Goal: Task Accomplishment & Management: Use online tool/utility

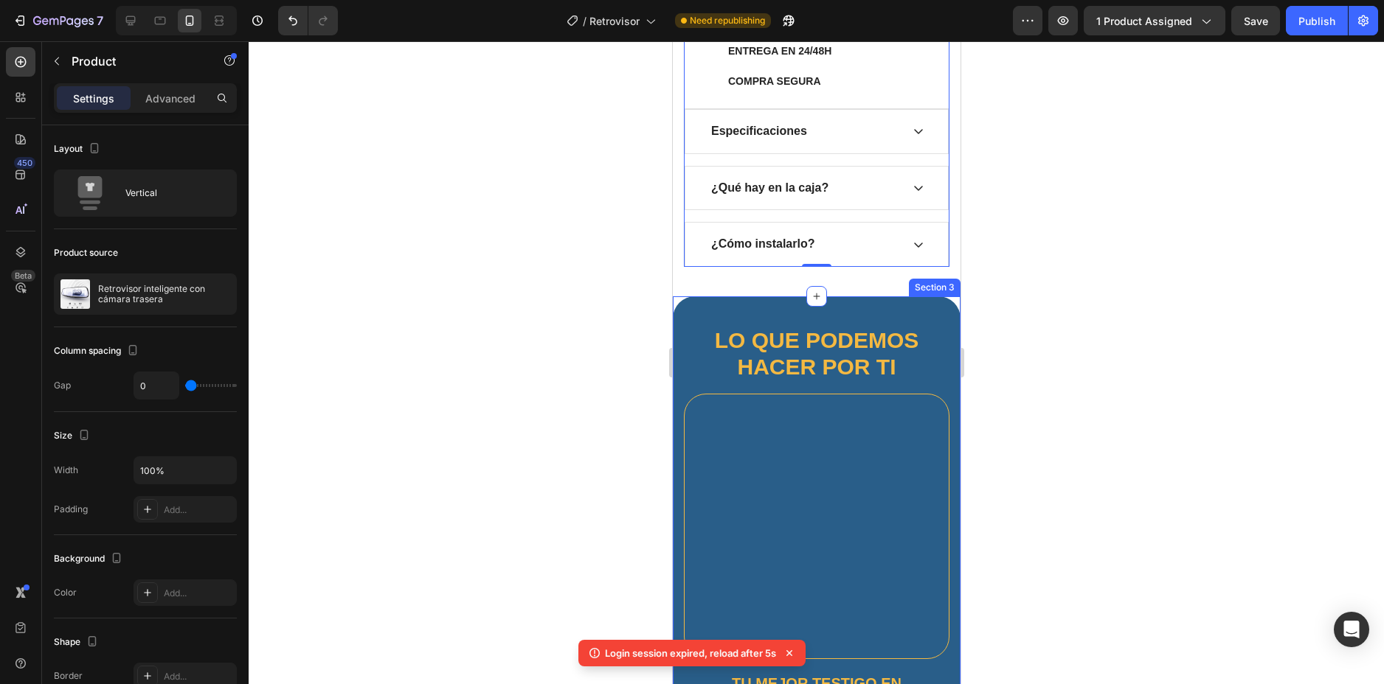
scroll to position [759, 0]
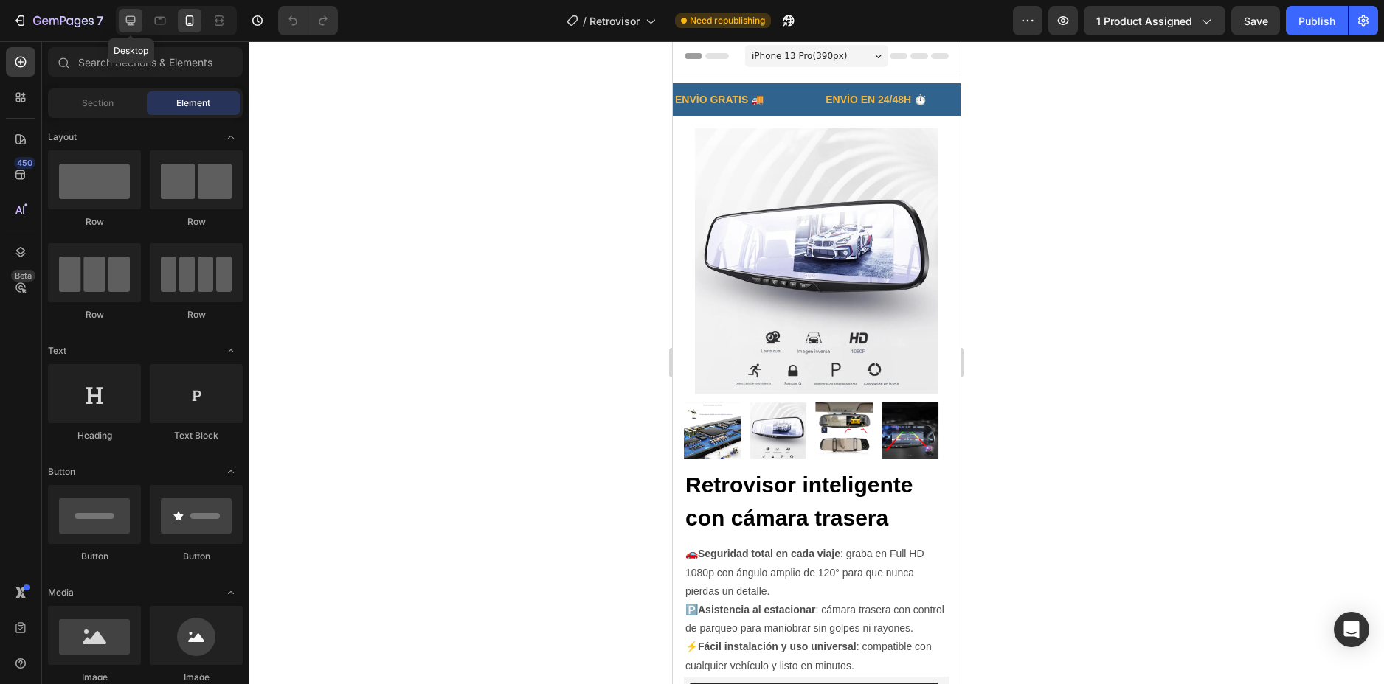
click at [128, 25] on icon at bounding box center [130, 20] width 15 height 15
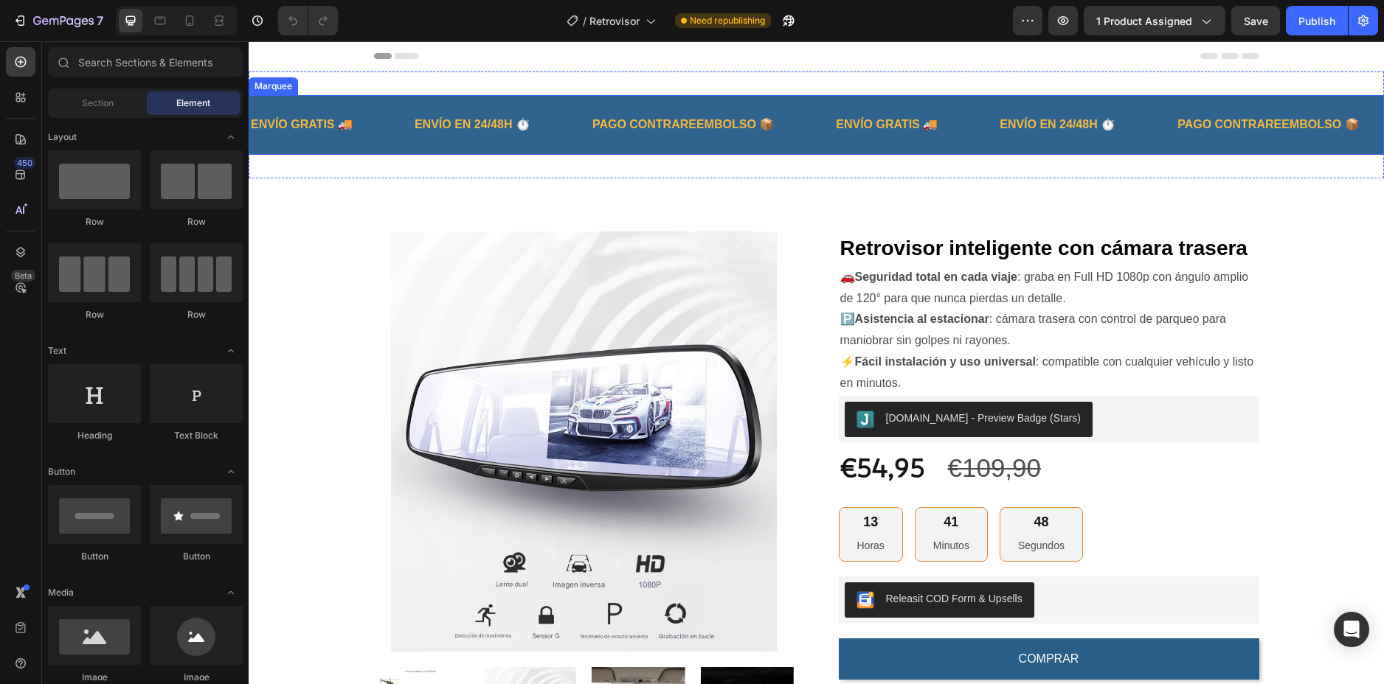
click at [541, 95] on div "ENVÍO GRATIS 🚚 Text Block ENVÍO EN 24/48H ⏱️ Text Block PAGO CONTRAREEMBOLSO 📦 …" at bounding box center [816, 125] width 1135 height 60
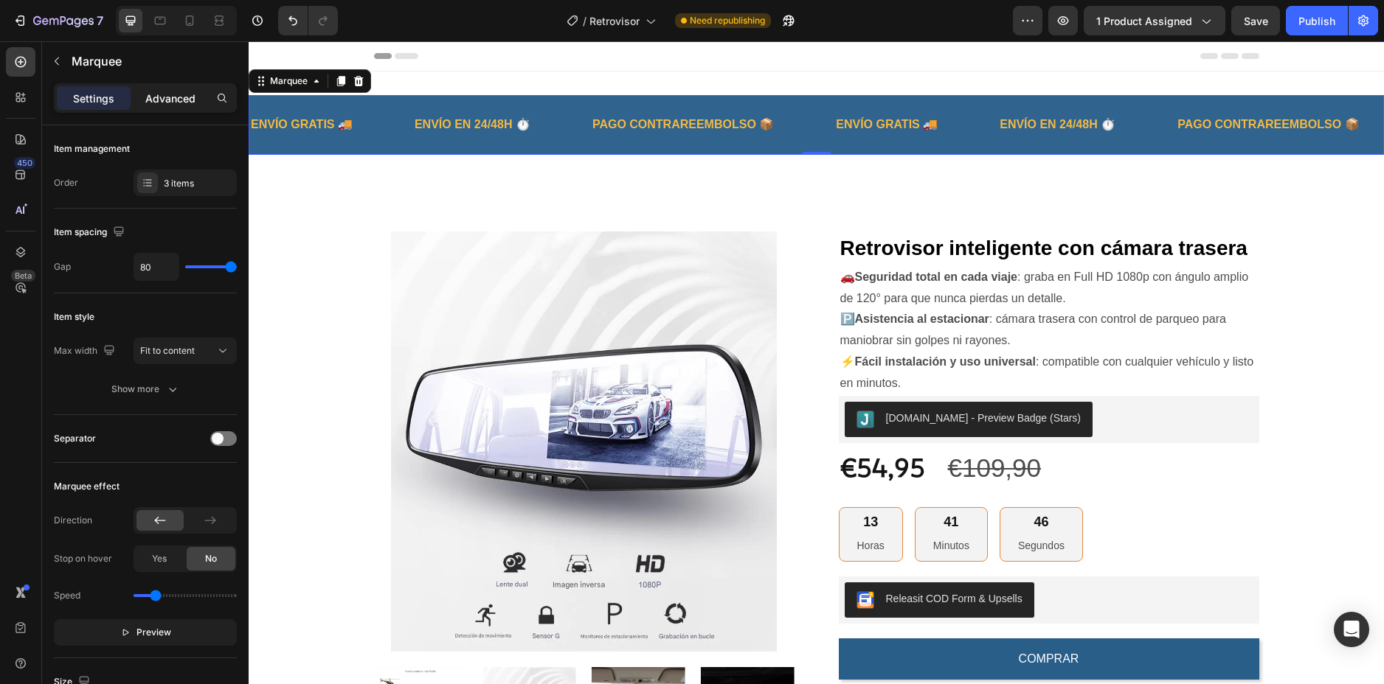
click at [163, 91] on p "Advanced" at bounding box center [170, 98] width 50 height 15
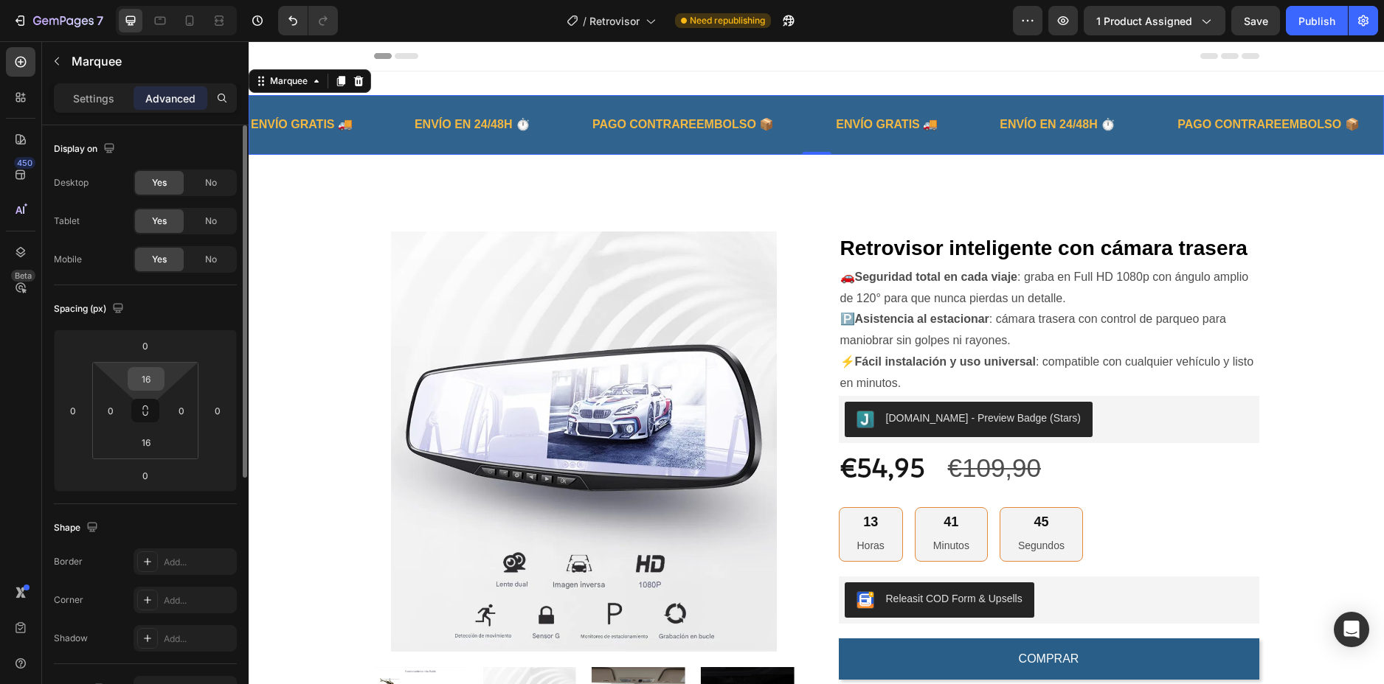
click at [163, 377] on div "16" at bounding box center [146, 379] width 37 height 24
click at [154, 380] on input "16" at bounding box center [146, 379] width 30 height 22
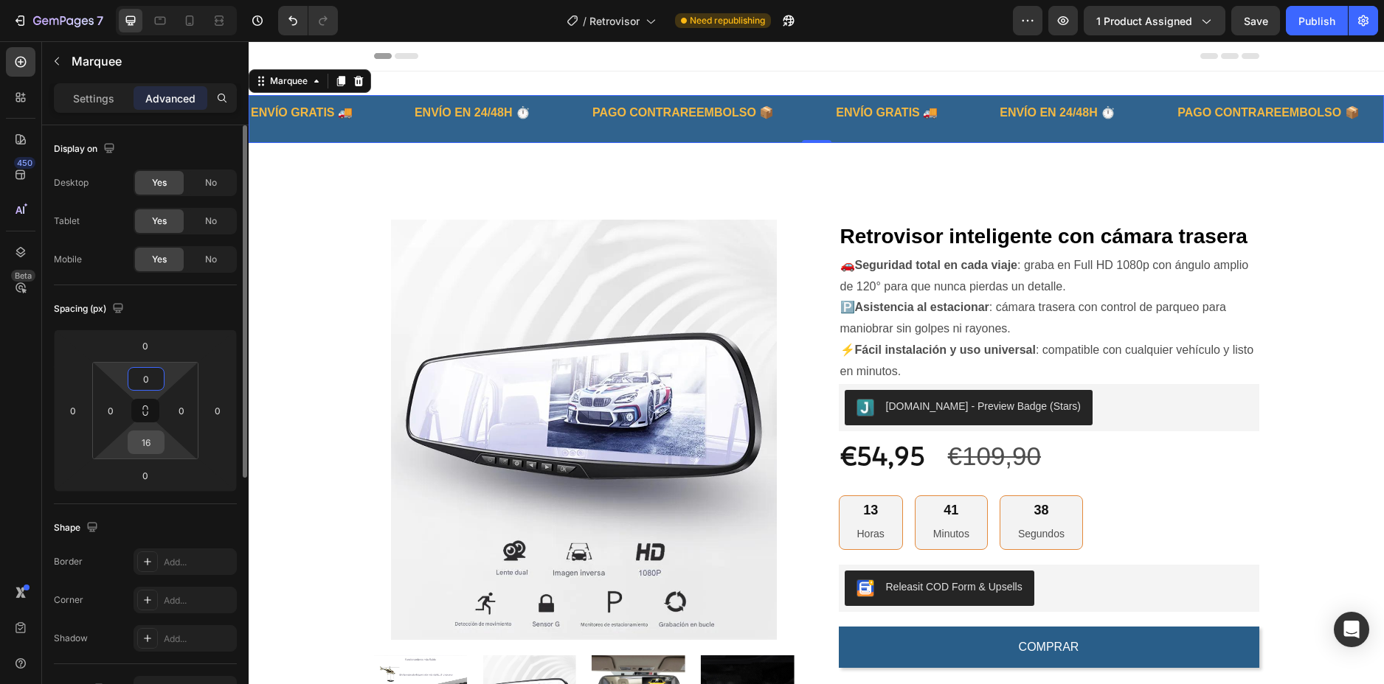
type input "0"
click at [156, 448] on input "16" at bounding box center [146, 442] width 30 height 22
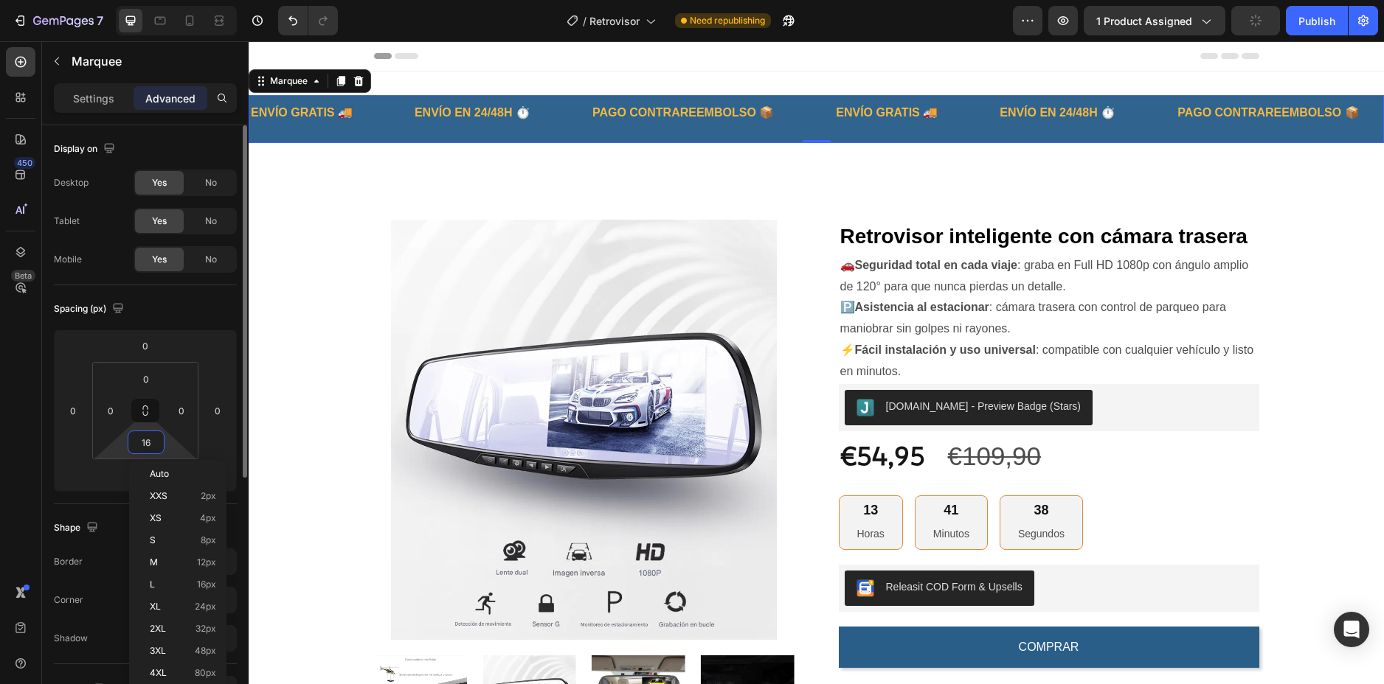
type input "0"
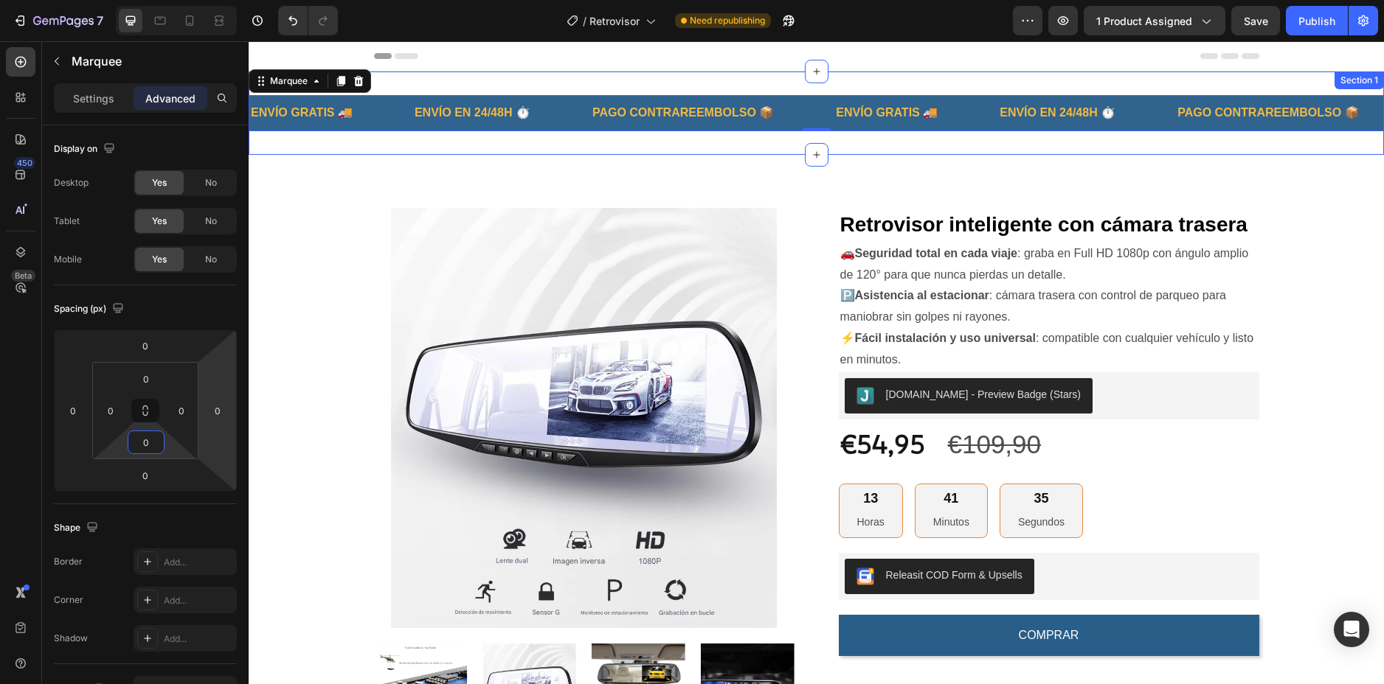
click at [622, 143] on div "ENVÍO GRATIS 🚚 Text Block ENVÍO EN 24/48H ⏱️ Text Block PAGO CONTRAREEMBOLSO 📦 …" at bounding box center [816, 113] width 1135 height 83
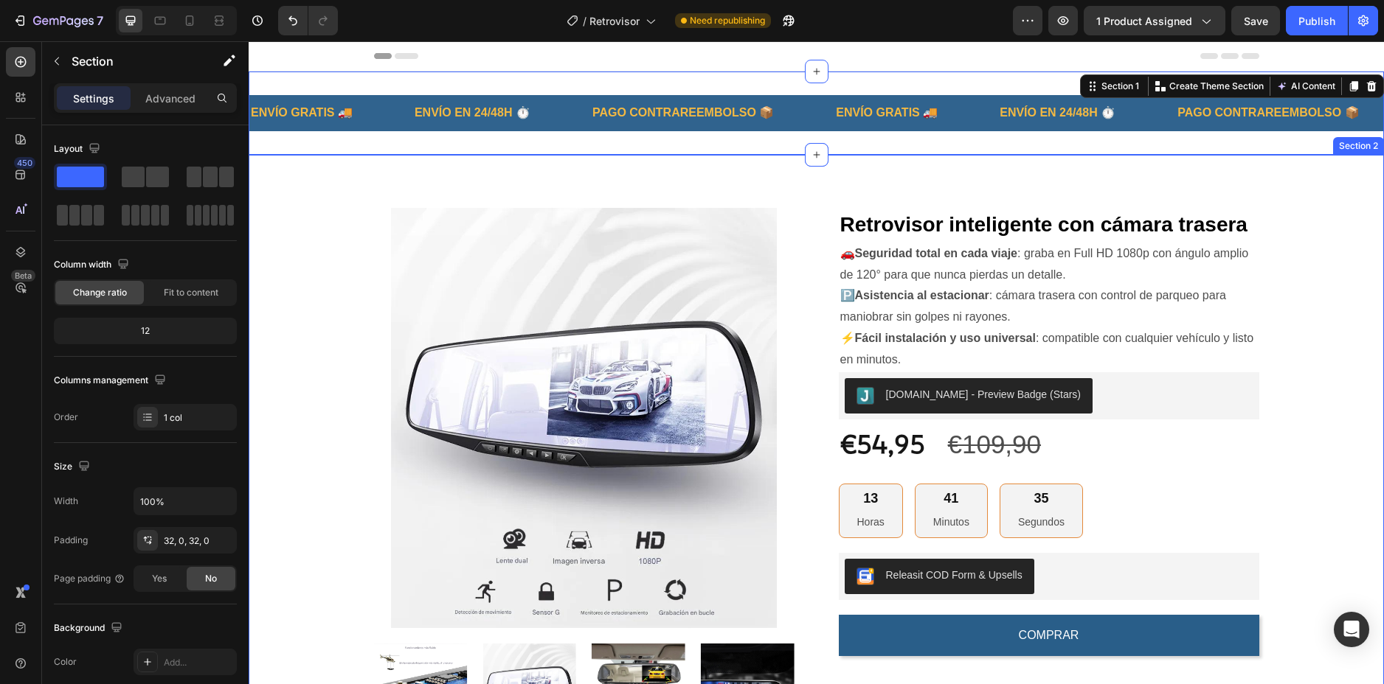
click at [631, 173] on div "Product Images Retrovisor inteligente con cámara trasera (P) Title 🚗 Seguridad …" at bounding box center [816, 615] width 1135 height 921
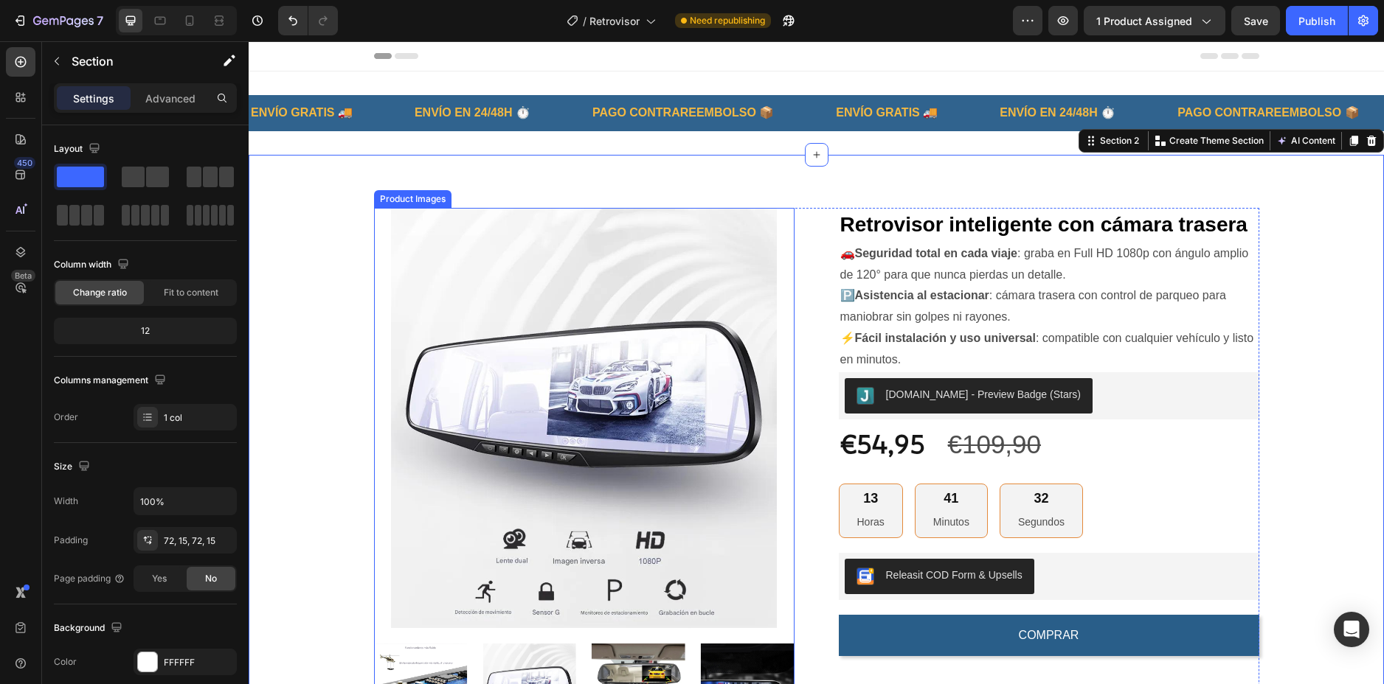
click at [708, 221] on img at bounding box center [584, 418] width 420 height 420
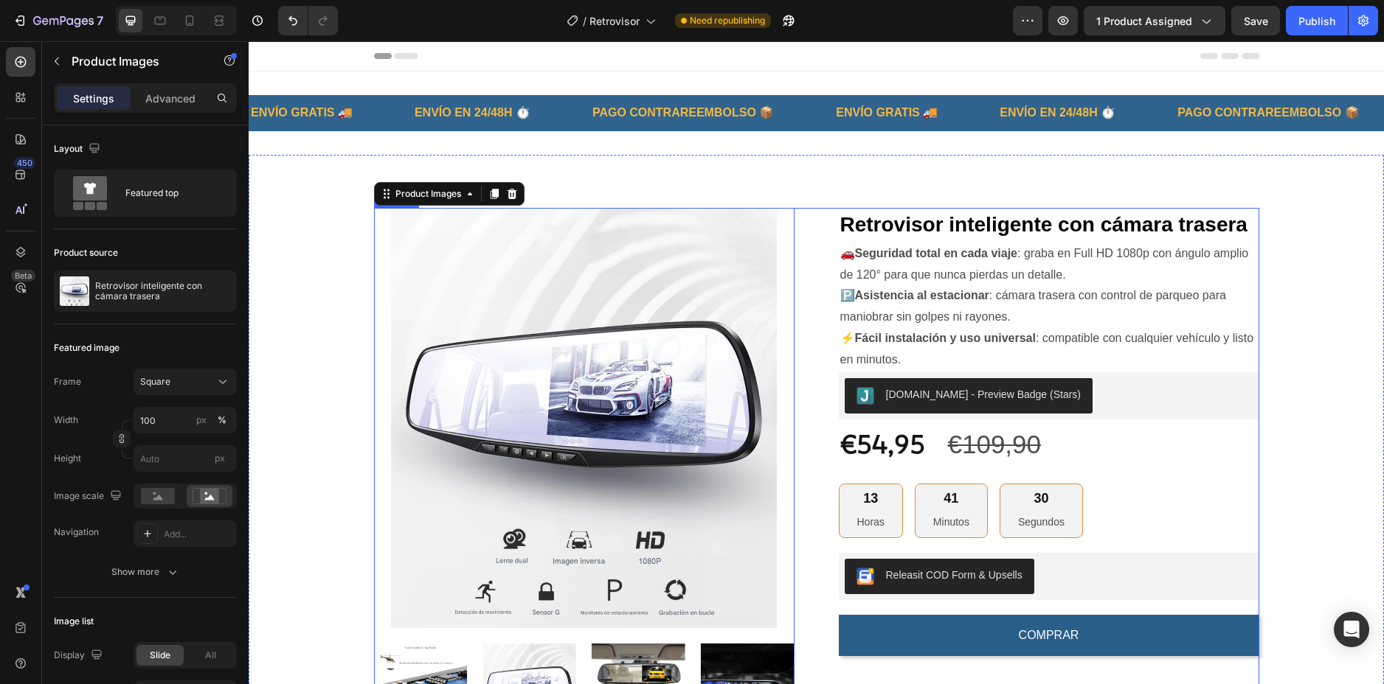
click at [810, 217] on div "Product Images 0 Retrovisor inteligente con cámara trasera (P) Title 🚗 Segurida…" at bounding box center [816, 615] width 885 height 815
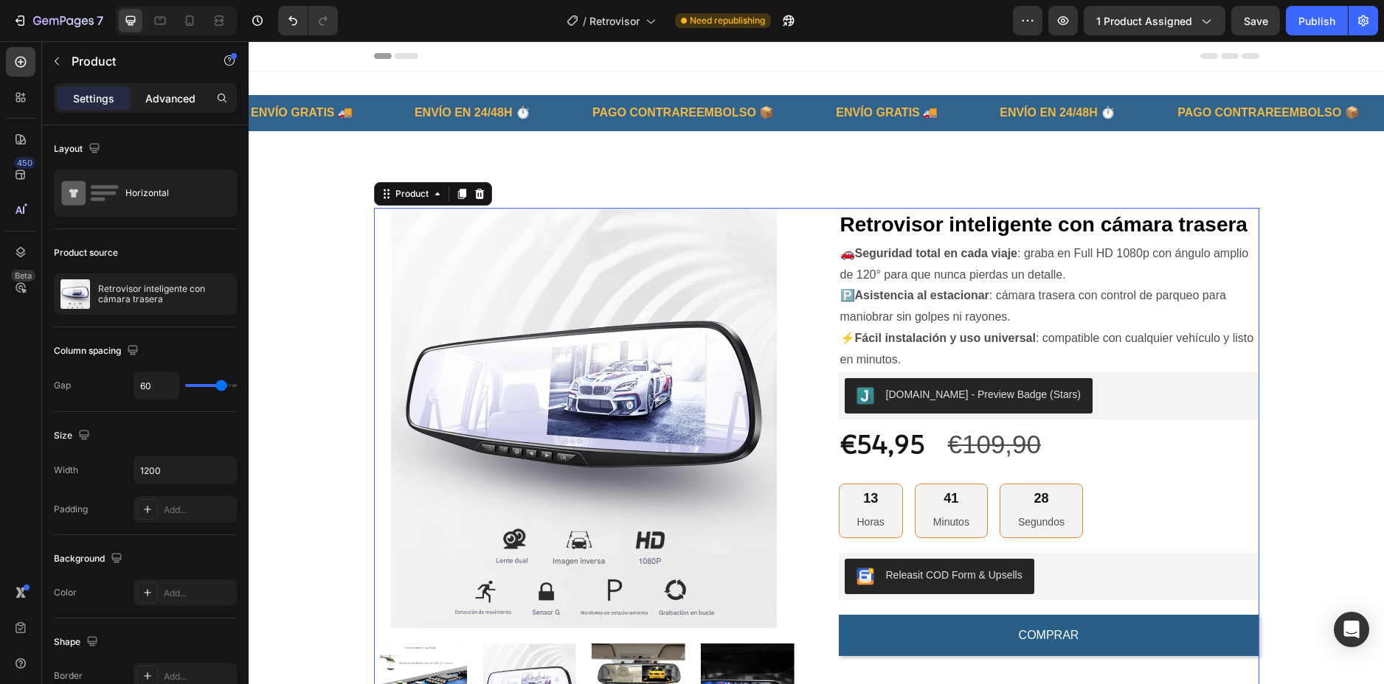
click at [175, 100] on p "Advanced" at bounding box center [170, 98] width 50 height 15
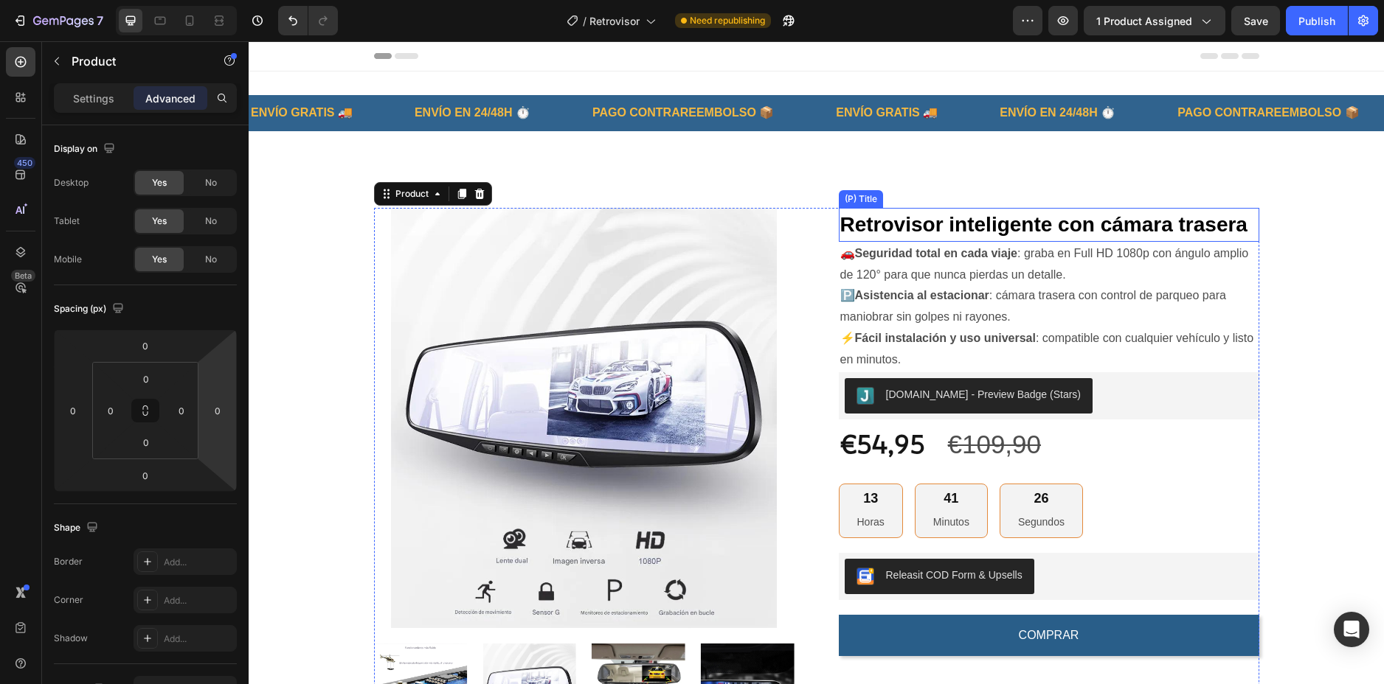
scroll to position [148, 0]
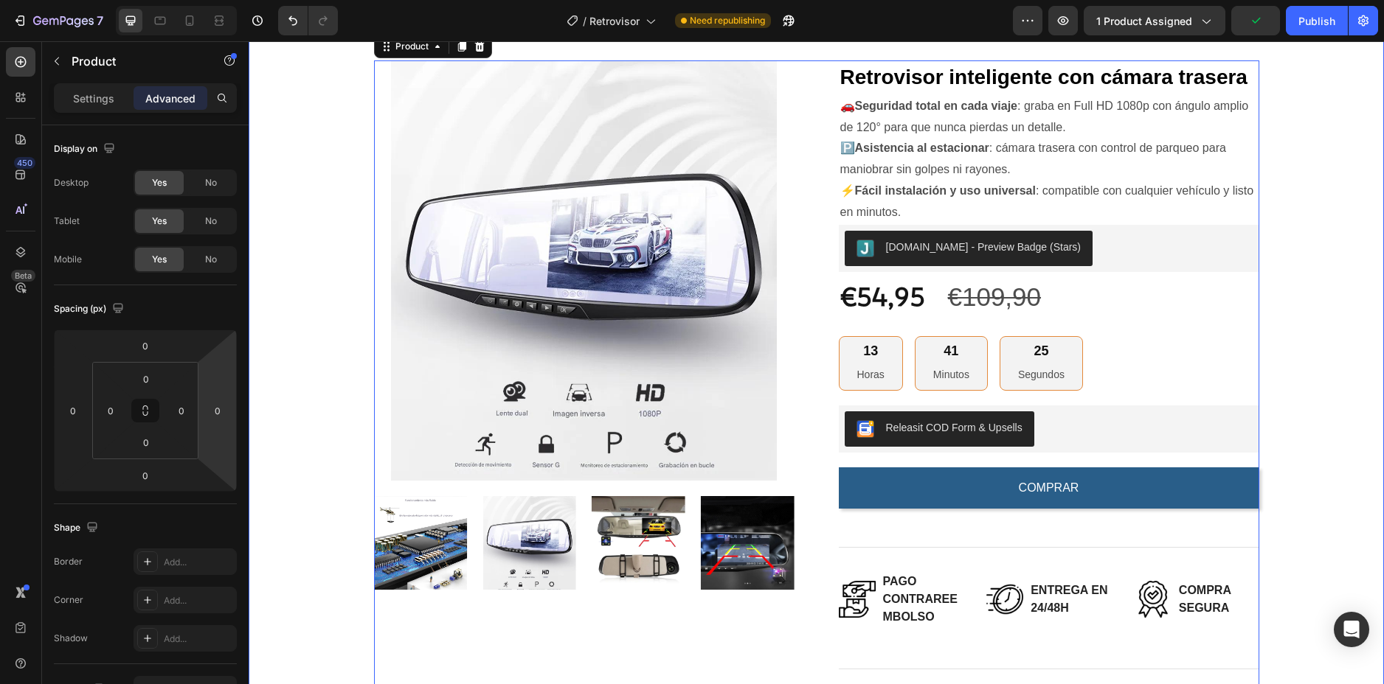
click at [1292, 218] on div "Product Images Retrovisor inteligente con cámara trasera (P) Title 🚗 Seguridad …" at bounding box center [816, 467] width 1113 height 815
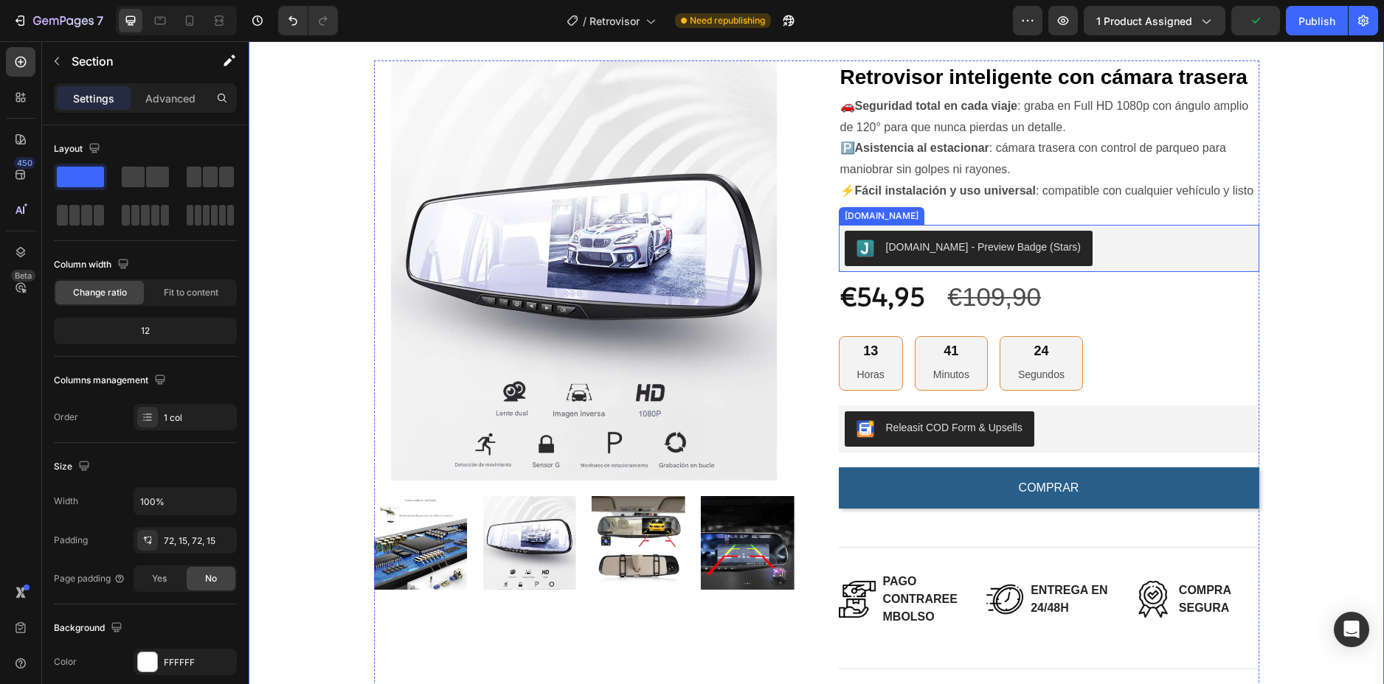
scroll to position [0, 0]
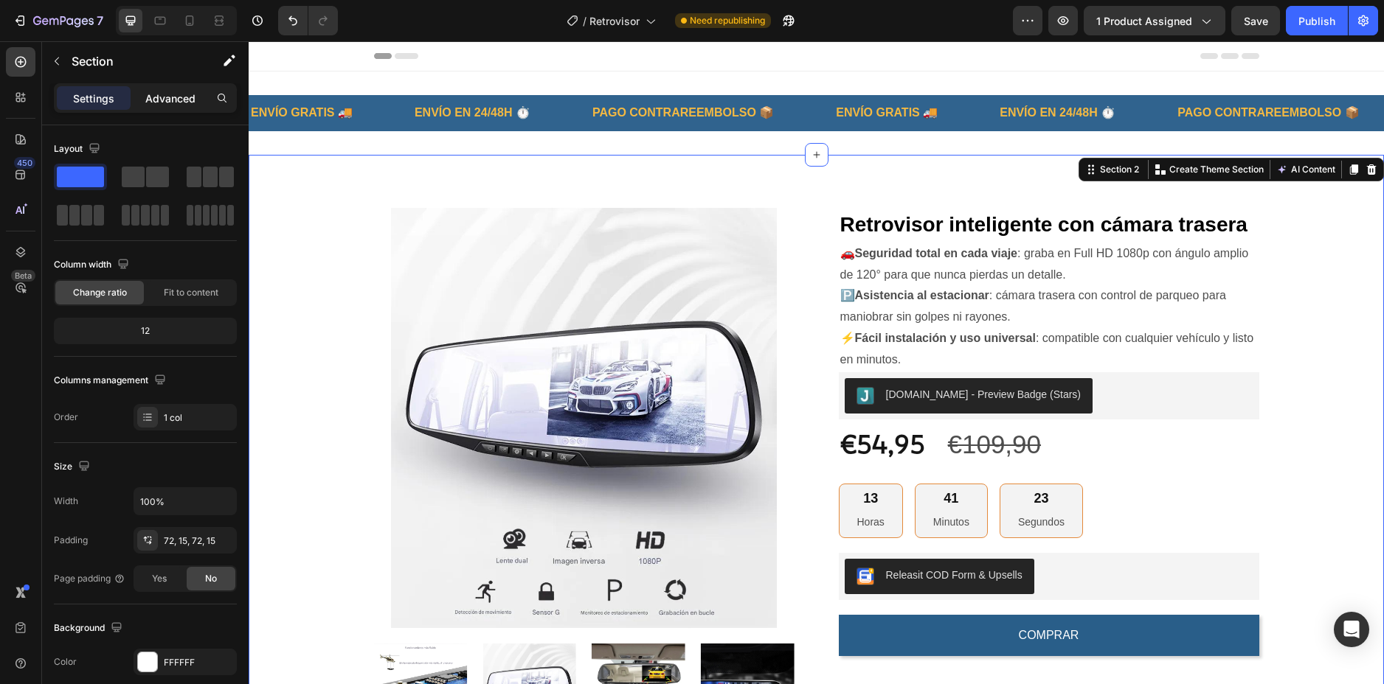
click at [179, 94] on p "Advanced" at bounding box center [170, 98] width 50 height 15
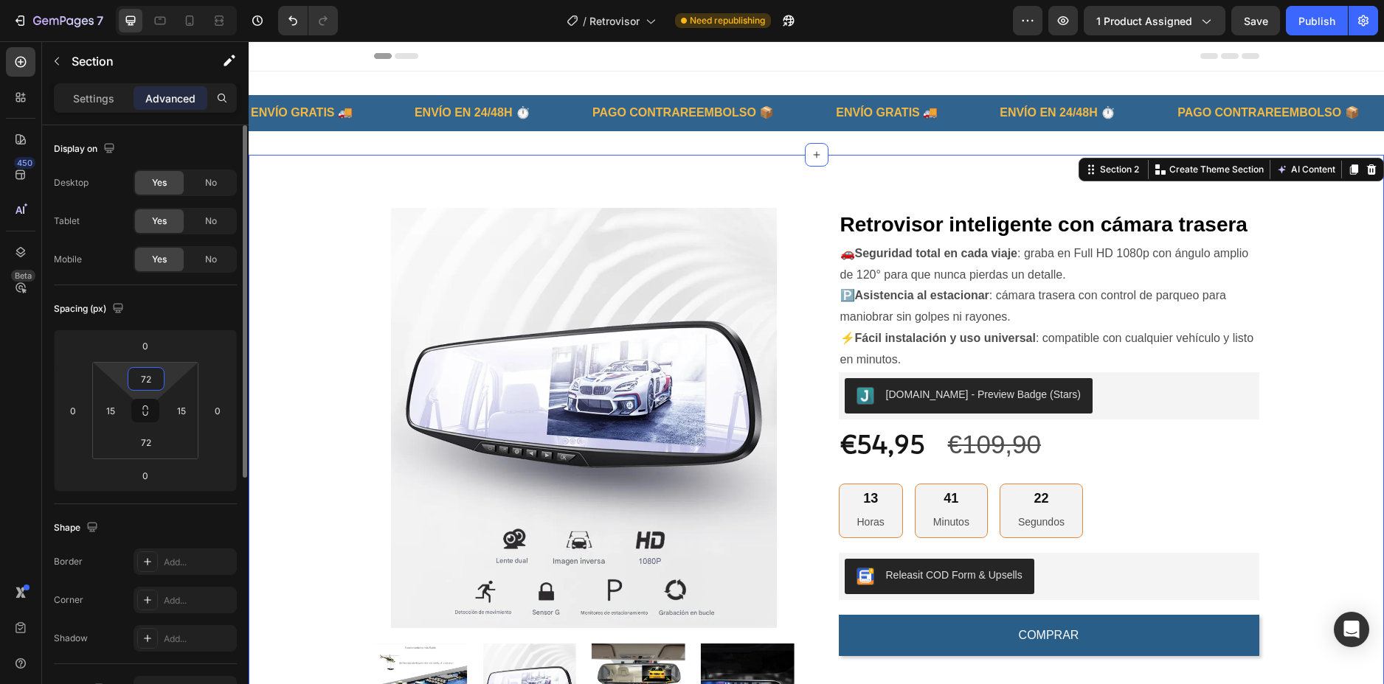
click at [150, 377] on input "72" at bounding box center [146, 379] width 30 height 22
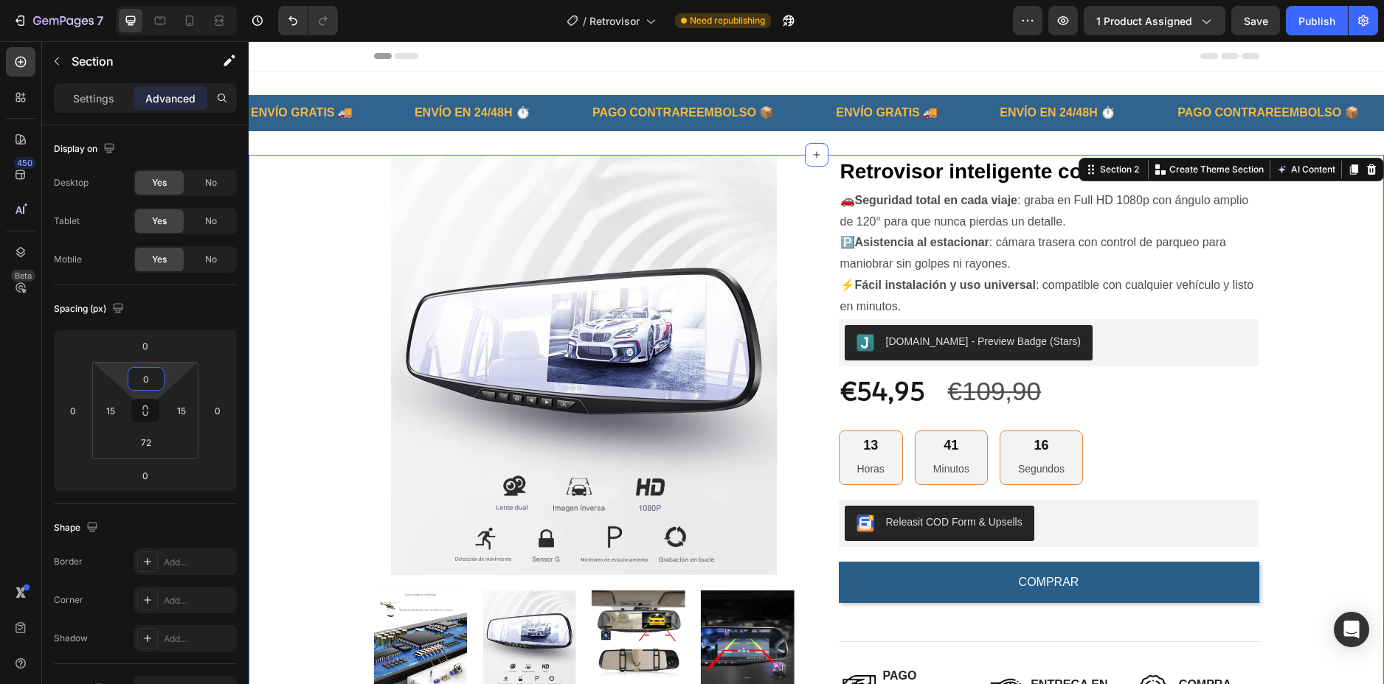
type input "0"
click at [1301, 267] on div "Product Images Retrovisor inteligente con cámara trasera (P) Title 🚗 Seguridad …" at bounding box center [816, 562] width 1113 height 815
click at [1317, 260] on div "Product Images Retrovisor inteligente con cámara trasera (P) Title 🚗 Seguridad …" at bounding box center [816, 562] width 1113 height 815
click at [990, 177] on h2 "Retrovisor inteligente con cámara trasera" at bounding box center [1049, 172] width 420 height 34
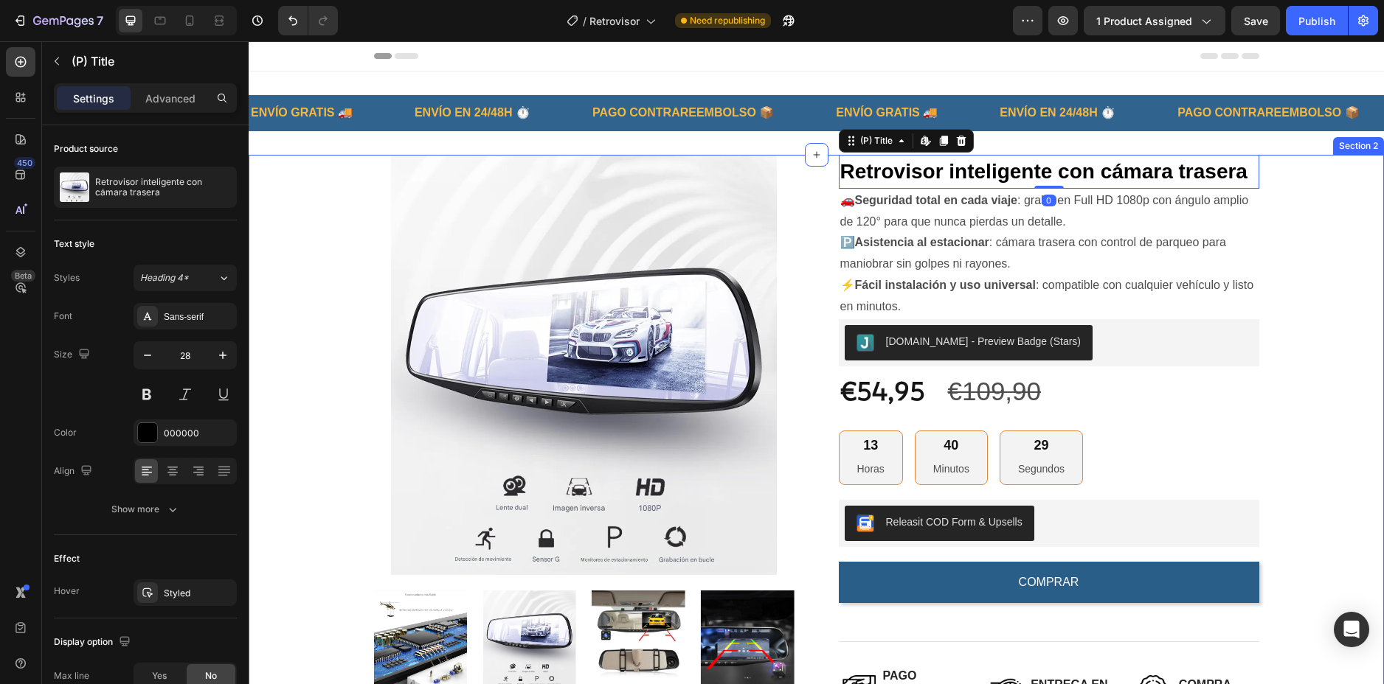
click at [1281, 266] on div "Product Images Retrovisor inteligente con cámara trasera (P) Title Edit content…" at bounding box center [816, 562] width 1113 height 815
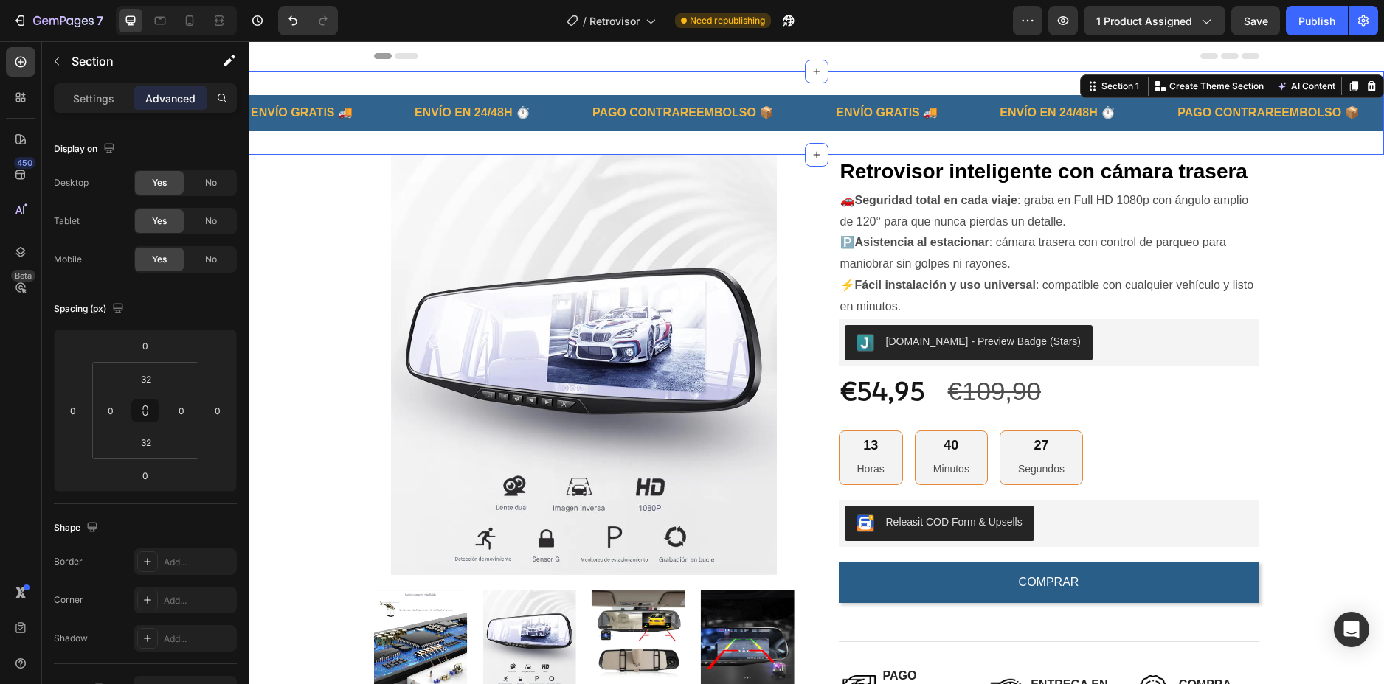
click at [891, 139] on div "ENVÍO GRATIS 🚚 Text Block ENVÍO EN 24/48H ⏱️ Text Block PAGO CONTRAREEMBOLSO 📦 …" at bounding box center [816, 113] width 1135 height 83
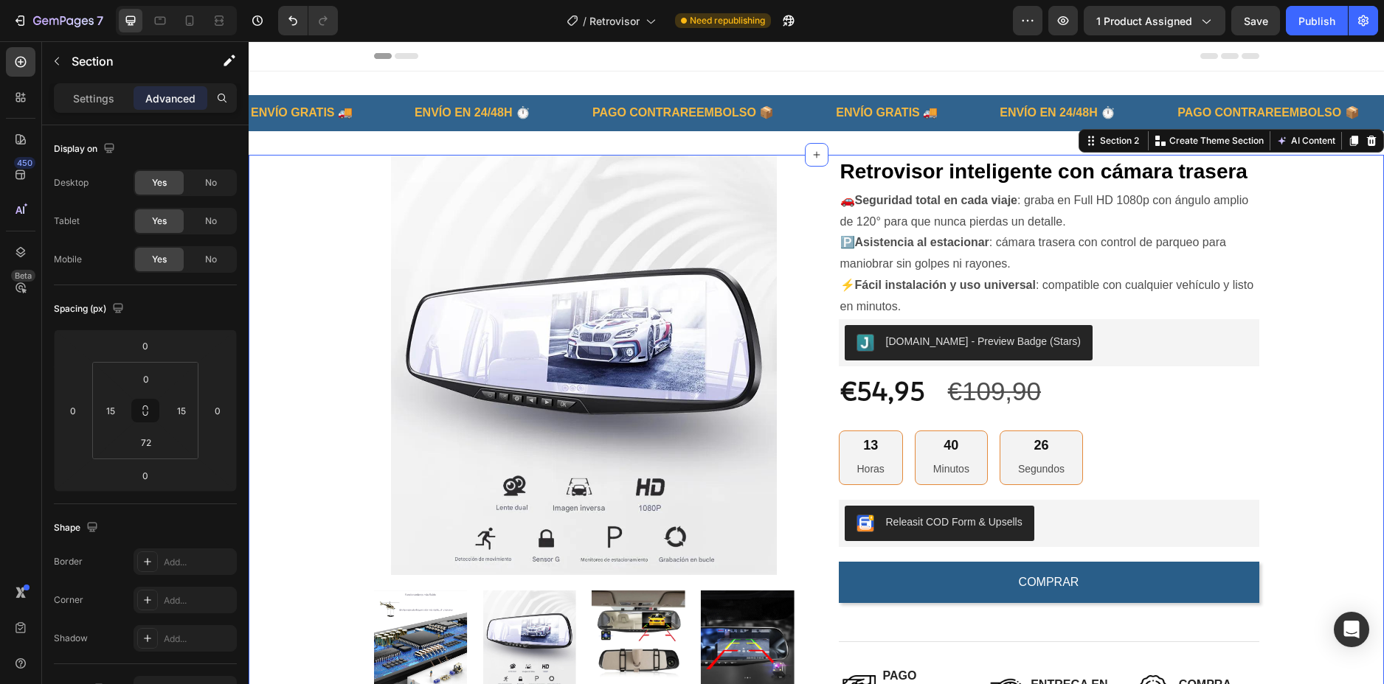
click at [1363, 199] on div "Product Images Retrovisor inteligente con cámara trasera (P) Title 🚗 Seguridad …" at bounding box center [816, 589] width 1135 height 868
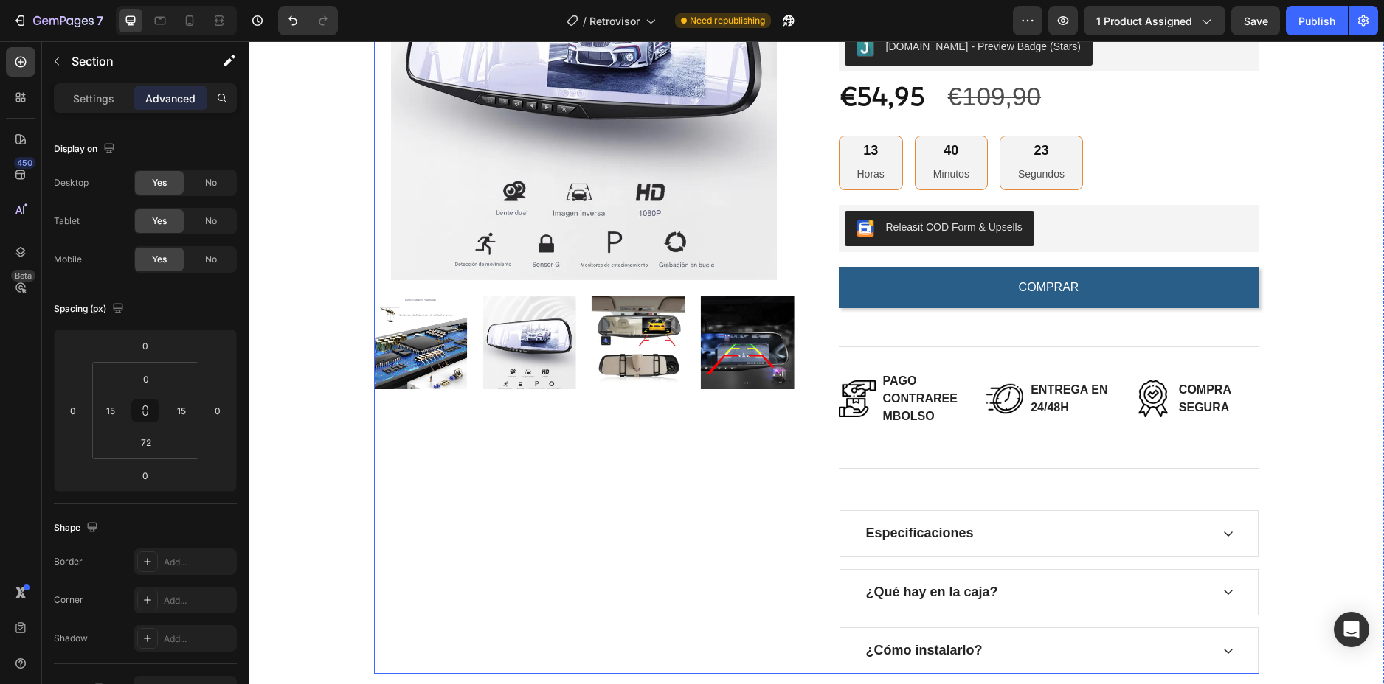
scroll to position [369, 0]
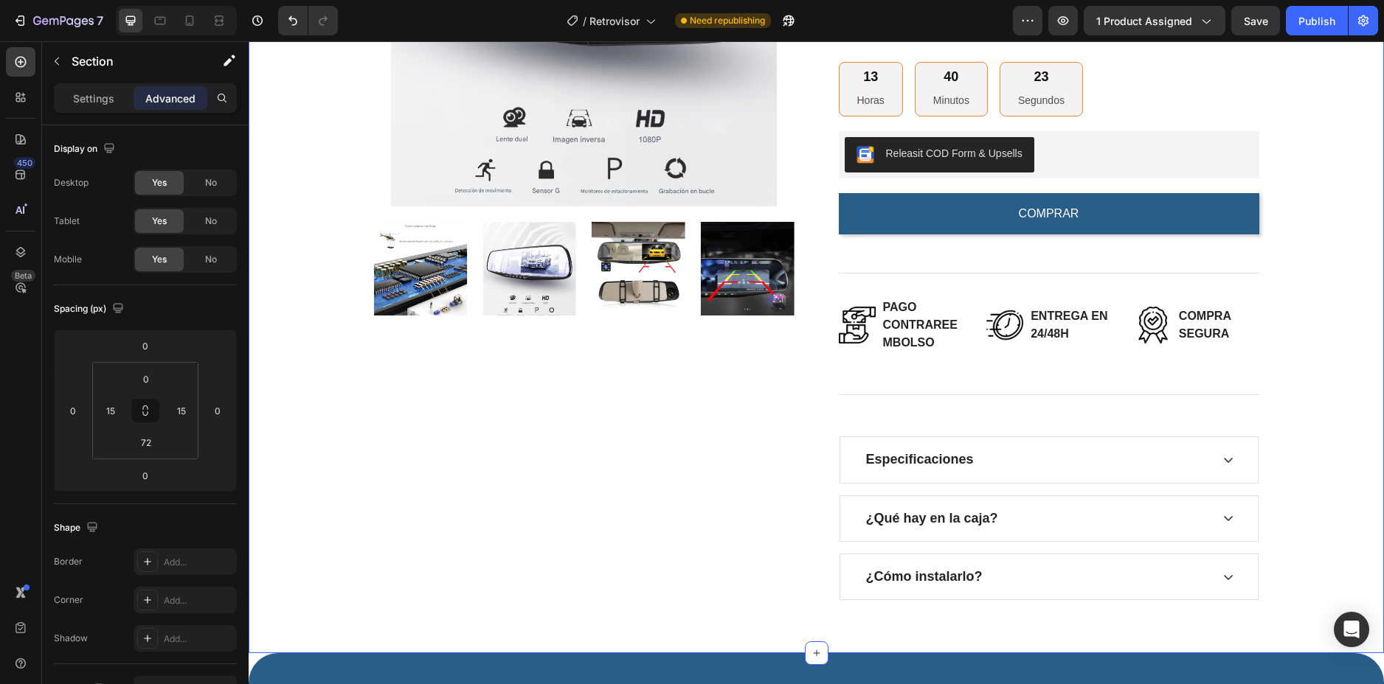
click at [344, 381] on div "Product Images Retrovisor inteligente con cámara trasera (P) Title 🚗 Seguridad …" at bounding box center [816, 193] width 1113 height 815
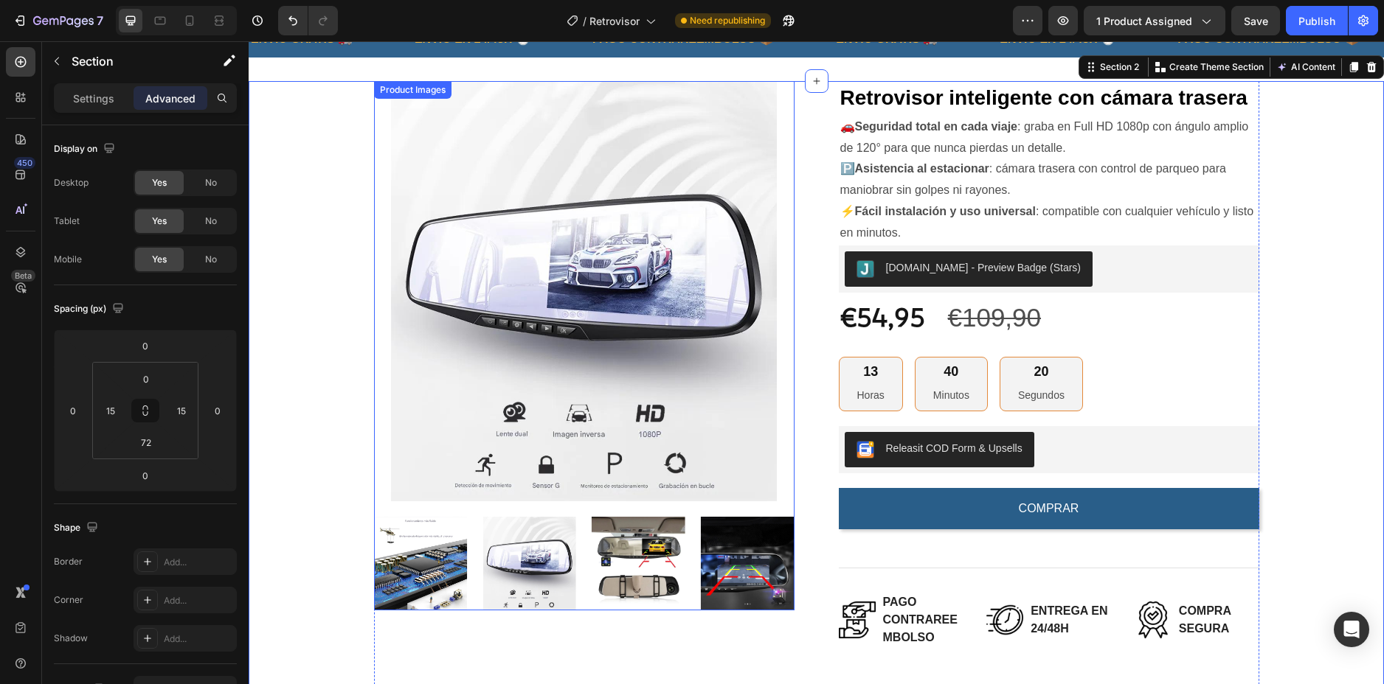
scroll to position [0, 0]
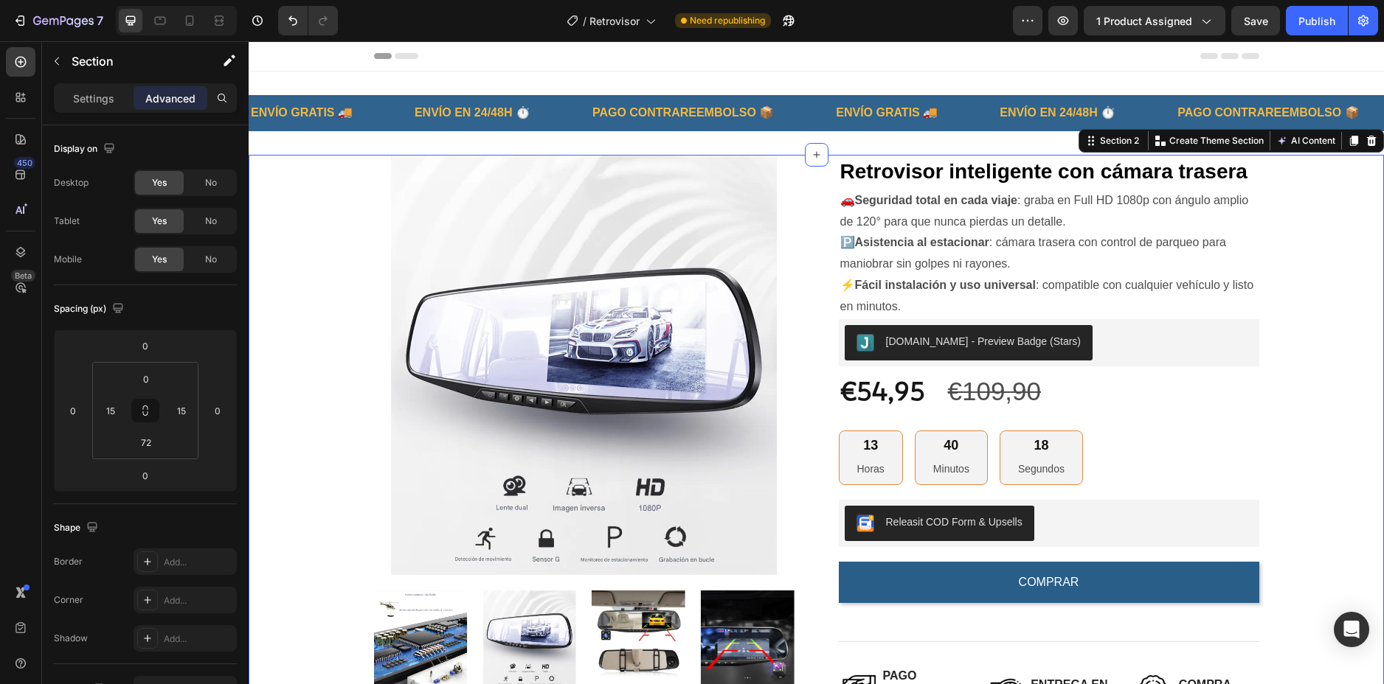
click at [299, 490] on div "Product Images Retrovisor inteligente con cámara trasera (P) Title 🚗 Seguridad …" at bounding box center [816, 562] width 1113 height 815
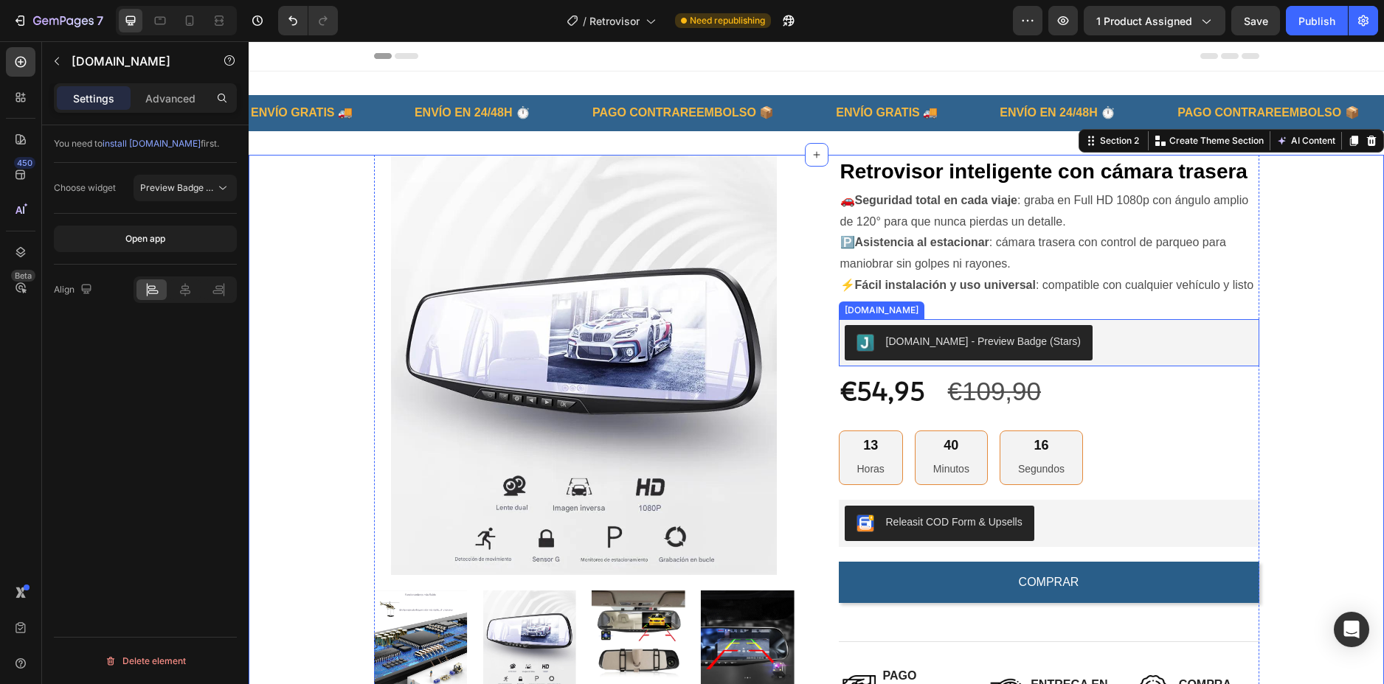
click at [1158, 341] on div "[DOMAIN_NAME] - Preview Badge (Stars)" at bounding box center [1048, 342] width 409 height 35
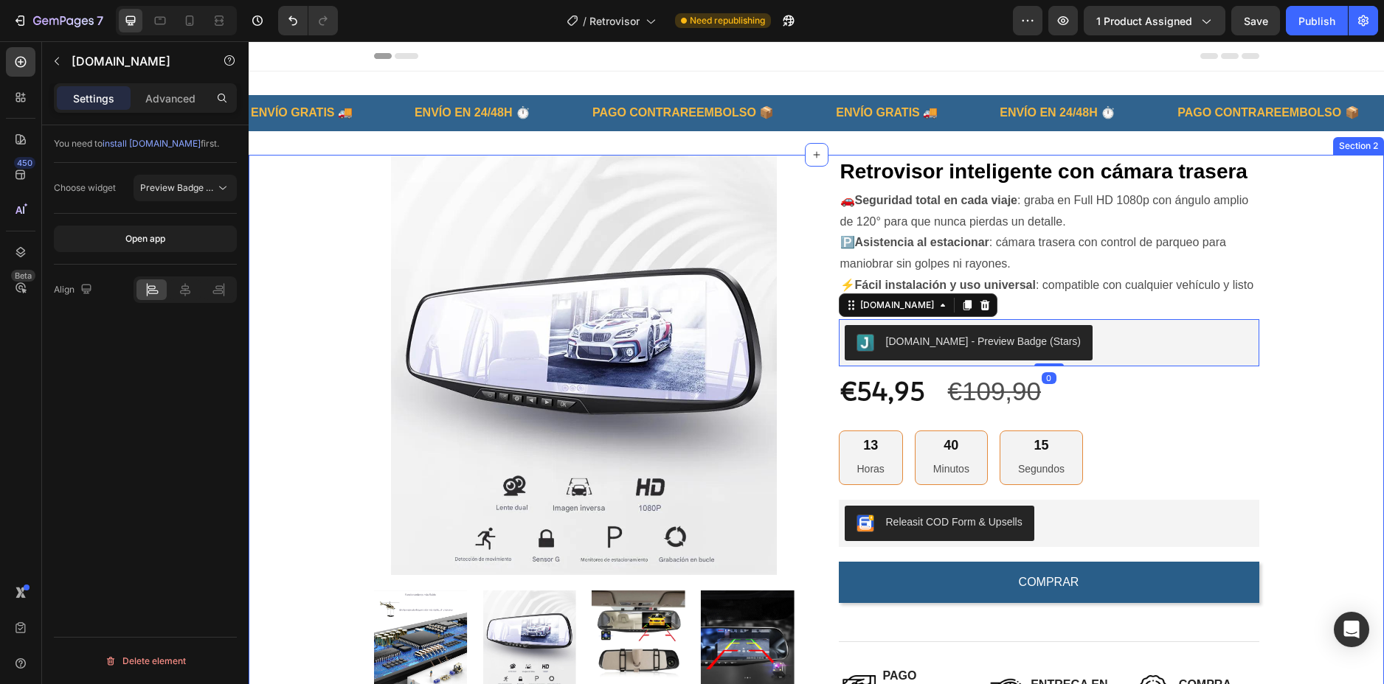
click at [1308, 330] on div "Product Images Retrovisor inteligente con cámara trasera (P) Title 🚗 Seguridad …" at bounding box center [816, 562] width 1113 height 815
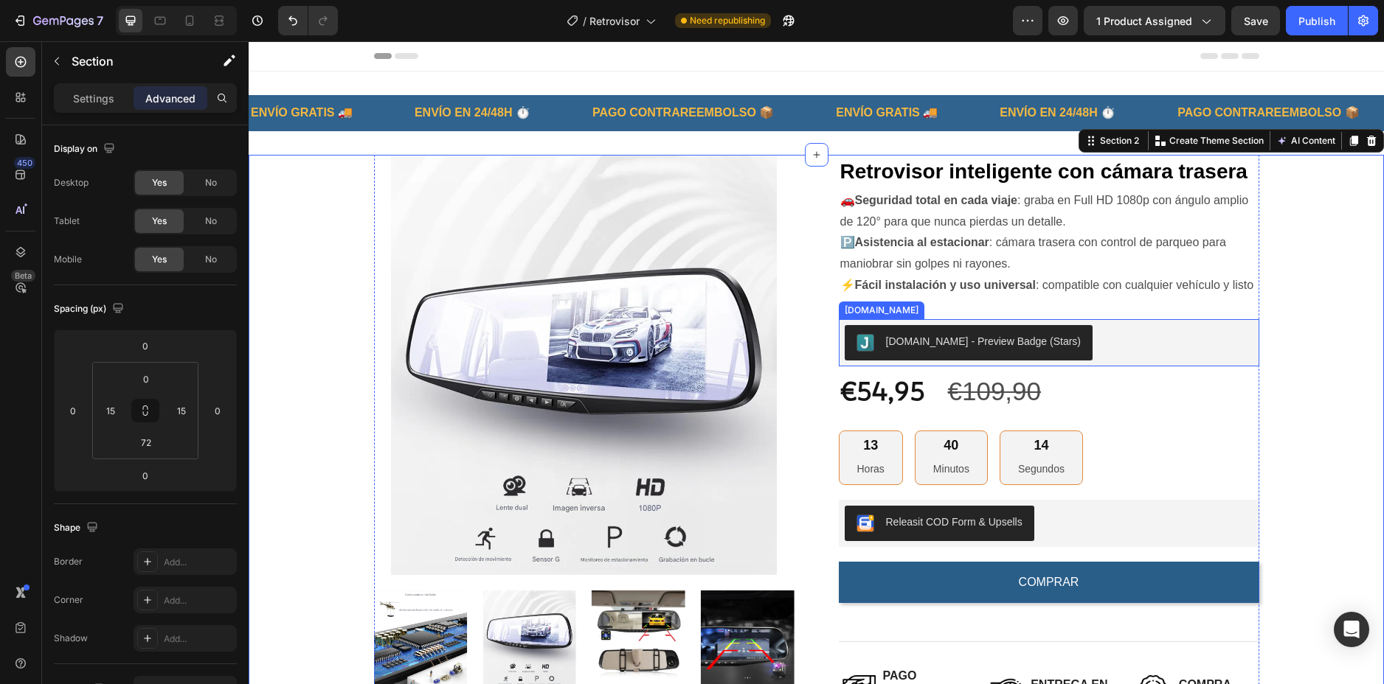
click at [1095, 347] on div "[DOMAIN_NAME] - Preview Badge (Stars)" at bounding box center [1048, 342] width 409 height 35
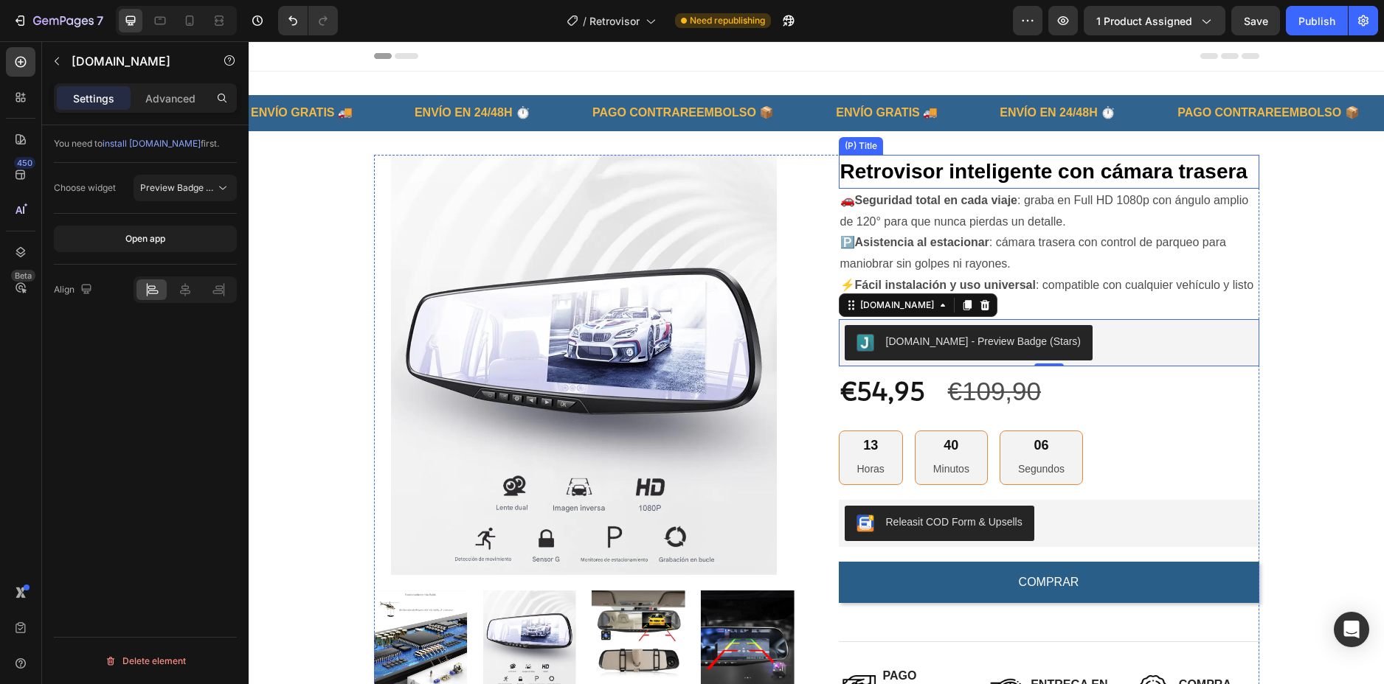
click at [1030, 174] on h2 "Retrovisor inteligente con cámara trasera" at bounding box center [1049, 172] width 420 height 34
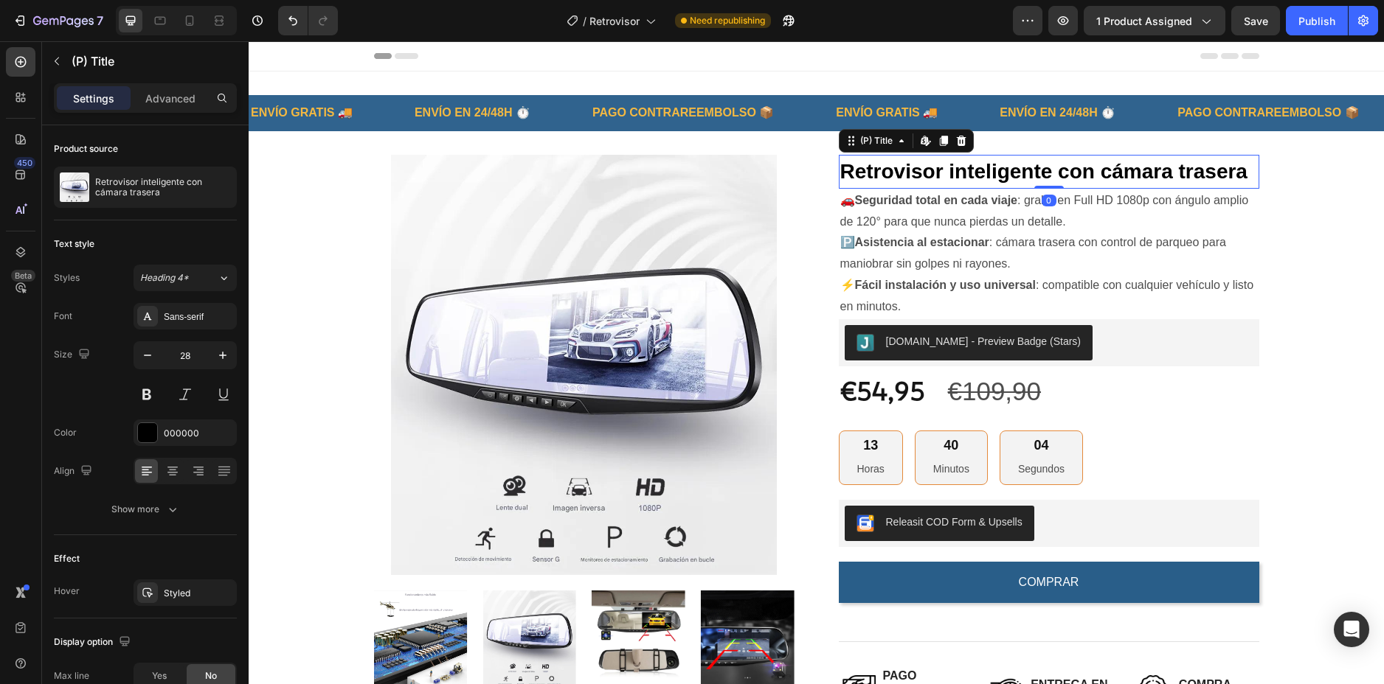
click at [958, 172] on h2 "Retrovisor inteligente con cámara trasera" at bounding box center [1049, 172] width 420 height 34
click at [979, 176] on h2 "Retrovisor inteligente con cámara trasera" at bounding box center [1049, 172] width 420 height 34
click at [996, 174] on h2 "Retrovisor inteligente con cámara trasera" at bounding box center [1049, 172] width 420 height 34
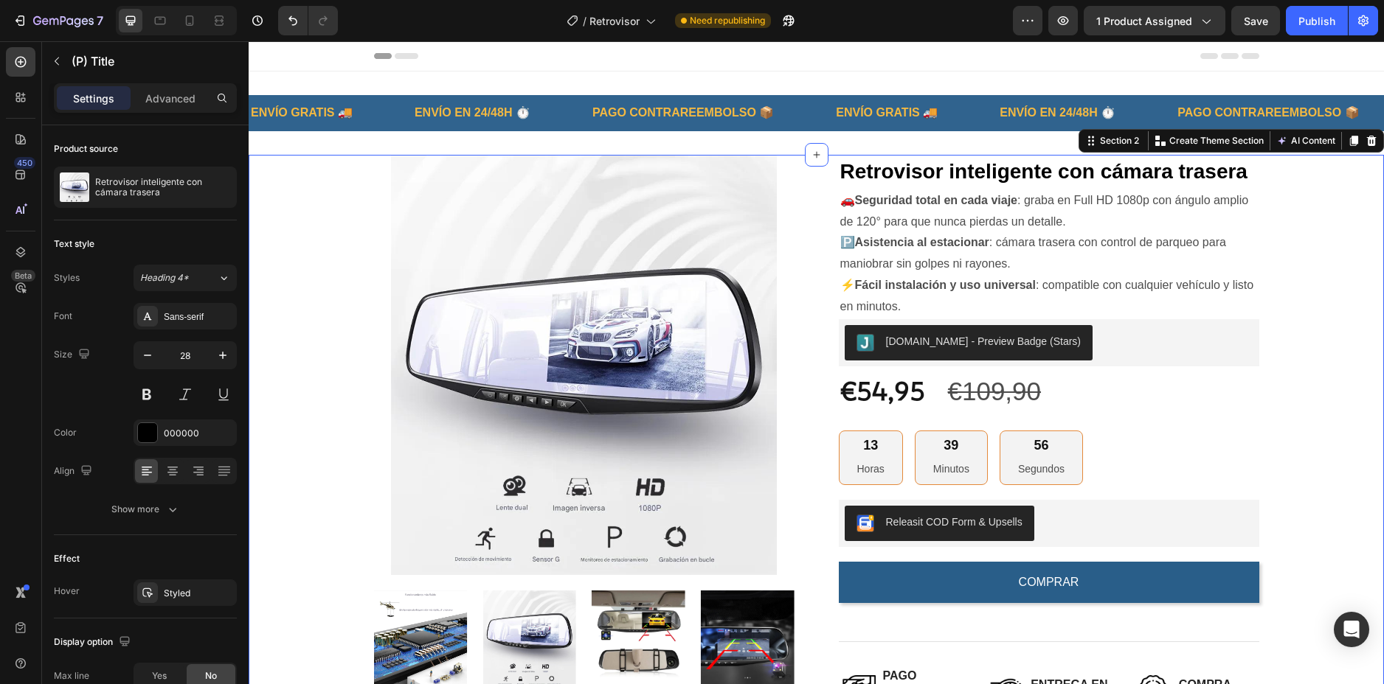
click at [1268, 163] on div "Product Images Retrovisor inteligente con cámara trasera (P) Title 🚗 Seguridad …" at bounding box center [816, 562] width 1113 height 815
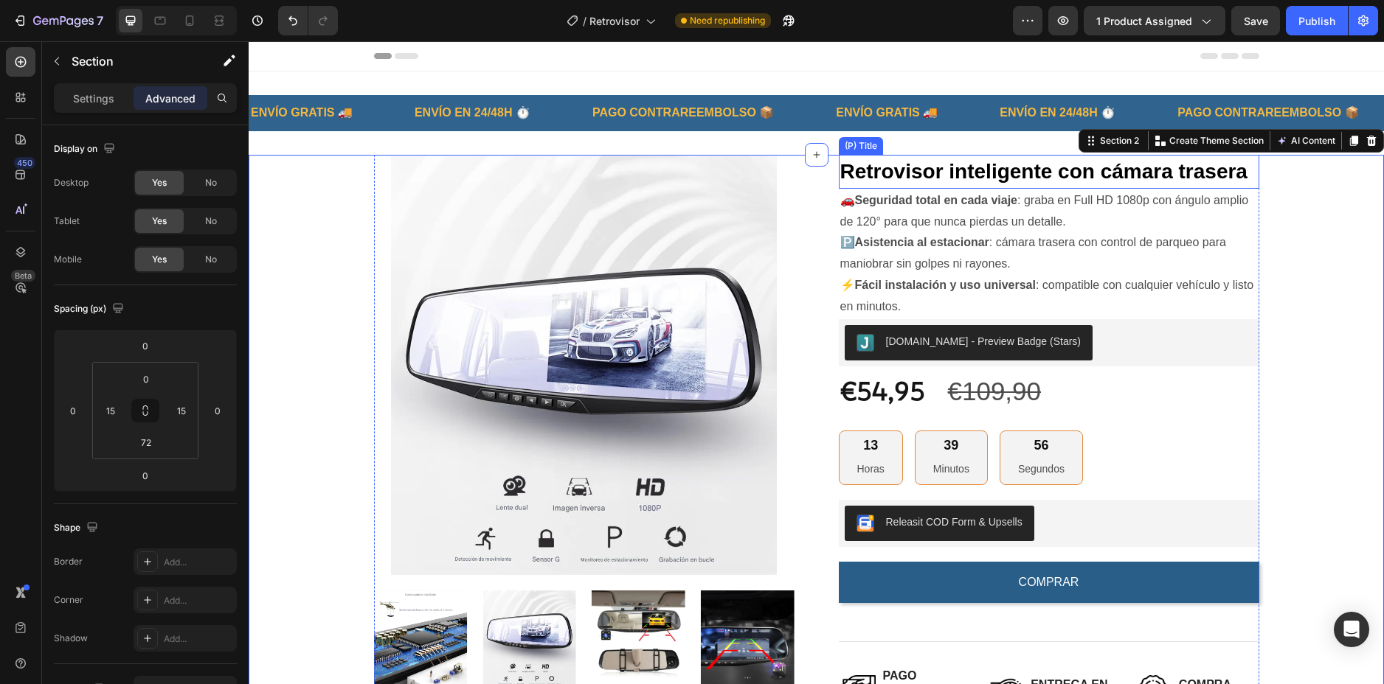
click at [1044, 162] on h2 "Retrovisor inteligente con cámara trasera" at bounding box center [1049, 172] width 420 height 34
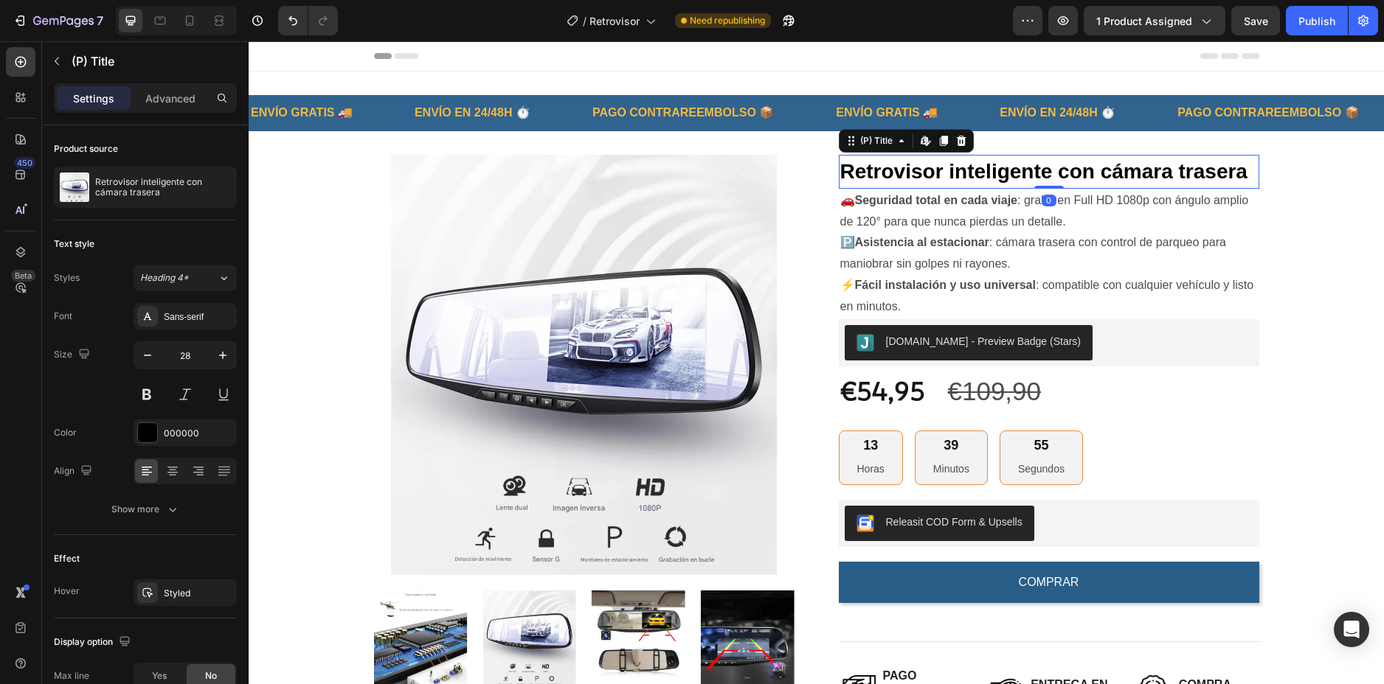
click at [1027, 167] on h2 "Retrovisor inteligente con cámara trasera" at bounding box center [1049, 172] width 420 height 34
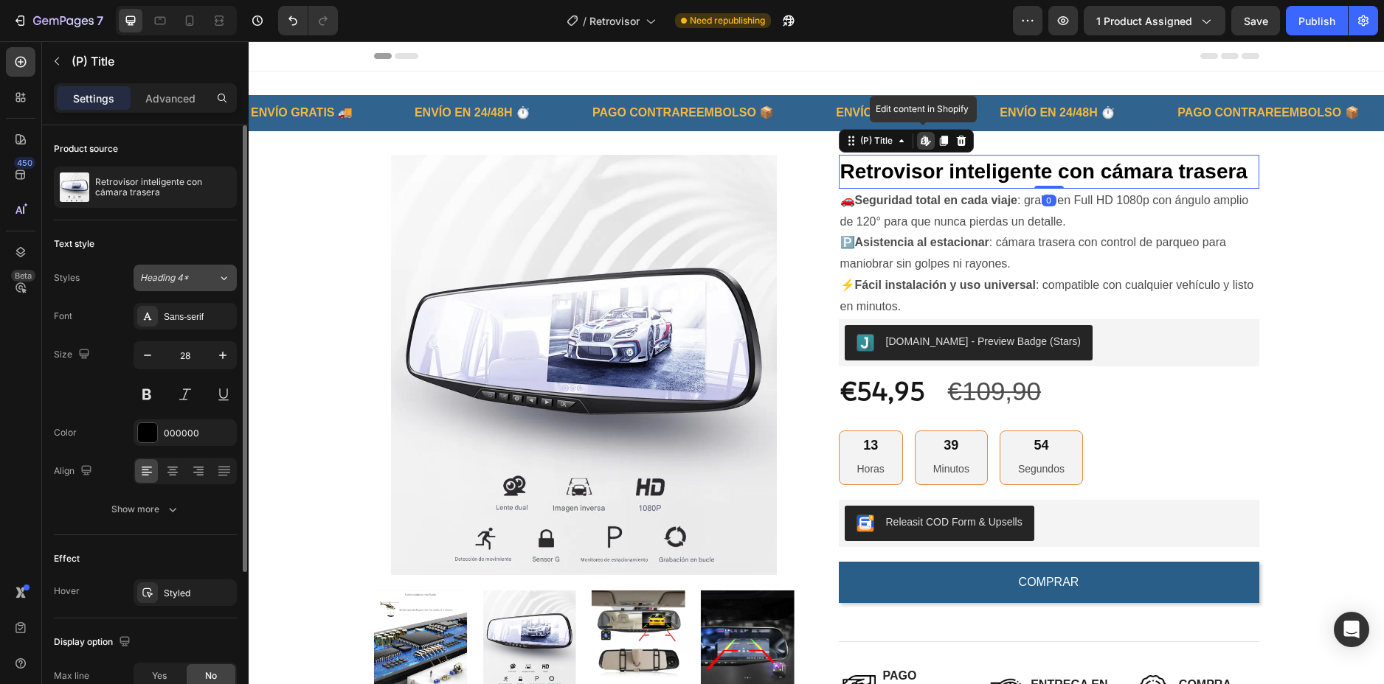
click at [195, 268] on button "Heading 4*" at bounding box center [184, 278] width 103 height 27
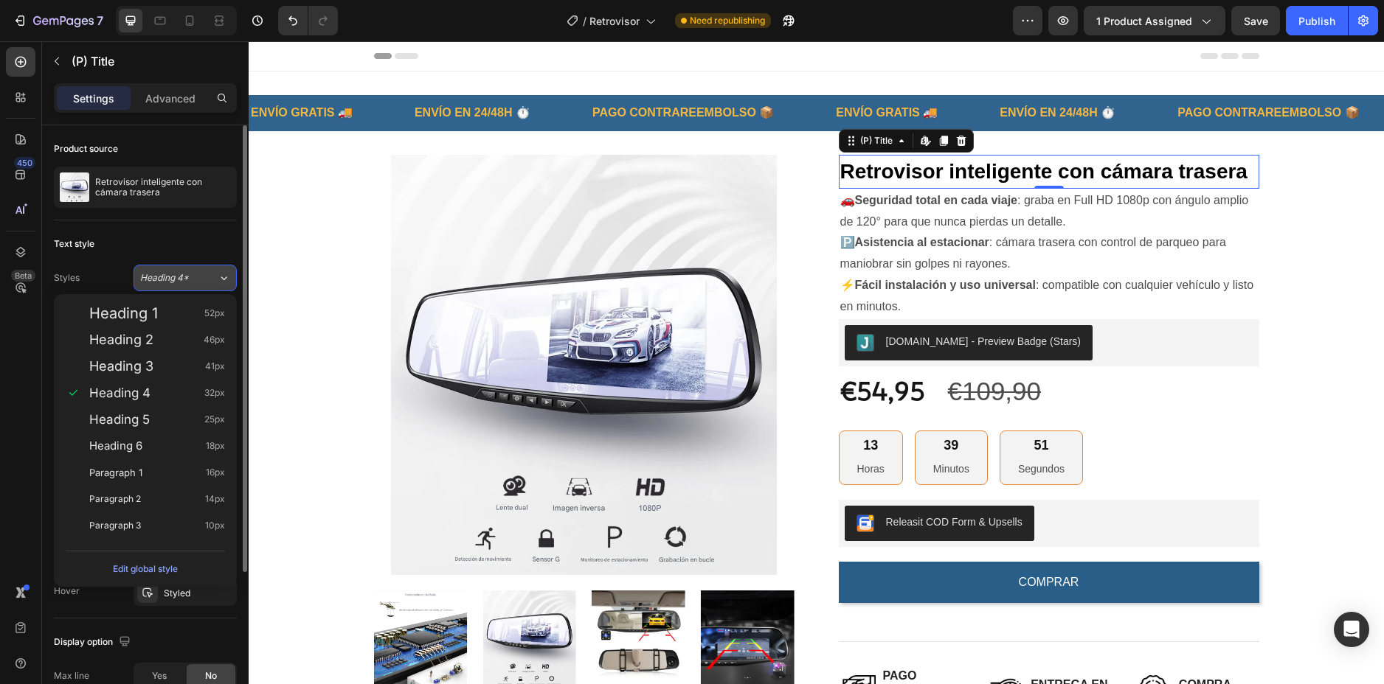
click at [187, 273] on span "Heading 4*" at bounding box center [164, 277] width 49 height 13
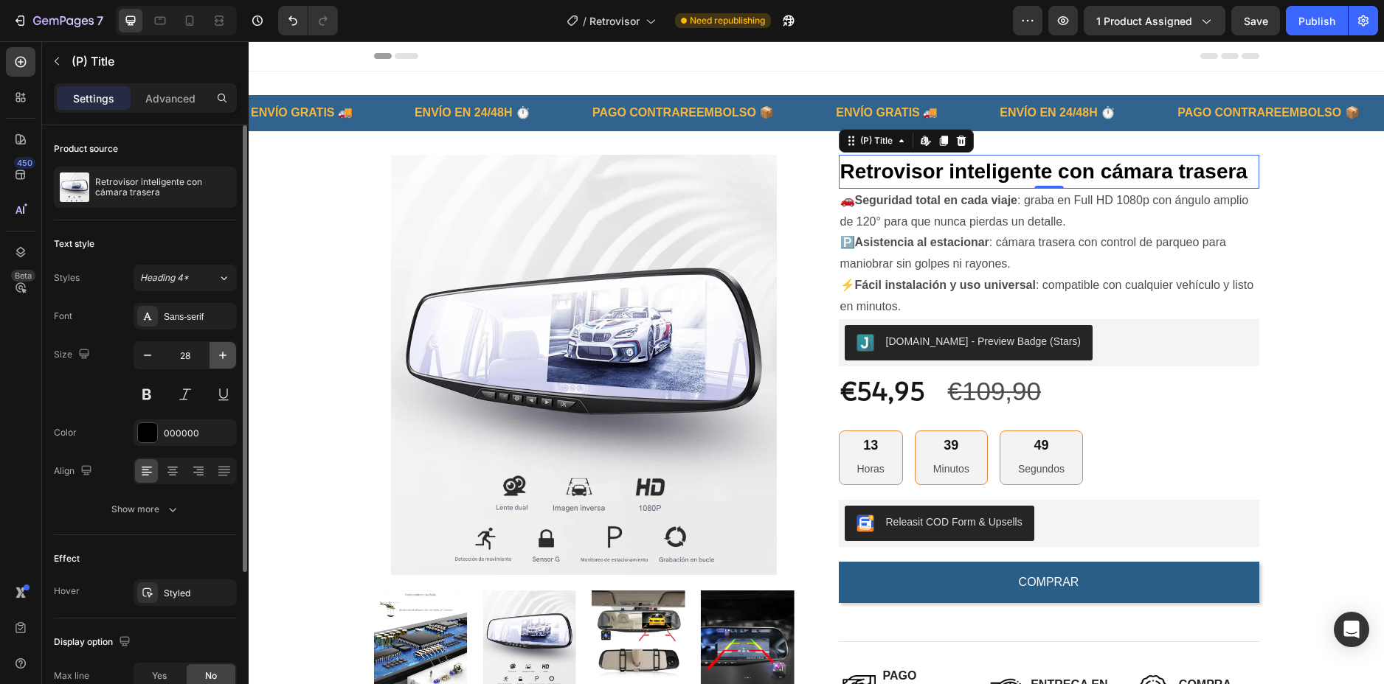
click at [217, 354] on icon "button" at bounding box center [222, 355] width 15 height 15
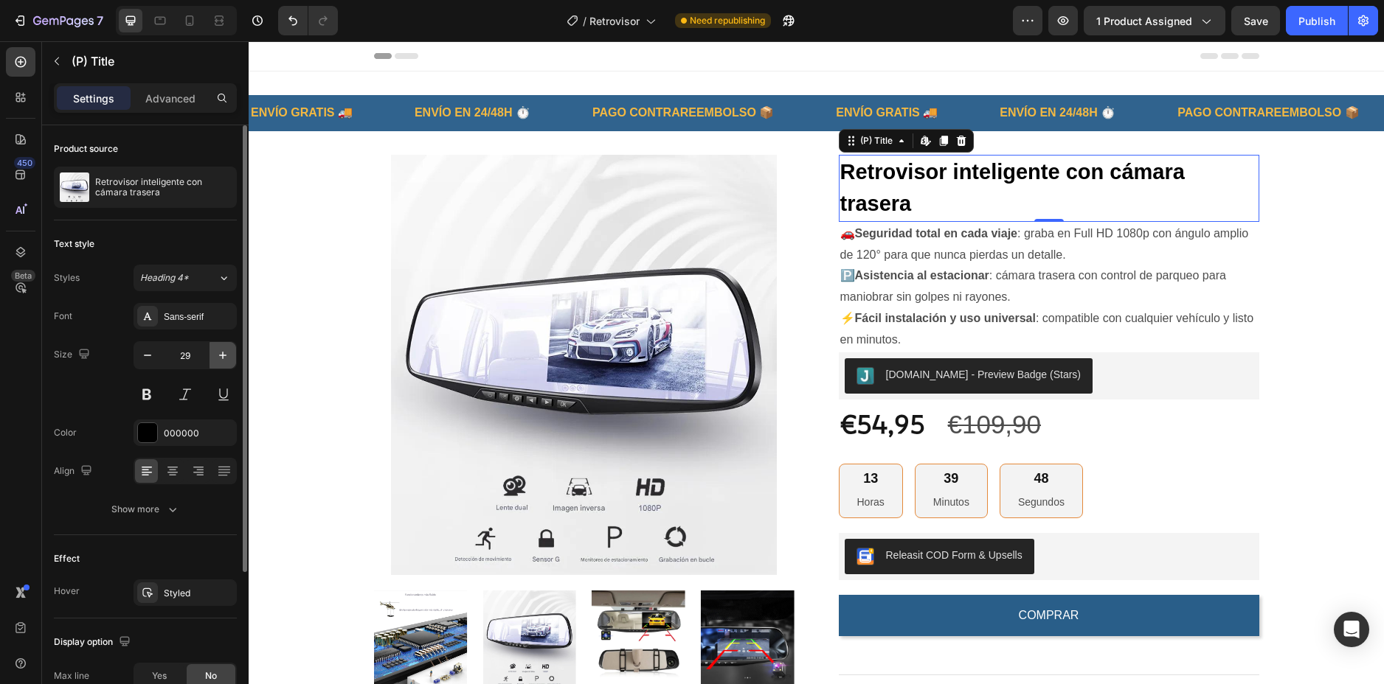
click at [217, 354] on icon "button" at bounding box center [222, 355] width 15 height 15
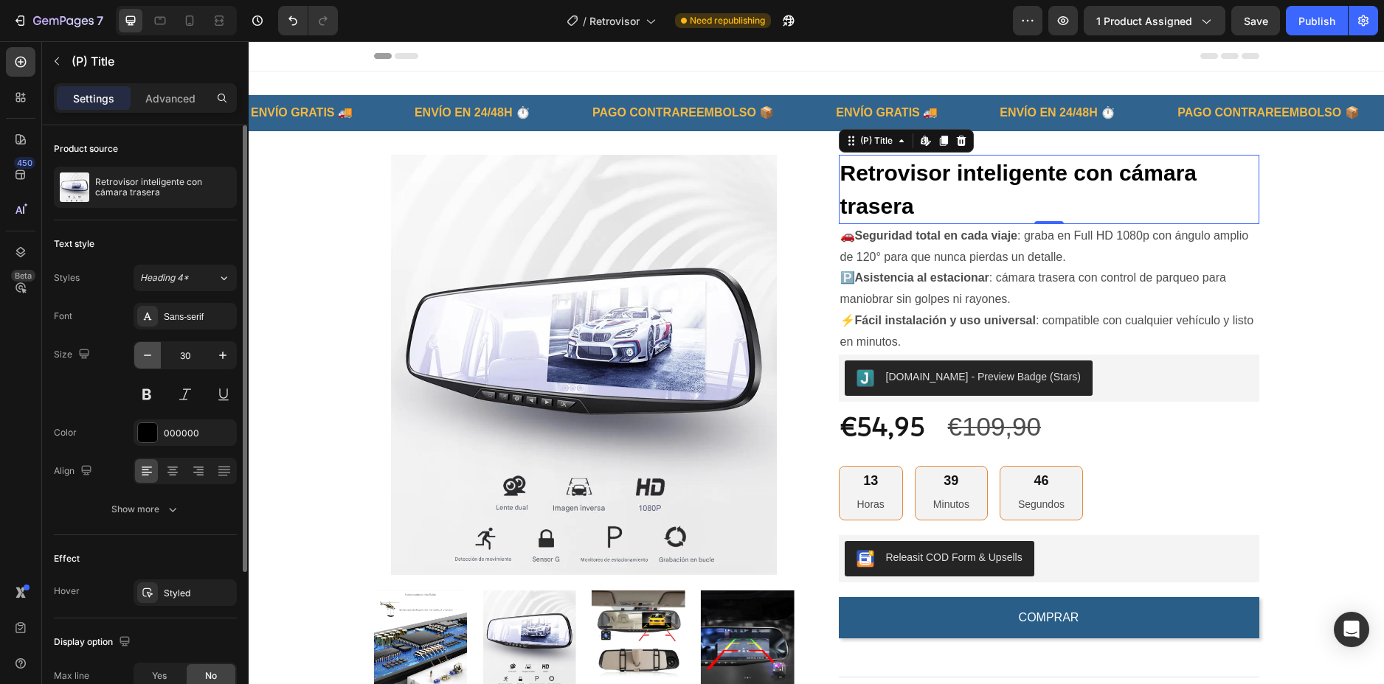
click at [153, 354] on icon "button" at bounding box center [147, 355] width 15 height 15
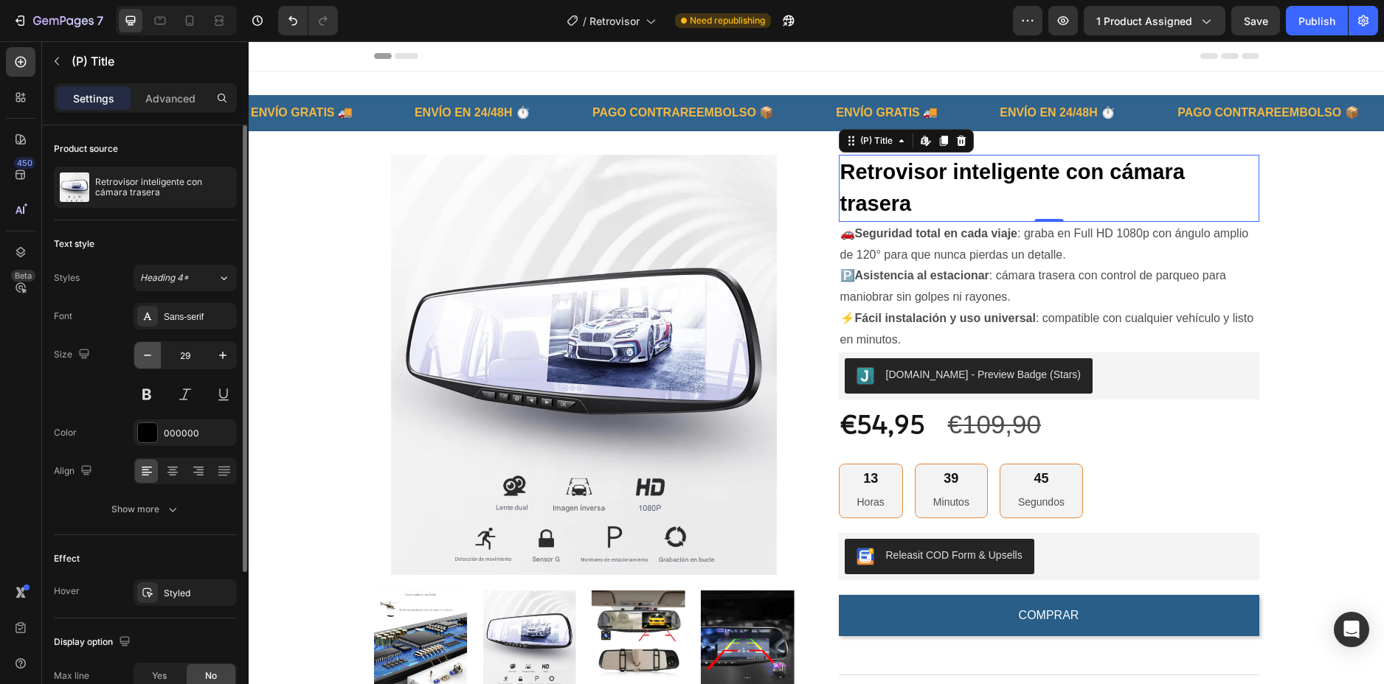
click at [153, 354] on icon "button" at bounding box center [147, 355] width 15 height 15
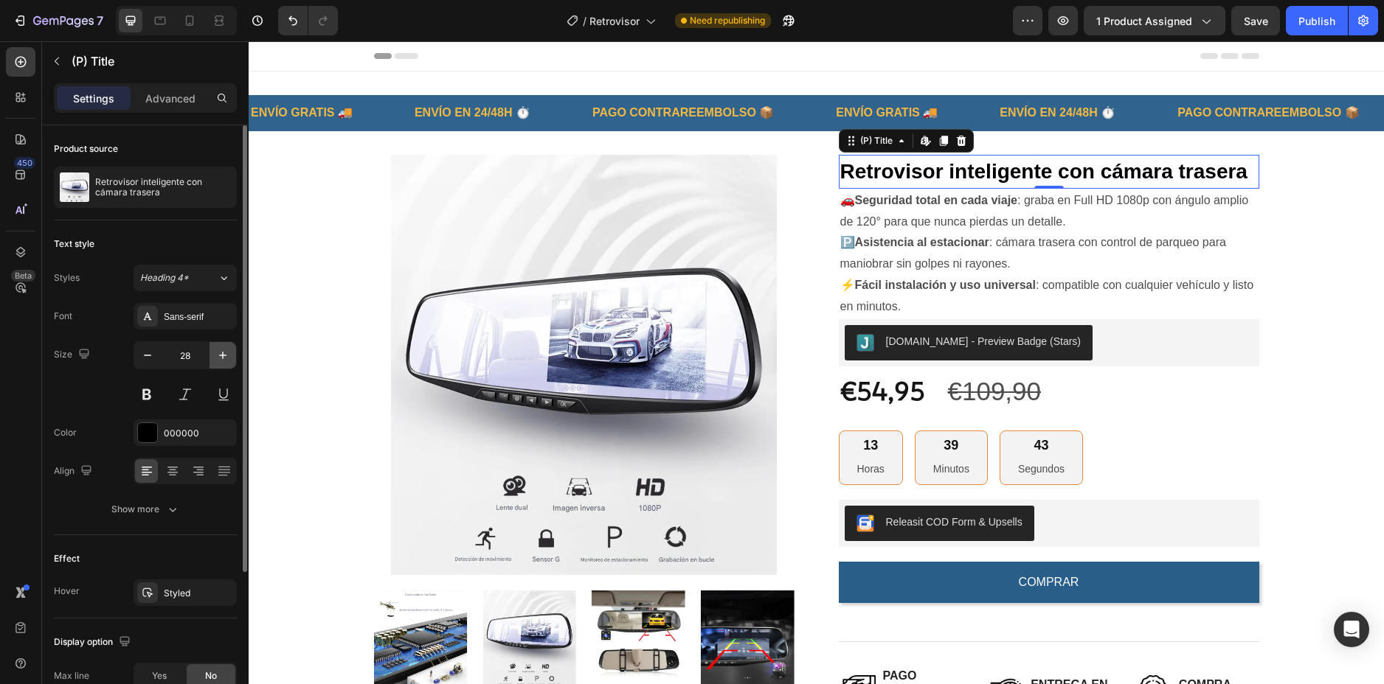
click at [221, 358] on icon "button" at bounding box center [222, 355] width 15 height 15
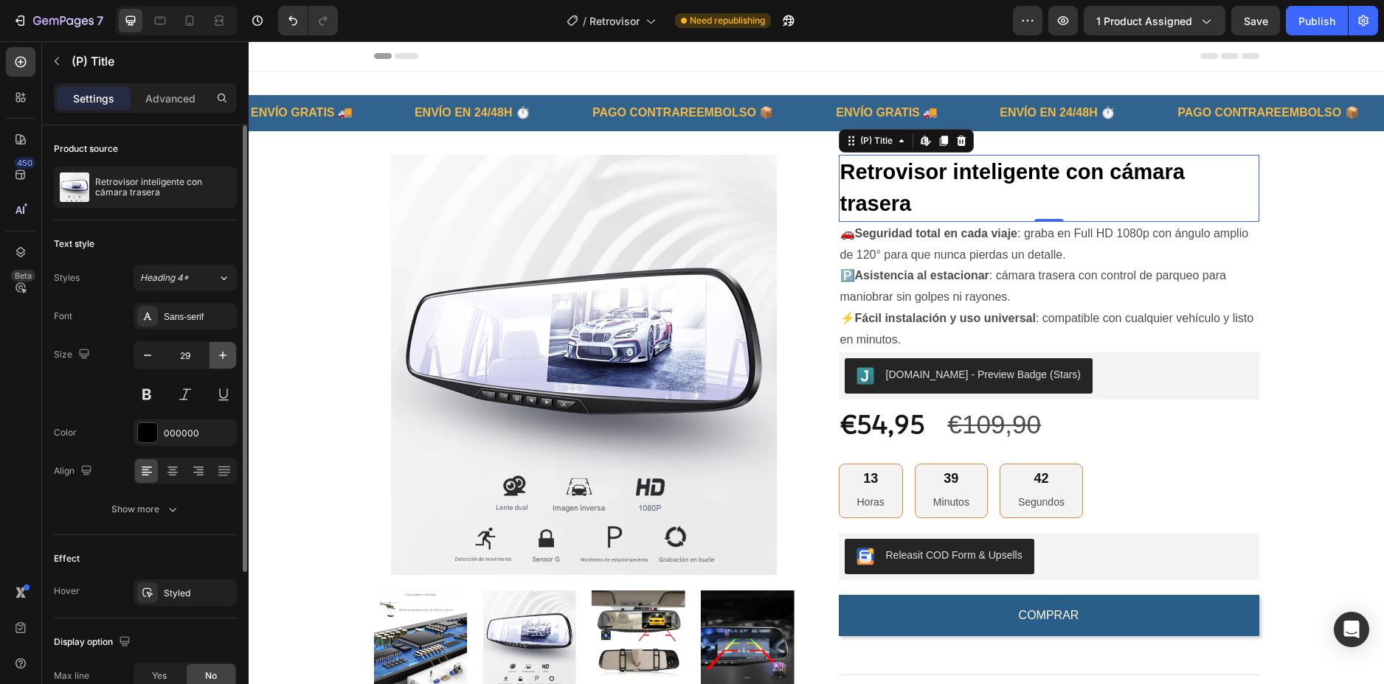
click at [221, 358] on icon "button" at bounding box center [222, 355] width 15 height 15
type input "30"
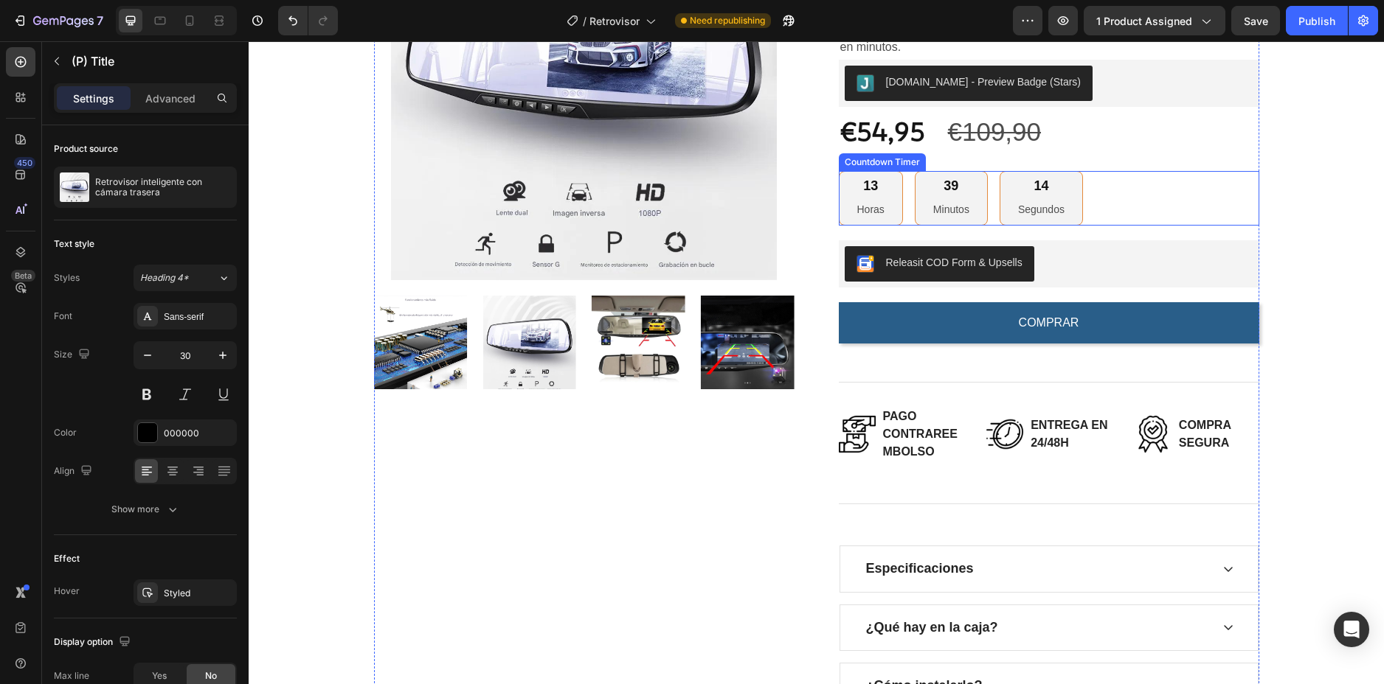
scroll to position [74, 0]
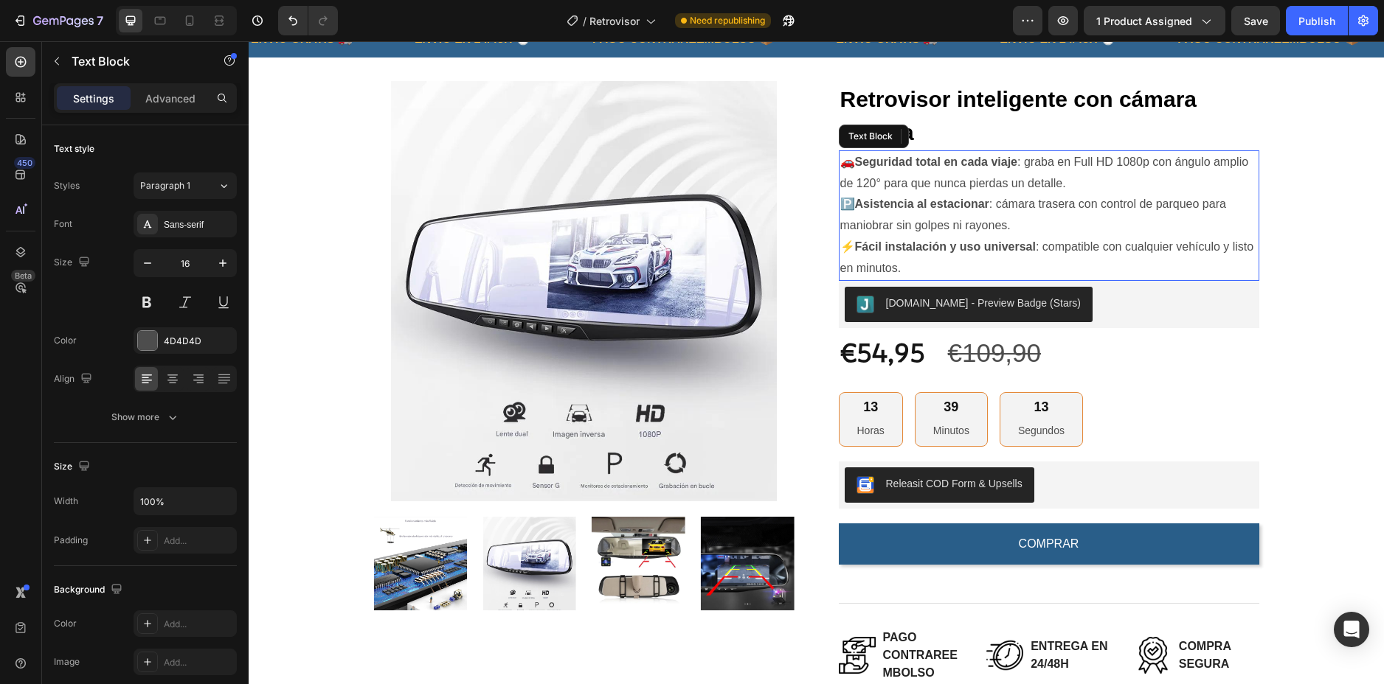
click at [902, 181] on p "🚗 Seguridad total en cada viaje : graba en Full HD 1080p con ángulo amplio de 1…" at bounding box center [1048, 173] width 417 height 43
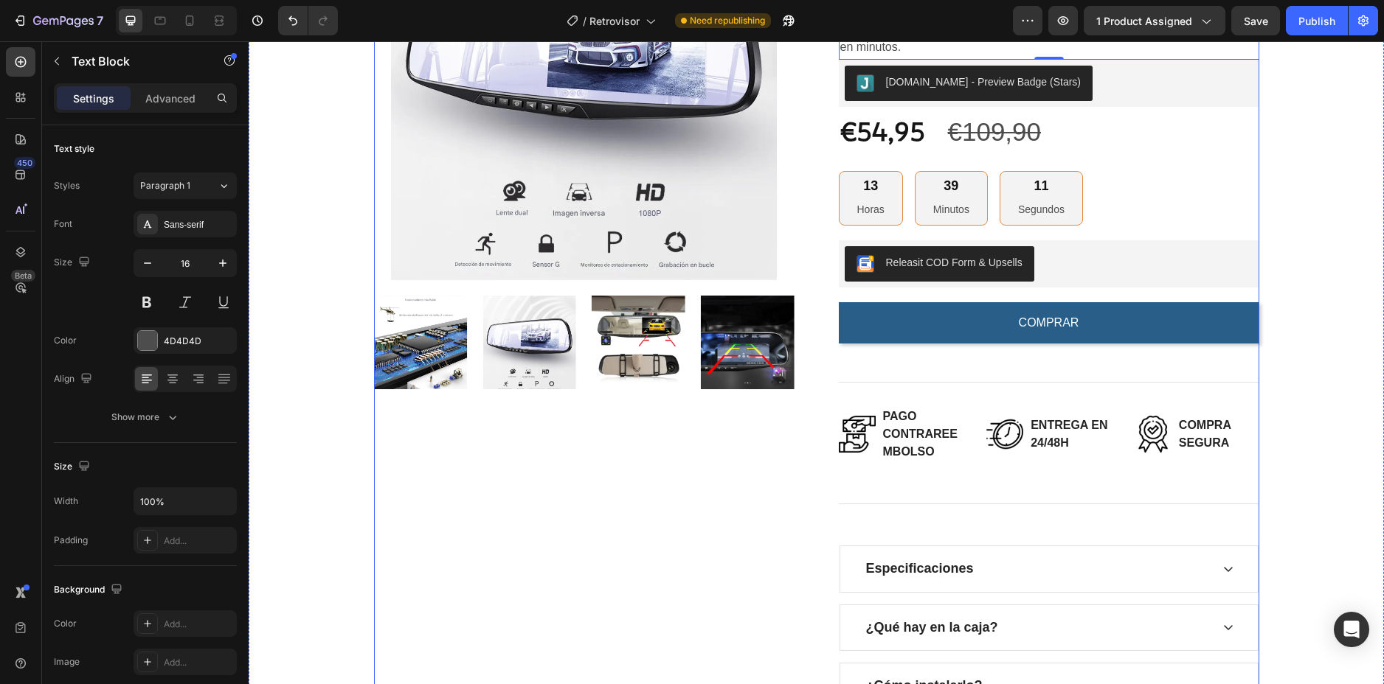
scroll to position [148, 0]
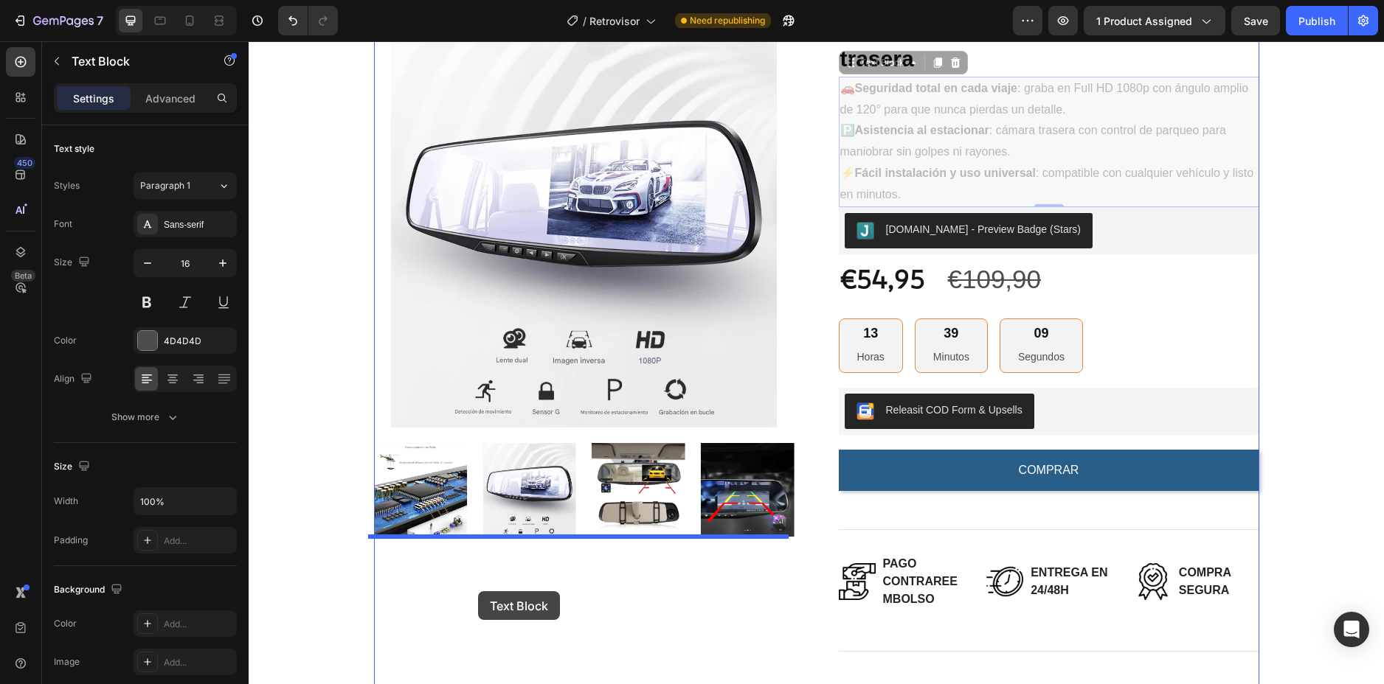
drag, startPoint x: 876, startPoint y: 64, endPoint x: 478, endPoint y: 591, distance: 660.8
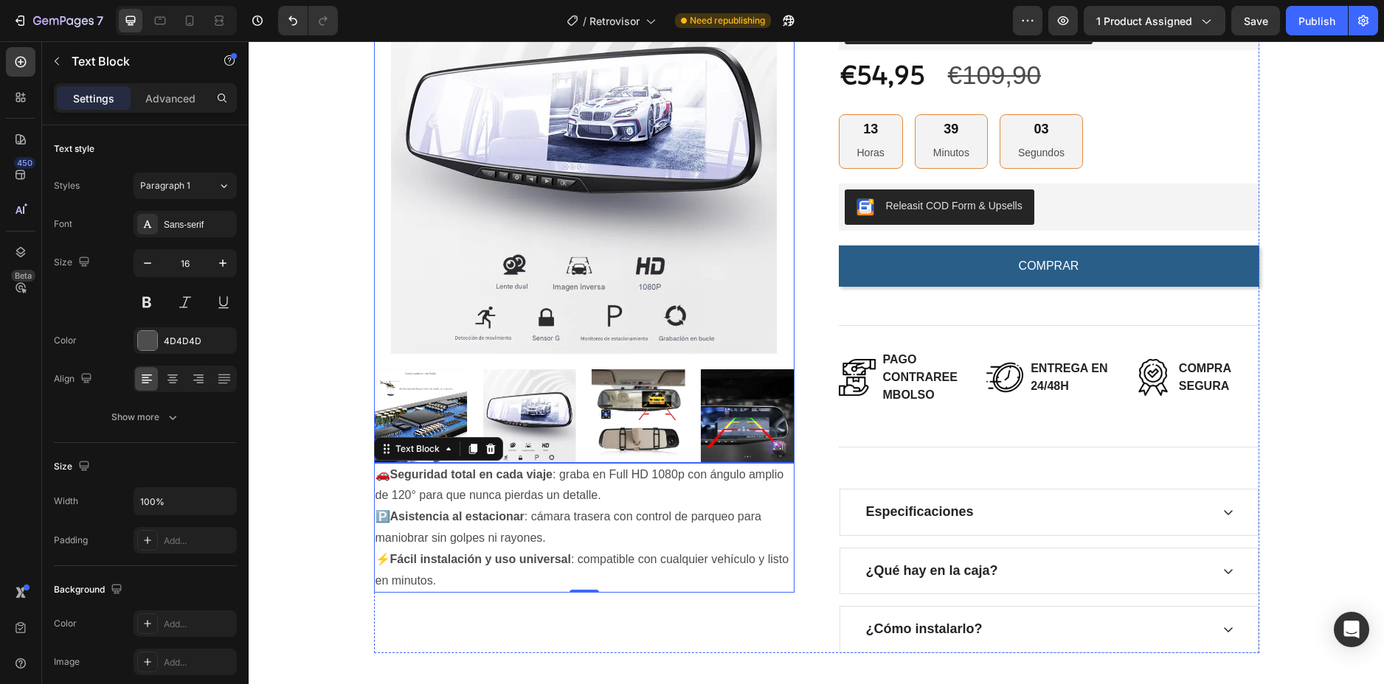
scroll to position [369, 0]
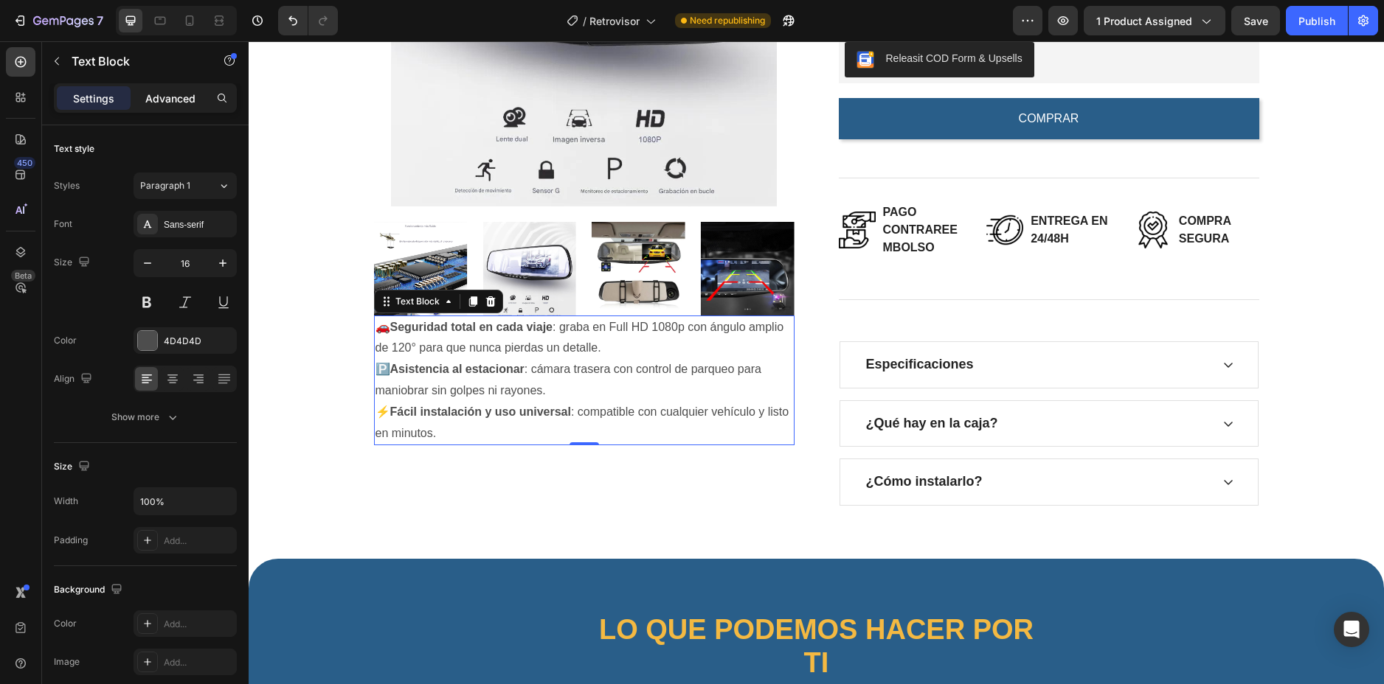
click at [172, 101] on p "Advanced" at bounding box center [170, 98] width 50 height 15
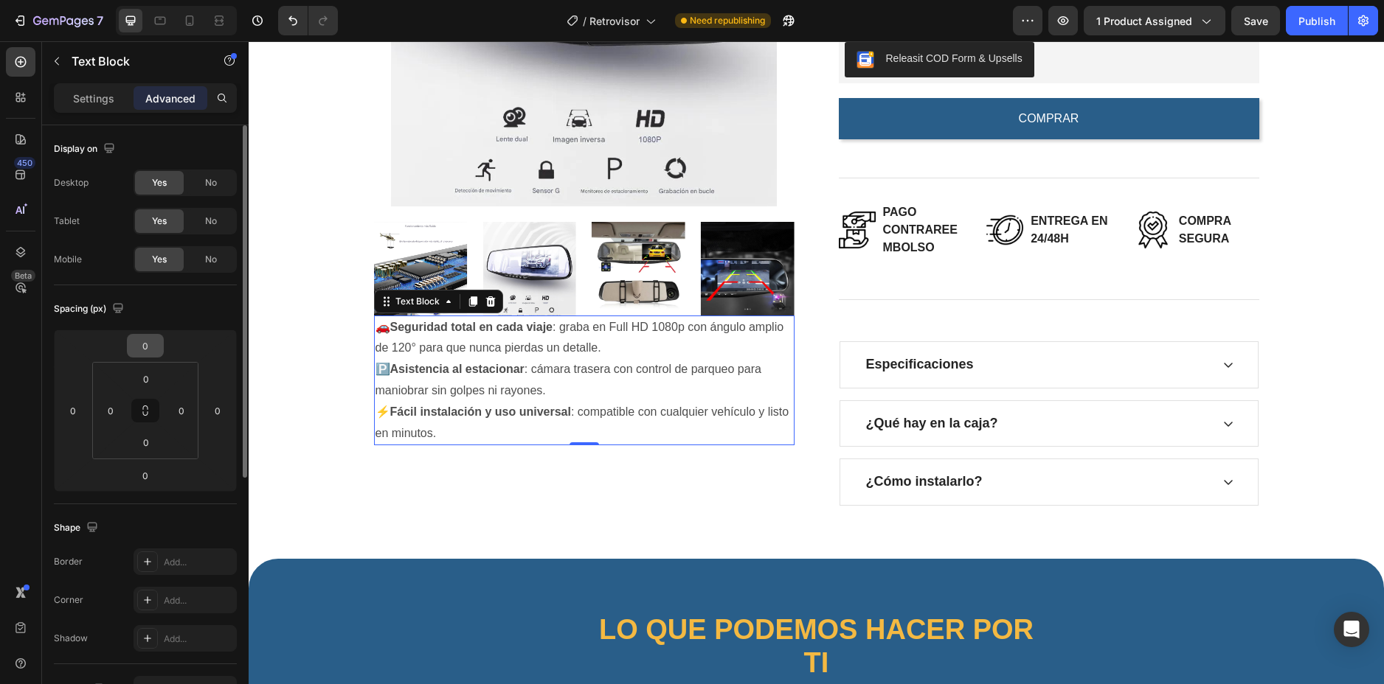
click at [139, 339] on input "0" at bounding box center [146, 346] width 30 height 22
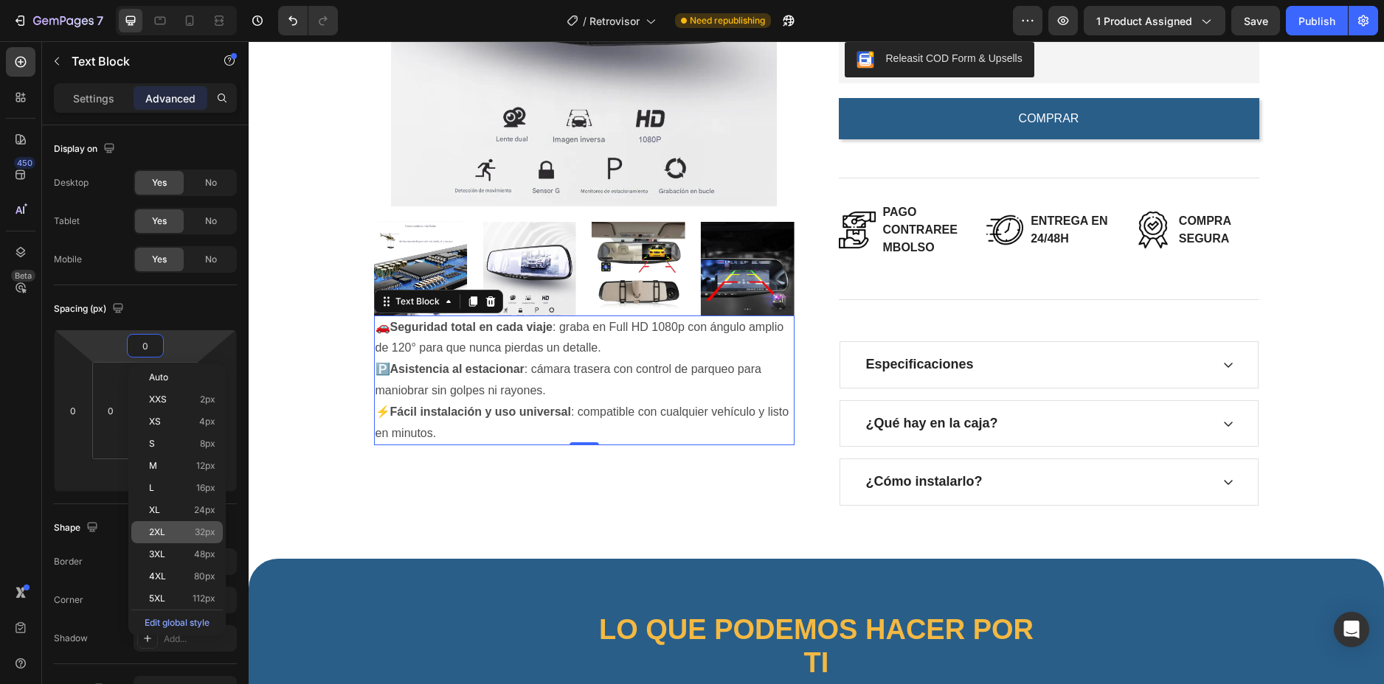
click at [183, 532] on p "2XL 32px" at bounding box center [182, 532] width 66 height 10
type input "32"
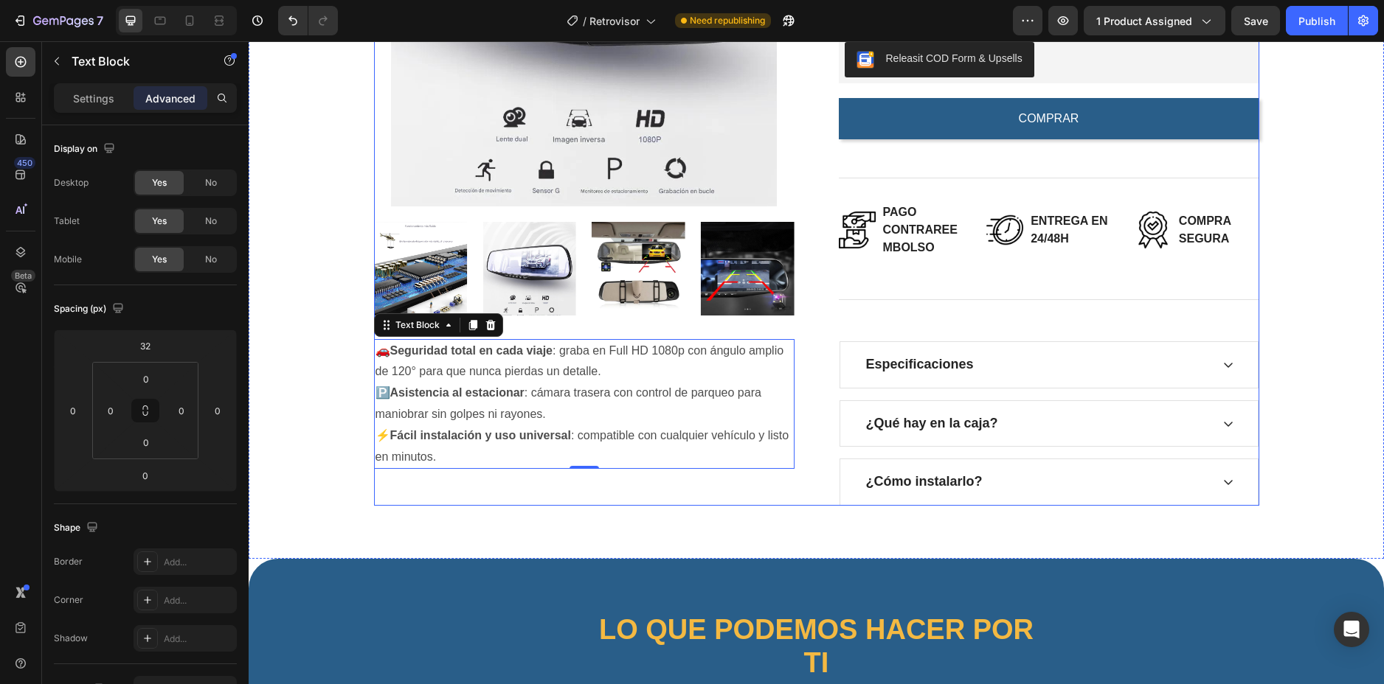
click at [712, 510] on div "Product Images 🚗 Seguridad total en cada viaje : graba en Full HD 1080p con áng…" at bounding box center [816, 172] width 1135 height 773
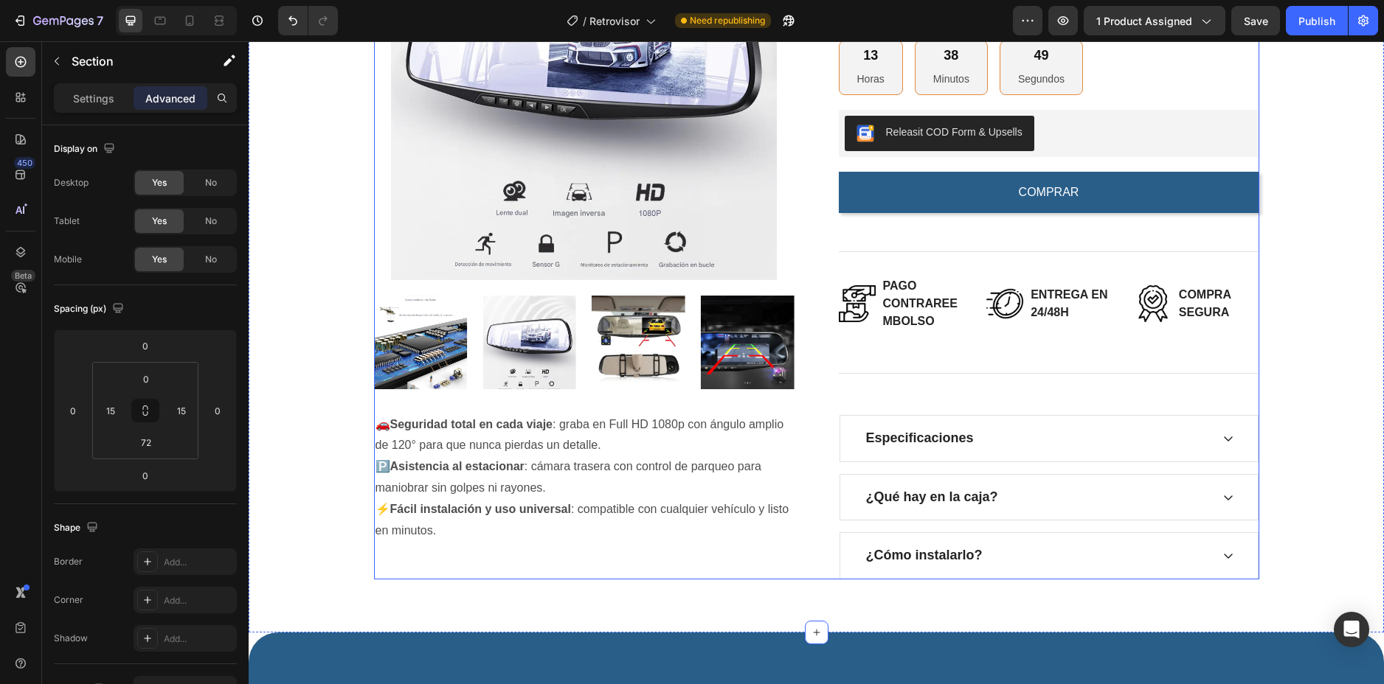
scroll to position [74, 0]
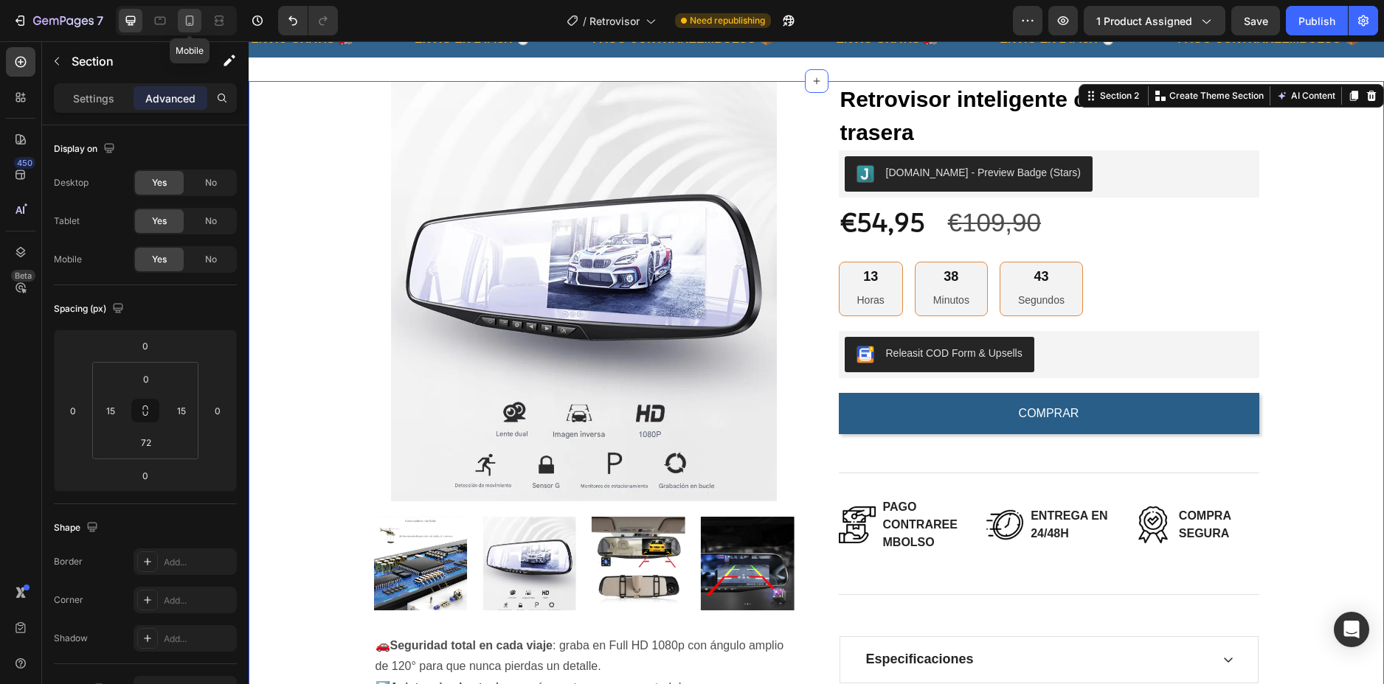
click at [190, 16] on icon at bounding box center [190, 20] width 8 height 10
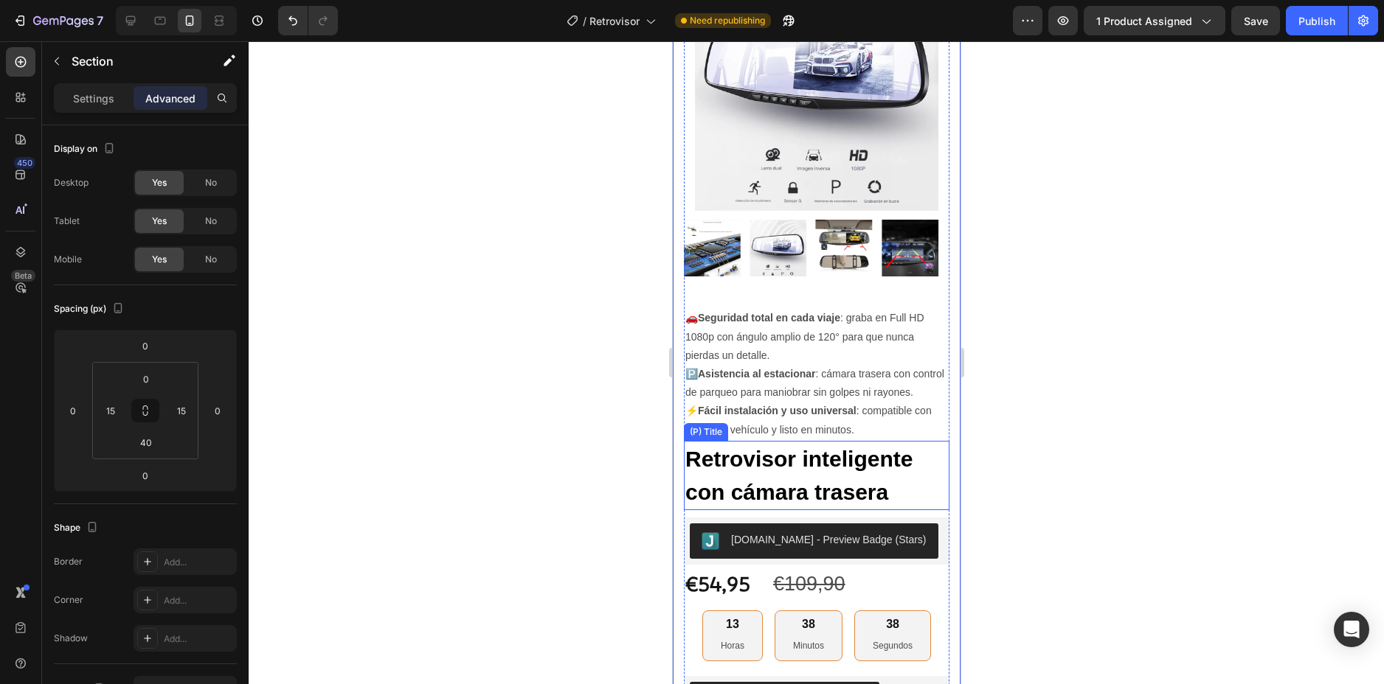
scroll to position [35, 0]
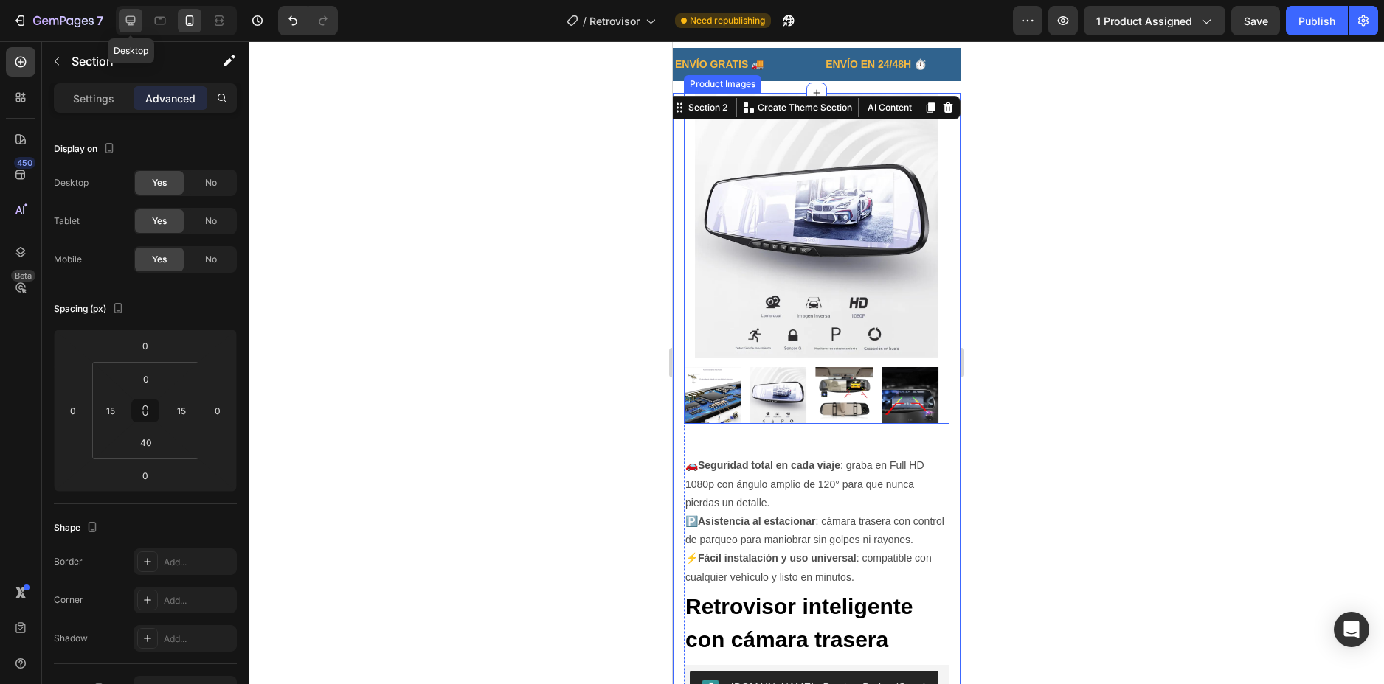
click at [126, 19] on icon at bounding box center [131, 21] width 10 height 10
type input "72"
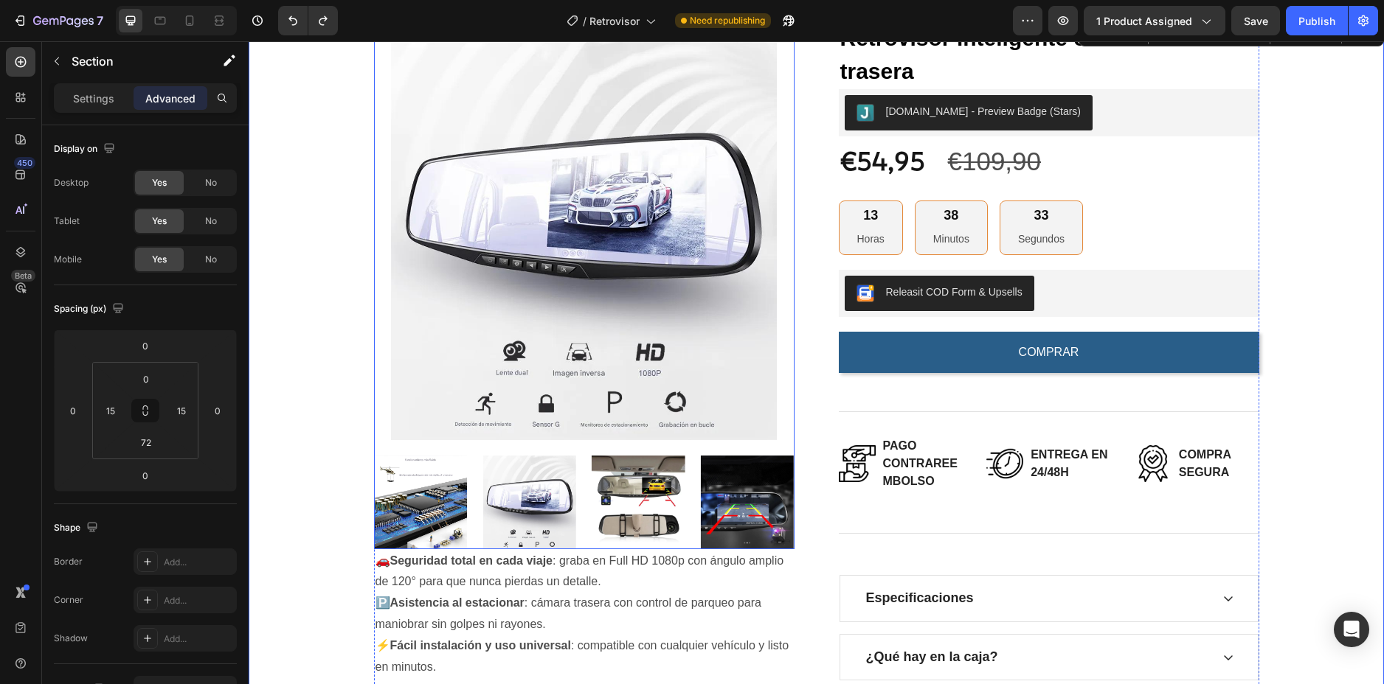
scroll to position [209, 0]
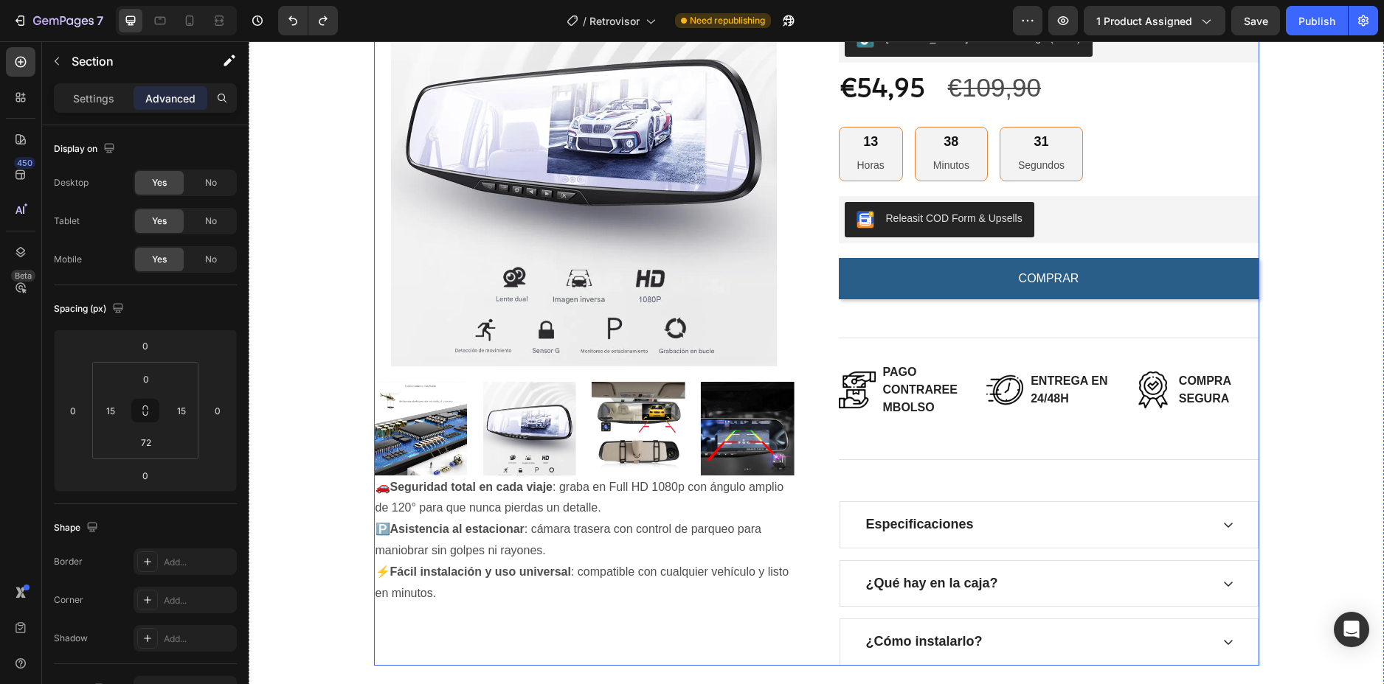
click at [813, 277] on div "Product Images 🚗 Seguridad total en cada viaje : graba en Full HD 1080p con áng…" at bounding box center [816, 306] width 885 height 720
click at [285, 14] on icon "Undo/Redo" at bounding box center [292, 20] width 15 height 15
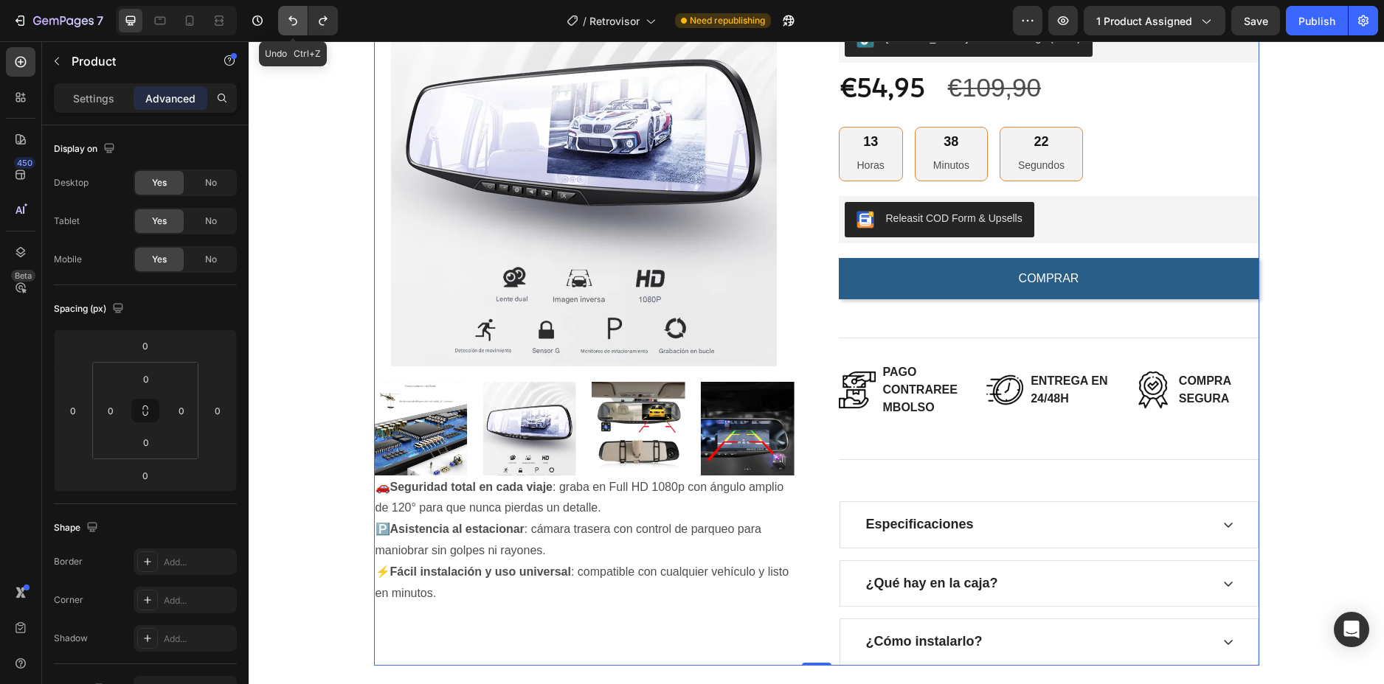
click at [288, 15] on icon "Undo/Redo" at bounding box center [292, 20] width 15 height 15
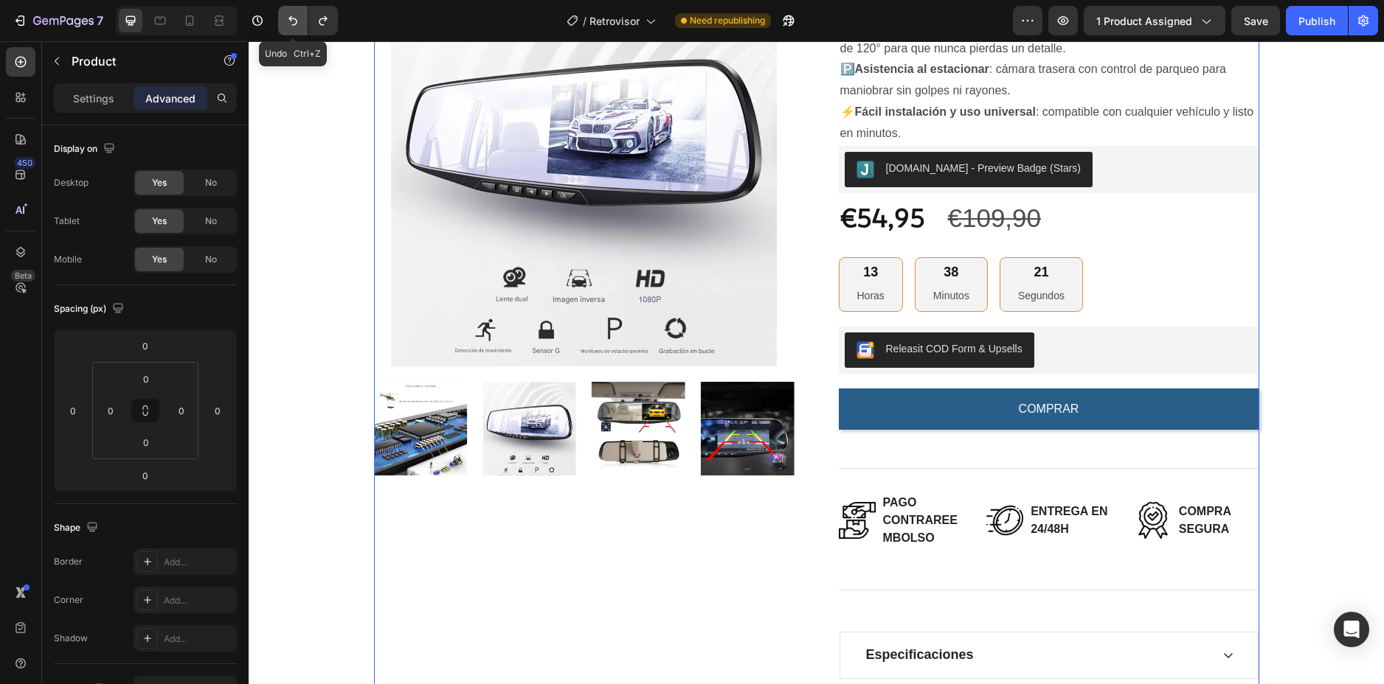
click at [288, 15] on icon "Undo/Redo" at bounding box center [292, 20] width 15 height 15
click at [330, 18] on icon "Undo/Redo" at bounding box center [323, 20] width 15 height 15
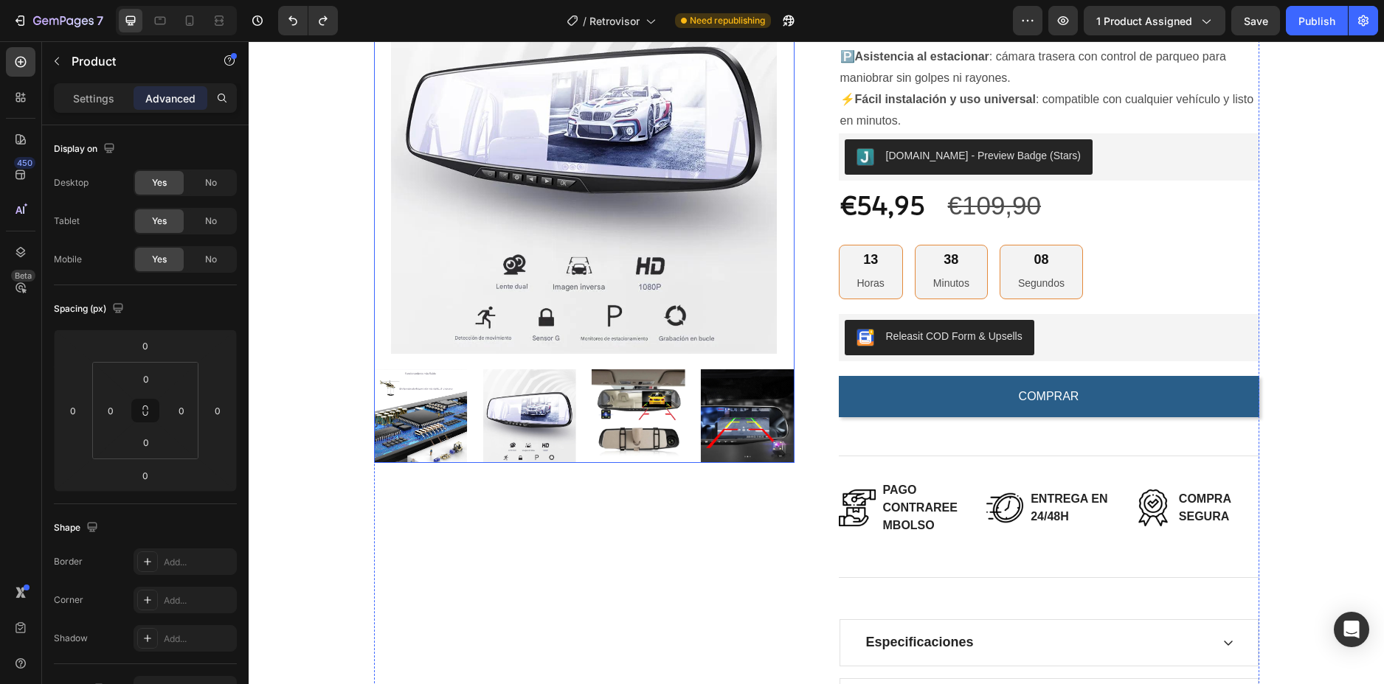
scroll to position [295, 0]
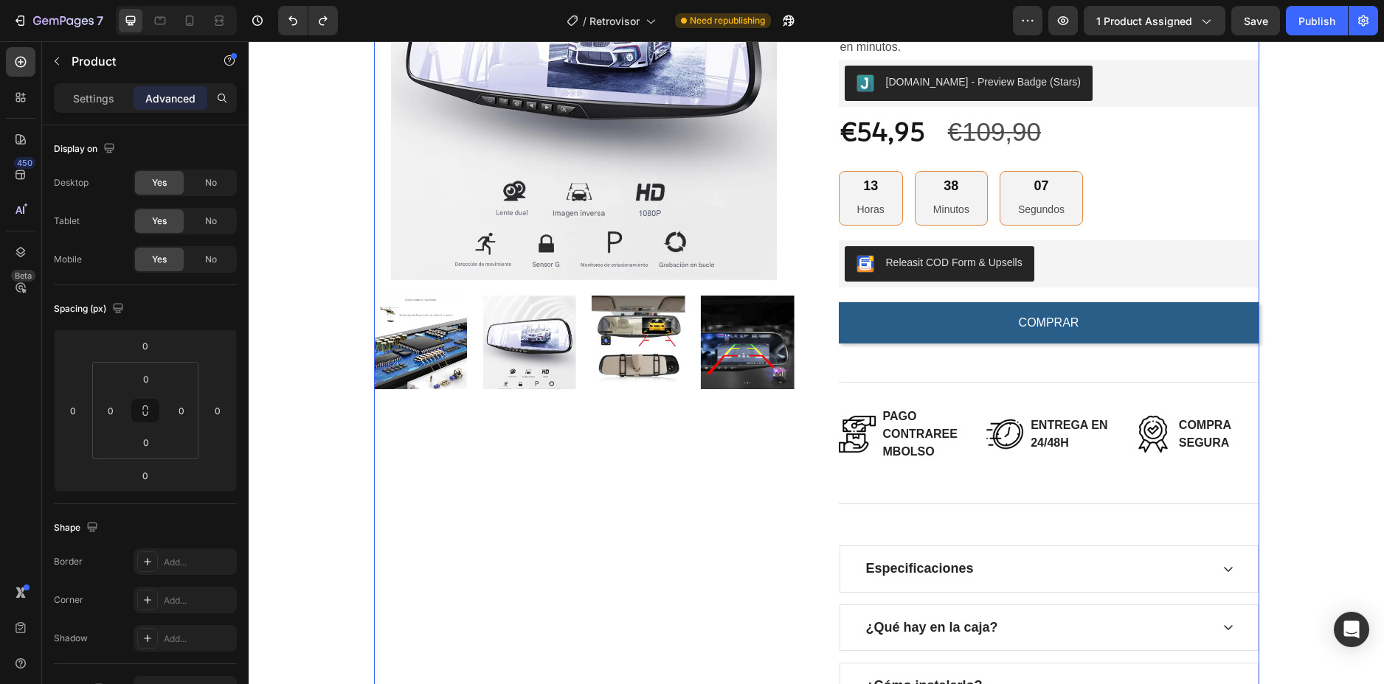
click at [753, 473] on div "Product Images" at bounding box center [584, 285] width 420 height 850
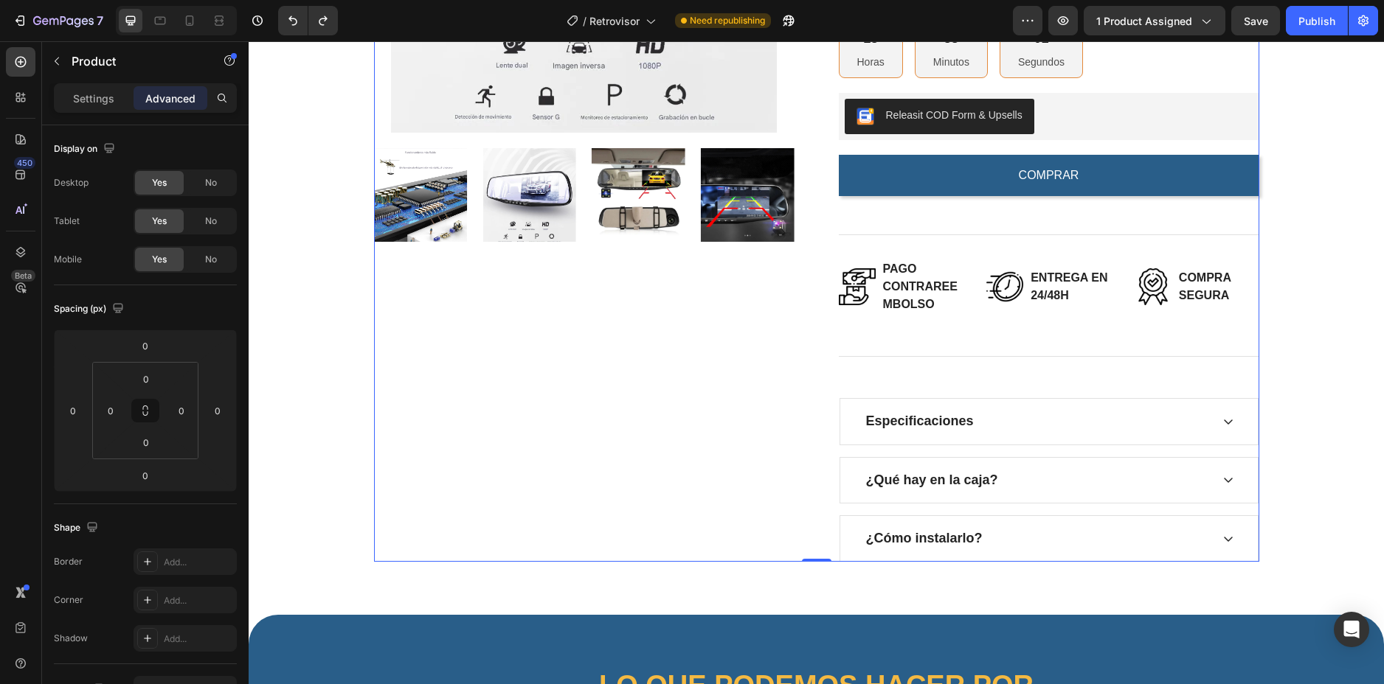
scroll to position [516, 0]
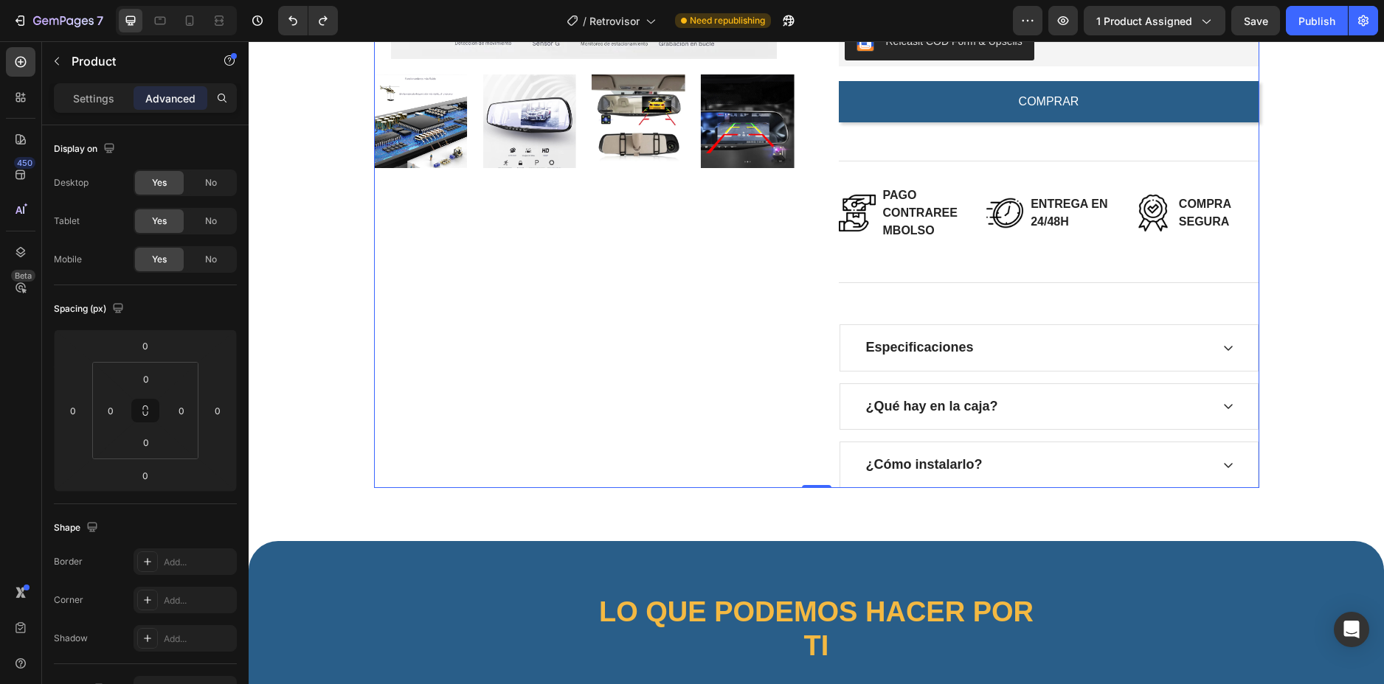
click at [600, 367] on div "Product Images" at bounding box center [584, 64] width 420 height 850
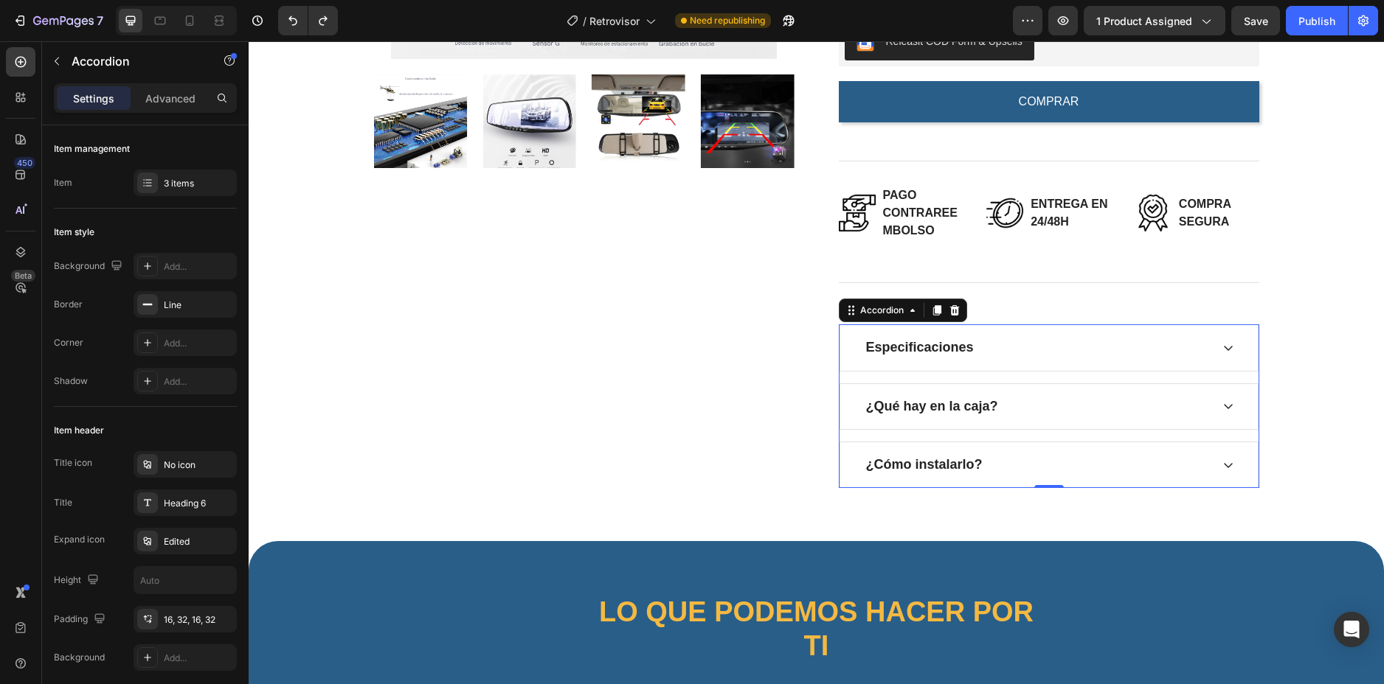
click at [1005, 346] on div "Especificaciones" at bounding box center [1037, 347] width 347 height 21
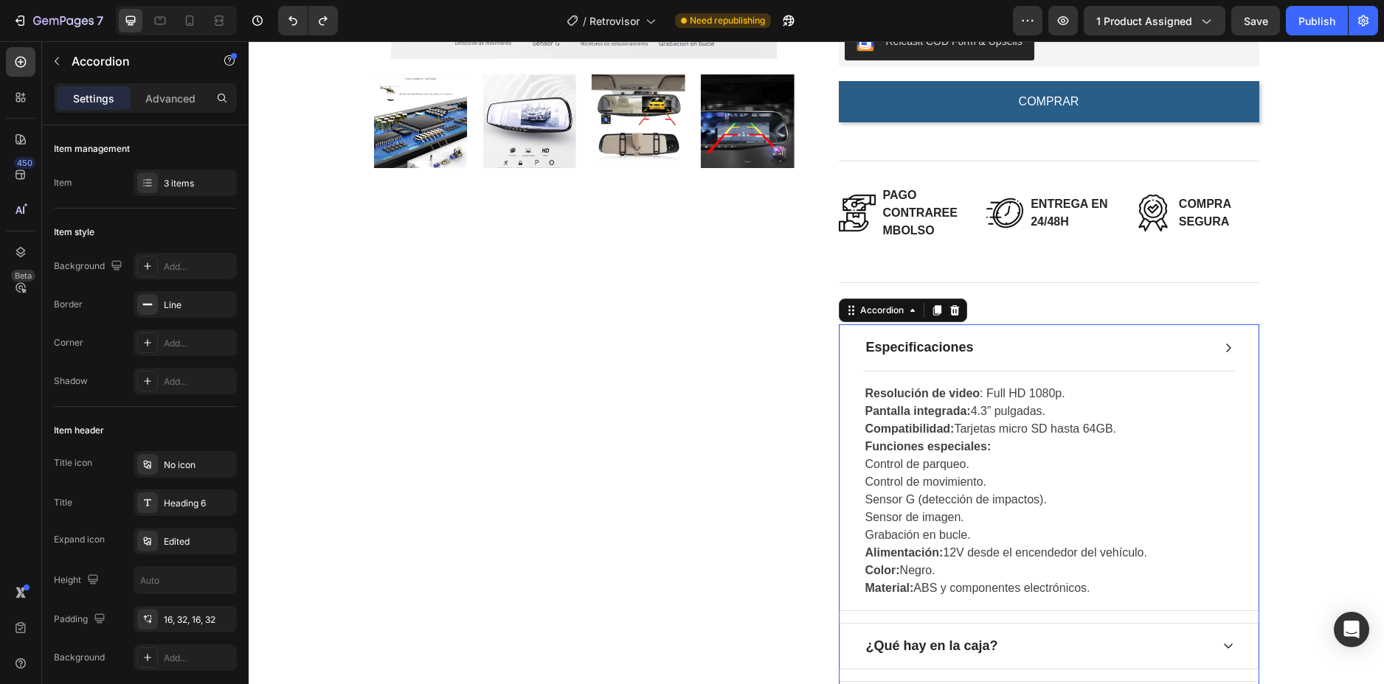
click at [1001, 347] on div "Especificaciones" at bounding box center [1037, 347] width 347 height 21
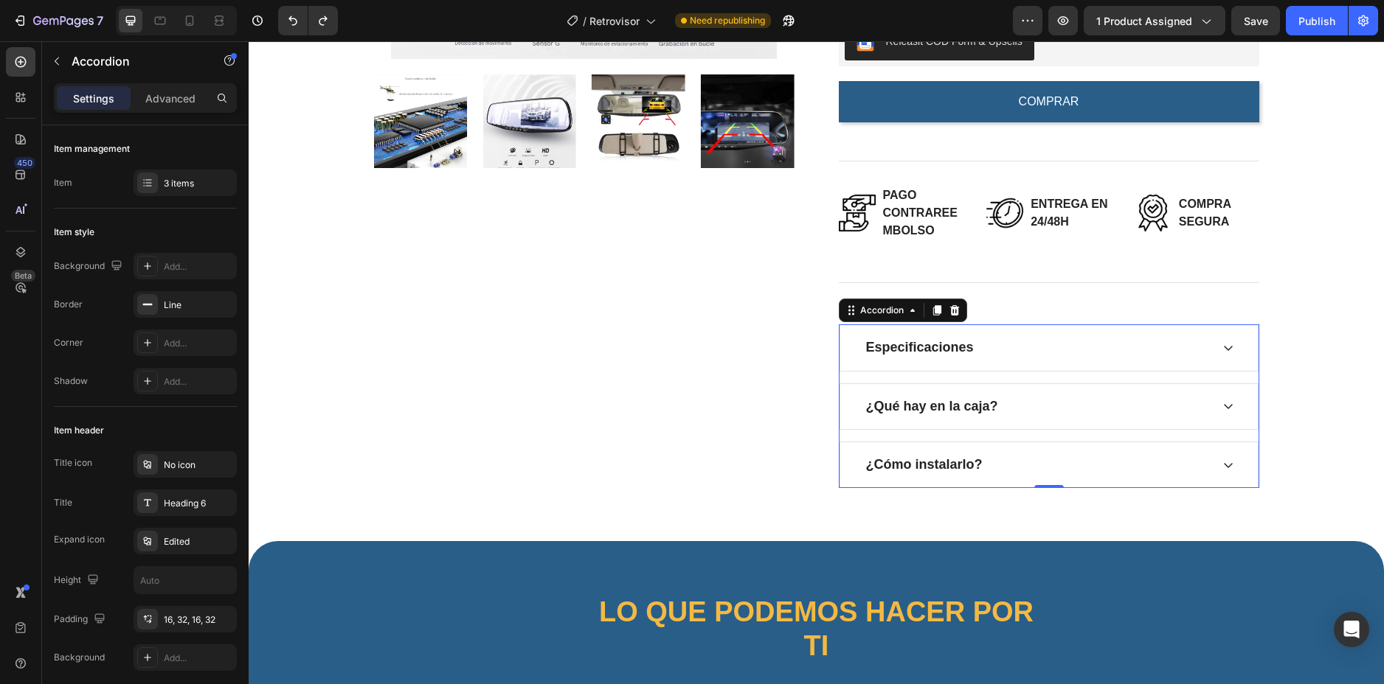
click at [1001, 347] on div "Especificaciones" at bounding box center [1037, 347] width 347 height 21
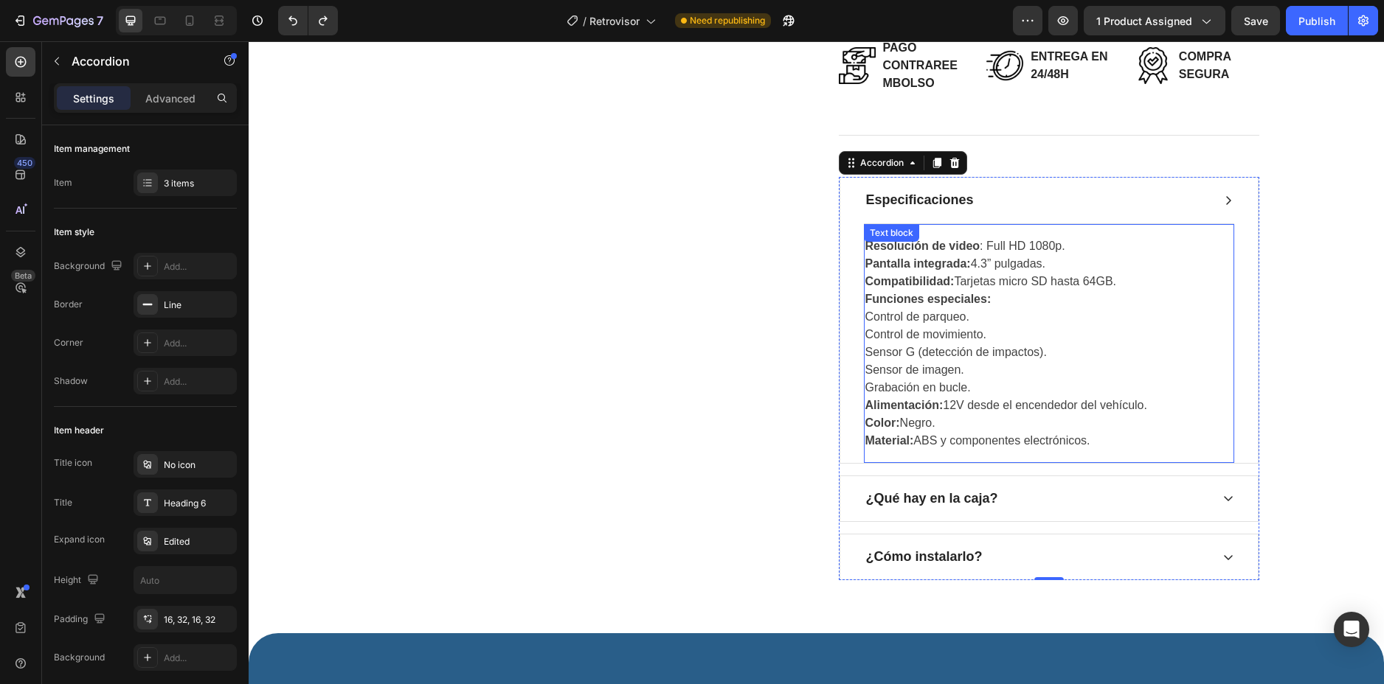
scroll to position [738, 0]
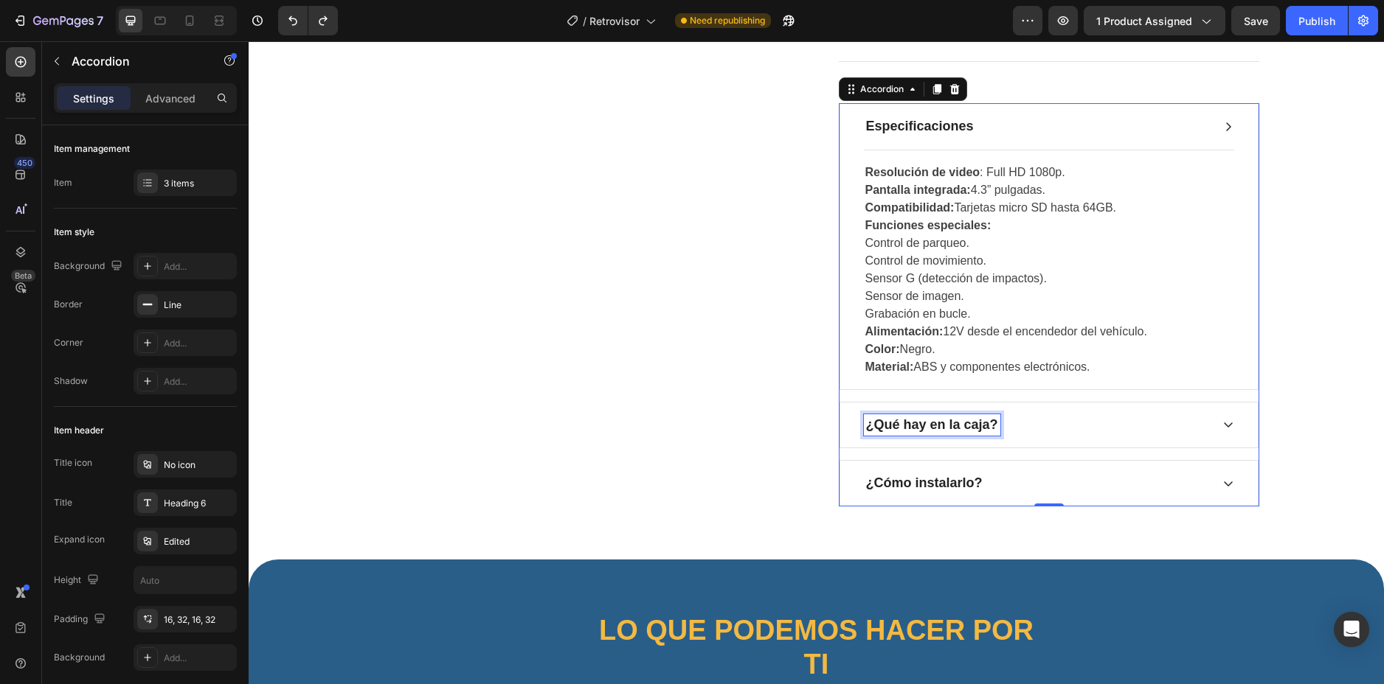
click at [985, 415] on div "¿Qué hay en la caja?" at bounding box center [932, 424] width 136 height 21
click at [1047, 413] on div "¿Qué hay en la caja?" at bounding box center [1048, 425] width 417 height 45
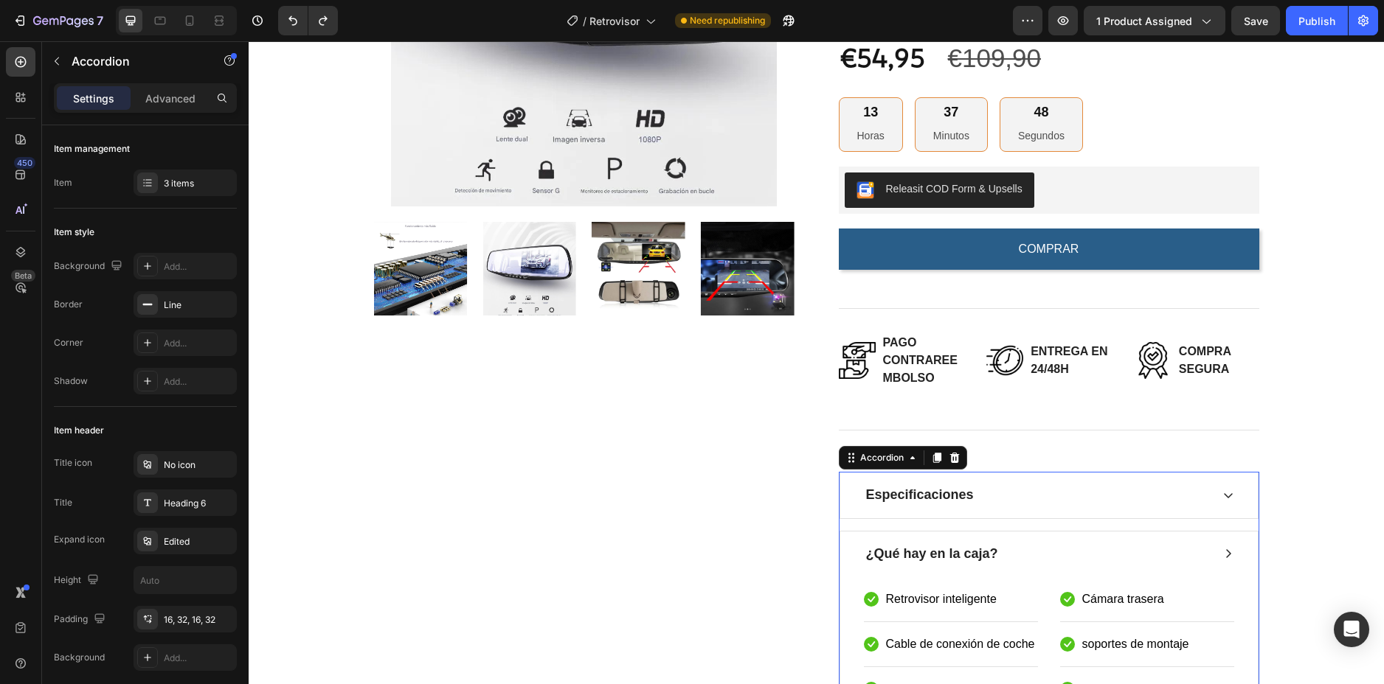
scroll to position [516, 0]
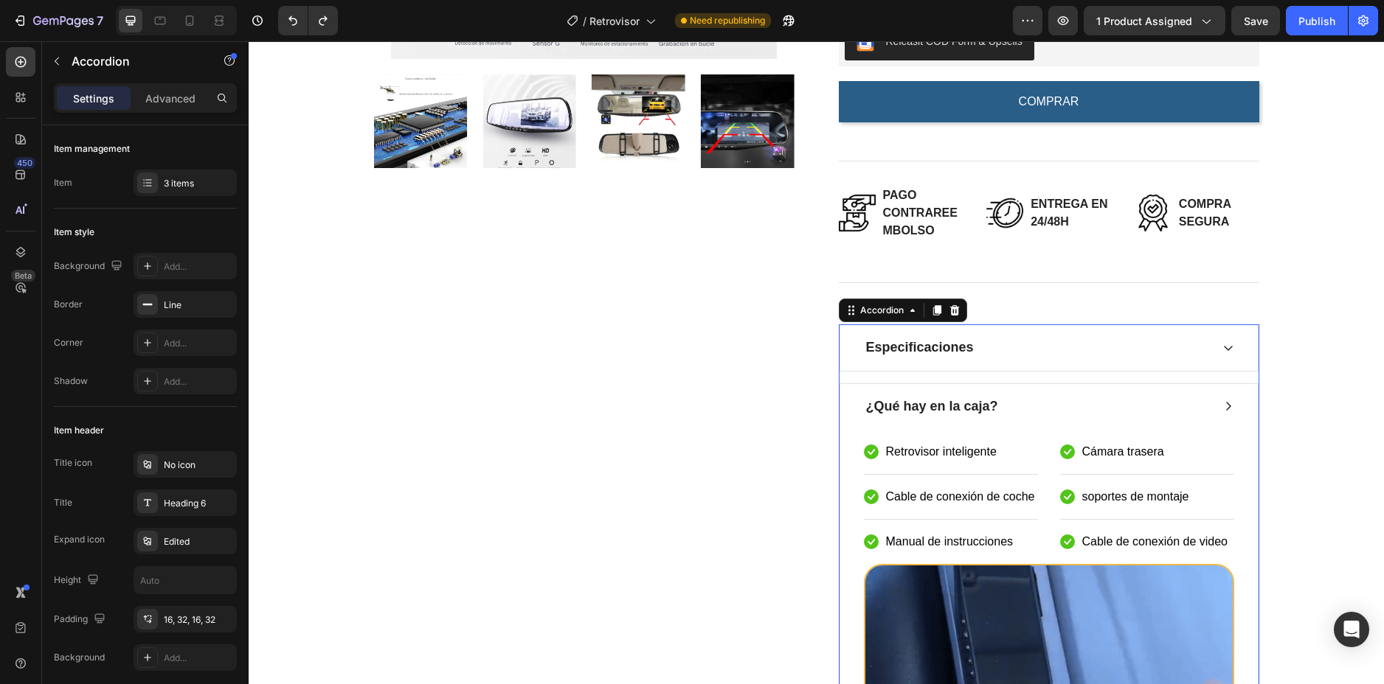
click at [1033, 403] on div "¿Qué hay en la caja?" at bounding box center [1037, 406] width 347 height 21
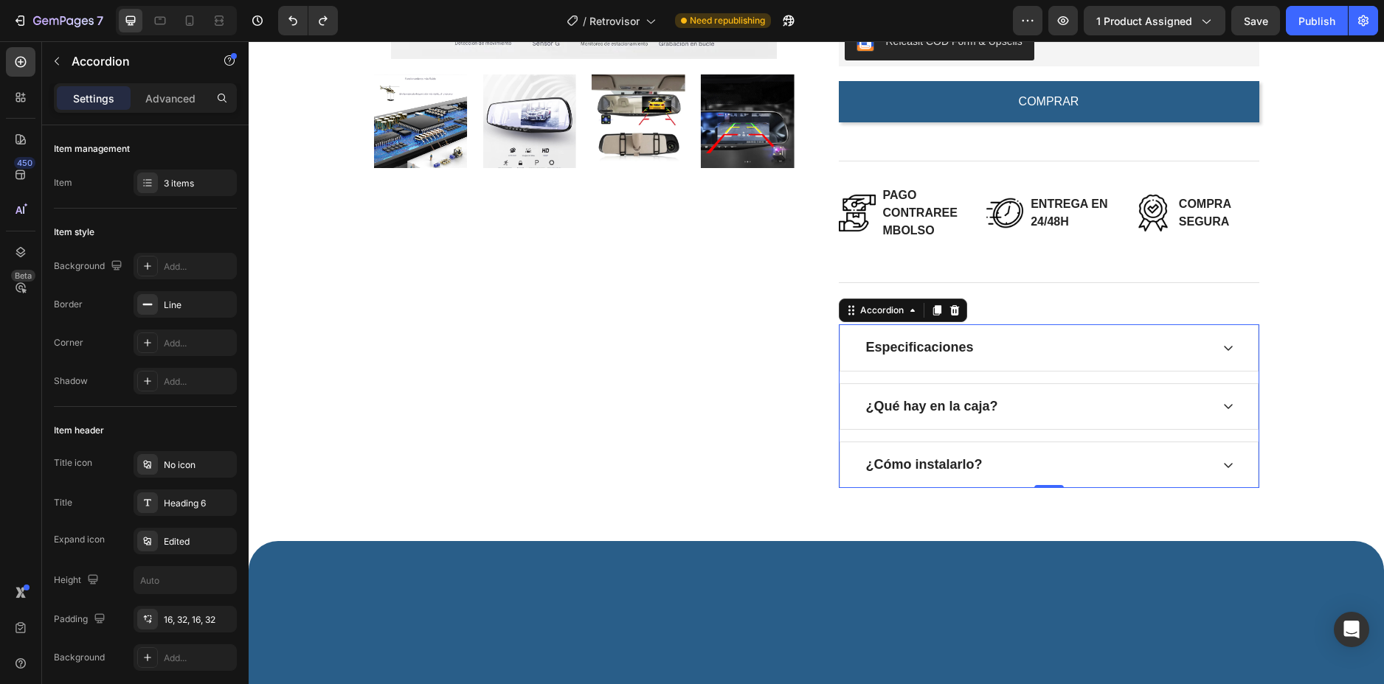
click at [1033, 403] on div "¿Qué hay en la caja?" at bounding box center [1037, 406] width 347 height 21
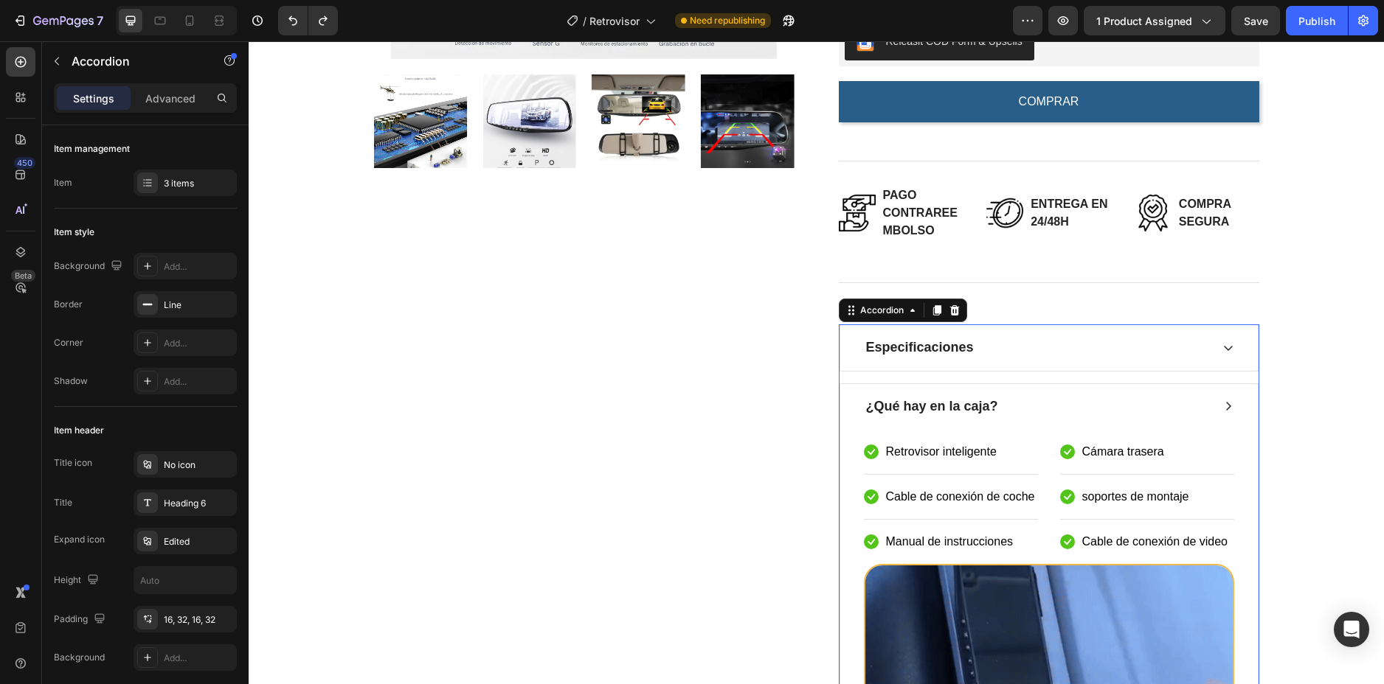
scroll to position [738, 0]
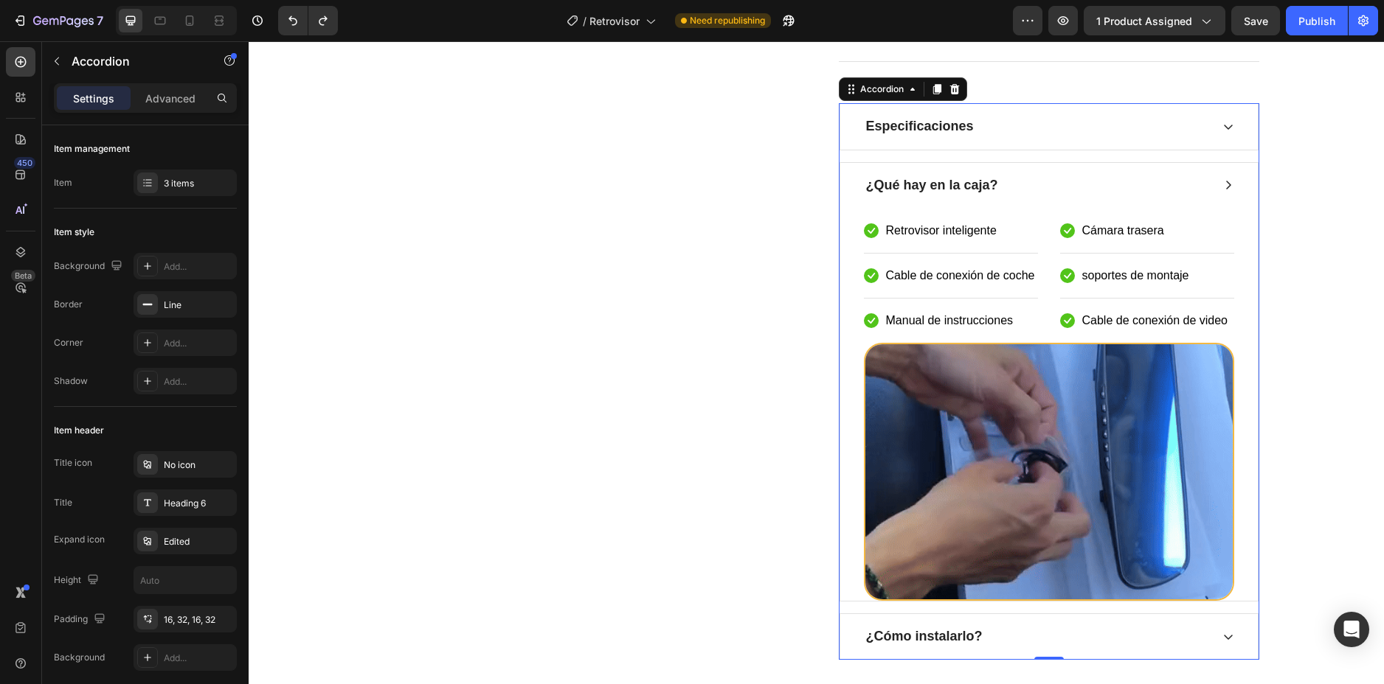
click at [1016, 187] on div "¿Qué hay en la caja?" at bounding box center [1037, 185] width 347 height 21
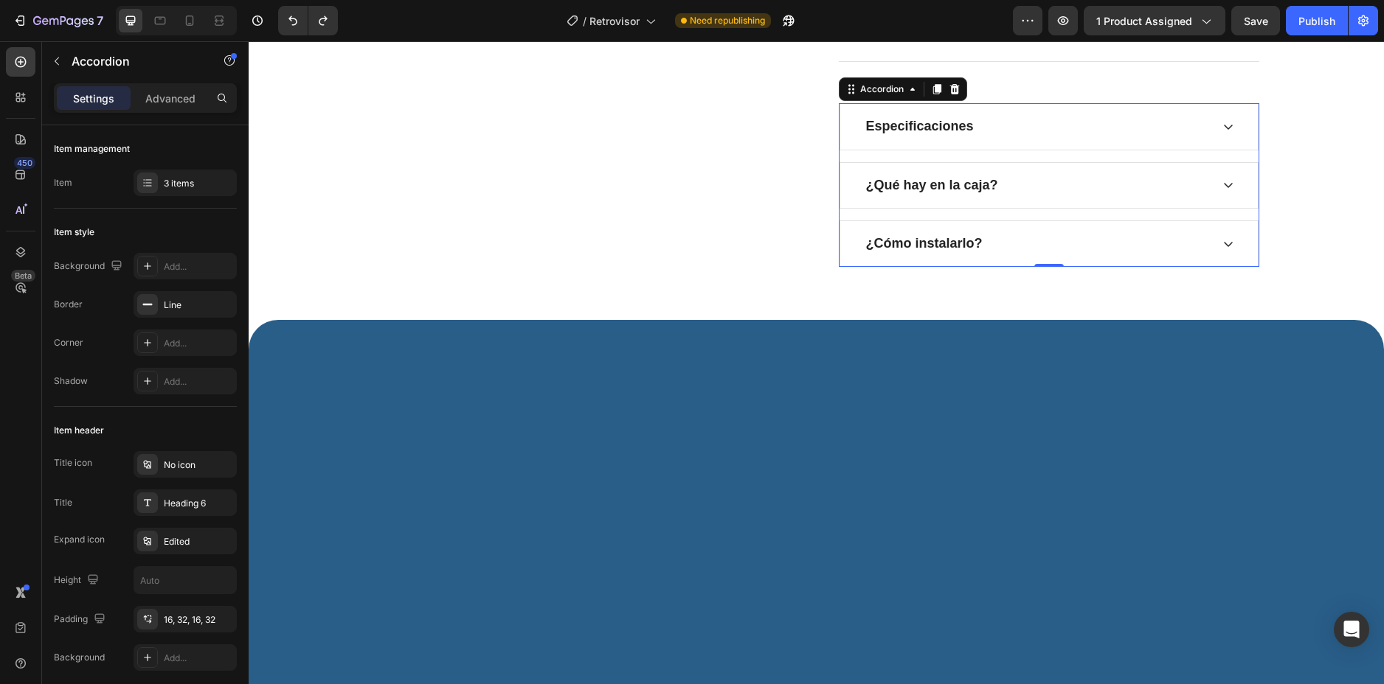
click at [1024, 248] on div "¿Cómo instalarlo?" at bounding box center [1037, 243] width 347 height 21
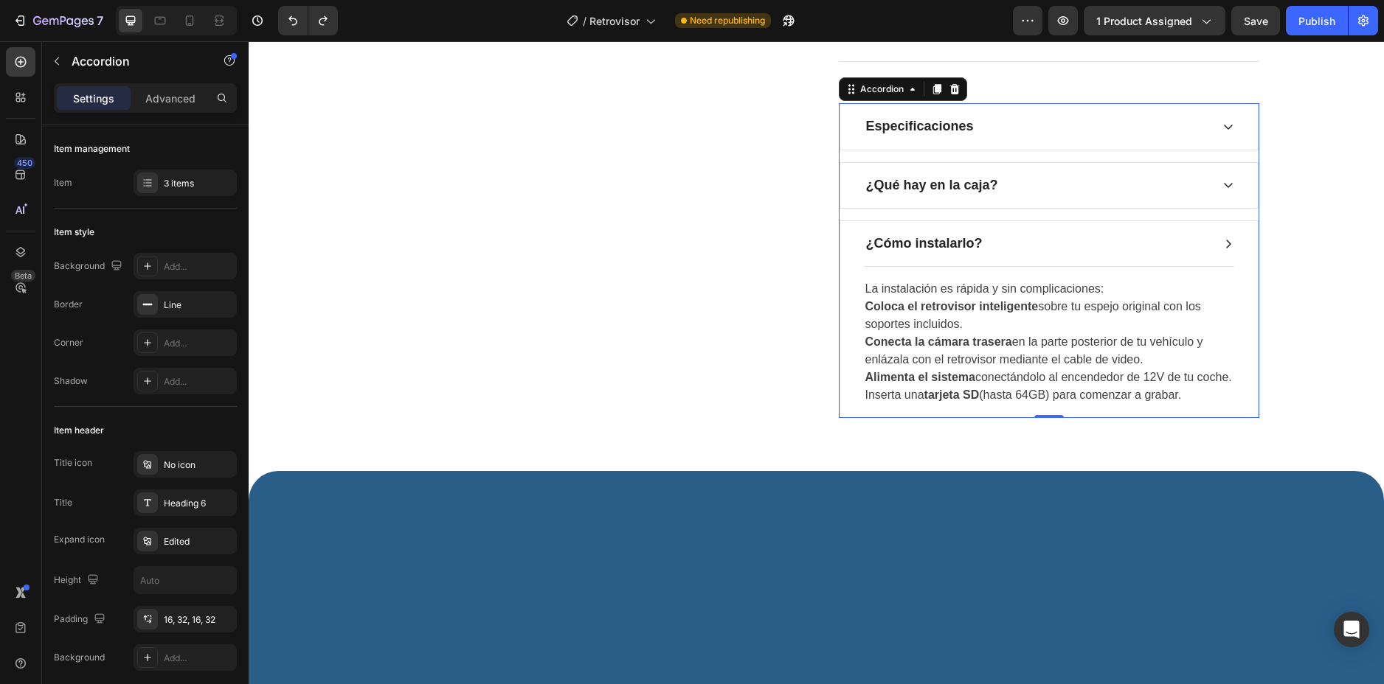
click at [1024, 248] on div "¿Cómo instalarlo?" at bounding box center [1037, 243] width 347 height 21
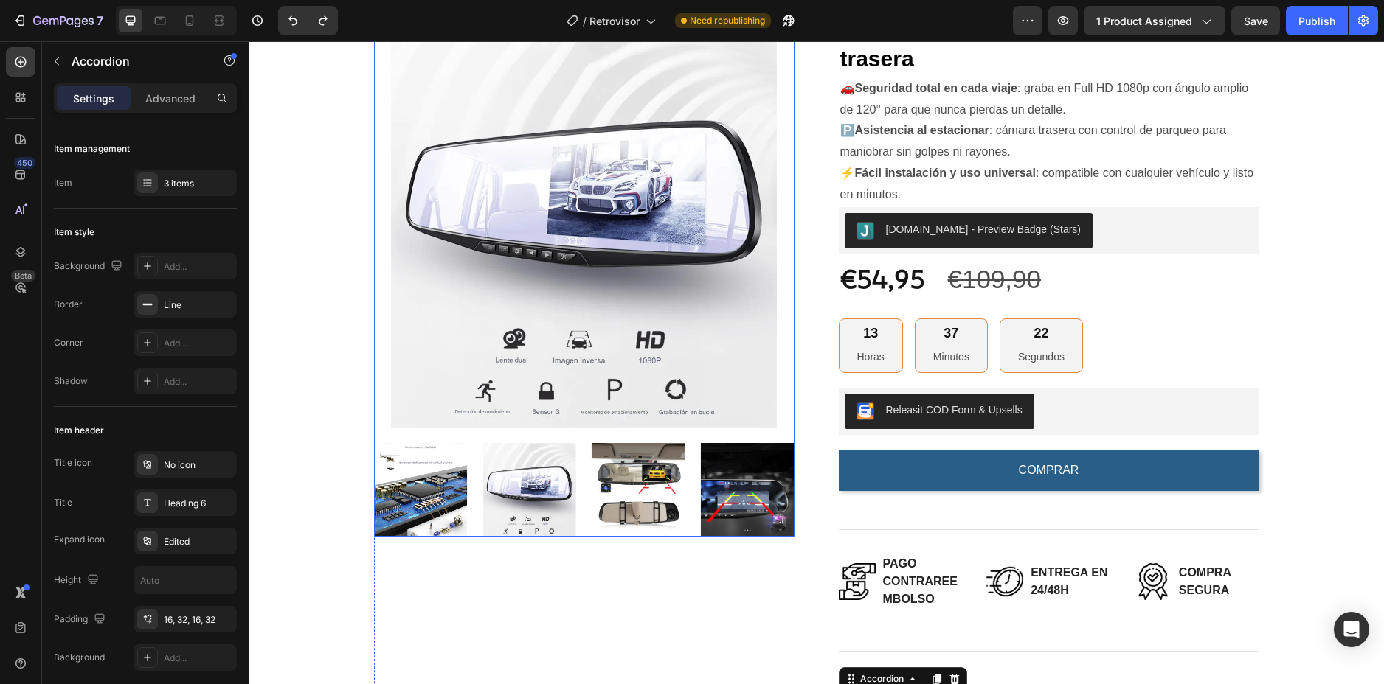
scroll to position [0, 0]
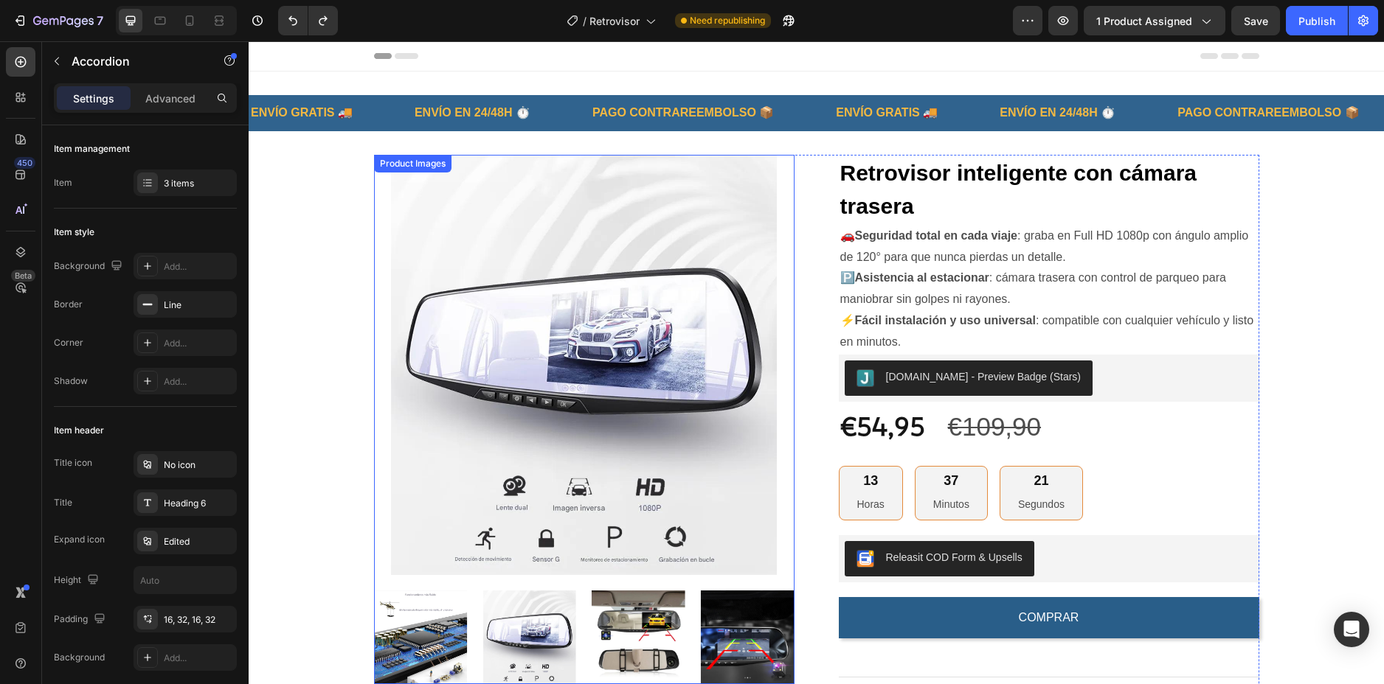
click at [618, 277] on img at bounding box center [584, 365] width 420 height 420
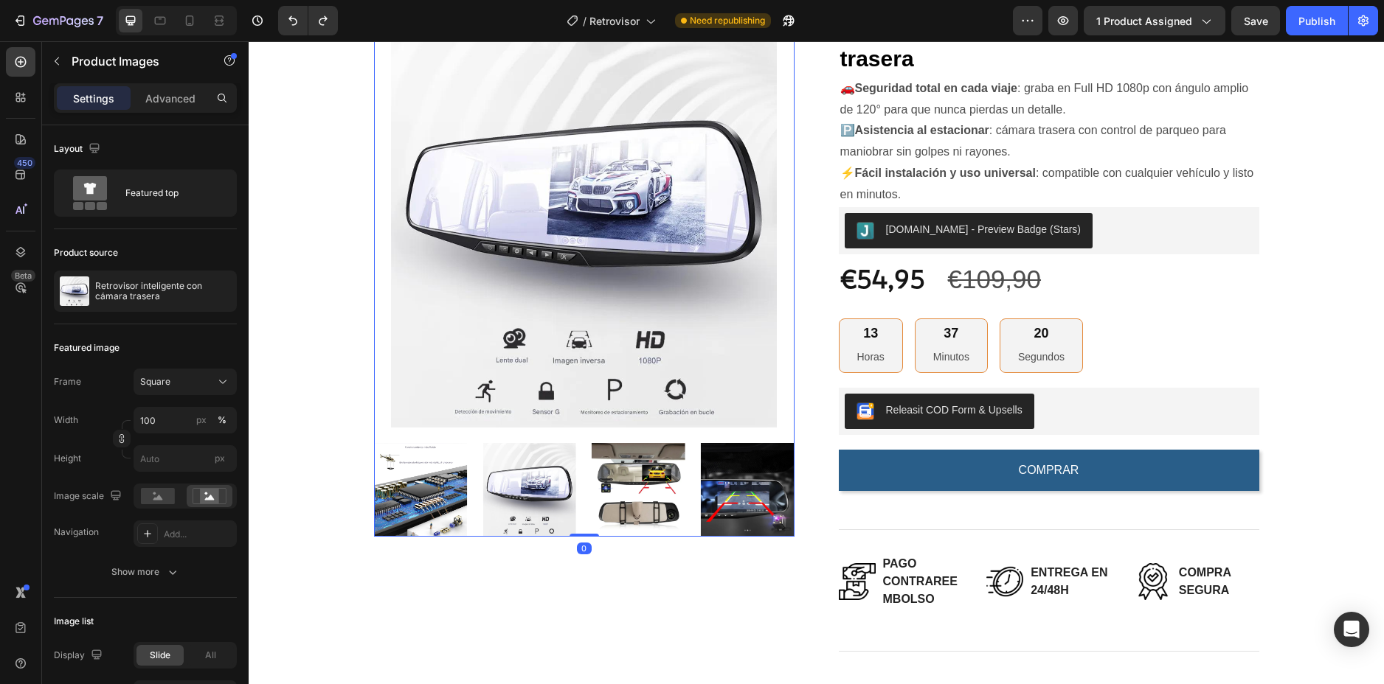
scroll to position [221, 0]
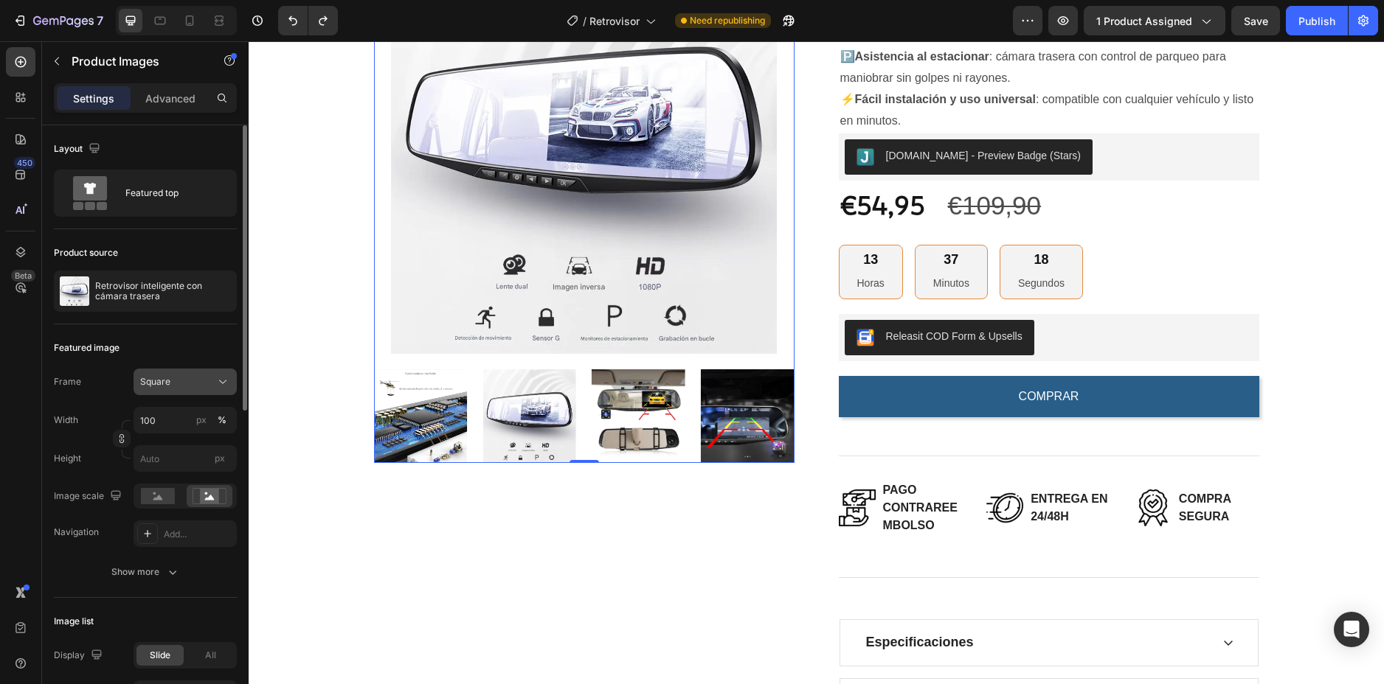
click at [195, 384] on div "Square" at bounding box center [176, 381] width 72 height 13
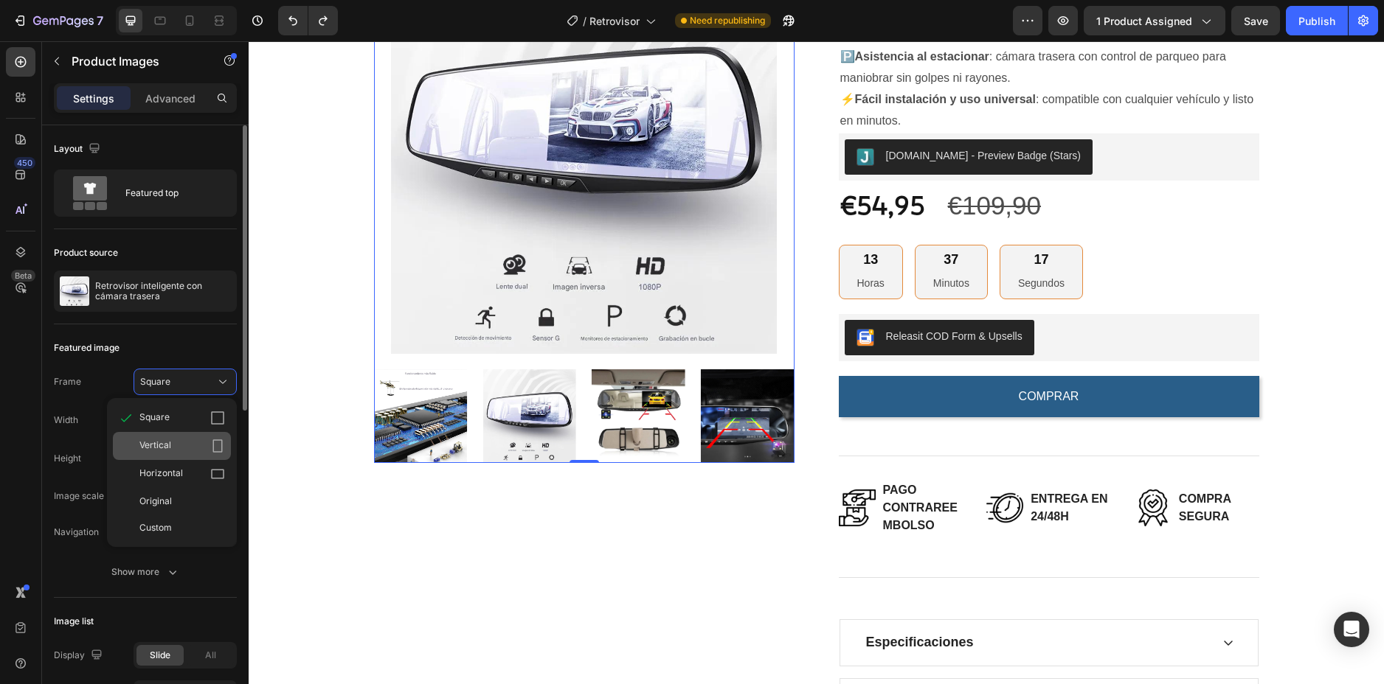
click at [195, 440] on div "Vertical" at bounding box center [182, 446] width 86 height 15
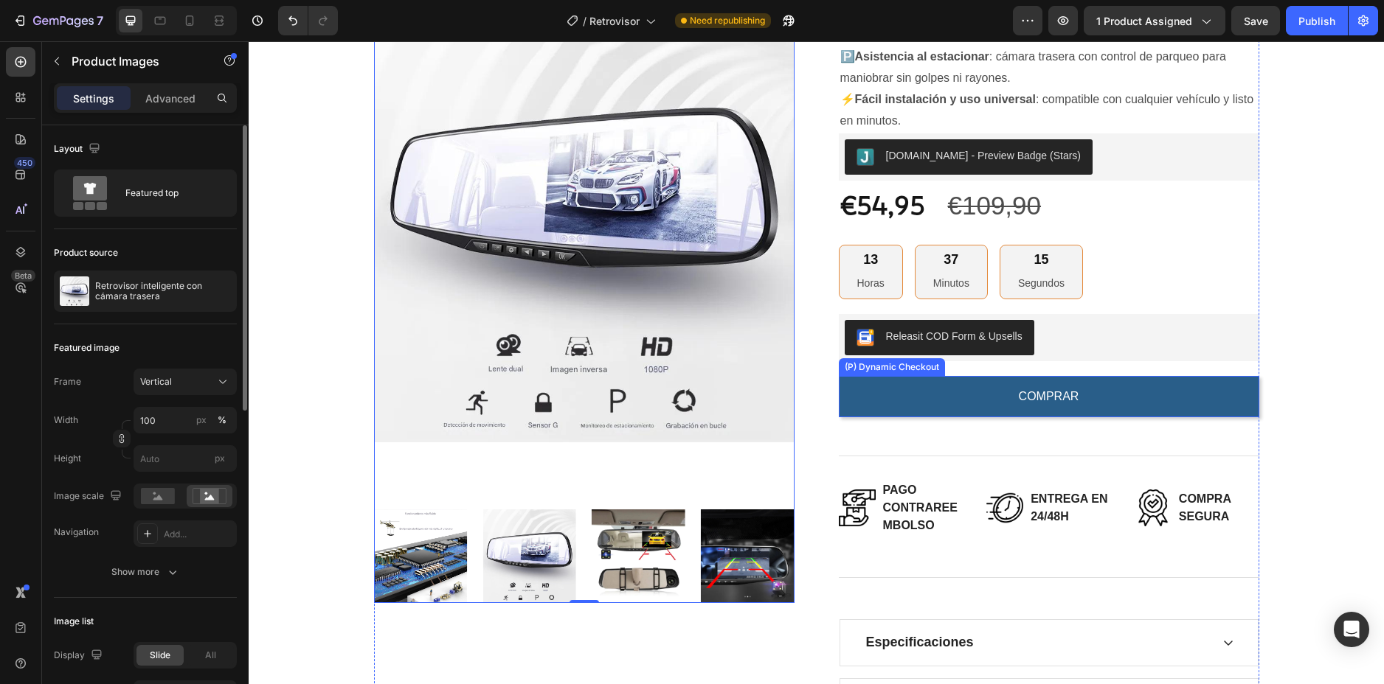
scroll to position [74, 0]
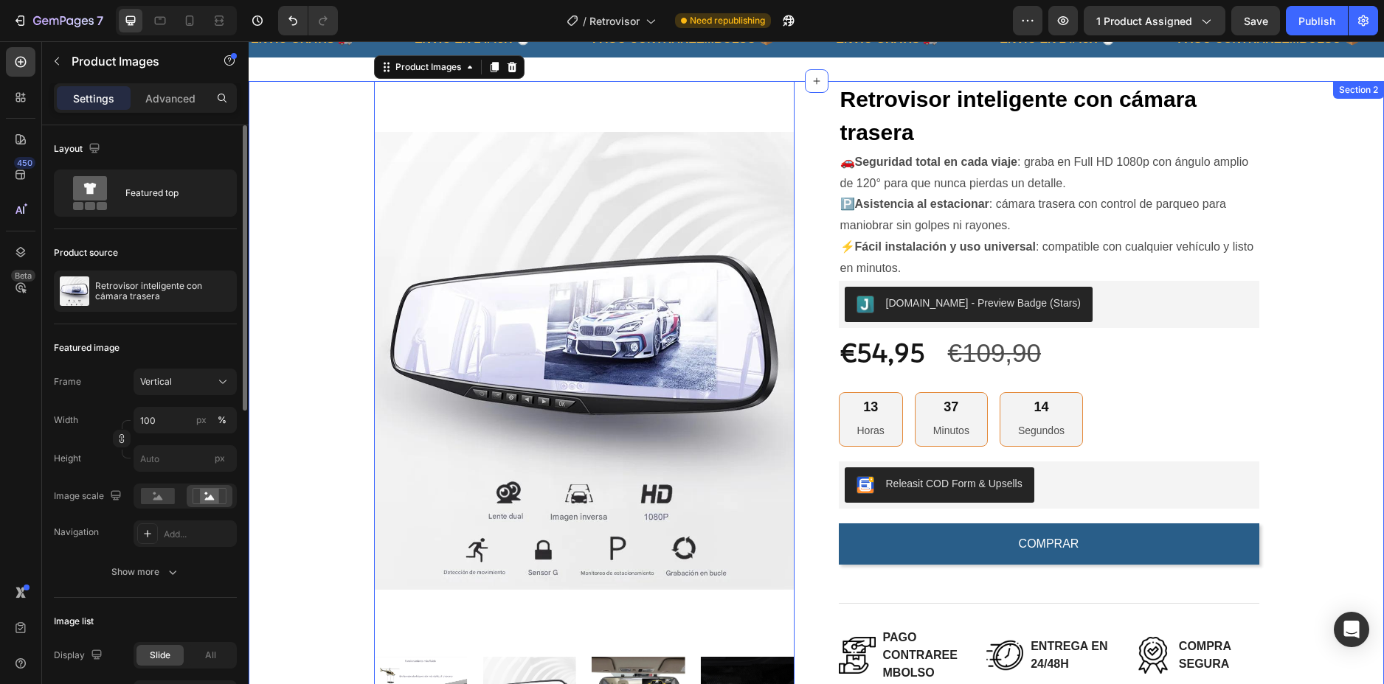
click at [1299, 200] on div "Product Images 0 Retrovisor inteligente con cámara trasera (P) Title 🚗 Segurida…" at bounding box center [816, 506] width 1113 height 850
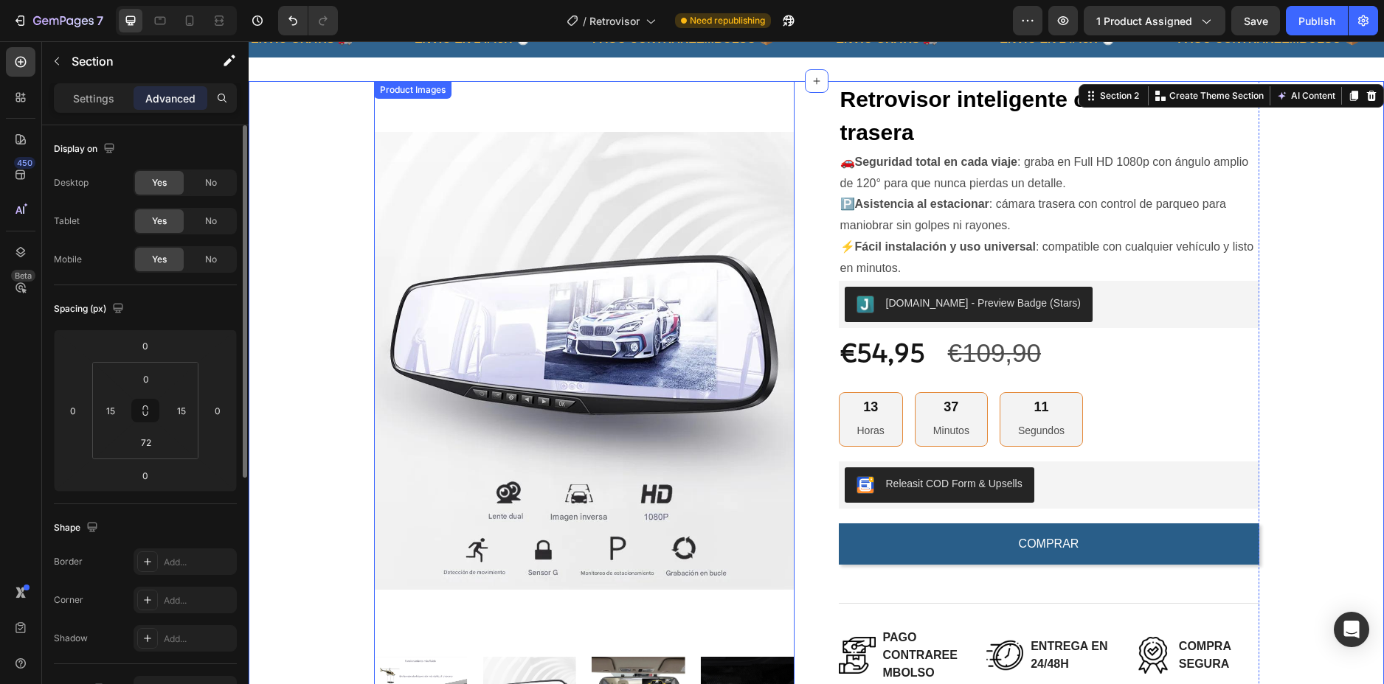
click at [597, 152] on img at bounding box center [584, 361] width 420 height 561
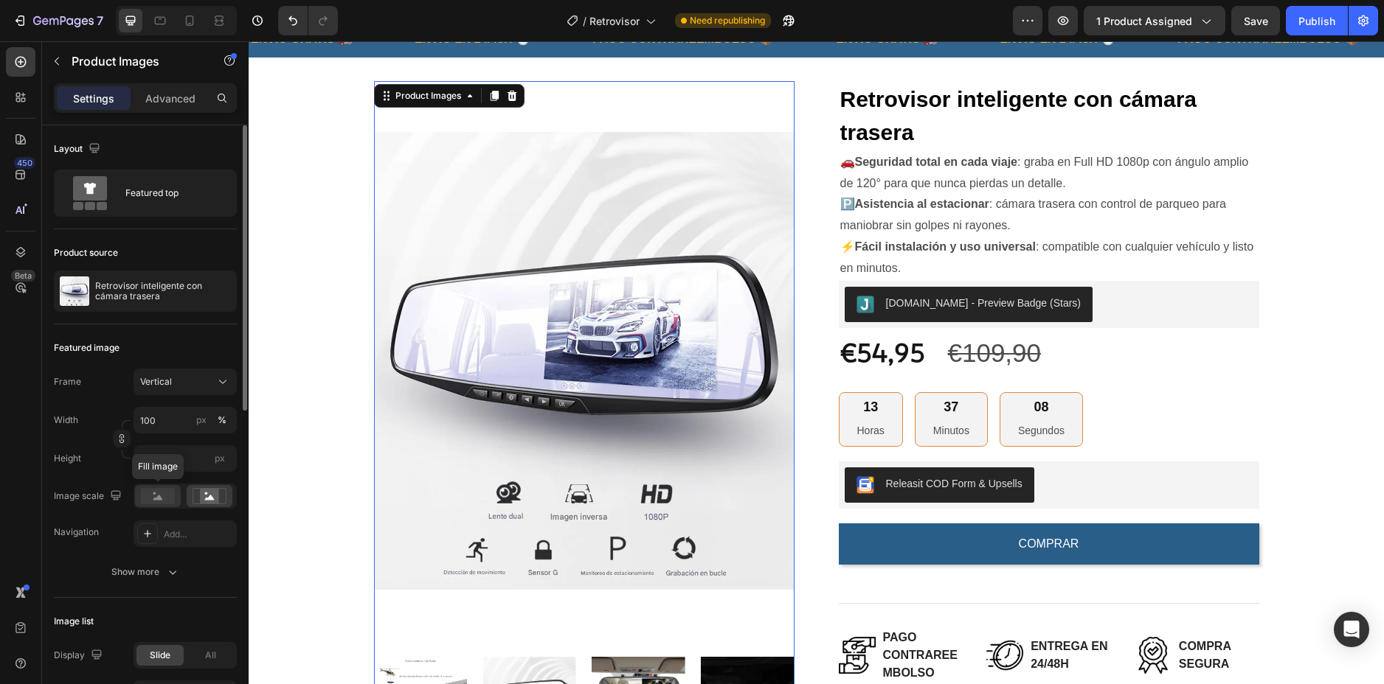
click at [171, 498] on rect at bounding box center [158, 496] width 34 height 16
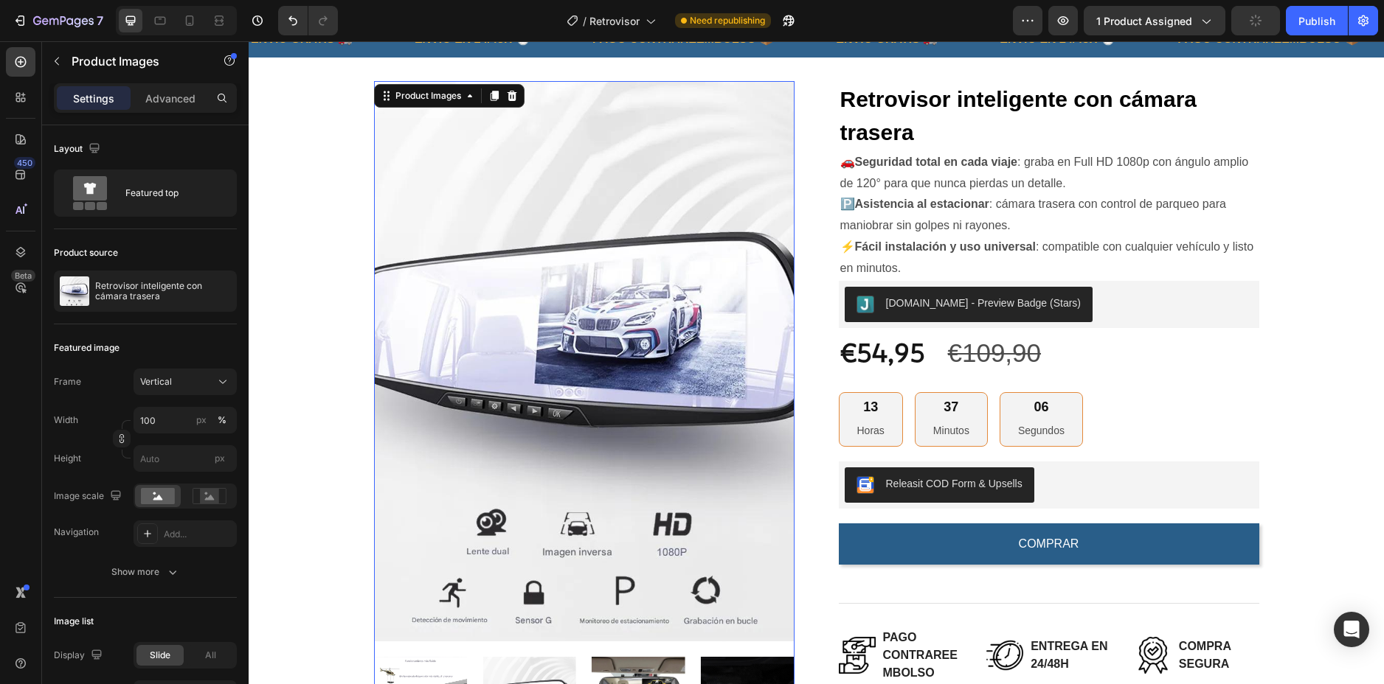
scroll to position [148, 0]
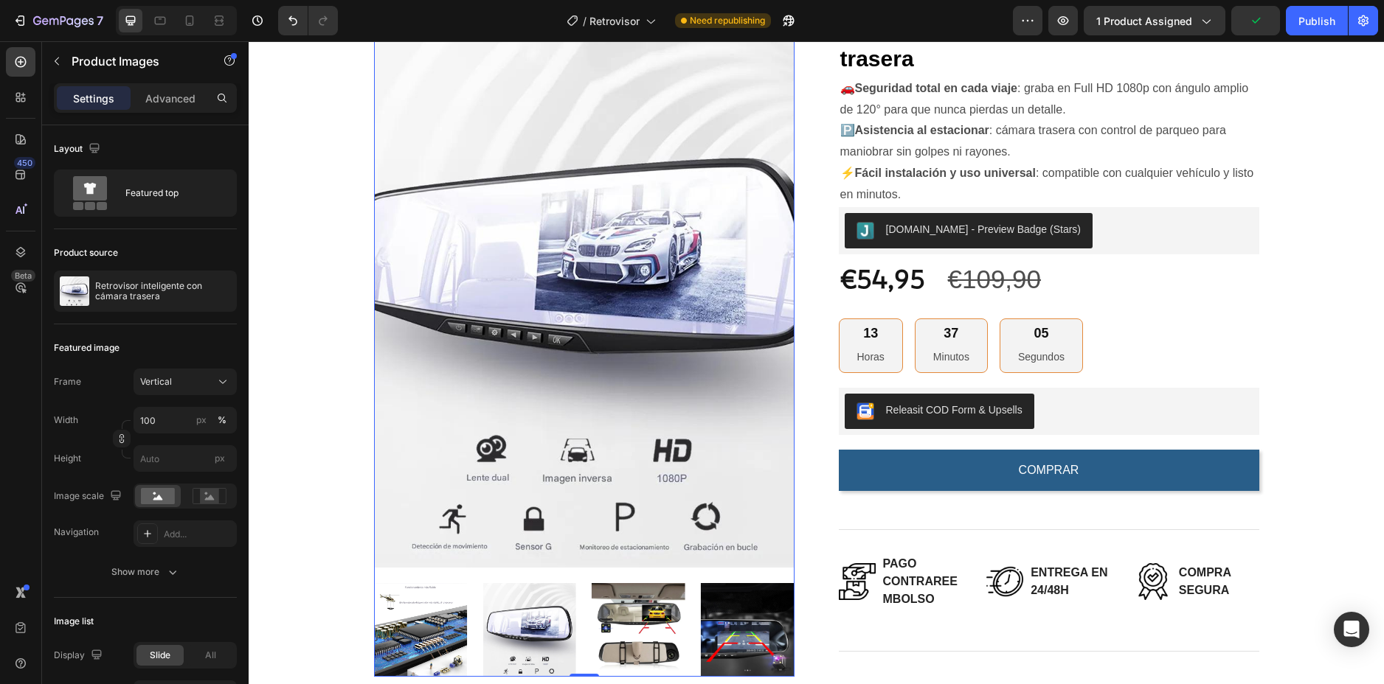
click at [510, 608] on img at bounding box center [529, 630] width 94 height 94
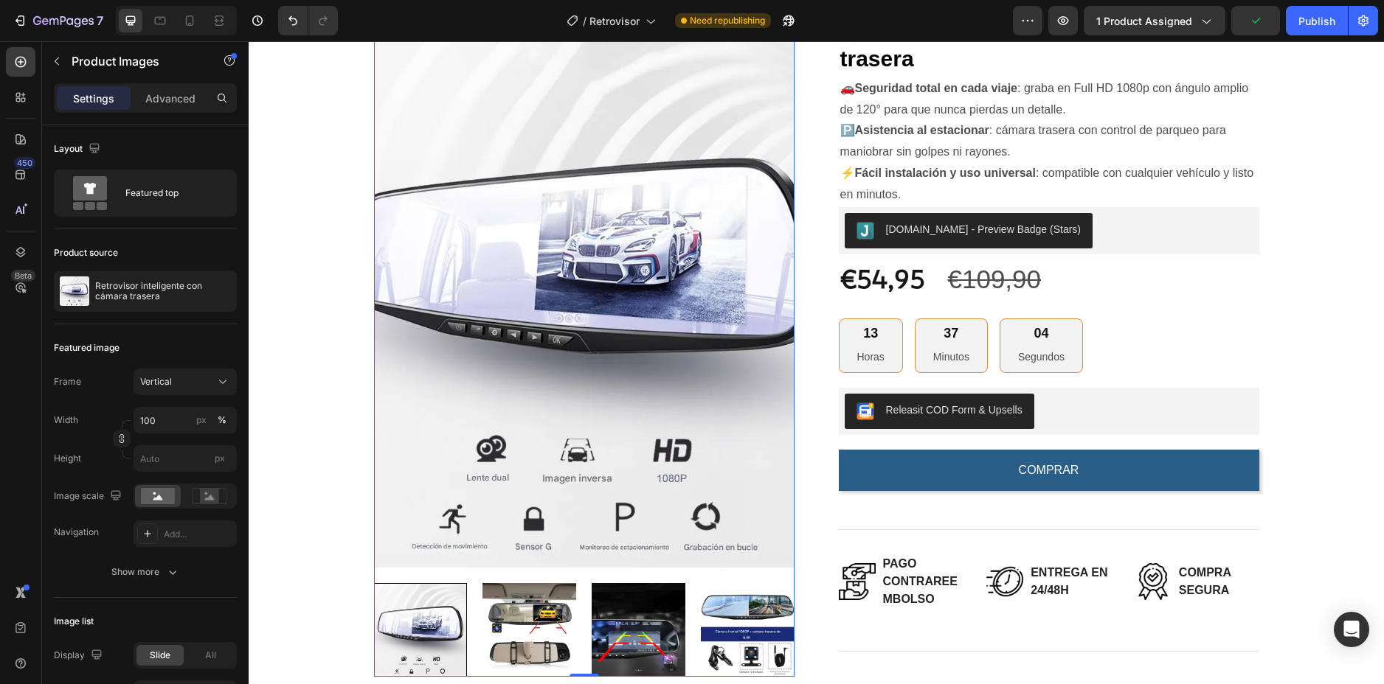
click at [540, 611] on img at bounding box center [529, 630] width 94 height 94
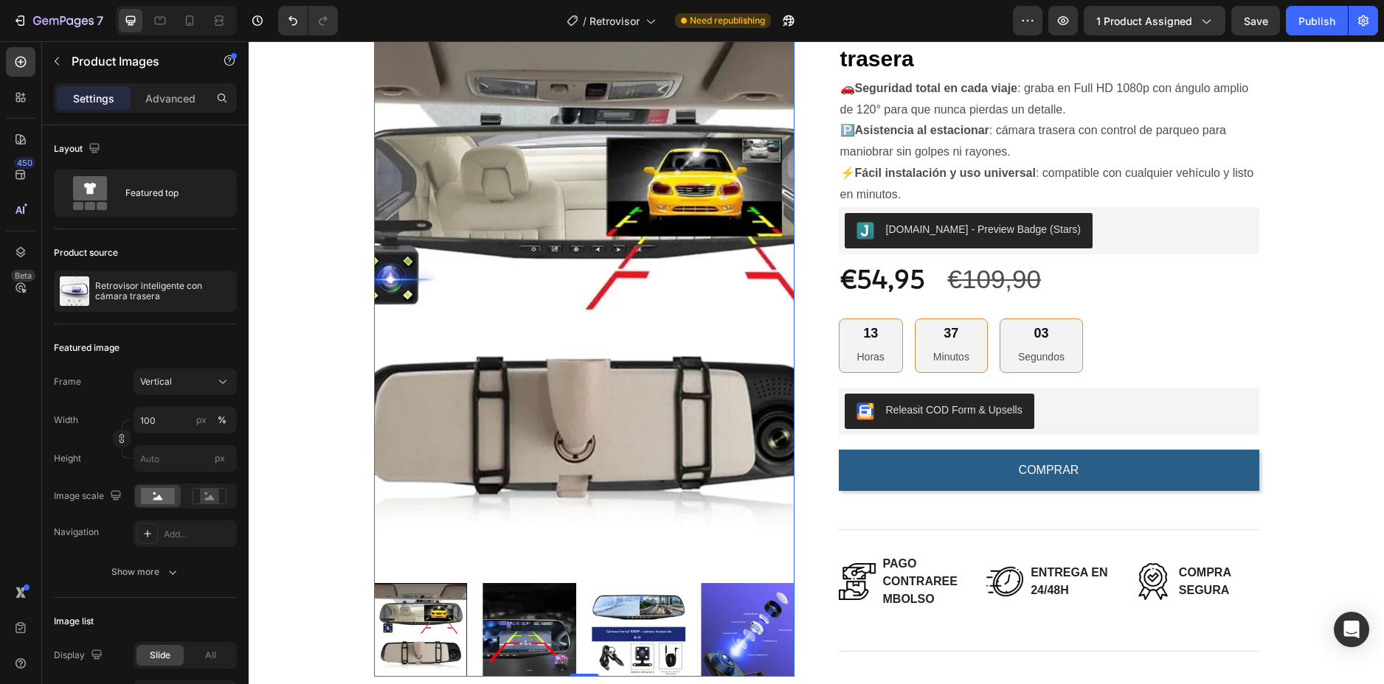
click at [548, 608] on img at bounding box center [529, 630] width 94 height 94
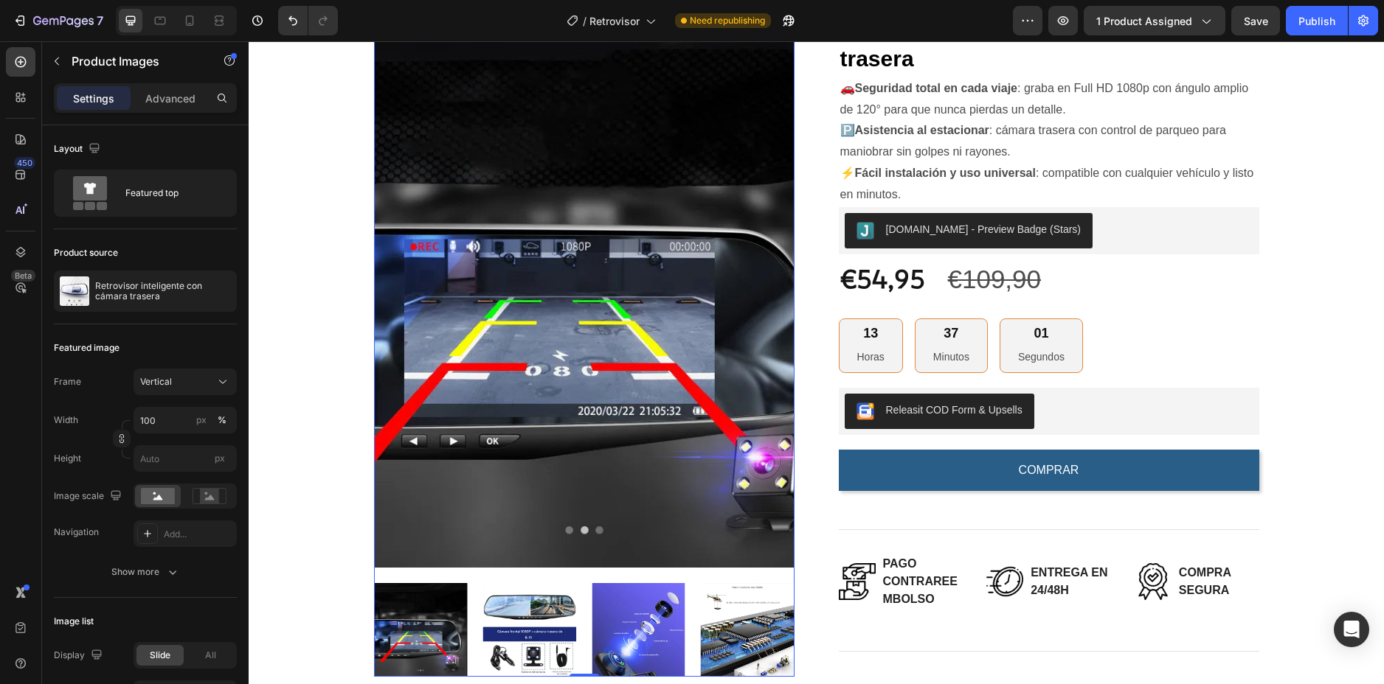
click at [542, 615] on img at bounding box center [529, 630] width 94 height 94
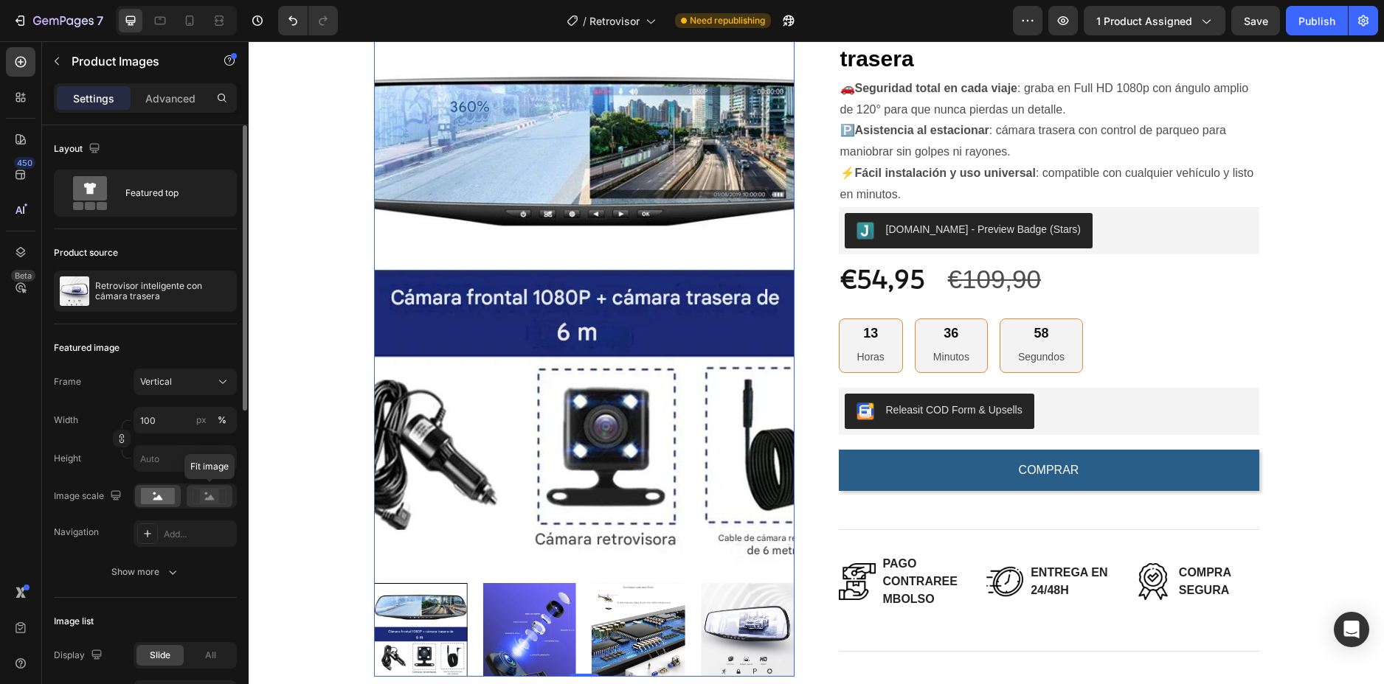
click at [199, 498] on icon at bounding box center [209, 496] width 34 height 16
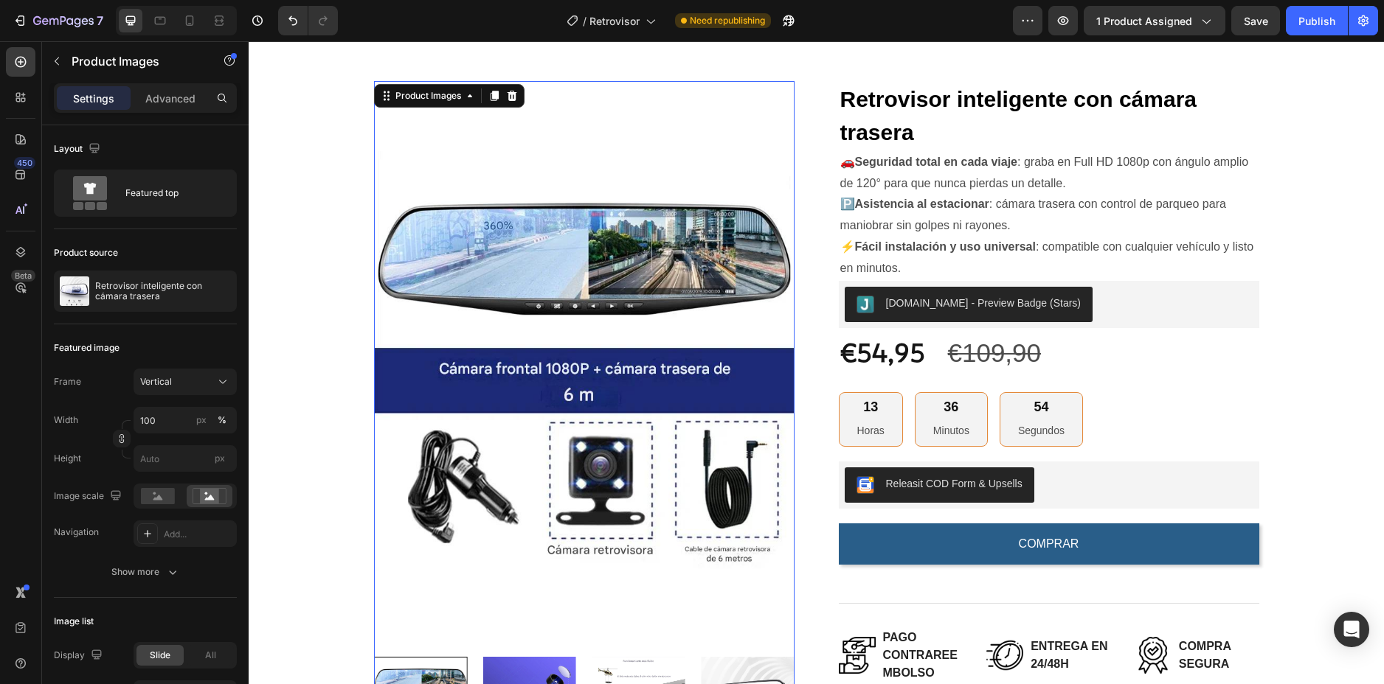
scroll to position [221, 0]
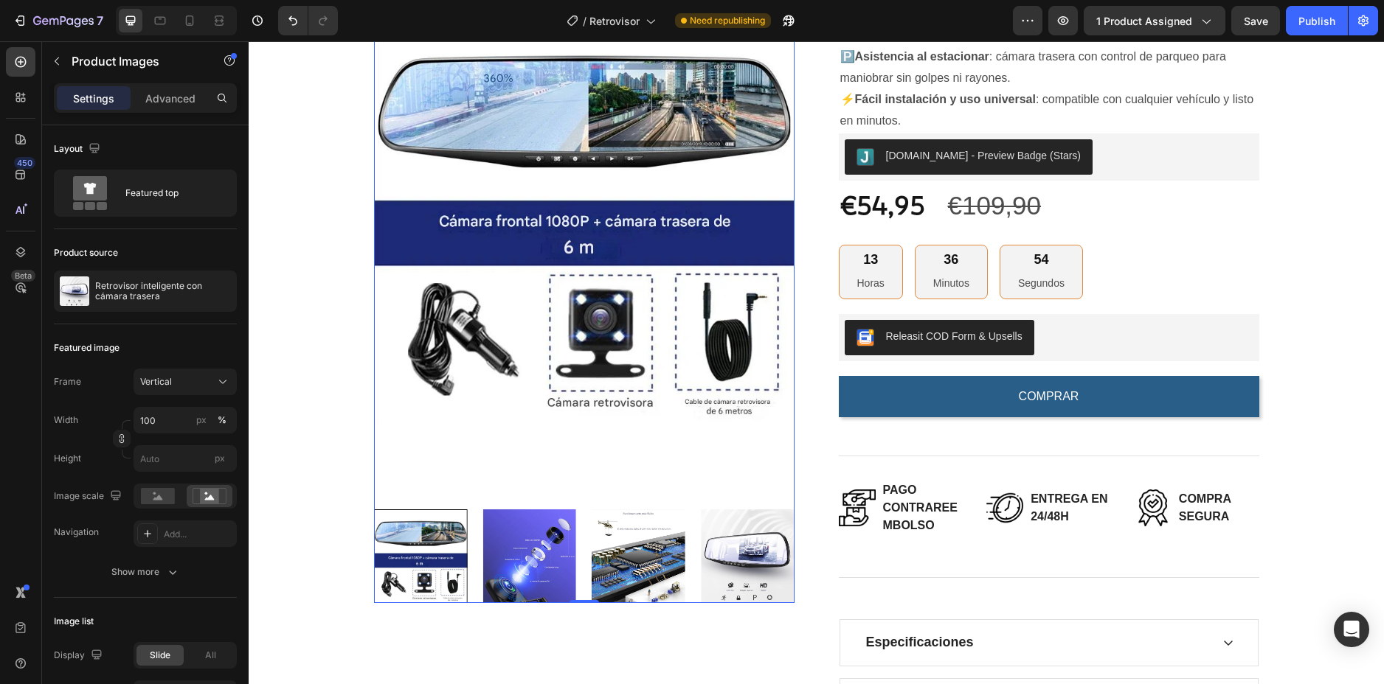
click at [532, 543] on img at bounding box center [529, 557] width 94 height 94
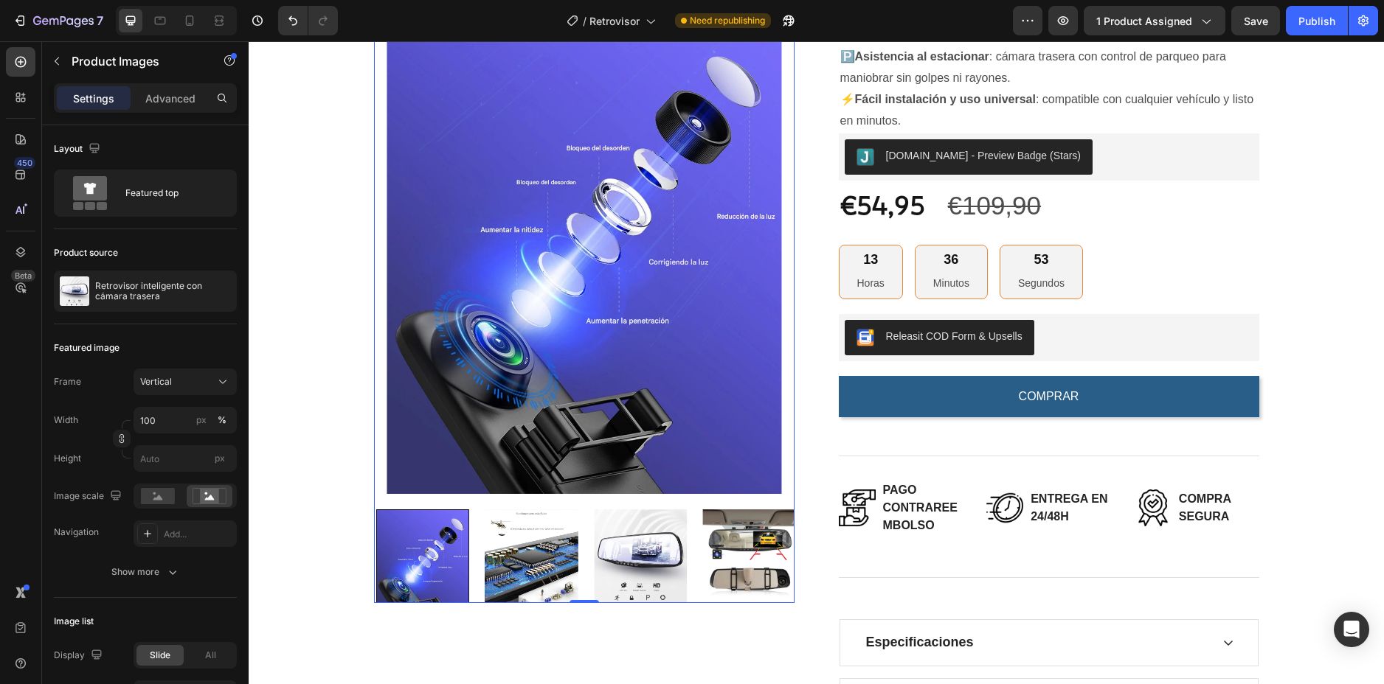
click at [558, 539] on img at bounding box center [532, 557] width 94 height 94
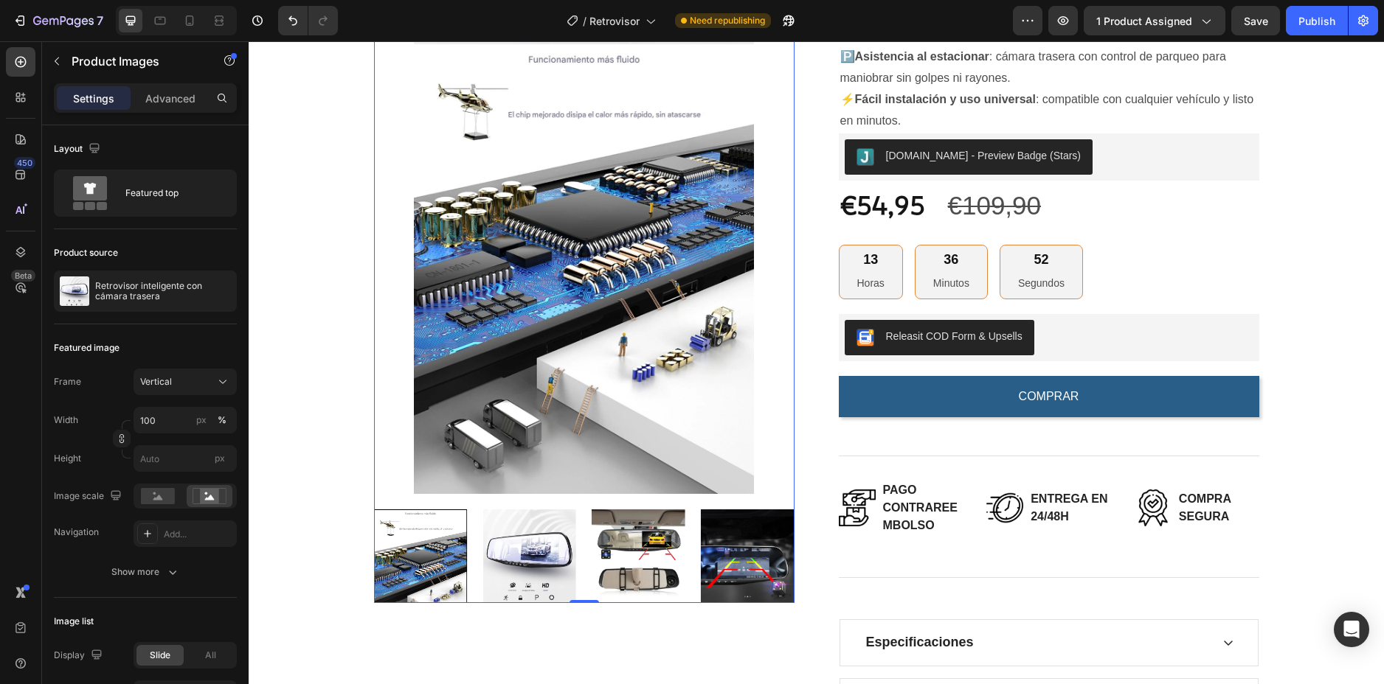
click at [547, 539] on img at bounding box center [529, 557] width 94 height 94
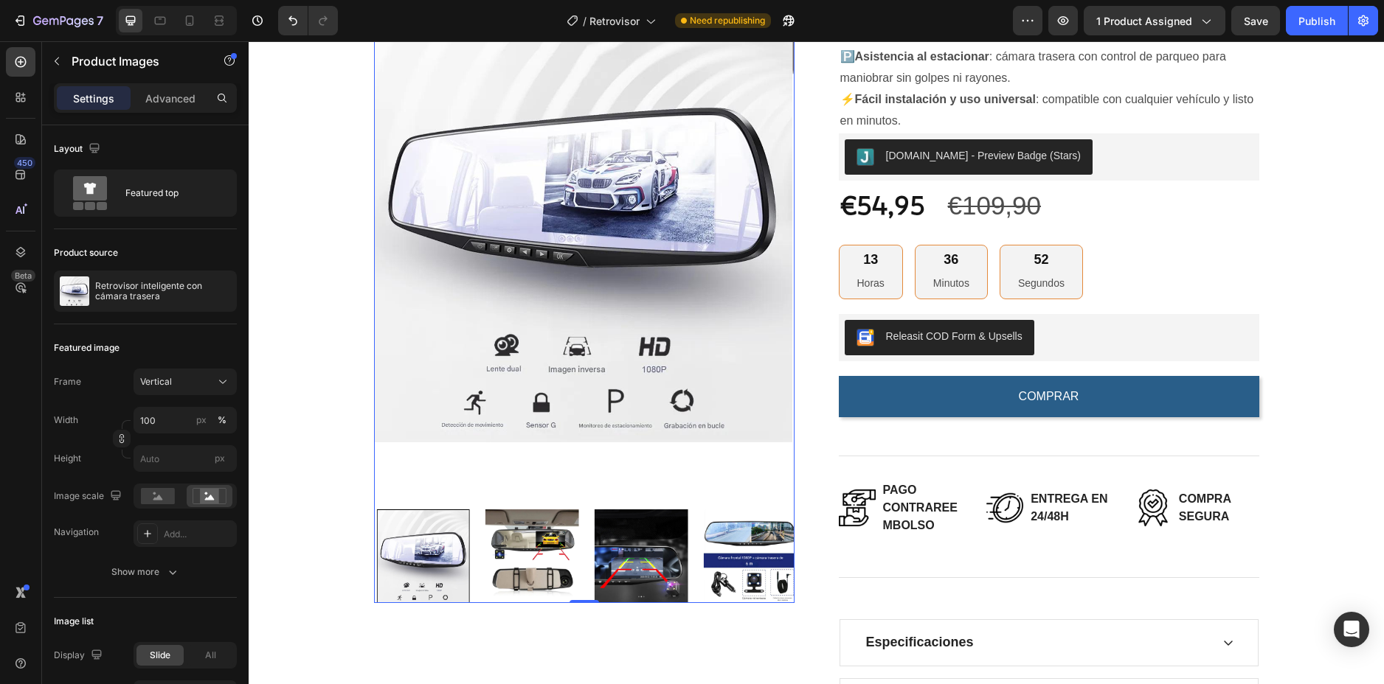
scroll to position [74, 0]
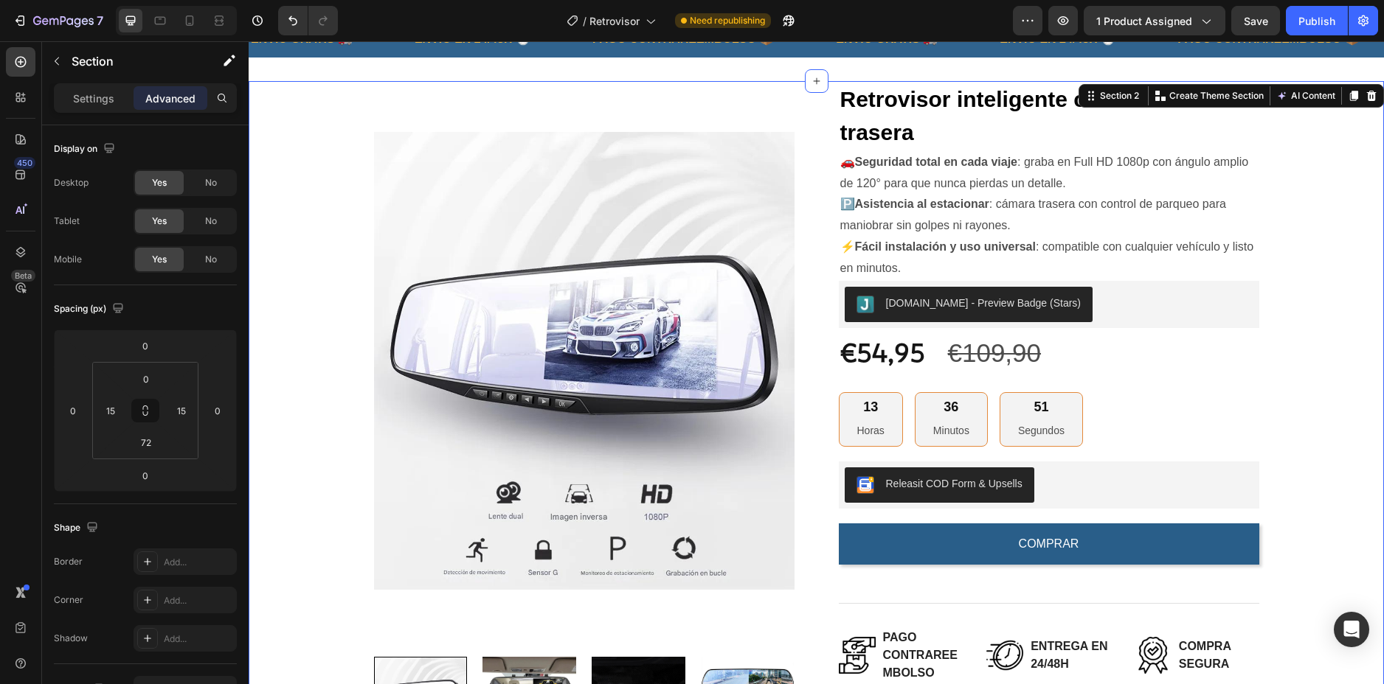
click at [1303, 172] on div "Product Images Retrovisor inteligente con cámara trasera (P) Title 🚗 Seguridad …" at bounding box center [816, 506] width 1113 height 850
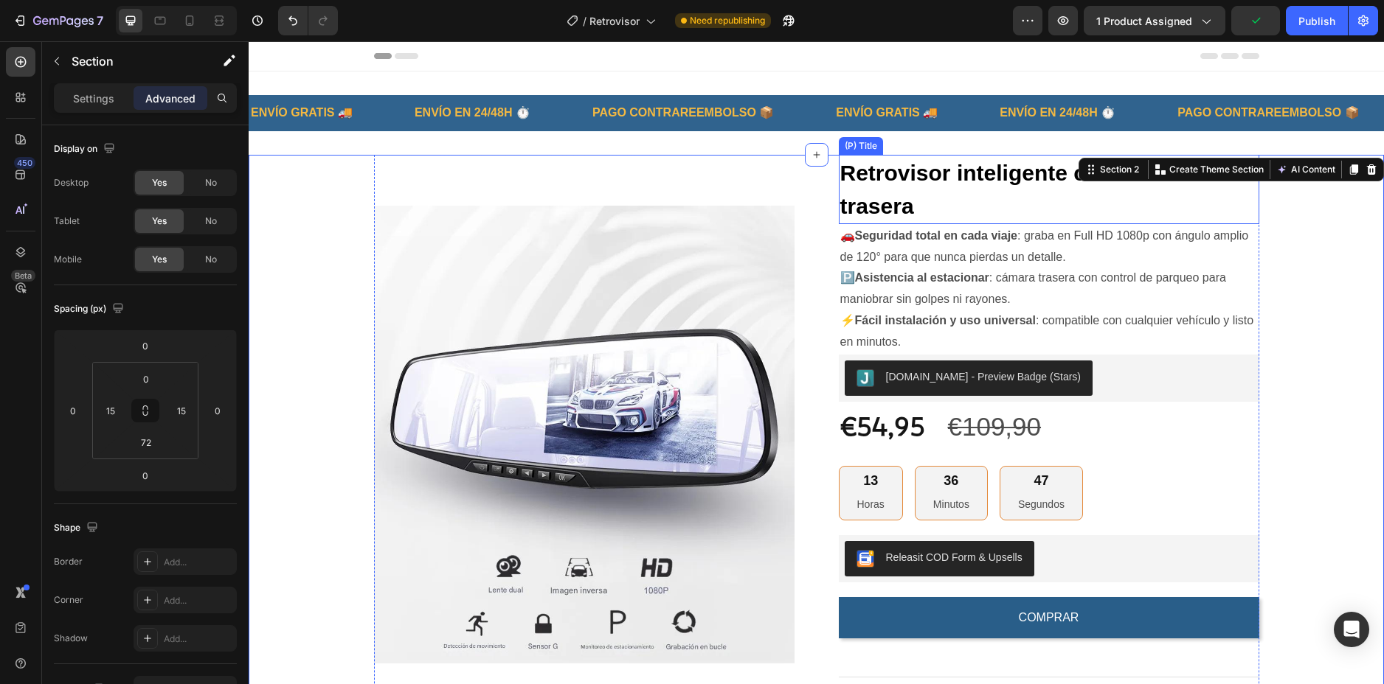
click at [940, 177] on h2 "Retrovisor inteligente con cámara trasera" at bounding box center [1049, 189] width 420 height 69
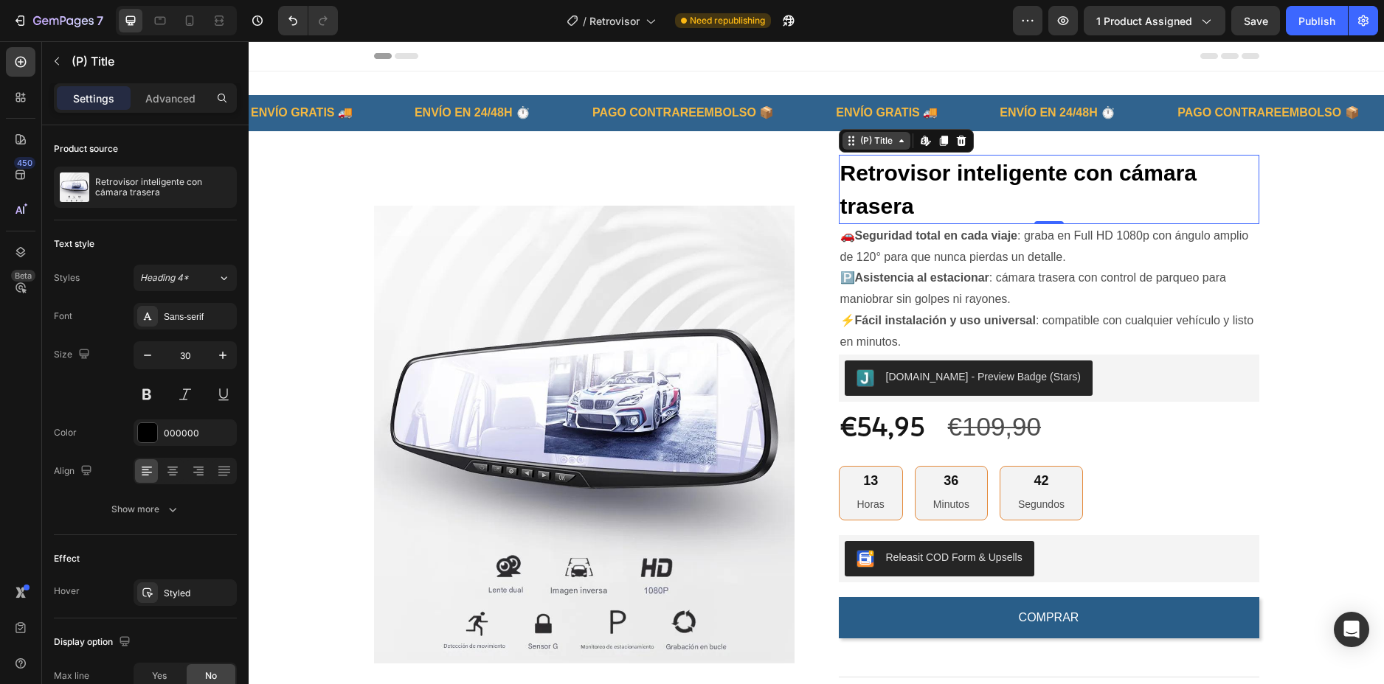
click at [857, 139] on div "(P) Title" at bounding box center [876, 140] width 38 height 13
click at [160, 103] on p "Advanced" at bounding box center [170, 98] width 50 height 15
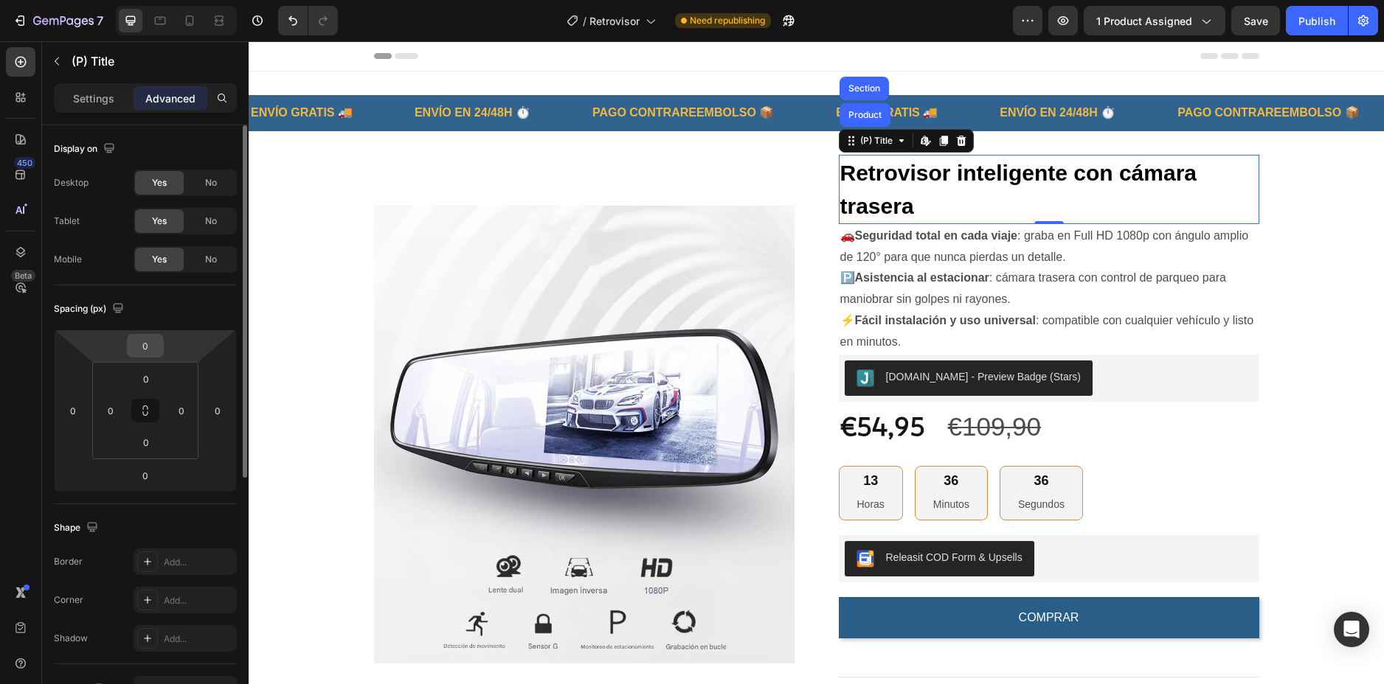
click at [153, 349] on input "0" at bounding box center [146, 346] width 30 height 22
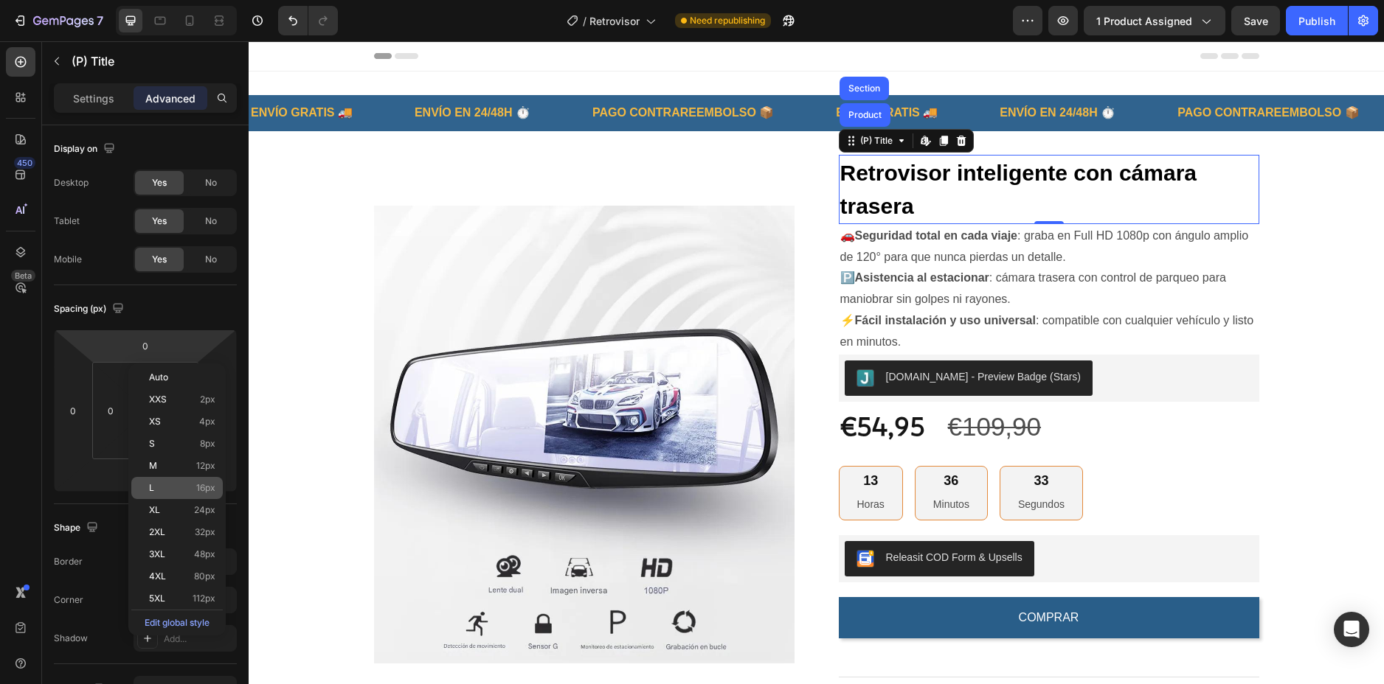
click at [190, 487] on p "L 16px" at bounding box center [182, 488] width 66 height 10
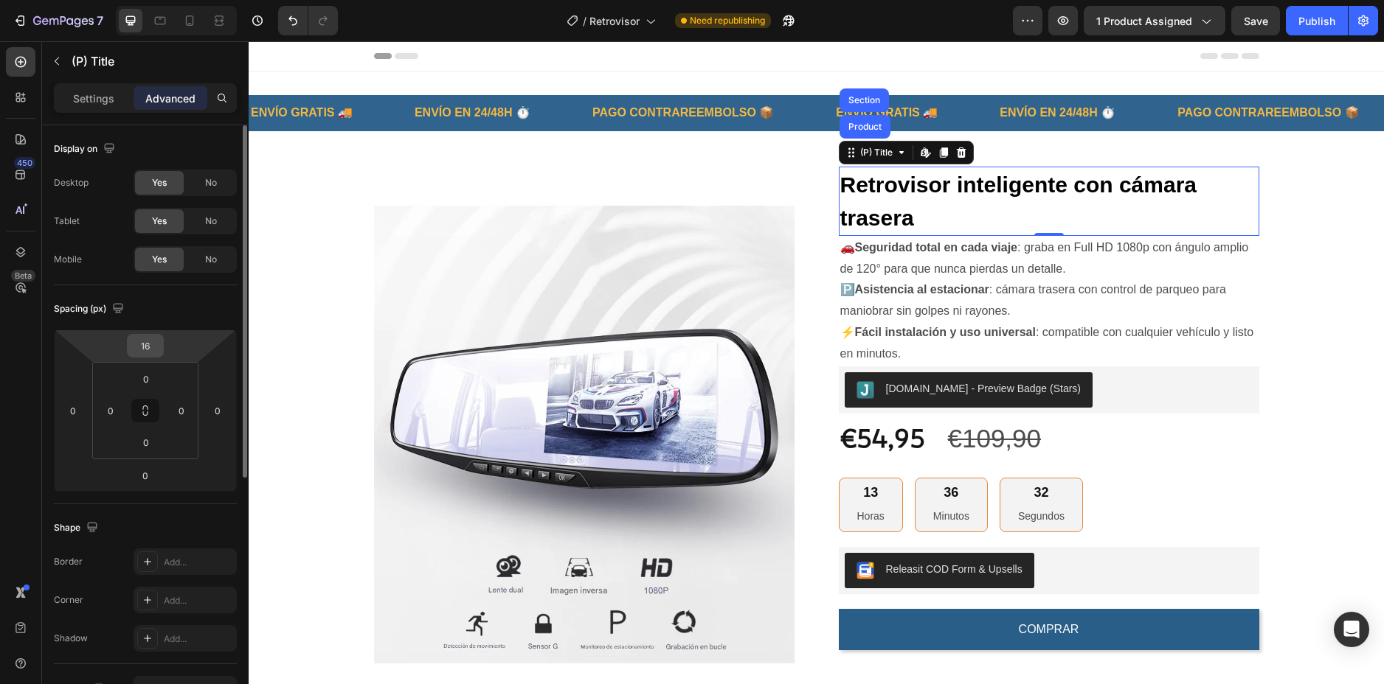
click at [160, 349] on div "16" at bounding box center [145, 346] width 37 height 24
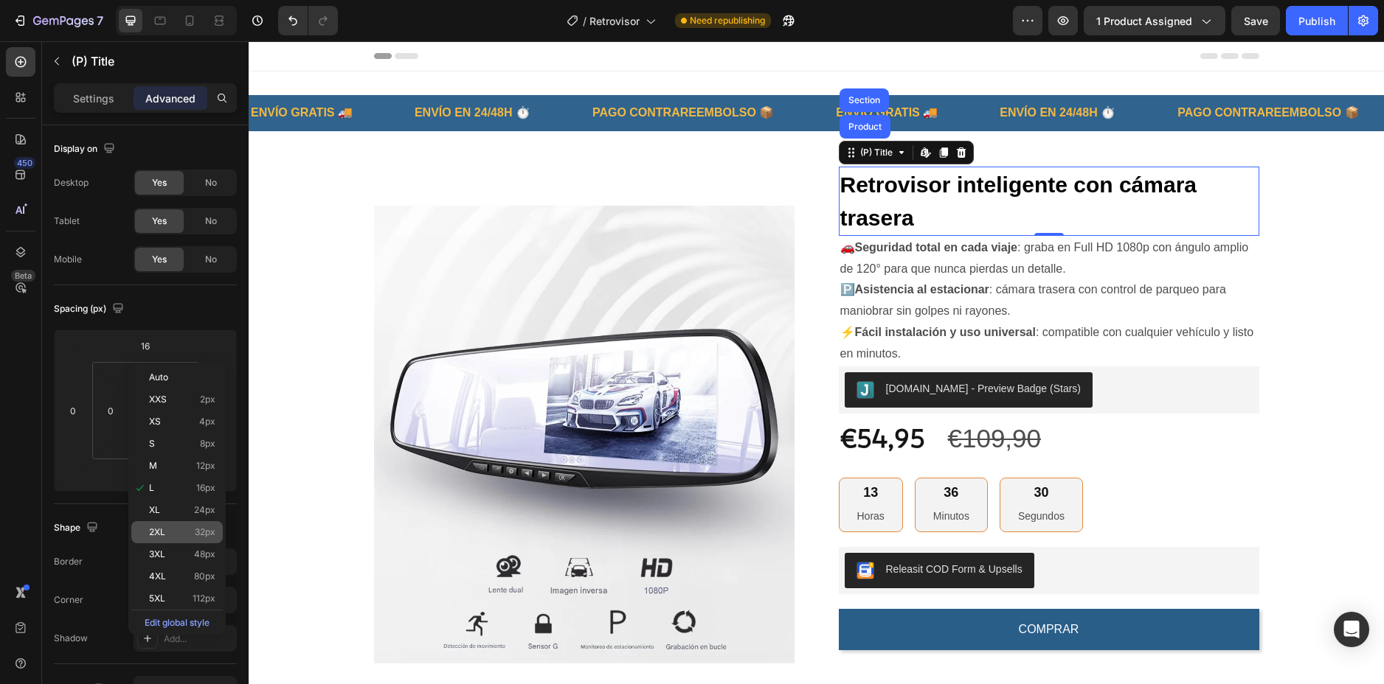
click at [180, 532] on p "2XL 32px" at bounding box center [182, 532] width 66 height 10
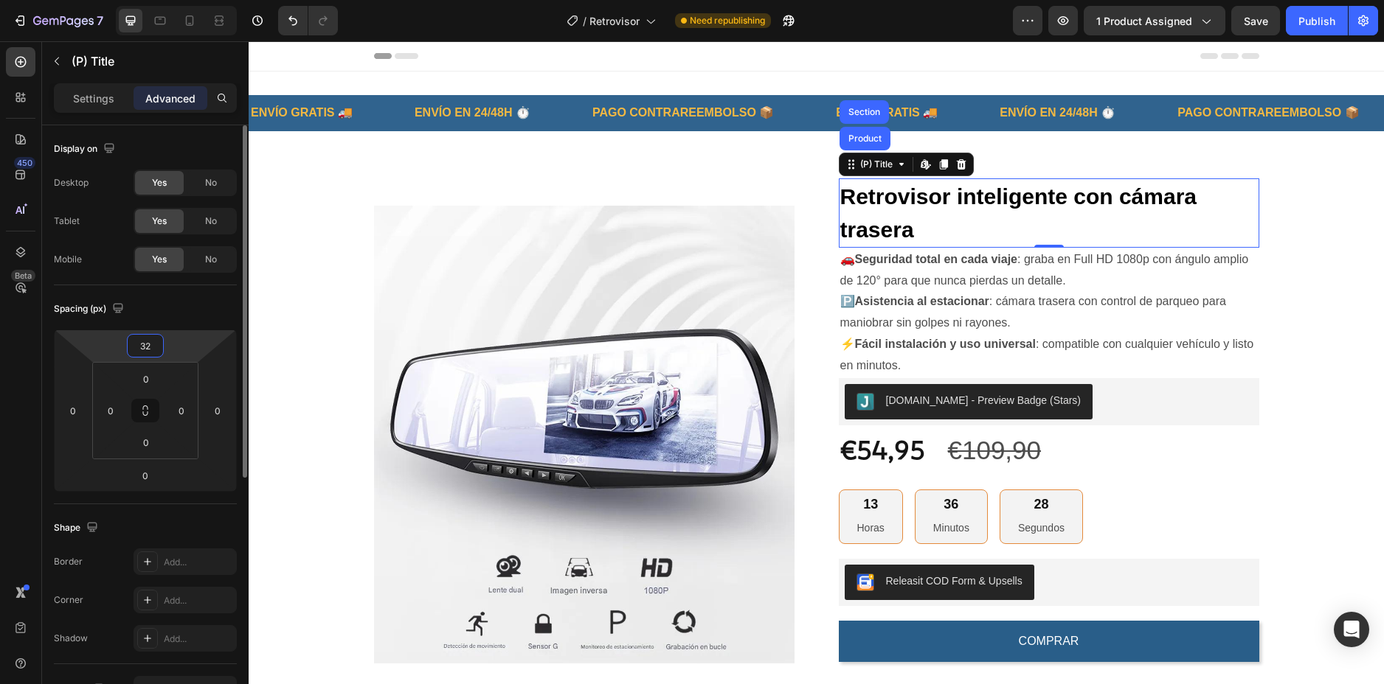
click at [153, 353] on input "32" at bounding box center [146, 346] width 30 height 22
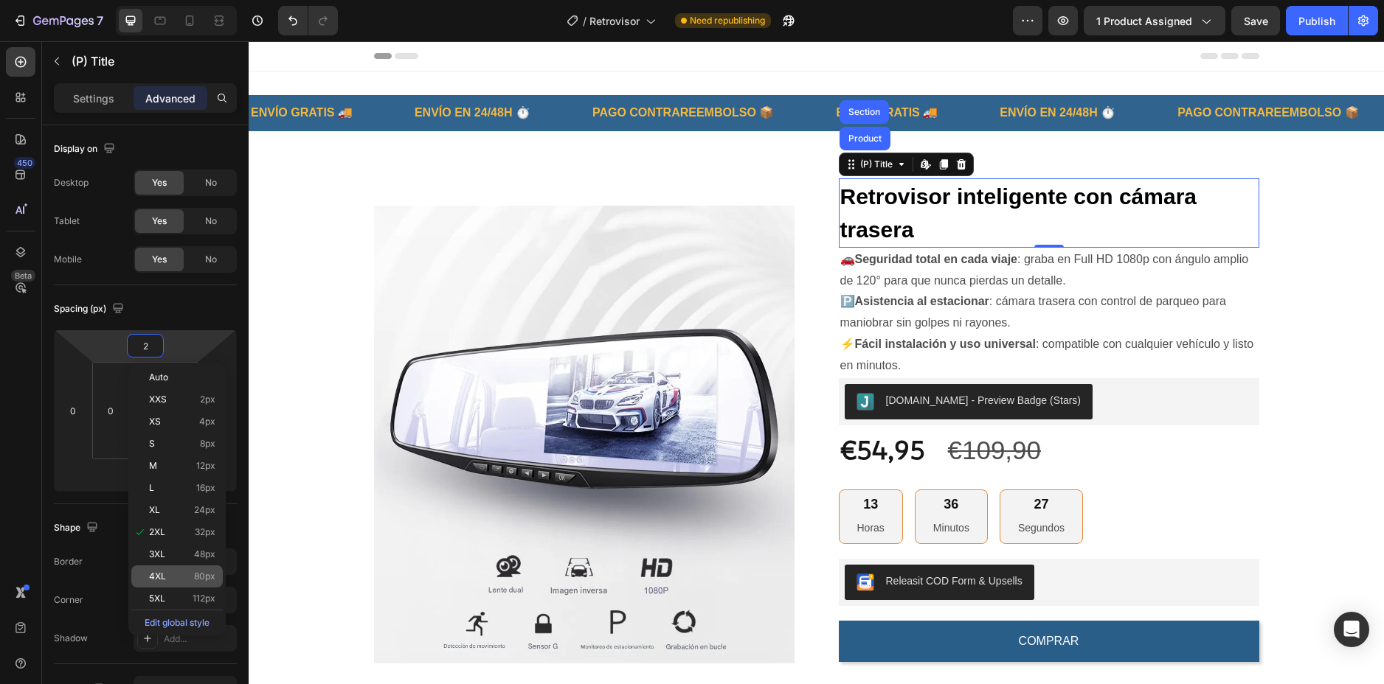
click at [173, 568] on div "4XL 80px" at bounding box center [176, 577] width 91 height 22
type input "80"
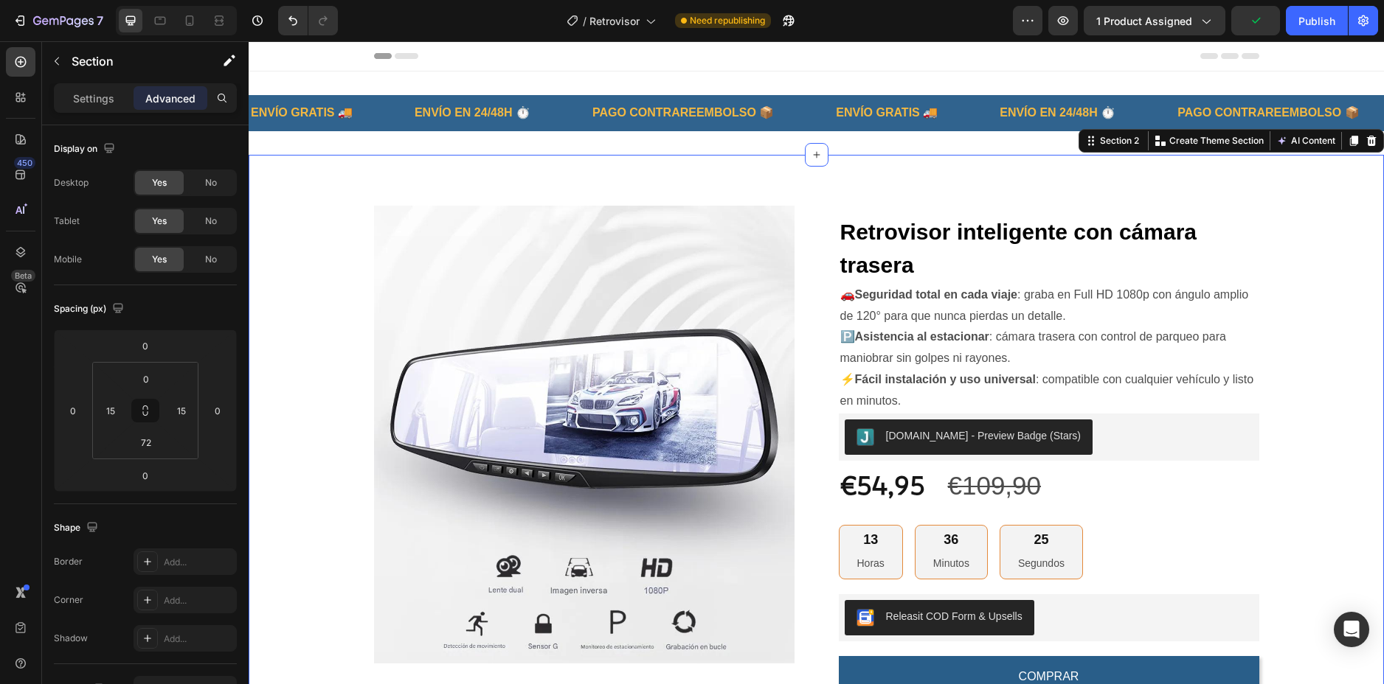
click at [1311, 185] on div "Product Images Retrovisor inteligente con cámara trasera (P) Title 🚗 Seguridad …" at bounding box center [816, 609] width 1113 height 909
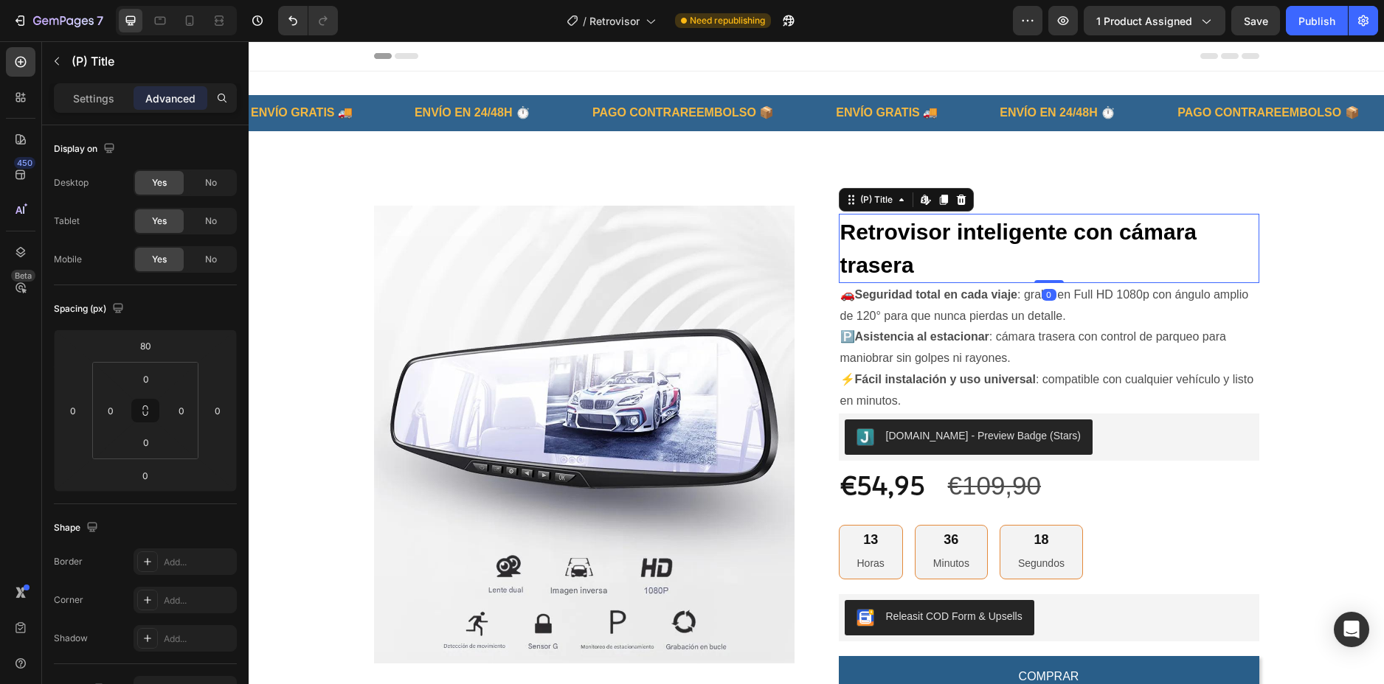
click at [950, 229] on h2 "Retrovisor inteligente con cámara trasera" at bounding box center [1049, 248] width 420 height 69
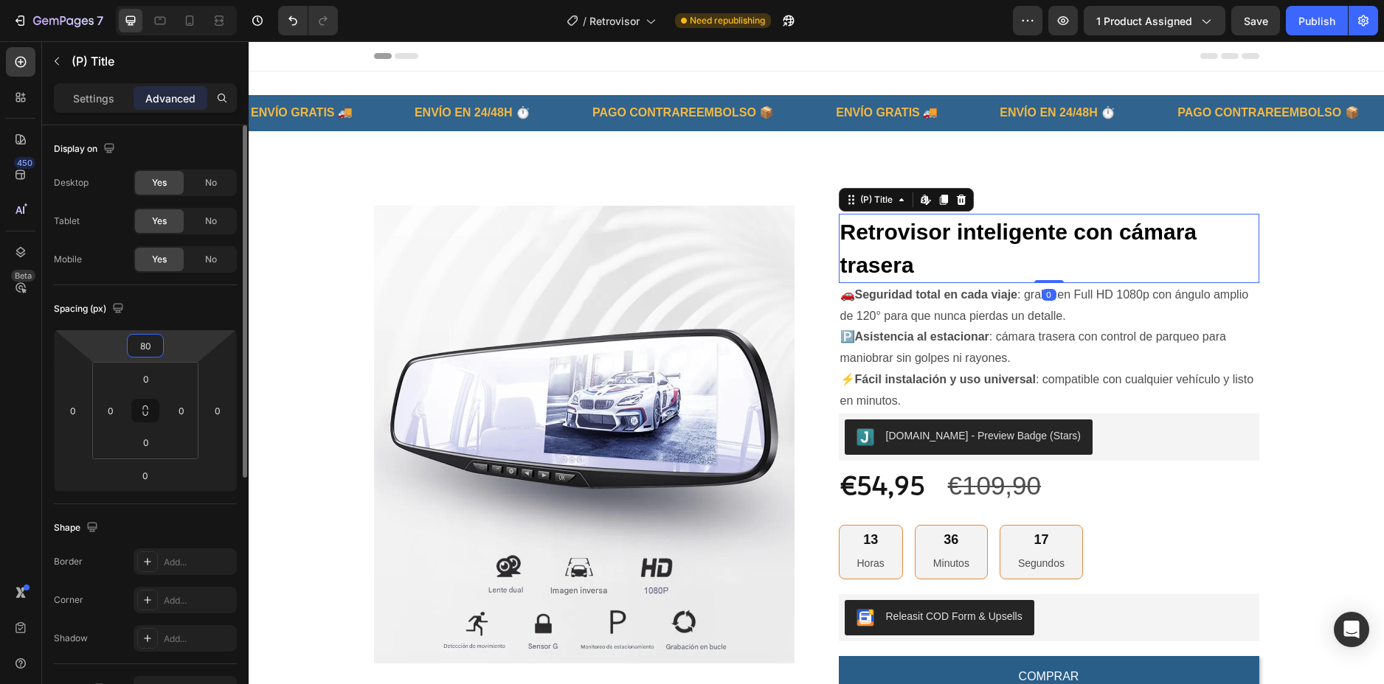
click at [143, 350] on input "80" at bounding box center [146, 346] width 30 height 22
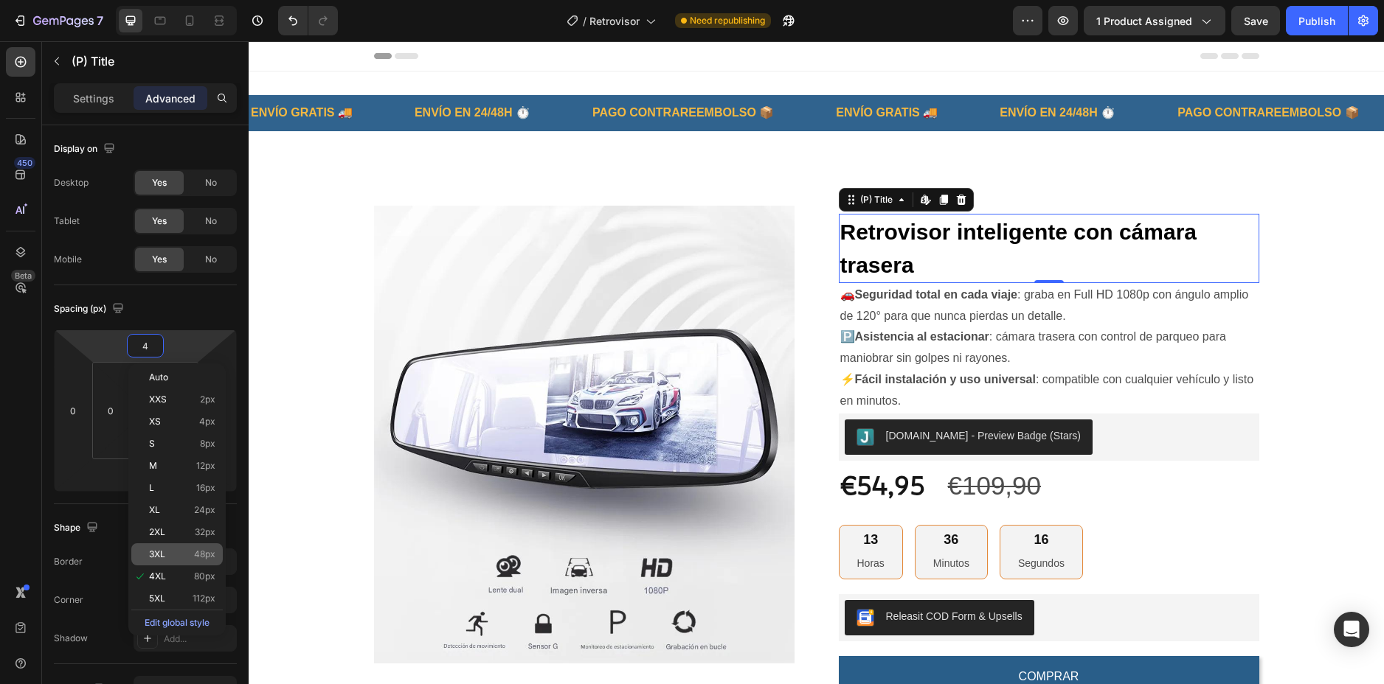
click at [184, 558] on p "3XL 48px" at bounding box center [182, 554] width 66 height 10
type input "48"
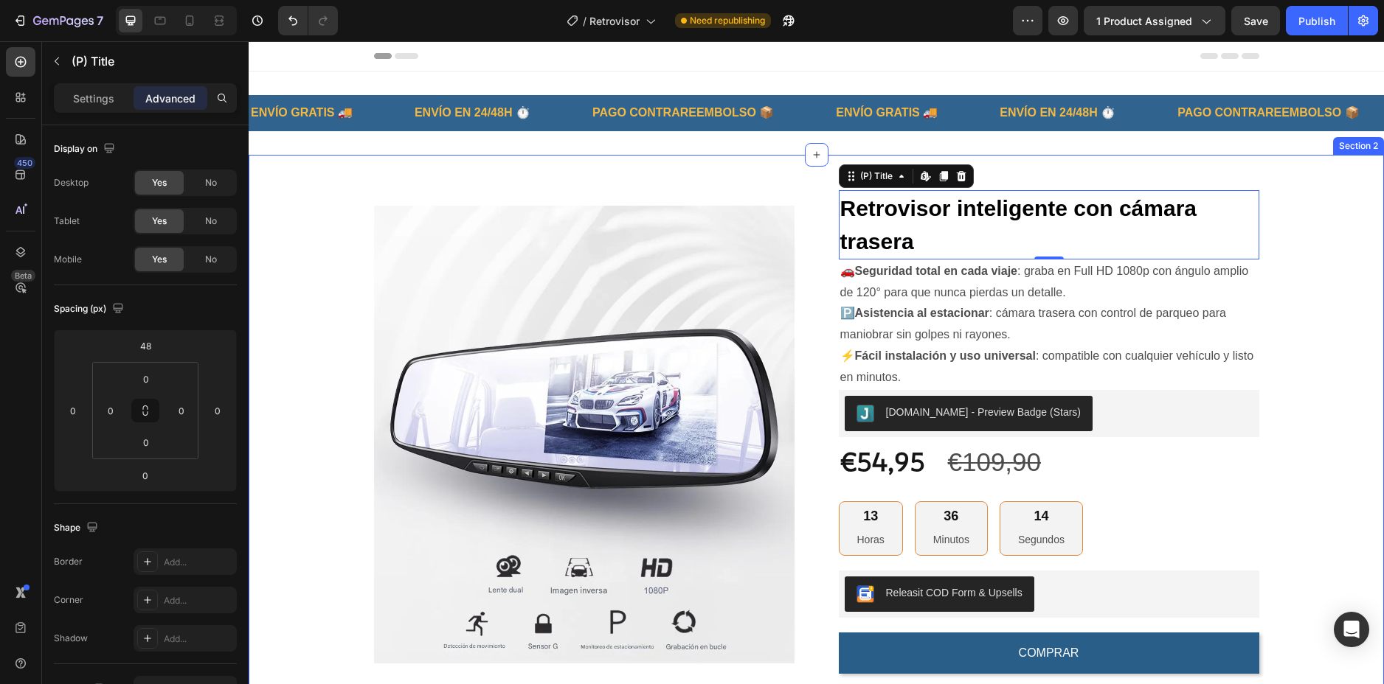
click at [1299, 207] on div "Product Images Retrovisor inteligente con cámara trasera (P) Title Edit content…" at bounding box center [816, 598] width 1113 height 886
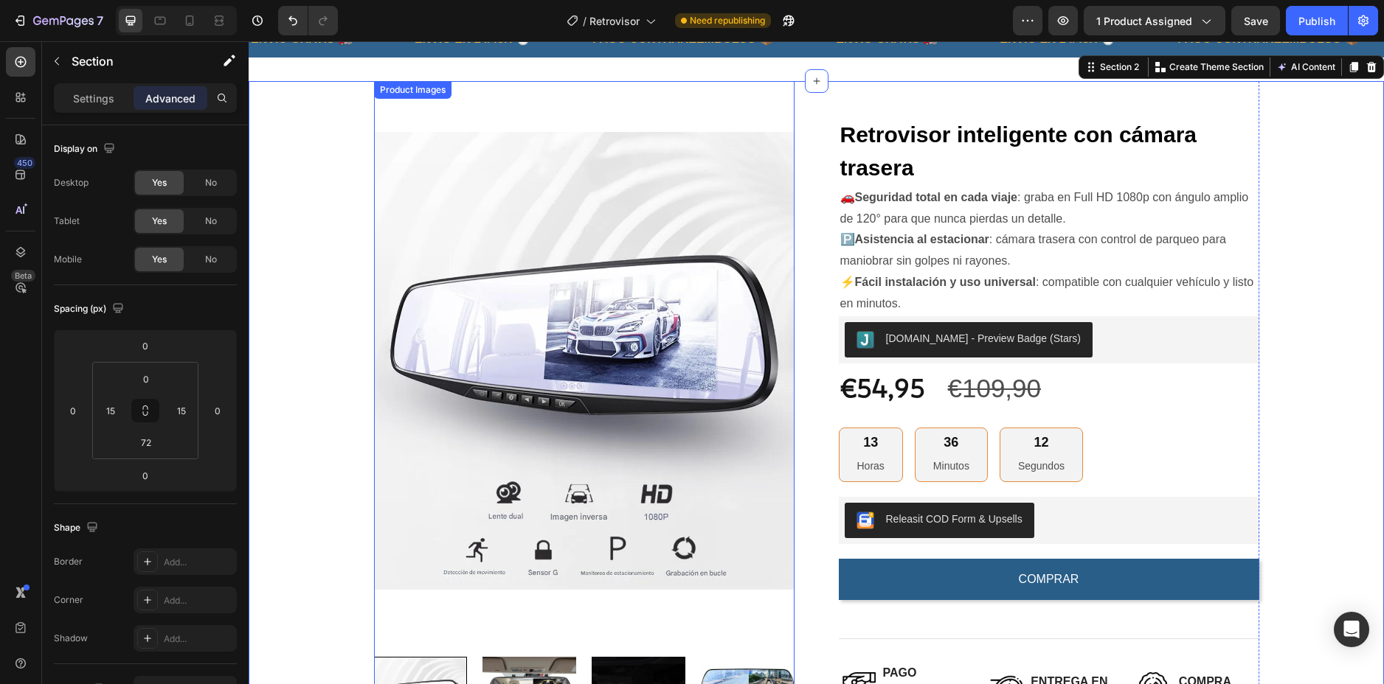
scroll to position [148, 0]
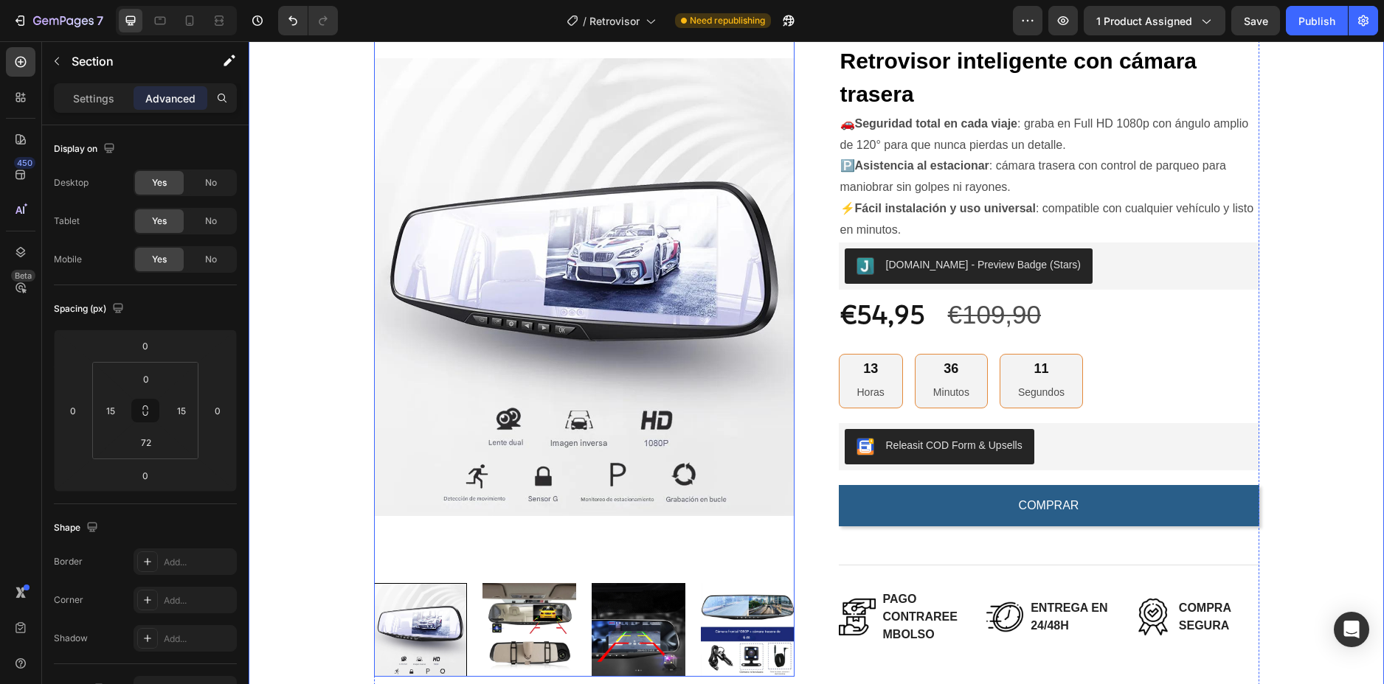
click at [490, 606] on img at bounding box center [529, 630] width 94 height 94
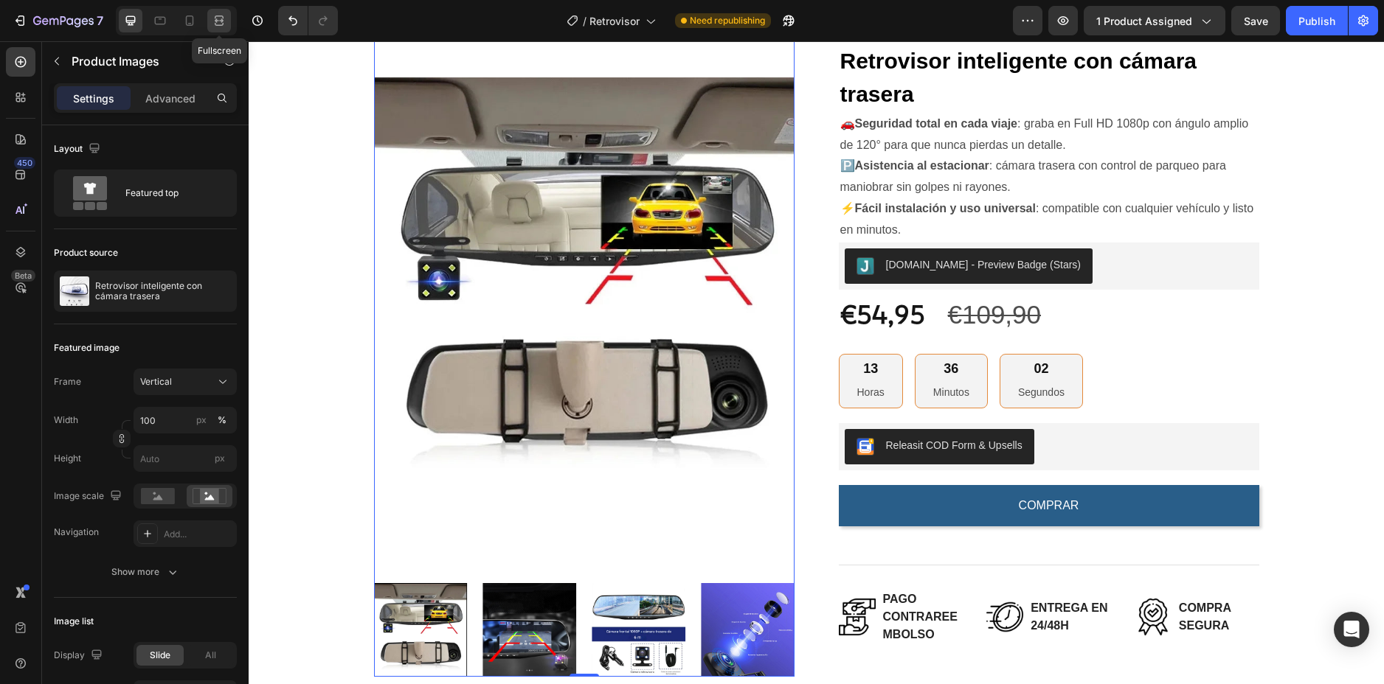
click at [223, 26] on icon at bounding box center [219, 20] width 15 height 15
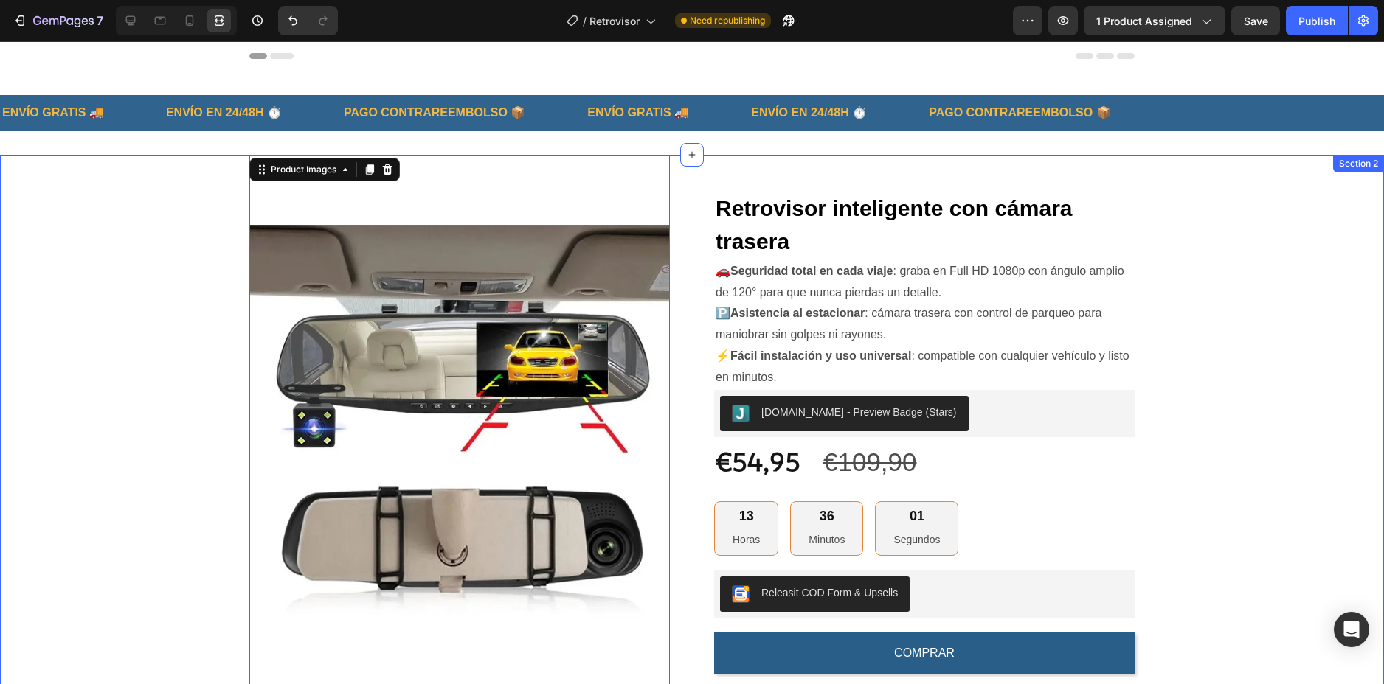
click at [1309, 384] on div "Product Images 0 Retrovisor inteligente con cámara trasera (P) Title 🚗 Segurida…" at bounding box center [691, 598] width 1361 height 886
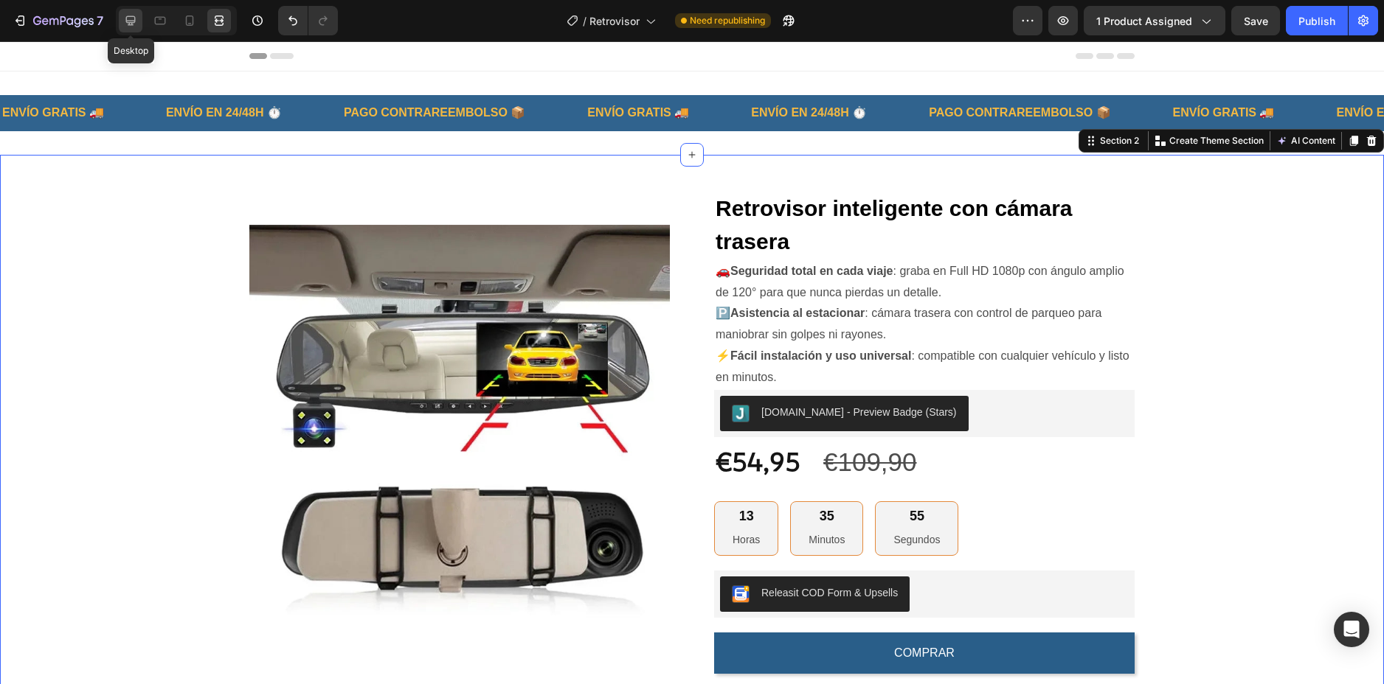
click at [133, 19] on icon at bounding box center [130, 20] width 15 height 15
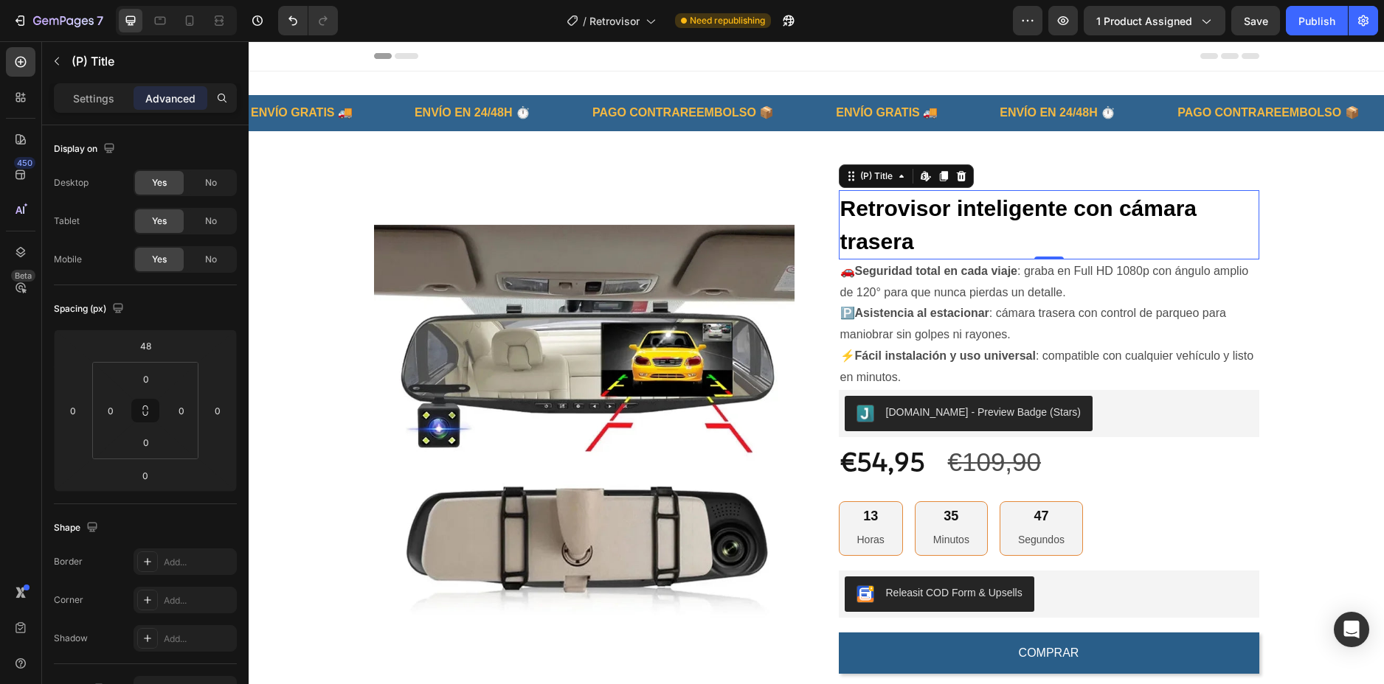
click at [959, 229] on h2 "Retrovisor inteligente con cámara trasera" at bounding box center [1049, 224] width 420 height 69
click at [1008, 308] on p "🅿️ Asistencia al estacionar : cámara trasera con control de parqueo para maniob…" at bounding box center [1048, 324] width 417 height 43
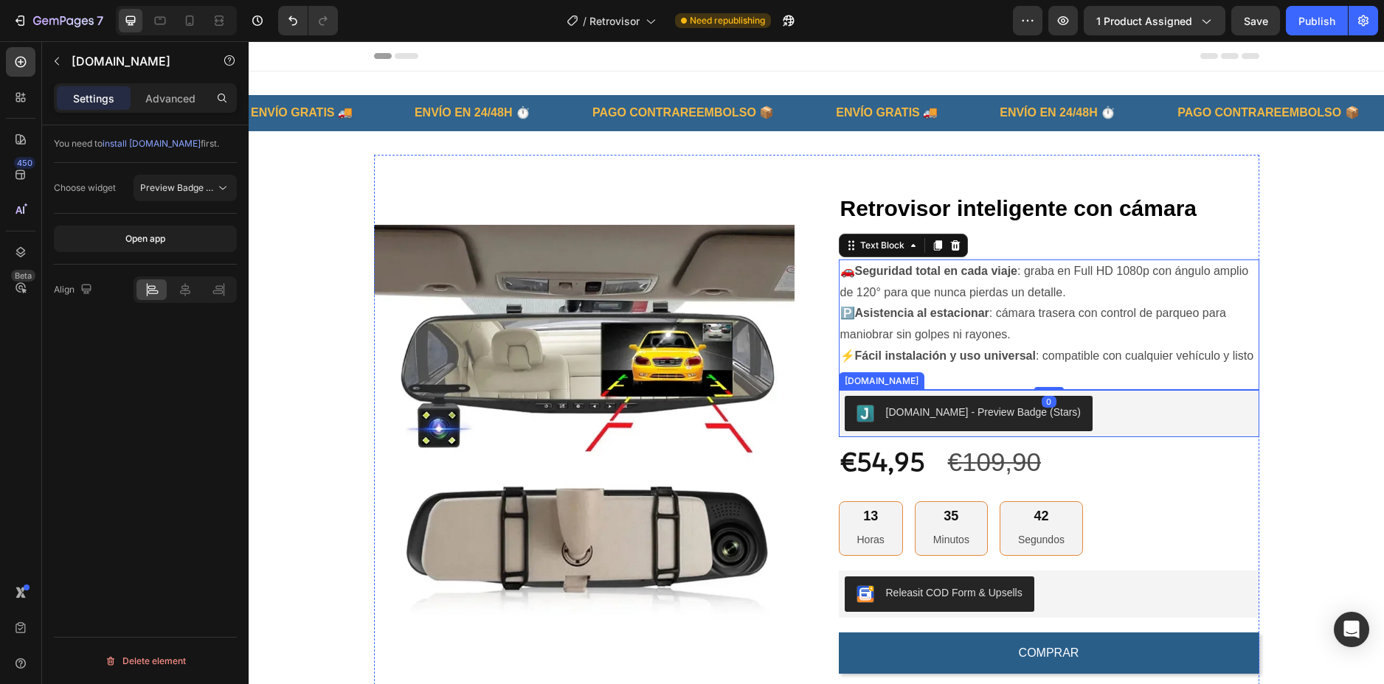
click at [1124, 411] on div "[DOMAIN_NAME] - Preview Badge (Stars)" at bounding box center [1048, 413] width 409 height 35
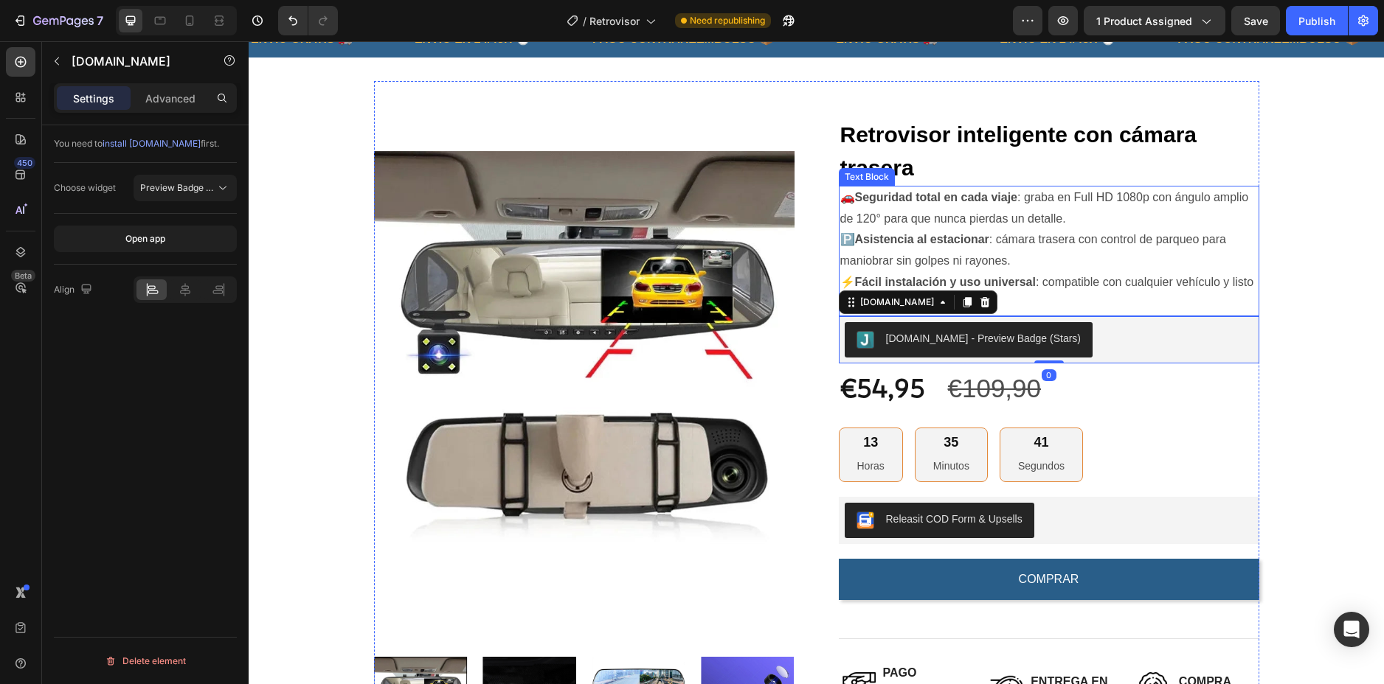
scroll to position [148, 0]
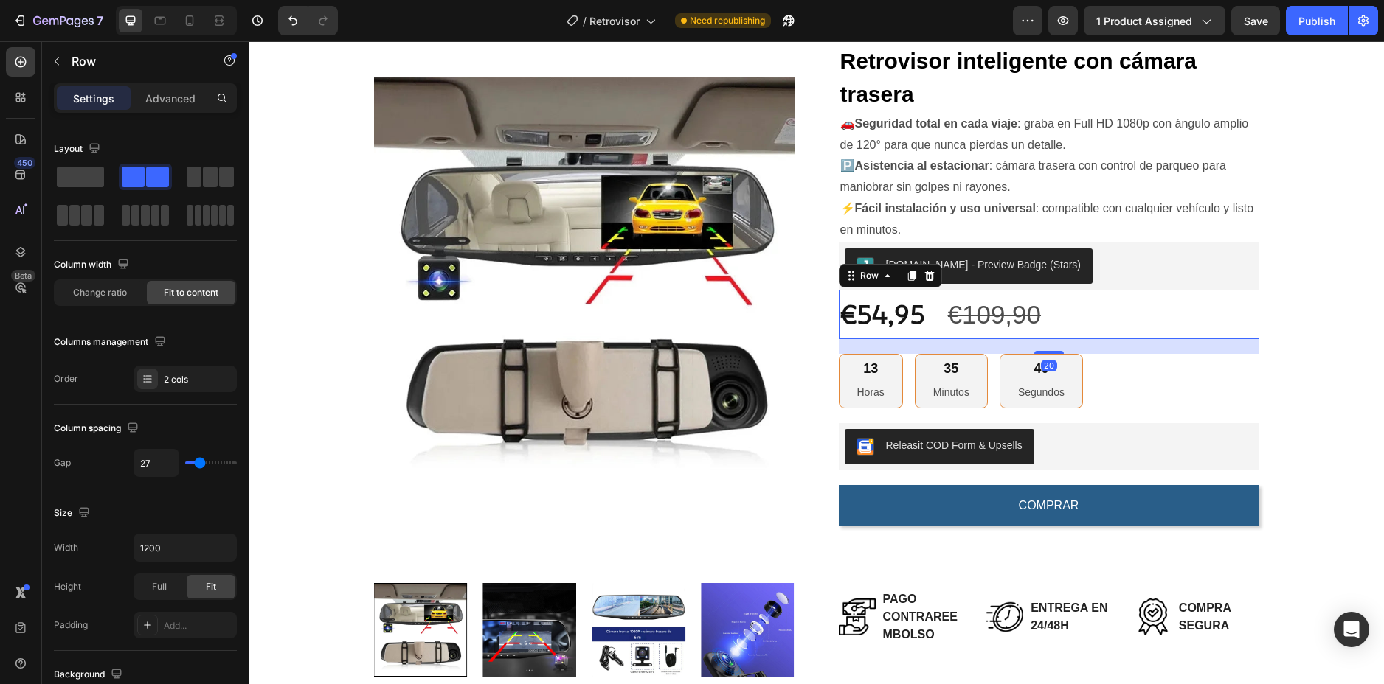
click at [1128, 311] on div "€54,95 Product Price Product Price €109,90 Compare Price Compare Price Row 20" at bounding box center [1049, 314] width 420 height 49
click at [168, 98] on p "Advanced" at bounding box center [170, 98] width 50 height 15
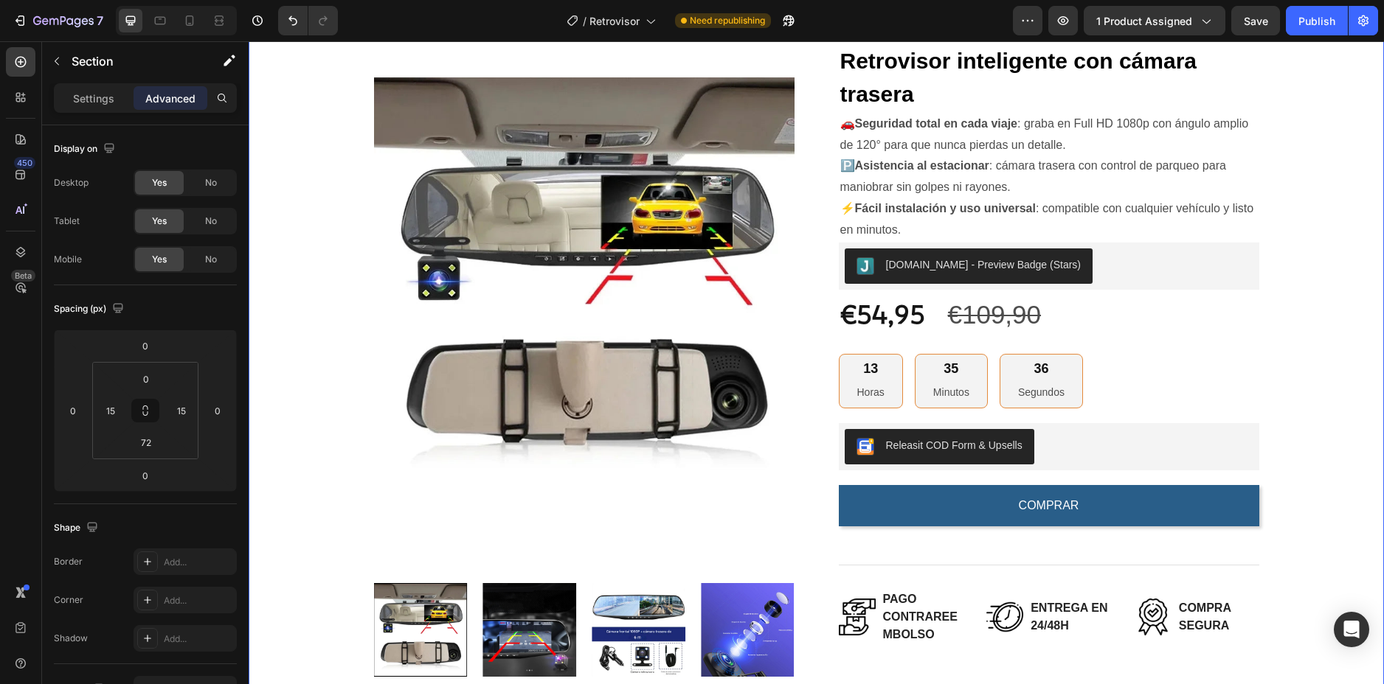
click at [1299, 286] on div "Product Images Retrovisor inteligente con cámara trasera (P) Title 🚗 Seguridad …" at bounding box center [816, 450] width 1113 height 886
click at [1104, 314] on div "€54,95 Product Price Product Price €109,90 Compare Price Compare Price Row" at bounding box center [1049, 314] width 420 height 49
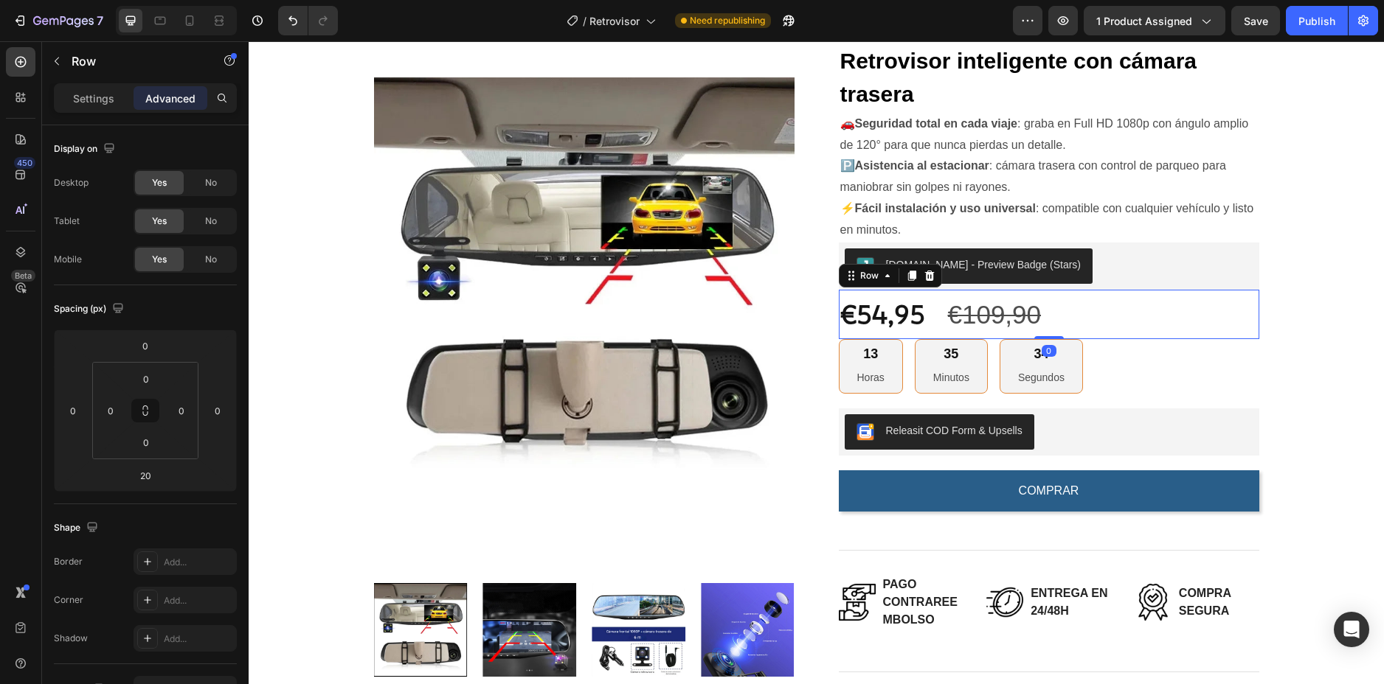
drag, startPoint x: 1050, startPoint y: 353, endPoint x: 1083, endPoint y: 333, distance: 38.1
click at [1053, 336] on div at bounding box center [1049, 337] width 30 height 3
type input "0"
click at [1345, 272] on div "Product Images Retrovisor inteligente con cámara trasera (P) Title 🚗 Seguridad …" at bounding box center [816, 442] width 1113 height 871
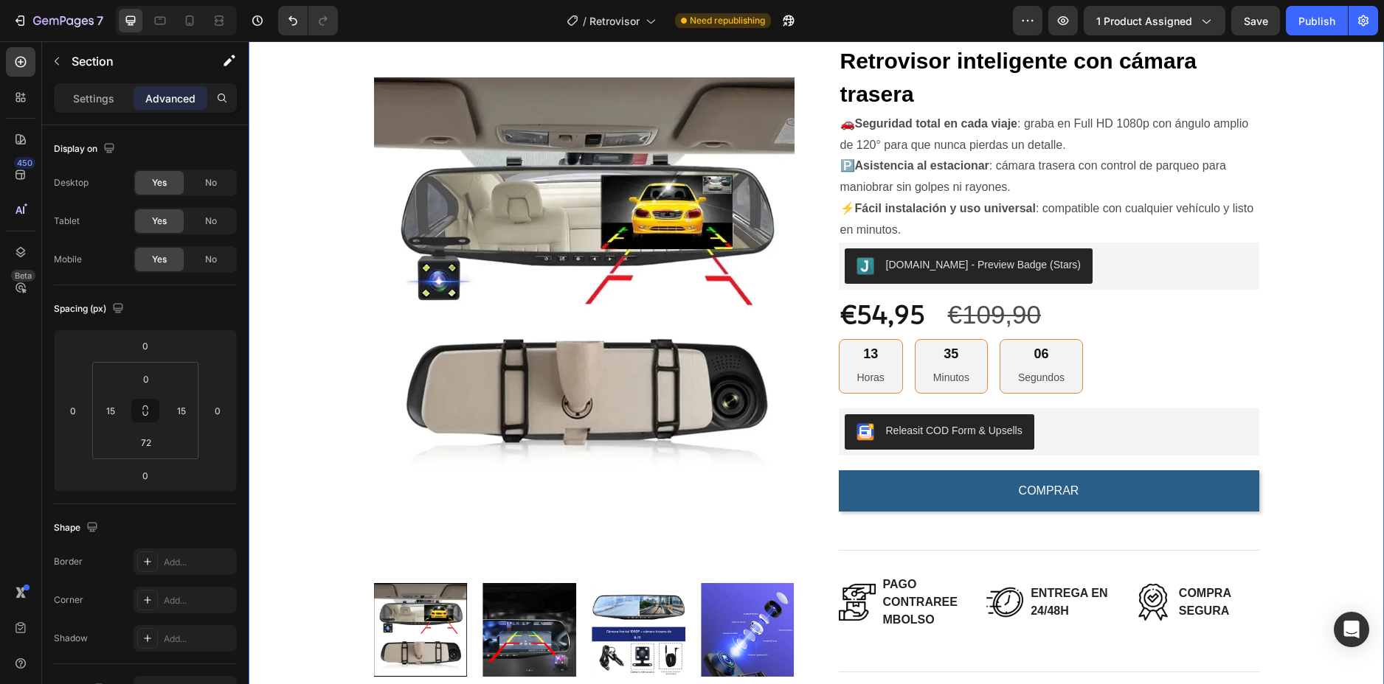
click at [1339, 344] on div "Product Images Retrovisor inteligente con cámara trasera (P) Title 🚗 Seguridad …" at bounding box center [816, 442] width 1113 height 871
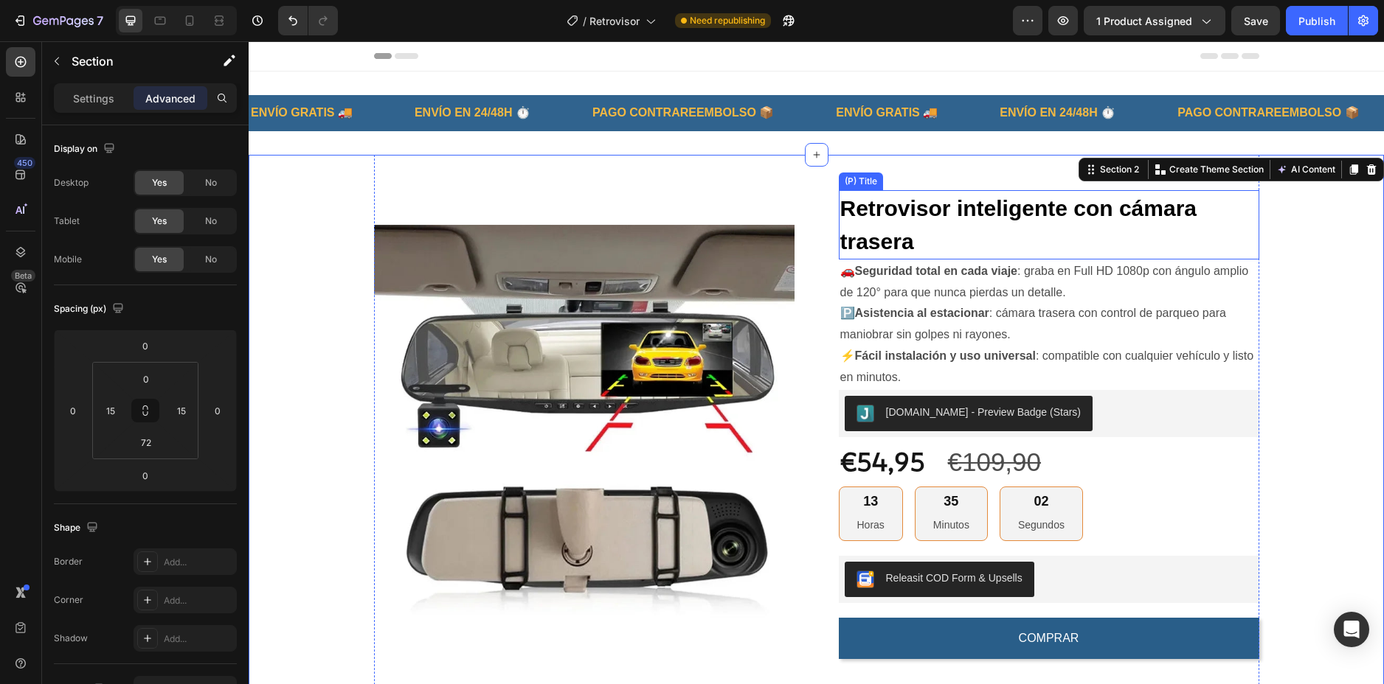
click at [936, 212] on h2 "Retrovisor inteligente con cámara trasera" at bounding box center [1049, 224] width 420 height 69
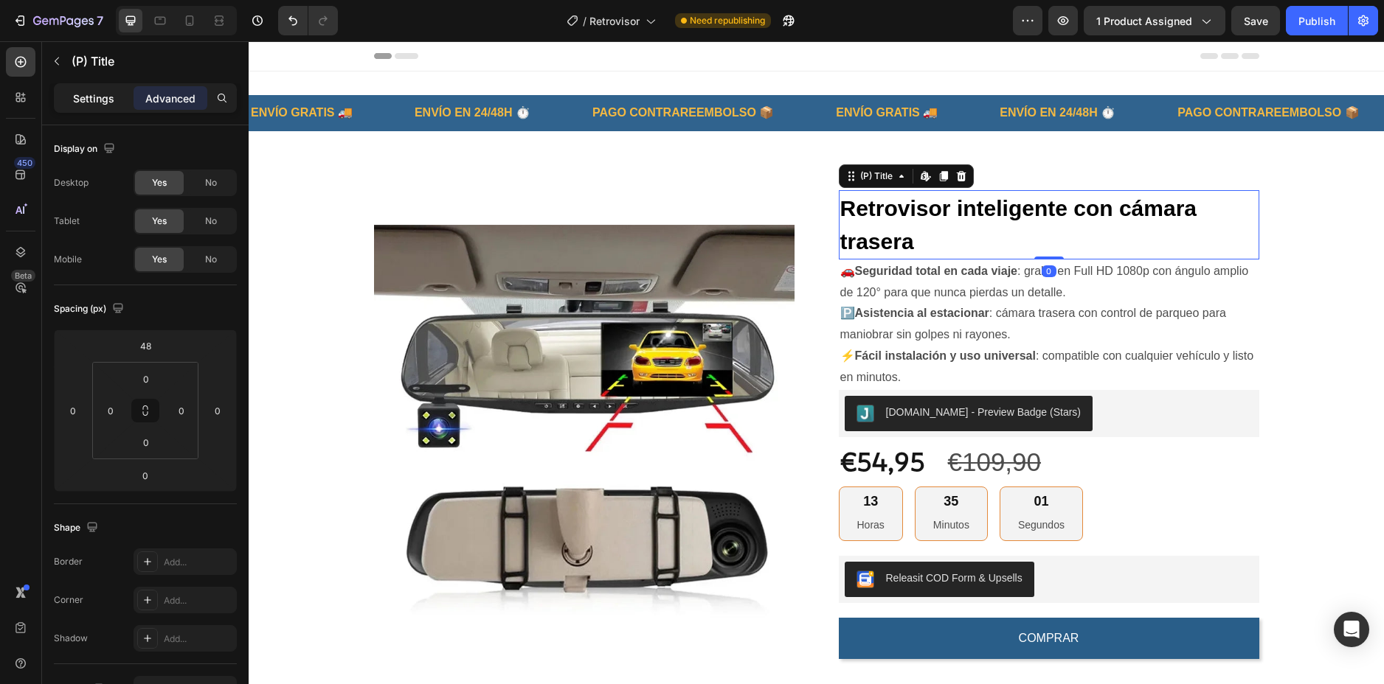
click at [100, 91] on p "Settings" at bounding box center [93, 98] width 41 height 15
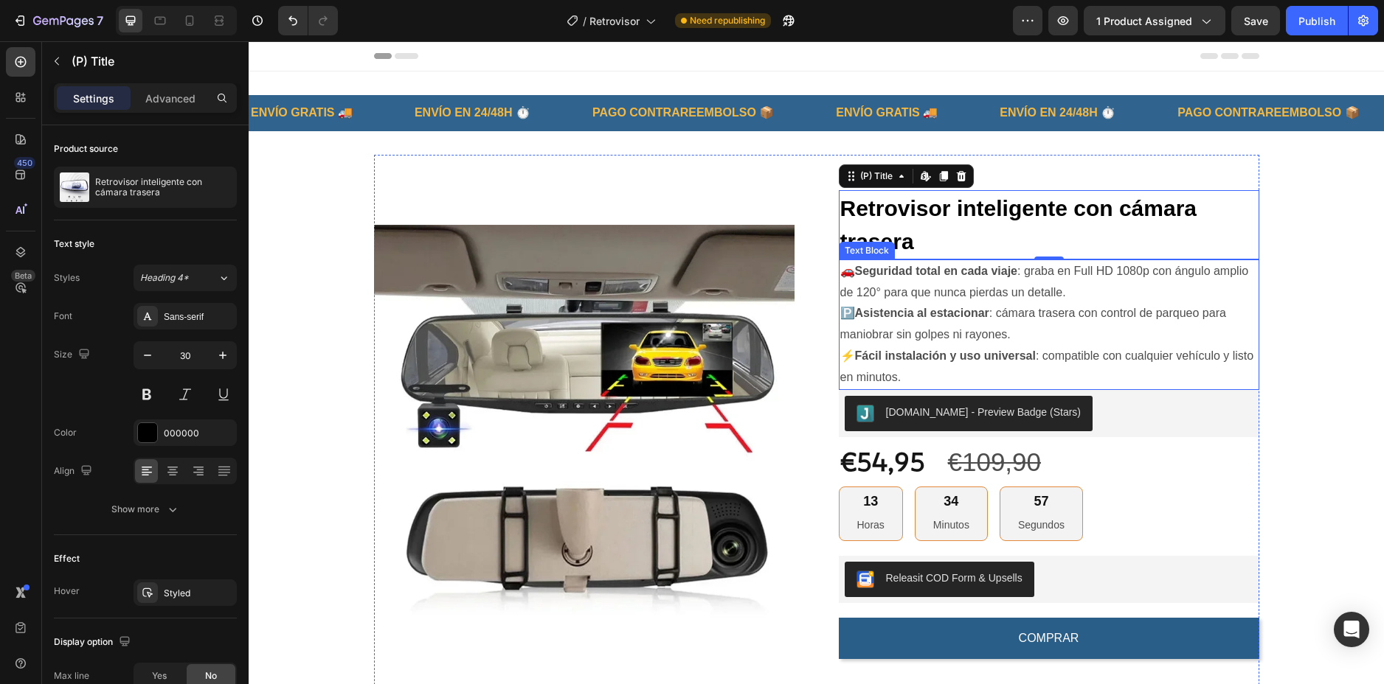
click at [959, 274] on strong "Seguridad total en cada viaje" at bounding box center [936, 271] width 163 height 13
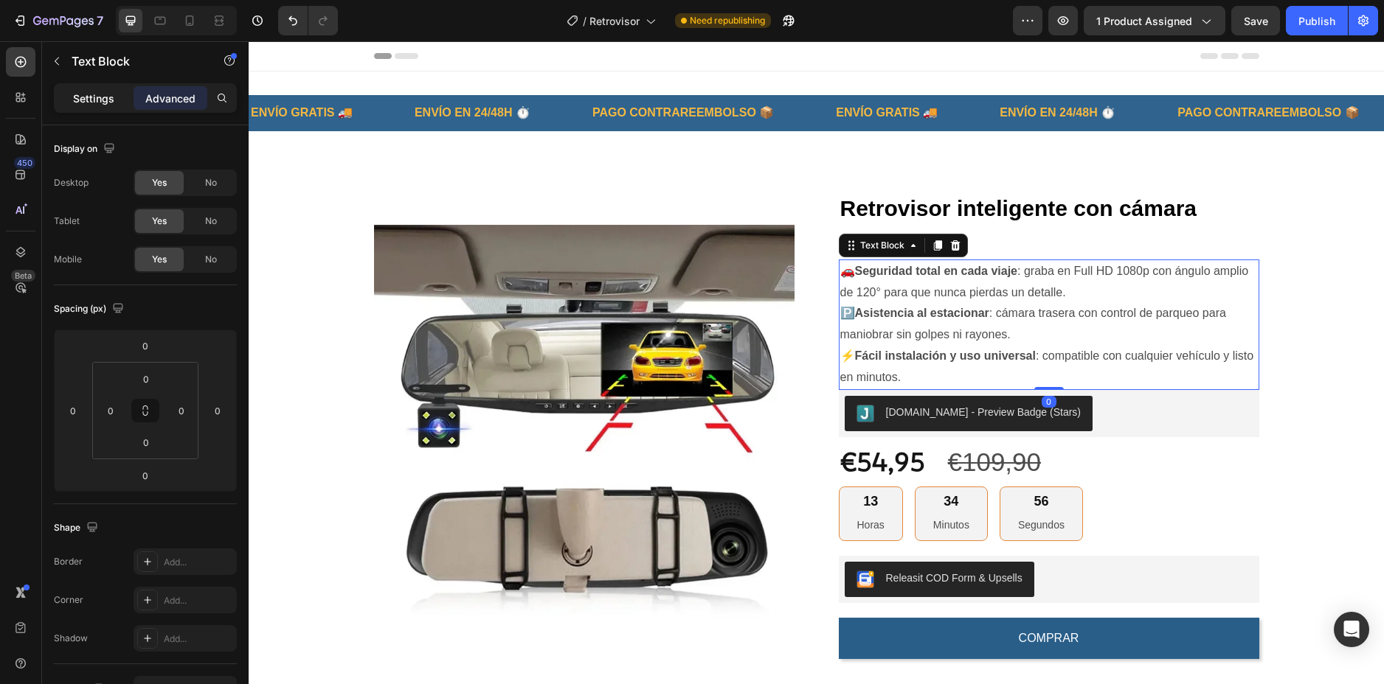
click at [86, 93] on p "Settings" at bounding box center [93, 98] width 41 height 15
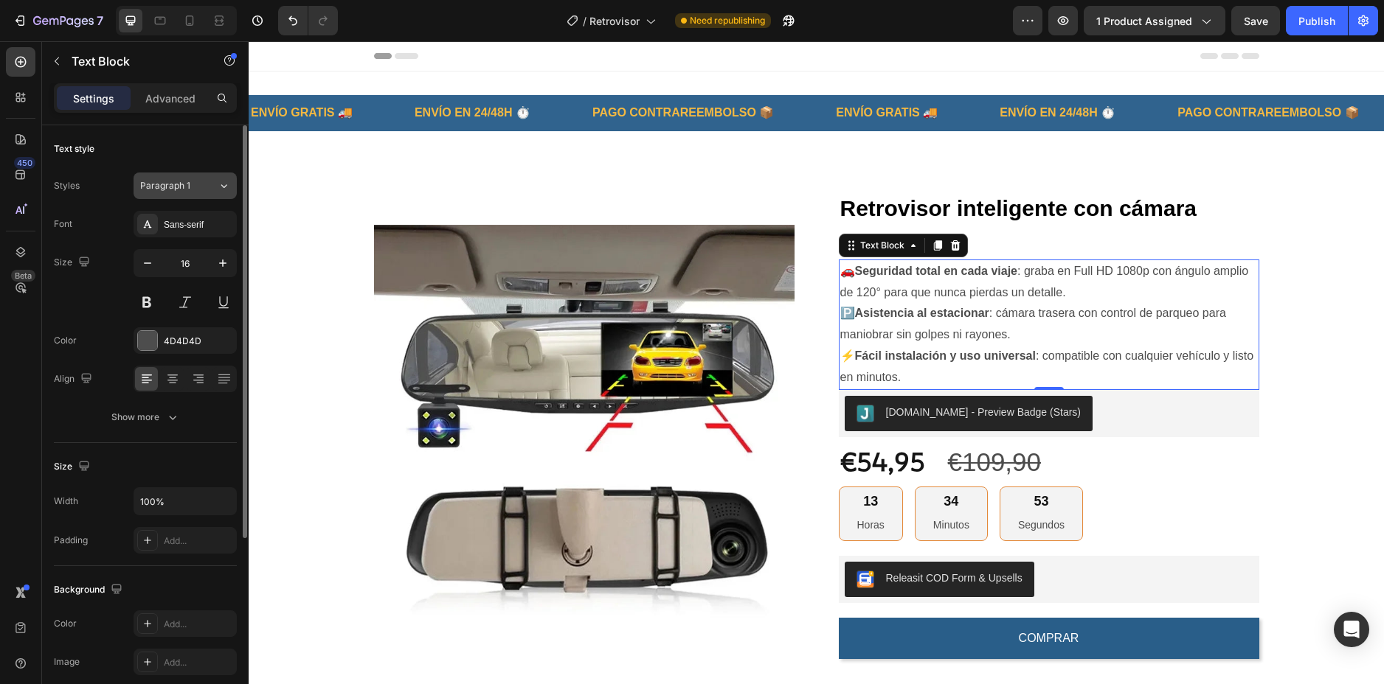
click at [170, 184] on span "Paragraph 1" at bounding box center [165, 185] width 50 height 13
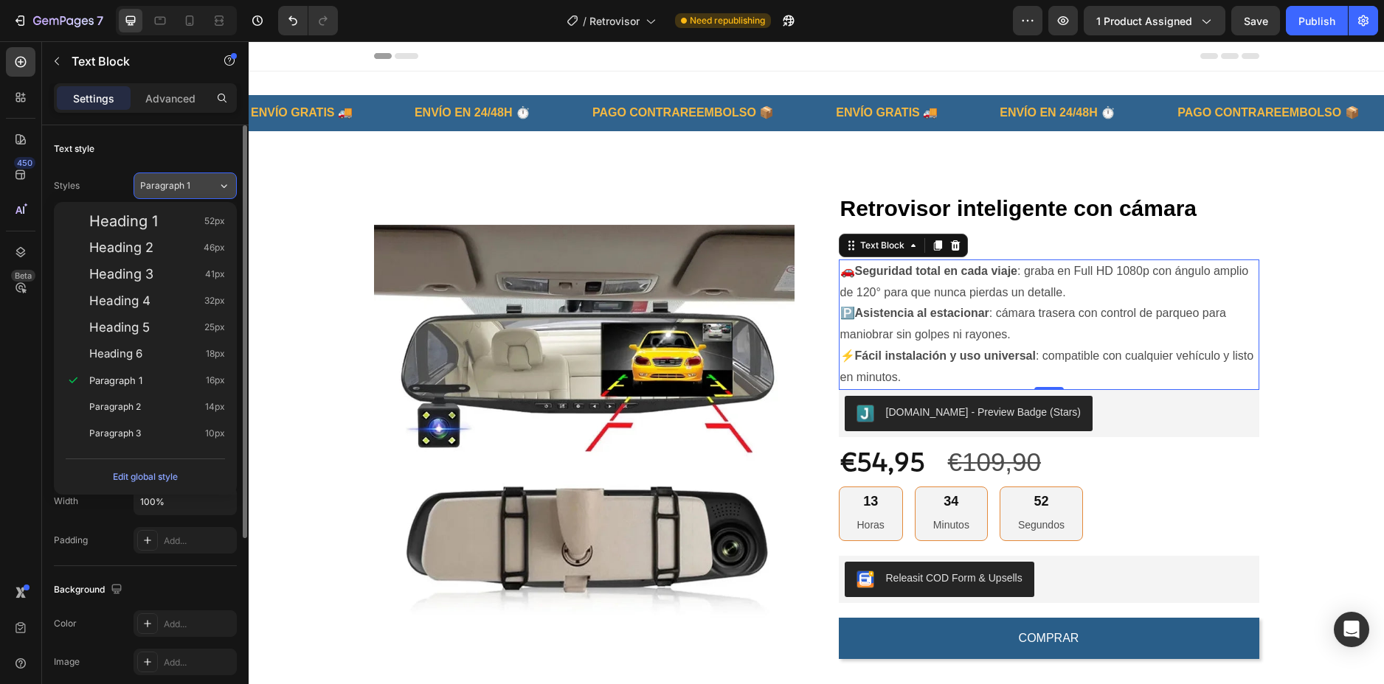
click at [170, 184] on span "Paragraph 1" at bounding box center [165, 185] width 50 height 13
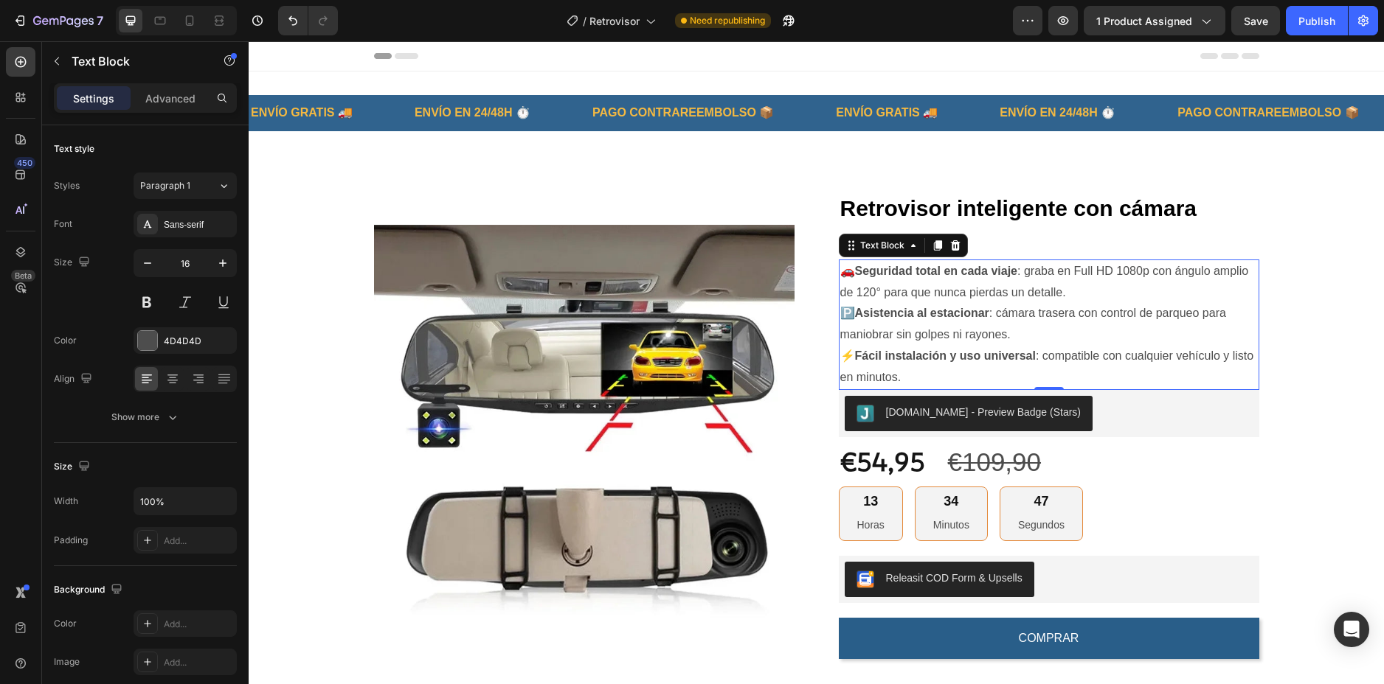
scroll to position [74, 0]
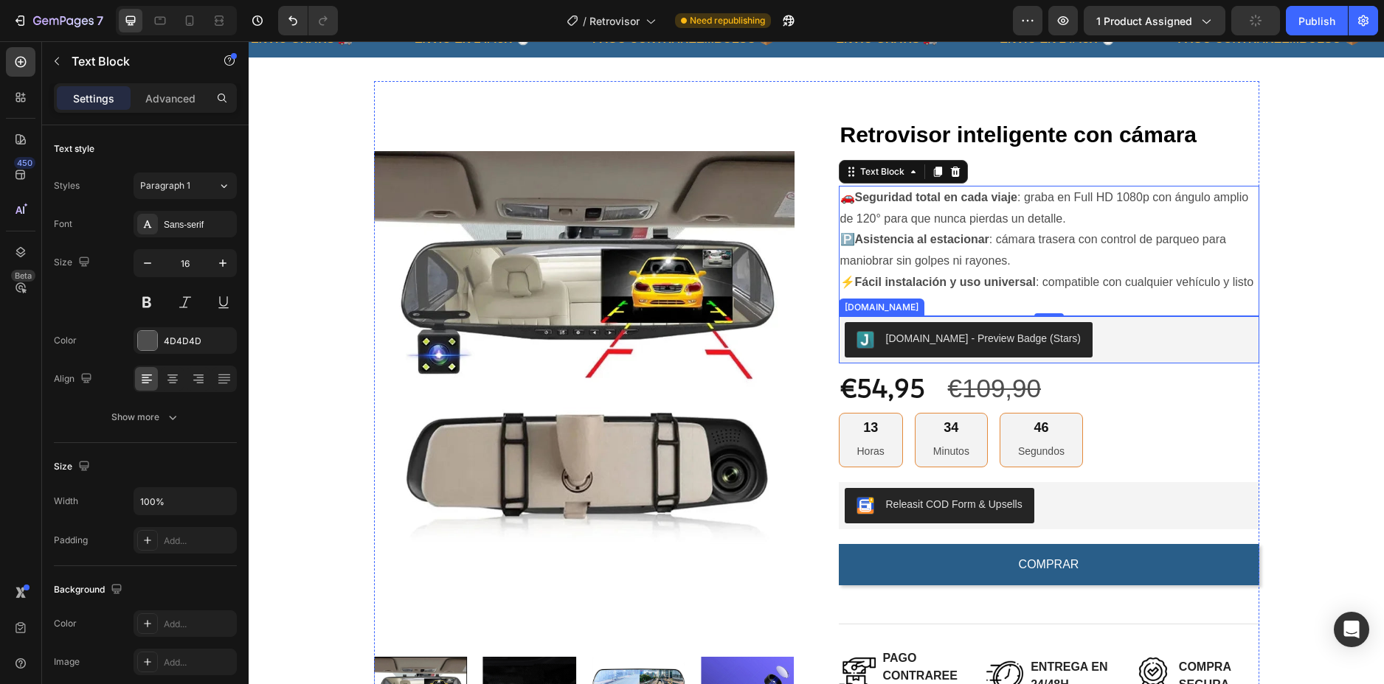
click at [1128, 345] on div "[DOMAIN_NAME] - Preview Badge (Stars)" at bounding box center [1048, 339] width 409 height 35
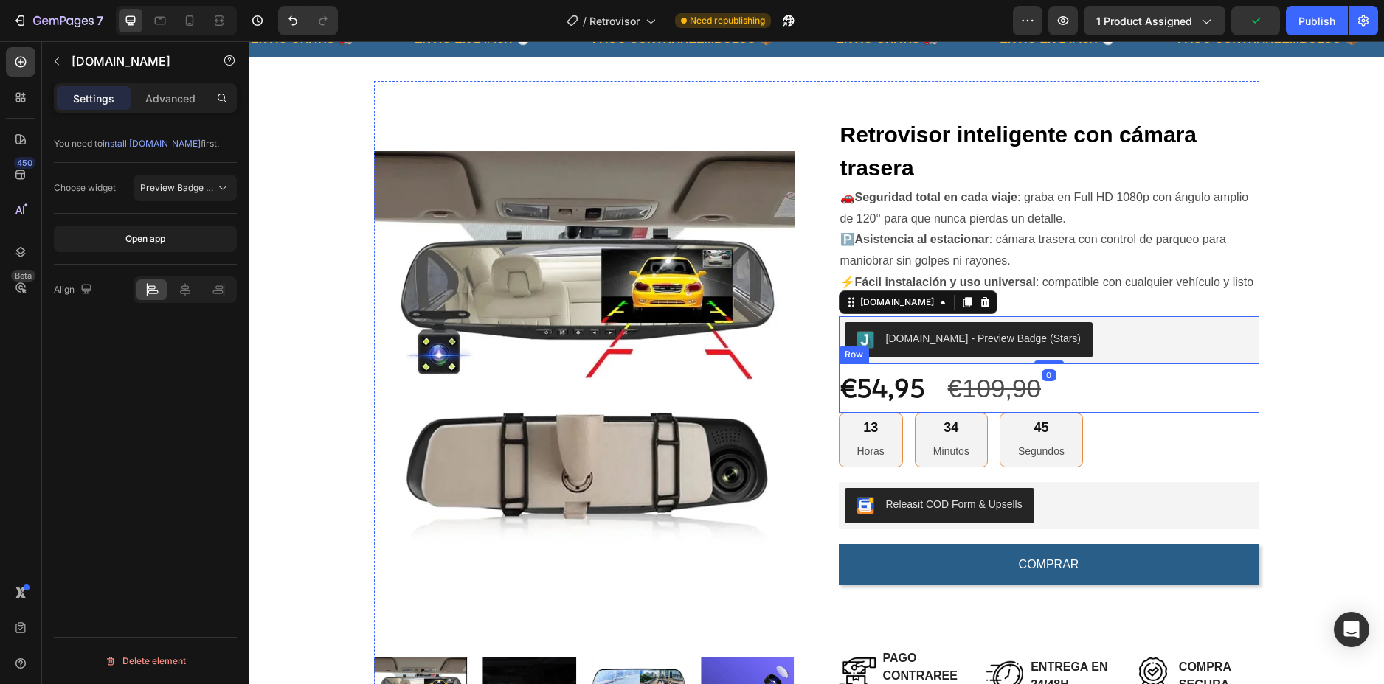
click at [1081, 387] on div "€54,95 Product Price Product Price €109,90 Compare Price Compare Price Row" at bounding box center [1049, 388] width 420 height 49
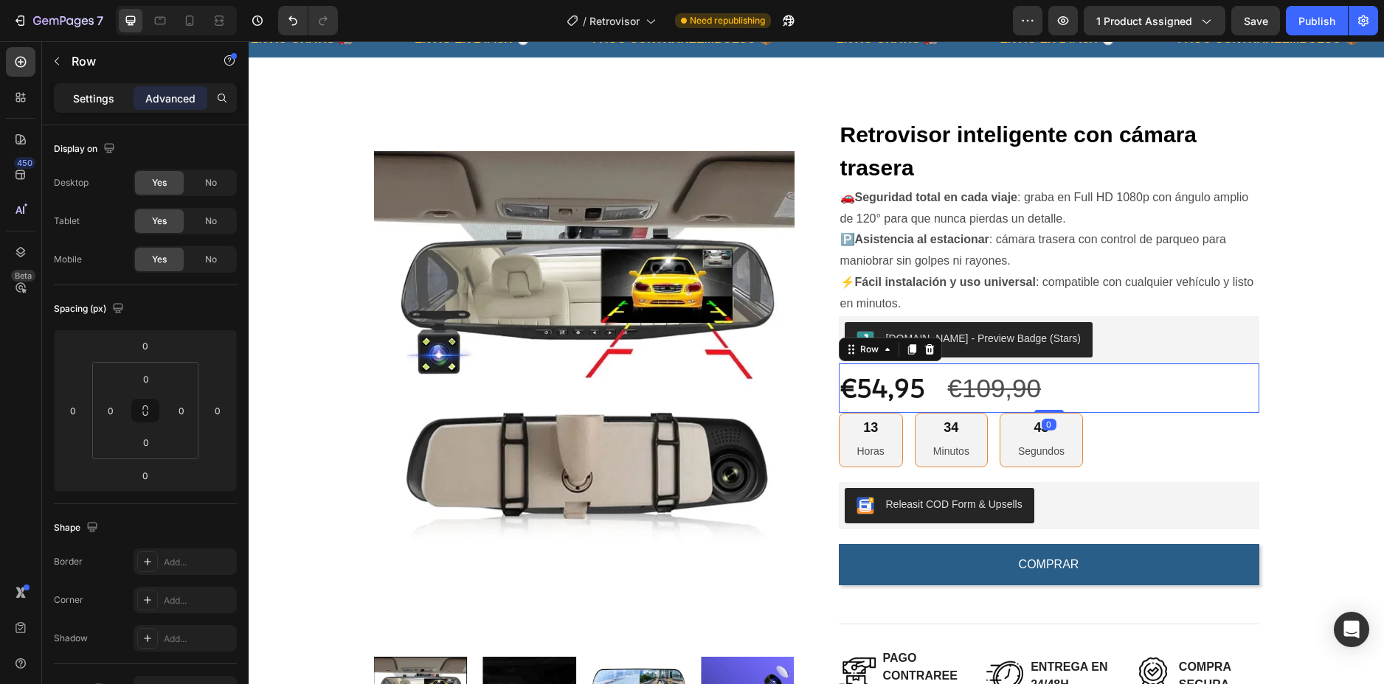
click at [78, 91] on p "Settings" at bounding box center [93, 98] width 41 height 15
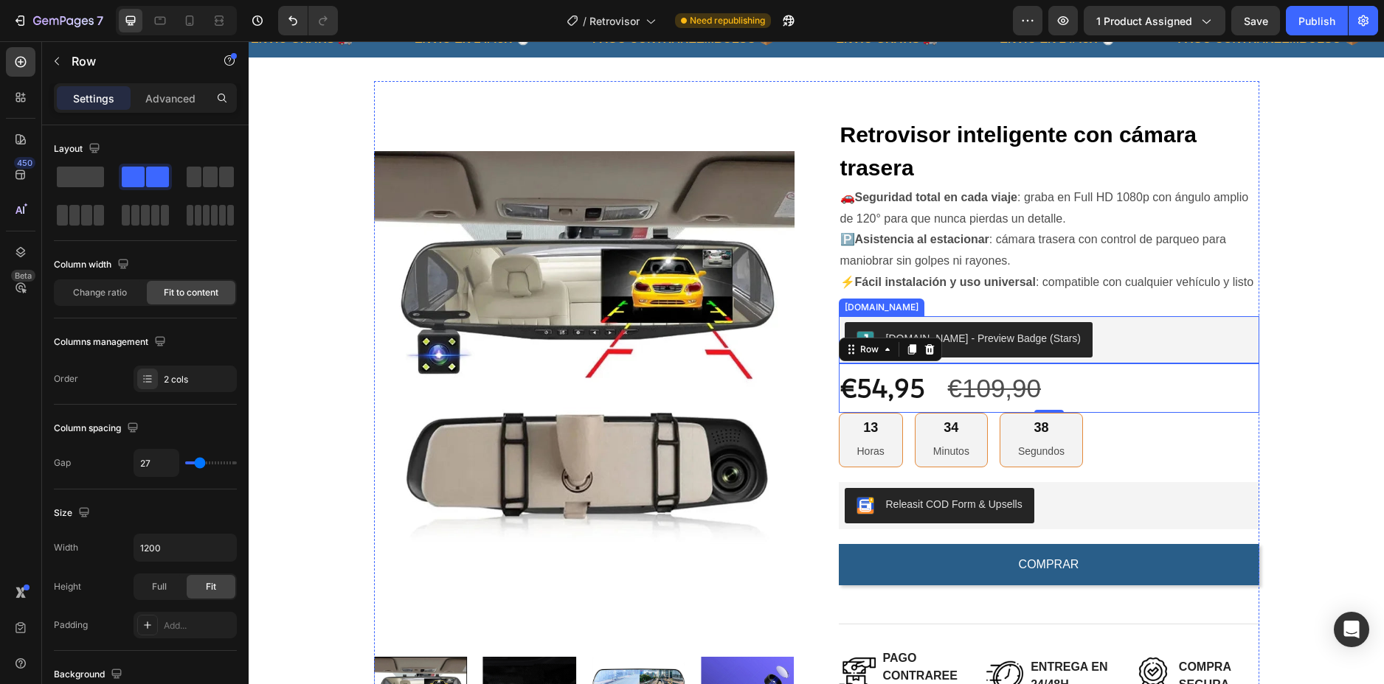
click at [1081, 341] on div "[DOMAIN_NAME] - Preview Badge (Stars)" at bounding box center [1048, 339] width 409 height 35
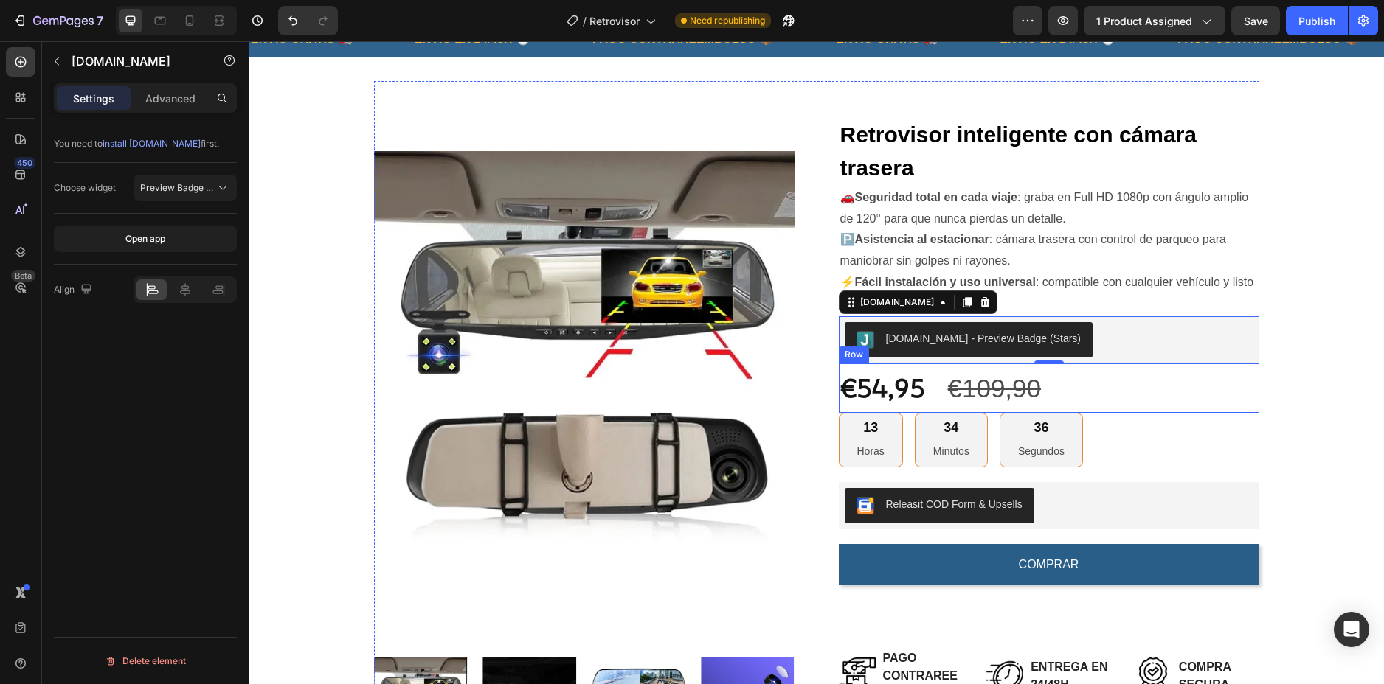
click at [1061, 395] on div "€54,95 Product Price Product Price €109,90 Compare Price Compare Price Row" at bounding box center [1049, 388] width 420 height 49
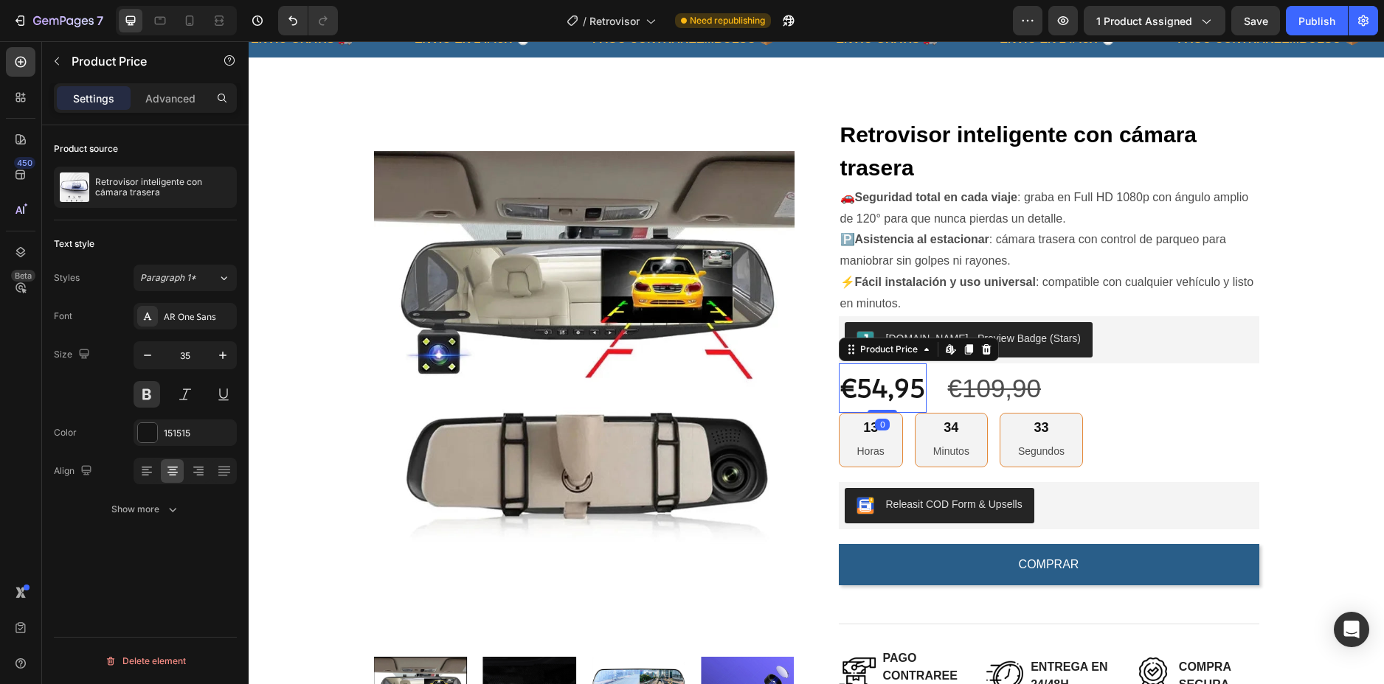
click at [890, 385] on div "€54,95" at bounding box center [883, 388] width 88 height 49
click at [206, 284] on div "Paragraph 1*" at bounding box center [178, 277] width 77 height 13
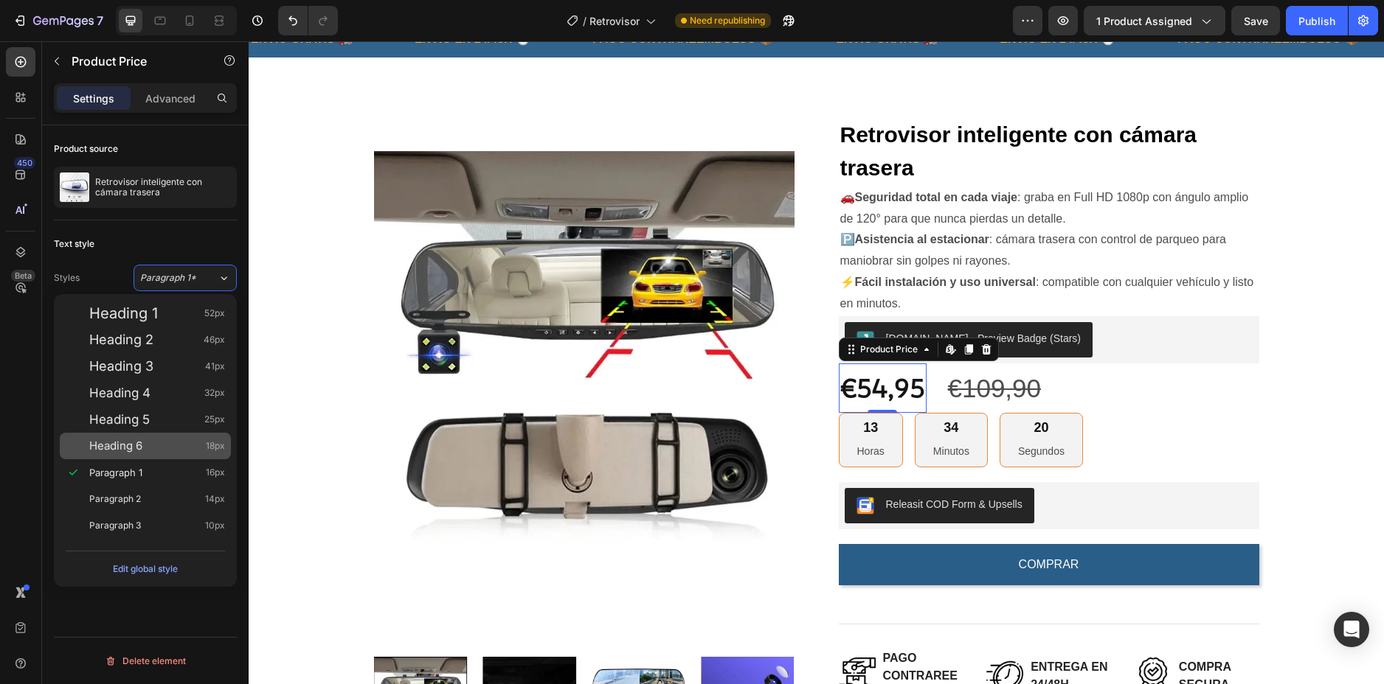
click at [178, 449] on div "Heading 6 18px" at bounding box center [157, 446] width 136 height 15
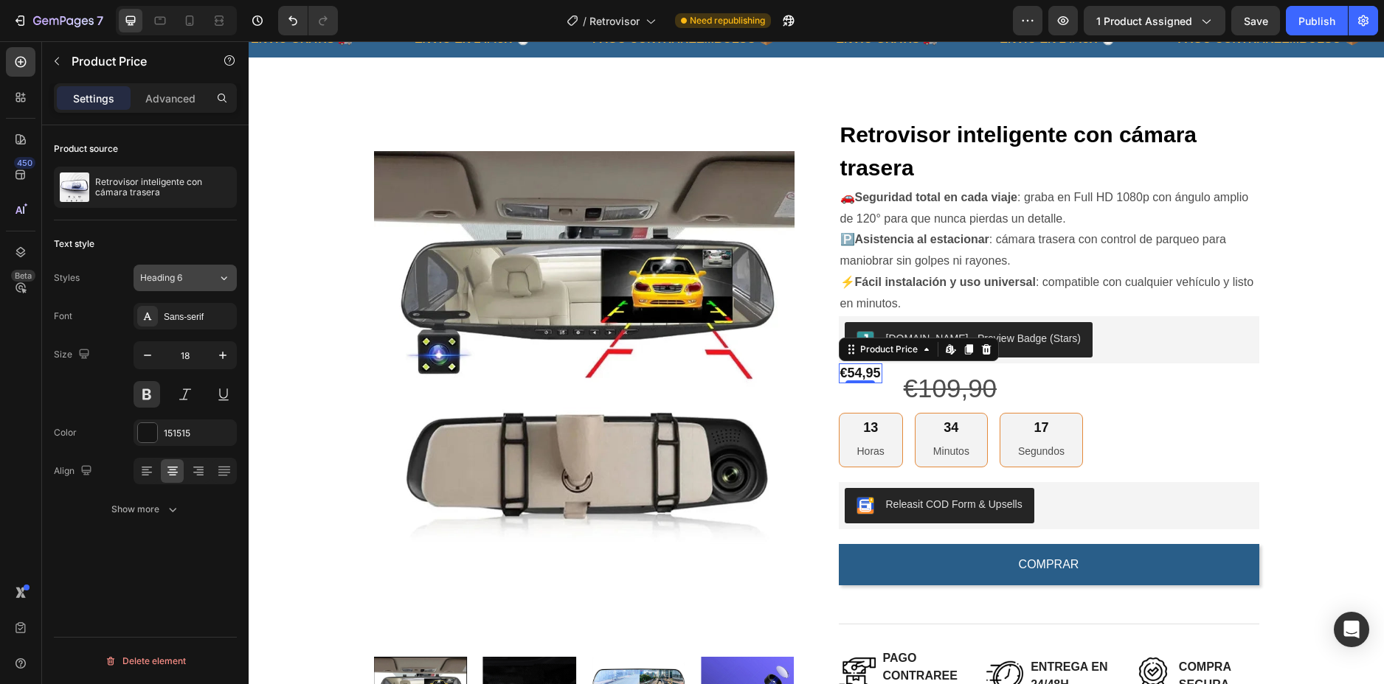
click at [178, 282] on span "Heading 6" at bounding box center [161, 277] width 42 height 13
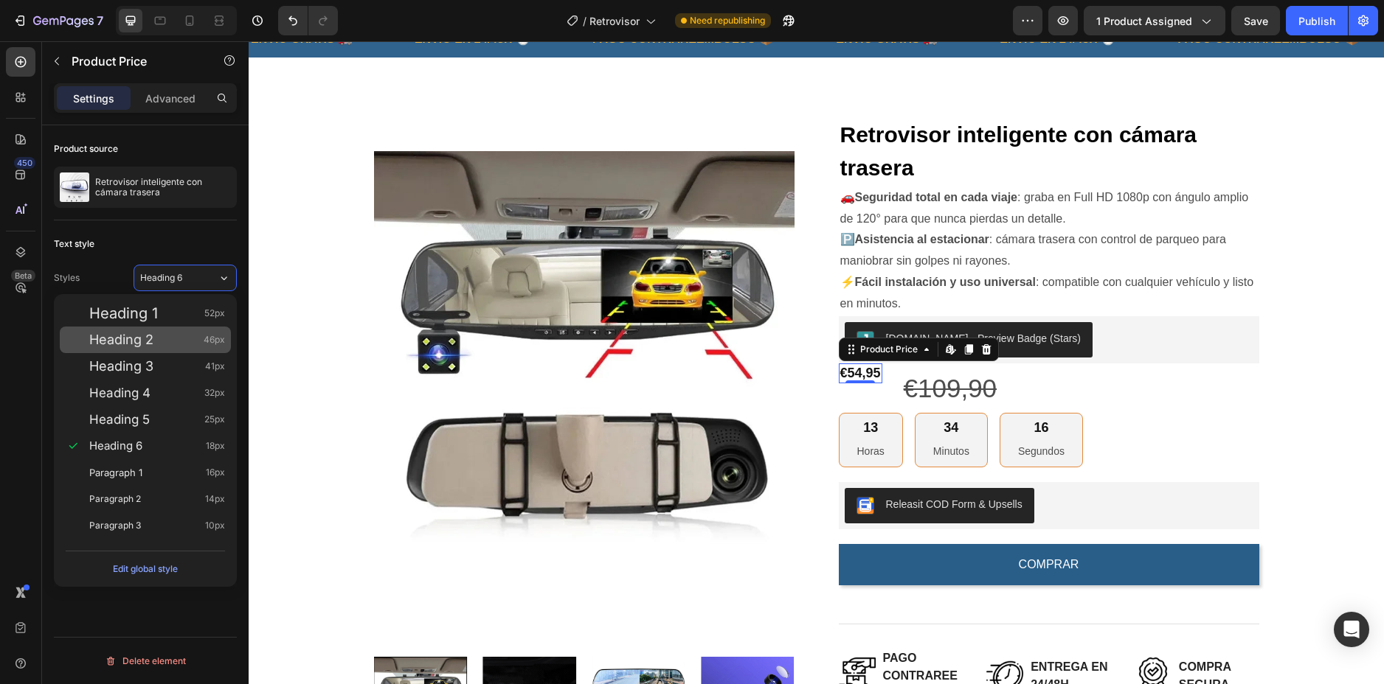
click at [175, 333] on div "Heading 2 46px" at bounding box center [157, 340] width 136 height 15
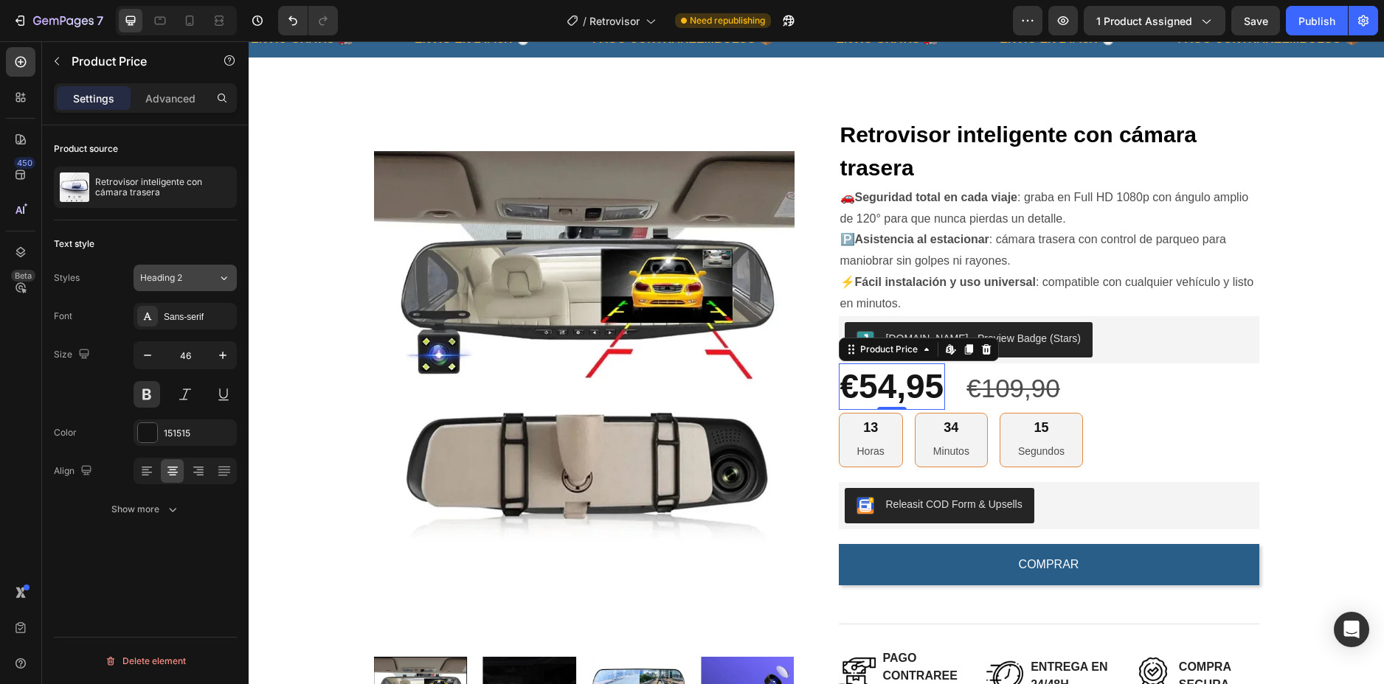
click at [176, 268] on button "Heading 2" at bounding box center [184, 278] width 103 height 27
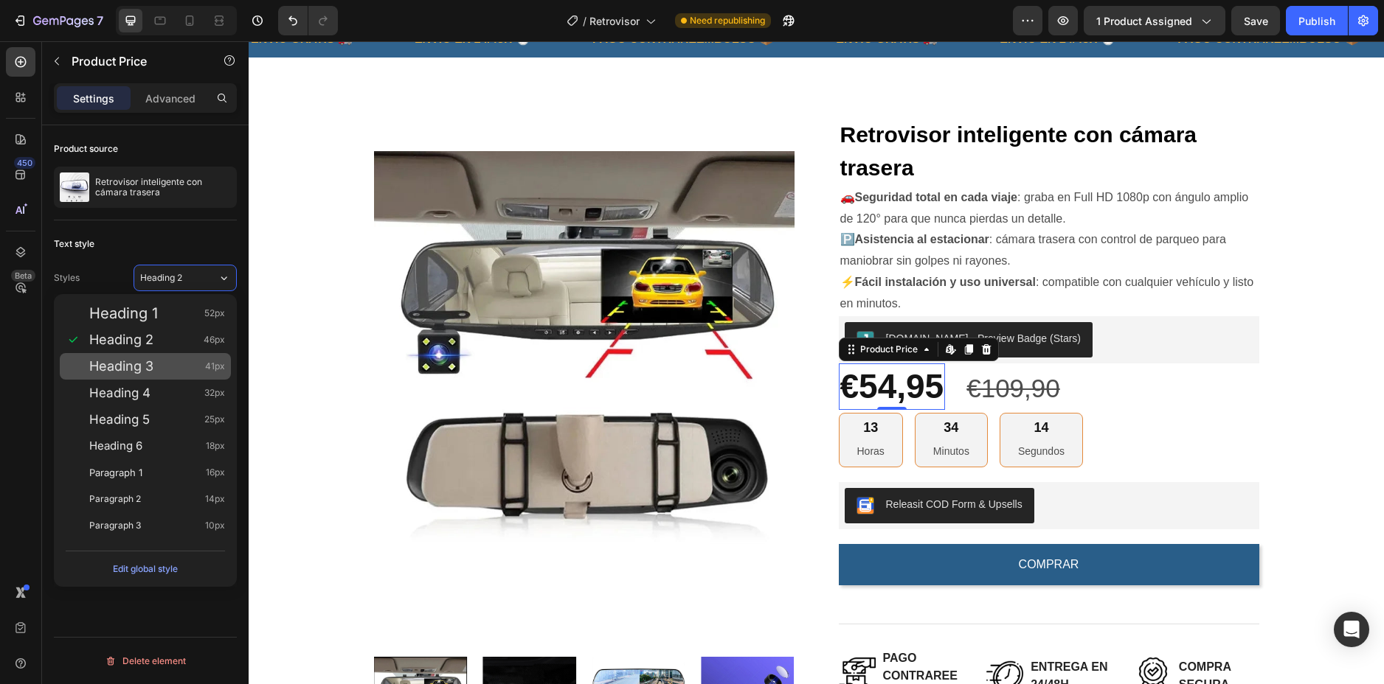
click at [174, 370] on div "Heading 3 41px" at bounding box center [157, 366] width 136 height 15
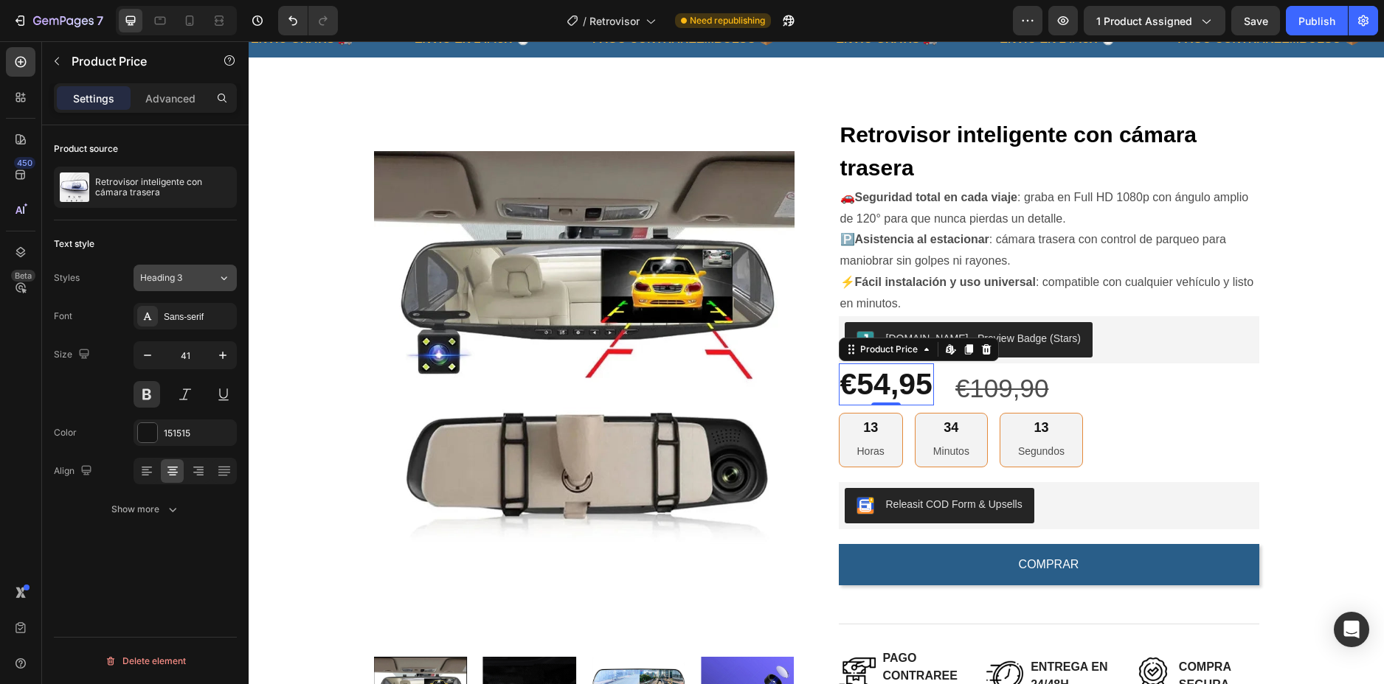
click at [192, 274] on div "Heading 3" at bounding box center [170, 277] width 60 height 13
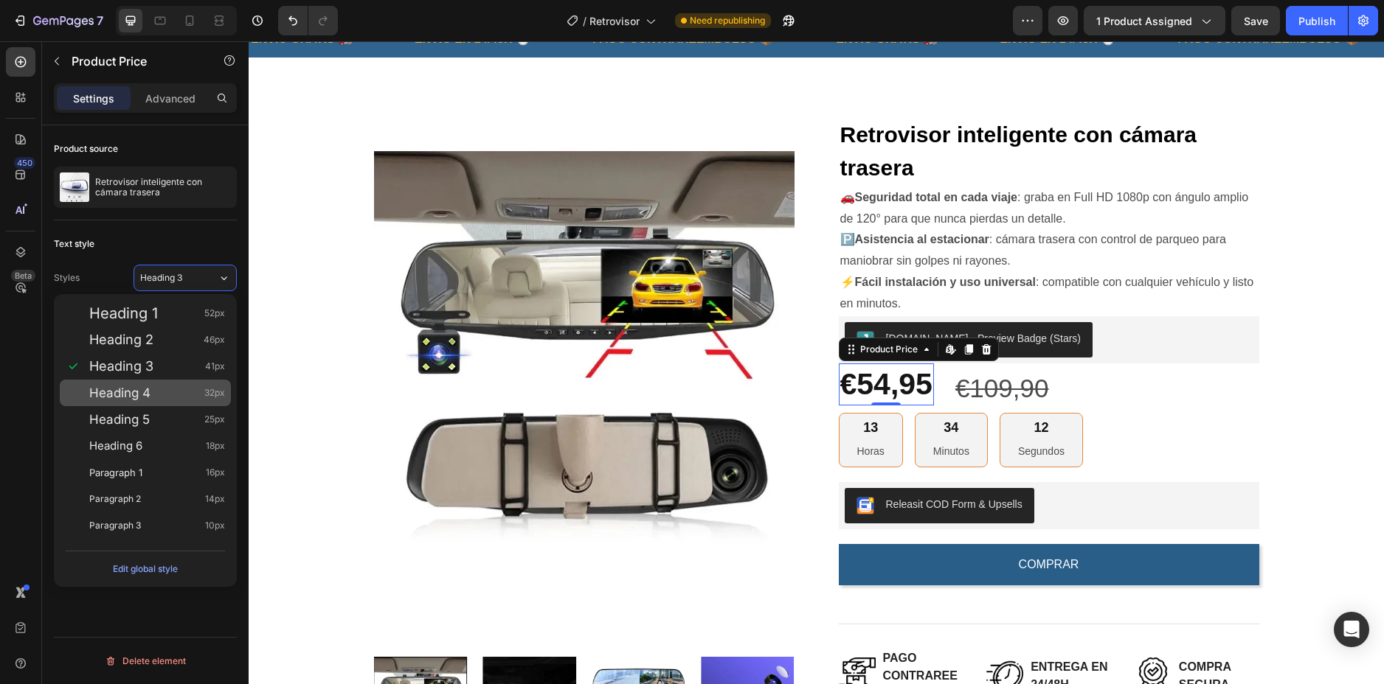
click at [186, 389] on div "Heading 4 32px" at bounding box center [157, 393] width 136 height 15
type input "32"
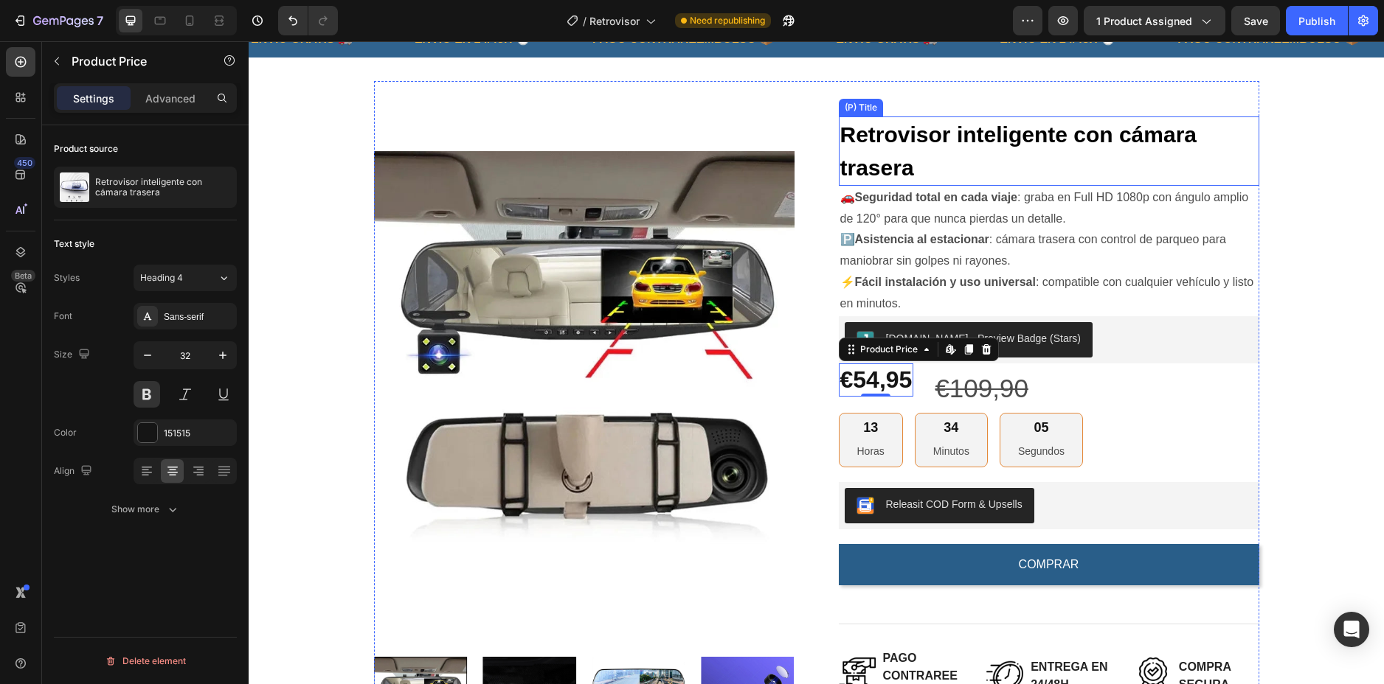
click at [864, 139] on h2 "Retrovisor inteligente con cámara trasera" at bounding box center [1049, 151] width 420 height 69
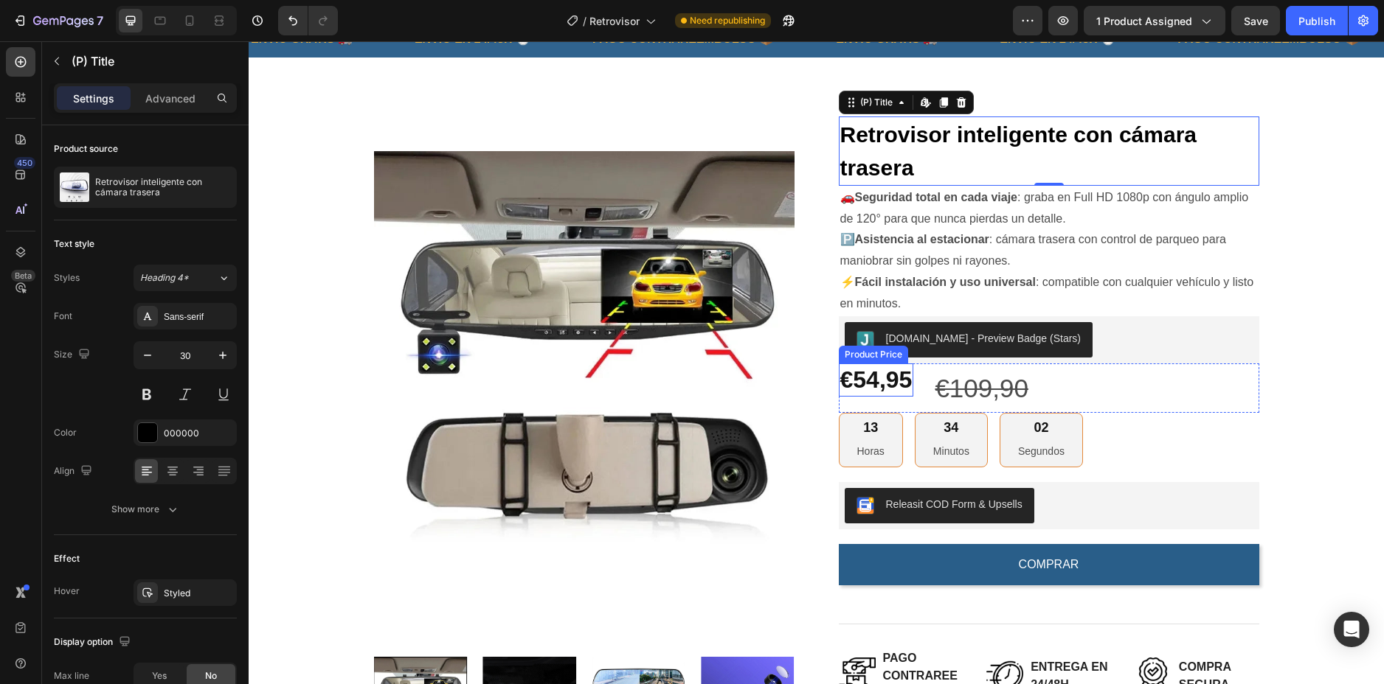
click at [873, 378] on div "€54,95" at bounding box center [876, 381] width 75 height 34
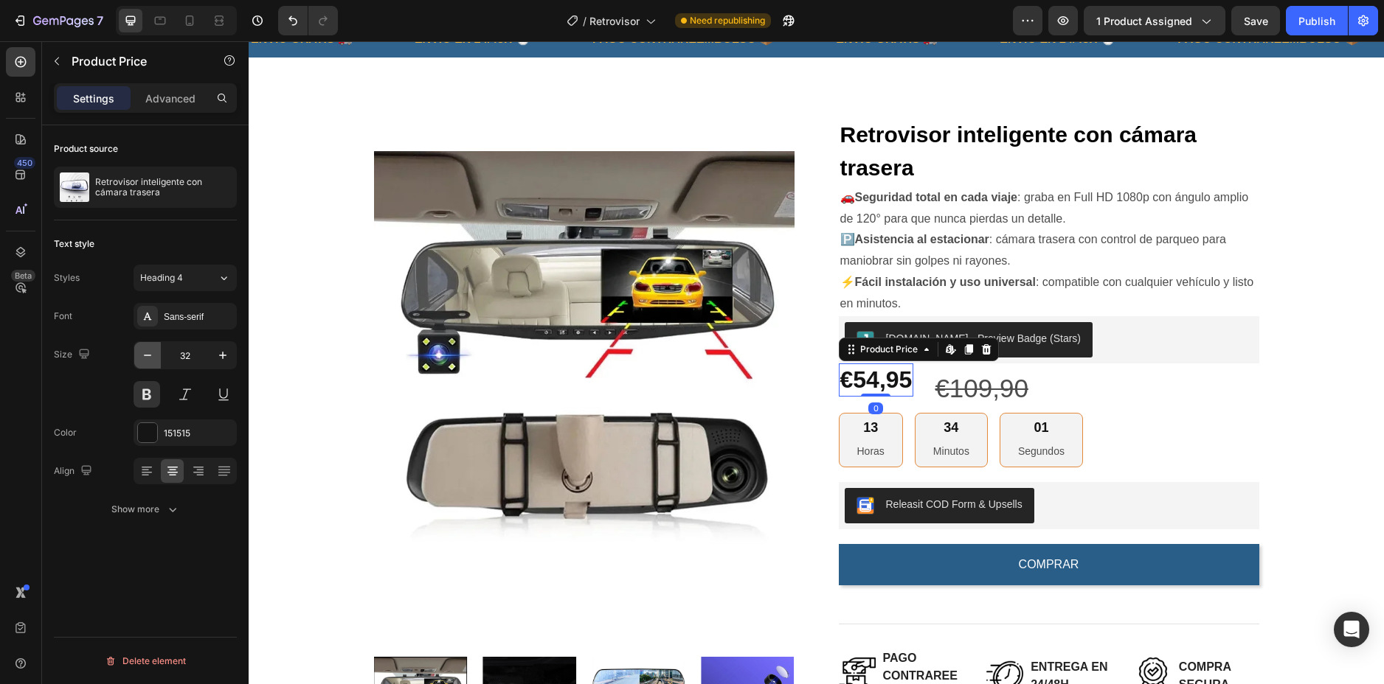
click at [150, 356] on icon "button" at bounding box center [147, 355] width 15 height 15
click at [215, 355] on icon "button" at bounding box center [222, 355] width 15 height 15
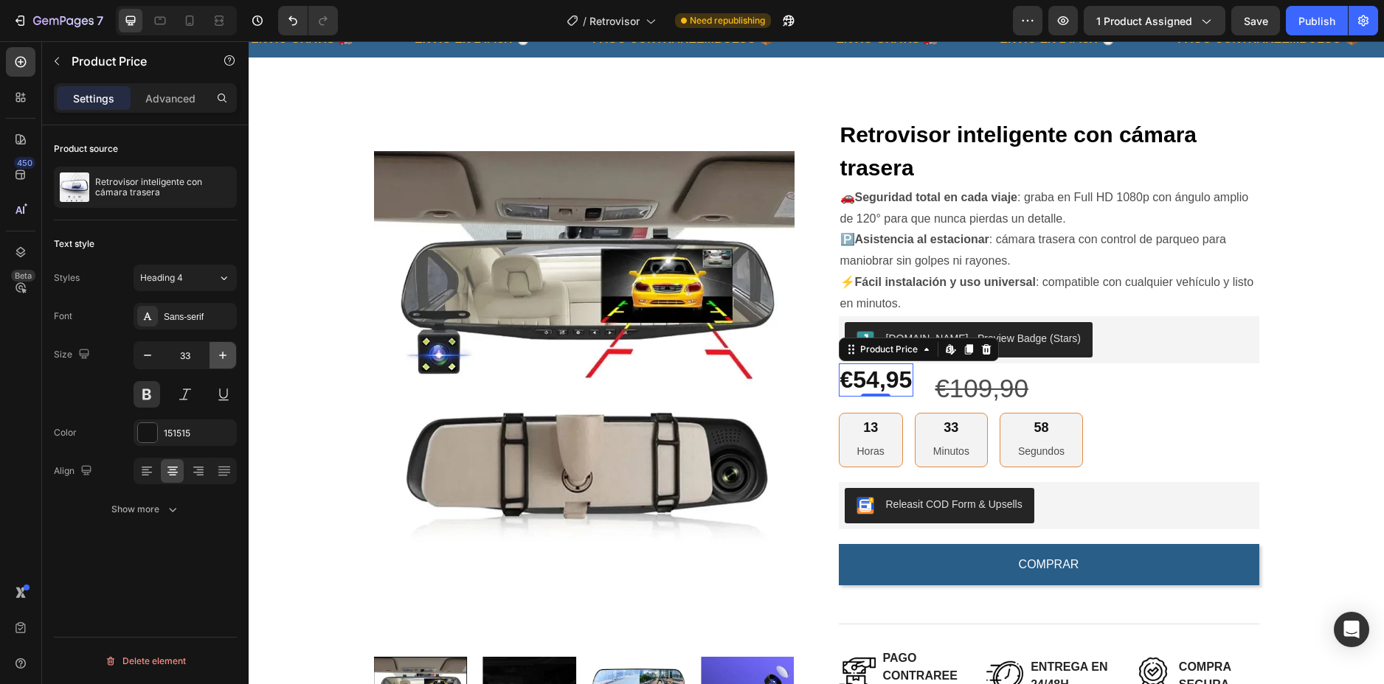
click at [215, 355] on icon "button" at bounding box center [222, 355] width 15 height 15
click at [224, 353] on icon "button" at bounding box center [222, 355] width 15 height 15
click at [217, 352] on icon "button" at bounding box center [222, 355] width 15 height 15
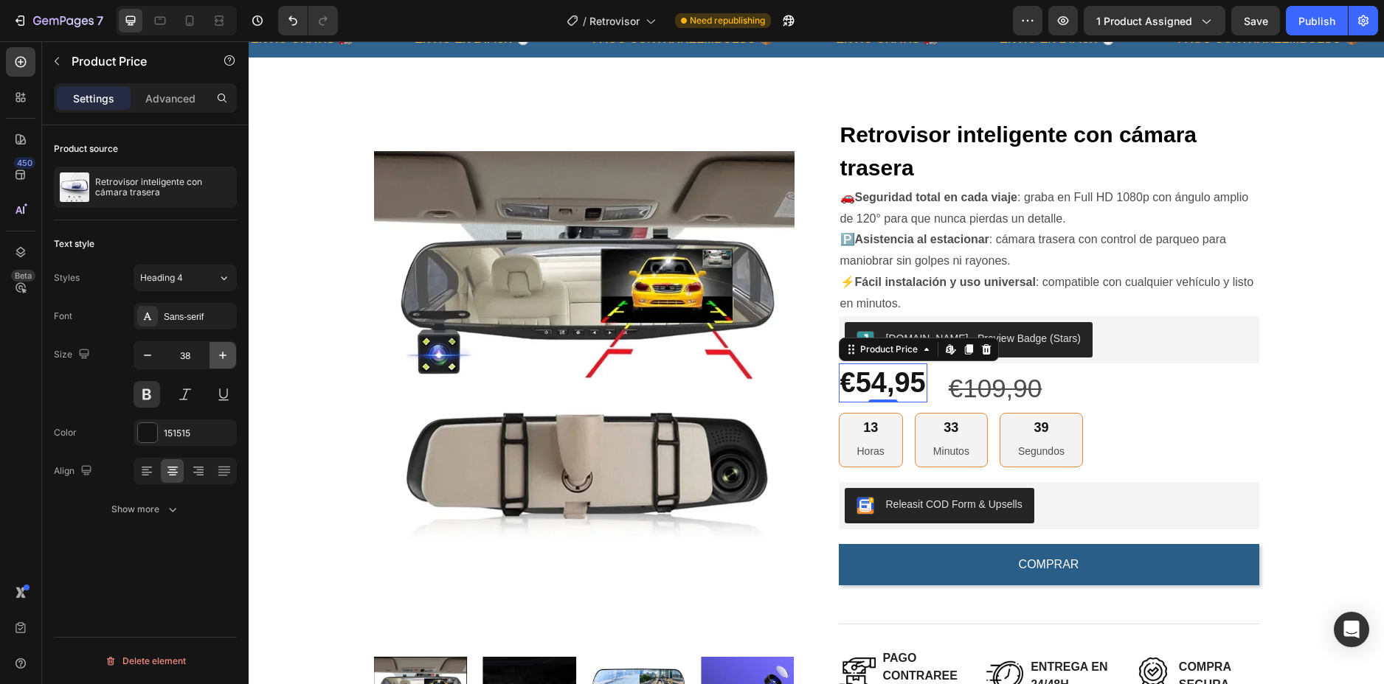
click at [217, 352] on icon "button" at bounding box center [222, 355] width 15 height 15
click at [150, 349] on icon "button" at bounding box center [147, 355] width 15 height 15
type input "38"
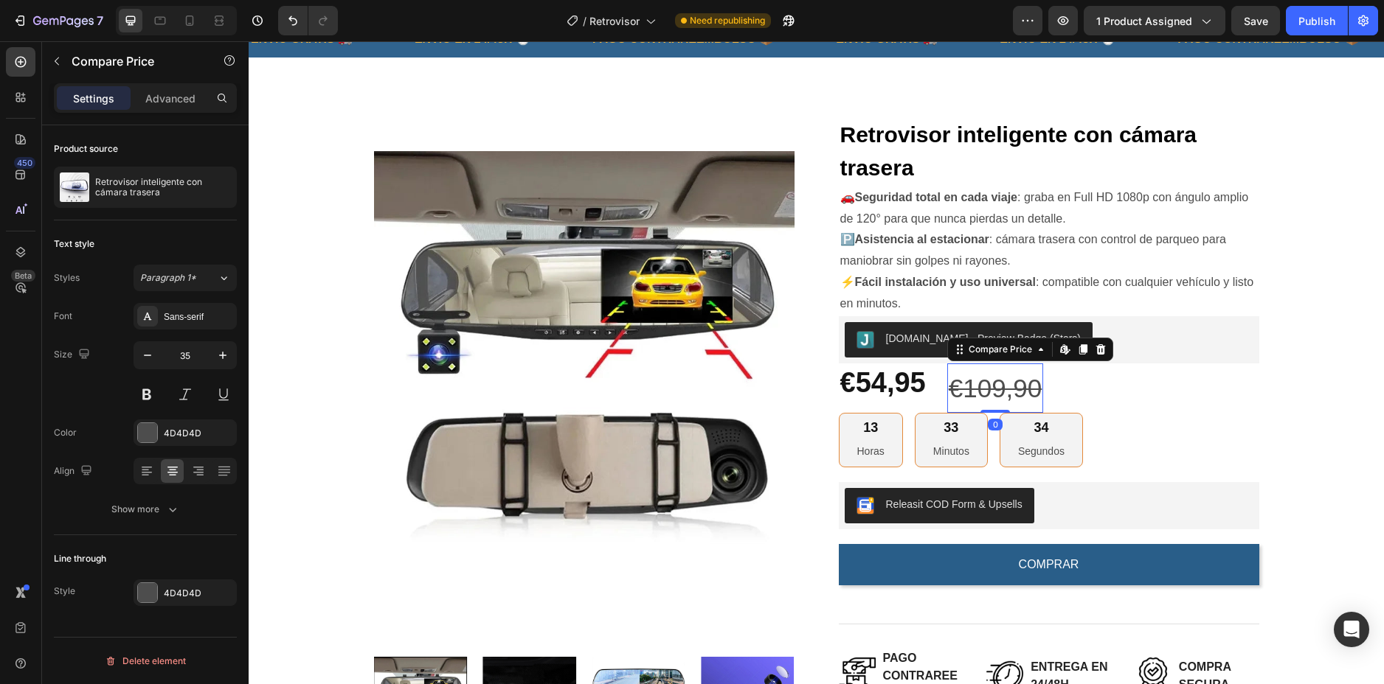
click at [976, 384] on div "€109,90" at bounding box center [995, 388] width 97 height 49
click at [219, 353] on icon "button" at bounding box center [222, 355] width 15 height 15
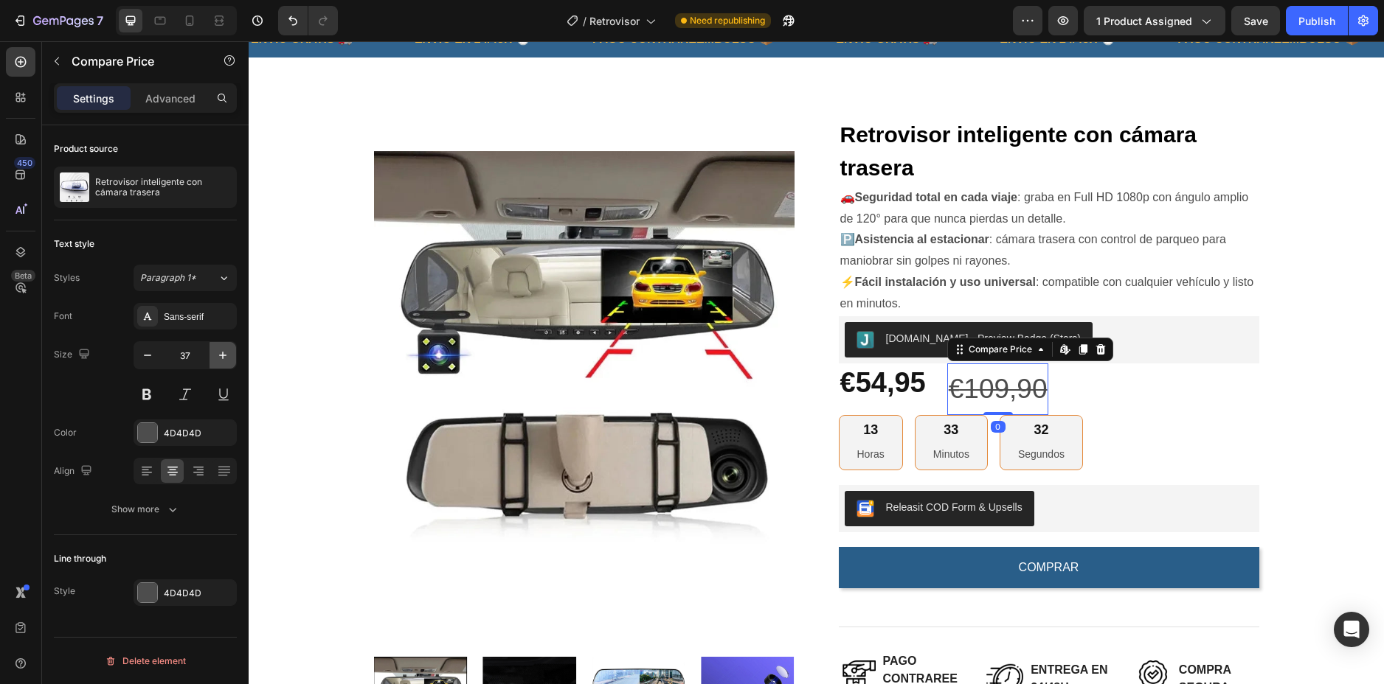
click at [219, 353] on icon "button" at bounding box center [222, 355] width 15 height 15
type input "38"
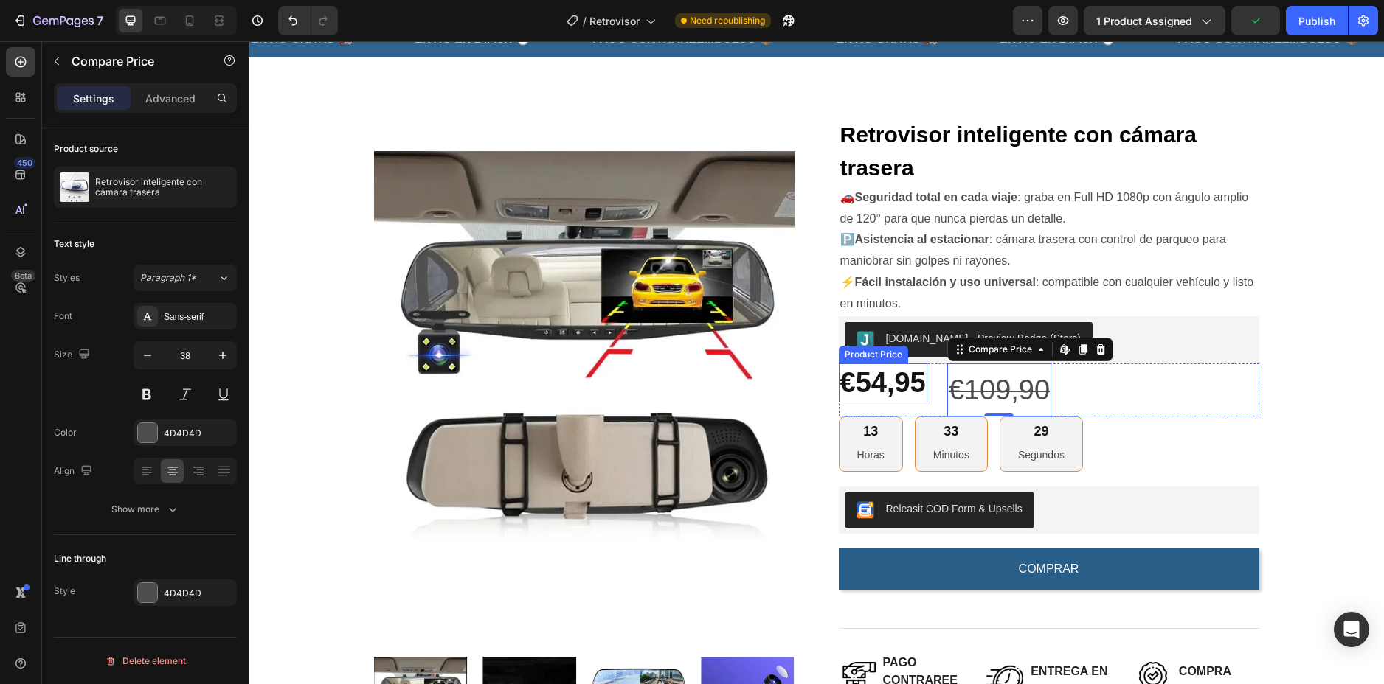
click at [905, 383] on div "€54,95" at bounding box center [883, 383] width 89 height 39
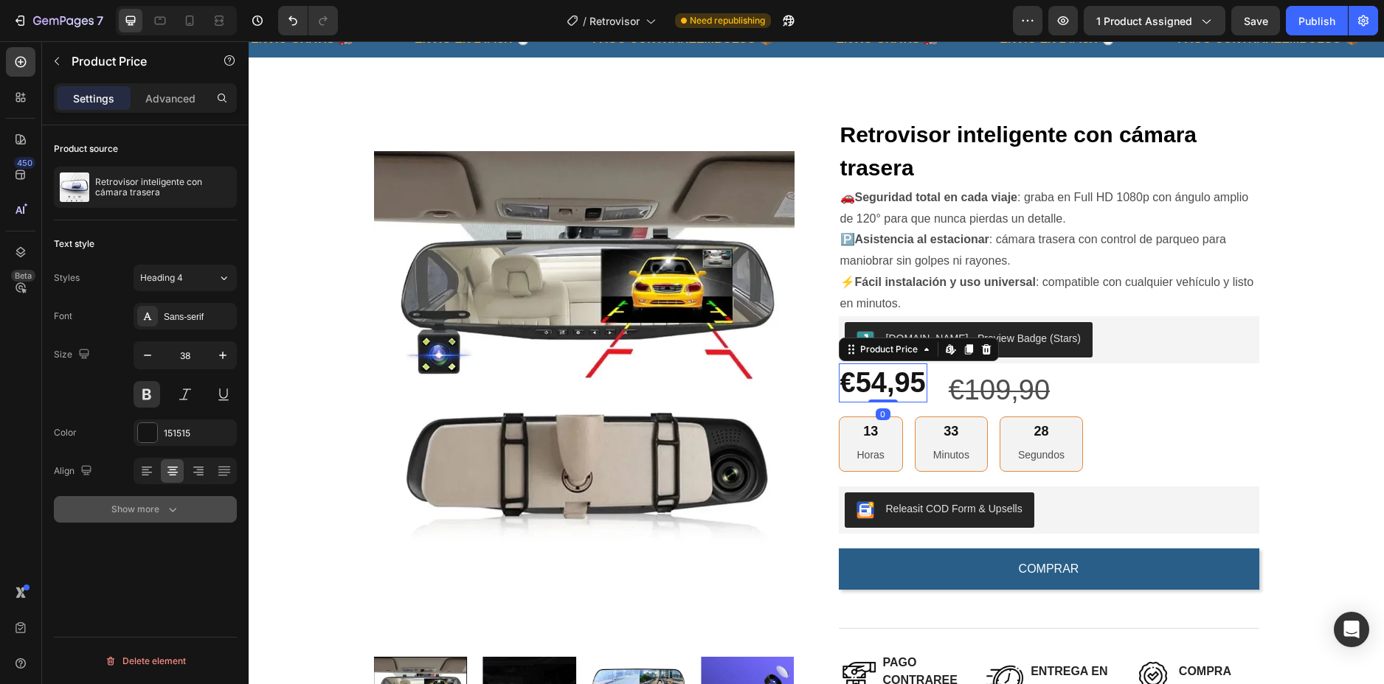
click at [170, 507] on icon "button" at bounding box center [172, 509] width 15 height 15
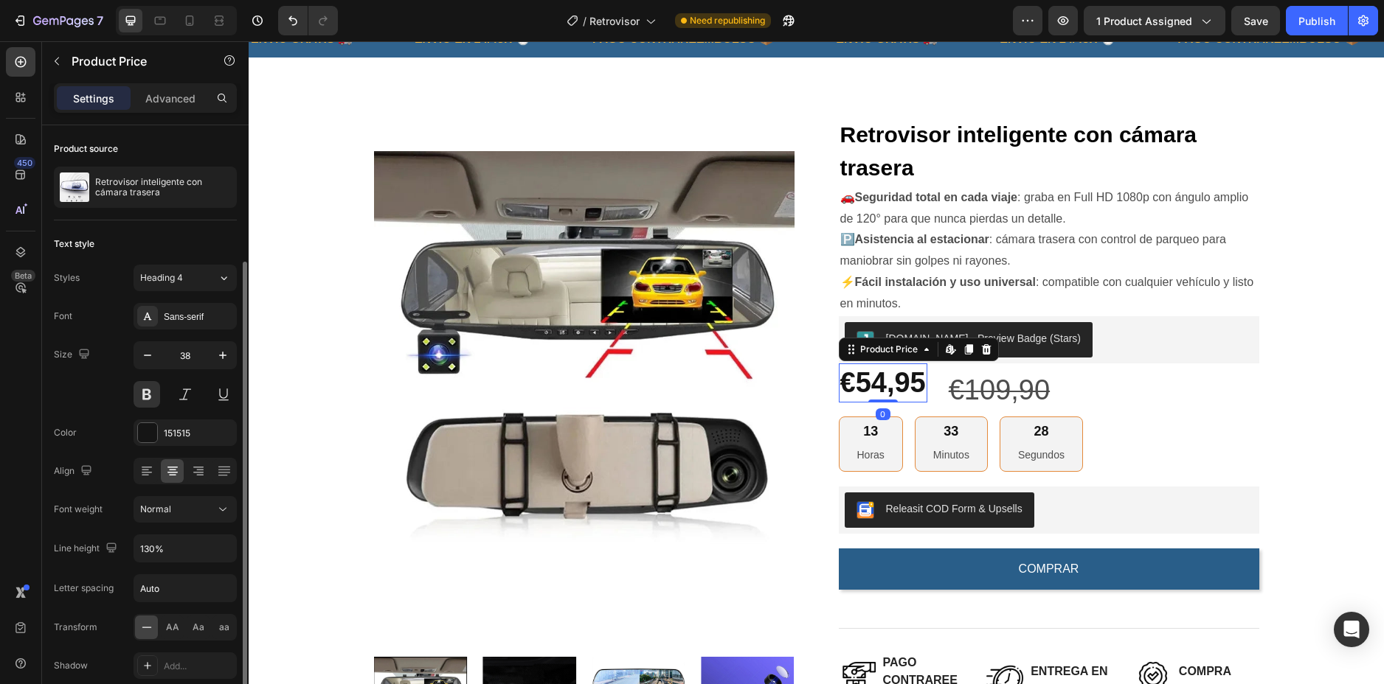
scroll to position [104, 0]
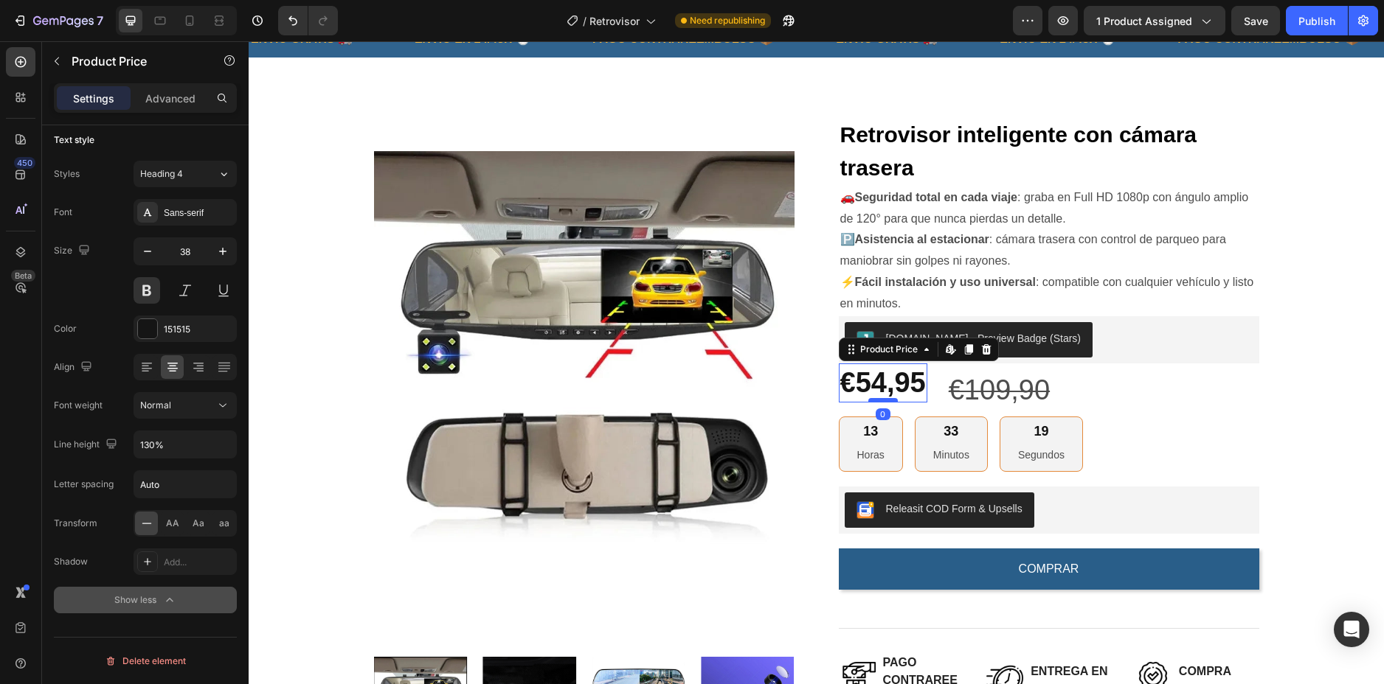
click at [888, 399] on div at bounding box center [883, 400] width 30 height 4
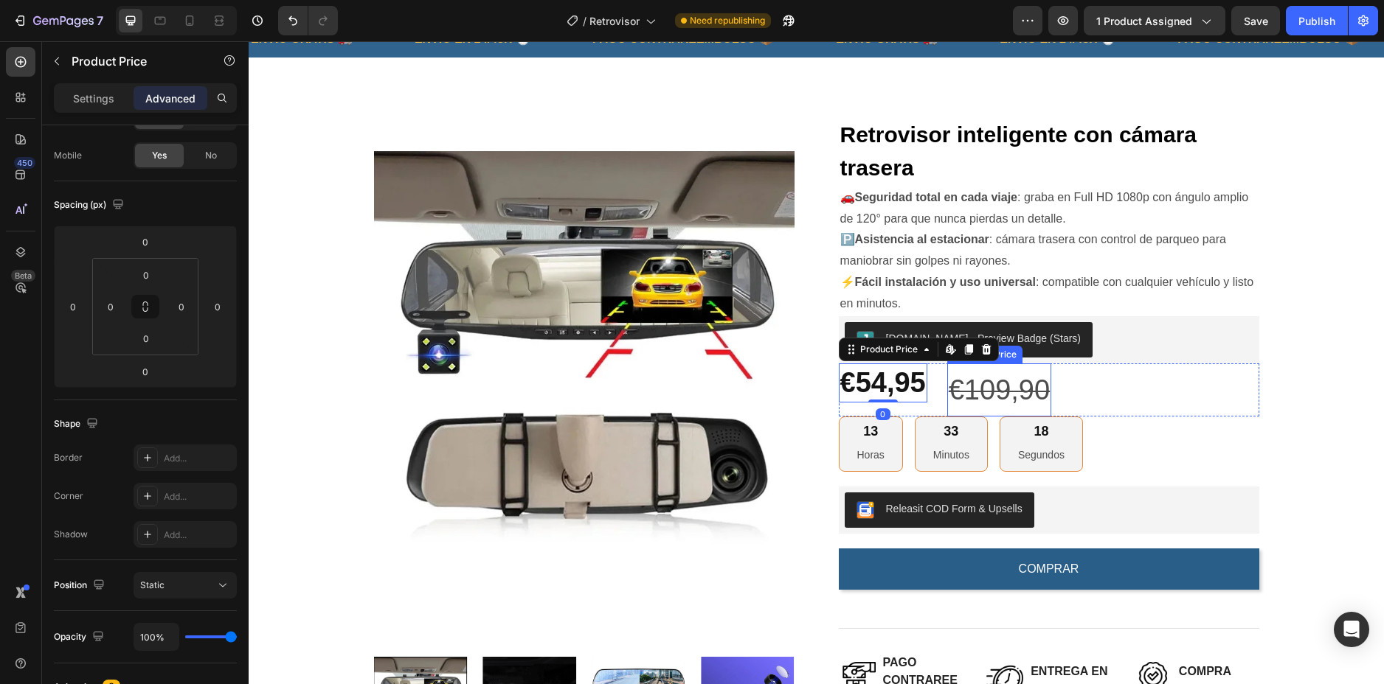
click at [976, 381] on div "€109,90" at bounding box center [999, 390] width 104 height 53
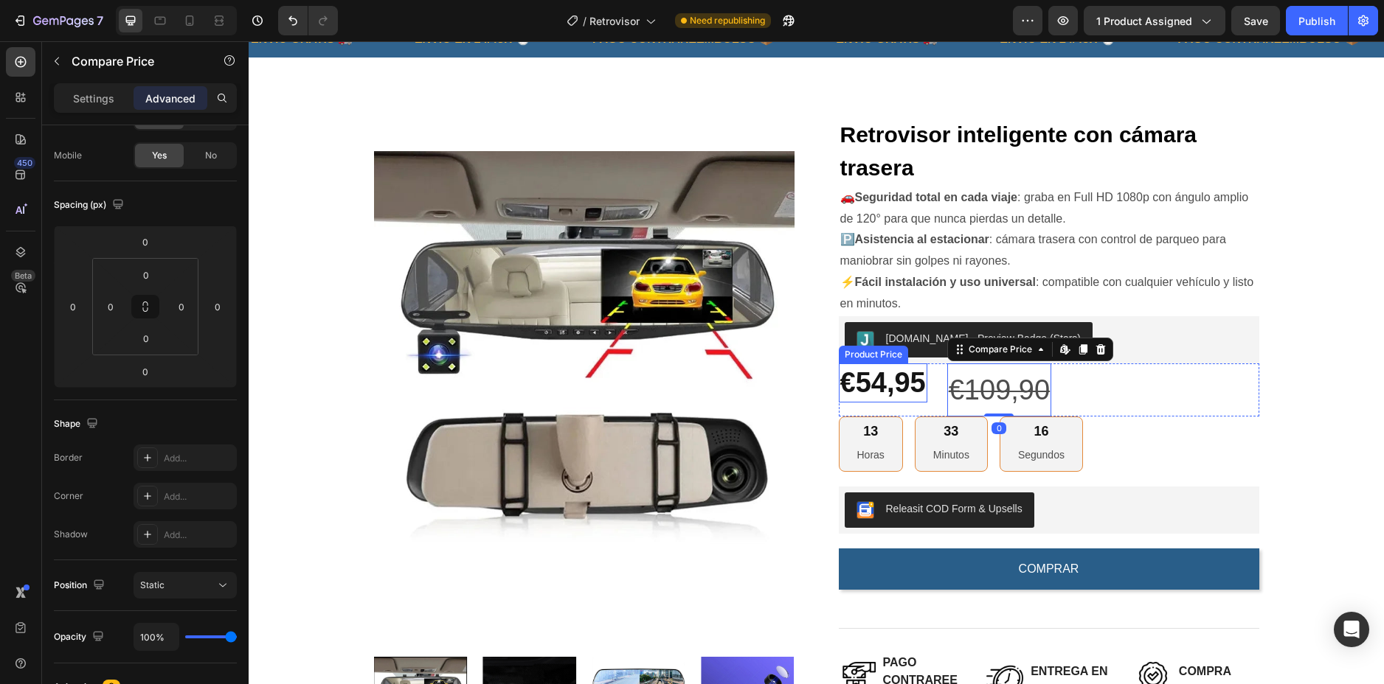
click at [882, 381] on div "€54,95" at bounding box center [883, 383] width 89 height 39
click at [976, 387] on div "€109,90" at bounding box center [999, 390] width 104 height 53
click at [870, 381] on div "€54,95" at bounding box center [883, 383] width 89 height 39
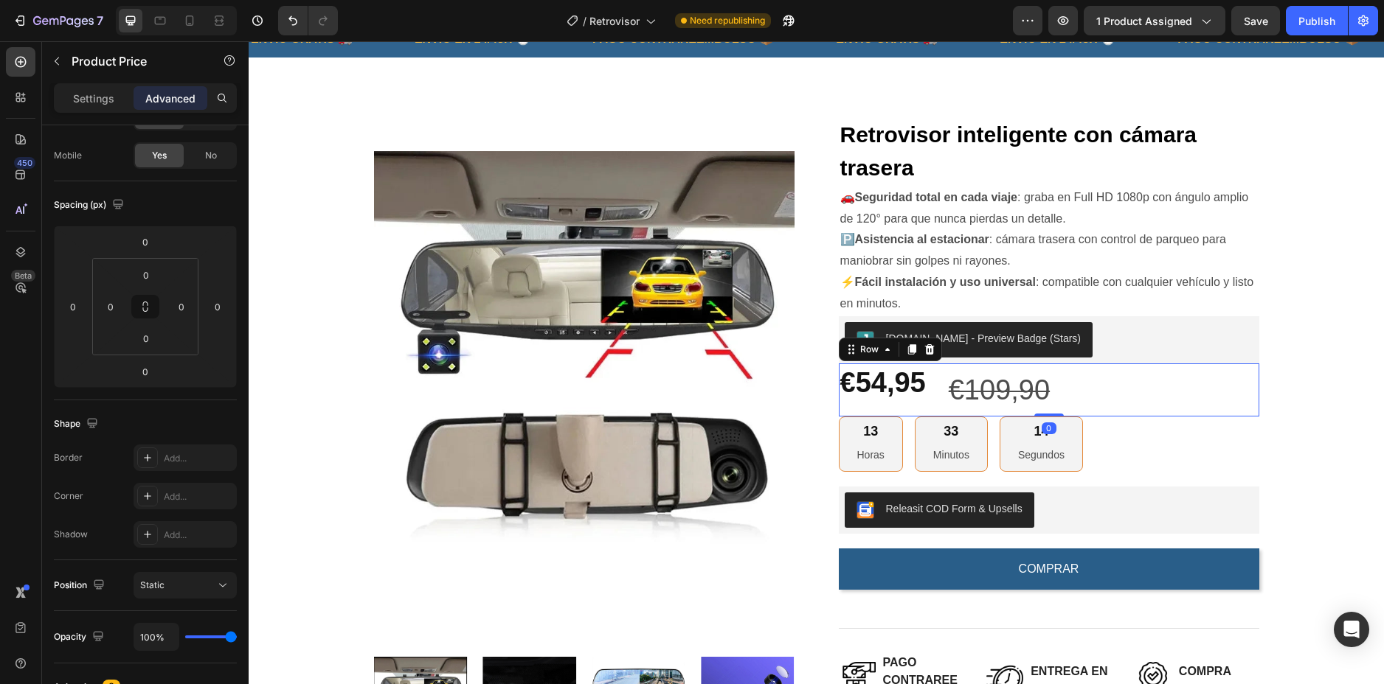
click at [928, 383] on div "€54,95 Product Price Product Price €109,90 Compare Price Compare Price Row 0" at bounding box center [1049, 390] width 420 height 53
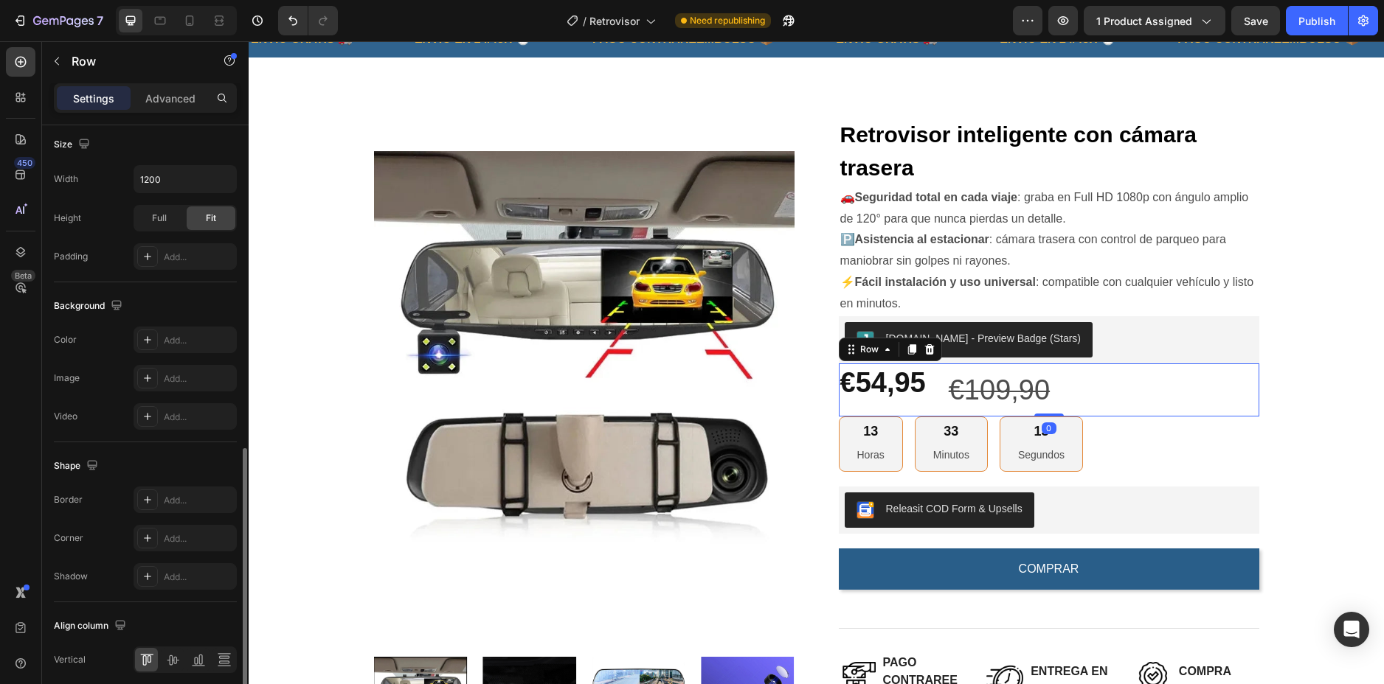
scroll to position [467, 0]
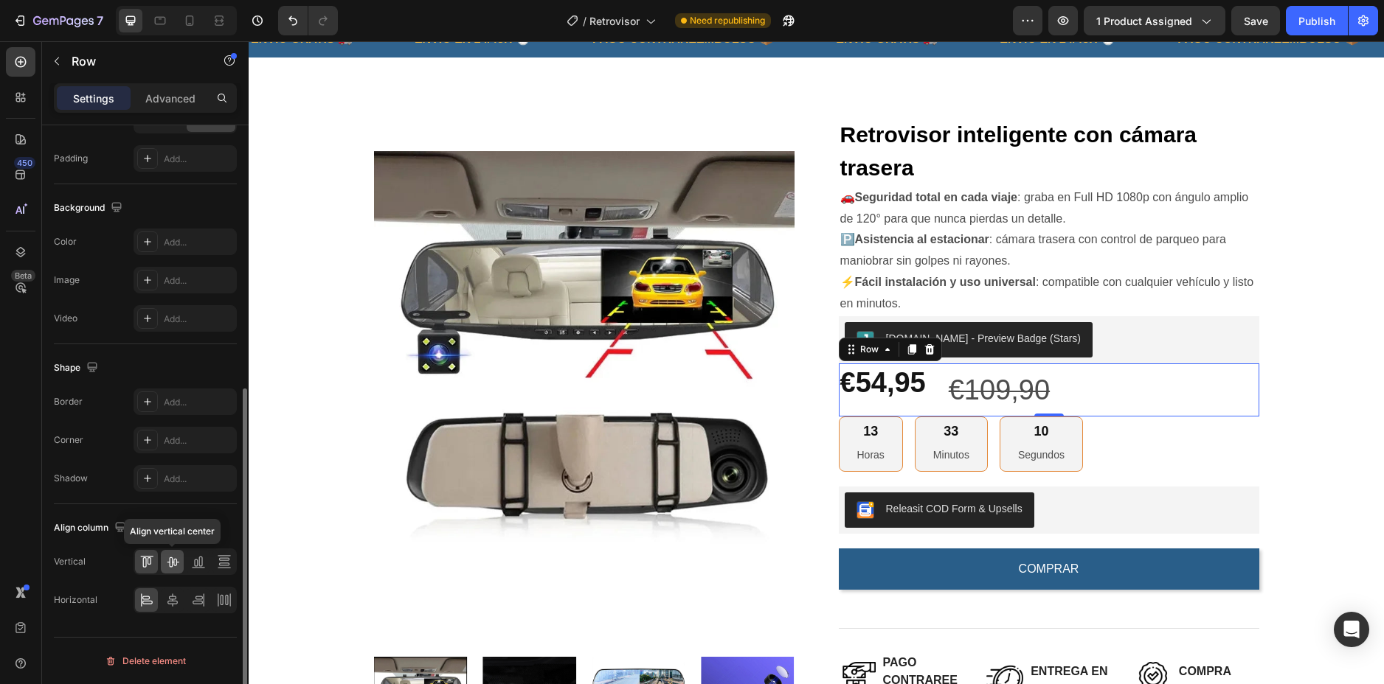
click at [177, 563] on icon at bounding box center [172, 562] width 15 height 15
click at [175, 598] on icon at bounding box center [172, 600] width 15 height 15
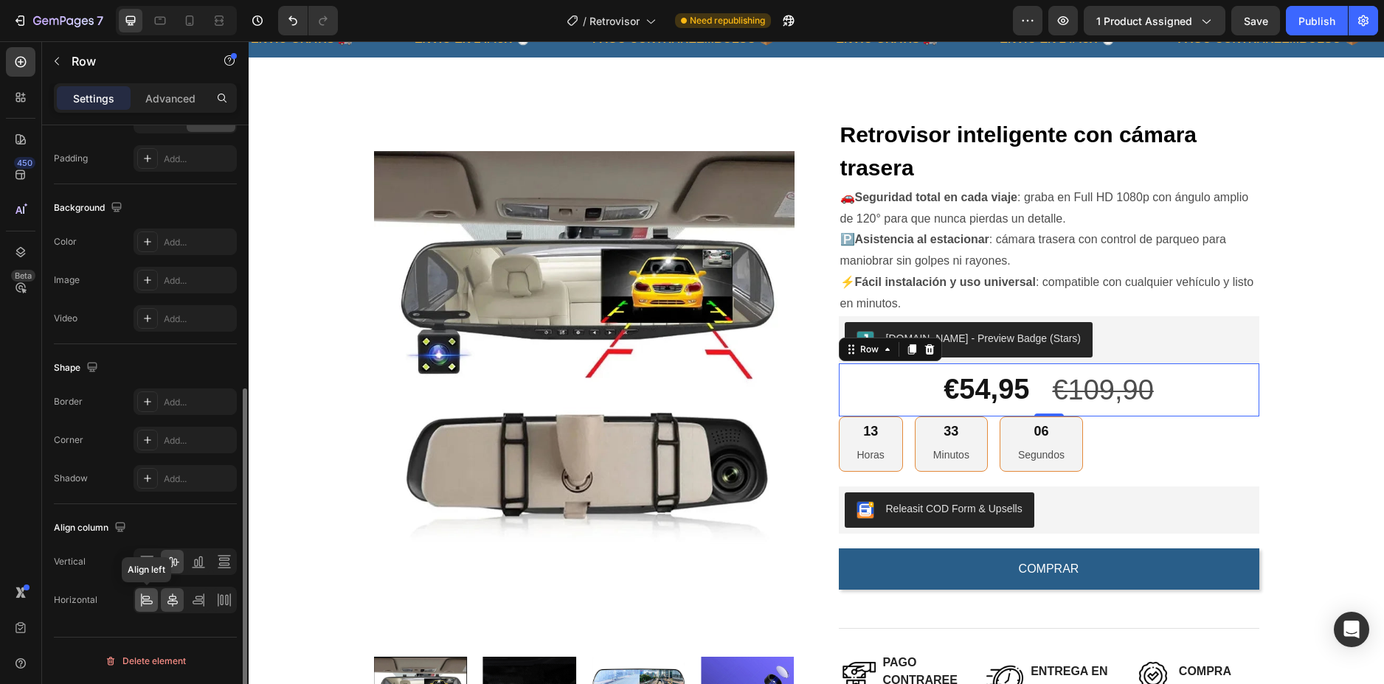
click at [148, 602] on icon at bounding box center [146, 600] width 15 height 15
click at [103, 548] on div "Align column Vertical Horizontal" at bounding box center [145, 564] width 183 height 121
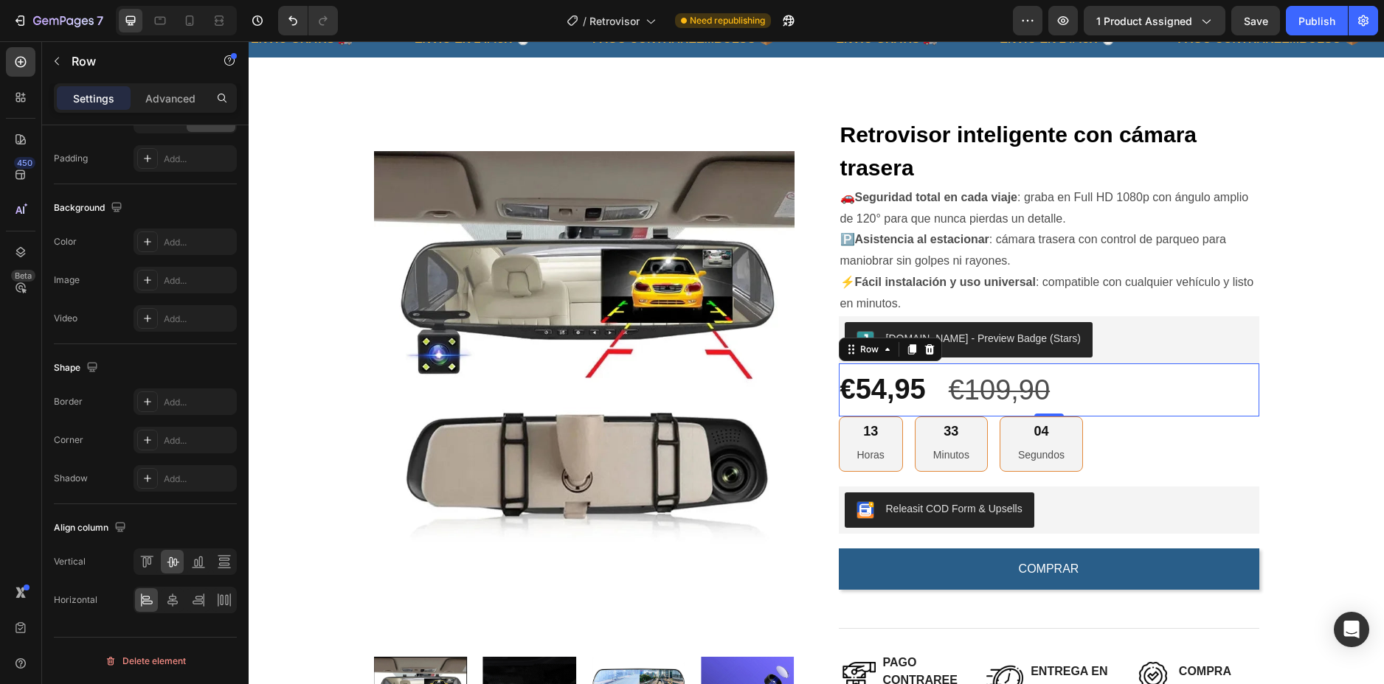
click at [1129, 390] on div "€54,95 Product Price Product Price €109,90 Compare Price Compare Price Row 0" at bounding box center [1049, 390] width 420 height 53
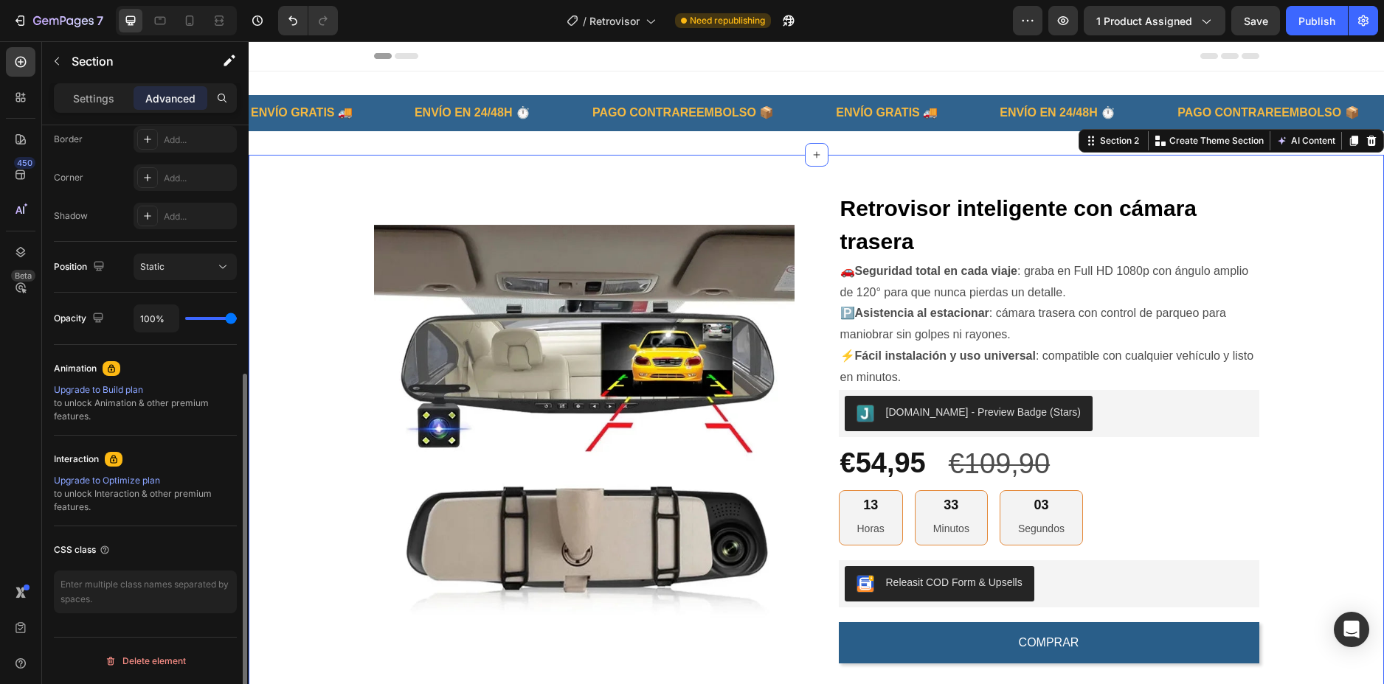
click at [1344, 332] on div "Product Images Retrovisor inteligente con cámara trasera (P) Title 🚗 Seguridad …" at bounding box center [816, 592] width 1113 height 875
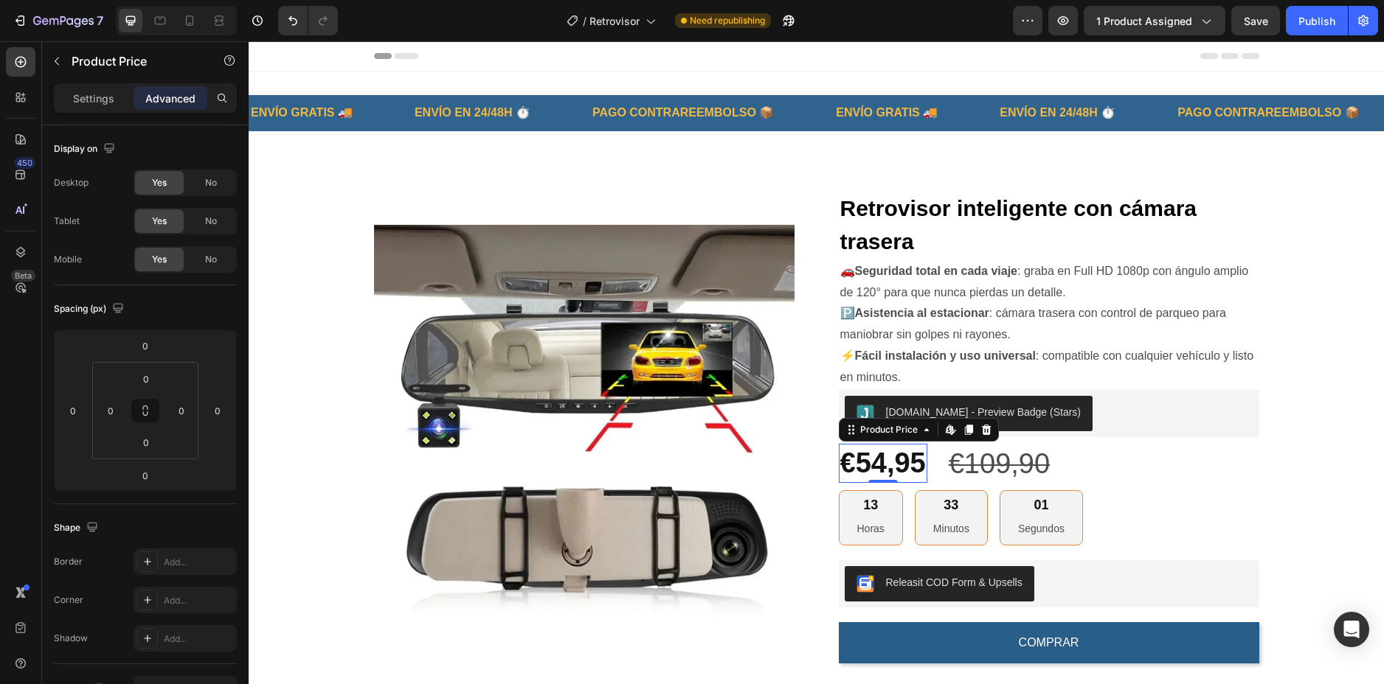
click at [870, 464] on div "€54,95" at bounding box center [883, 463] width 89 height 39
click at [102, 108] on div "Settings" at bounding box center [94, 98] width 74 height 24
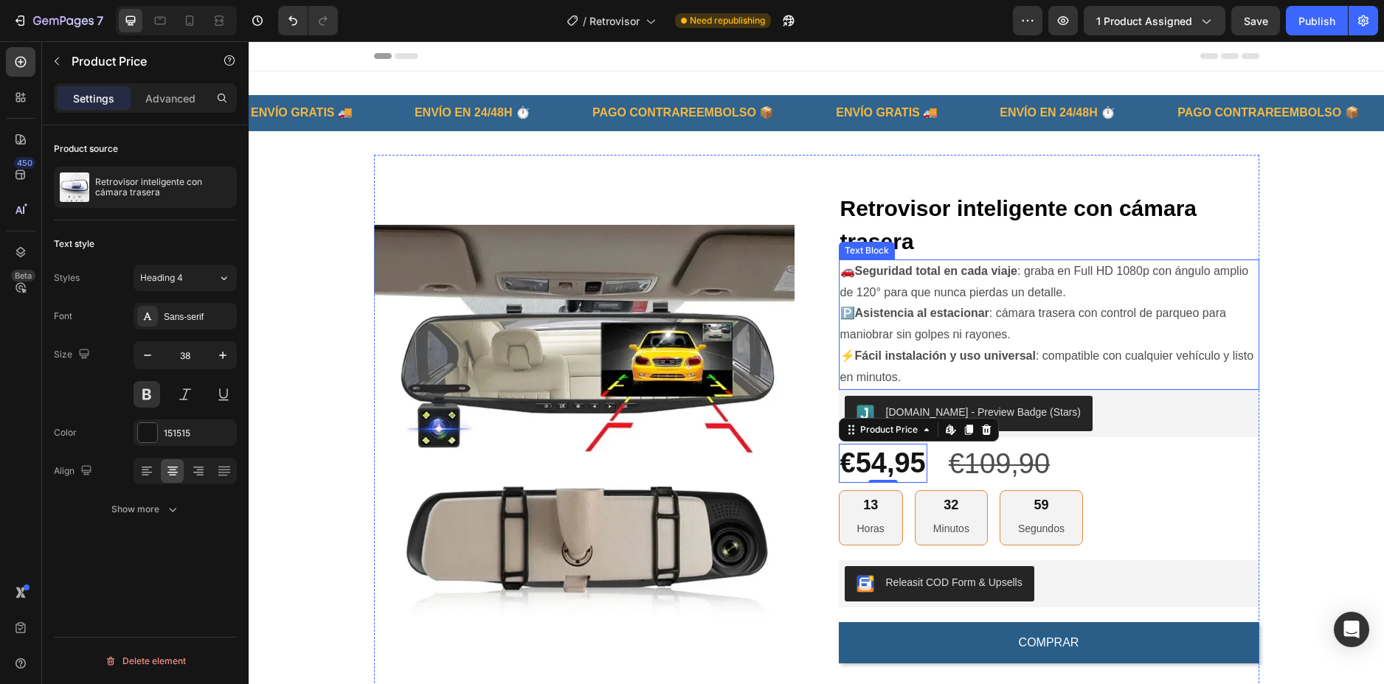
scroll to position [74, 0]
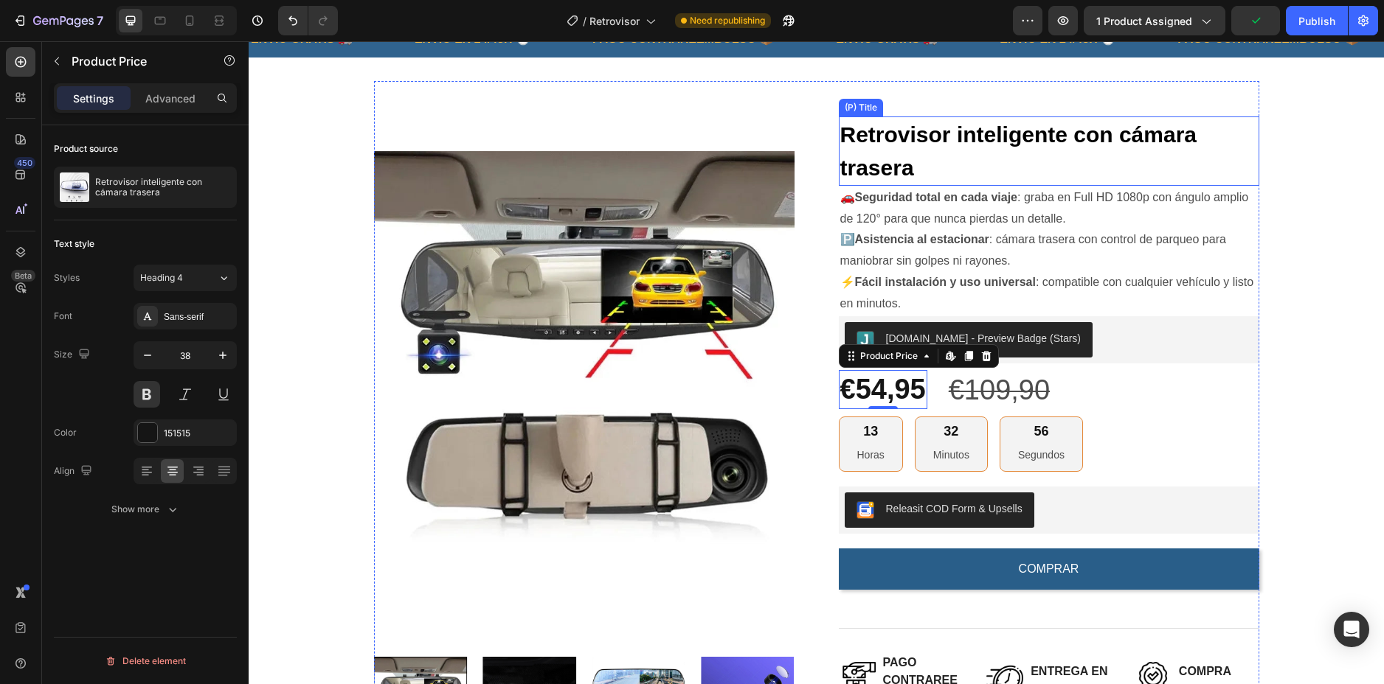
click at [933, 137] on h2 "Retrovisor inteligente con cámara trasera" at bounding box center [1049, 151] width 420 height 69
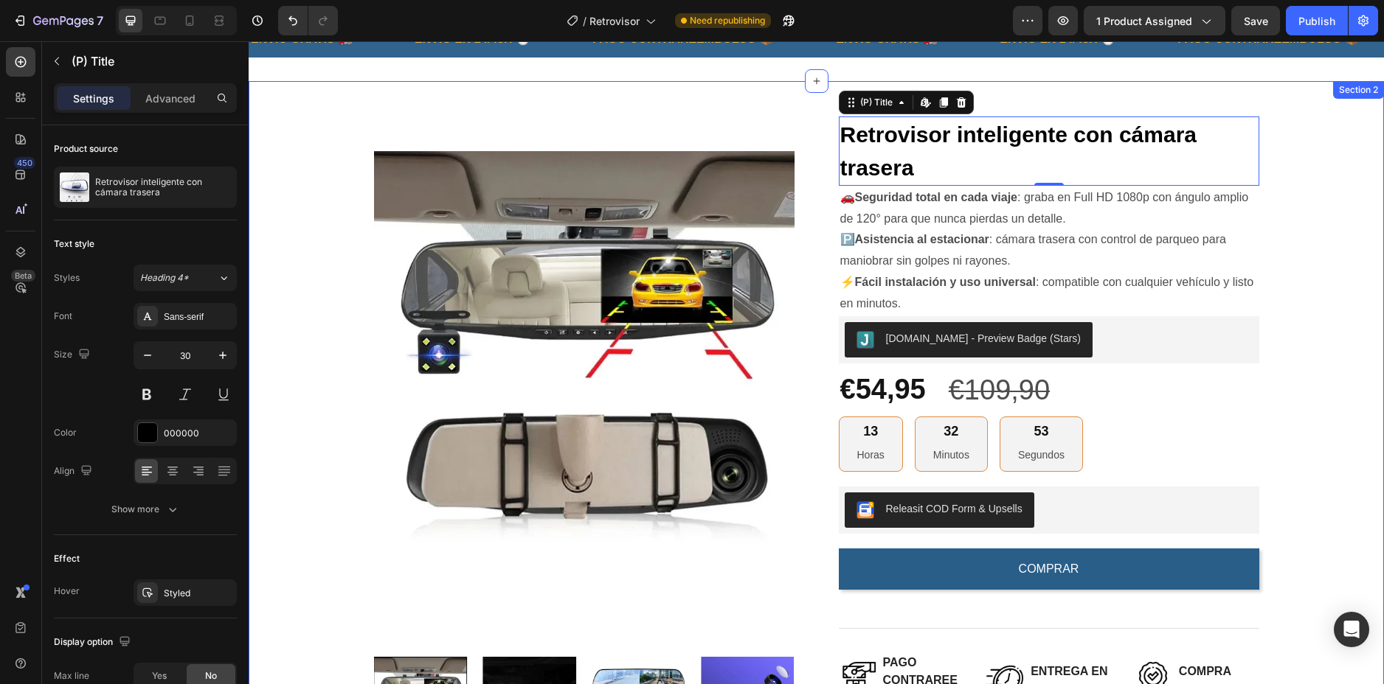
click at [1322, 153] on div "Product Images Retrovisor inteligente con cámara trasera (P) Title Edit content…" at bounding box center [816, 518] width 1113 height 875
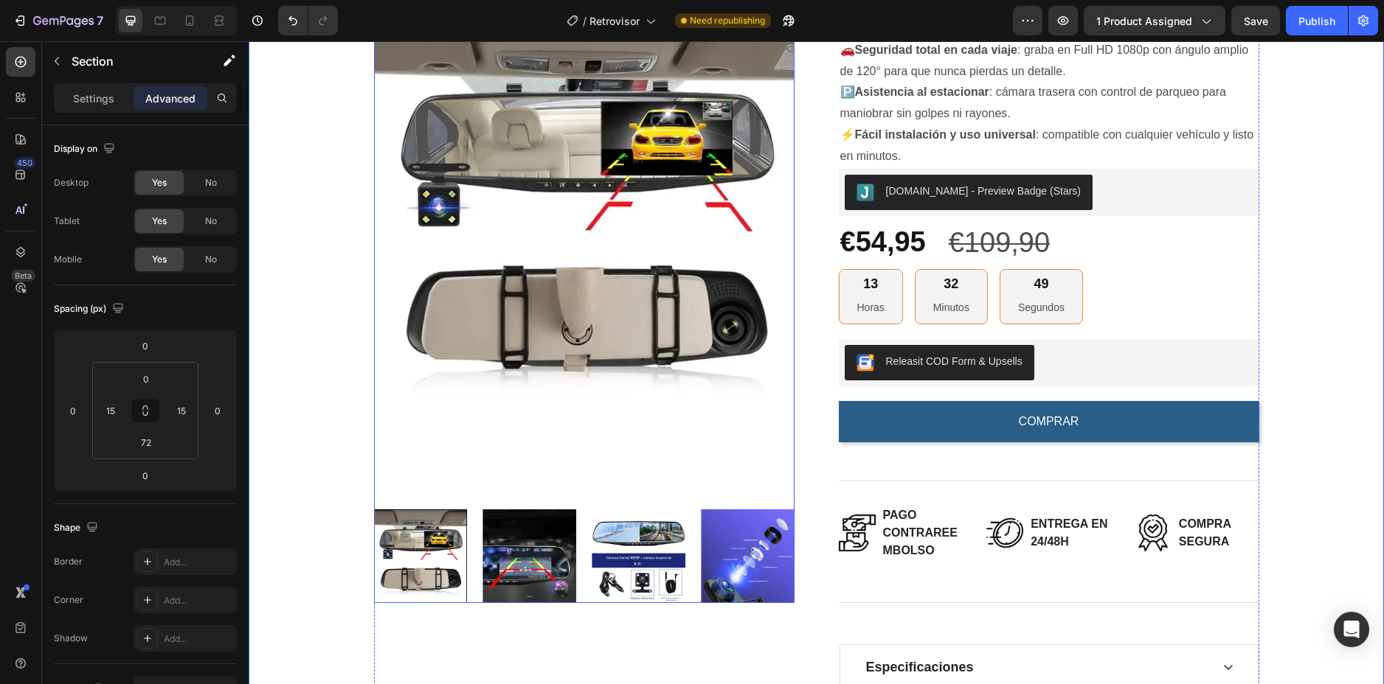
scroll to position [148, 0]
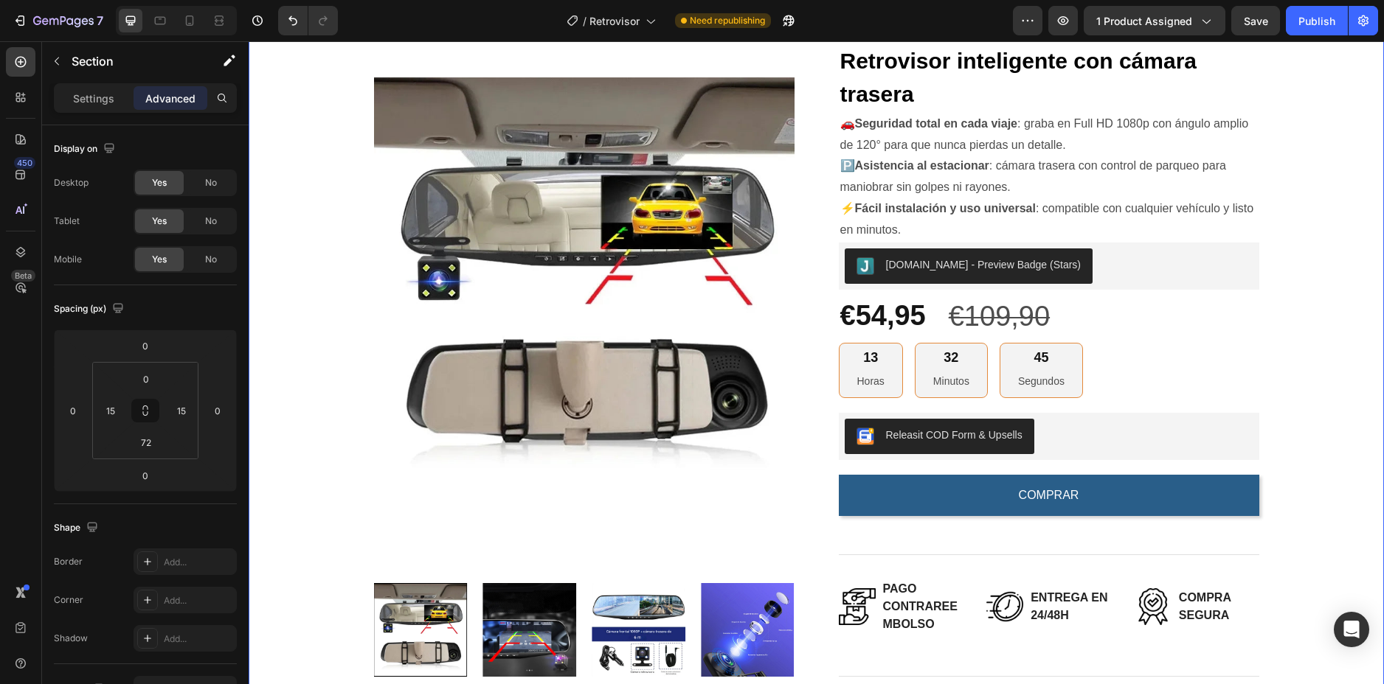
click at [1318, 261] on div "Product Images Retrovisor inteligente con cámara trasera (P) Title 🚗 Seguridad …" at bounding box center [816, 444] width 1113 height 875
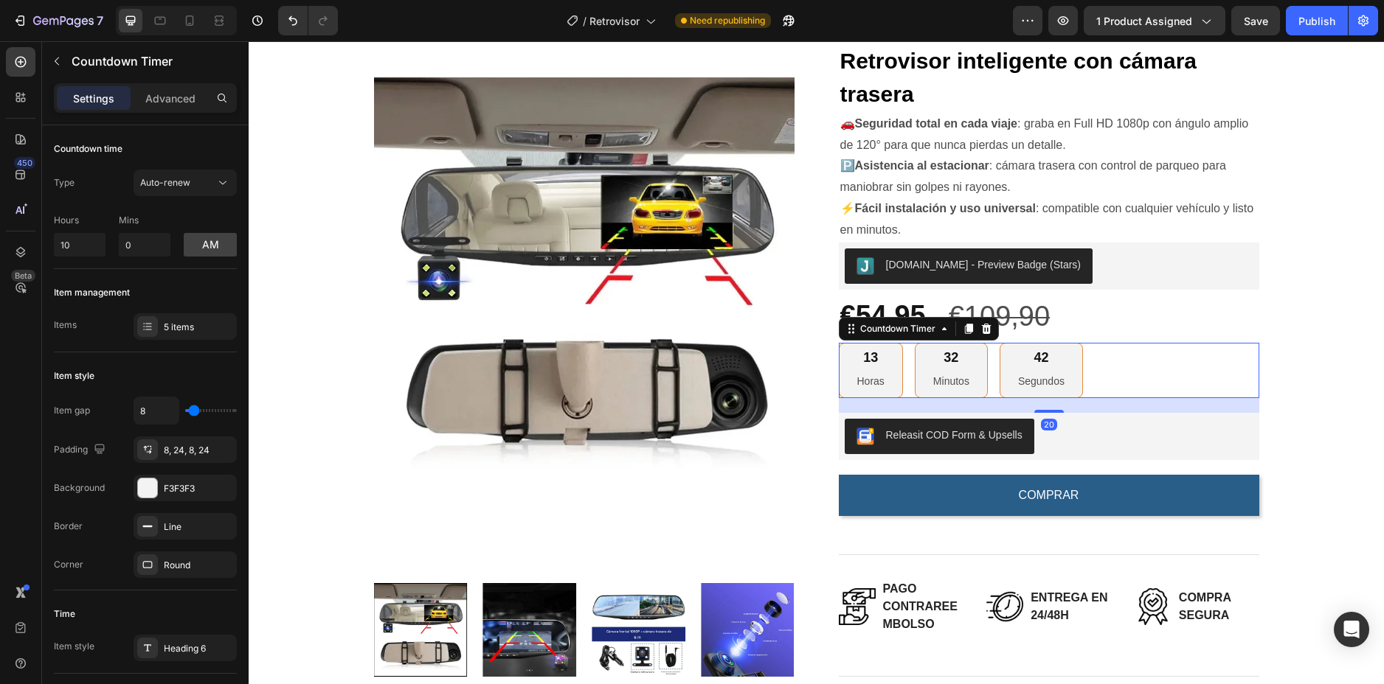
click at [1059, 375] on div "42 Segundos" at bounding box center [1040, 370] width 83 height 55
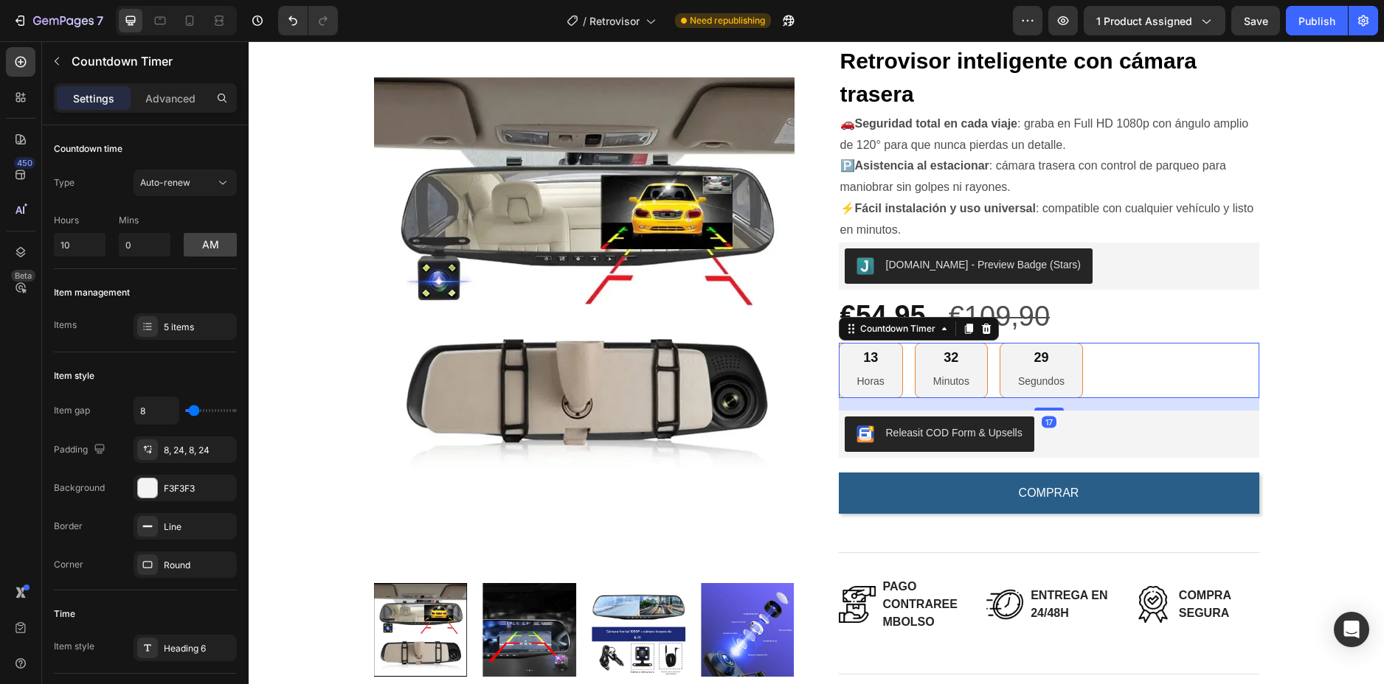
click at [1055, 410] on div at bounding box center [1049, 409] width 30 height 3
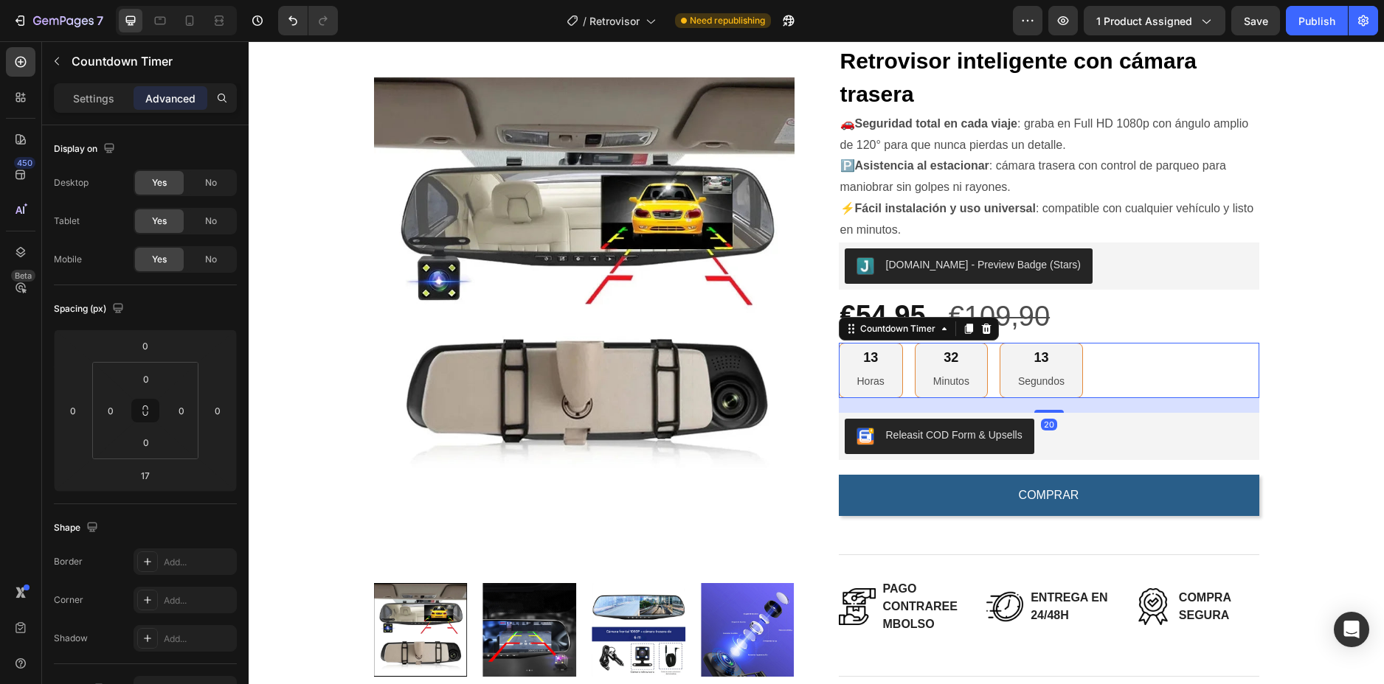
drag, startPoint x: 1054, startPoint y: 409, endPoint x: 1065, endPoint y: 412, distance: 11.3
click at [1065, 398] on div "20" at bounding box center [1049, 398] width 420 height 0
type input "20"
click at [1109, 331] on div "€54,95 Product Price Product Price €109,90 Compare Price Compare Price Row" at bounding box center [1049, 316] width 420 height 53
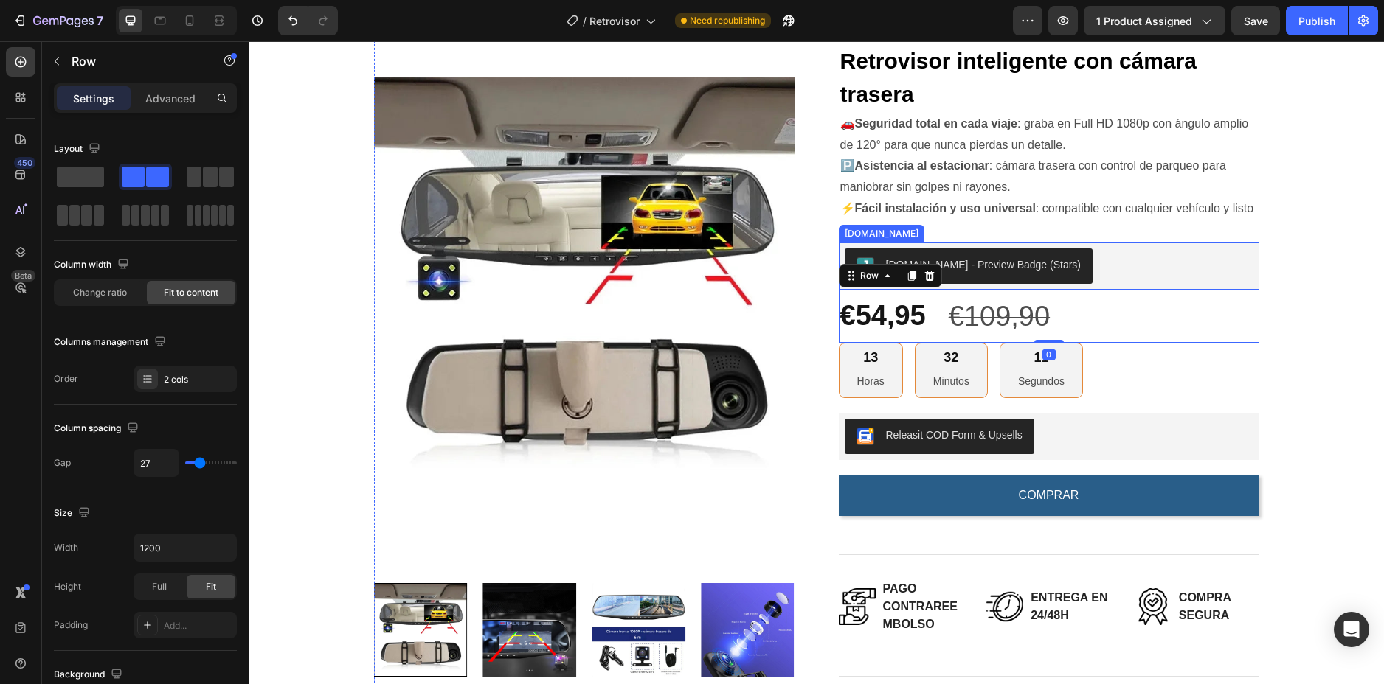
click at [1111, 257] on div "[DOMAIN_NAME] - Preview Badge (Stars)" at bounding box center [1048, 266] width 409 height 35
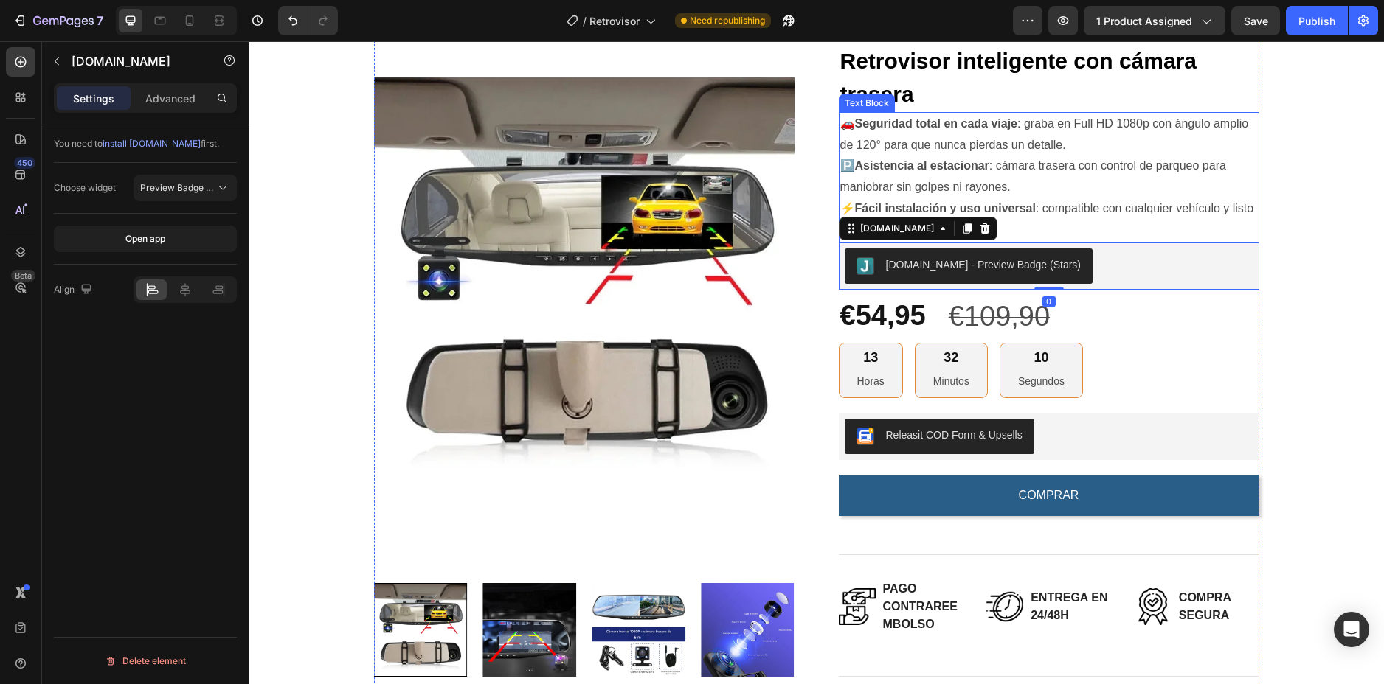
click at [1158, 207] on p "⚡ Fácil instalación y uso universal : compatible con cualquier vehículo y listo…" at bounding box center [1048, 219] width 417 height 43
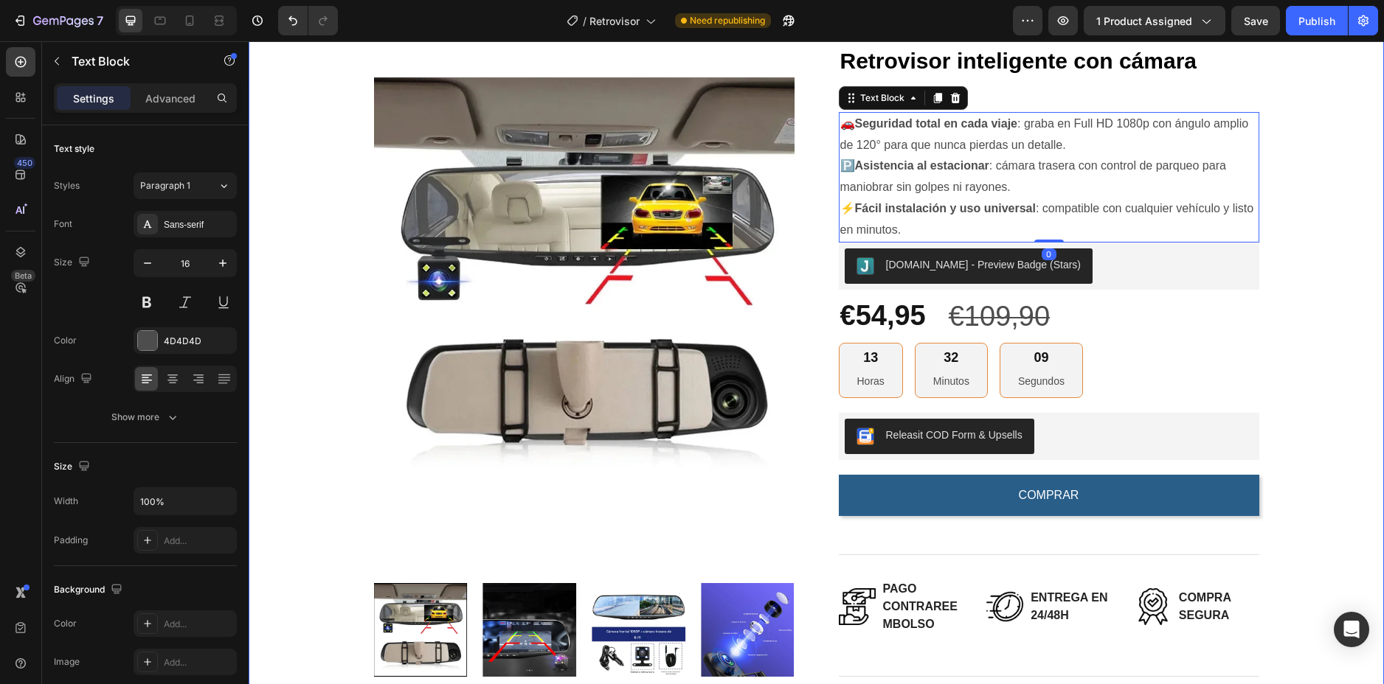
click at [1296, 186] on div "Product Images Retrovisor inteligente con cámara trasera (P) Title 🚗 Seguridad …" at bounding box center [816, 444] width 1113 height 875
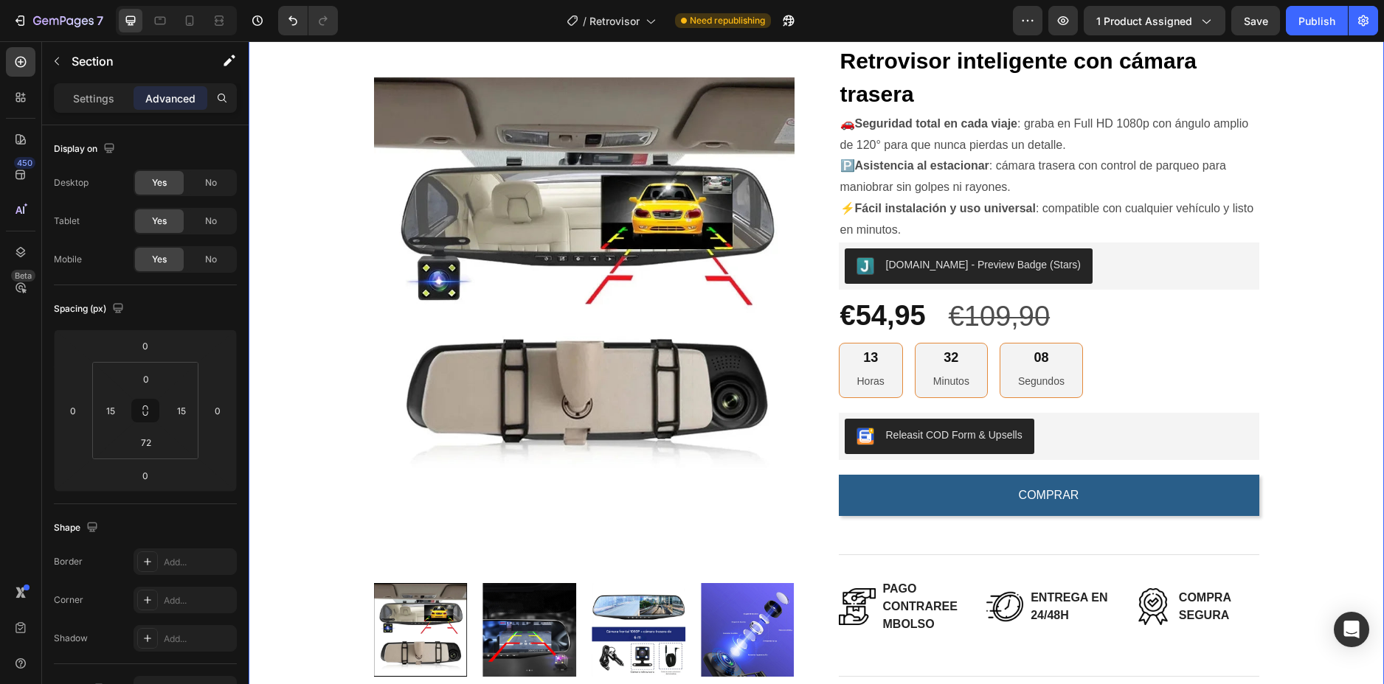
scroll to position [74, 0]
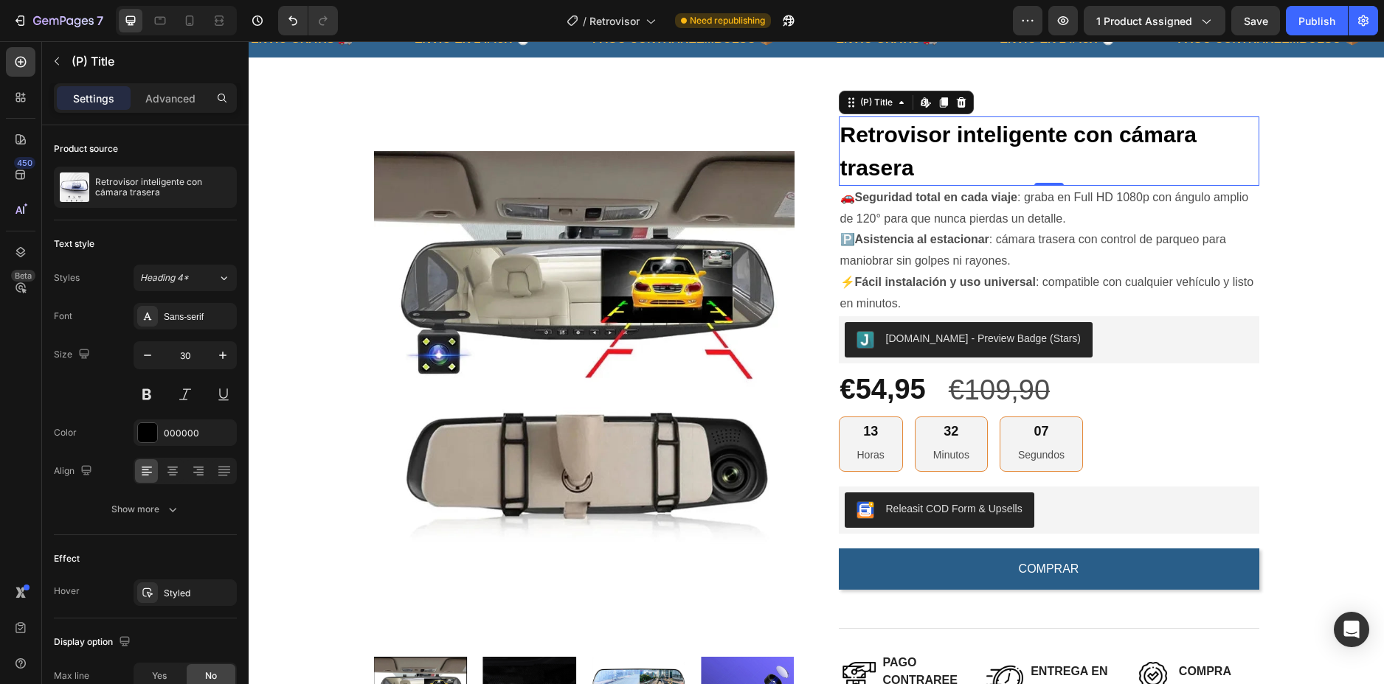
click at [979, 153] on h2 "Retrovisor inteligente con cámara trasera" at bounding box center [1049, 151] width 420 height 69
click at [1043, 81] on div "Retrovisor inteligente con cámara trasera (P) Title Edit content in Shopify 0 🚗…" at bounding box center [1049, 518] width 420 height 875
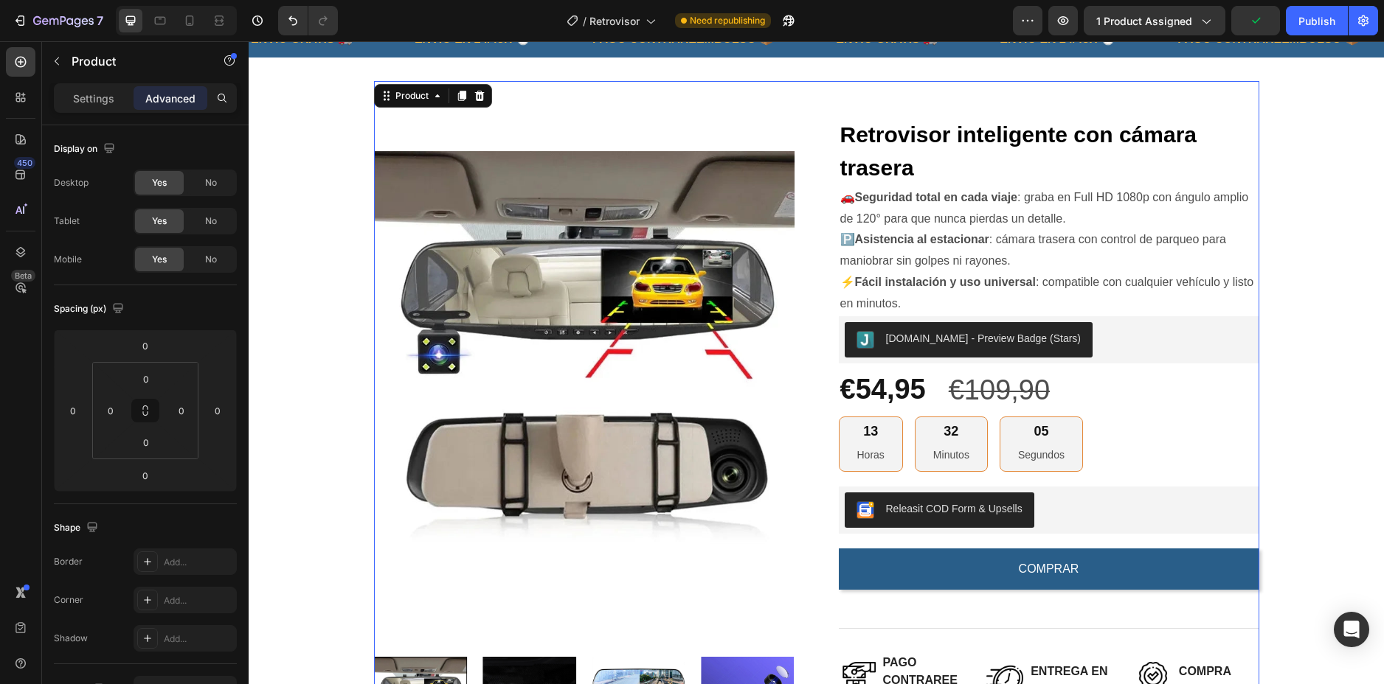
click at [1019, 91] on div "Retrovisor inteligente con cámara trasera (P) Title 🚗 Seguridad total en cada v…" at bounding box center [1049, 518] width 420 height 875
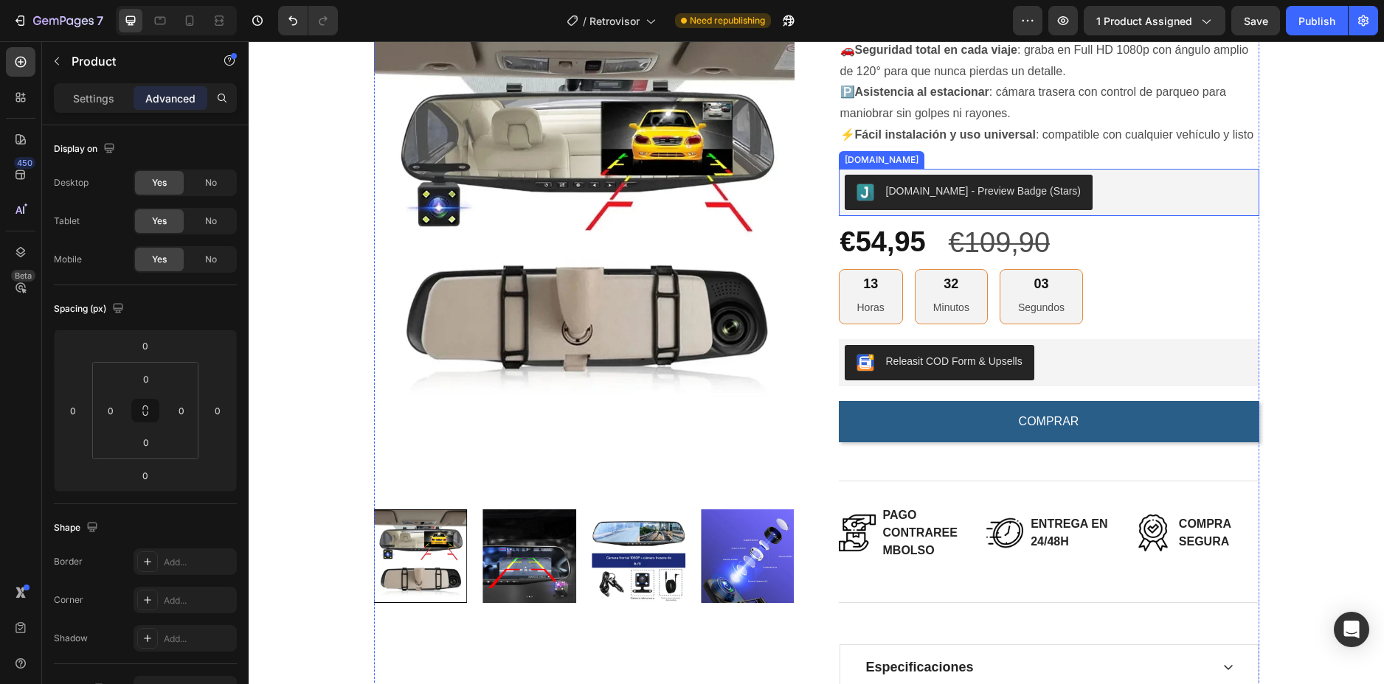
scroll to position [295, 0]
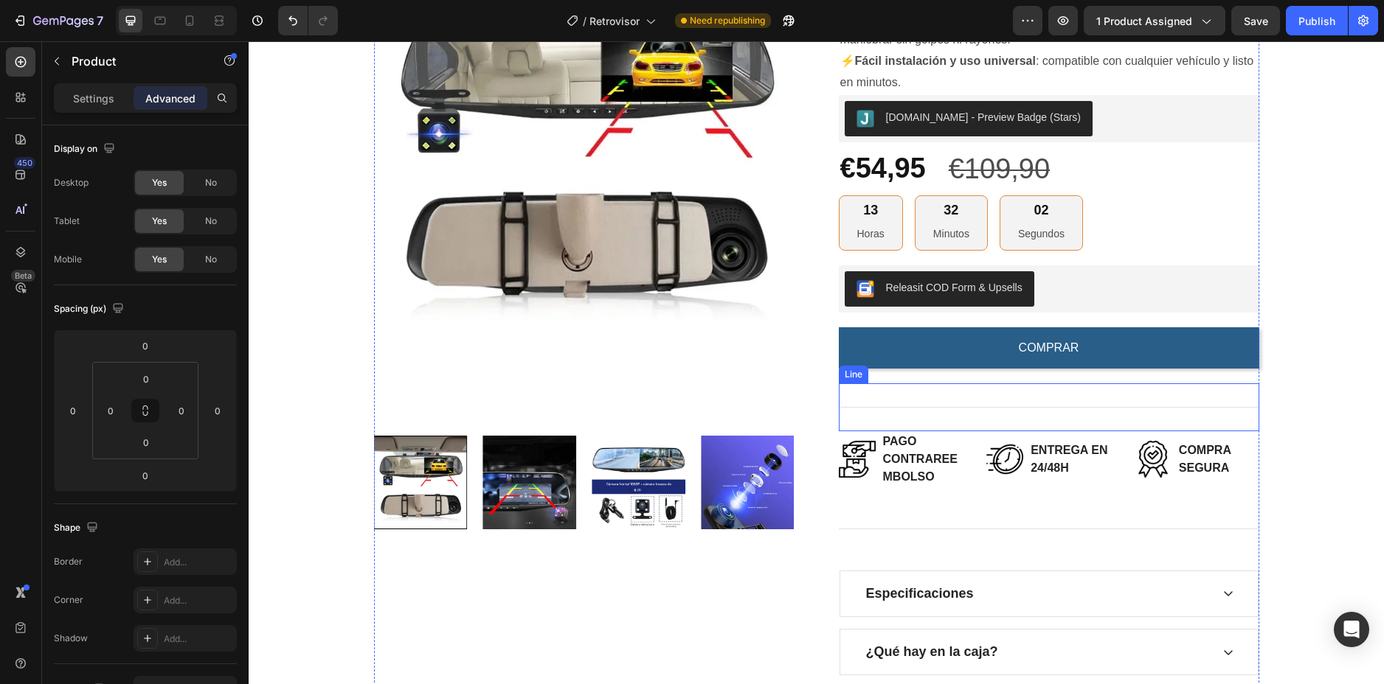
click at [992, 387] on div "Title Line" at bounding box center [1049, 408] width 420 height 48
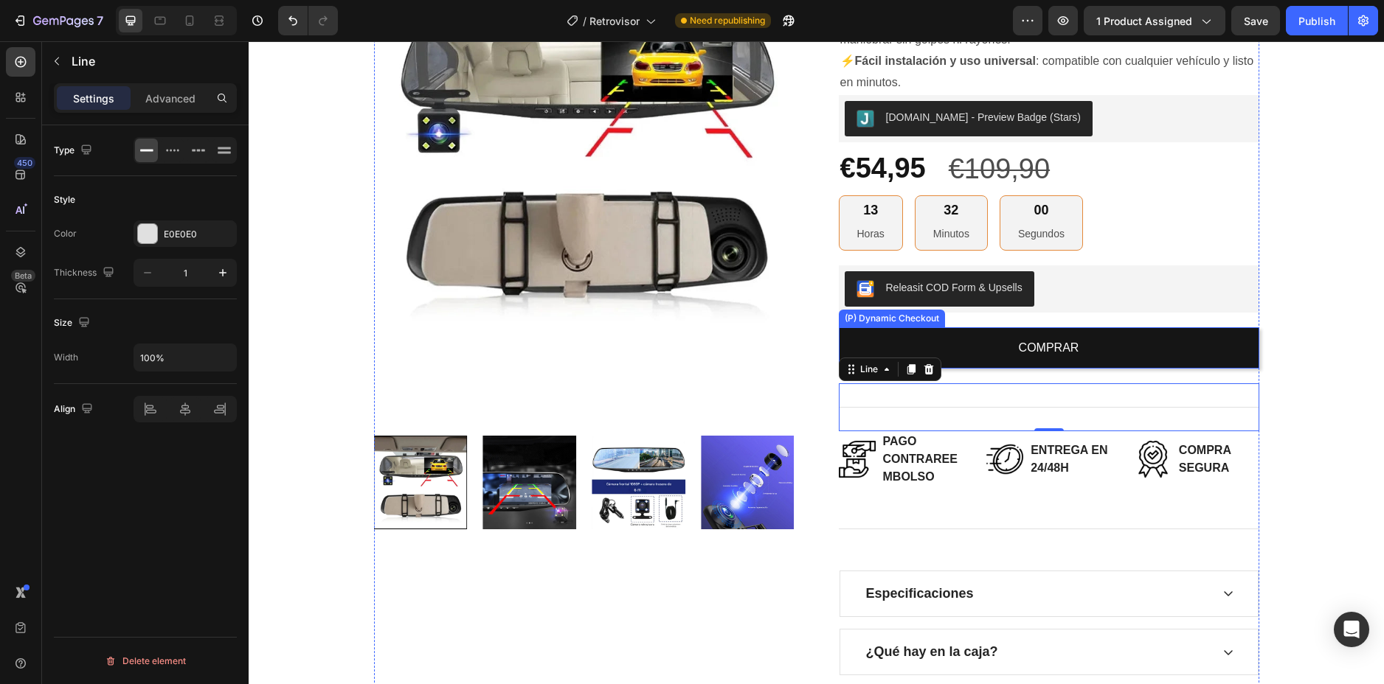
click at [1119, 347] on button "COMPRAR" at bounding box center [1049, 347] width 420 height 41
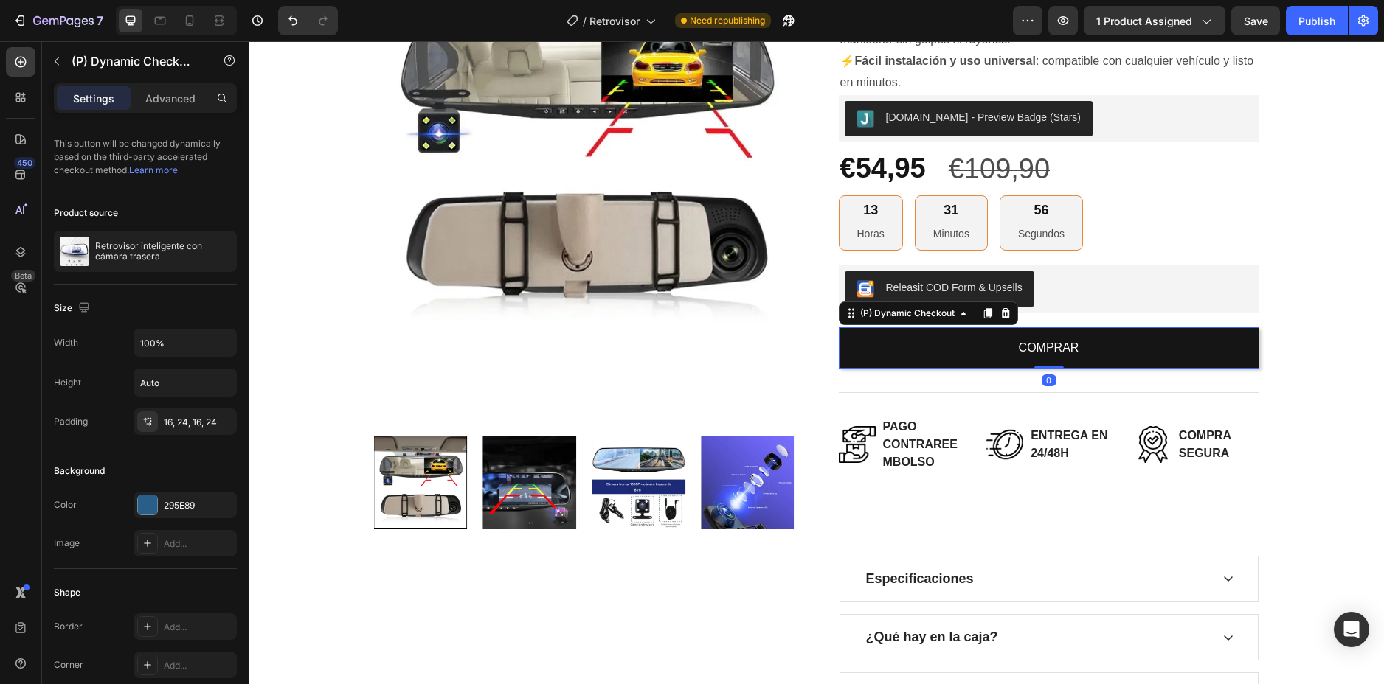
drag, startPoint x: 1052, startPoint y: 382, endPoint x: 1061, endPoint y: 363, distance: 21.4
click at [1061, 363] on div "COMPRAR (P) Dynamic Checkout 0" at bounding box center [1049, 347] width 420 height 41
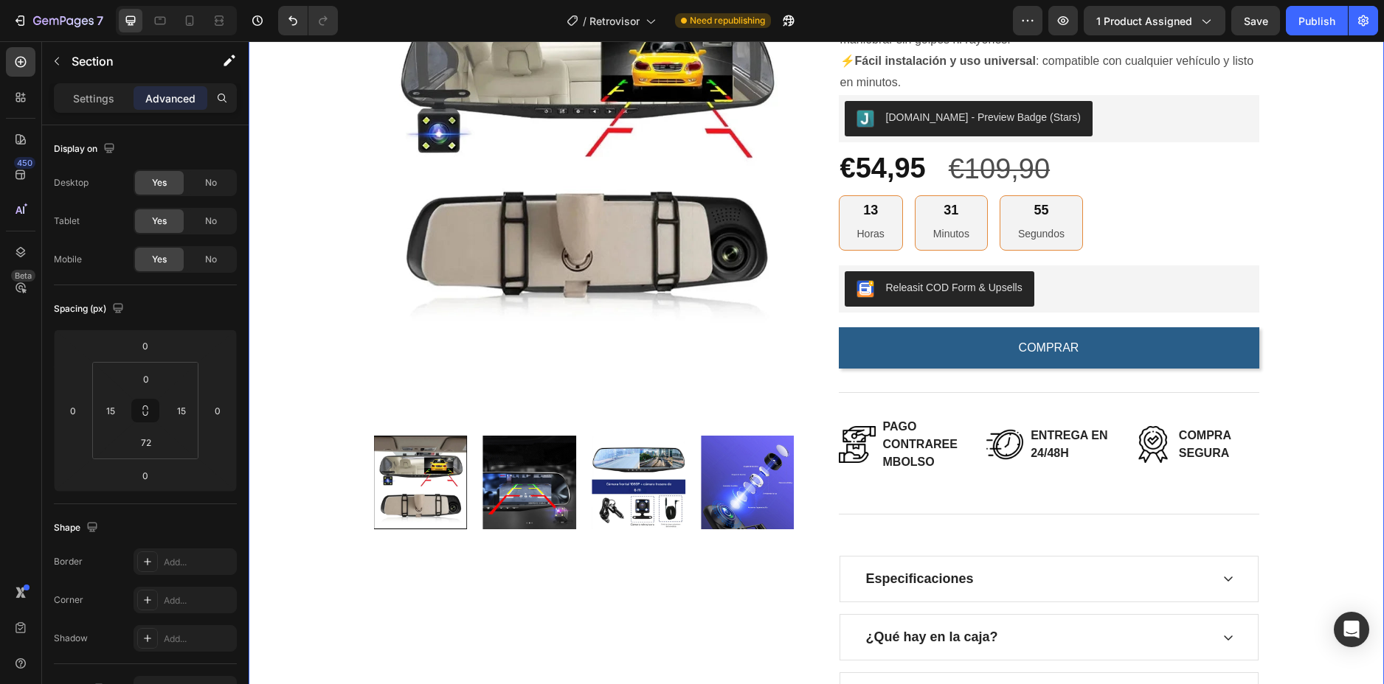
click at [1318, 265] on div "Product Images Retrovisor inteligente con cámara trasera (P) Title 🚗 Seguridad …" at bounding box center [816, 290] width 1113 height 860
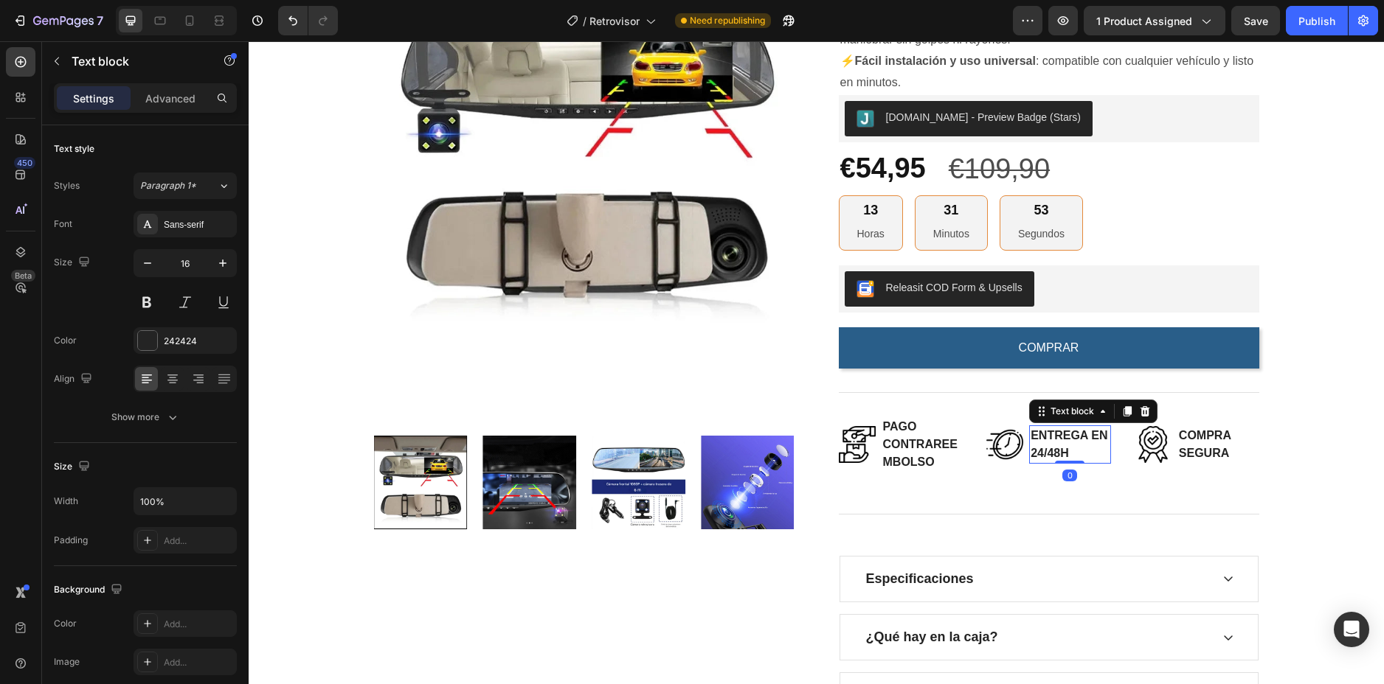
click at [1054, 448] on p "ENTREGA EN 24/48H" at bounding box center [1069, 444] width 79 height 35
click at [1054, 502] on div "Title Line" at bounding box center [1049, 514] width 420 height 48
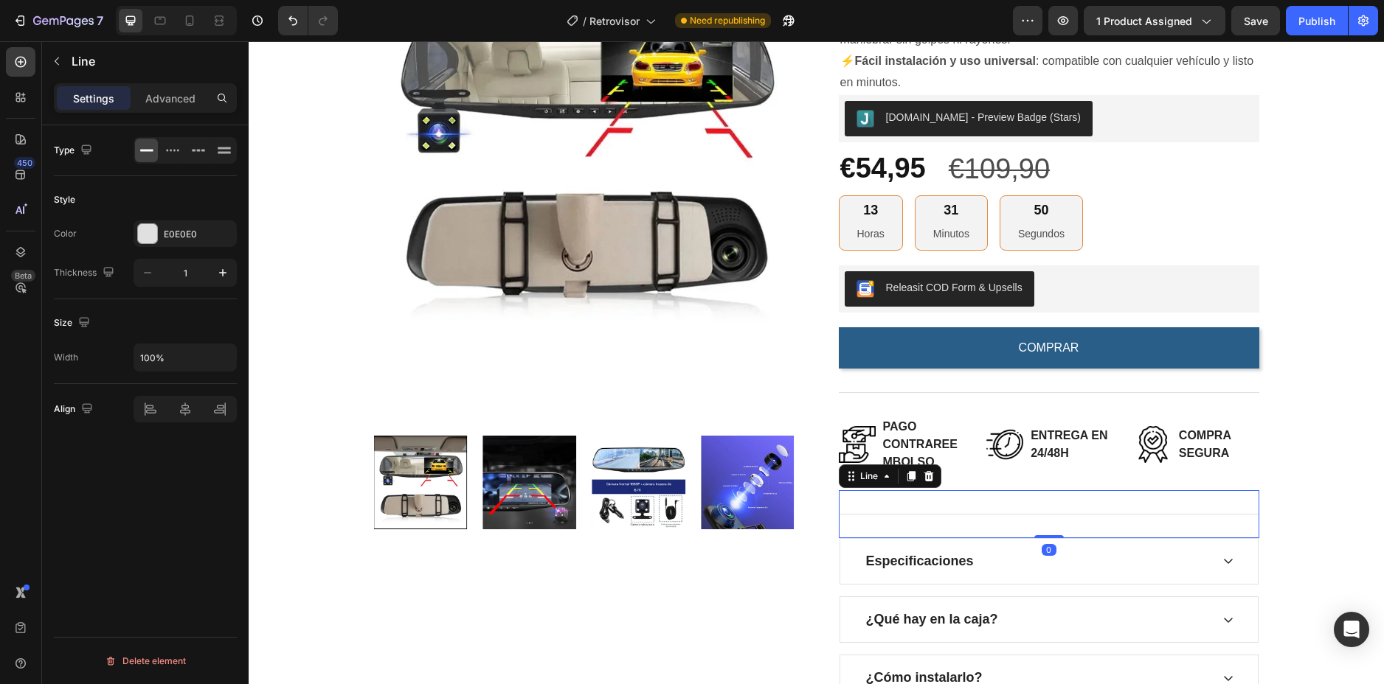
drag, startPoint x: 1044, startPoint y: 555, endPoint x: 1057, endPoint y: 526, distance: 32.4
click at [1057, 526] on div "Title Line 0" at bounding box center [1049, 514] width 420 height 48
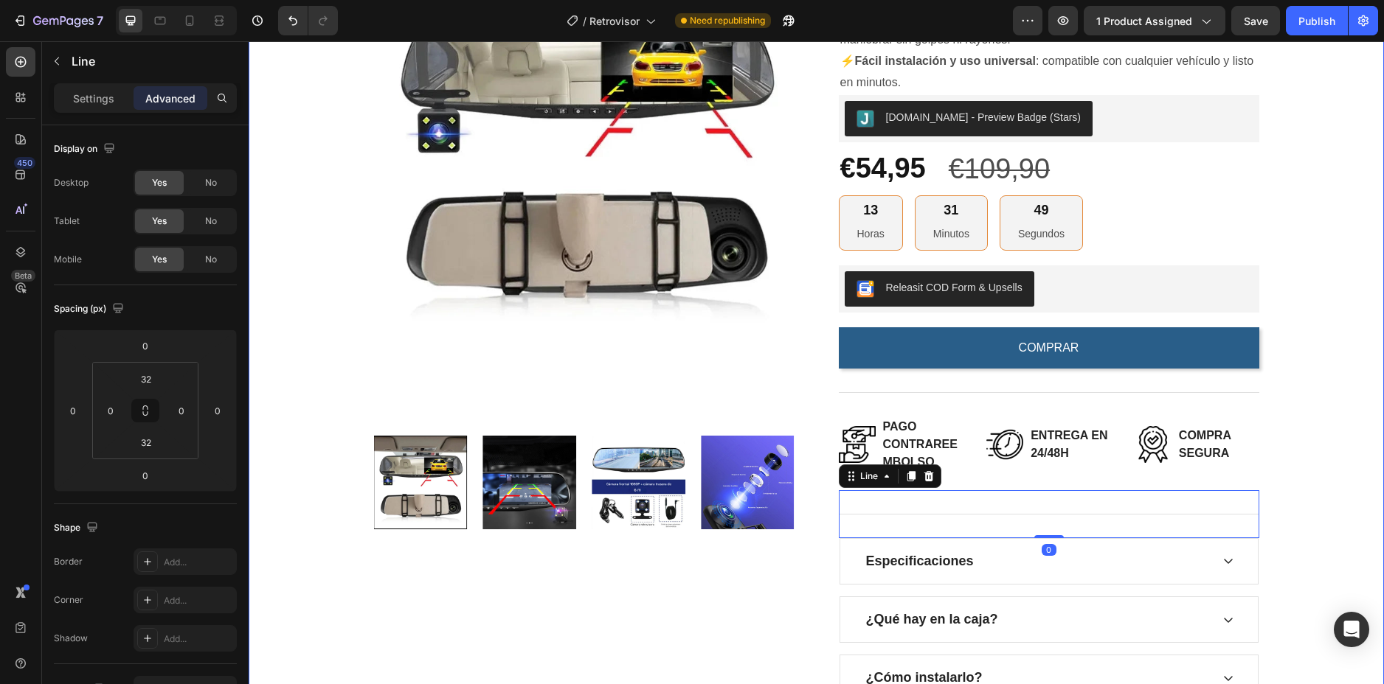
click at [1271, 470] on div "Product Images Retrovisor inteligente con cámara trasera (P) Title 🚗 Seguridad …" at bounding box center [816, 281] width 1113 height 842
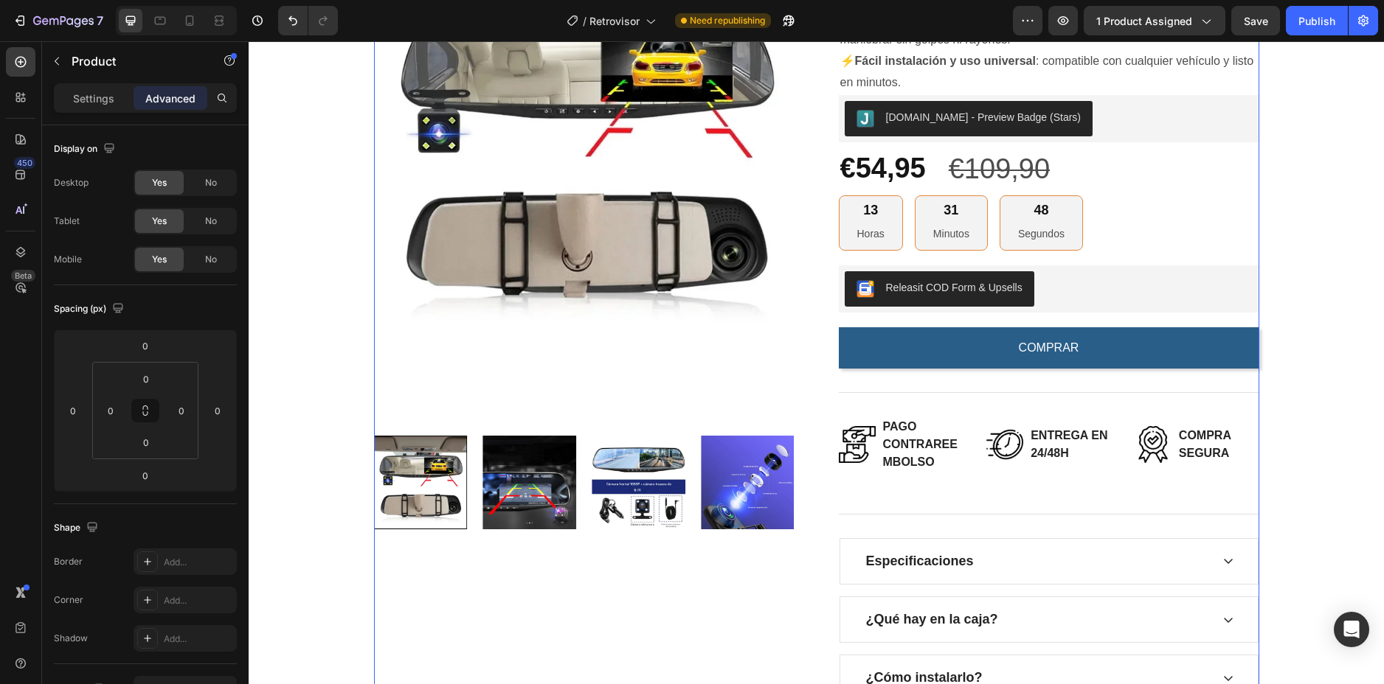
click at [982, 482] on div "Retrovisor inteligente con cámara trasera (P) Title 🚗 Seguridad total en cada v…" at bounding box center [1049, 281] width 420 height 842
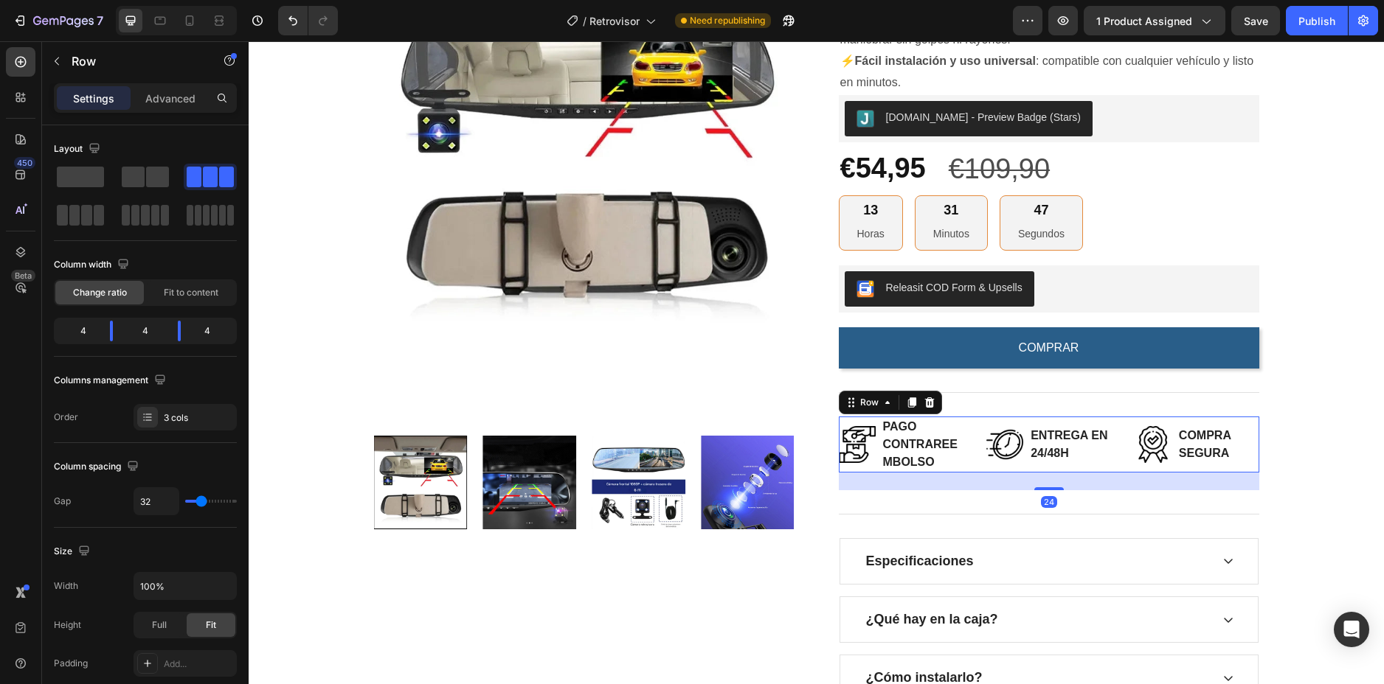
click at [962, 457] on div "Image PAGO CONTRAREEMBOLSO Text block Row Image ENTREGA EN 24/48H Text block Ro…" at bounding box center [1049, 445] width 420 height 56
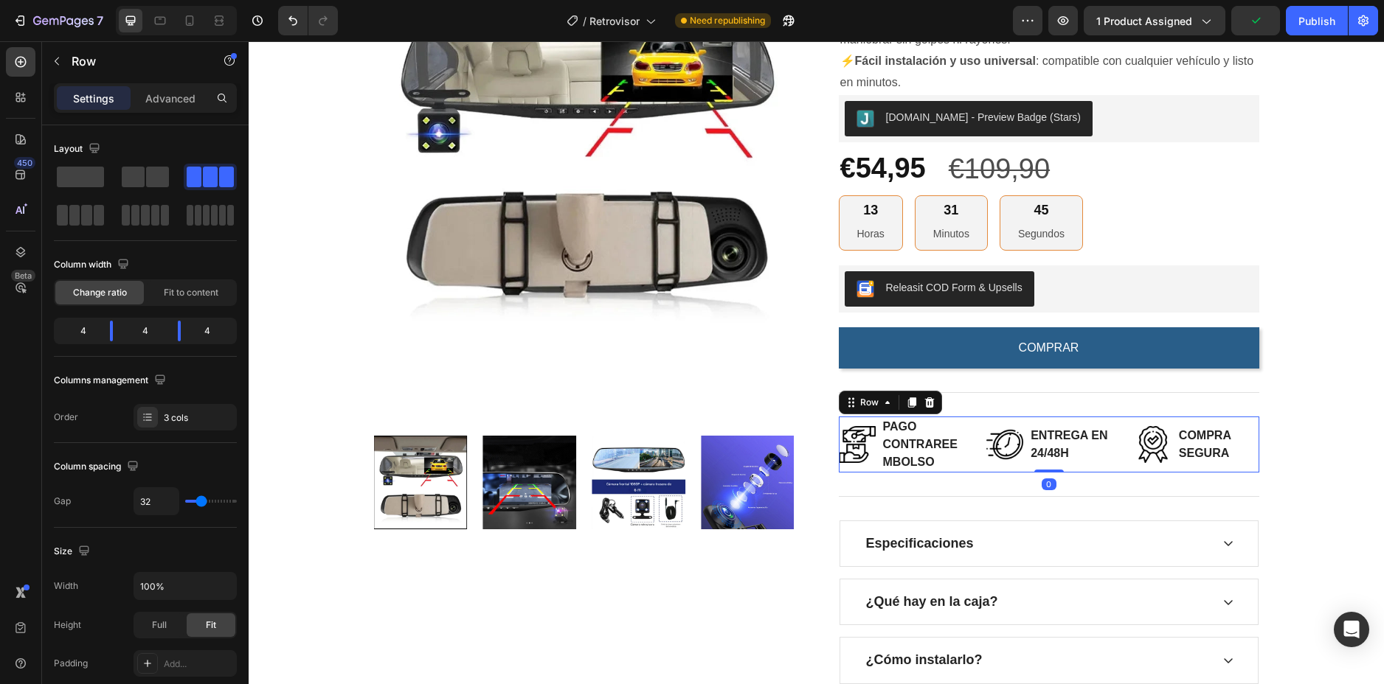
drag, startPoint x: 1050, startPoint y: 487, endPoint x: 1054, endPoint y: 467, distance: 20.3
click at [1054, 467] on div "Image PAGO CONTRAREEMBOLSO Text block Row Image ENTREGA EN 24/48H Text block Ro…" at bounding box center [1049, 445] width 420 height 56
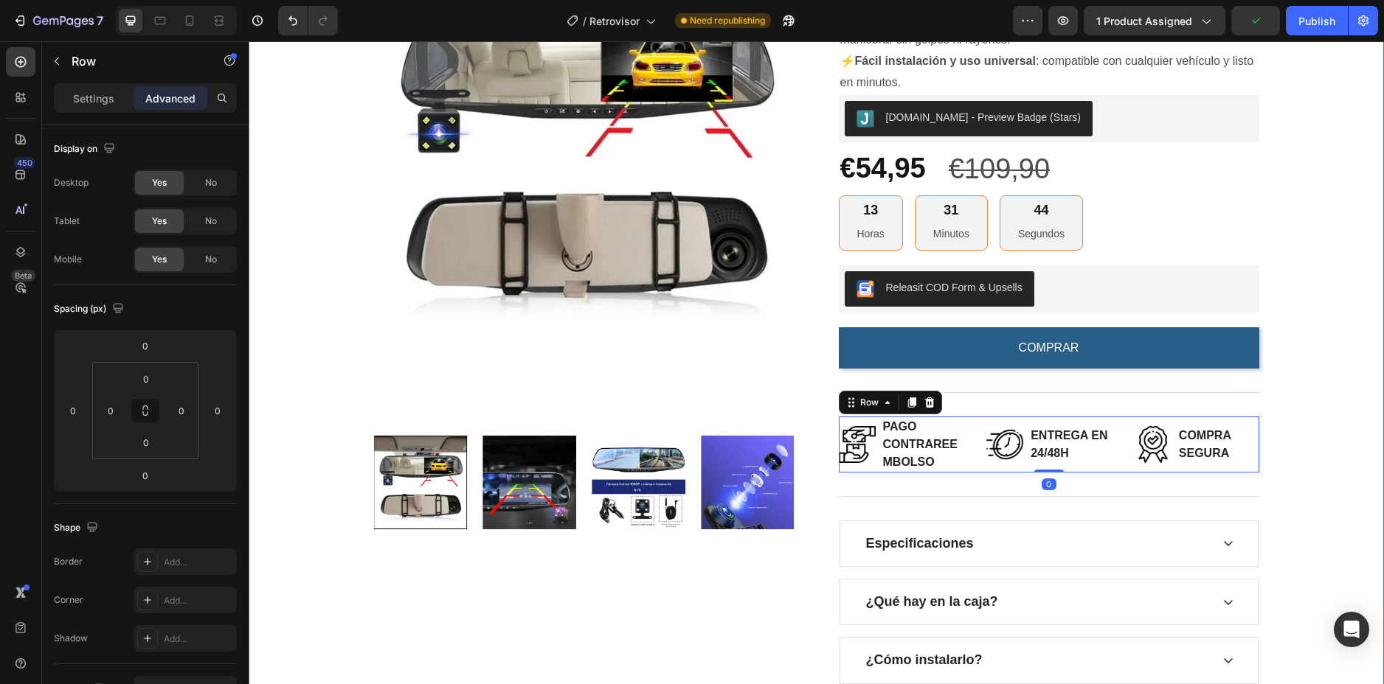
click at [1283, 382] on div "Product Images Retrovisor inteligente con cámara trasera (P) Title 🚗 Seguridad …" at bounding box center [816, 272] width 1113 height 825
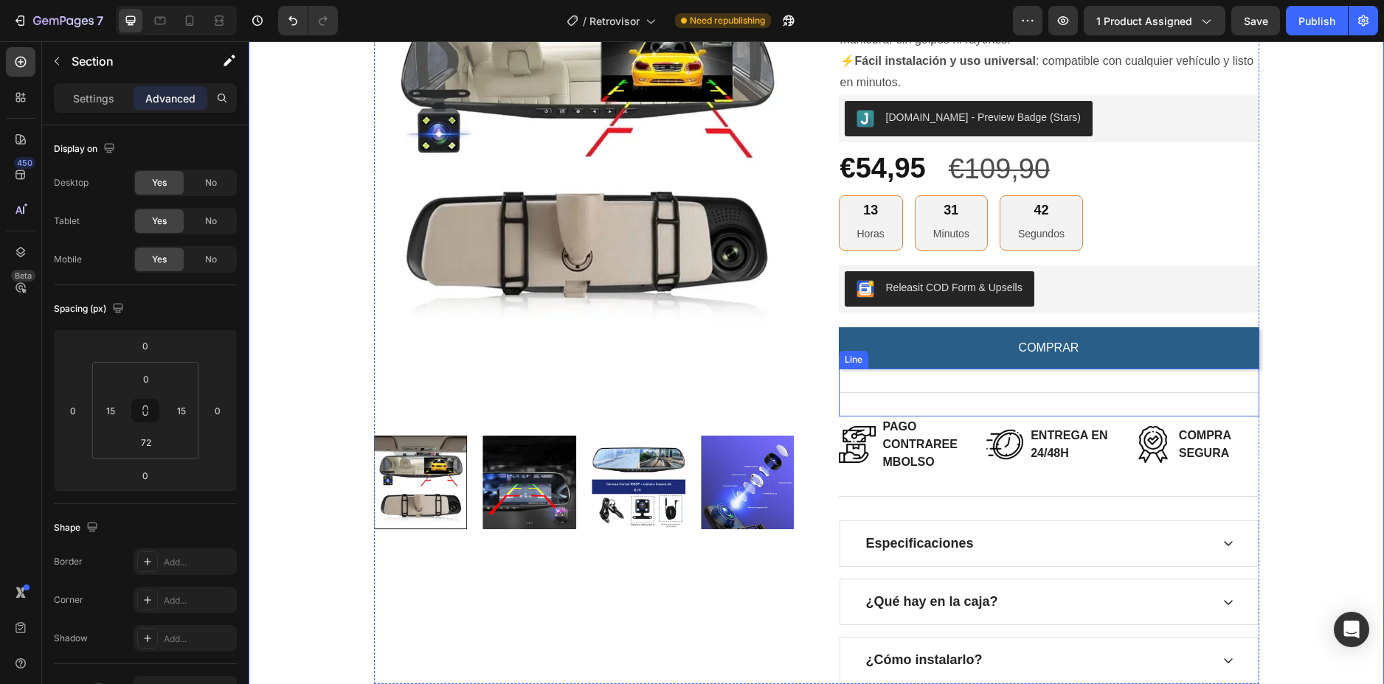
scroll to position [221, 0]
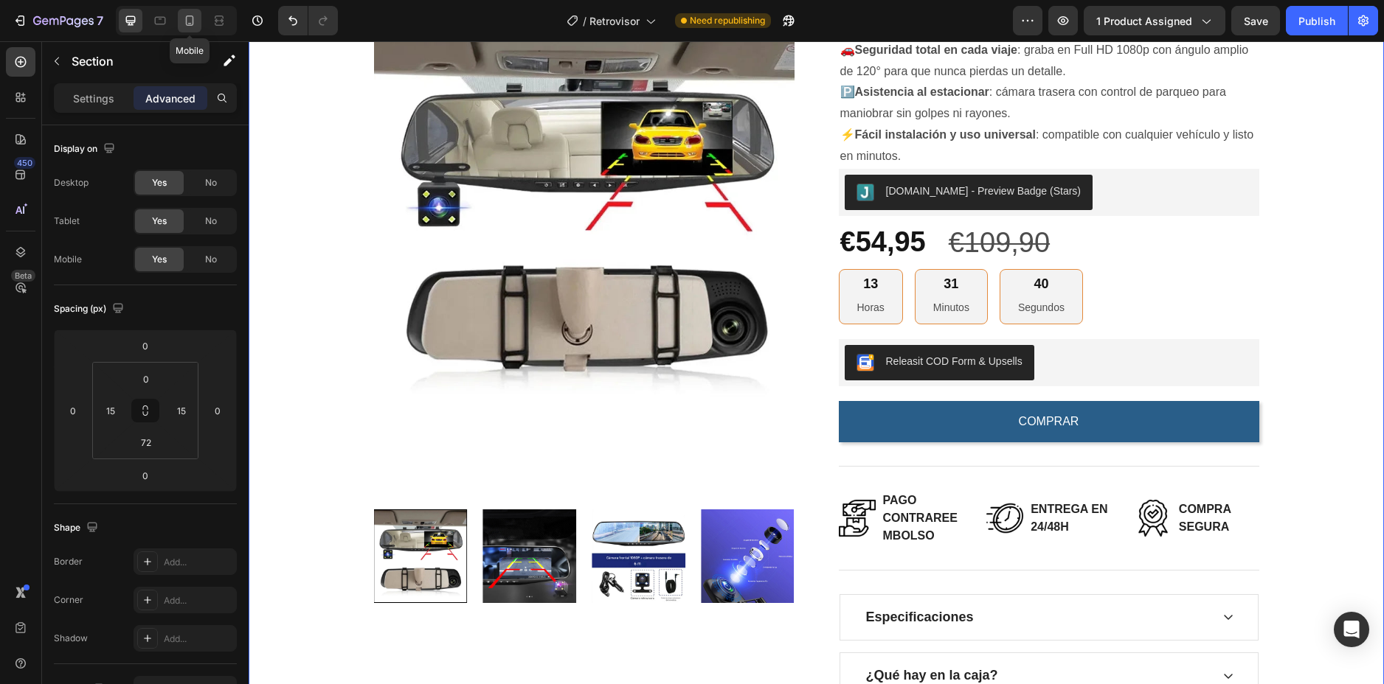
click at [192, 15] on icon at bounding box center [189, 20] width 15 height 15
type input "40"
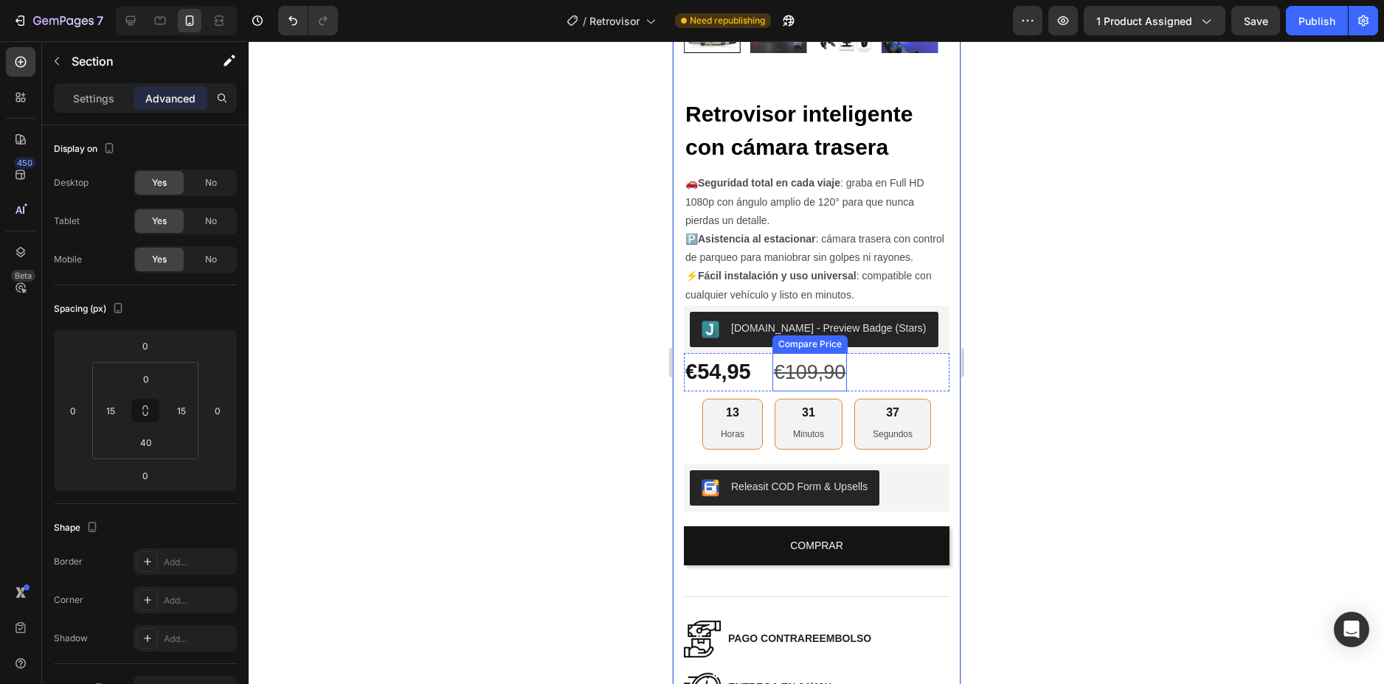
scroll to position [628, 0]
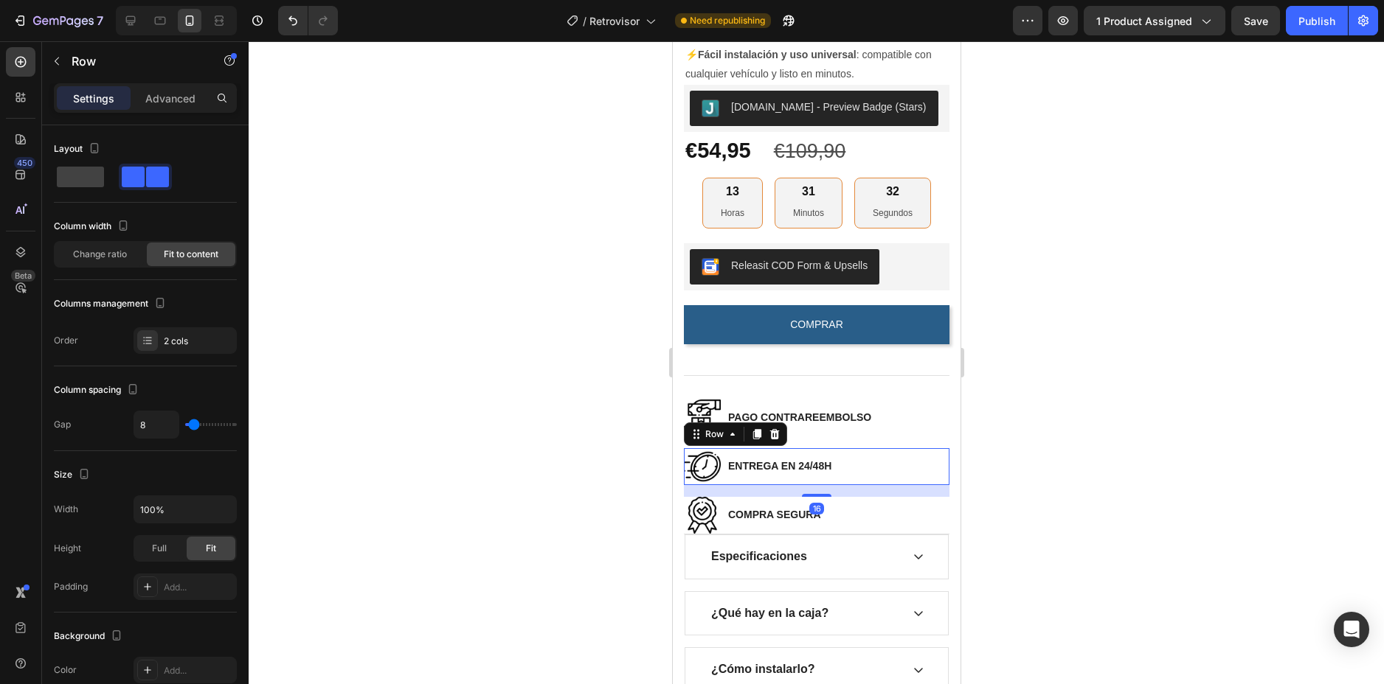
click at [932, 485] on div "Image ENTREGA EN 24/48H Text block Row 16" at bounding box center [816, 466] width 266 height 37
click at [884, 513] on div "Image COMPRA SEGURA Text block Row" at bounding box center [816, 515] width 266 height 37
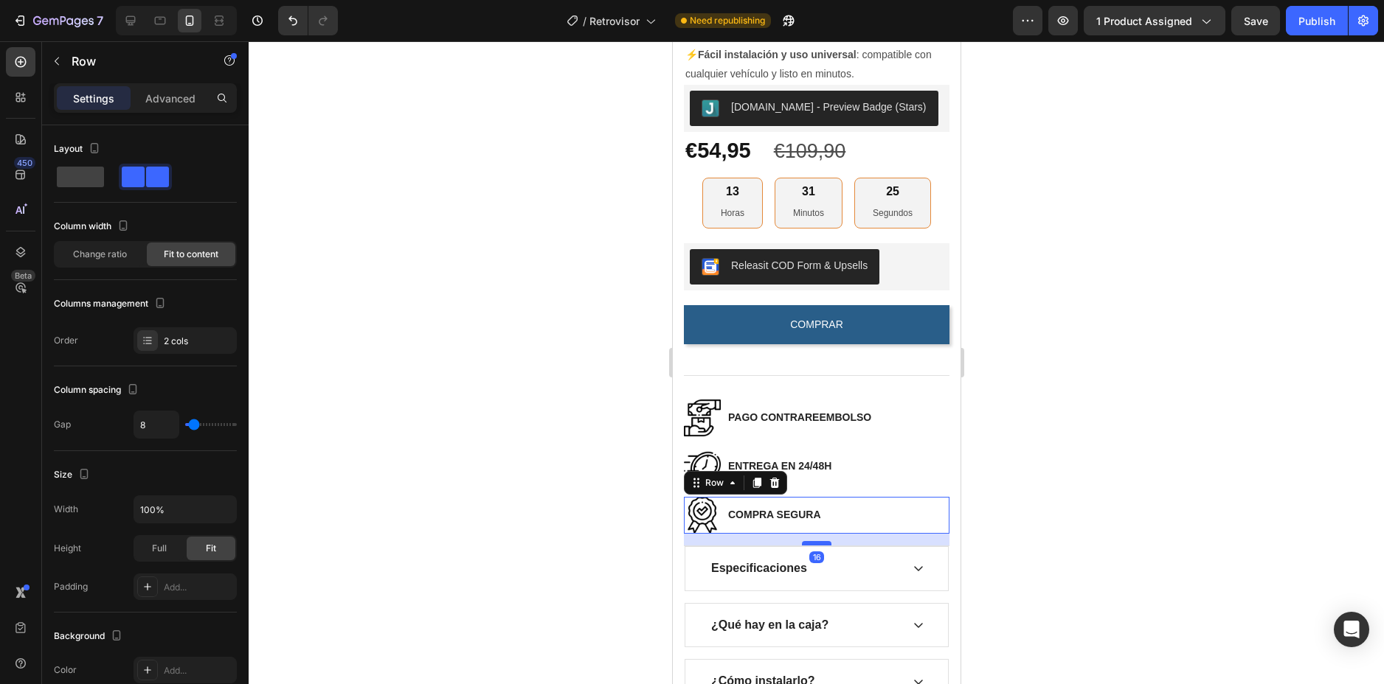
drag, startPoint x: 821, startPoint y: 538, endPoint x: 824, endPoint y: 550, distance: 12.2
click at [824, 546] on div at bounding box center [816, 543] width 30 height 4
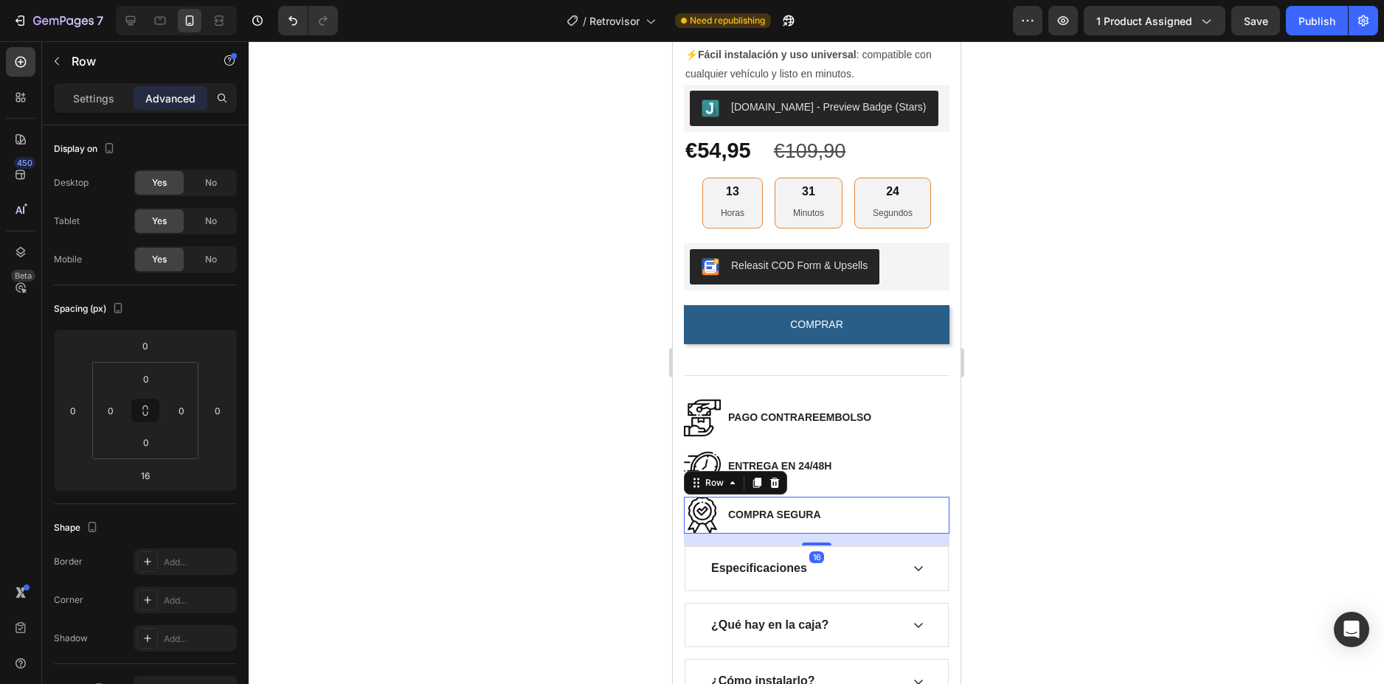
click at [1004, 502] on div at bounding box center [816, 362] width 1135 height 643
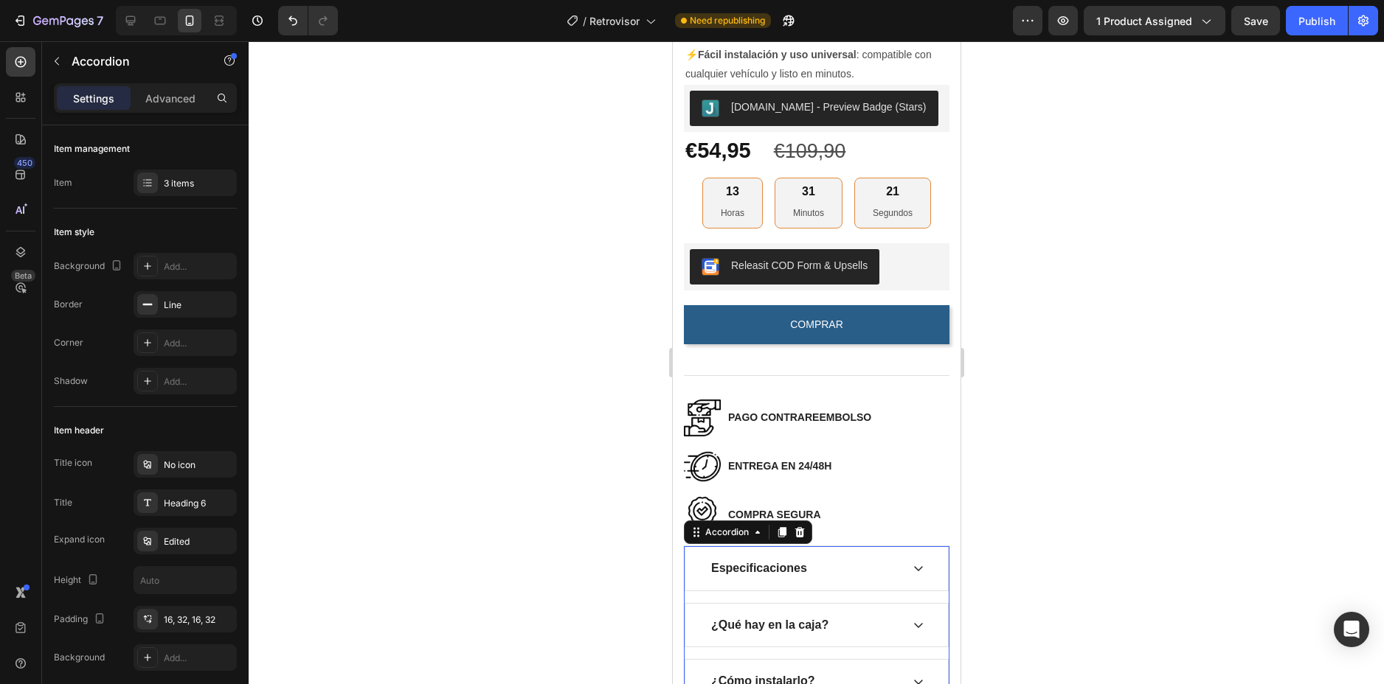
click at [874, 558] on div "Especificaciones" at bounding box center [815, 569] width 263 height 44
click at [895, 562] on div "Especificaciones" at bounding box center [815, 569] width 263 height 44
click at [146, 108] on div "Advanced" at bounding box center [170, 98] width 74 height 24
type input "100%"
type input "100"
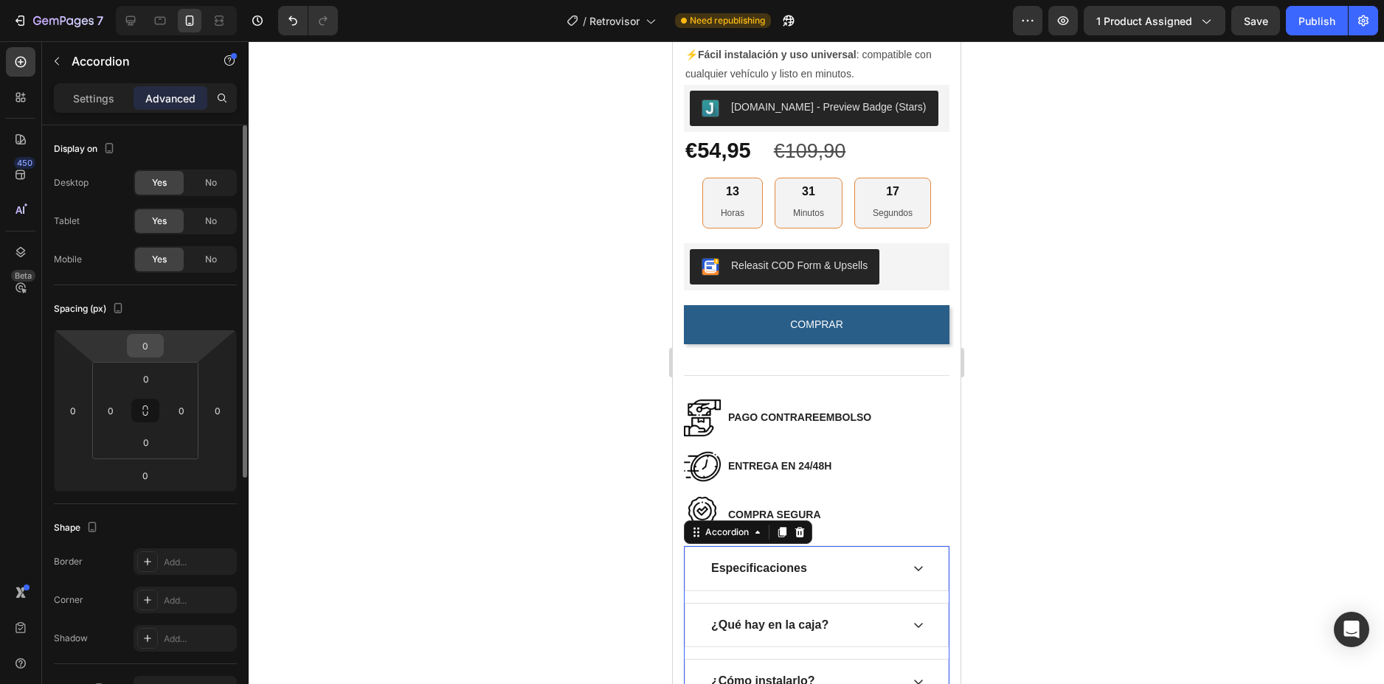
click at [153, 357] on div "0" at bounding box center [145, 346] width 37 height 24
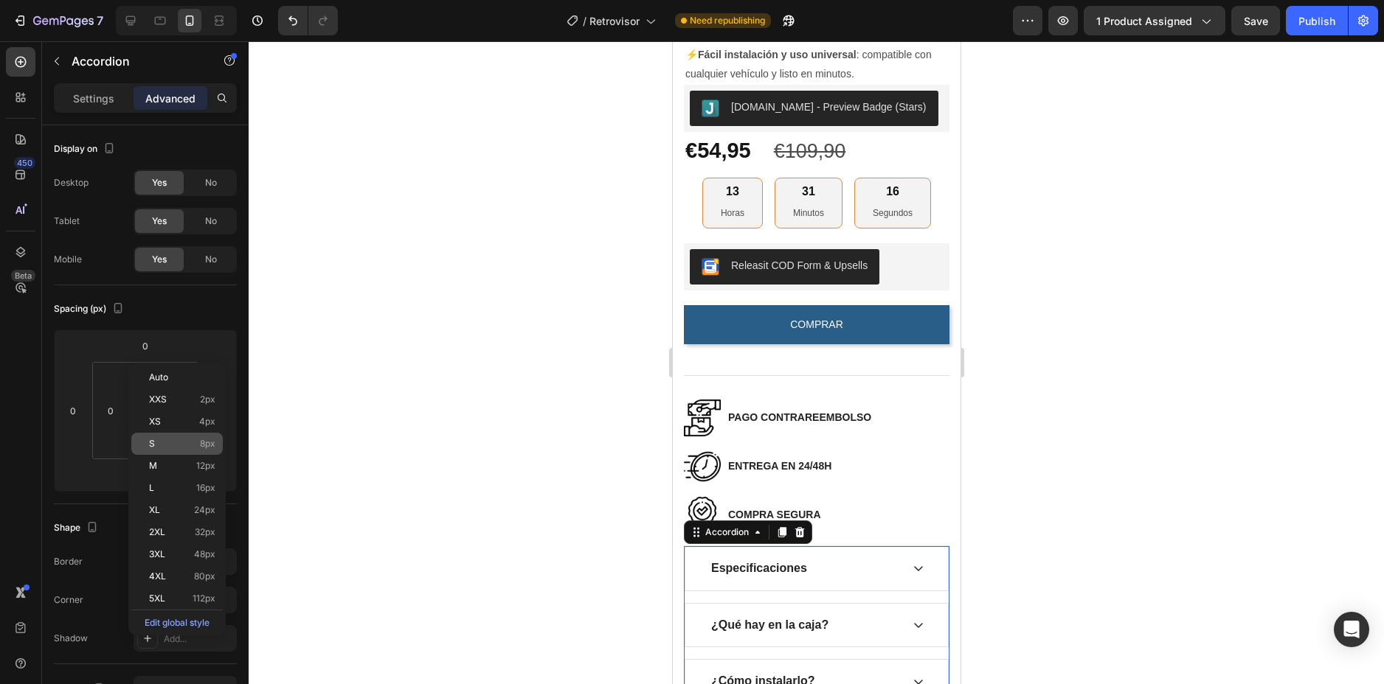
click at [194, 441] on p "S 8px" at bounding box center [182, 444] width 66 height 10
type input "8"
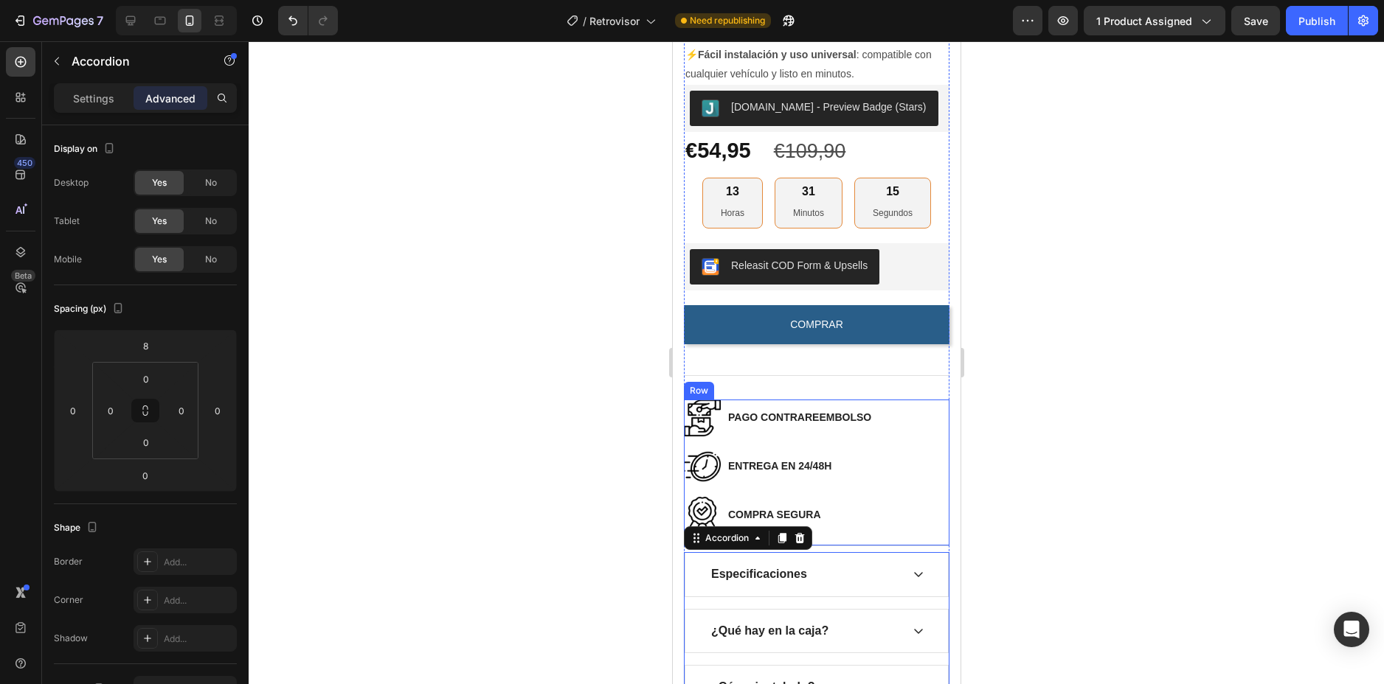
click at [850, 546] on div "Image COMPRA SEGURA Text block Row" at bounding box center [816, 521] width 266 height 49
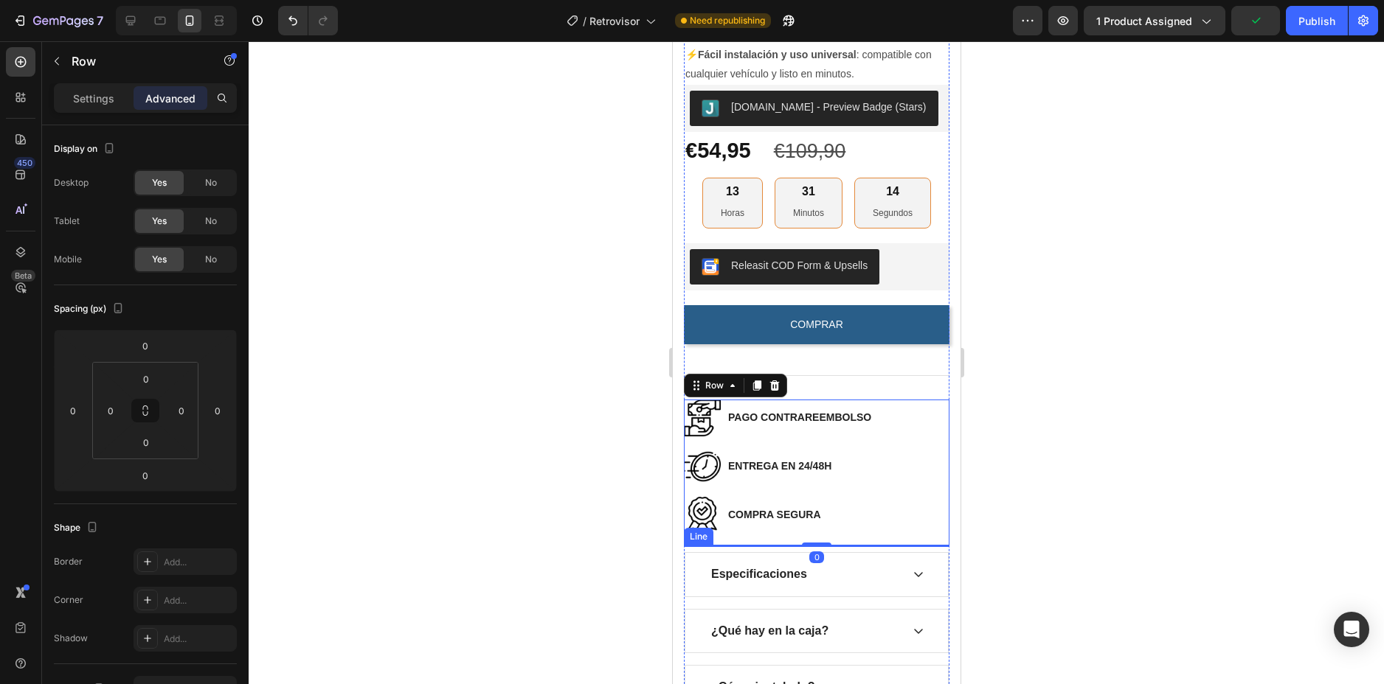
click at [851, 547] on div at bounding box center [816, 546] width 266 height 1
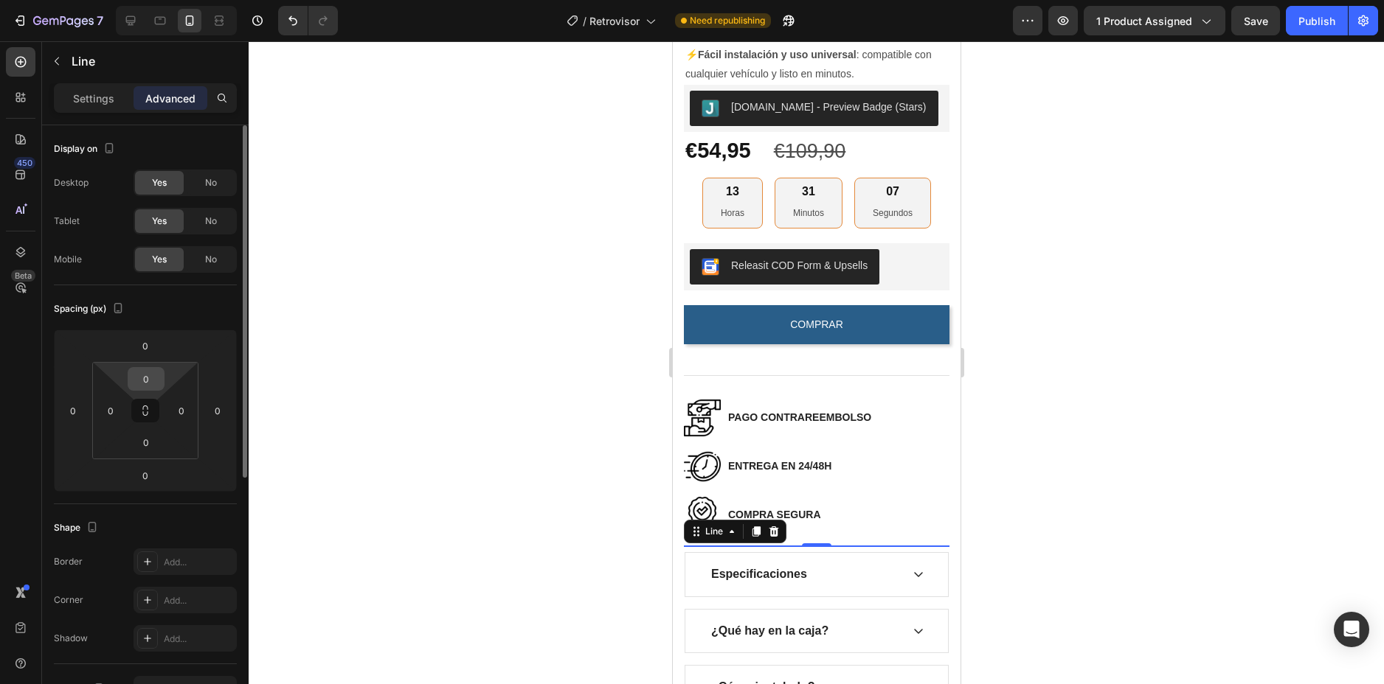
click at [139, 373] on input "0" at bounding box center [146, 379] width 30 height 22
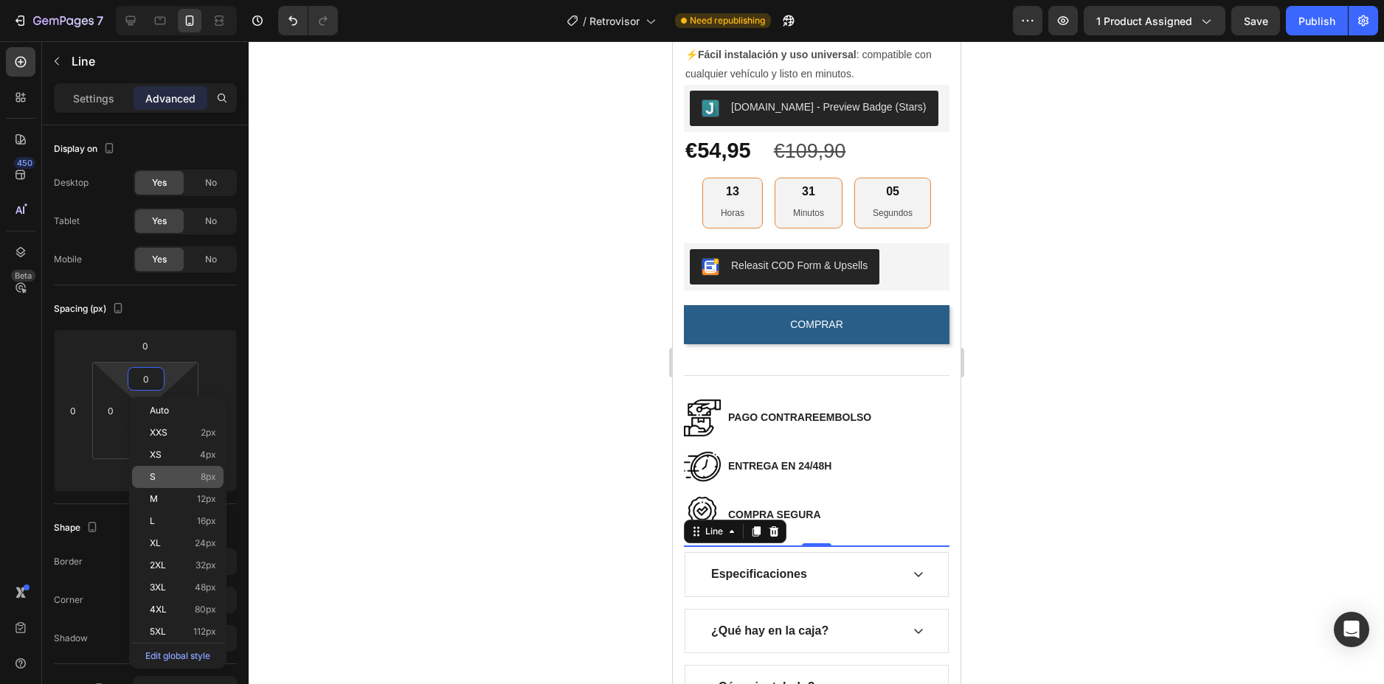
click at [173, 475] on p "S 8px" at bounding box center [183, 477] width 66 height 10
type input "8"
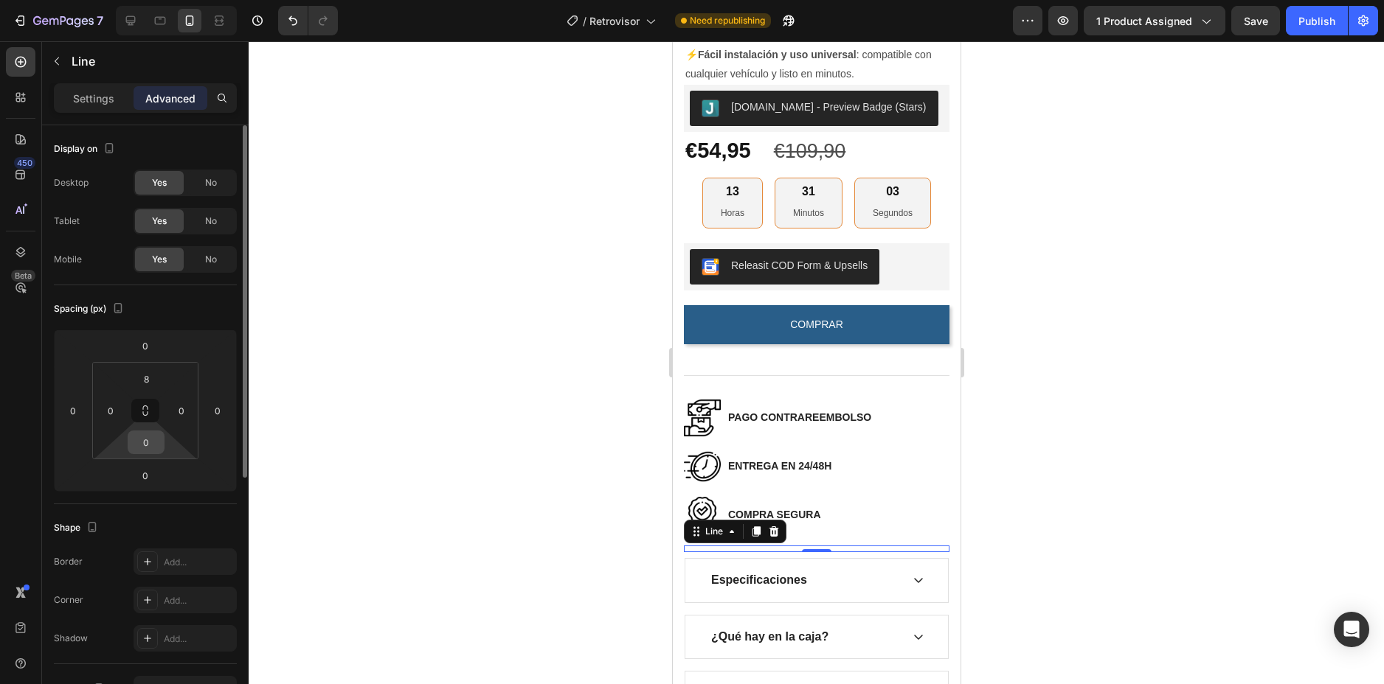
click at [151, 451] on input "0" at bounding box center [146, 442] width 30 height 22
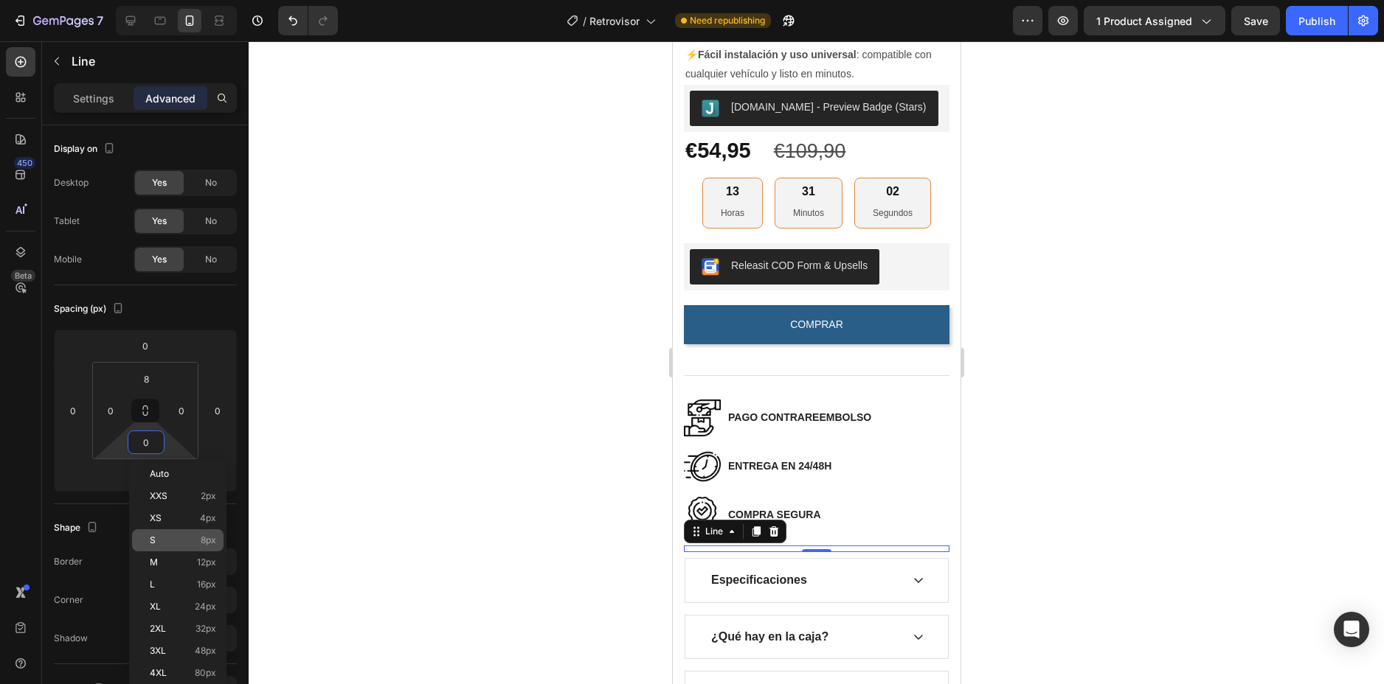
click at [181, 532] on div "S 8px" at bounding box center [177, 541] width 91 height 22
type input "8"
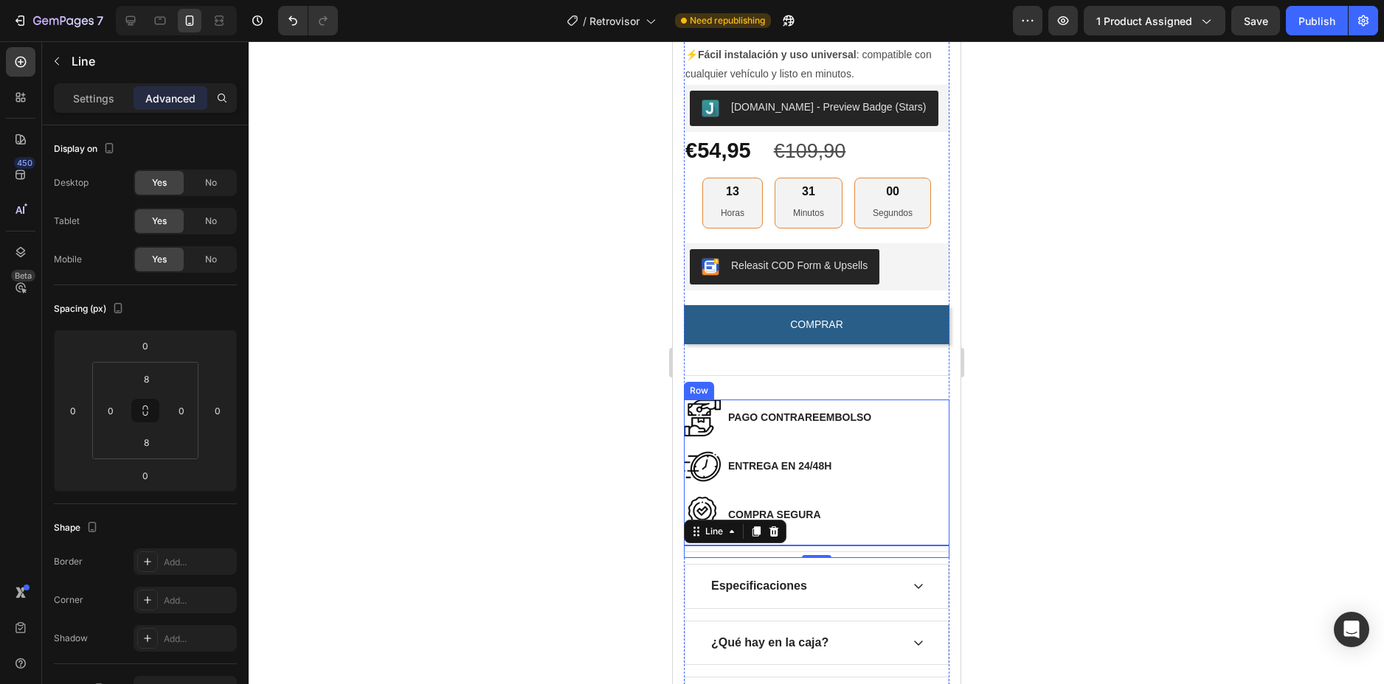
click at [820, 544] on div "Image COMPRA SEGURA Text block Row" at bounding box center [816, 521] width 266 height 49
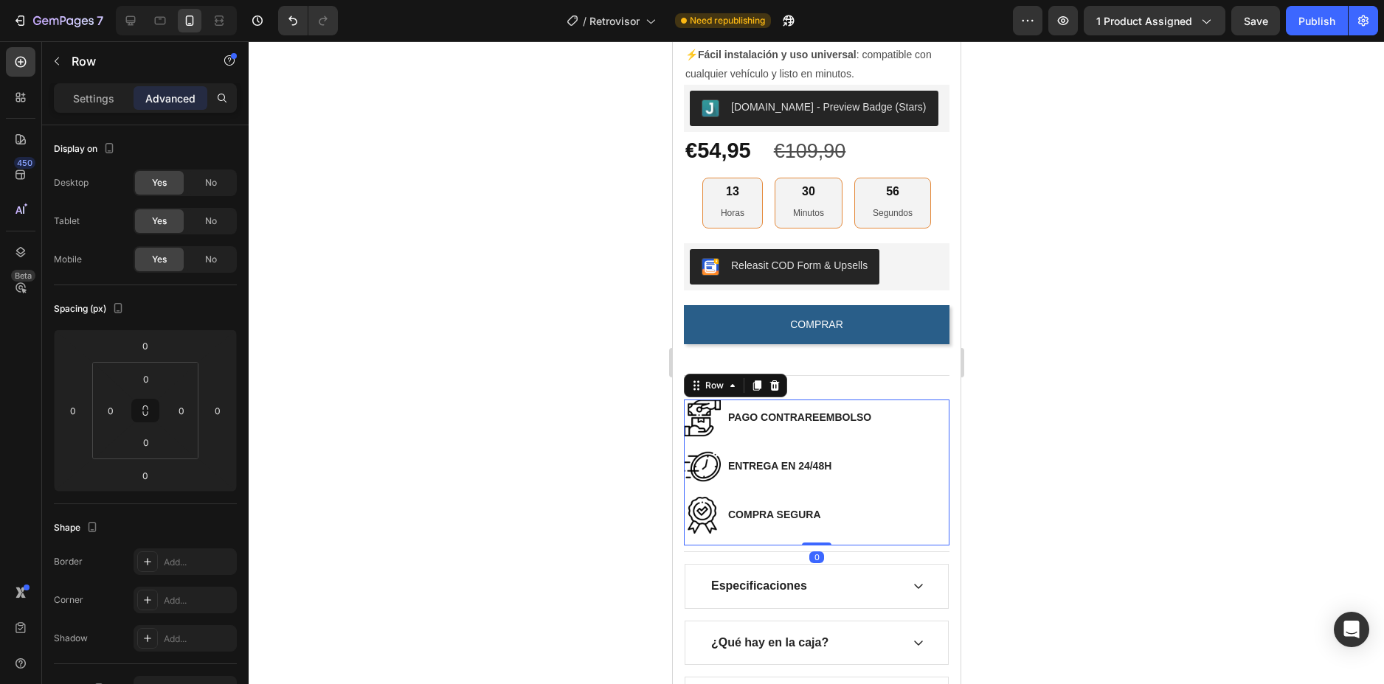
drag, startPoint x: 816, startPoint y: 552, endPoint x: 822, endPoint y: 544, distance: 10.0
click at [822, 544] on div "Image PAGO CONTRAREEMBOLSO Text block Row Image ENTREGA EN 24/48H Text block Ro…" at bounding box center [816, 473] width 266 height 146
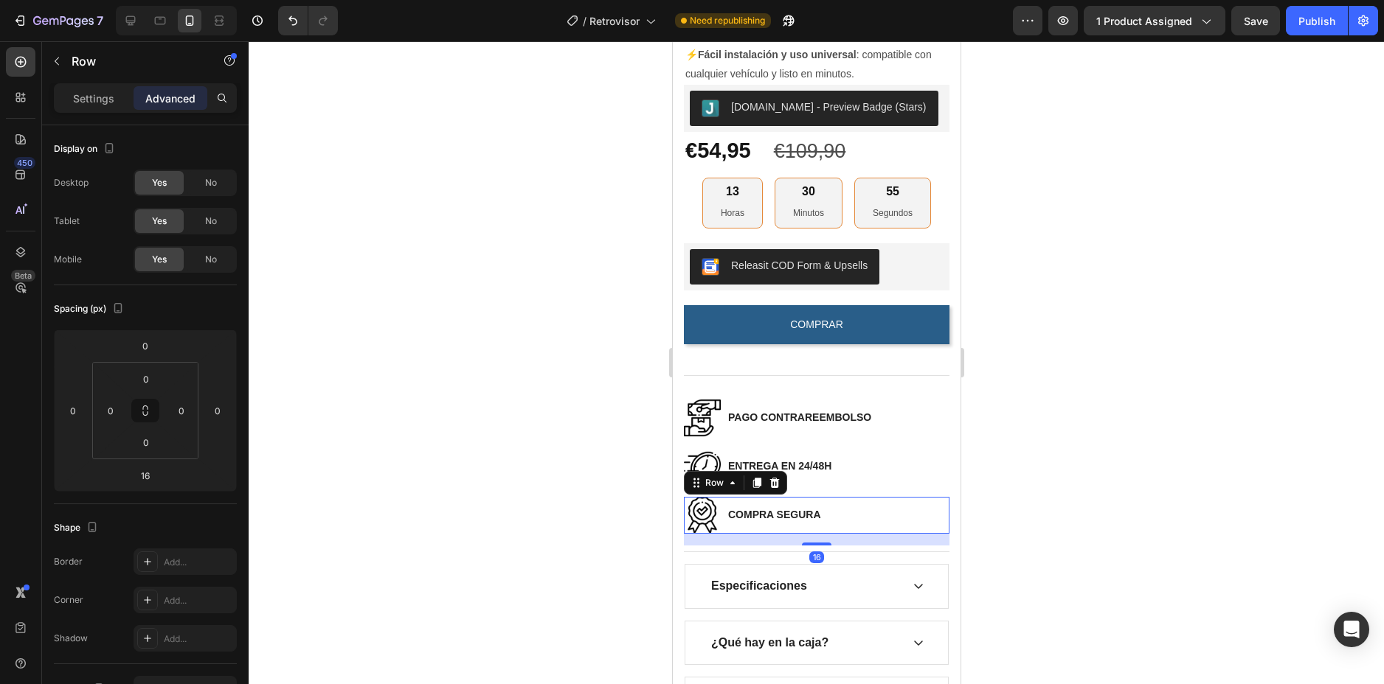
click at [895, 528] on div "Image COMPRA SEGURA Text block Row 16" at bounding box center [816, 515] width 266 height 37
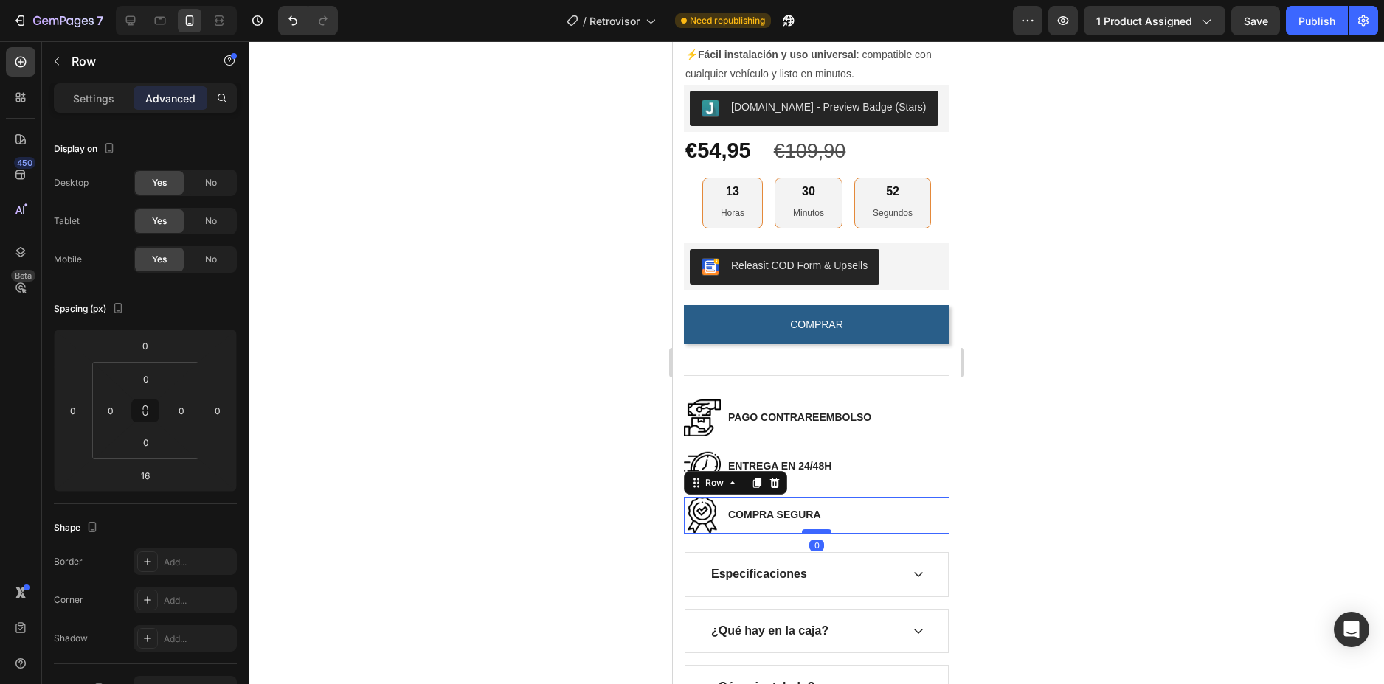
drag, startPoint x: 812, startPoint y: 553, endPoint x: 824, endPoint y: 541, distance: 17.2
click at [824, 534] on div at bounding box center [816, 532] width 30 height 4
type input "0"
click at [1047, 497] on div at bounding box center [816, 362] width 1135 height 643
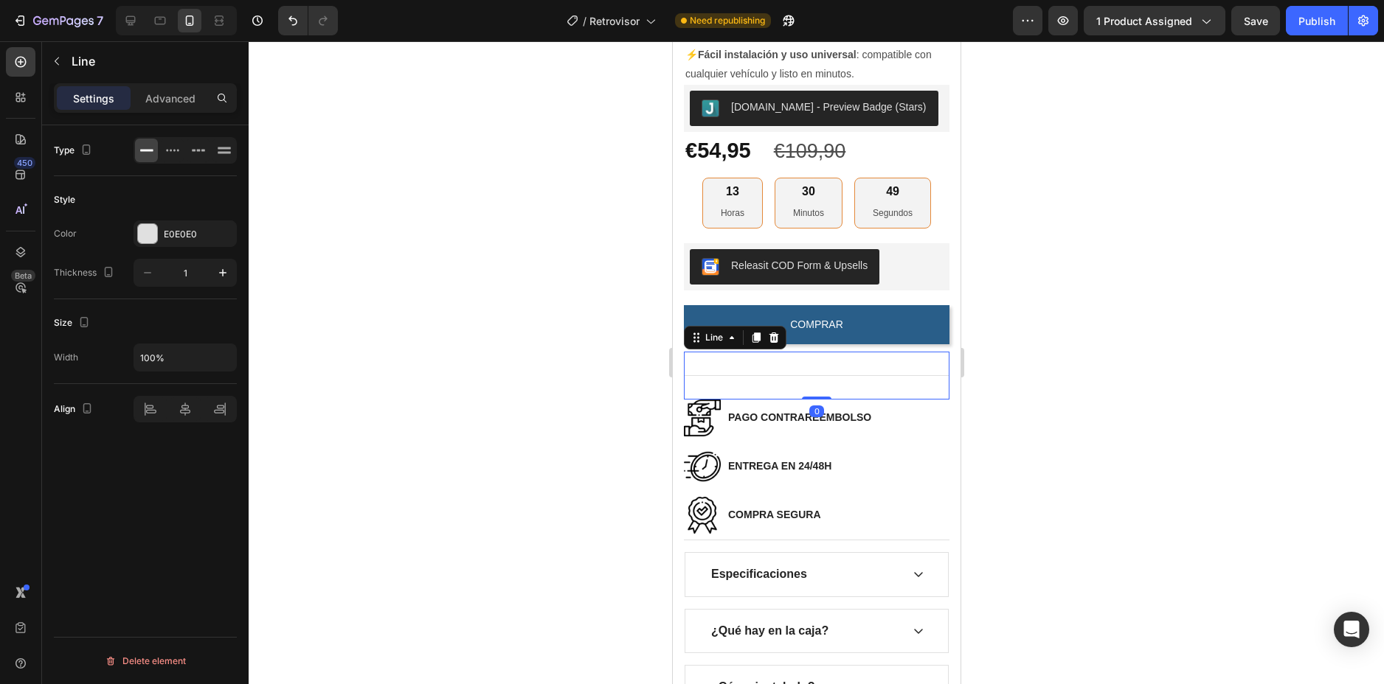
click at [799, 392] on div "Title Line 0" at bounding box center [816, 376] width 266 height 48
drag, startPoint x: 810, startPoint y: 406, endPoint x: 813, endPoint y: 400, distance: 7.6
click at [813, 400] on div "Title Line 0" at bounding box center [816, 376] width 266 height 48
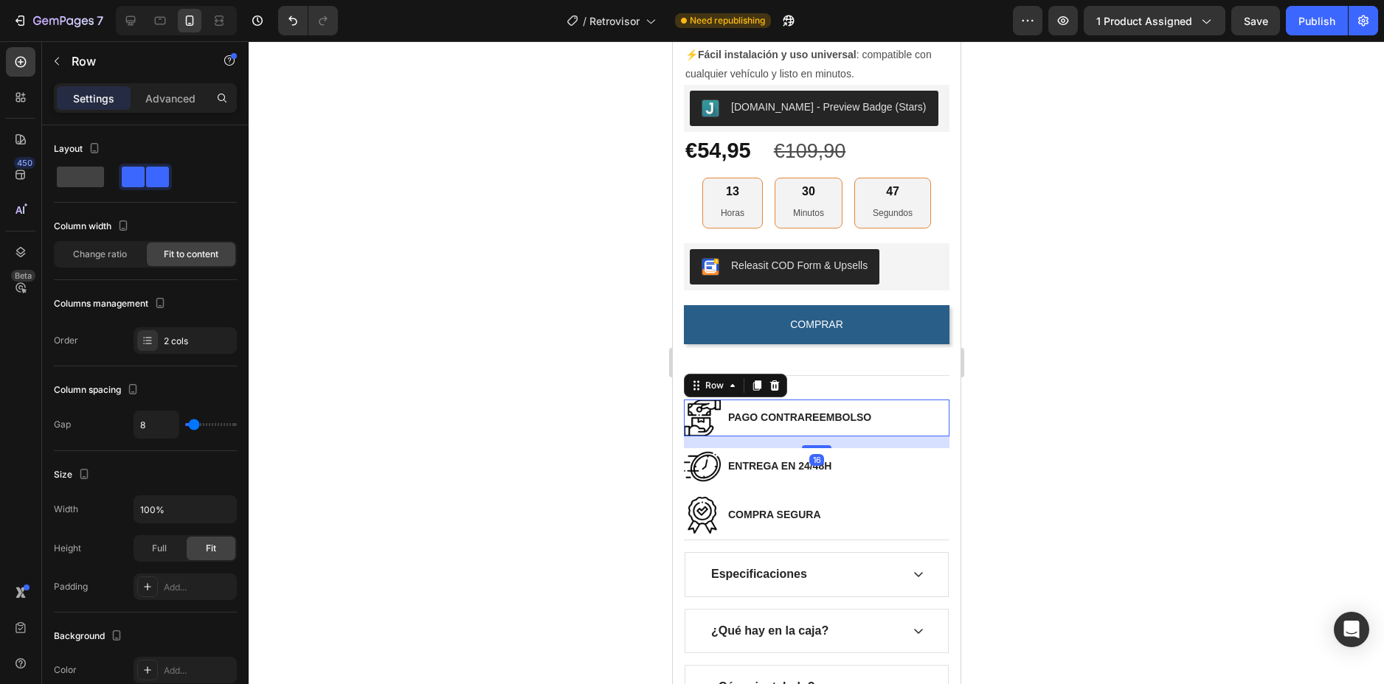
click at [893, 423] on div "Image PAGO CONTRAREEMBOLSO Text block Row 16" at bounding box center [816, 418] width 266 height 37
click at [872, 415] on div "Image PAGO CONTRAREEMBOLSO Text block Row 16" at bounding box center [816, 418] width 266 height 37
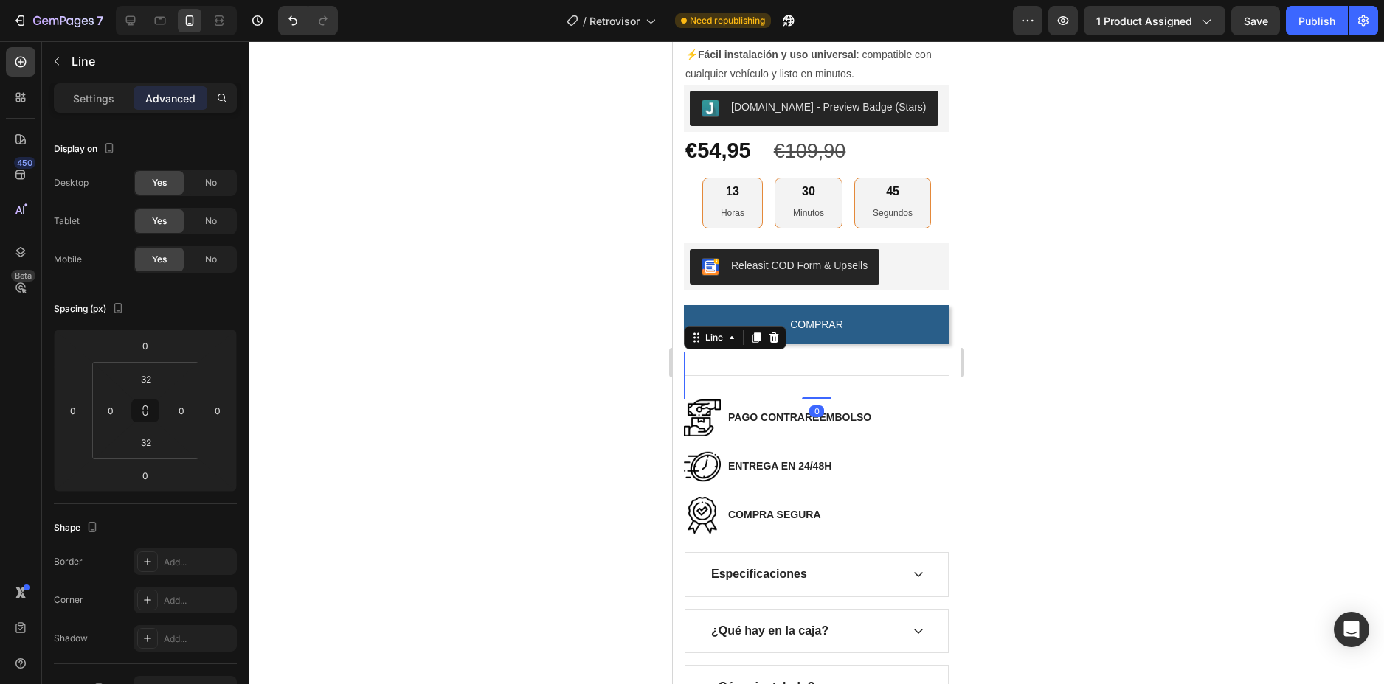
click at [827, 393] on div "Title Line 0" at bounding box center [816, 376] width 266 height 48
click at [151, 443] on input "32" at bounding box center [146, 442] width 30 height 22
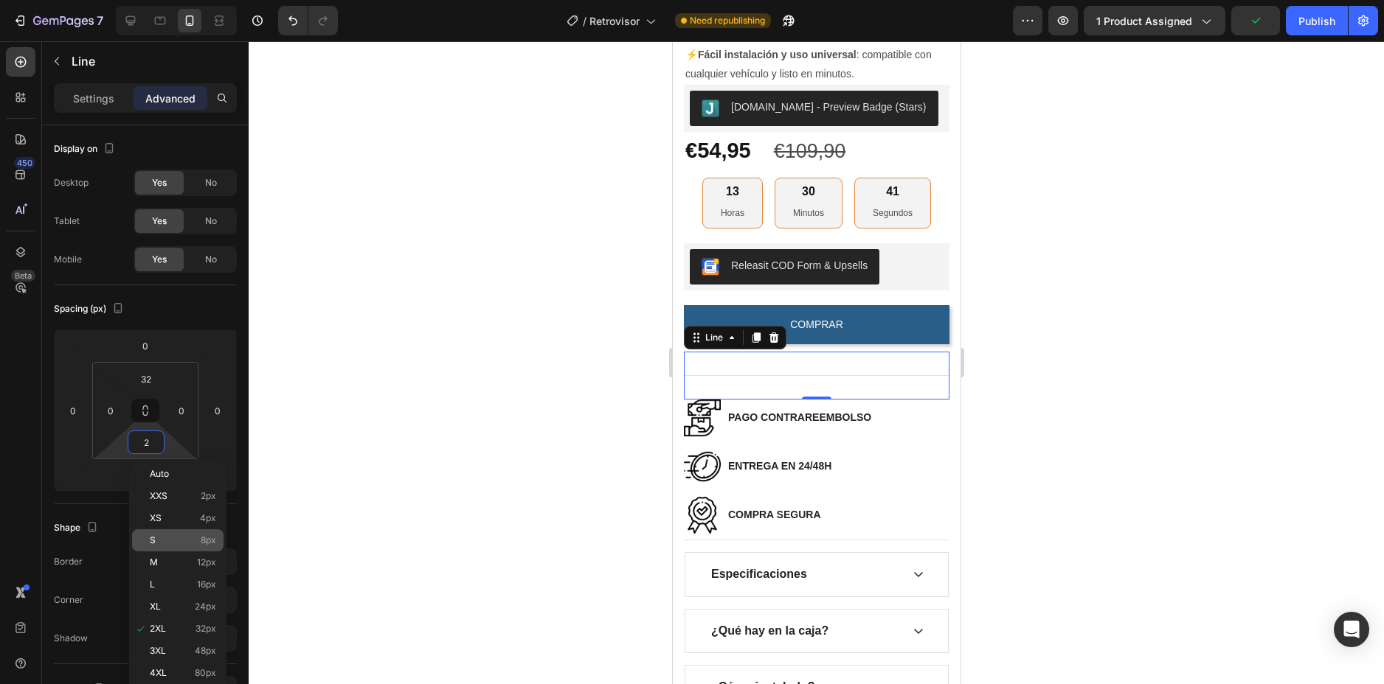
click at [190, 532] on div "S 8px" at bounding box center [177, 541] width 91 height 22
type input "8"
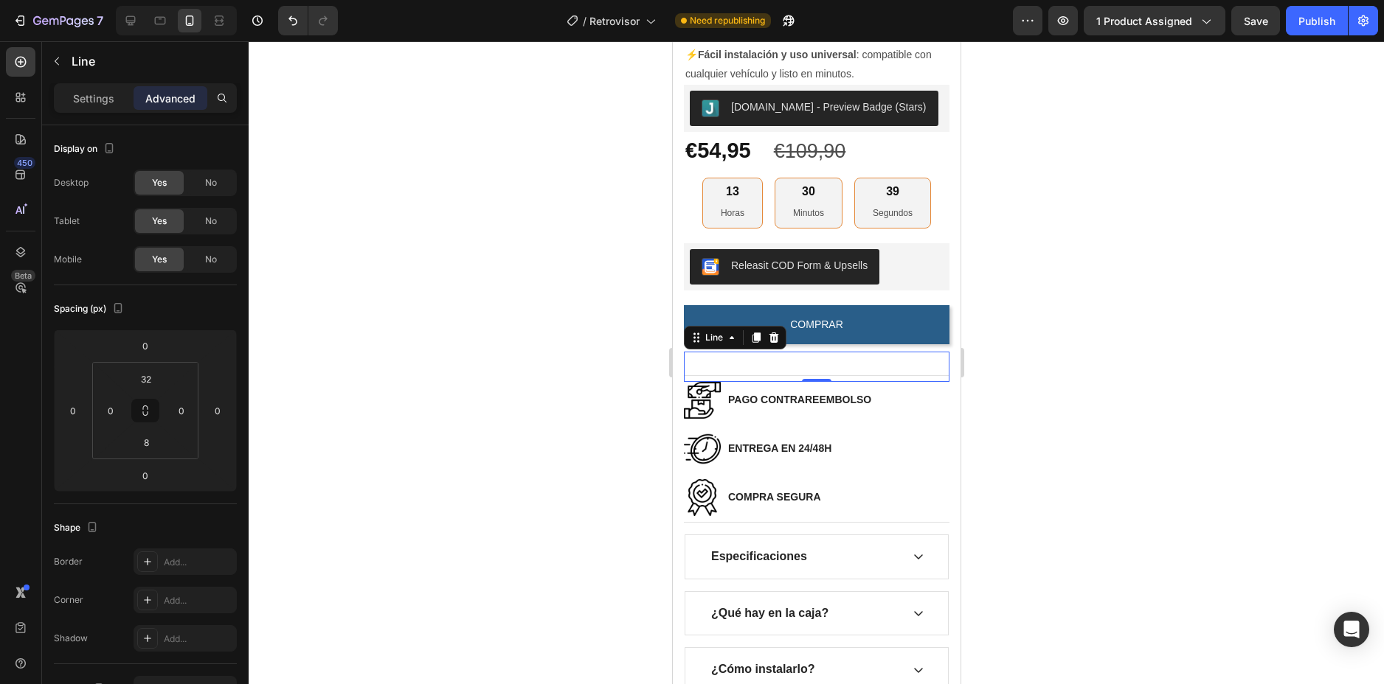
click at [1048, 377] on div at bounding box center [816, 362] width 1135 height 643
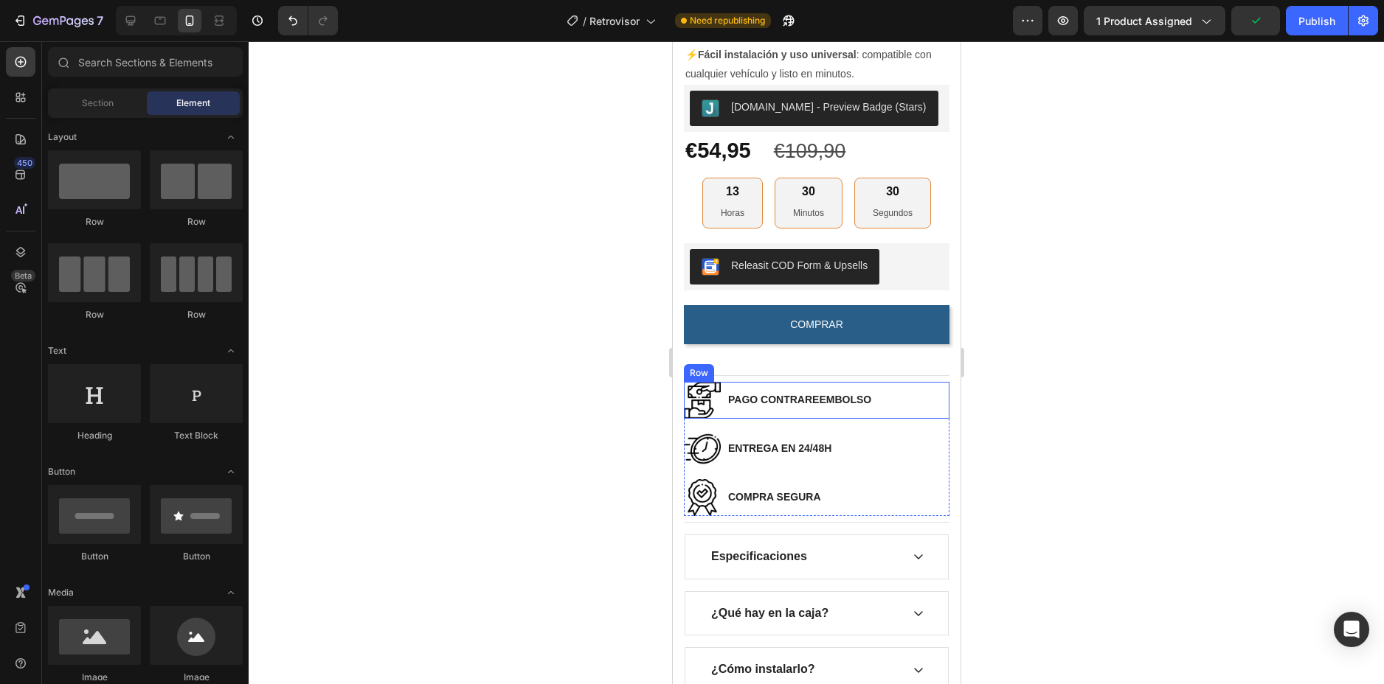
click at [925, 414] on div "Image PAGO CONTRAREEMBOLSO Text block Row" at bounding box center [816, 400] width 266 height 37
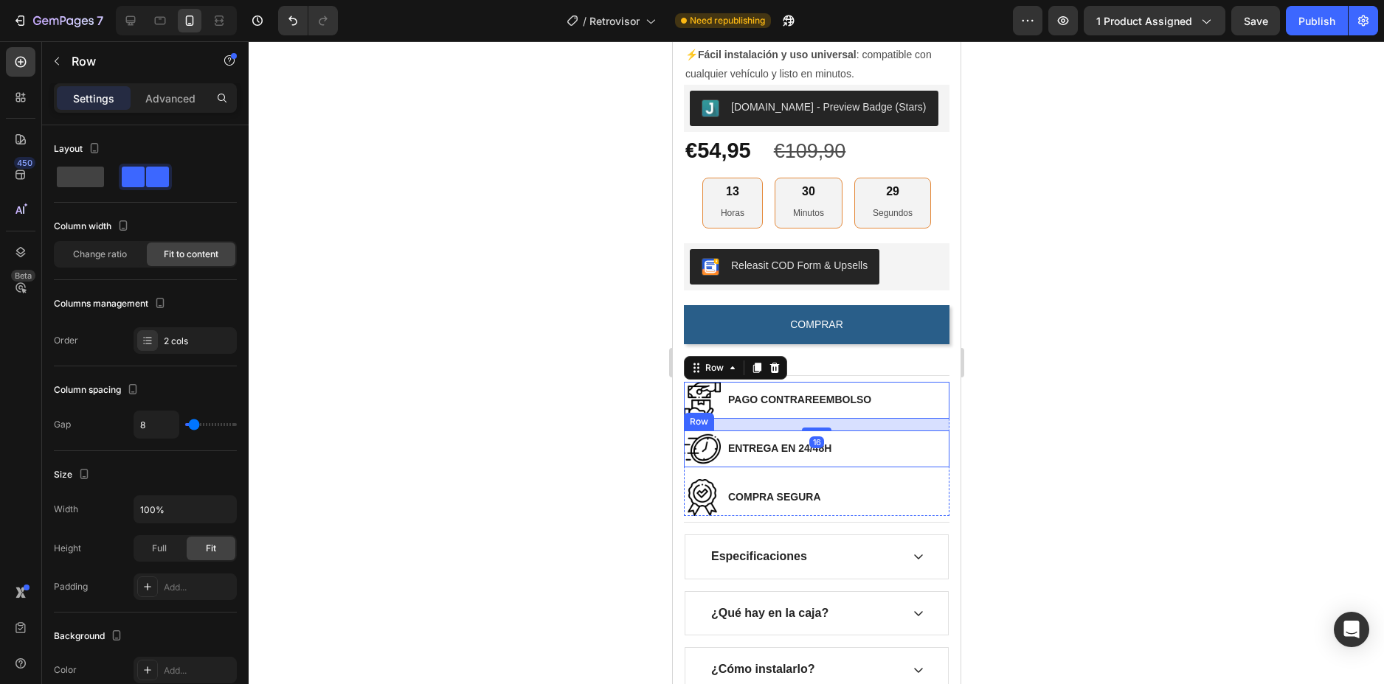
click at [904, 458] on div "Image ENTREGA EN 24/48H Text block Row" at bounding box center [816, 449] width 266 height 37
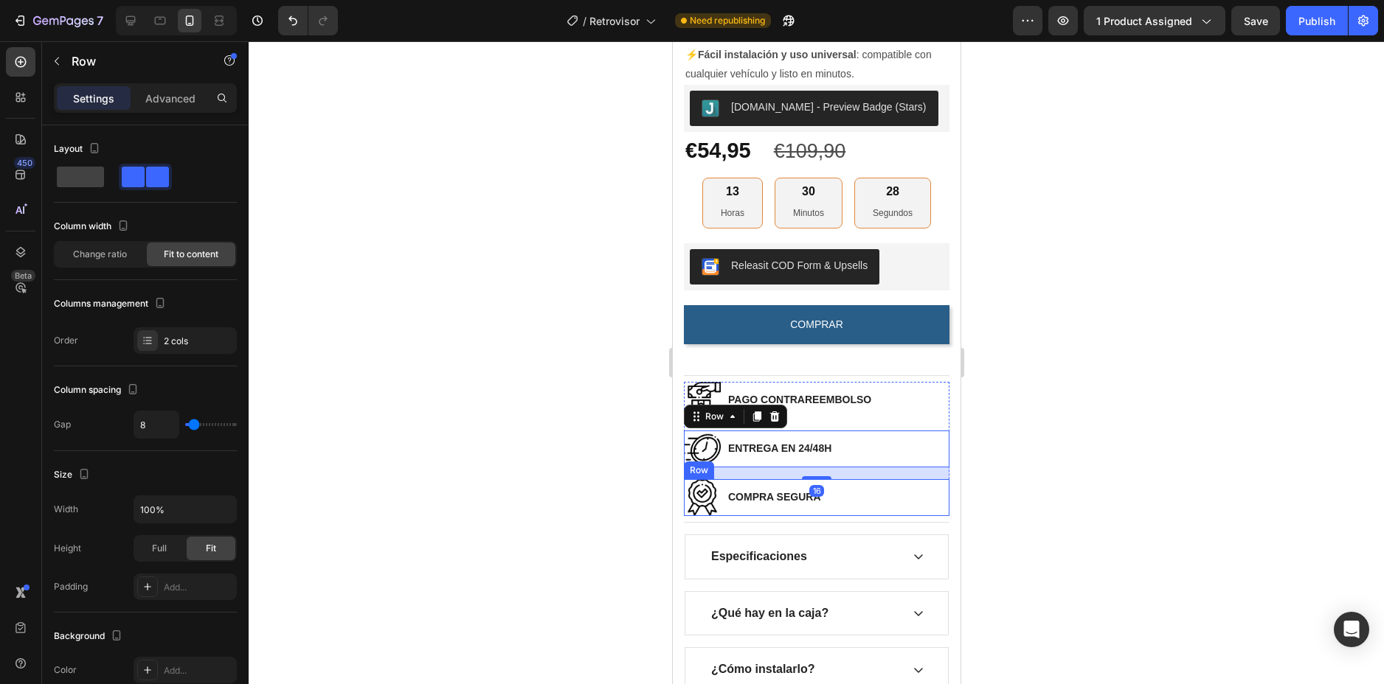
click at [898, 502] on div "Image COMPRA SEGURA Text block Row" at bounding box center [816, 497] width 266 height 37
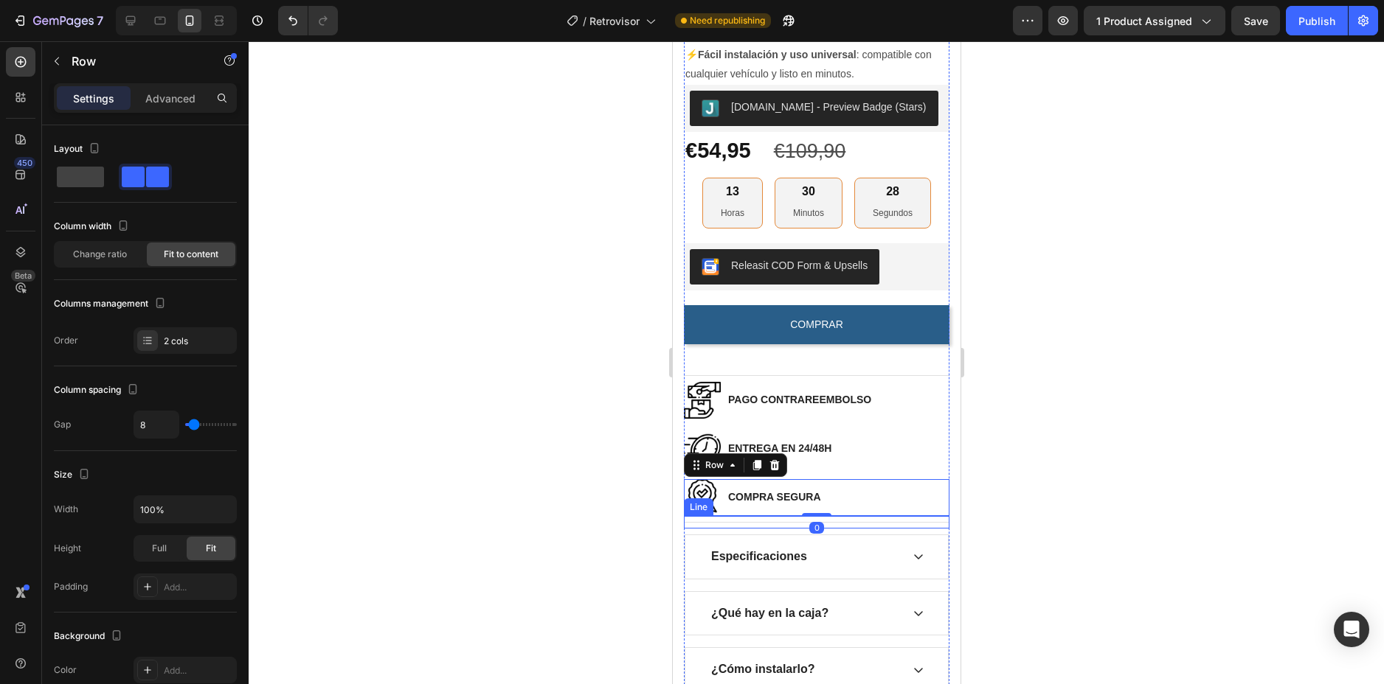
click at [883, 529] on div "Title Line" at bounding box center [816, 522] width 266 height 13
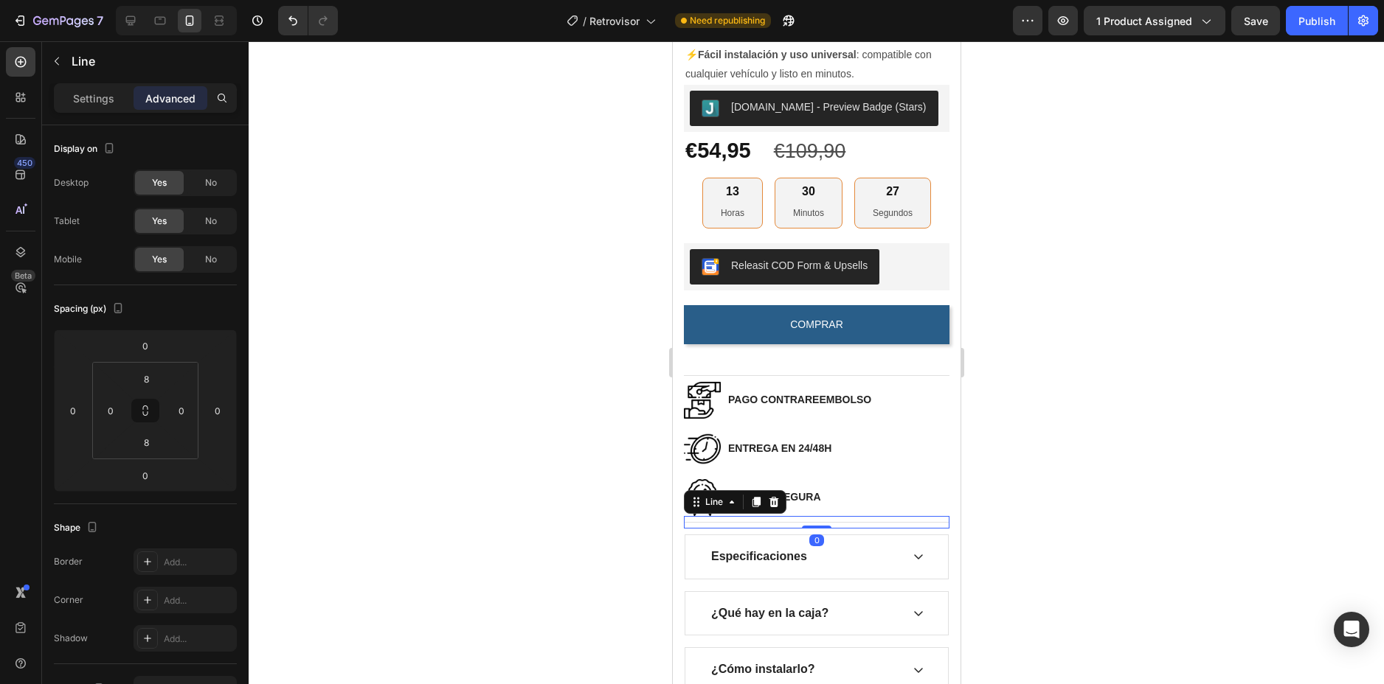
click at [1036, 512] on div at bounding box center [816, 362] width 1135 height 643
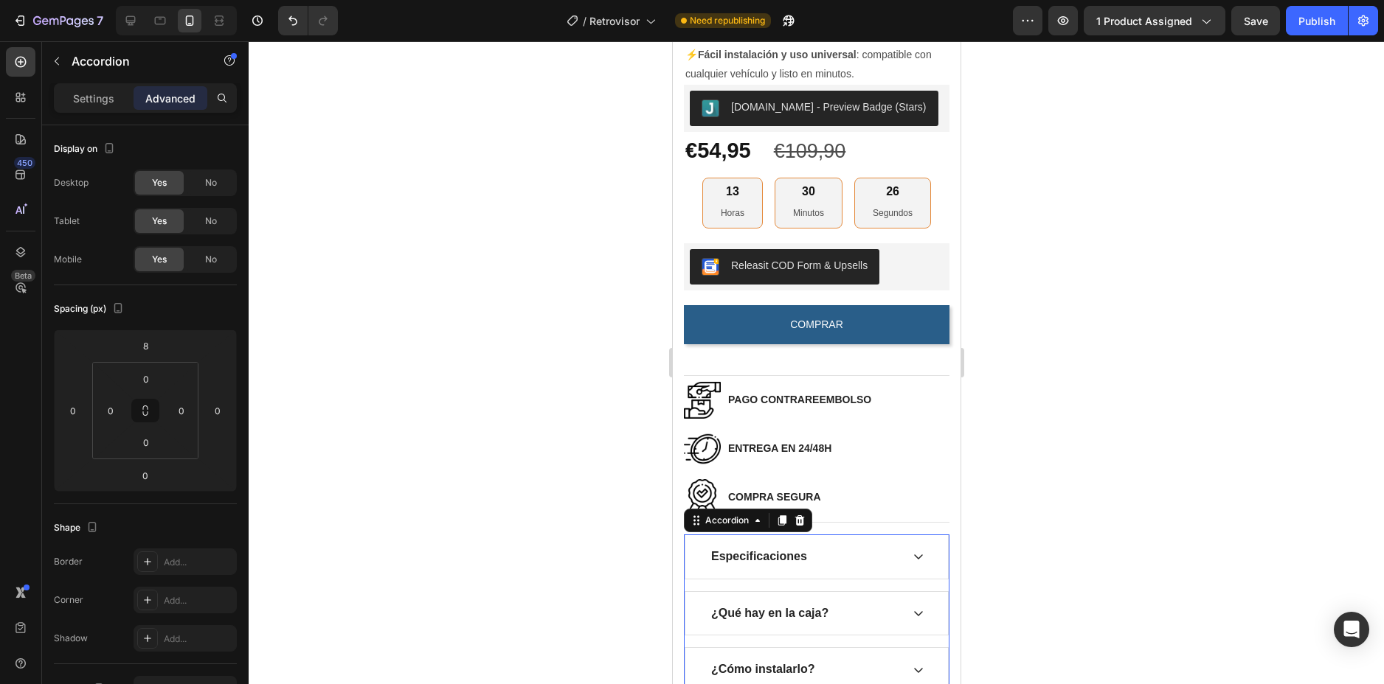
click at [885, 558] on div "Especificaciones" at bounding box center [804, 557] width 192 height 20
click at [884, 545] on div "Especificaciones" at bounding box center [815, 557] width 263 height 44
click at [878, 555] on div "Especificaciones" at bounding box center [804, 557] width 192 height 20
click at [879, 563] on div "Especificaciones" at bounding box center [804, 557] width 192 height 20
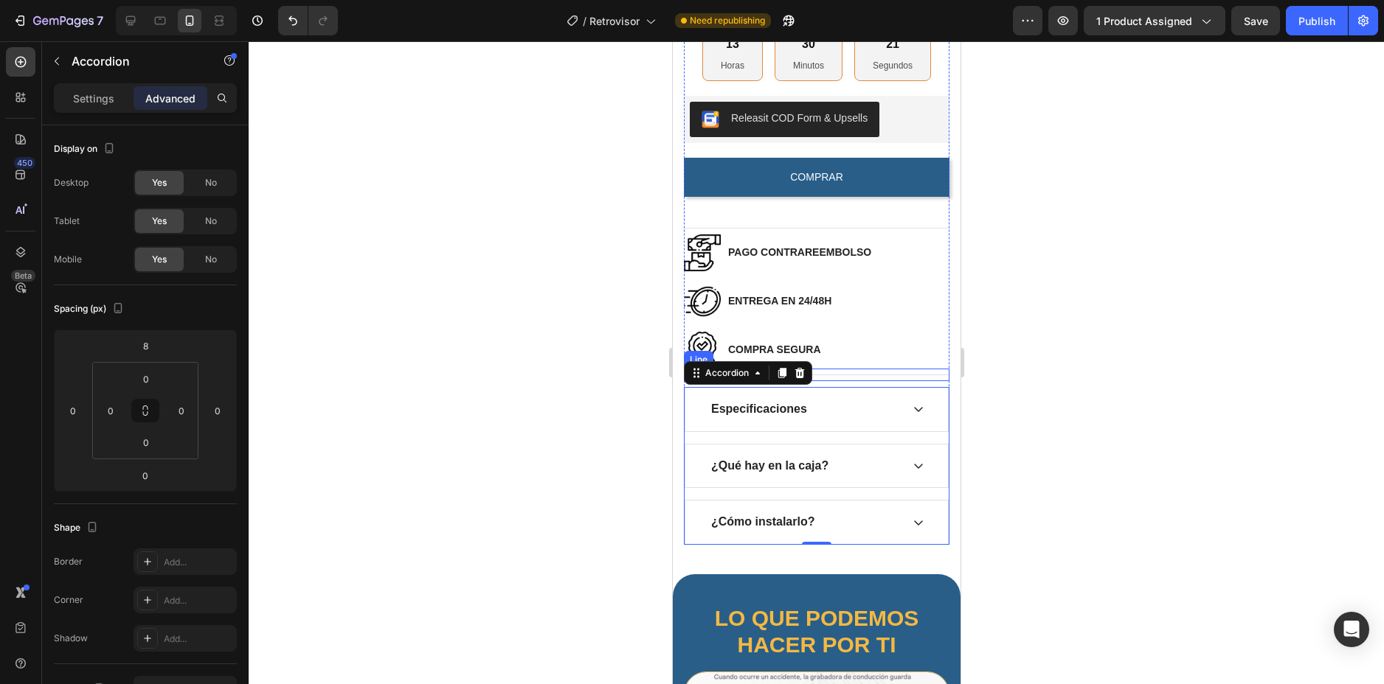
scroll to position [849, 0]
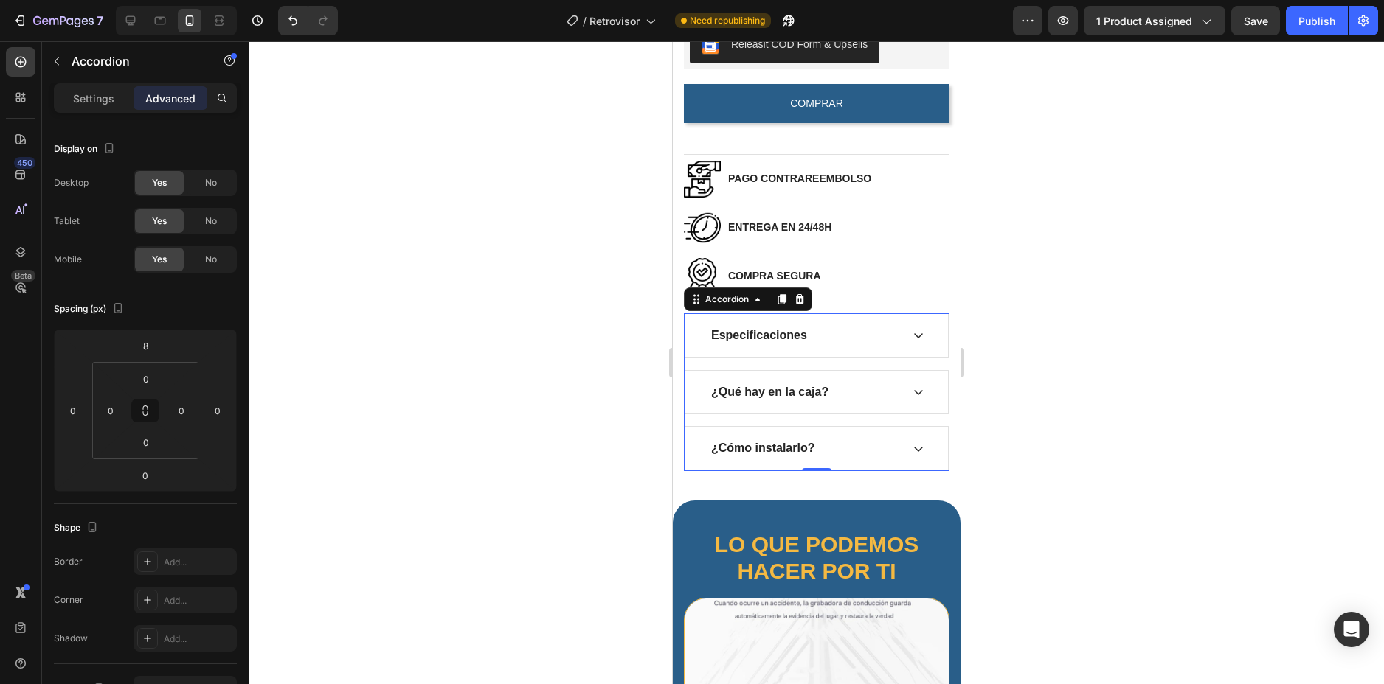
click at [1060, 377] on div at bounding box center [816, 362] width 1135 height 643
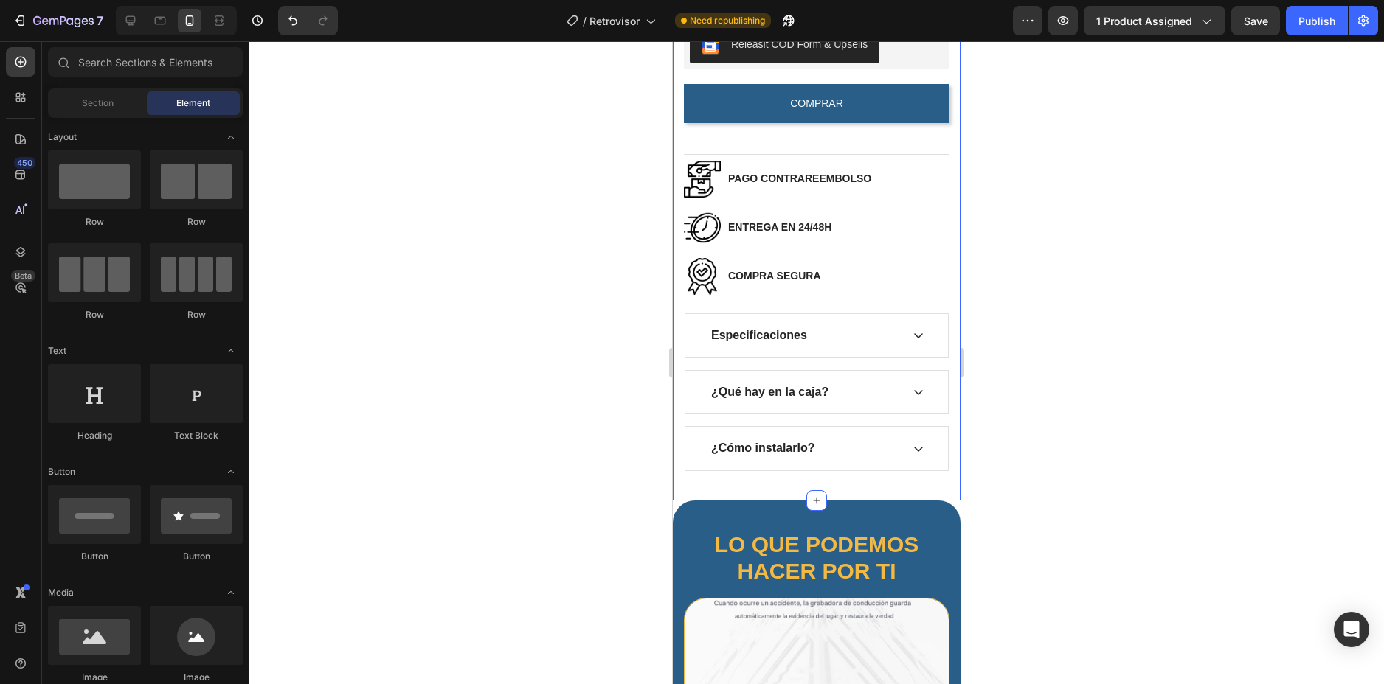
scroll to position [701, 0]
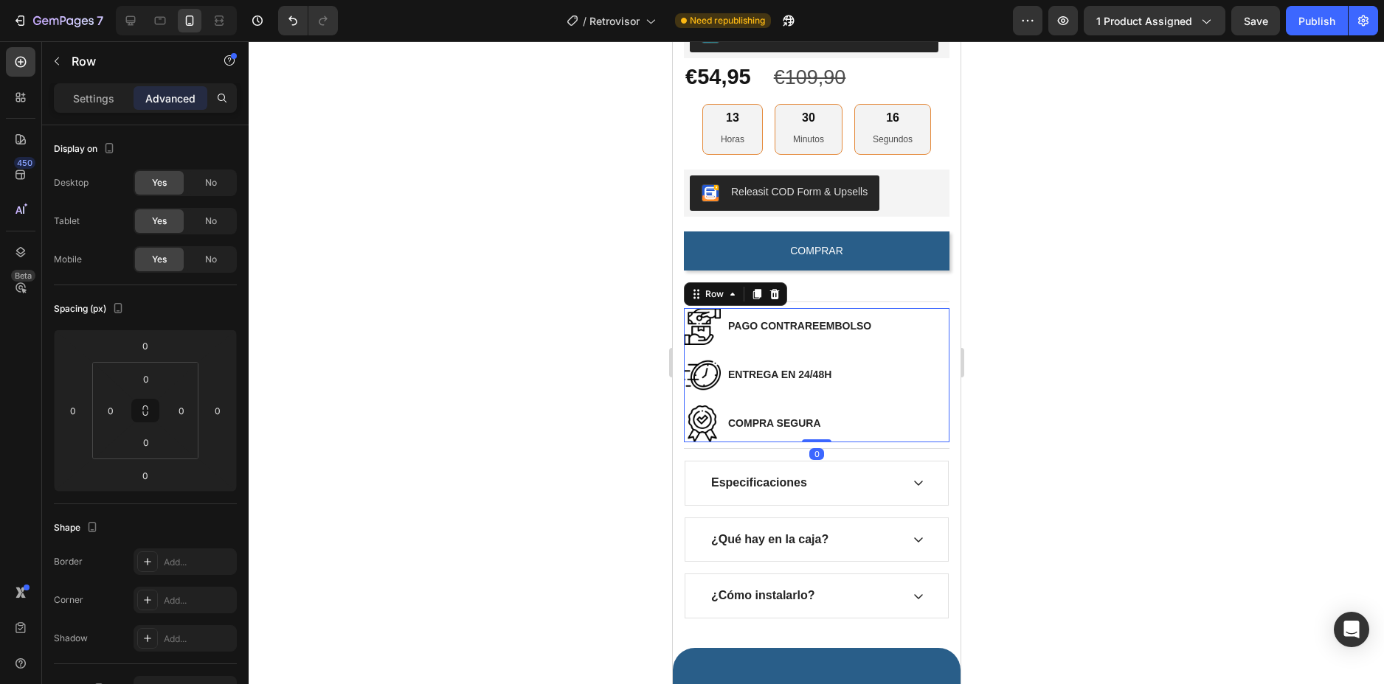
click at [903, 355] on div "Image PAGO CONTRAREEMBOLSO Text block Row" at bounding box center [816, 332] width 266 height 49
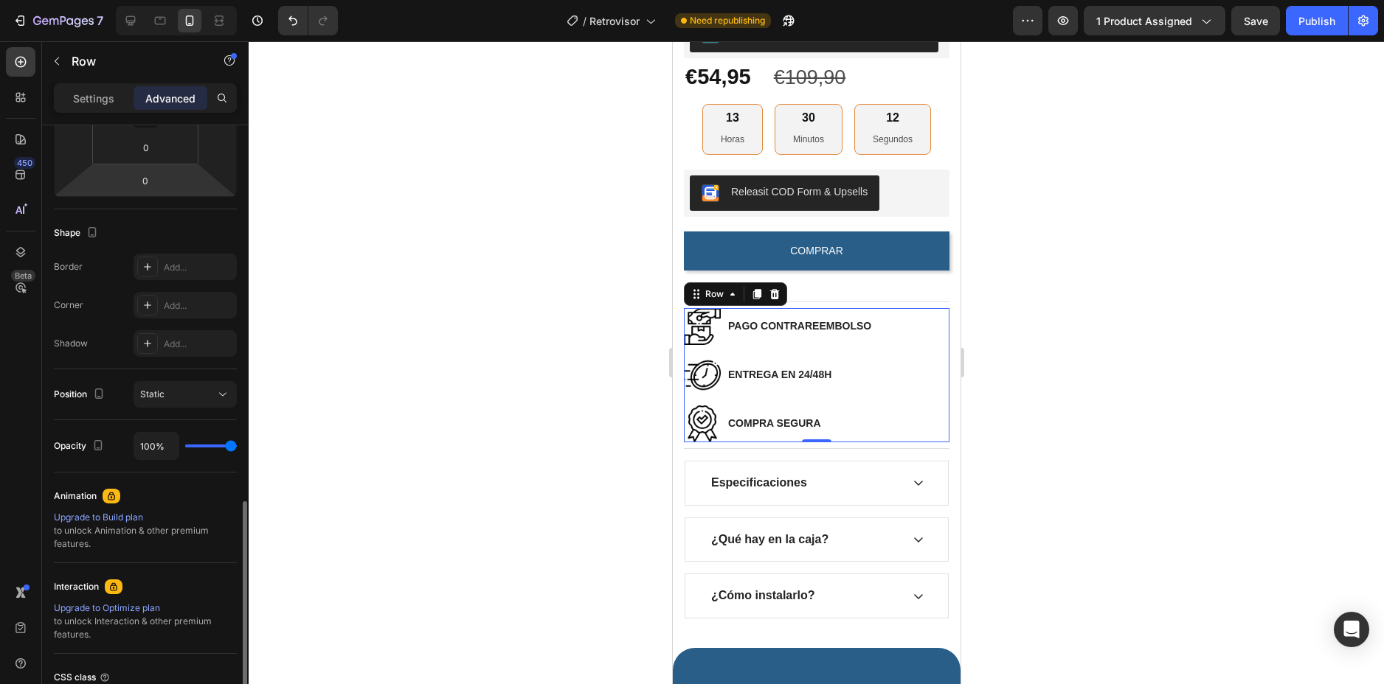
scroll to position [423, 0]
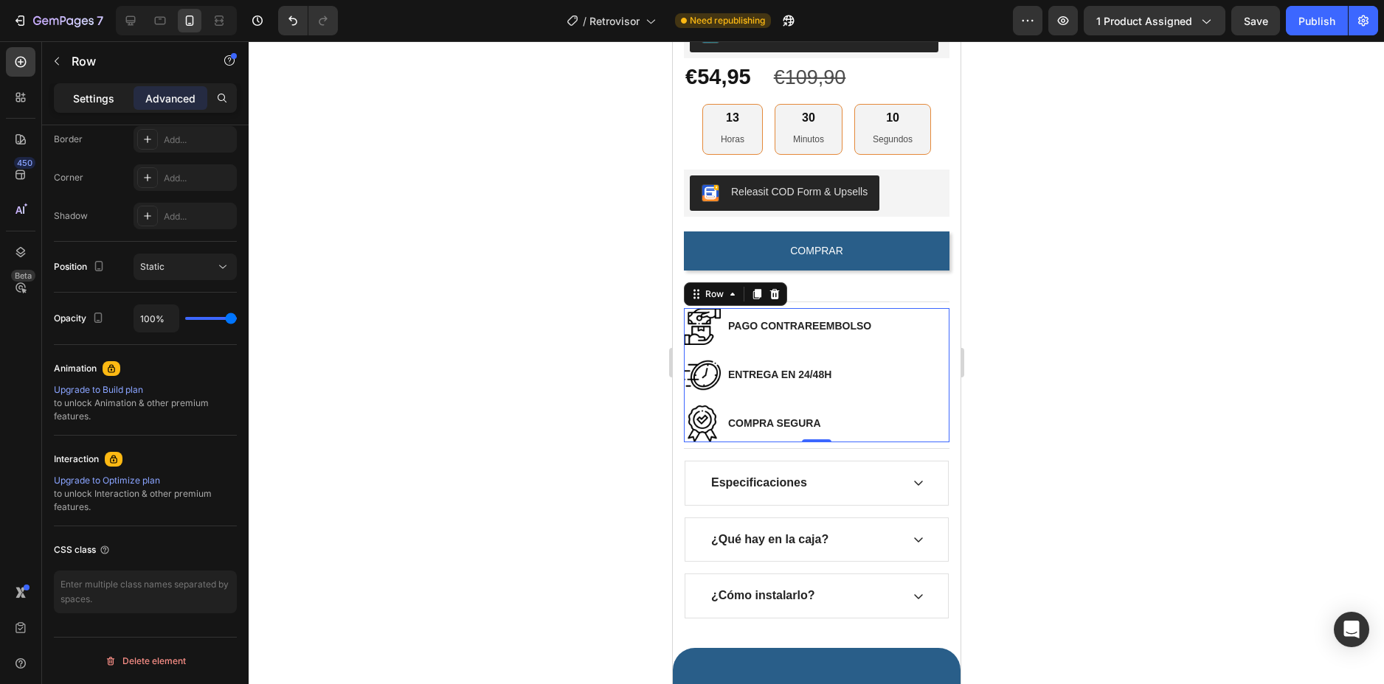
click at [97, 97] on p "Settings" at bounding box center [93, 98] width 41 height 15
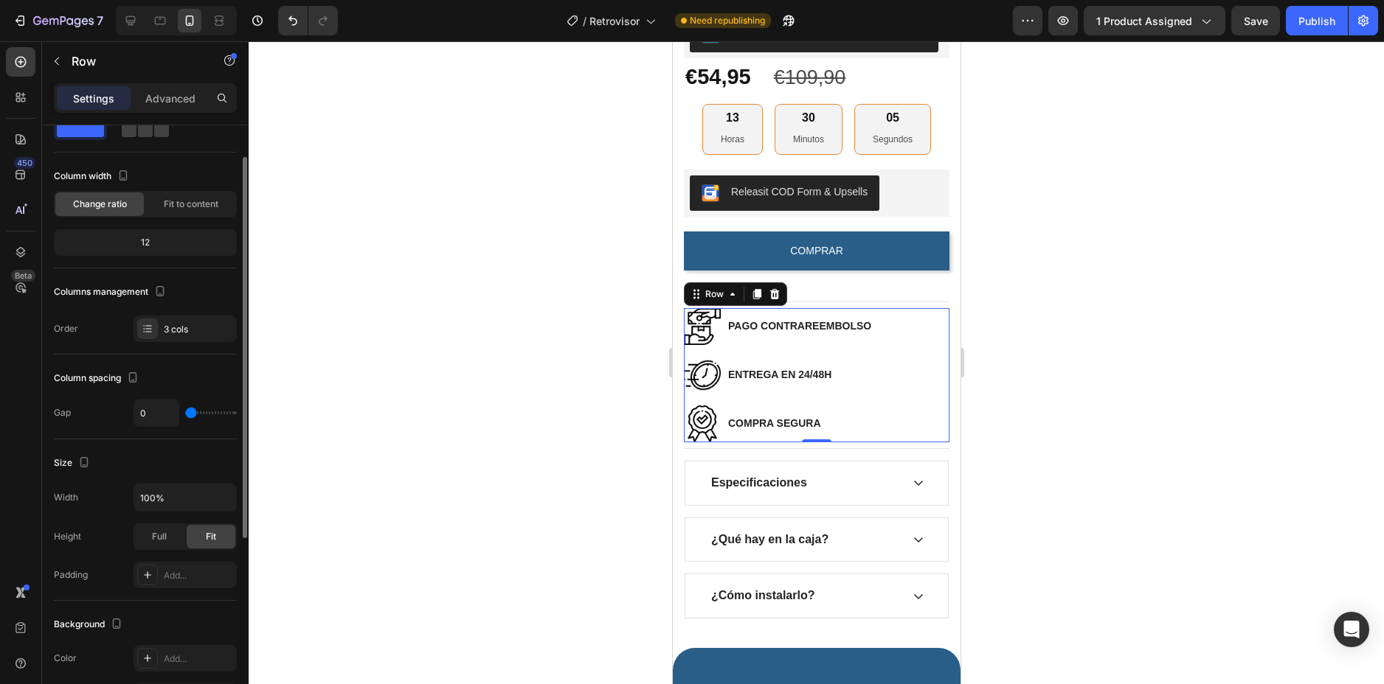
scroll to position [0, 0]
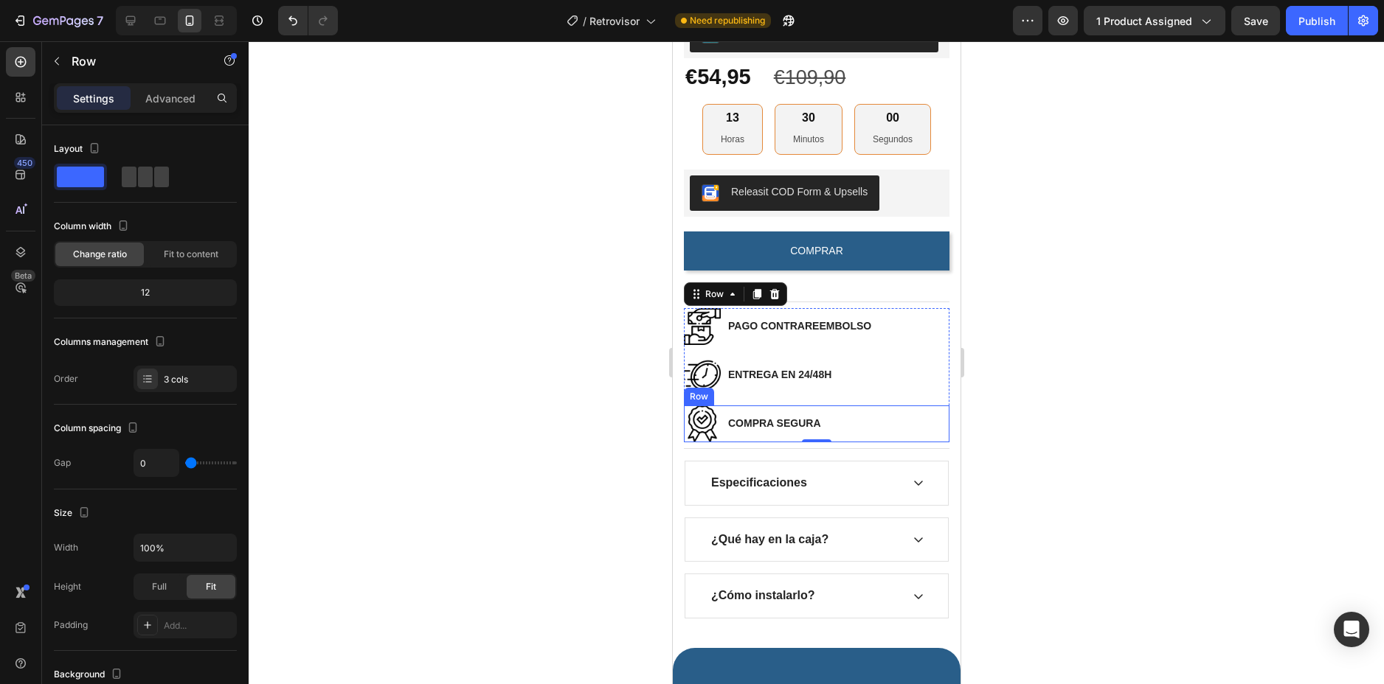
click at [805, 421] on div "COMPRA SEGURA Text block" at bounding box center [774, 424] width 96 height 37
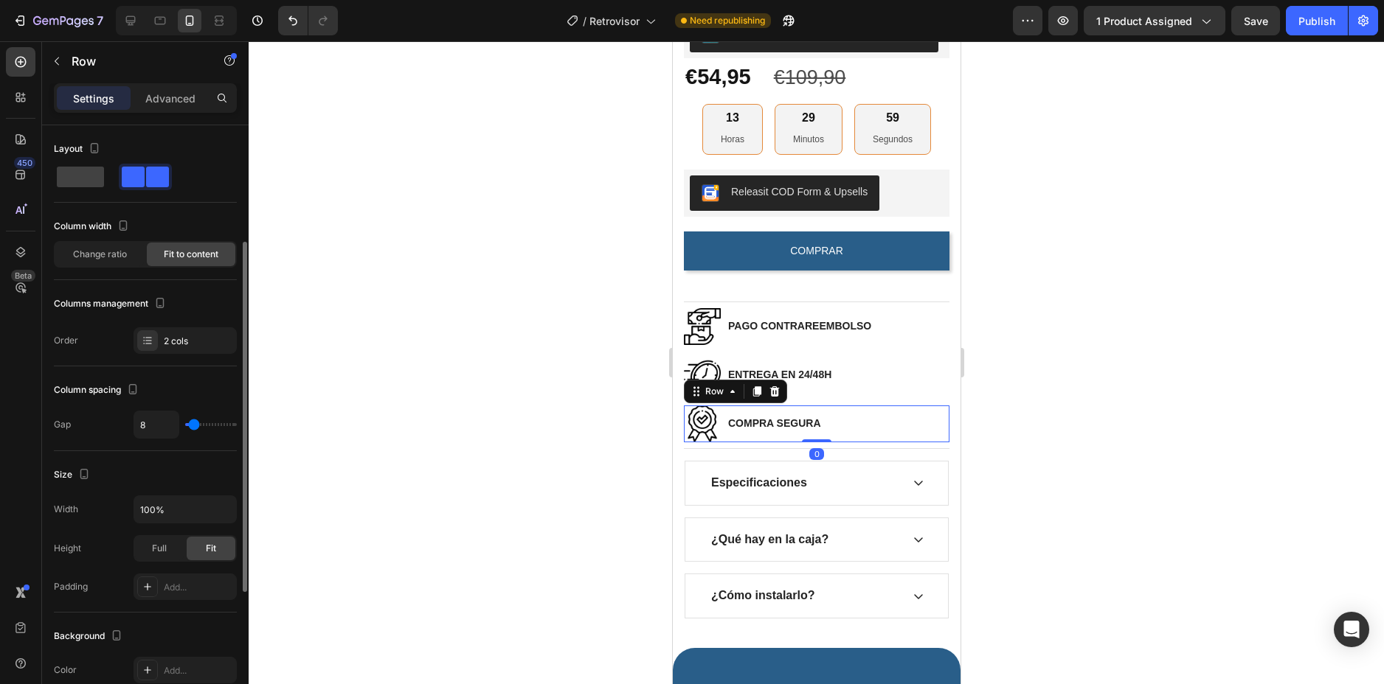
scroll to position [429, 0]
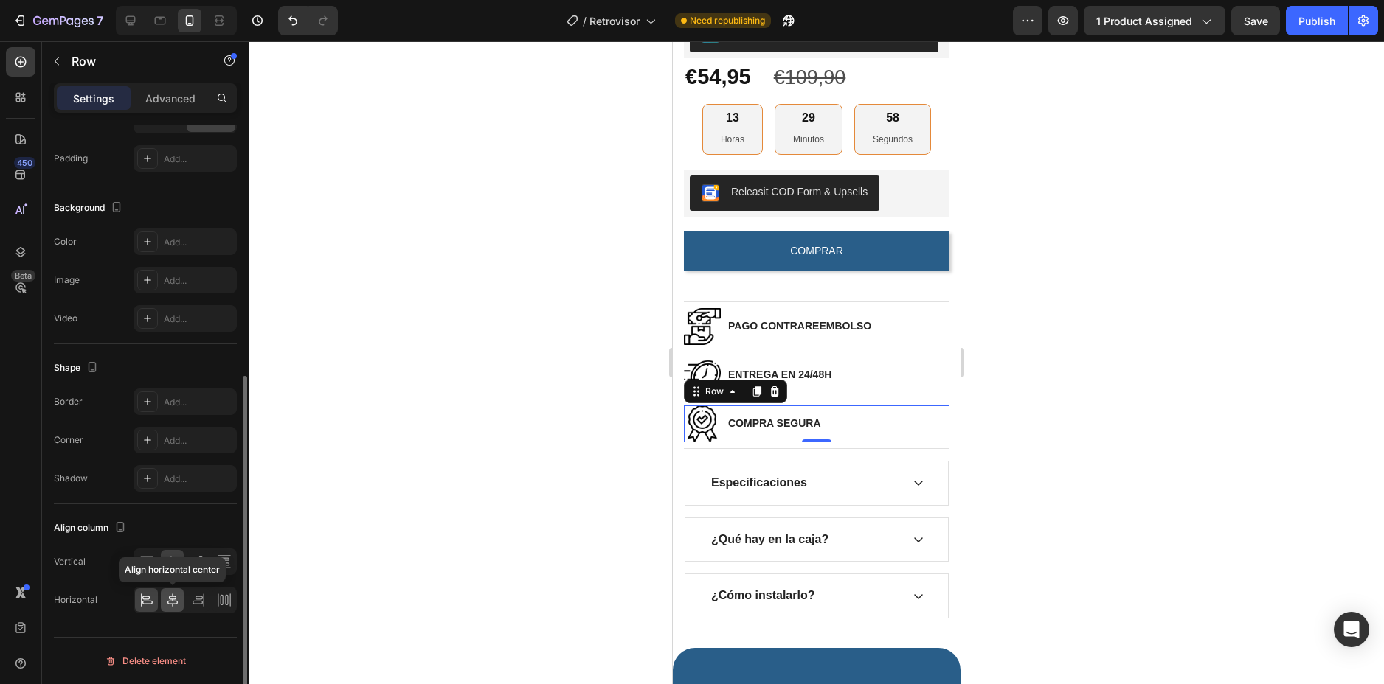
click at [172, 605] on icon at bounding box center [172, 600] width 10 height 13
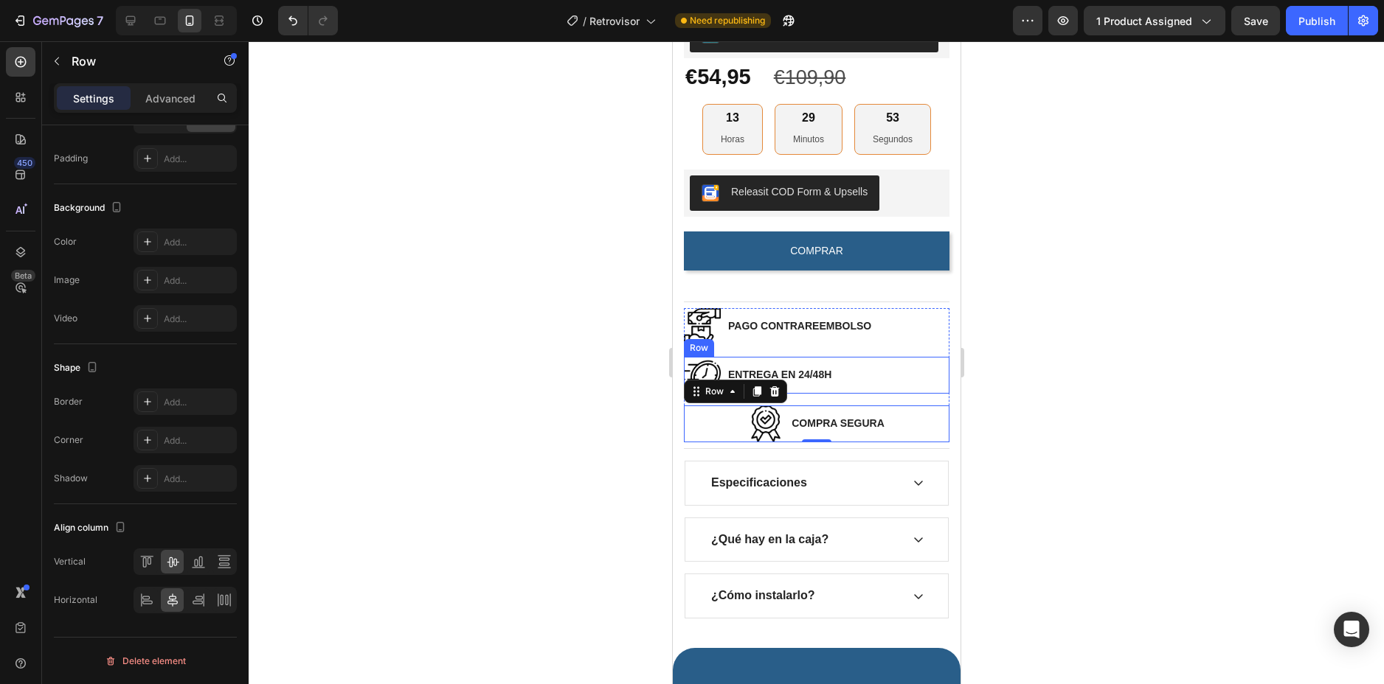
click at [875, 381] on div "Image ENTREGA EN 24/48H Text block Row" at bounding box center [816, 375] width 266 height 37
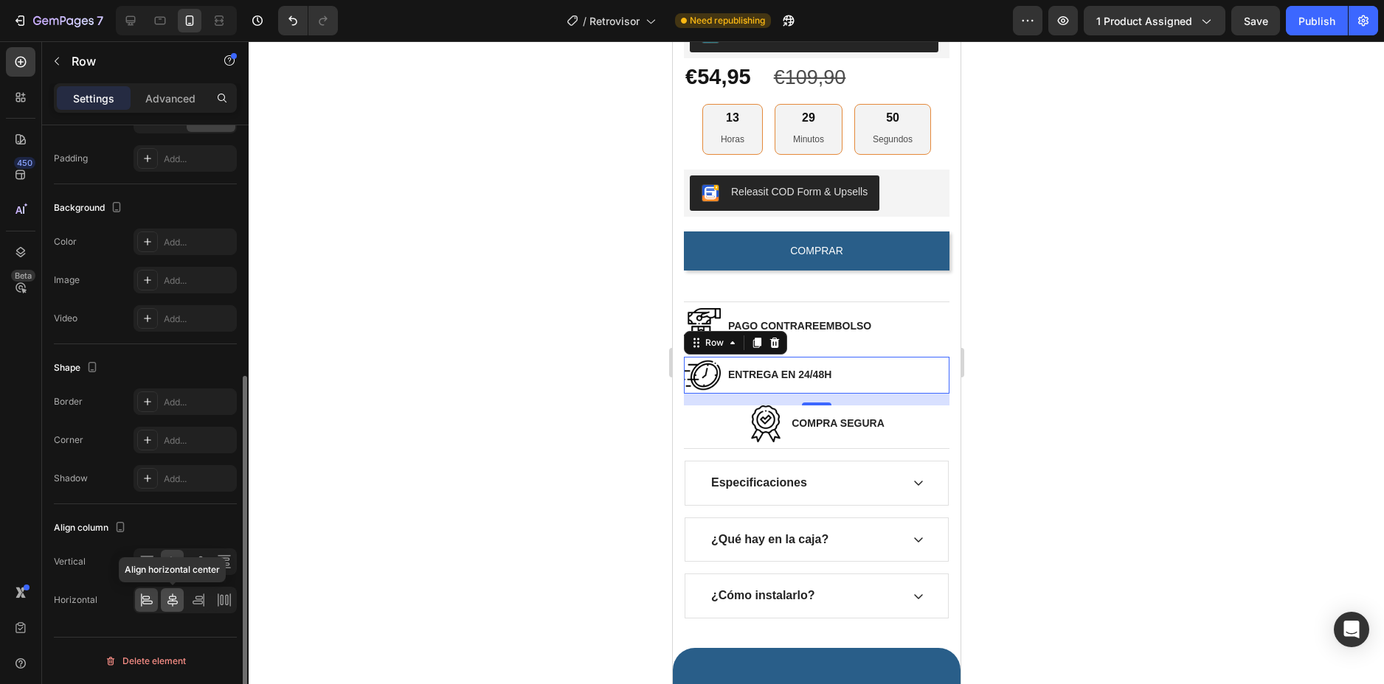
click at [174, 603] on icon at bounding box center [172, 600] width 15 height 15
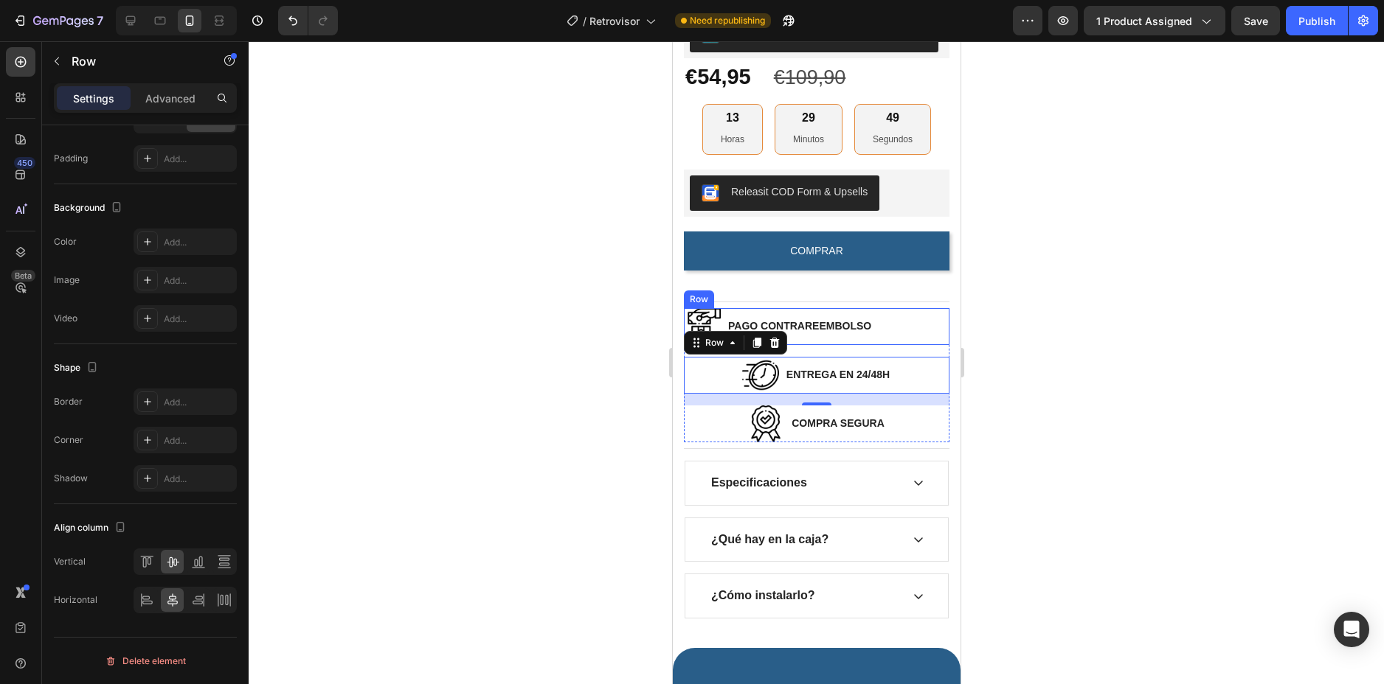
click at [909, 337] on div "Image PAGO CONTRAREEMBOLSO Text block Row" at bounding box center [816, 326] width 266 height 37
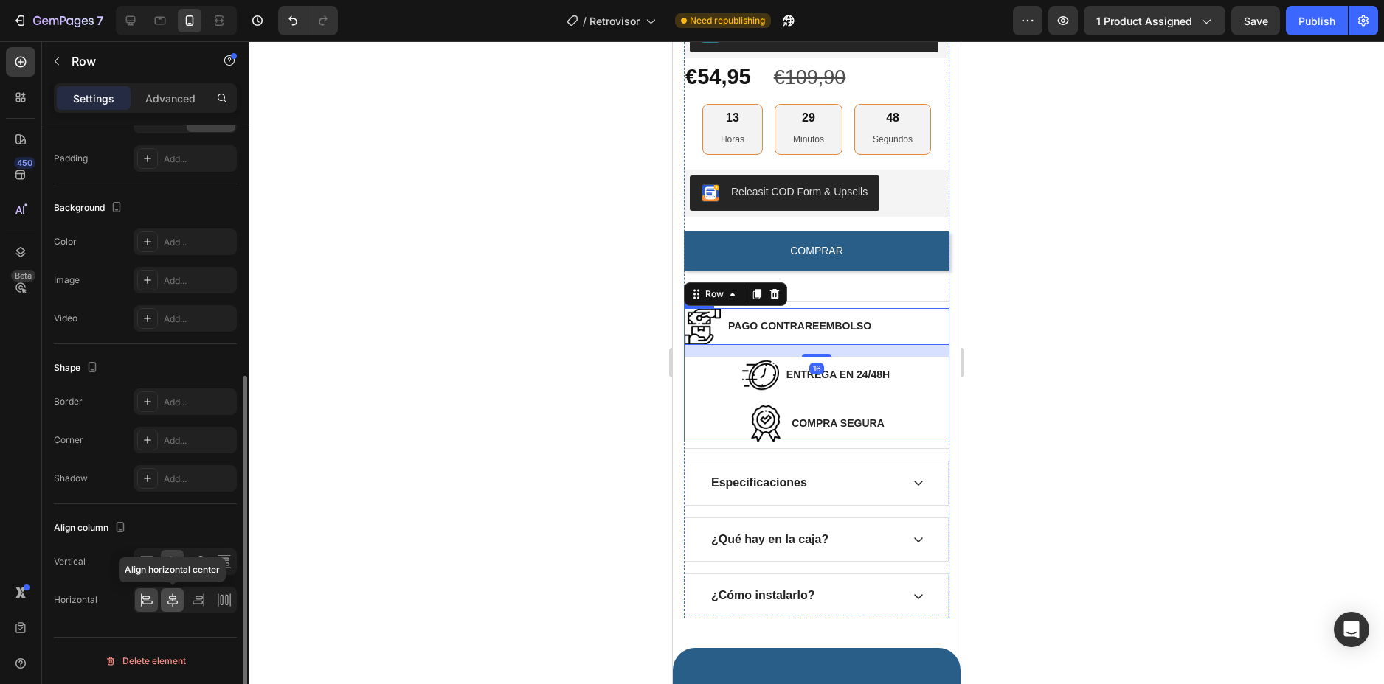
click at [179, 600] on icon at bounding box center [172, 600] width 15 height 15
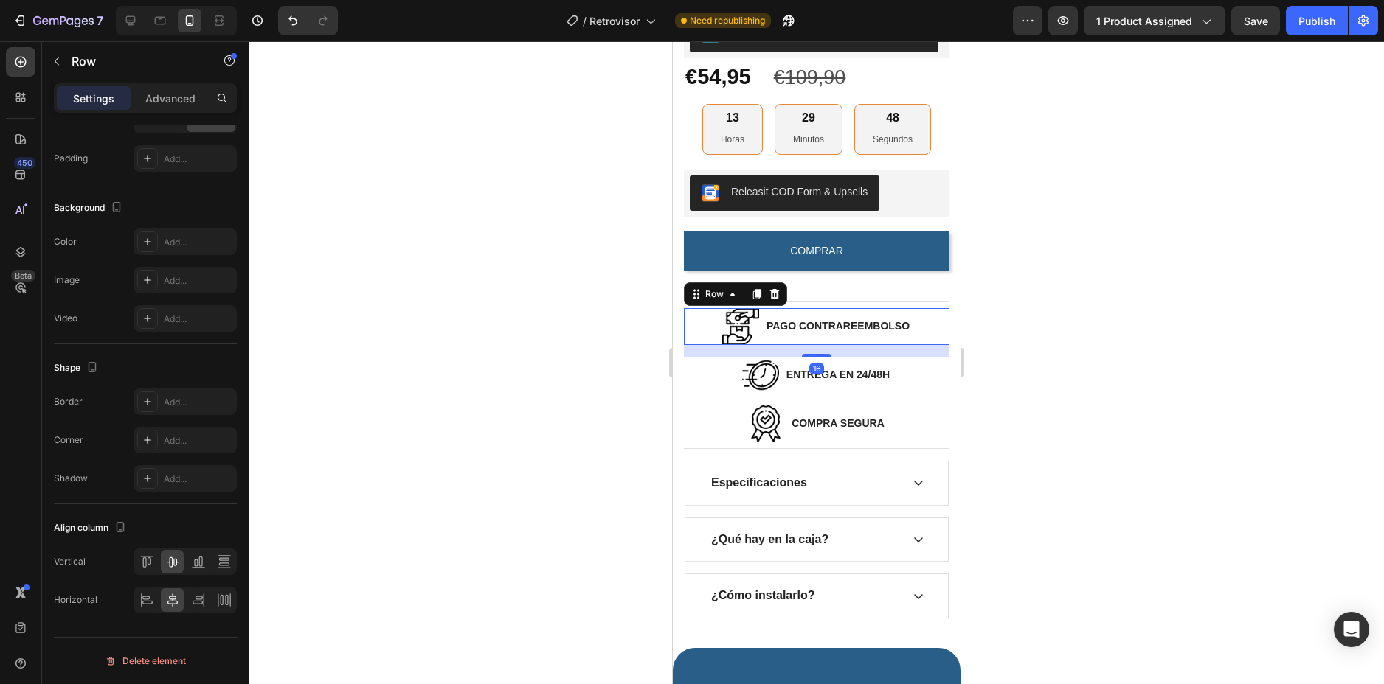
click at [1106, 339] on div at bounding box center [816, 362] width 1135 height 643
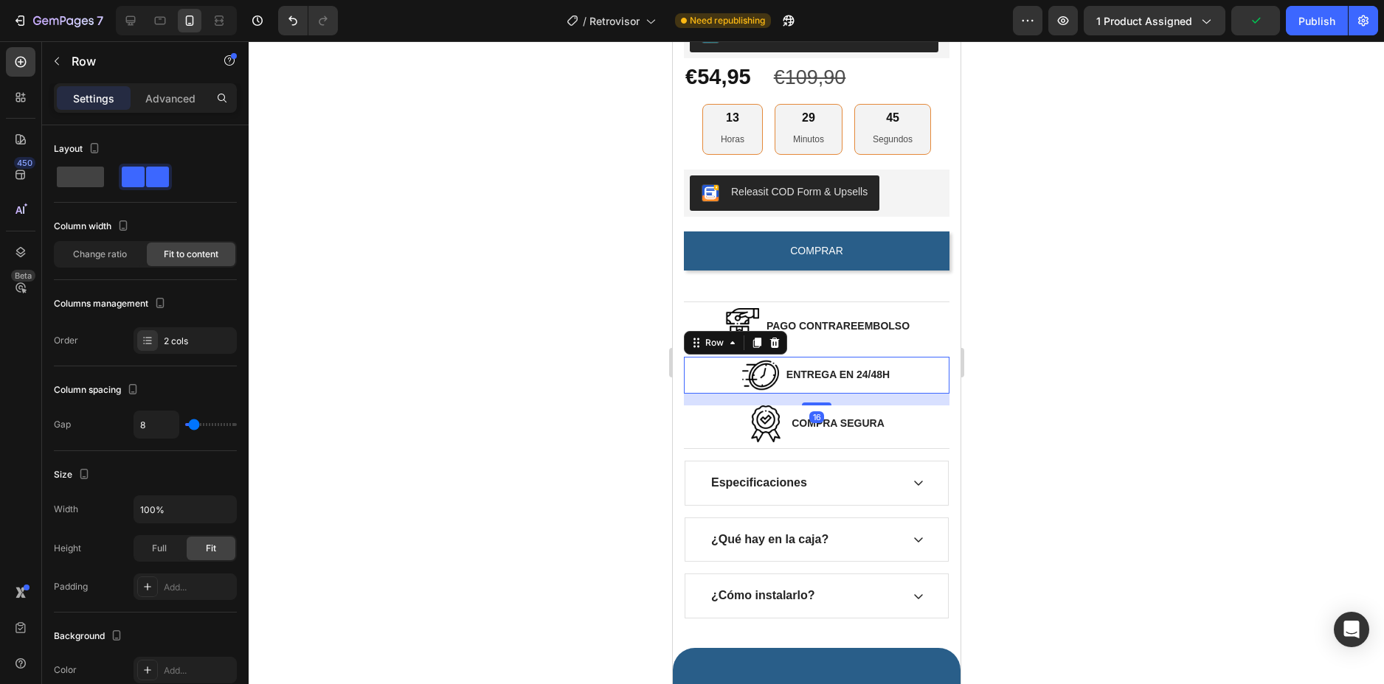
click at [898, 381] on div "Image ENTREGA EN 24/48H Text block Row 16" at bounding box center [816, 375] width 266 height 37
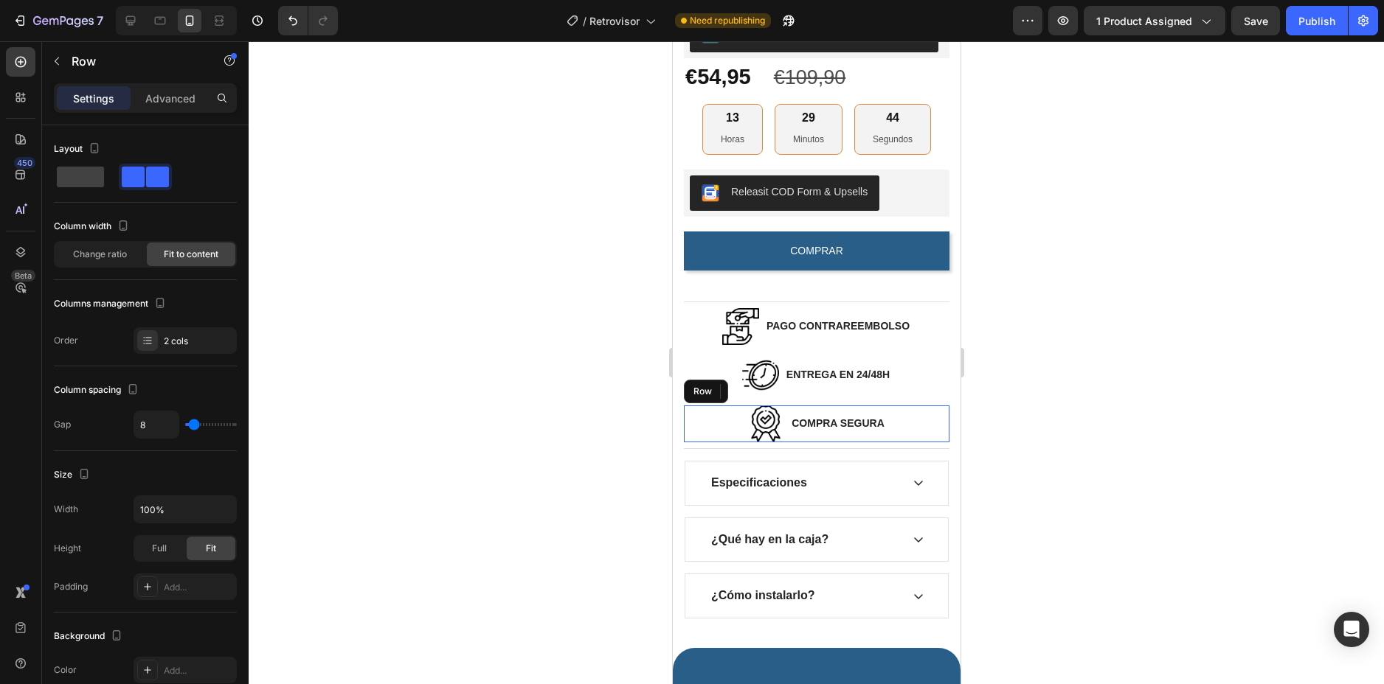
click at [898, 440] on div "Image COMPRA SEGURA Text block Row" at bounding box center [816, 424] width 266 height 37
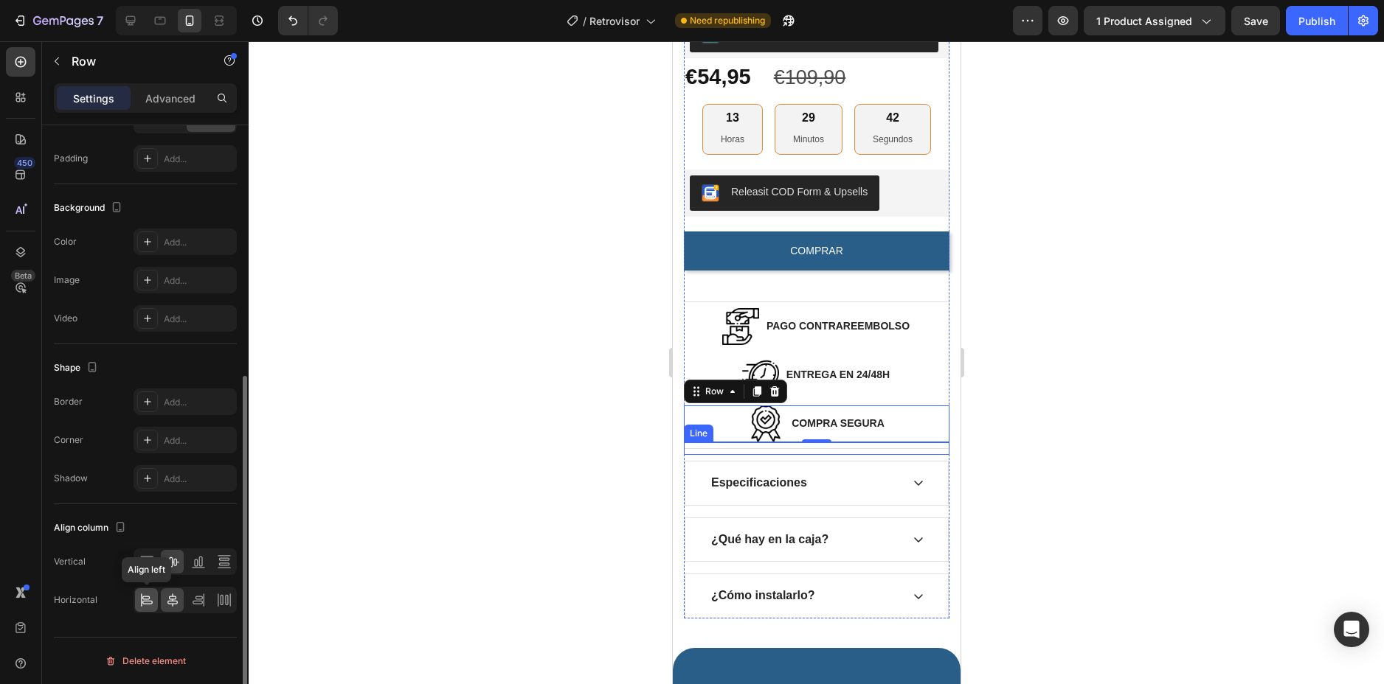
click at [139, 603] on icon at bounding box center [146, 600] width 15 height 15
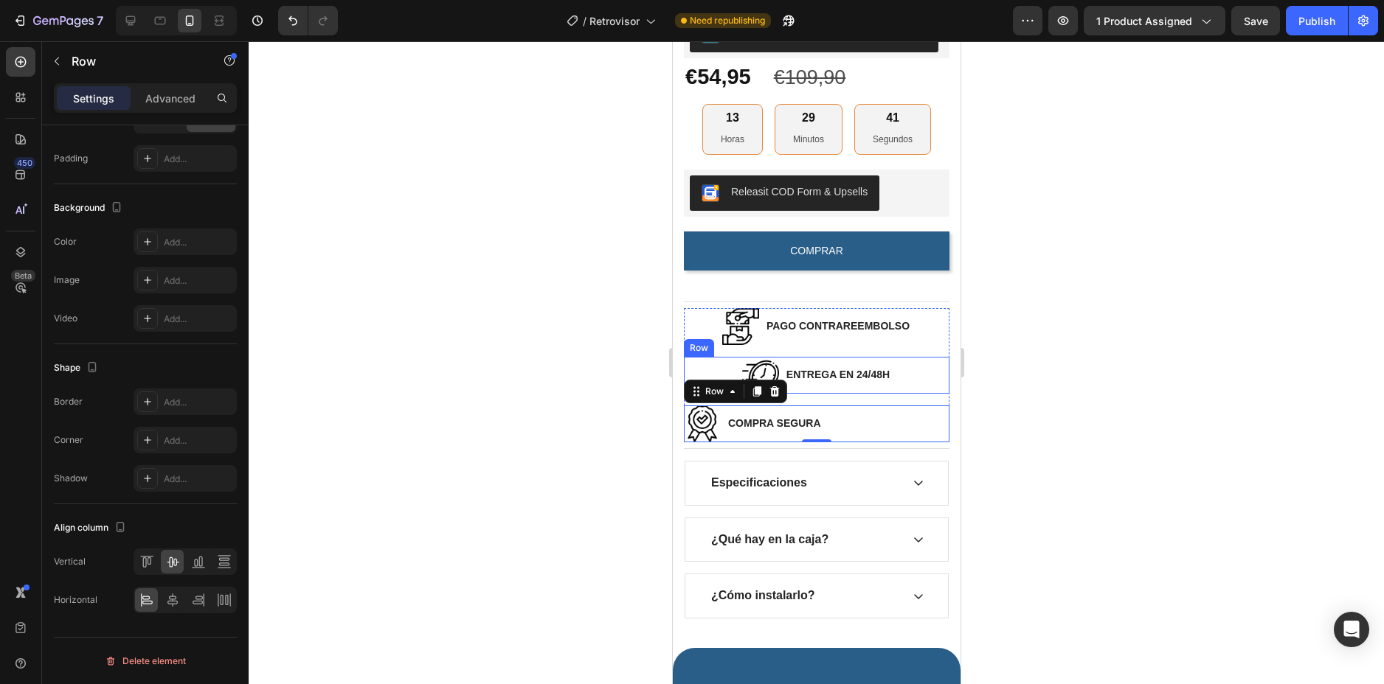
click at [914, 381] on div "Image ENTREGA EN 24/48H Text block Row" at bounding box center [816, 375] width 266 height 37
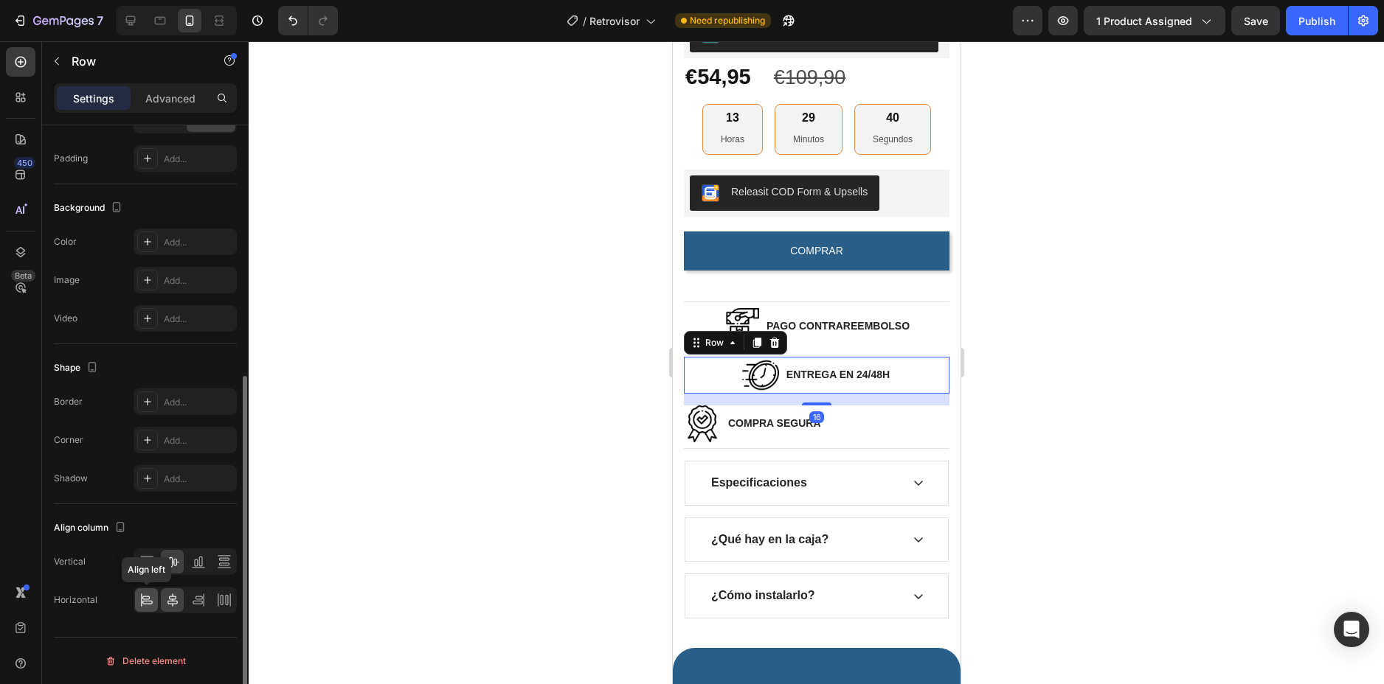
click at [148, 597] on icon at bounding box center [145, 598] width 7 height 4
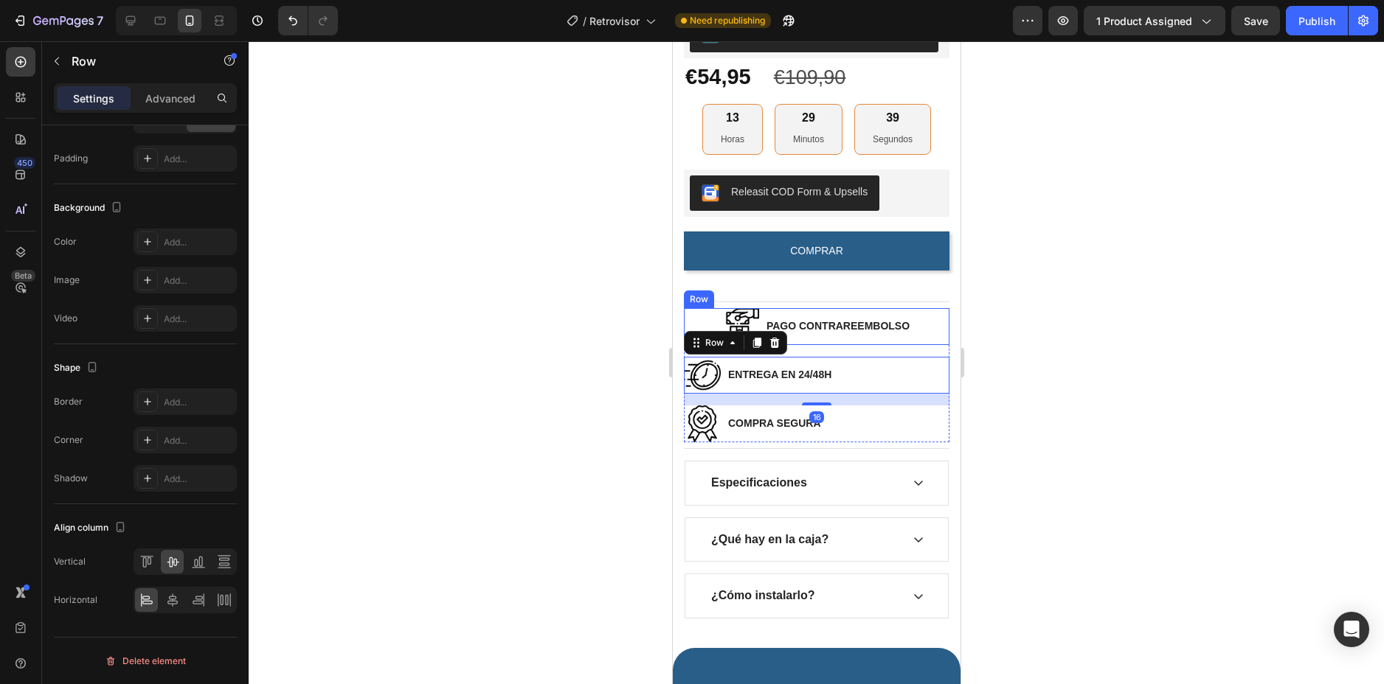
click at [920, 341] on div "Image PAGO CONTRAREEMBOLSO Text block Row" at bounding box center [816, 326] width 266 height 37
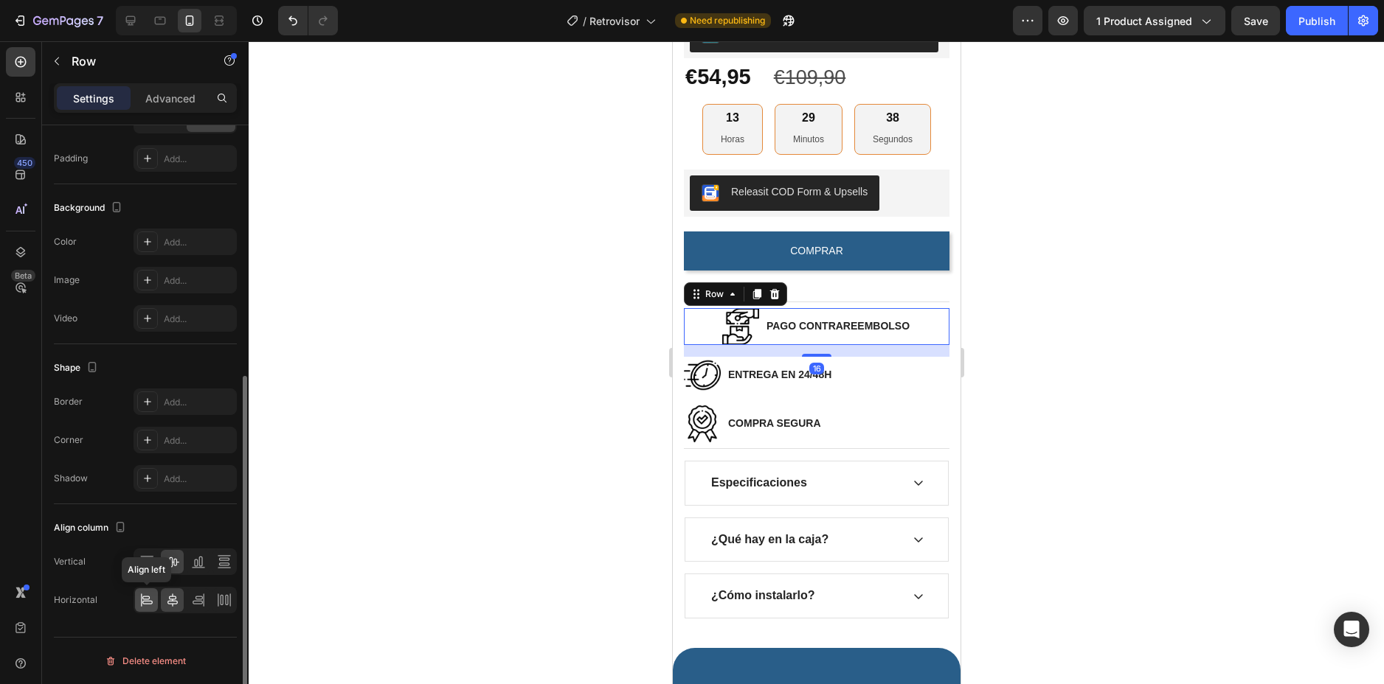
click at [142, 600] on icon at bounding box center [146, 600] width 15 height 15
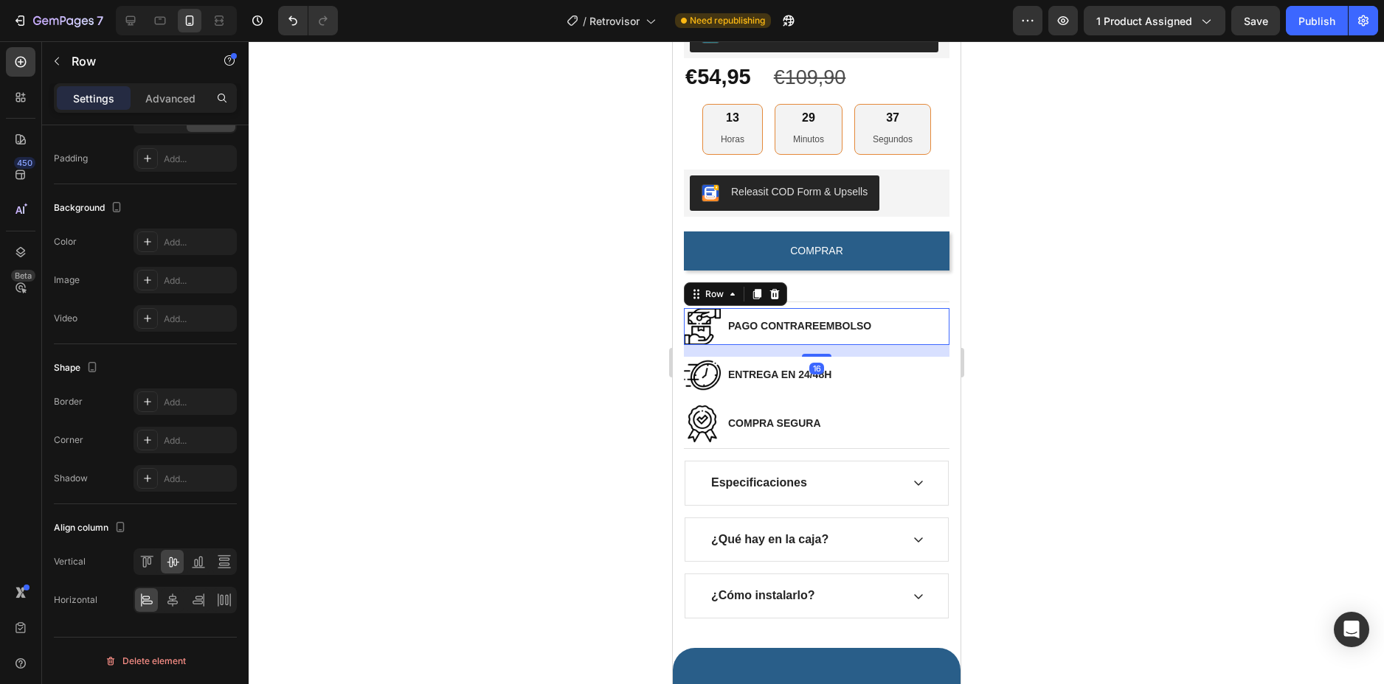
click at [903, 330] on div "Image PAGO CONTRAREEMBOLSO Text block Row 16" at bounding box center [816, 326] width 266 height 37
click at [876, 380] on div "Image ENTREGA EN 24/48H Text block Row" at bounding box center [816, 375] width 266 height 37
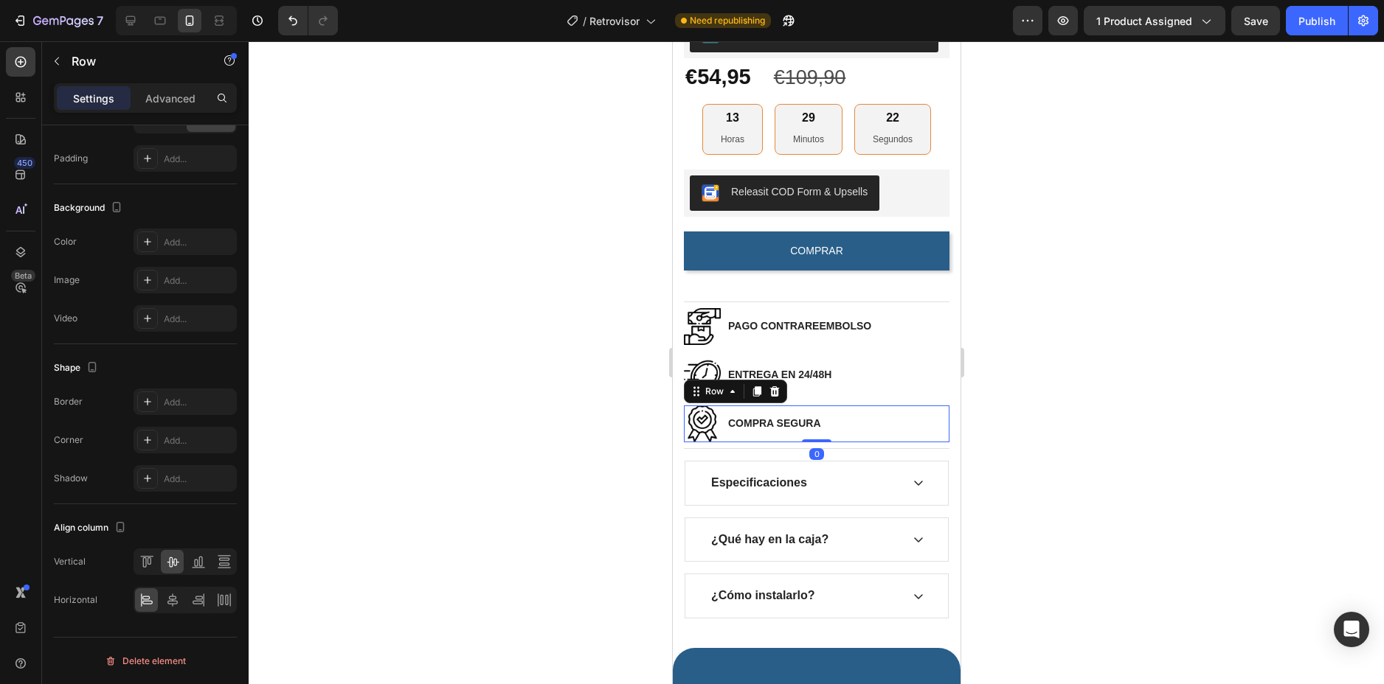
click at [842, 434] on div "Image COMPRA SEGURA Text block Row 0" at bounding box center [816, 424] width 266 height 37
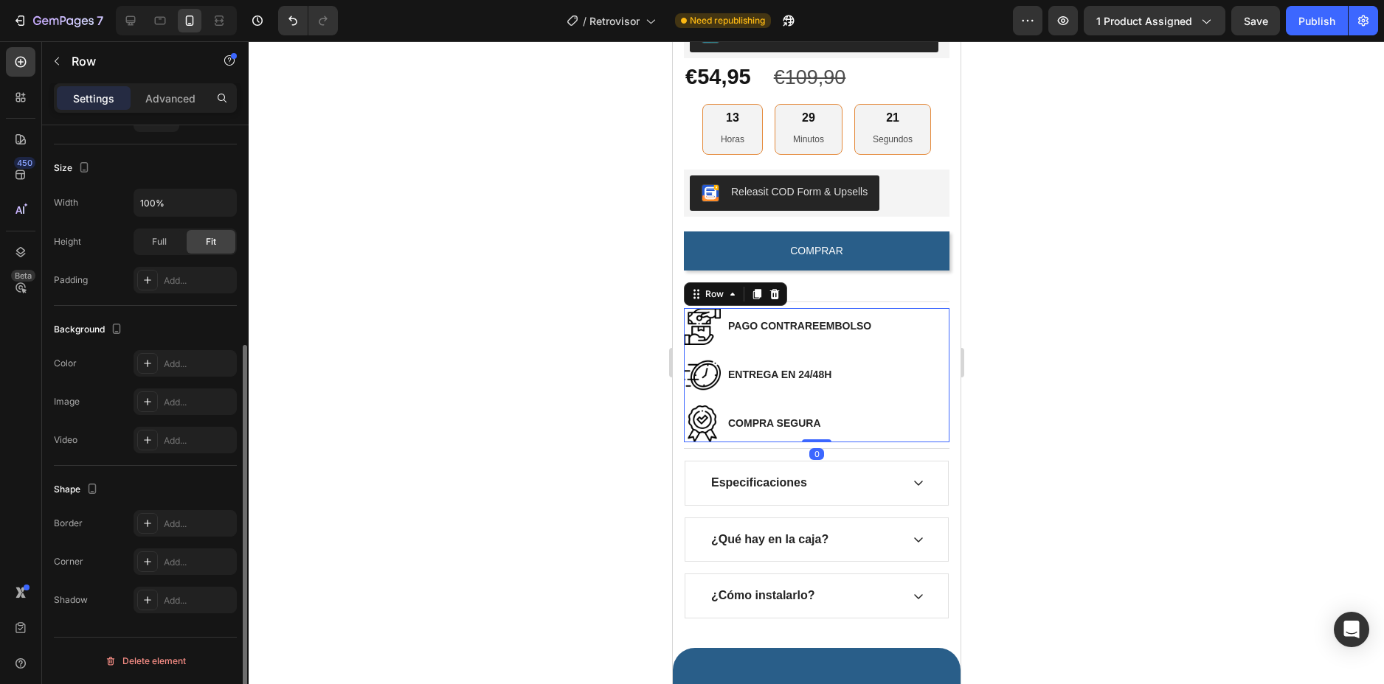
click at [870, 406] on div "Image ENTREGA EN 24/48H Text block Row" at bounding box center [816, 381] width 266 height 49
click at [874, 394] on div "Image ENTREGA EN 24/48H Text block Row" at bounding box center [816, 375] width 266 height 37
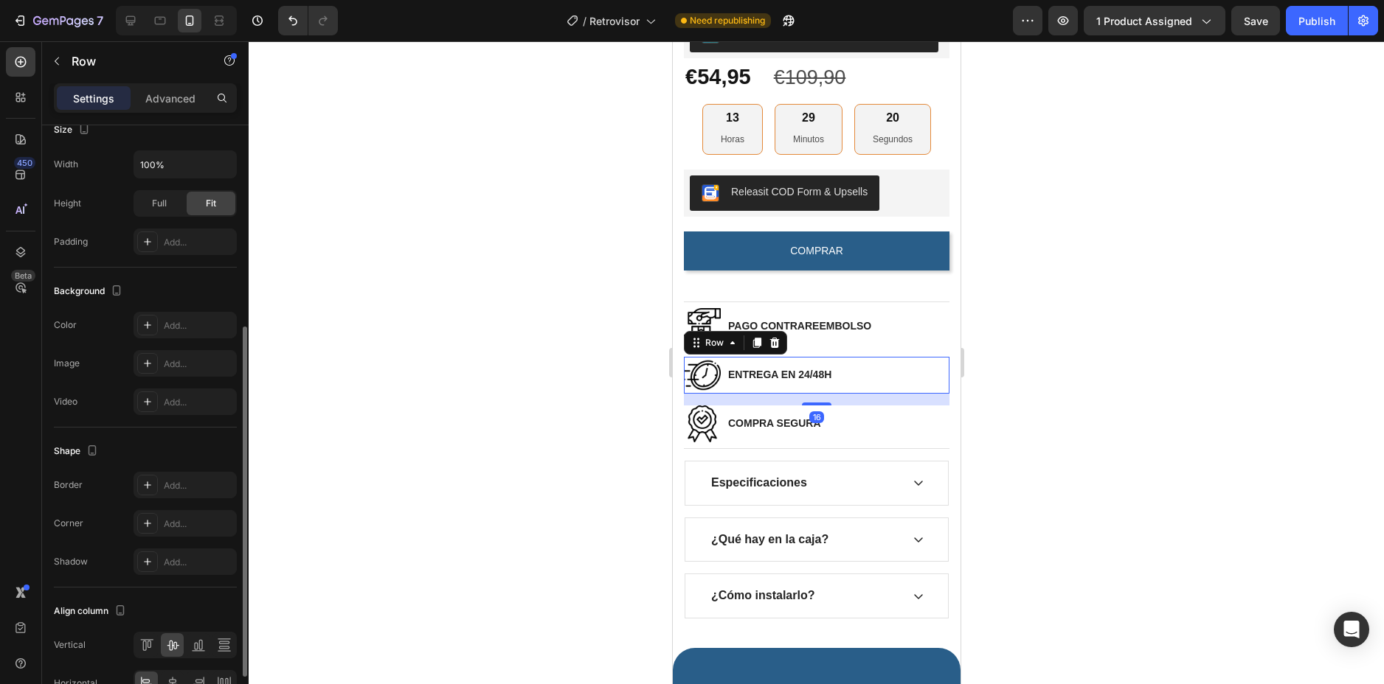
click at [872, 354] on div "Image PAGO CONTRAREEMBOLSO Text block Row" at bounding box center [816, 332] width 266 height 49
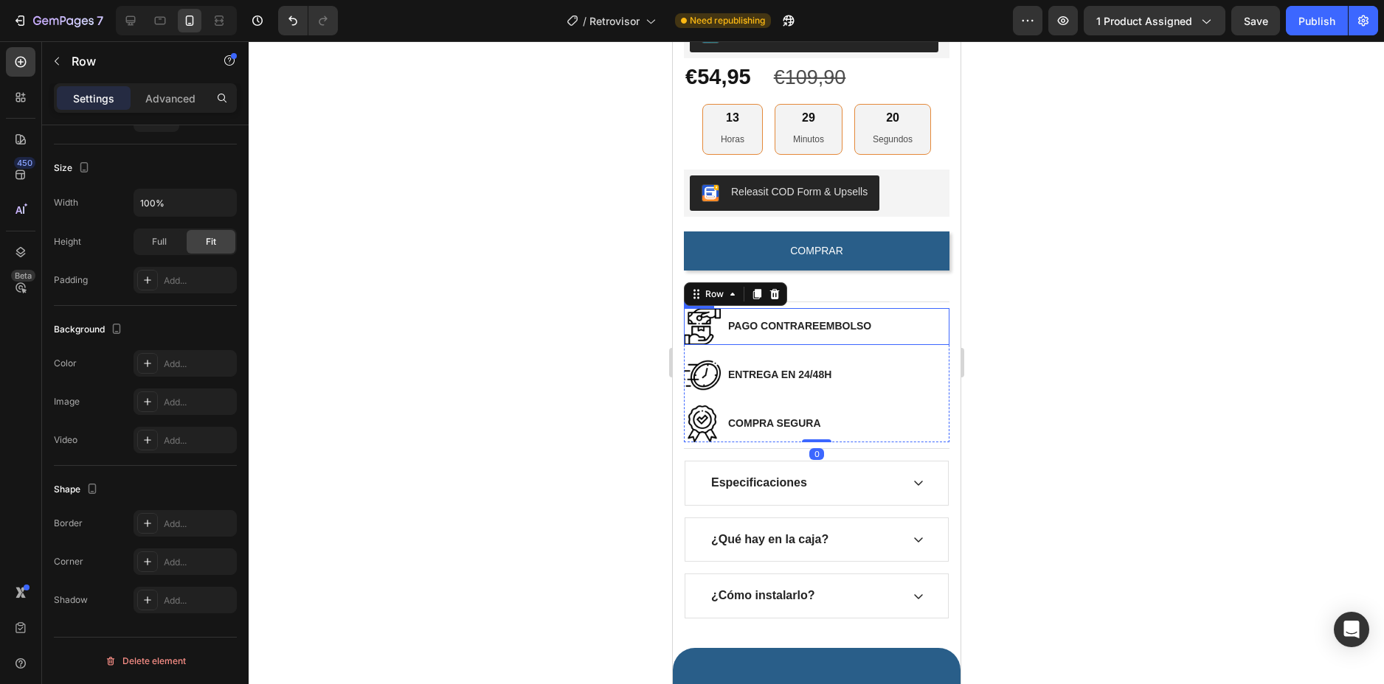
click at [873, 340] on div "Image PAGO CONTRAREEMBOLSO Text block Row" at bounding box center [816, 326] width 266 height 37
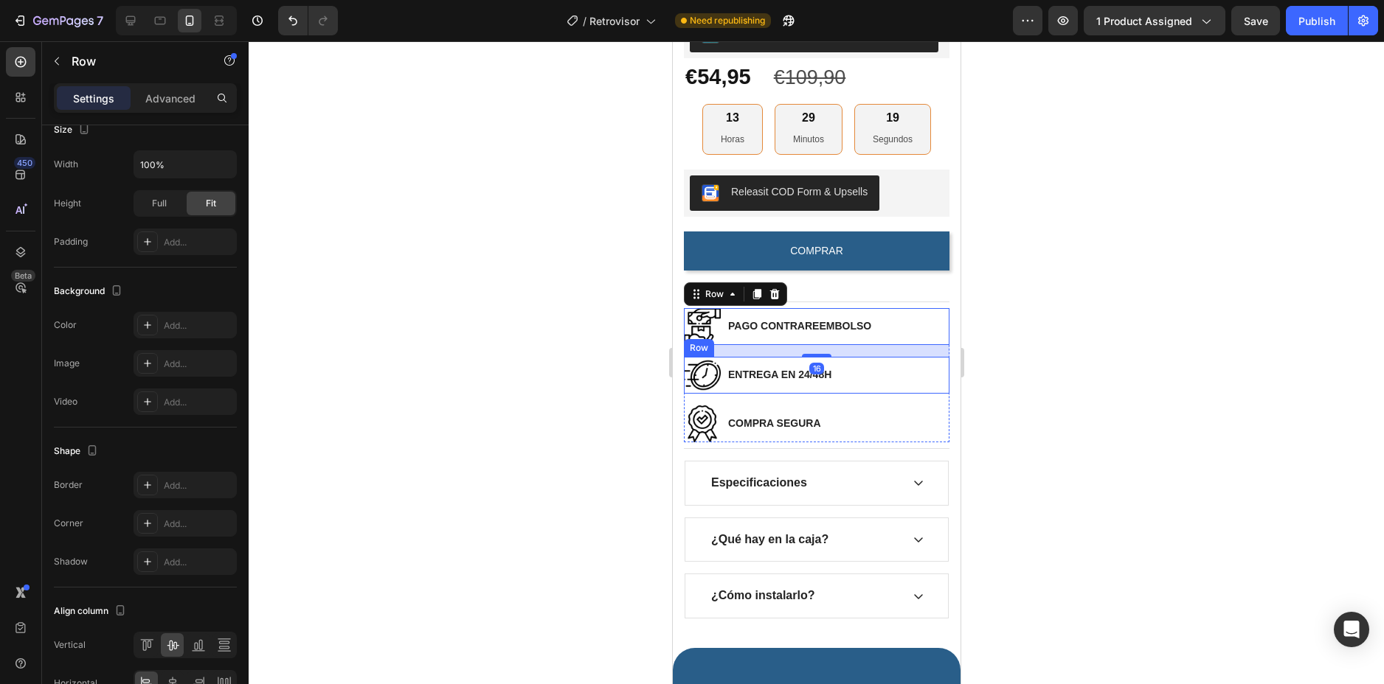
click at [870, 386] on div "Image ENTREGA EN 24/48H Text block Row" at bounding box center [816, 375] width 266 height 37
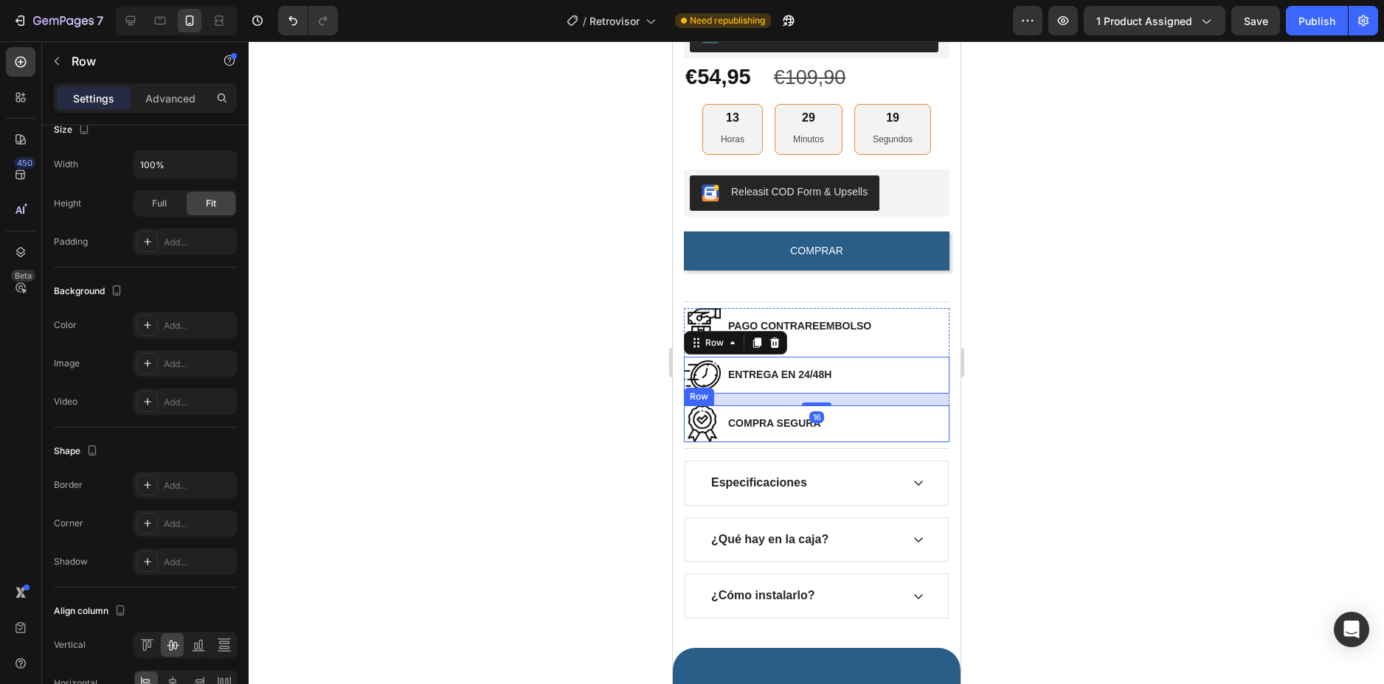
click at [870, 431] on div "Image COMPRA SEGURA Text block Row" at bounding box center [816, 424] width 266 height 37
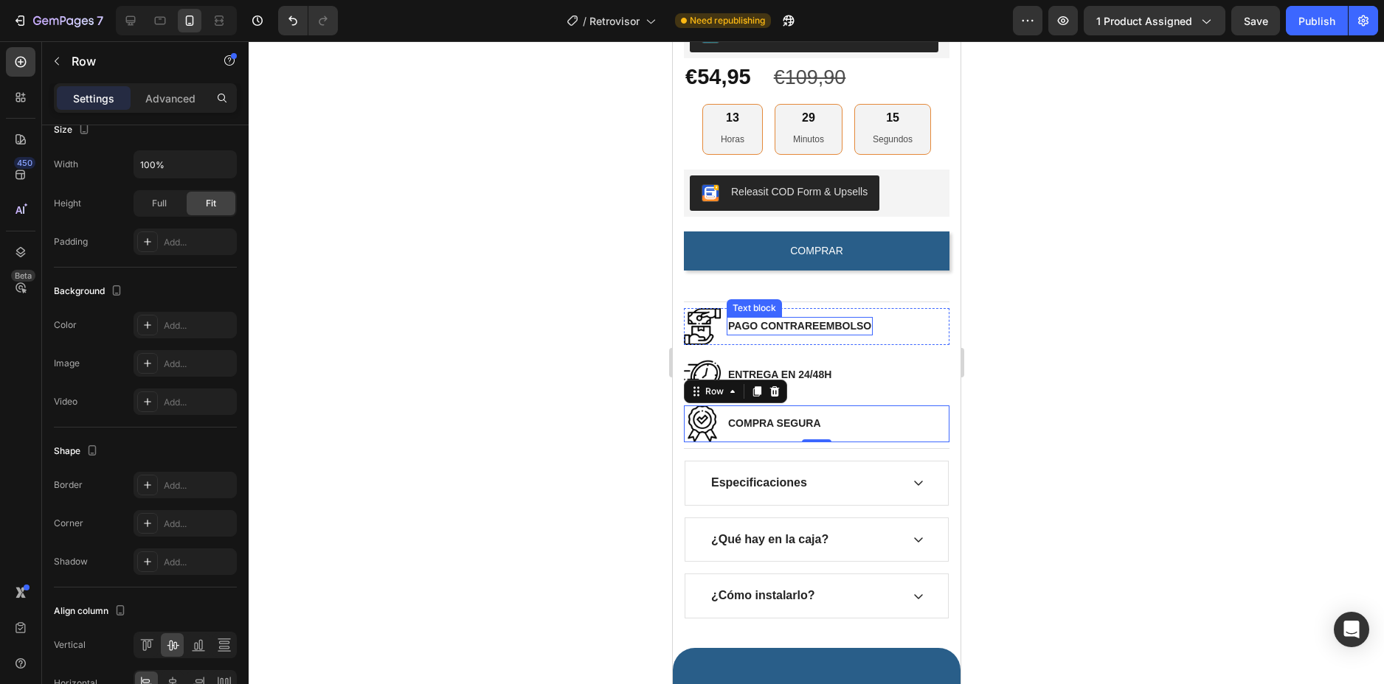
click at [842, 334] on p "PAGO CONTRAREEMBOLSO" at bounding box center [798, 326] width 143 height 15
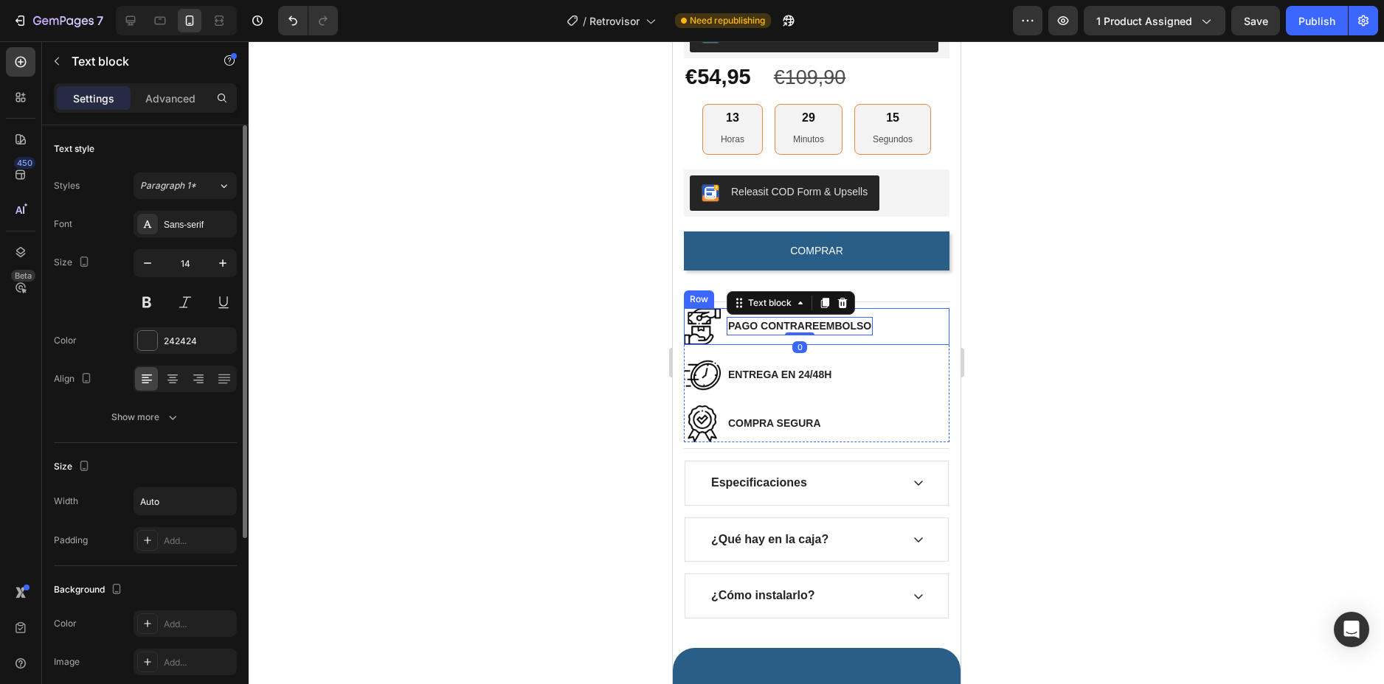
click at [895, 330] on div "Image PAGO CONTRAREEMBOLSO Text block 0 Row" at bounding box center [816, 326] width 266 height 37
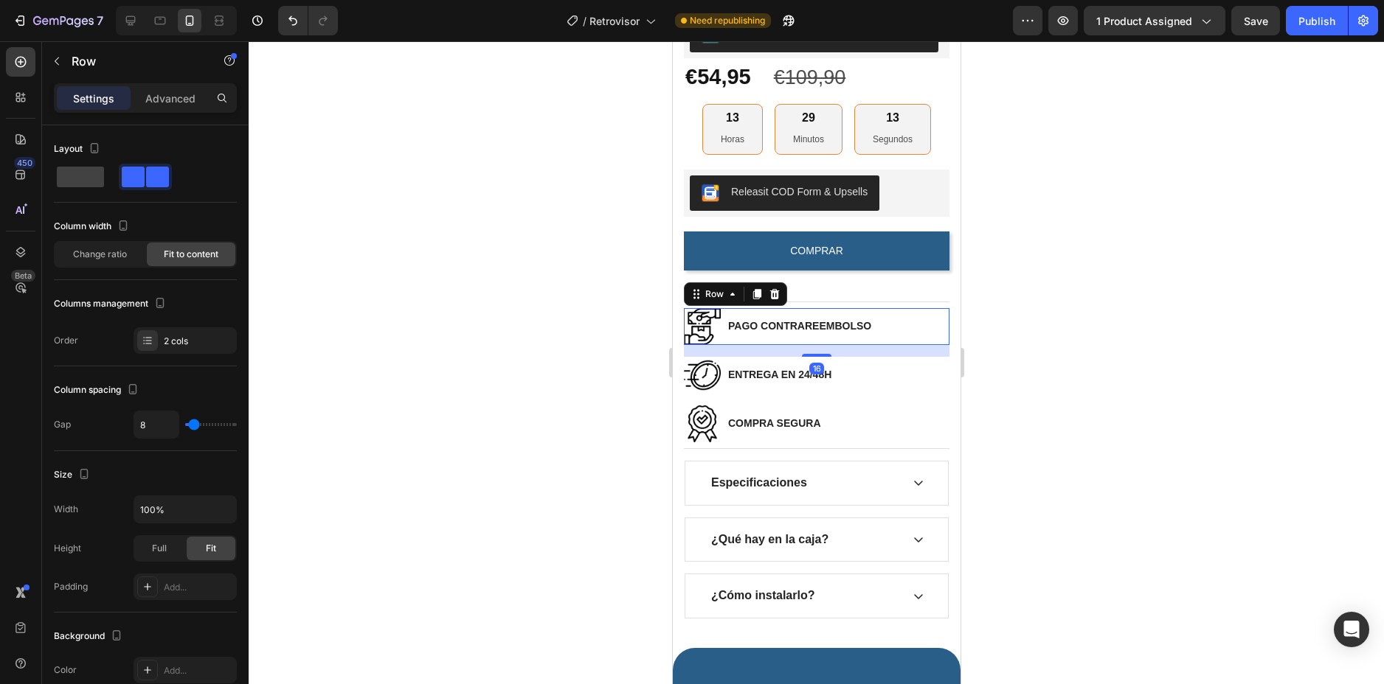
click at [1097, 299] on div at bounding box center [816, 362] width 1135 height 643
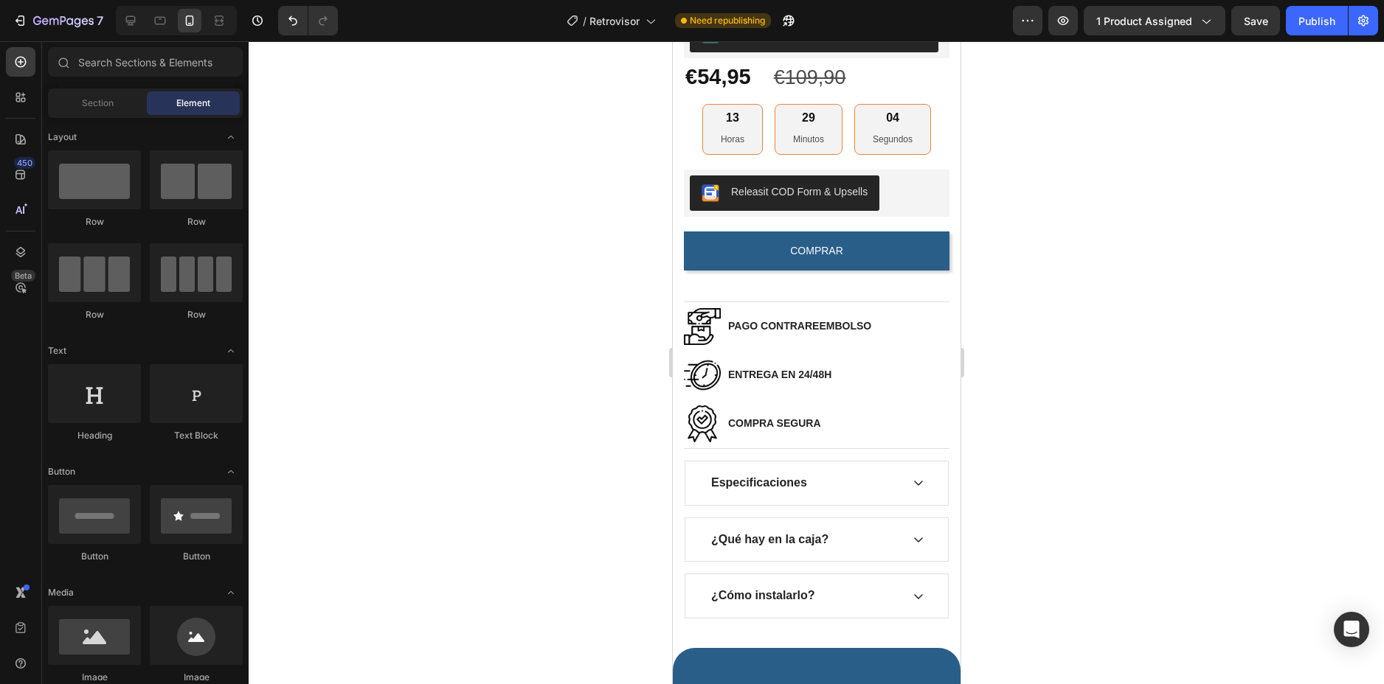
scroll to position [628, 0]
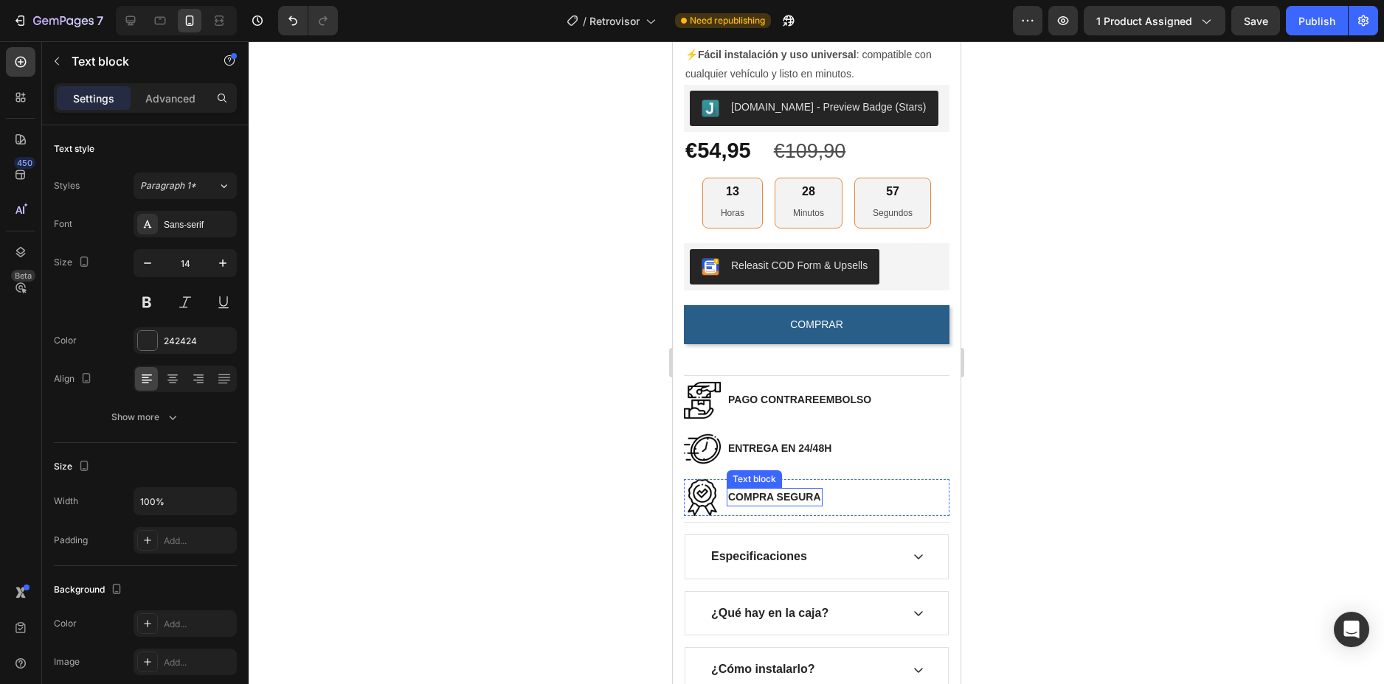
click at [761, 505] on p "COMPRA SEGURA" at bounding box center [773, 497] width 93 height 15
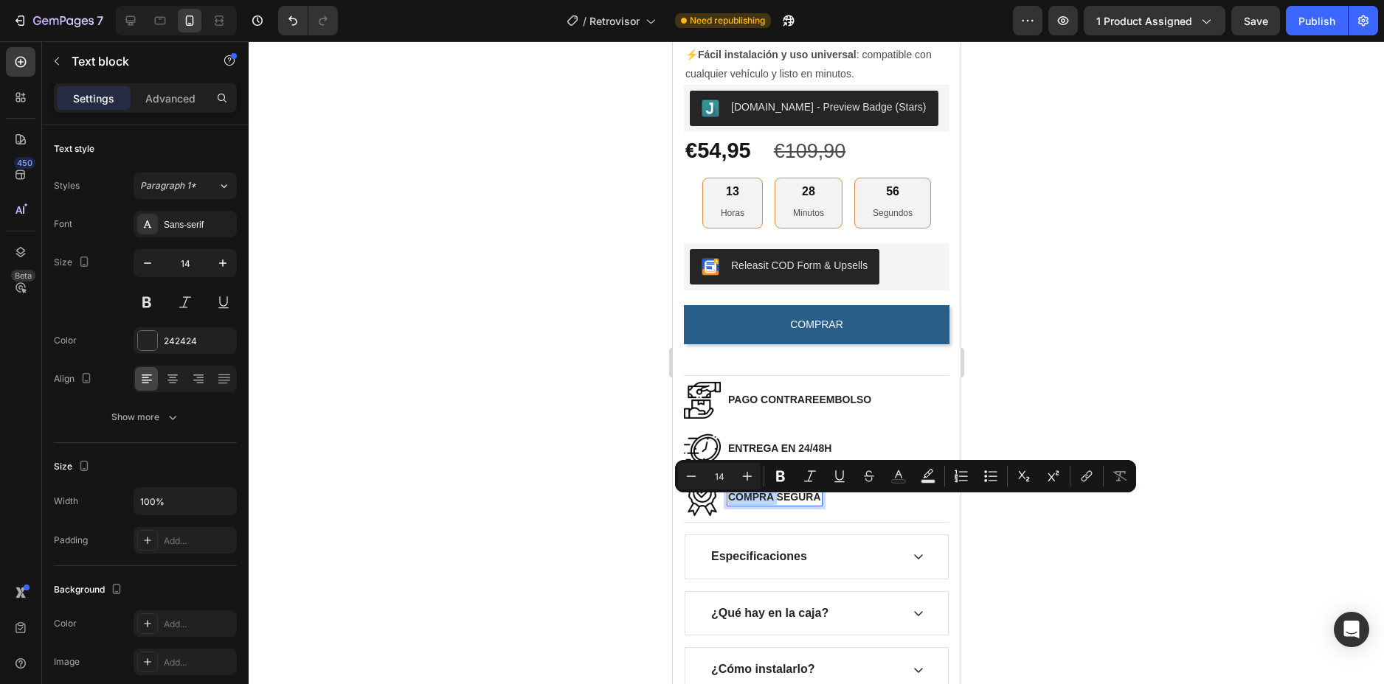
click at [761, 505] on p "COMPRA SEGURA" at bounding box center [773, 497] width 93 height 15
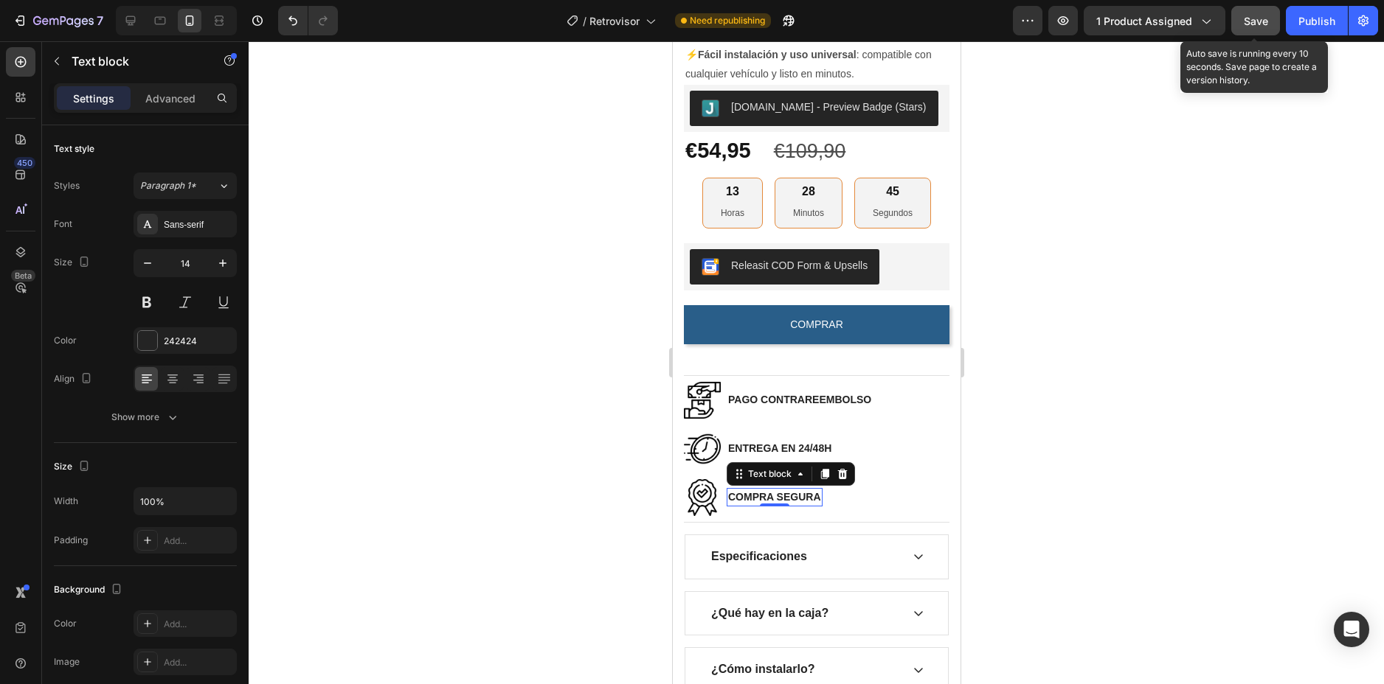
click at [1266, 26] on span "Save" at bounding box center [1255, 21] width 24 height 13
click at [780, 504] on p "COMPRA SEGURA" at bounding box center [773, 497] width 93 height 15
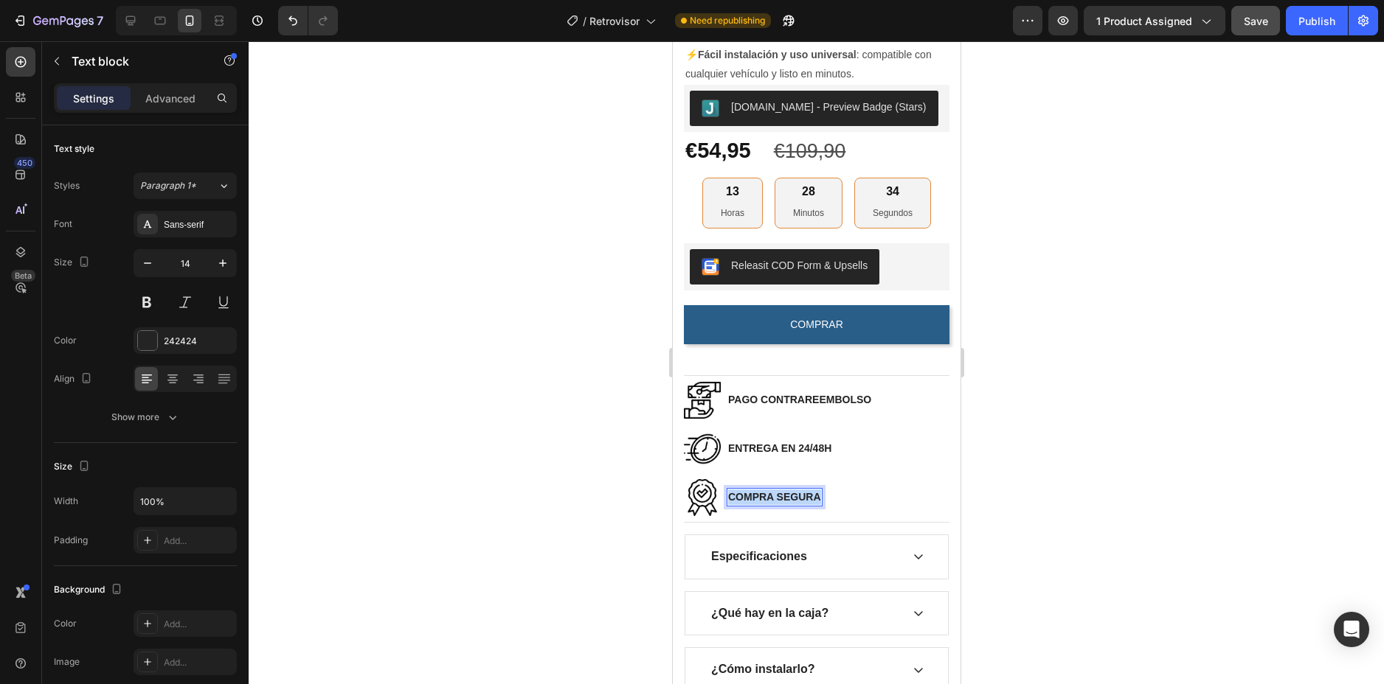
click at [780, 504] on p "COMPRA SEGURA" at bounding box center [773, 497] width 93 height 15
click at [1071, 476] on div at bounding box center [816, 362] width 1135 height 643
click at [733, 505] on p "20 DÍAS DE GARANTÍA" at bounding box center [784, 497] width 114 height 15
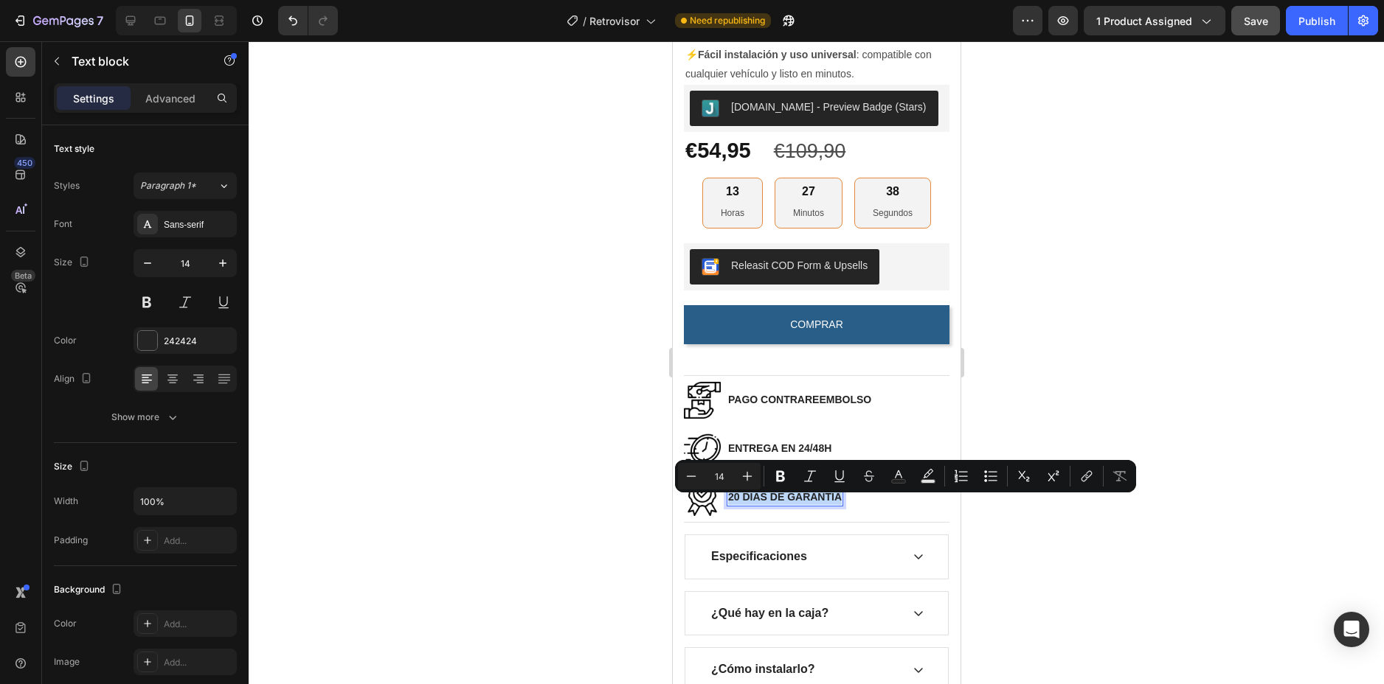
click at [740, 505] on p "20 DÍAS DE GARANTÍA" at bounding box center [784, 497] width 114 height 15
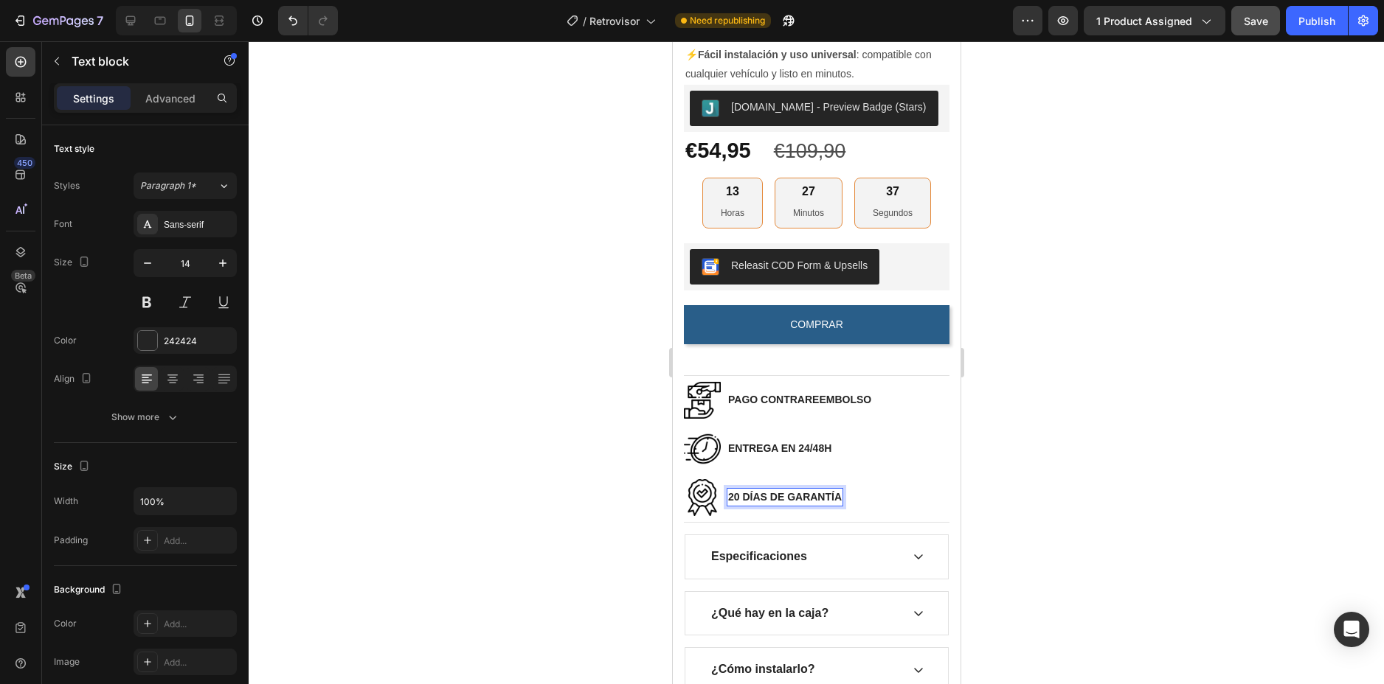
click at [740, 503] on p "20 DÍAS DE GARANTÍA" at bounding box center [784, 497] width 114 height 15
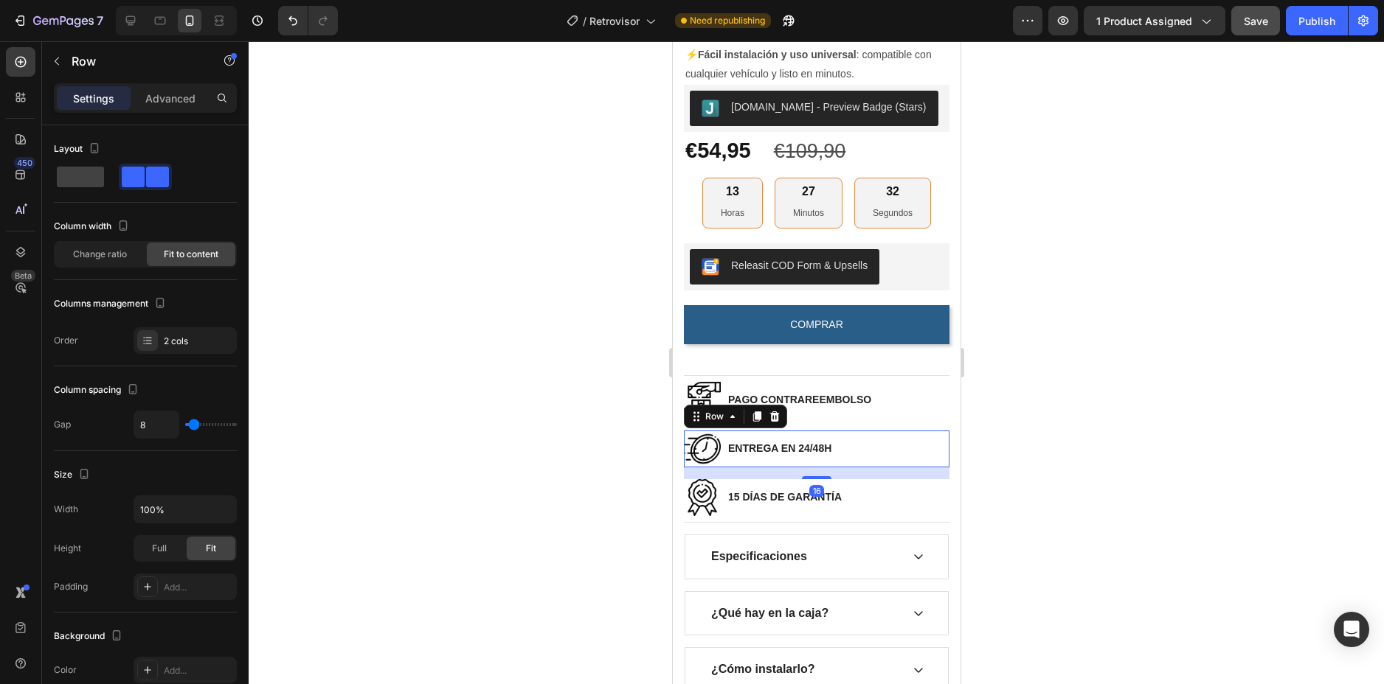
click at [900, 459] on div "Image ENTREGA EN 24/48H Text block Row 16" at bounding box center [816, 449] width 266 height 37
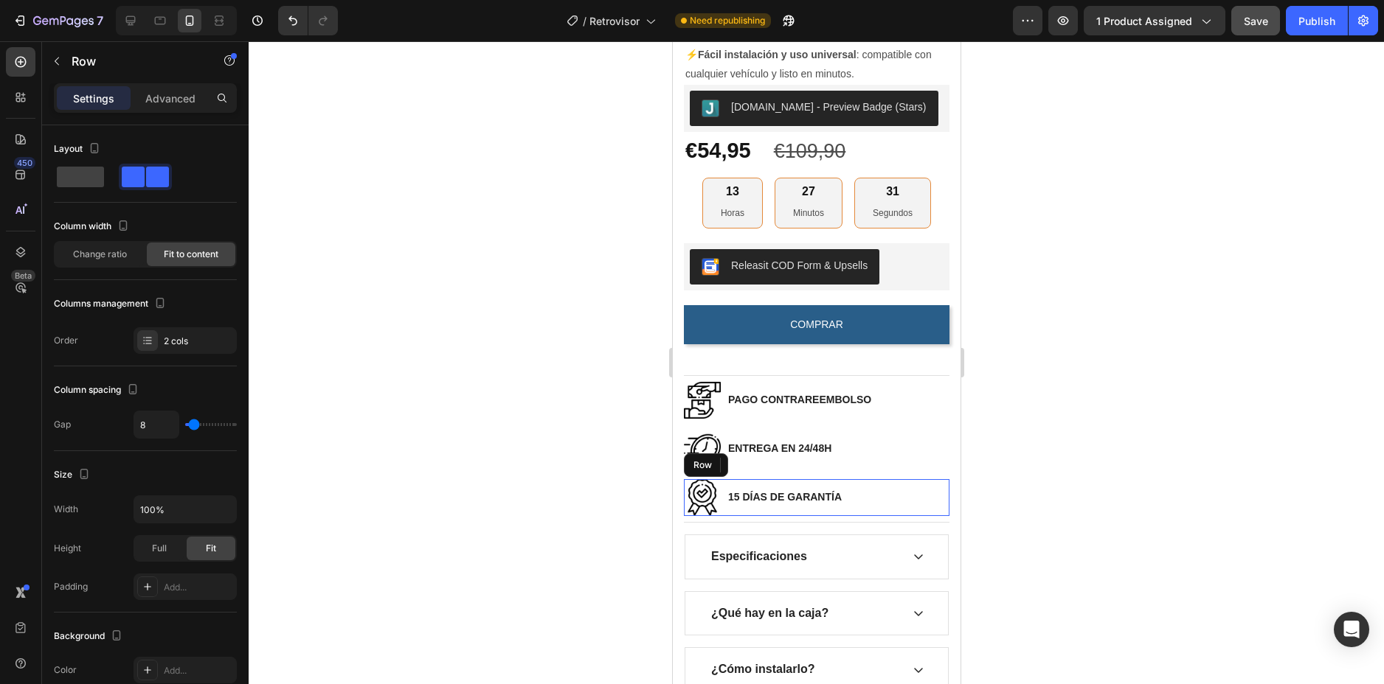
click at [887, 500] on div "Image 15 DÍAS DE GARANTÍA Text block Row" at bounding box center [816, 497] width 266 height 37
click at [1010, 425] on div at bounding box center [816, 362] width 1135 height 643
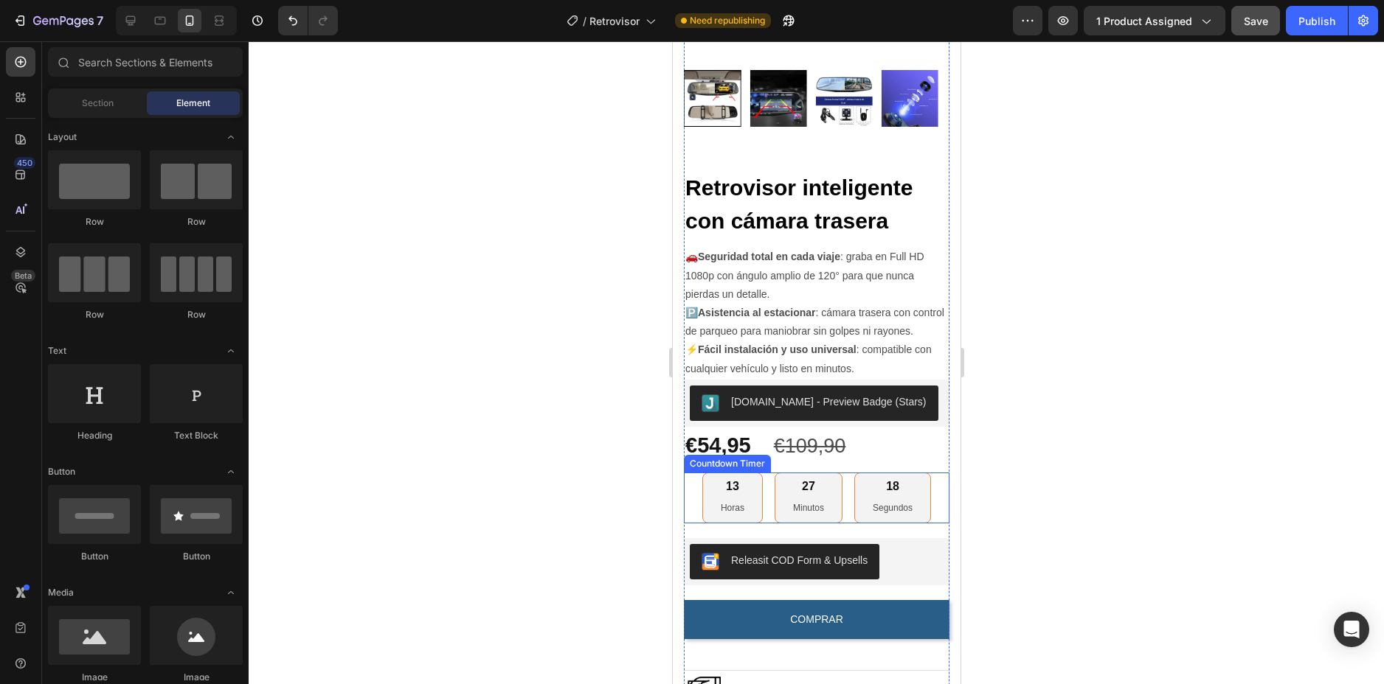
scroll to position [185, 0]
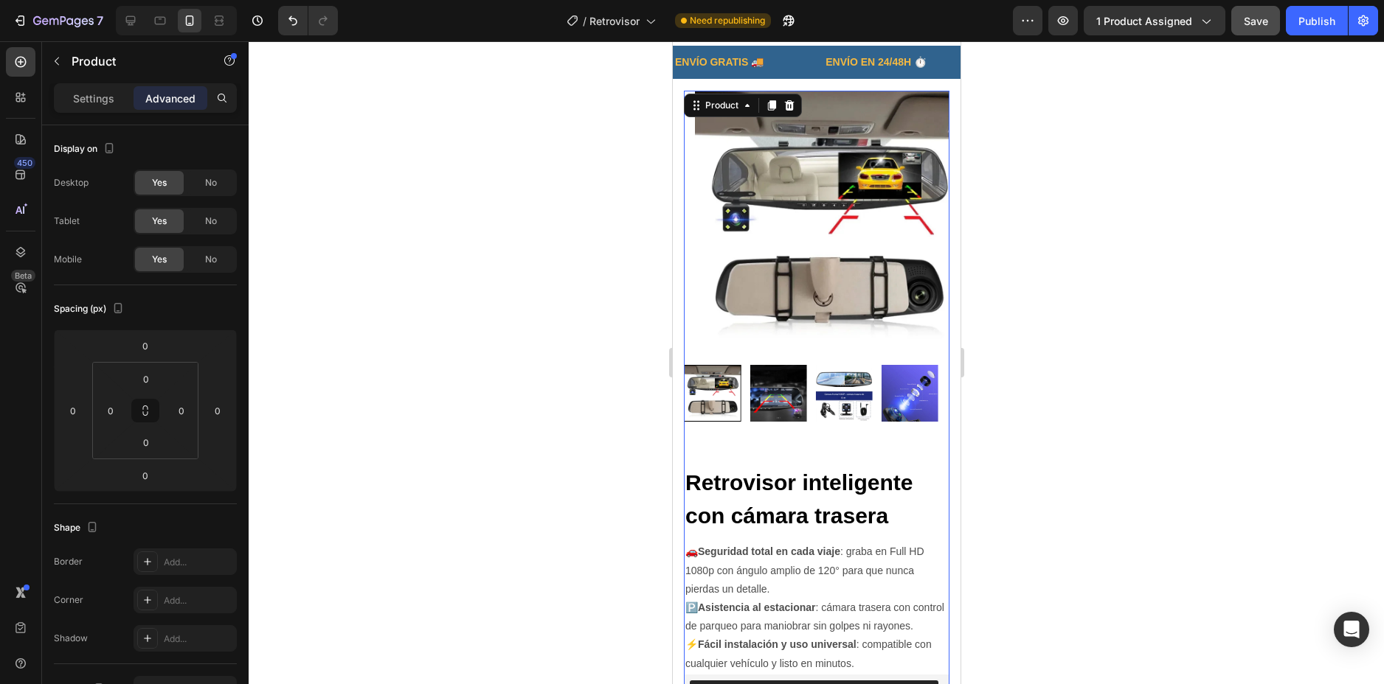
scroll to position [0, 0]
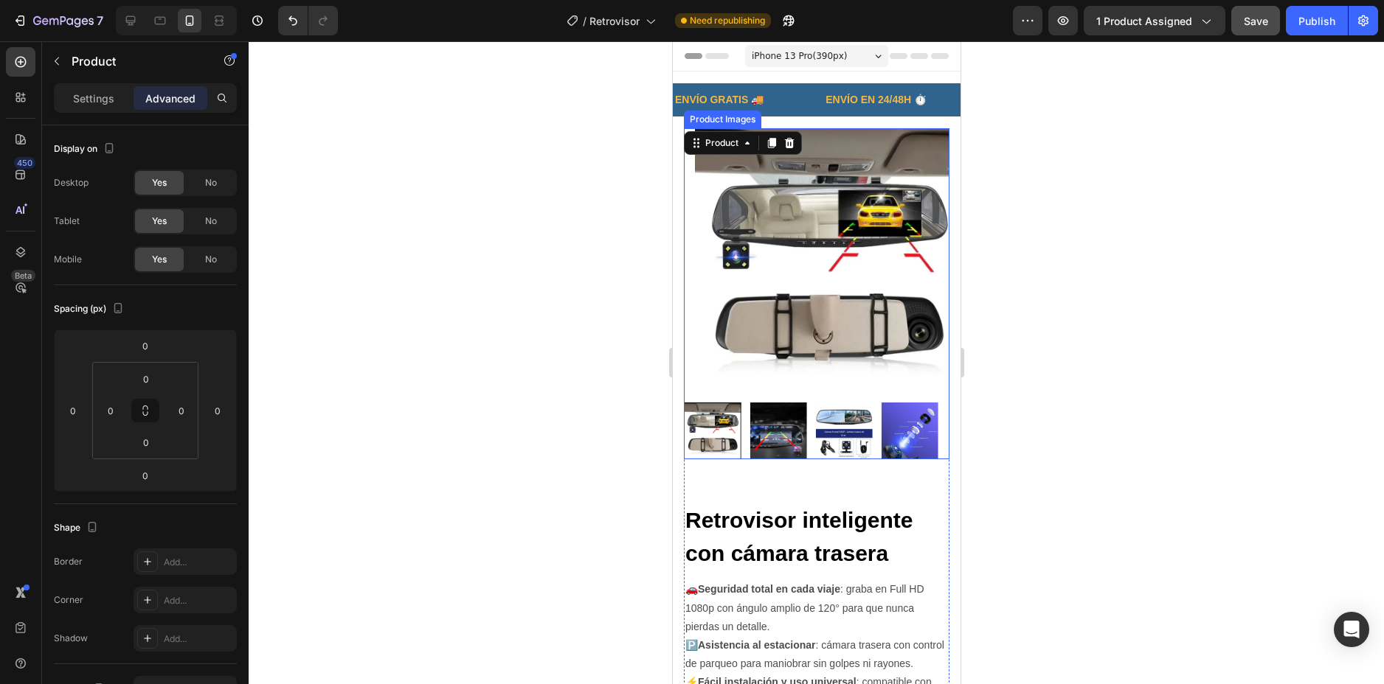
click at [812, 282] on img at bounding box center [827, 261] width 266 height 266
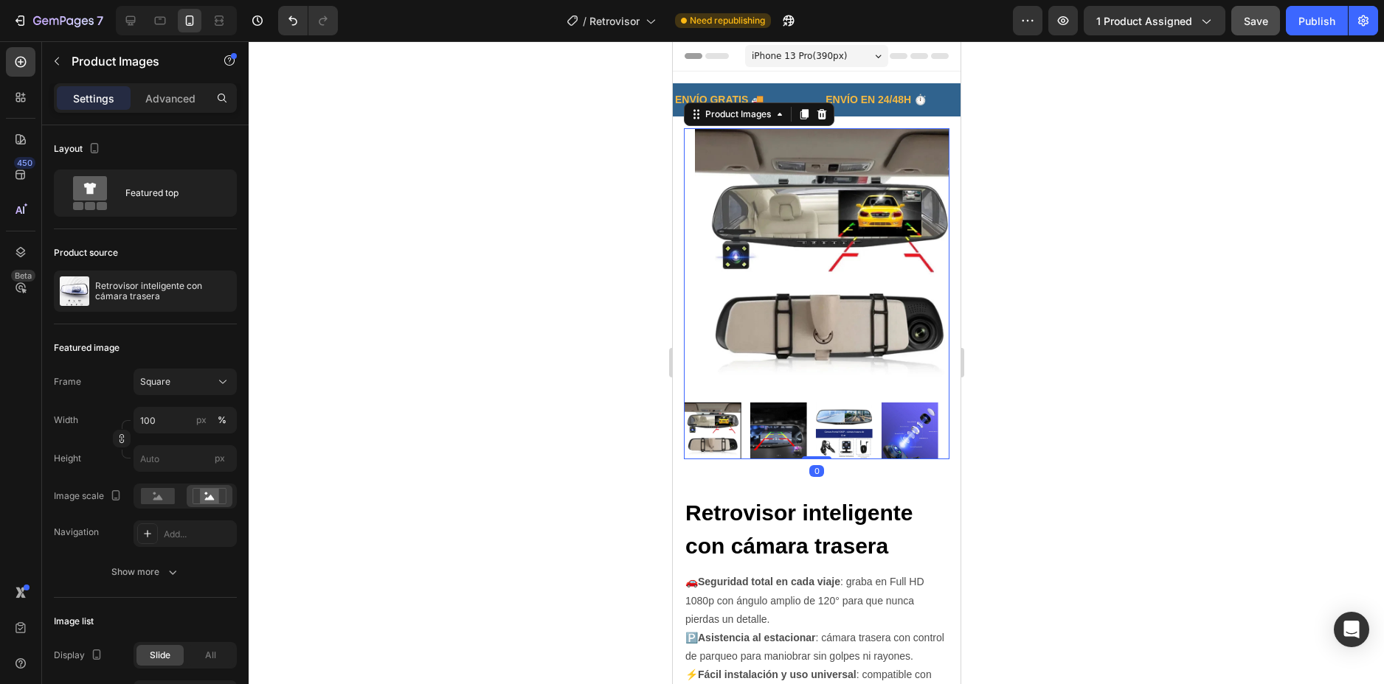
drag, startPoint x: 808, startPoint y: 455, endPoint x: 797, endPoint y: 465, distance: 14.6
click at [811, 457] on div at bounding box center [816, 458] width 30 height 3
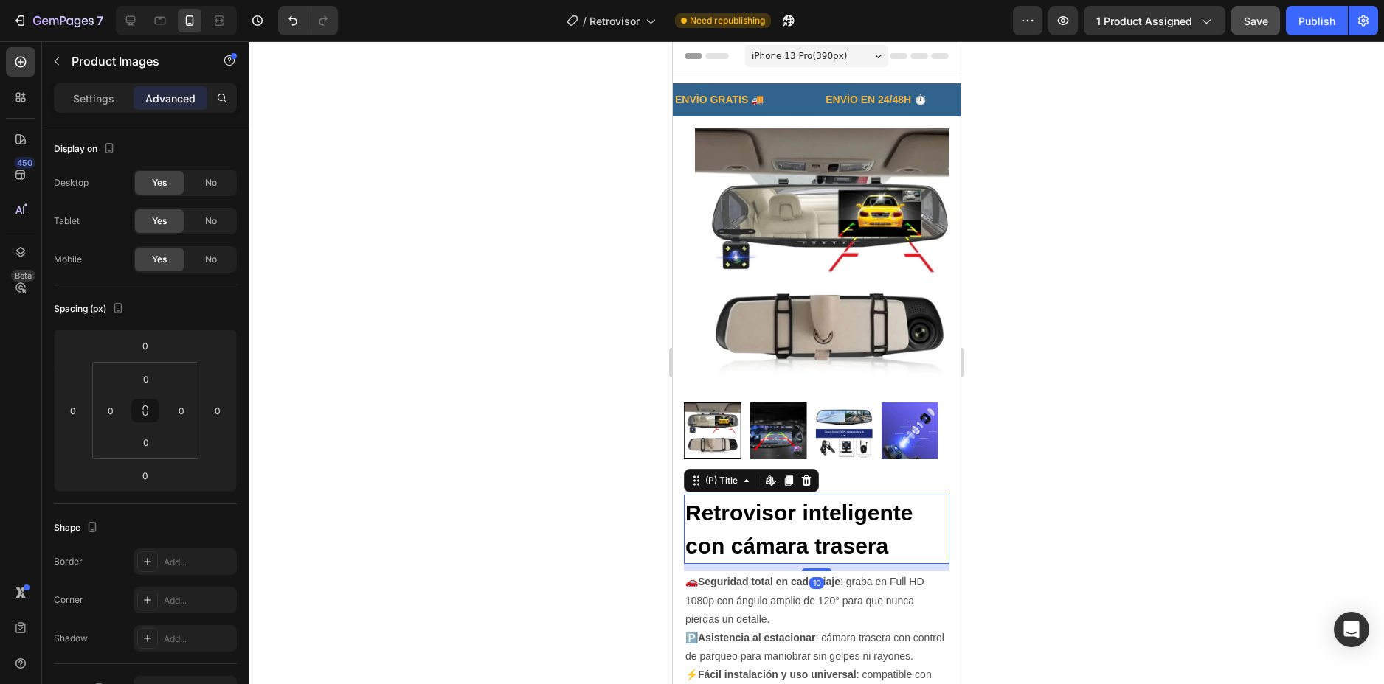
click at [746, 496] on h2 "Retrovisor inteligente con cámara trasera" at bounding box center [816, 529] width 266 height 69
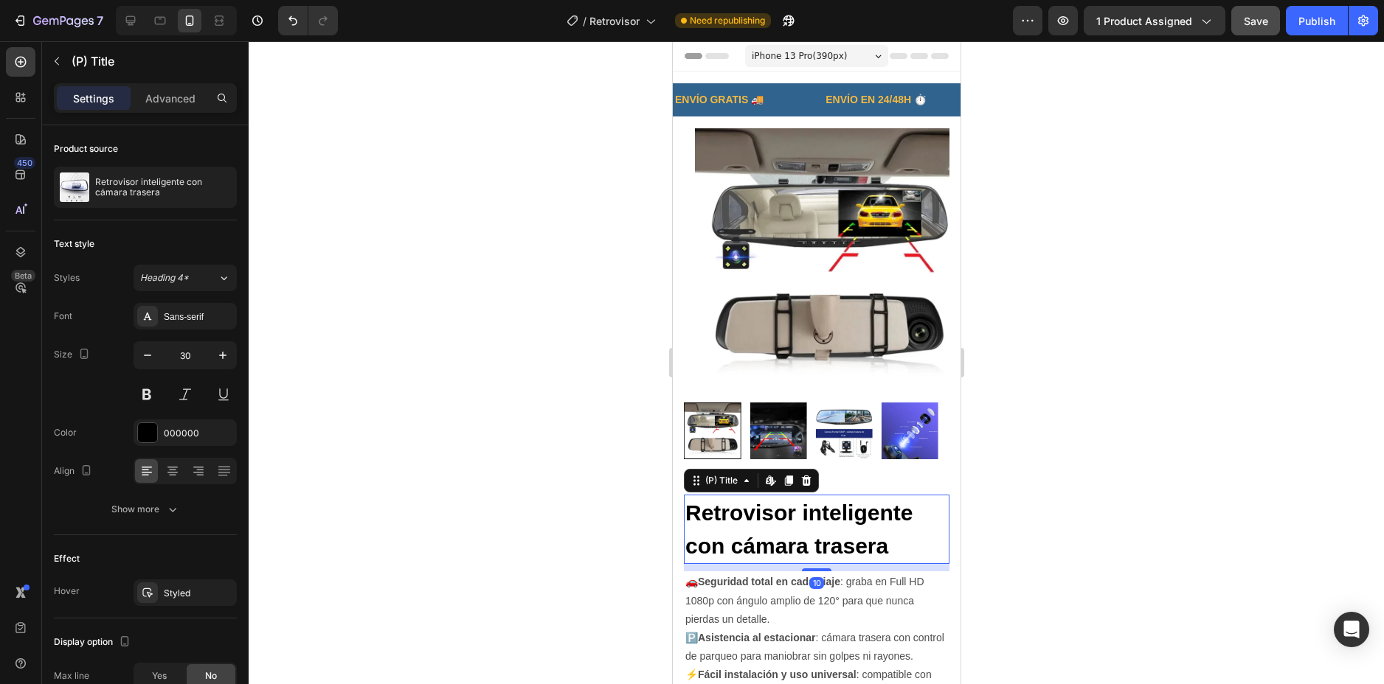
click at [773, 495] on h2 "Retrovisor inteligente con cámara trasera" at bounding box center [816, 529] width 266 height 69
click at [148, 105] on p "Advanced" at bounding box center [170, 98] width 50 height 15
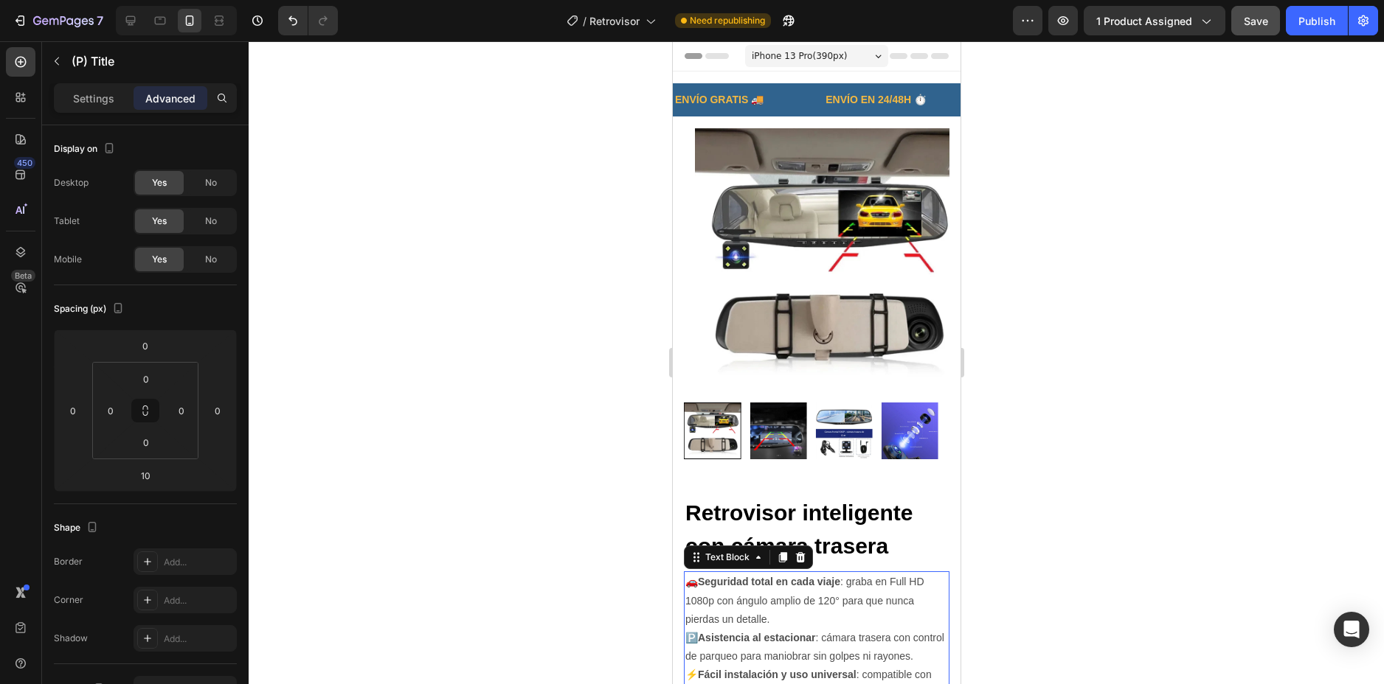
click at [936, 580] on div "🚗 Seguridad total en cada viaje : graba en Full HD 1080p con ángulo amplio de 1…" at bounding box center [816, 638] width 266 height 133
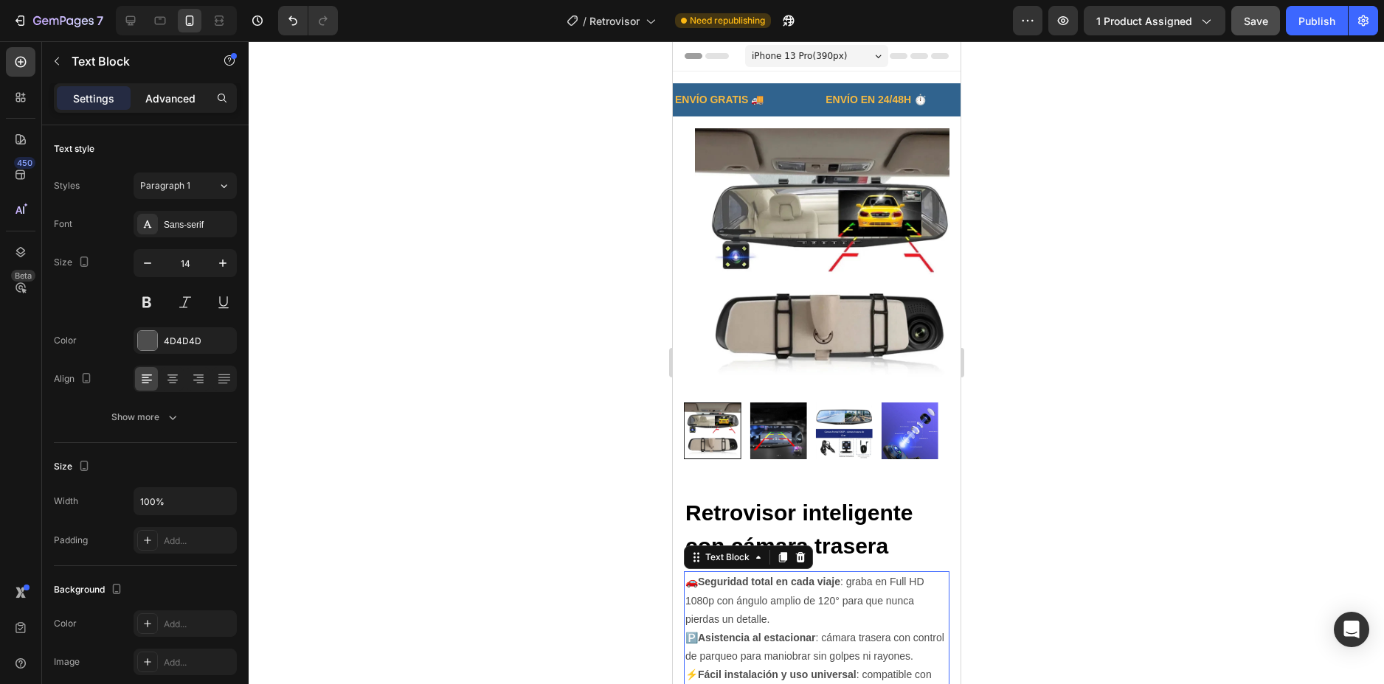
click at [176, 94] on p "Advanced" at bounding box center [170, 98] width 50 height 15
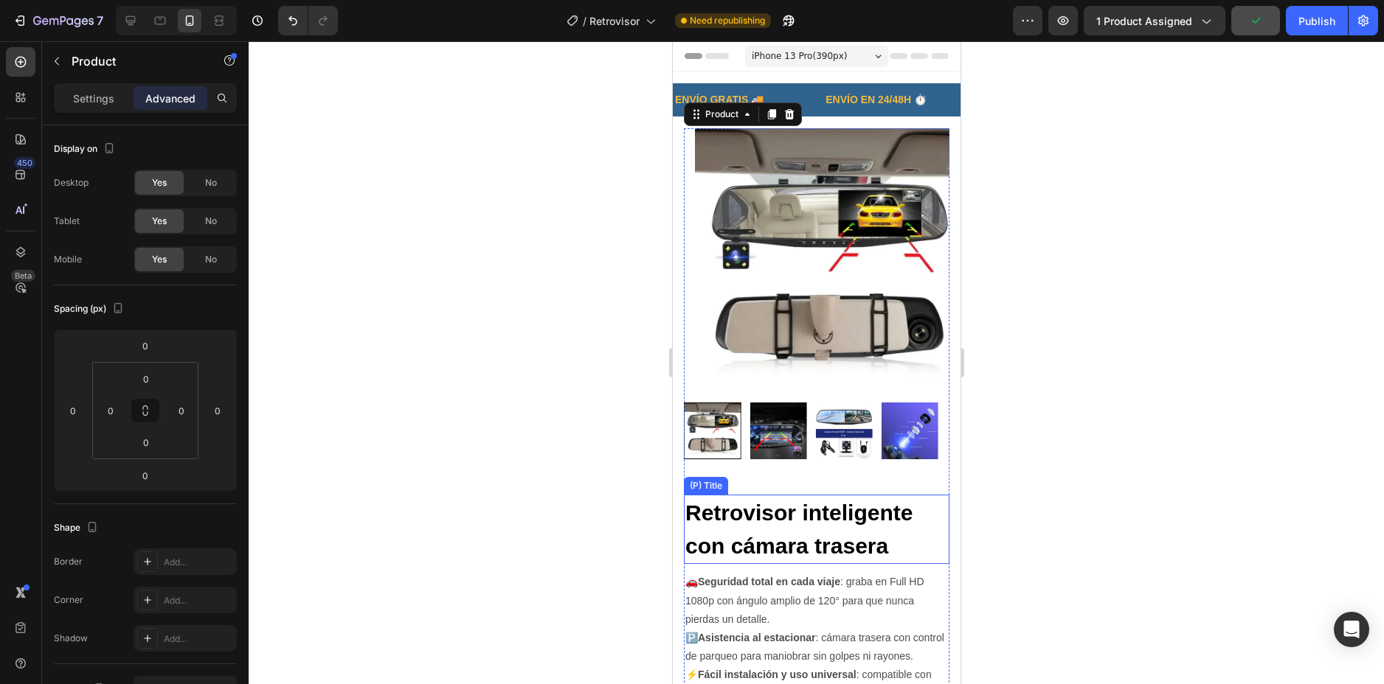
click at [760, 495] on h2 "Retrovisor inteligente con cámara trasera" at bounding box center [816, 529] width 266 height 69
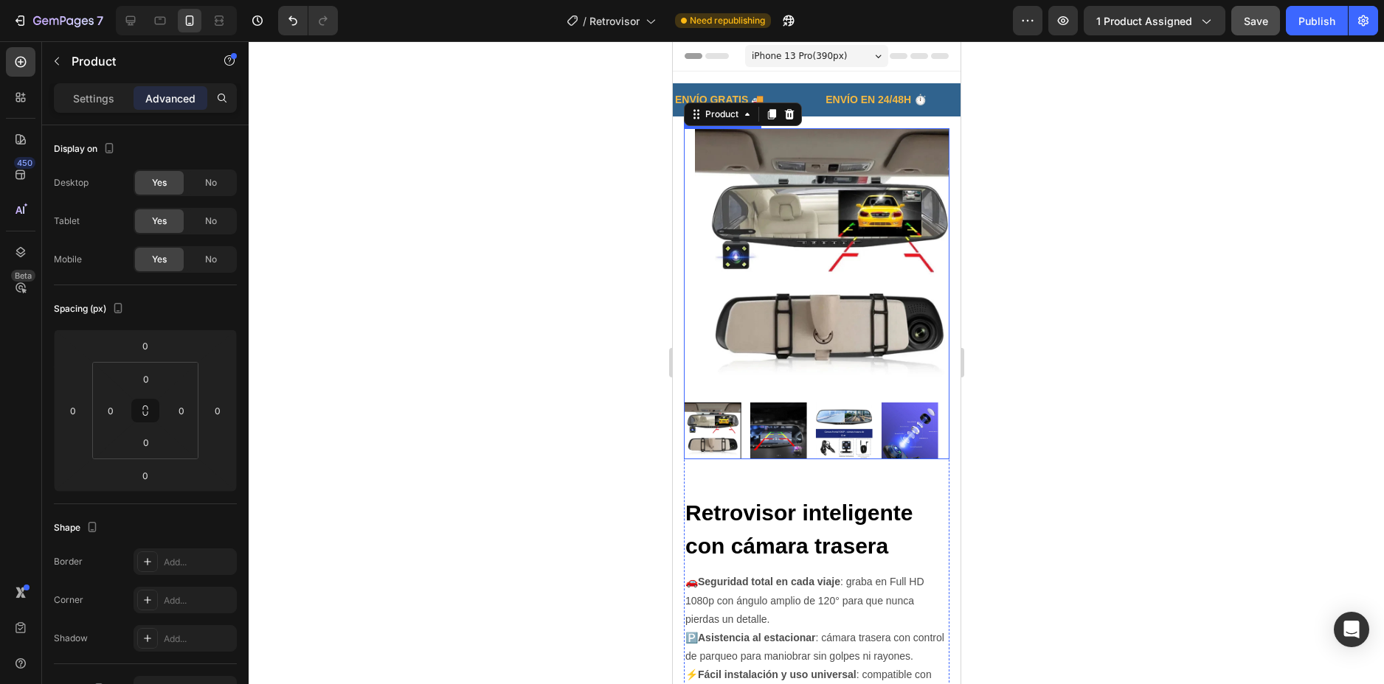
click at [872, 429] on div at bounding box center [816, 431] width 266 height 57
drag, startPoint x: 808, startPoint y: 446, endPoint x: 816, endPoint y: 440, distance: 10.0
click at [815, 442] on div "Product Images 0" at bounding box center [816, 293] width 266 height 331
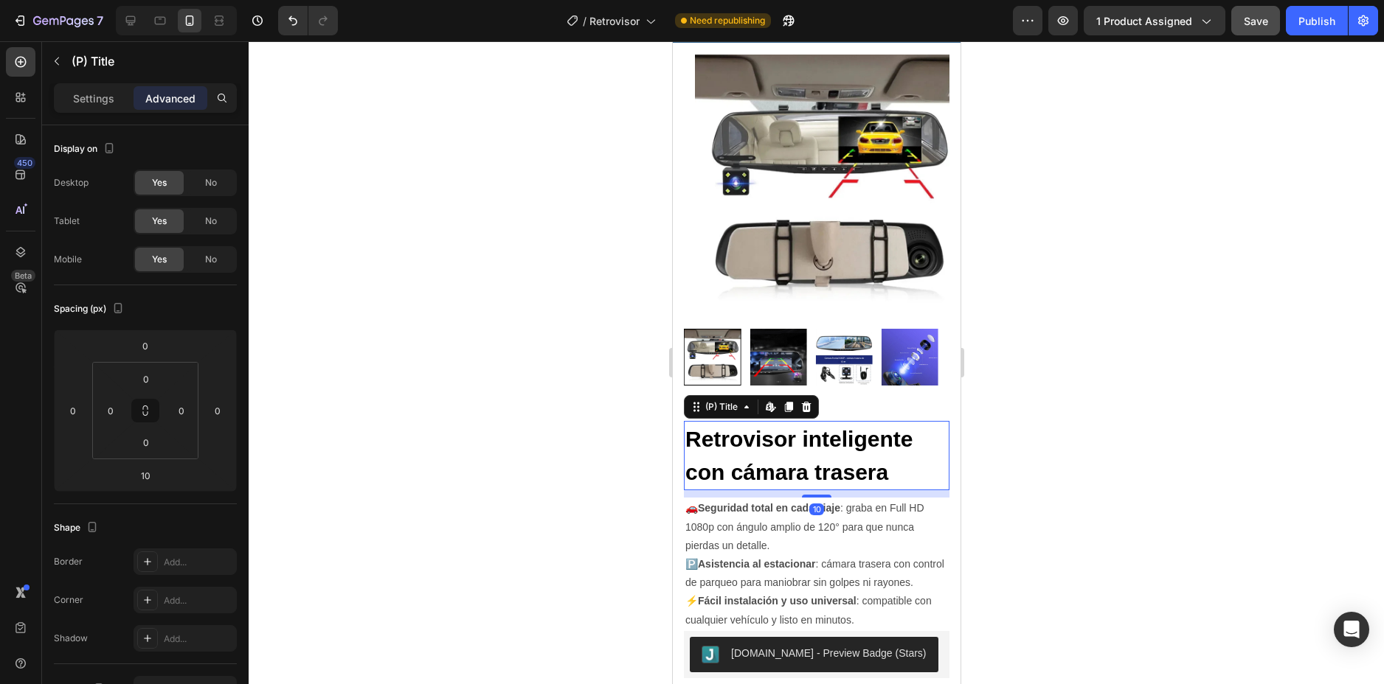
click at [726, 423] on h2 "Retrovisor inteligente con cámara trasera" at bounding box center [816, 455] width 266 height 69
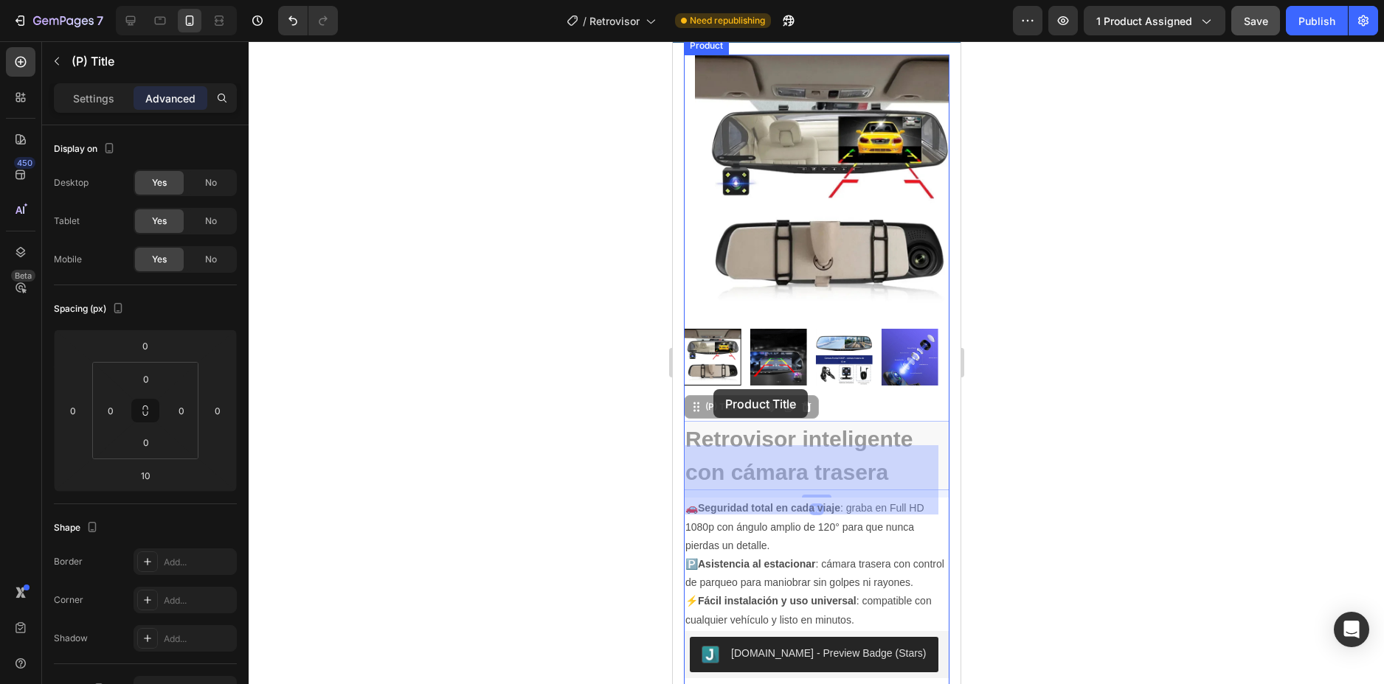
drag, startPoint x: 693, startPoint y: 395, endPoint x: 712, endPoint y: 389, distance: 20.8
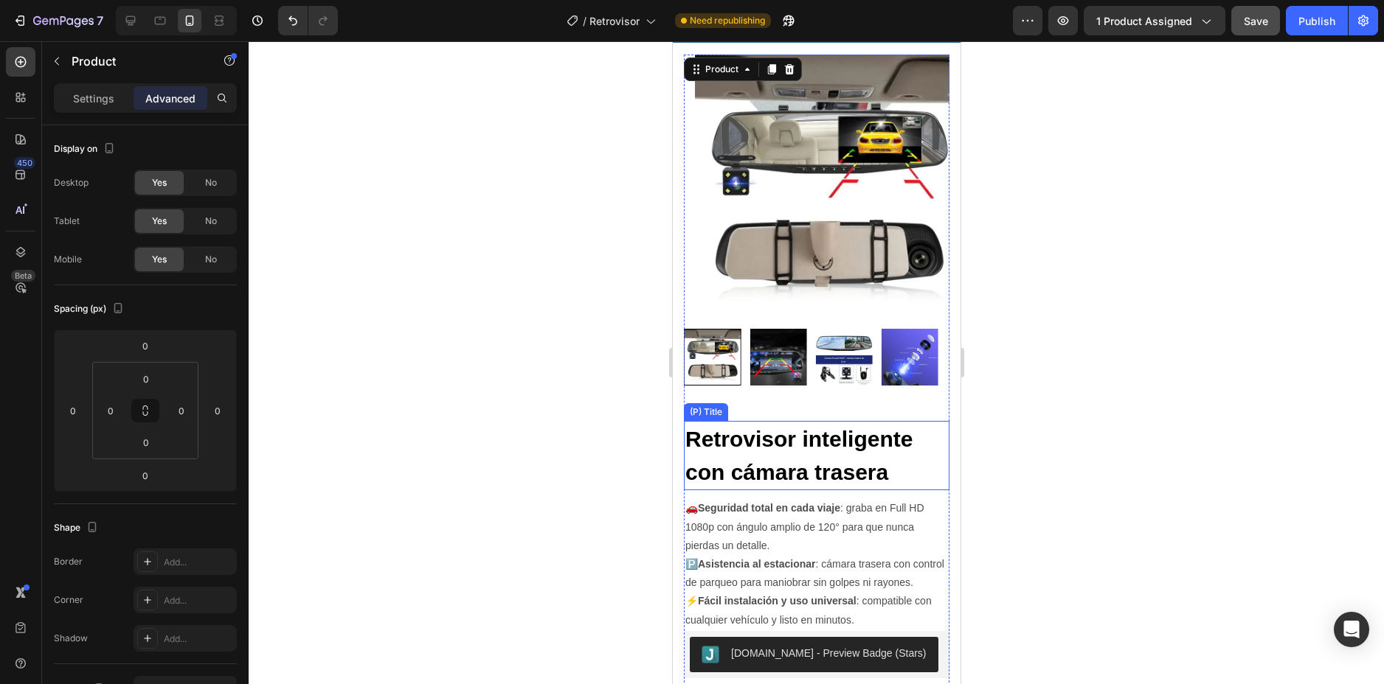
click at [830, 437] on h2 "Retrovisor inteligente con cámara trasera" at bounding box center [816, 455] width 266 height 69
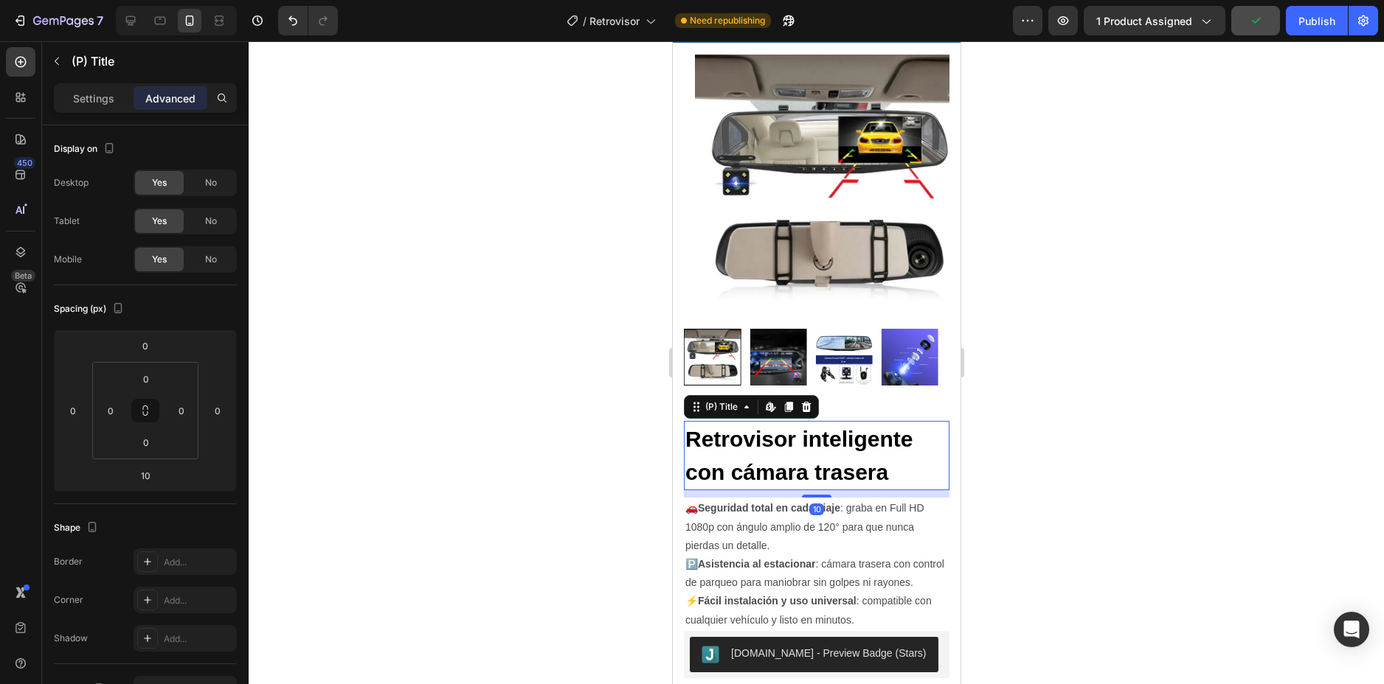
click at [917, 421] on h2 "Retrovisor inteligente con cámara trasera" at bounding box center [816, 455] width 266 height 69
click at [708, 400] on div "(P) Title" at bounding box center [720, 406] width 38 height 13
click at [1071, 422] on div at bounding box center [816, 362] width 1135 height 643
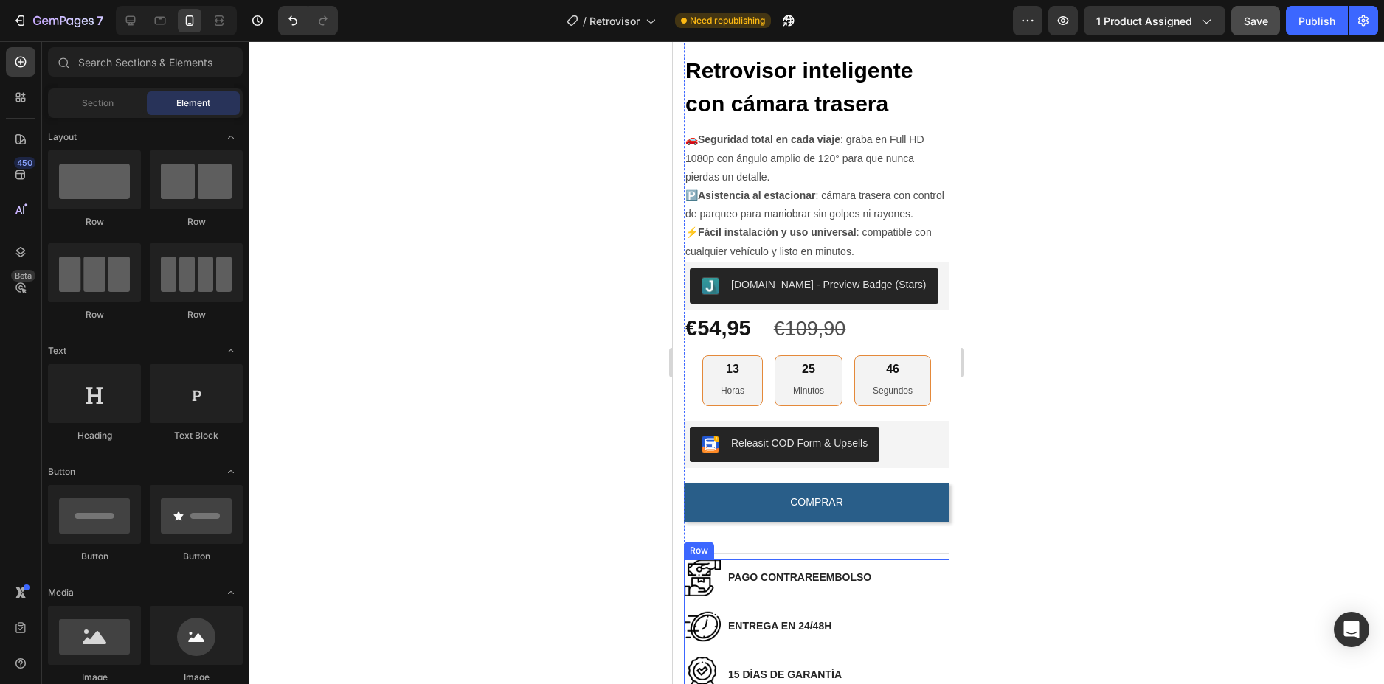
scroll to position [664, 0]
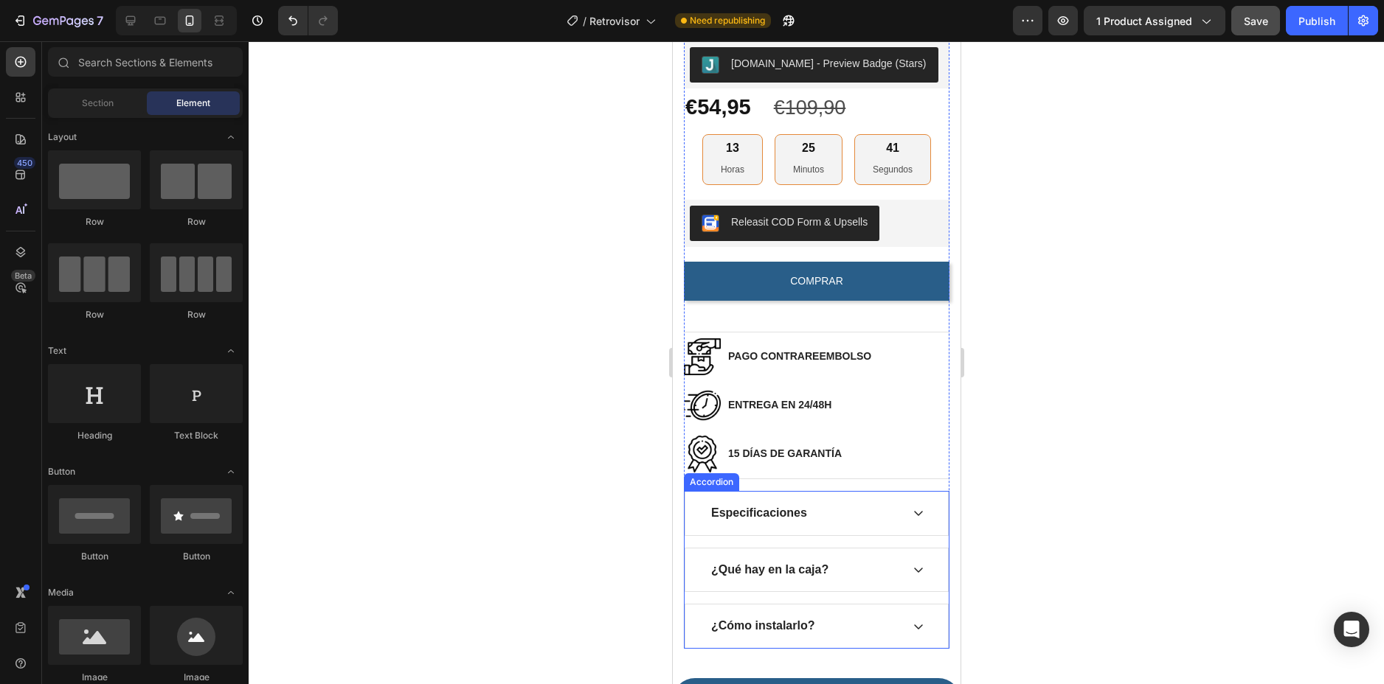
click at [912, 516] on icon at bounding box center [918, 513] width 12 height 12
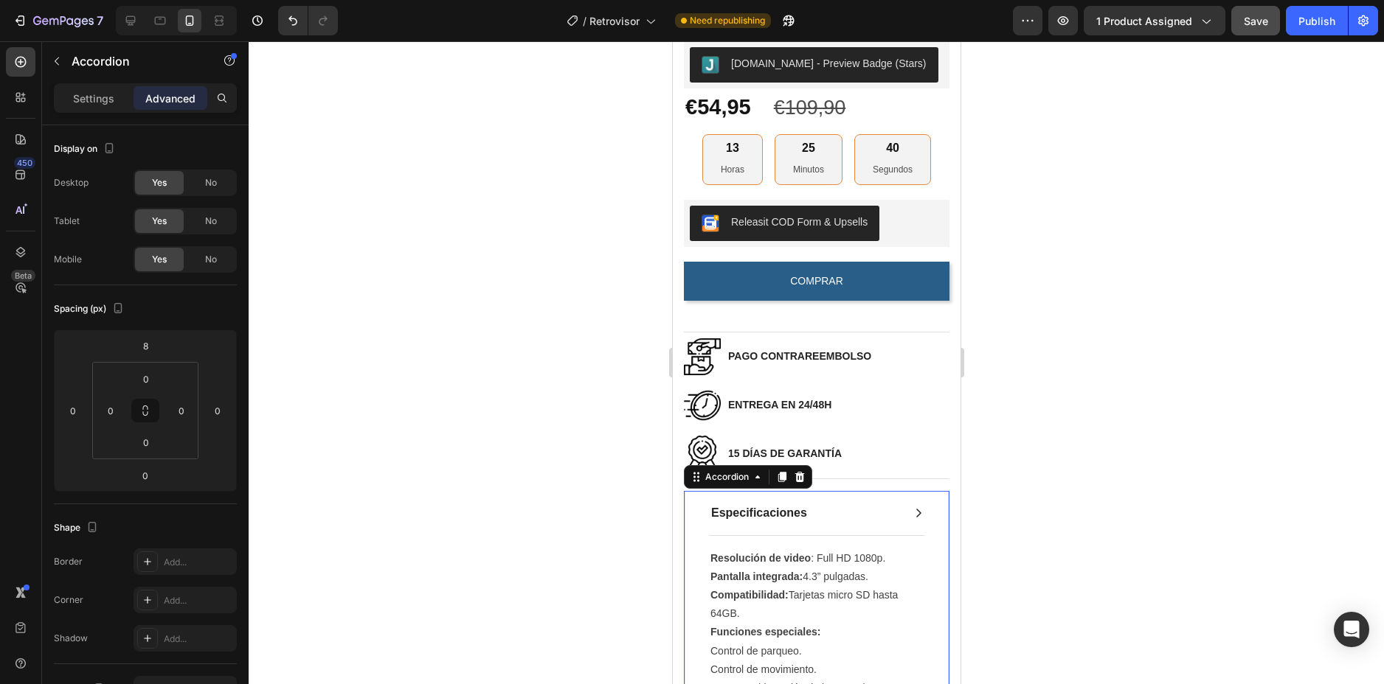
click at [912, 516] on icon at bounding box center [918, 513] width 12 height 12
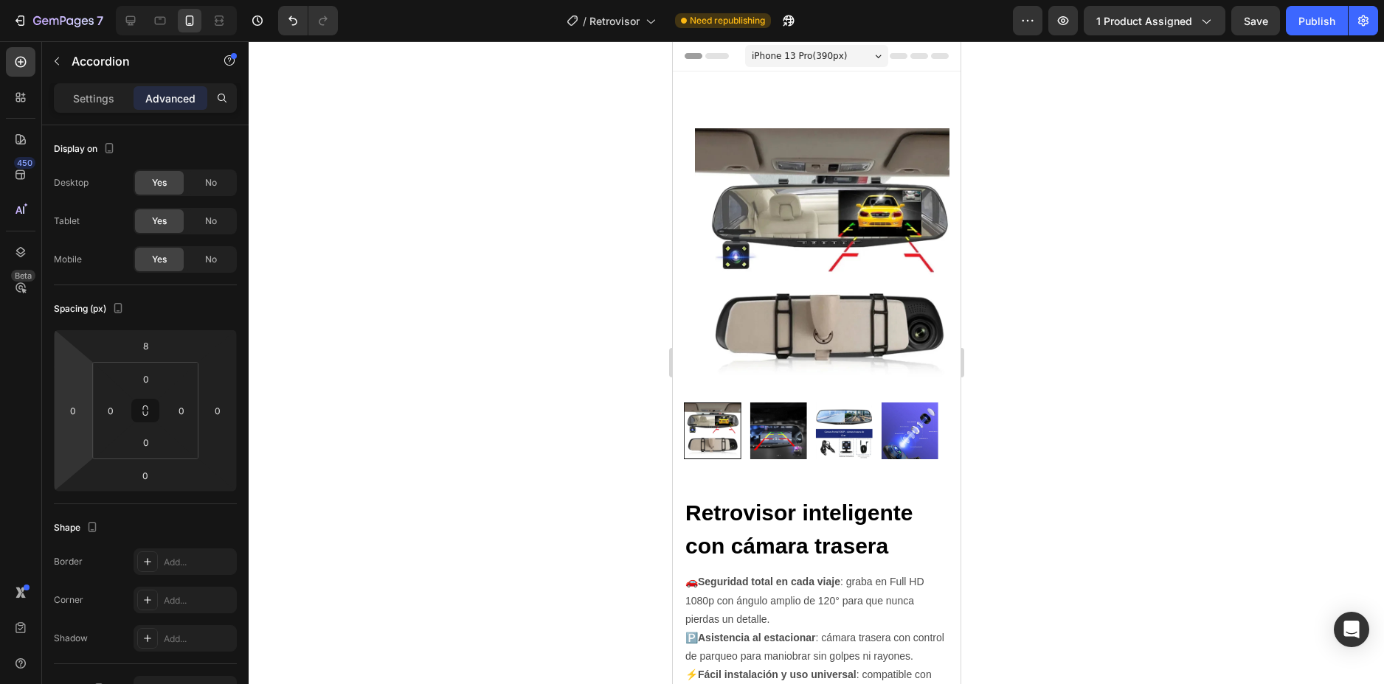
scroll to position [664, 0]
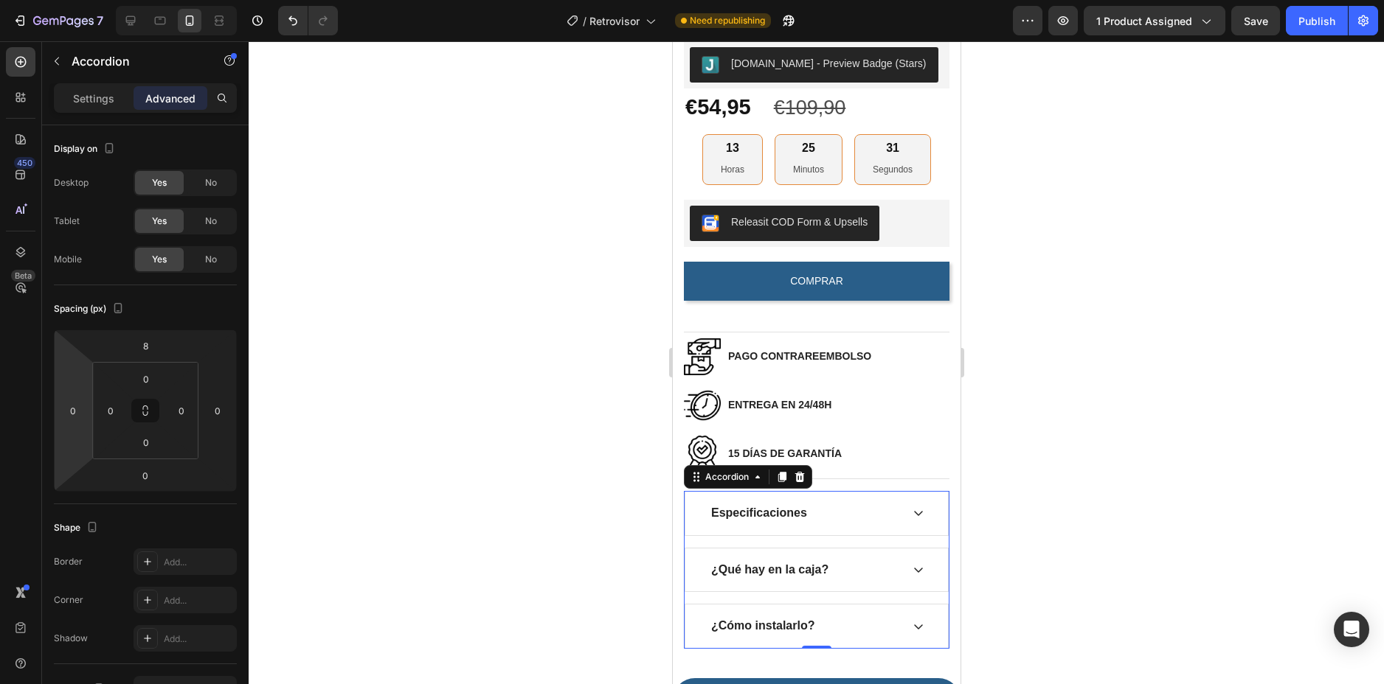
click at [1055, 376] on div at bounding box center [816, 362] width 1135 height 643
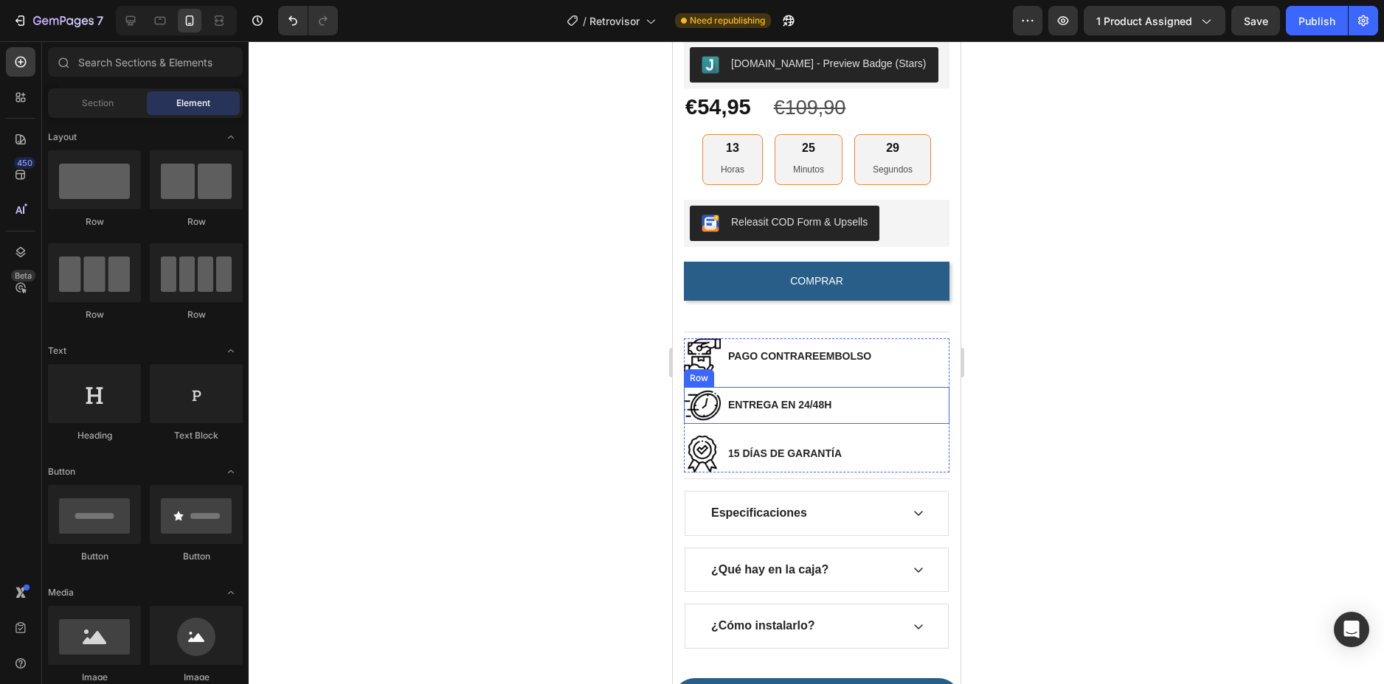
scroll to position [738, 0]
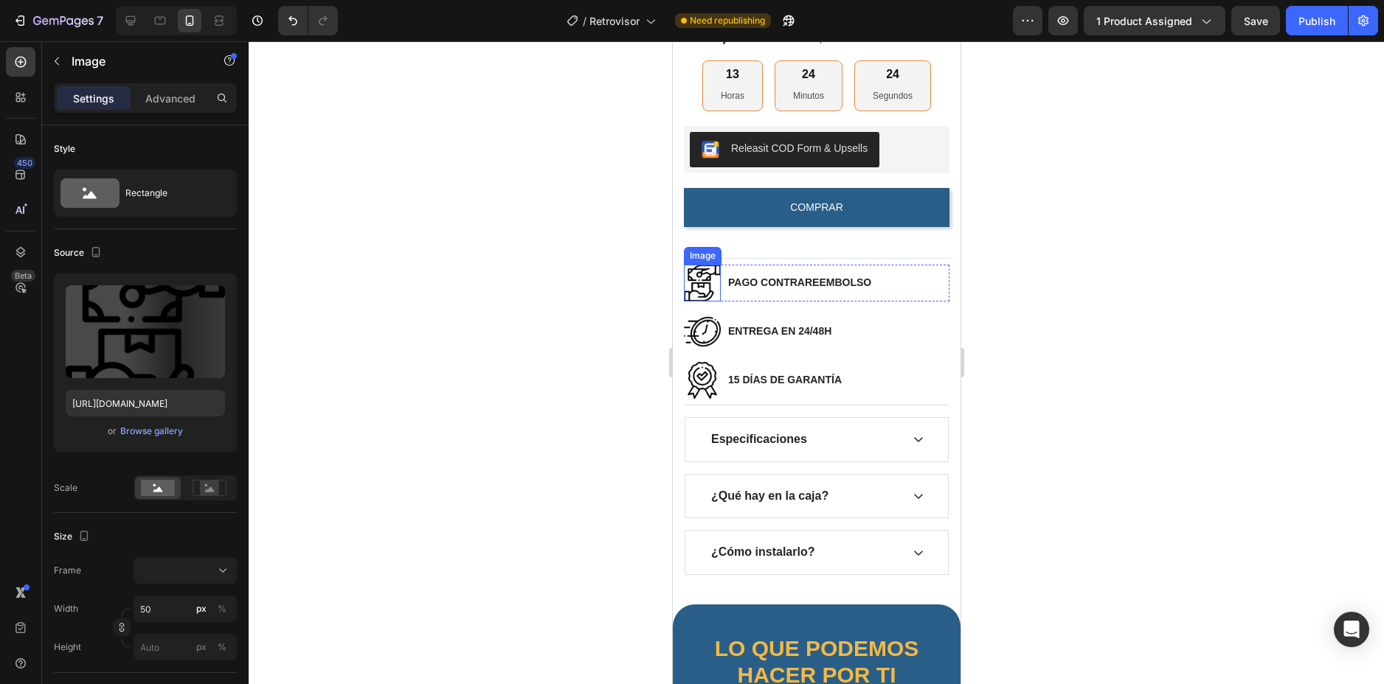
click at [699, 288] on img at bounding box center [701, 283] width 37 height 37
click at [547, 307] on div at bounding box center [816, 362] width 1135 height 643
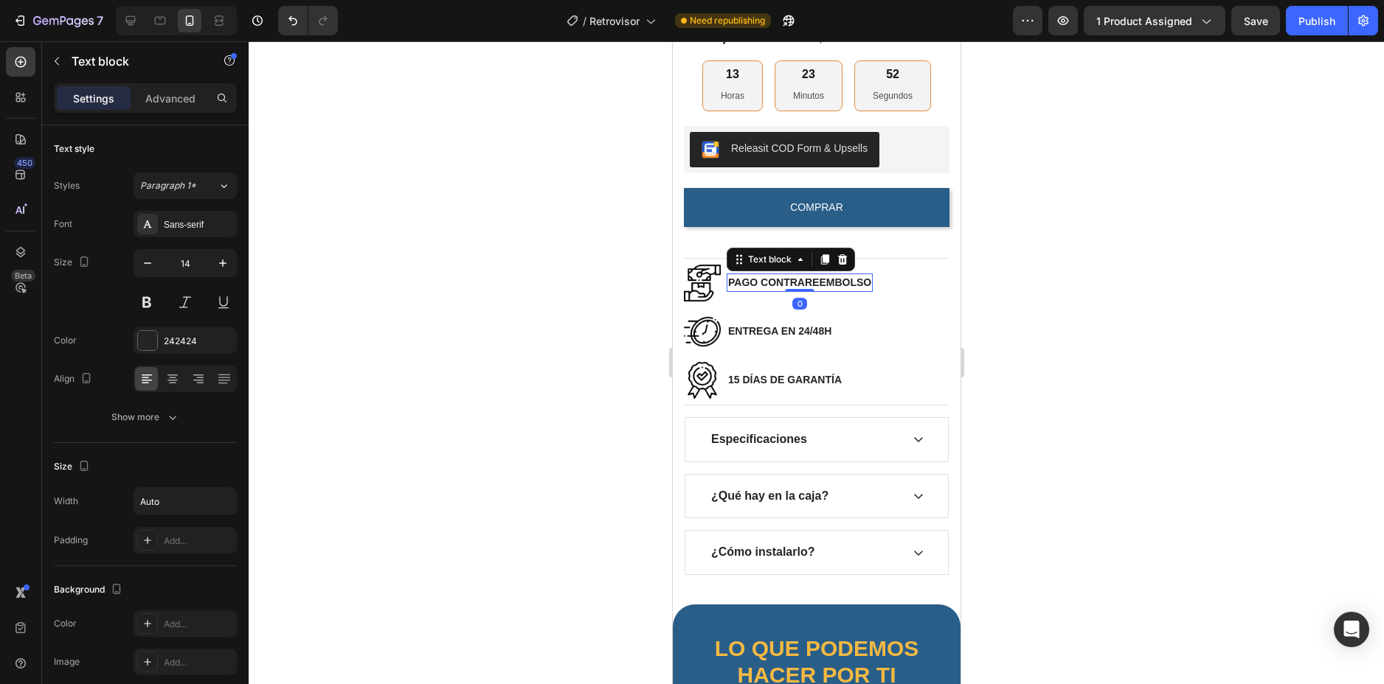
click at [800, 291] on p "PAGO CONTRAREEMBOLSO" at bounding box center [798, 282] width 143 height 15
click at [790, 339] on p "ENTREGA EN 24/48H" at bounding box center [778, 331] width 103 height 15
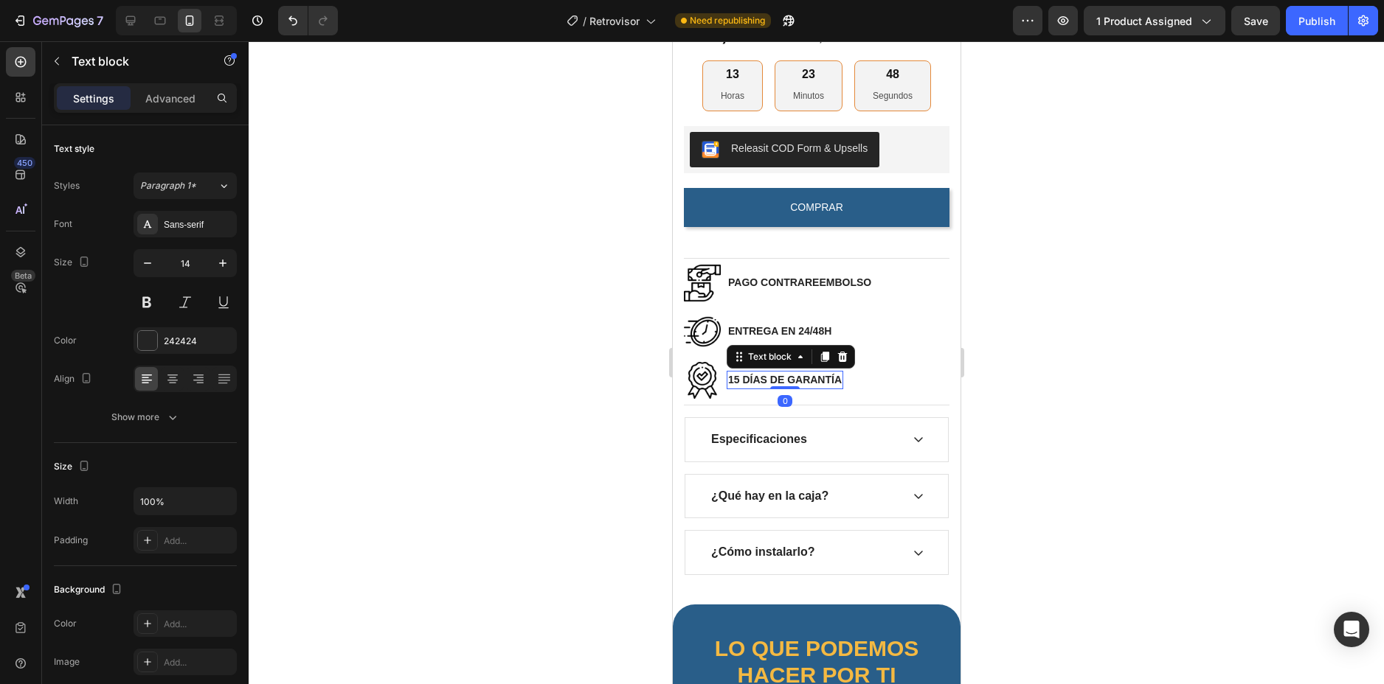
click at [785, 387] on p "15 DÍAS DE GARANTÍA" at bounding box center [784, 379] width 114 height 15
click at [782, 443] on p "Especificaciones" at bounding box center [758, 439] width 96 height 15
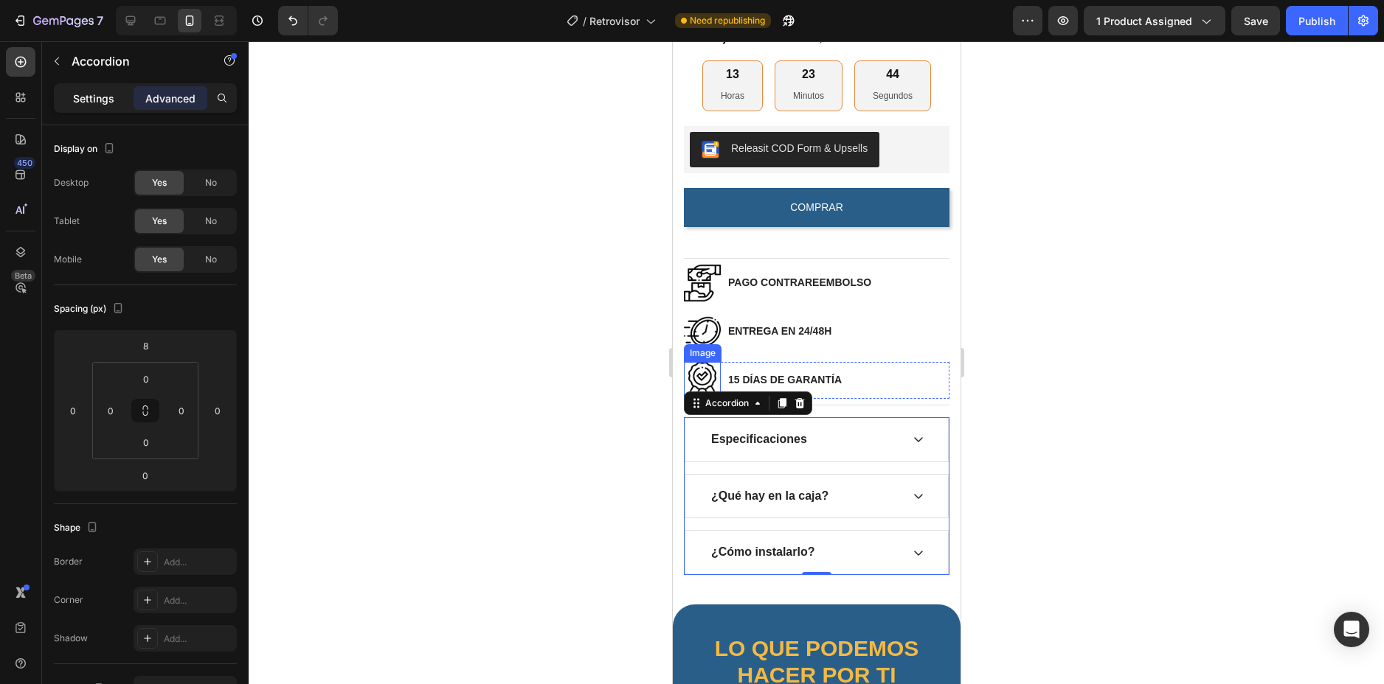
click at [87, 94] on p "Settings" at bounding box center [93, 98] width 41 height 15
type input "16"
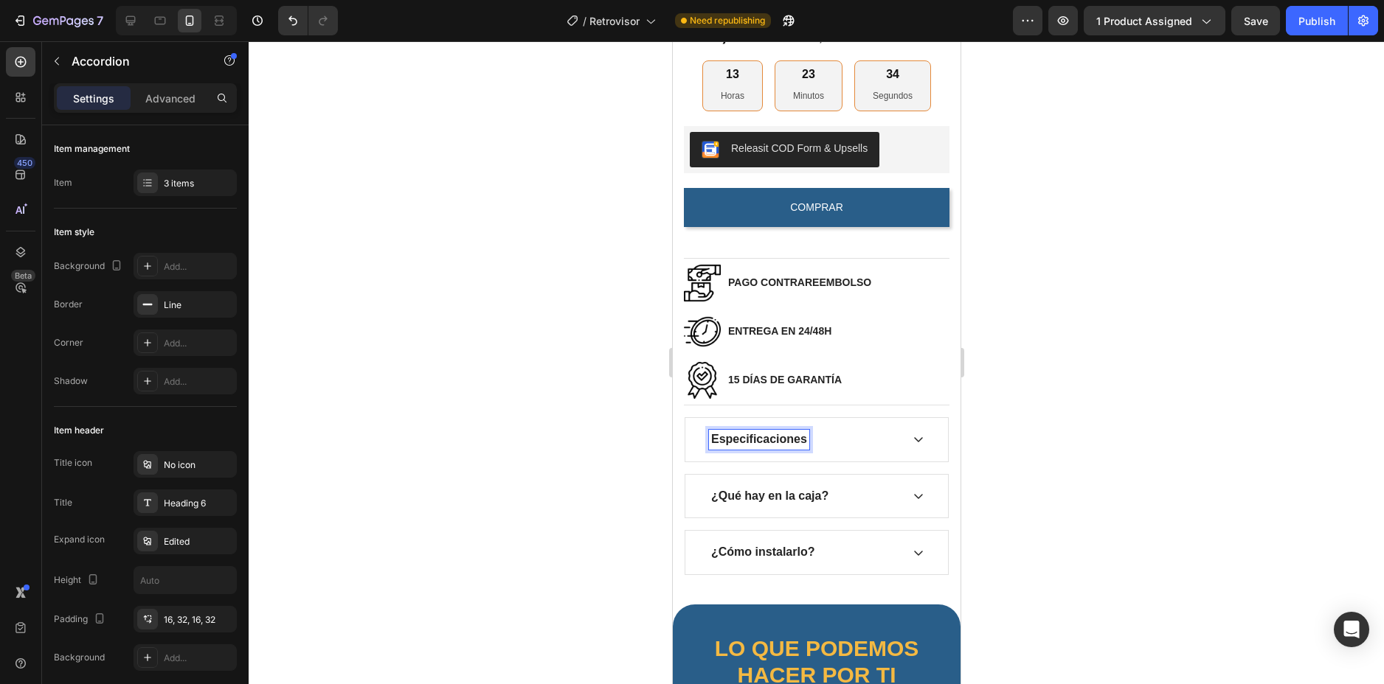
click at [522, 450] on div at bounding box center [816, 362] width 1135 height 643
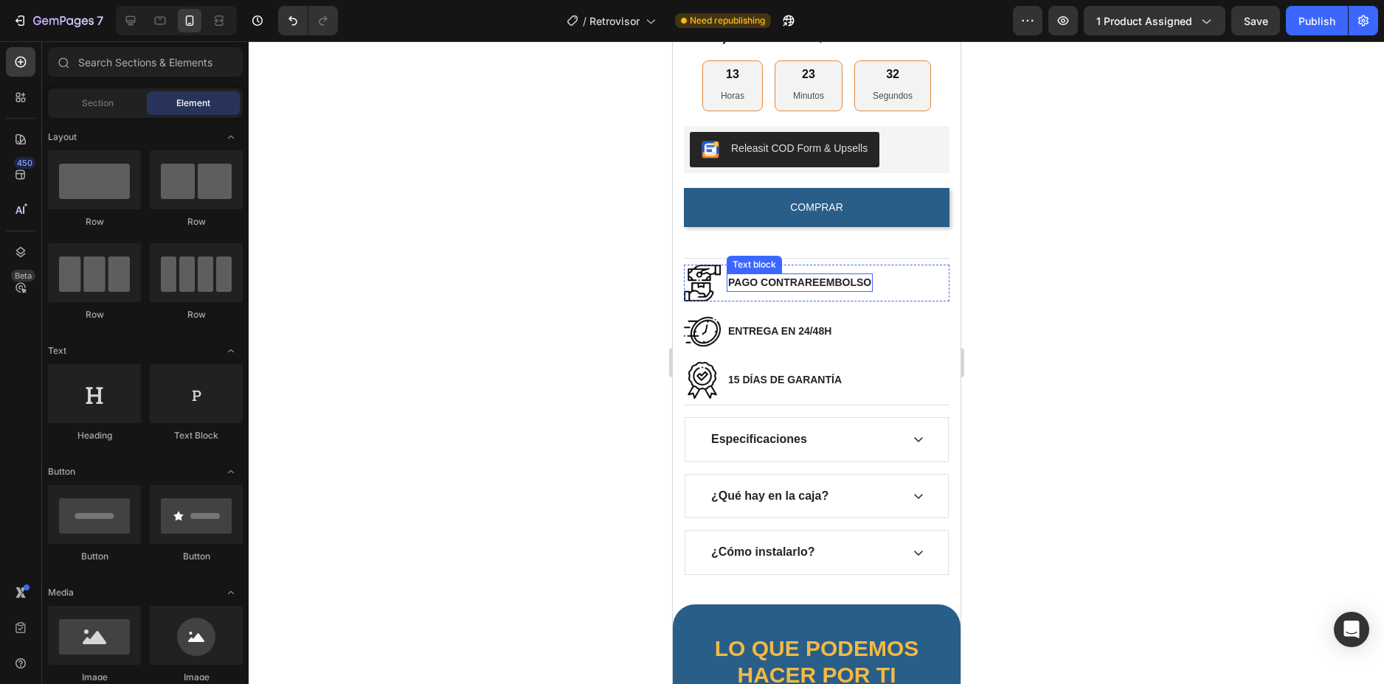
click at [771, 291] on p "PAGO CONTRAREEMBOLSO" at bounding box center [798, 282] width 143 height 15
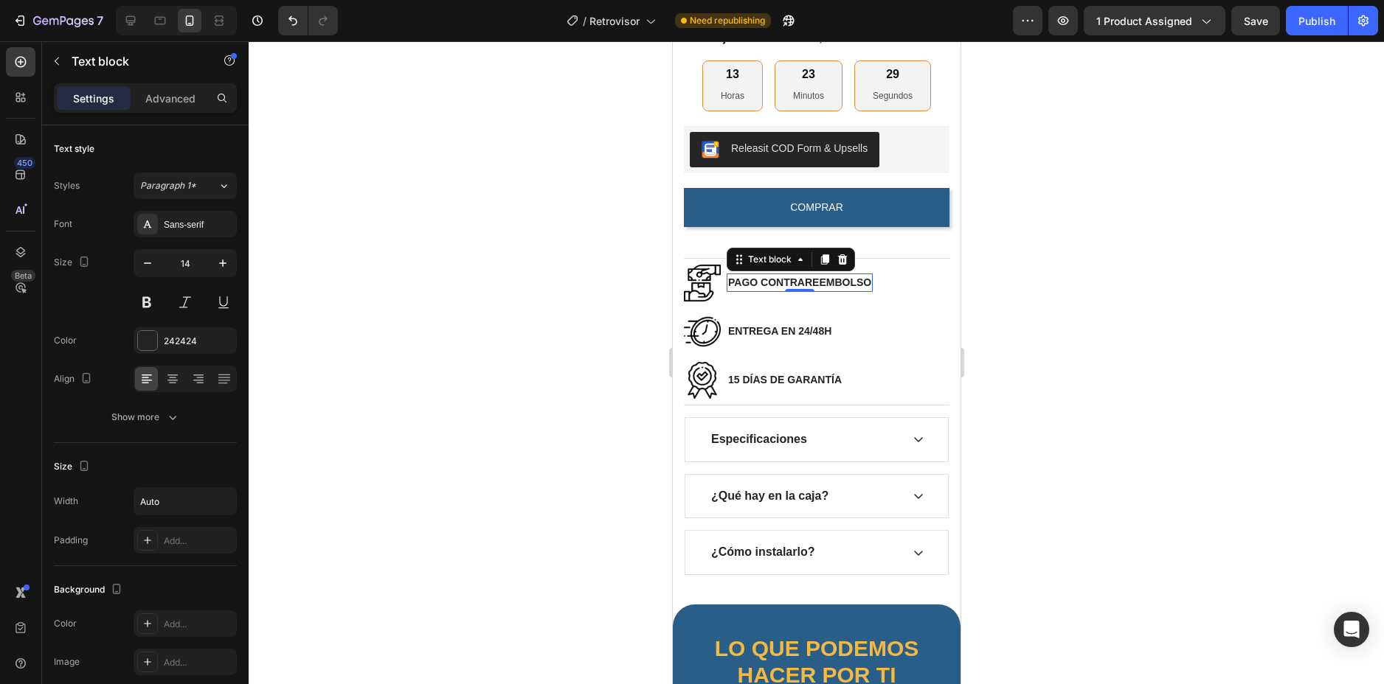
click at [579, 354] on div at bounding box center [816, 362] width 1135 height 643
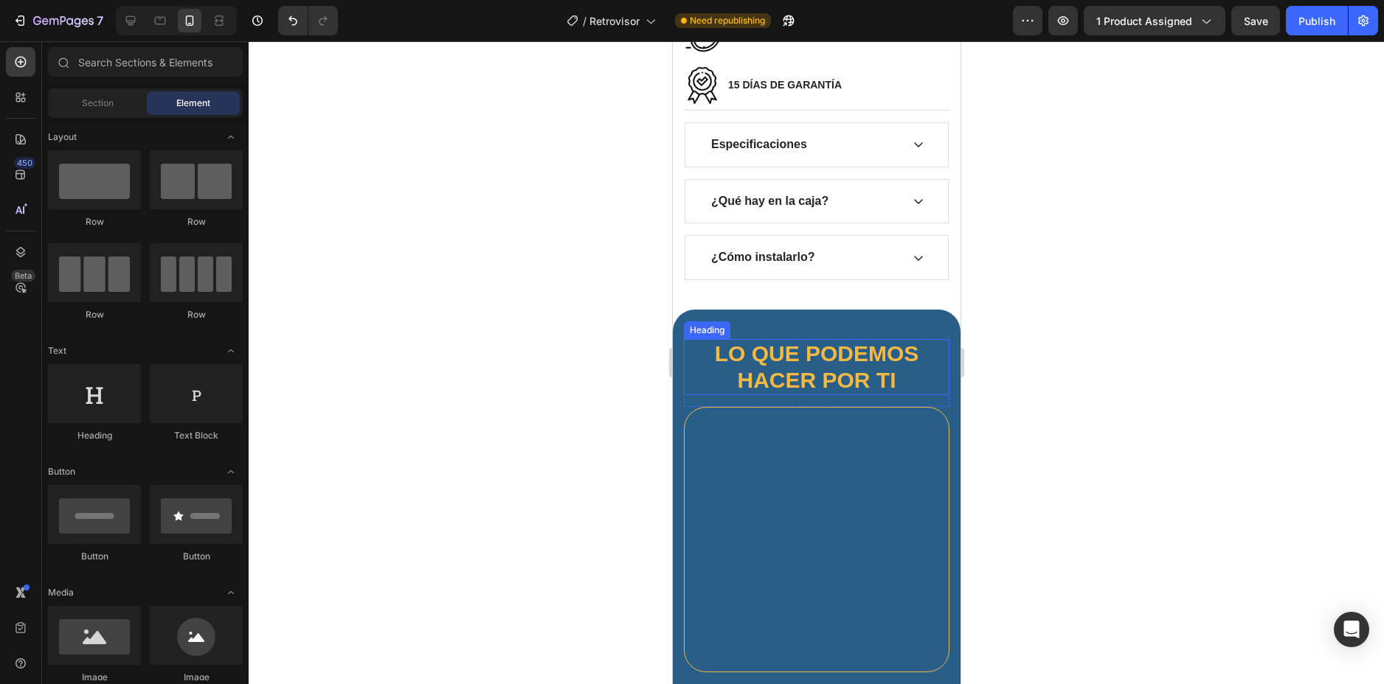
scroll to position [1254, 0]
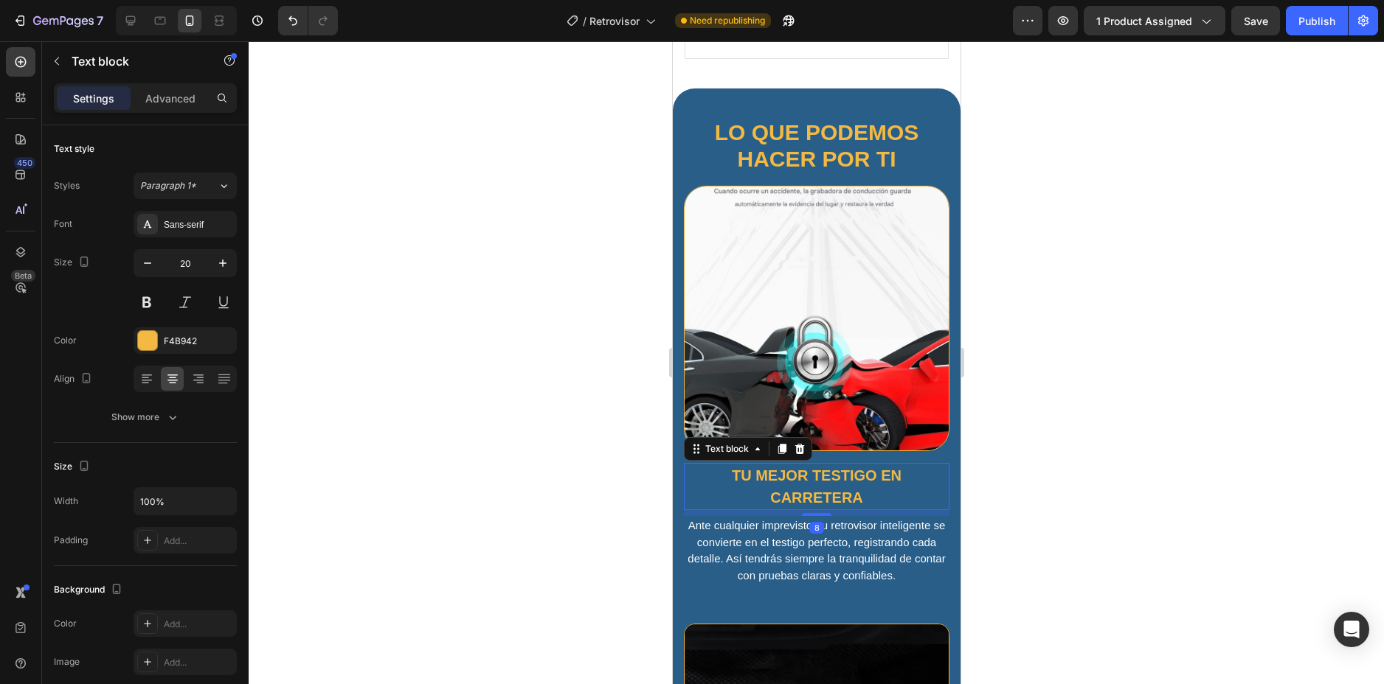
click at [852, 478] on p "Tu mejor testigo en carretera" at bounding box center [815, 487] width 263 height 44
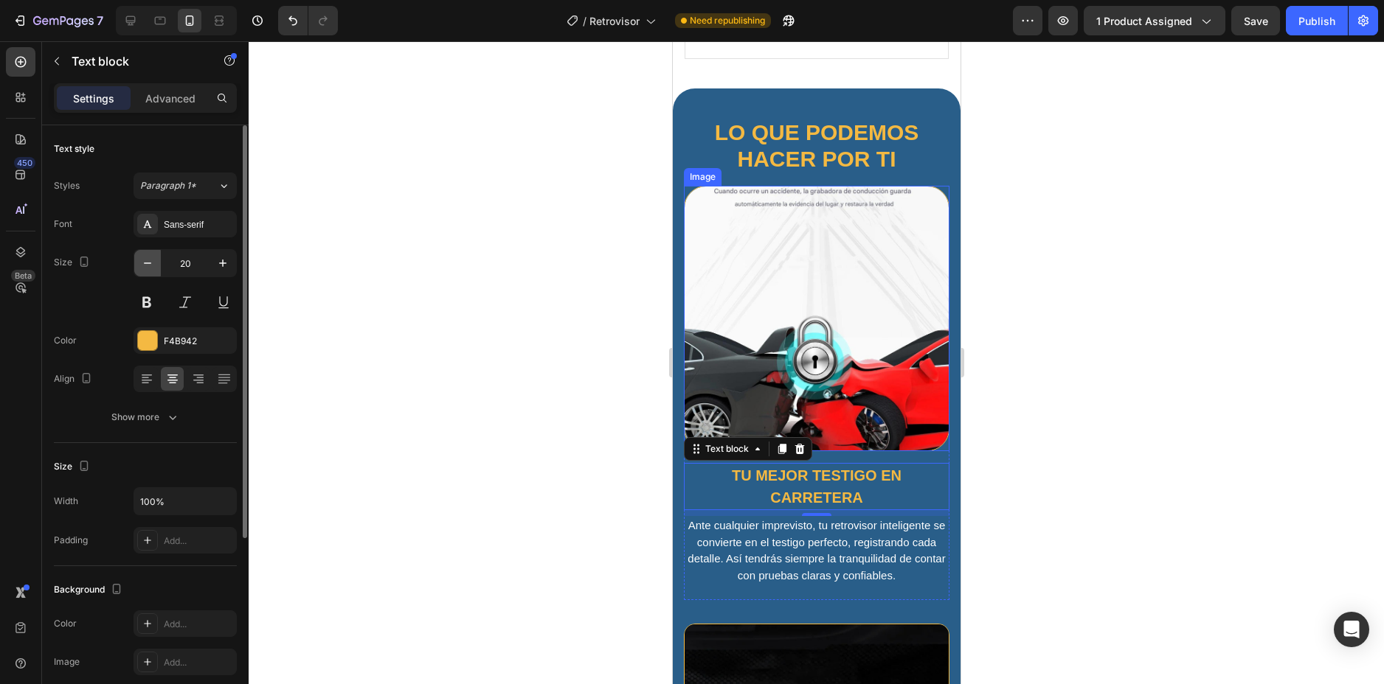
click at [136, 261] on button "button" at bounding box center [147, 263] width 27 height 27
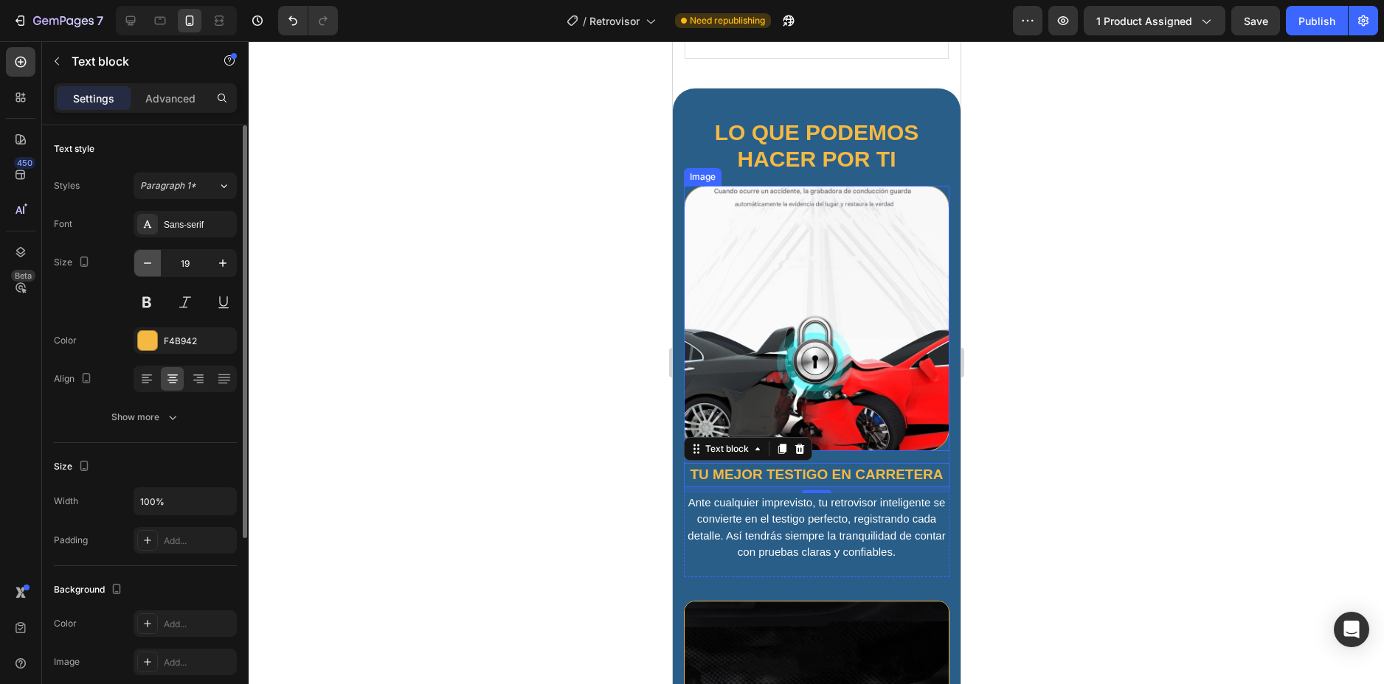
click at [136, 261] on button "button" at bounding box center [147, 263] width 27 height 27
type input "18"
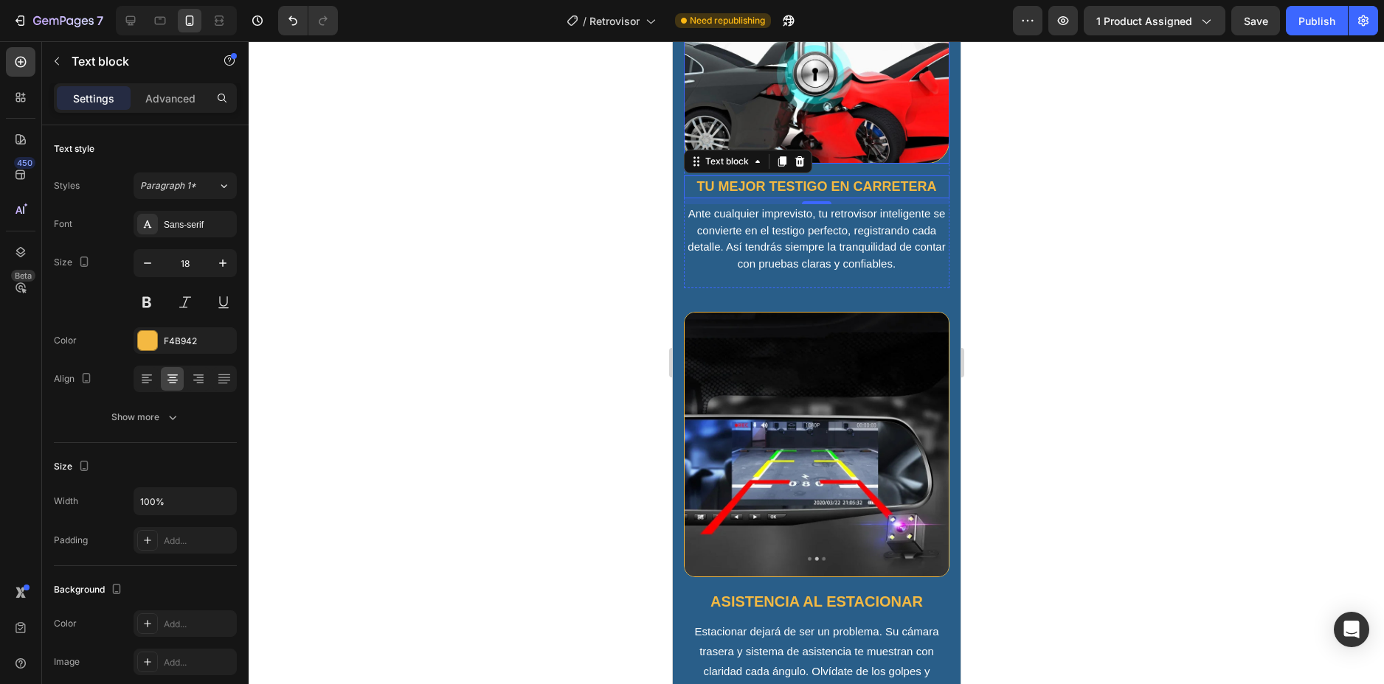
scroll to position [1696, 0]
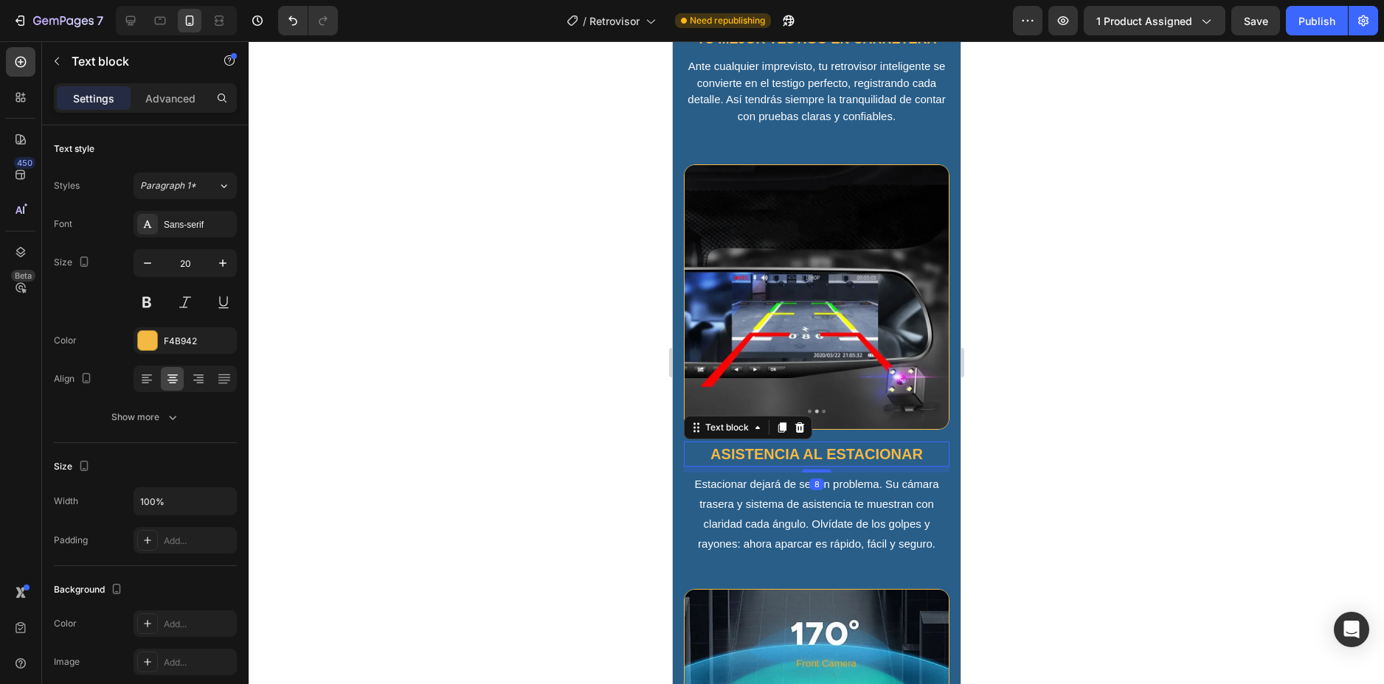
click at [825, 443] on p "Asistencia al estacionar" at bounding box center [815, 454] width 263 height 22
click at [139, 257] on button "button" at bounding box center [147, 263] width 27 height 27
type input "18"
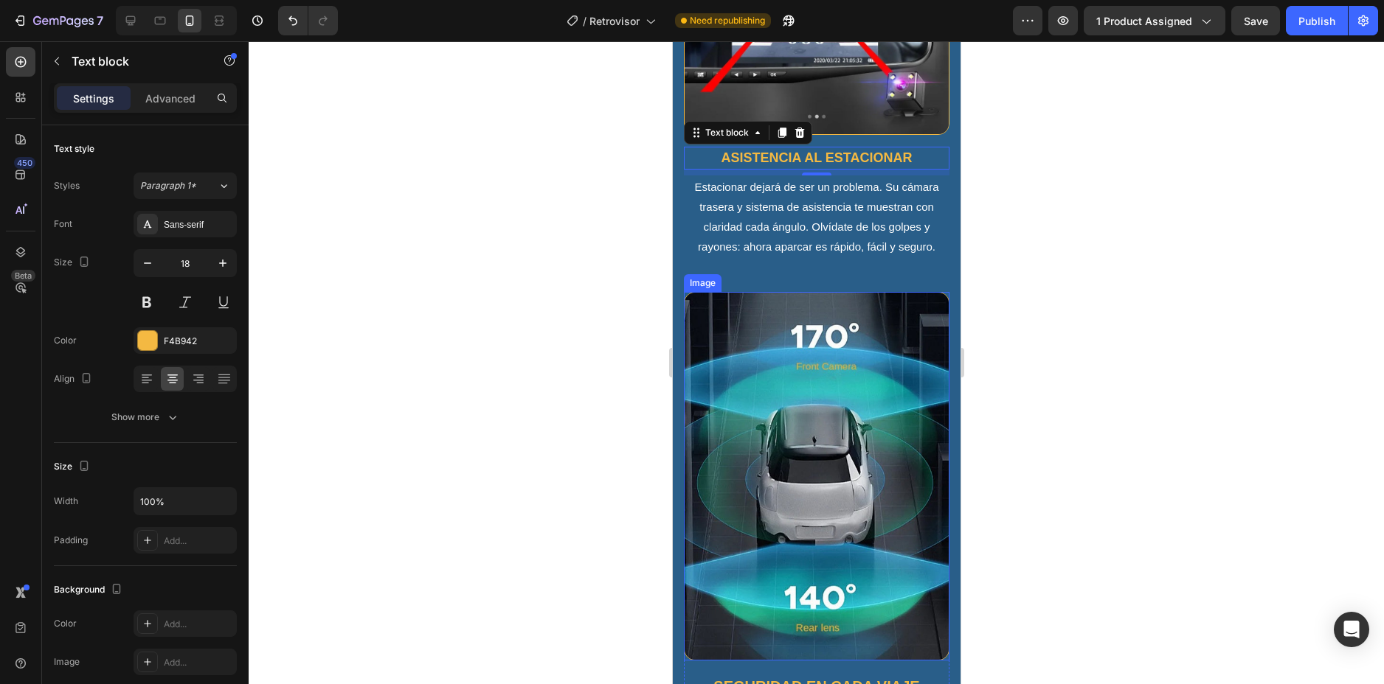
scroll to position [2213, 0]
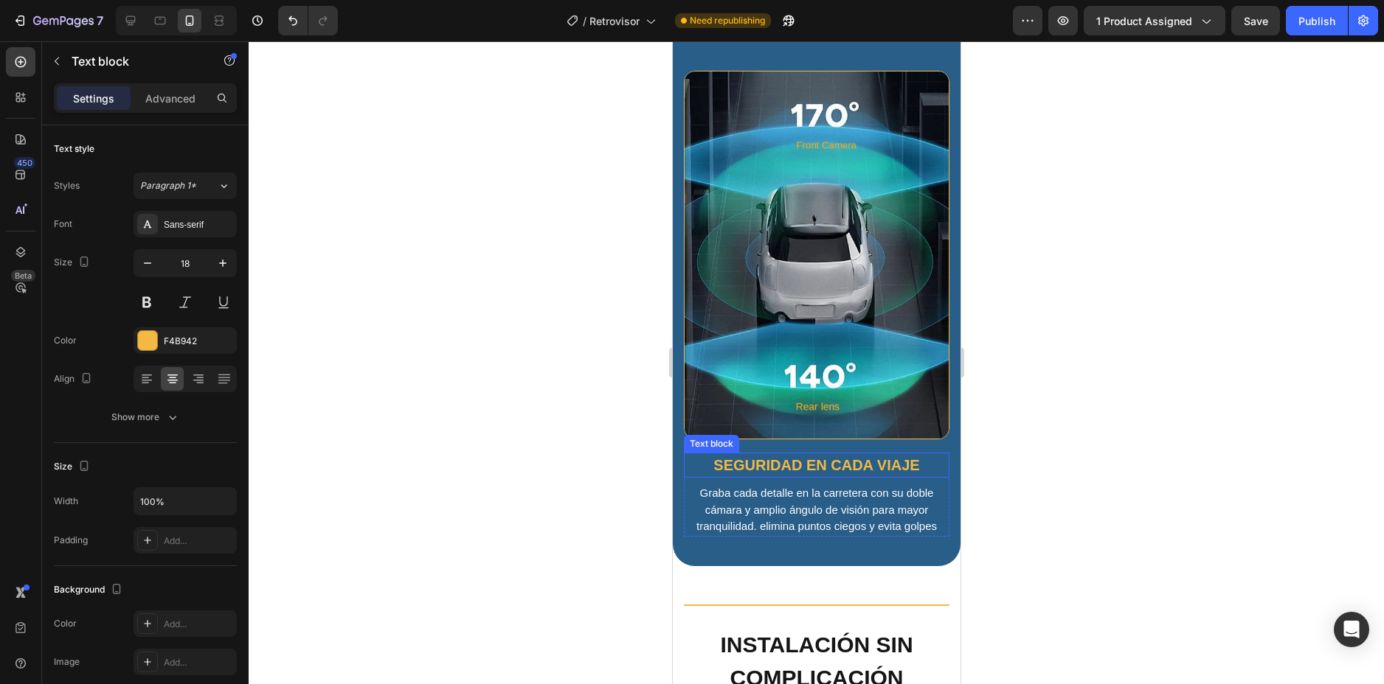
click at [824, 454] on p "Seguridad en cada viaje" at bounding box center [815, 465] width 263 height 22
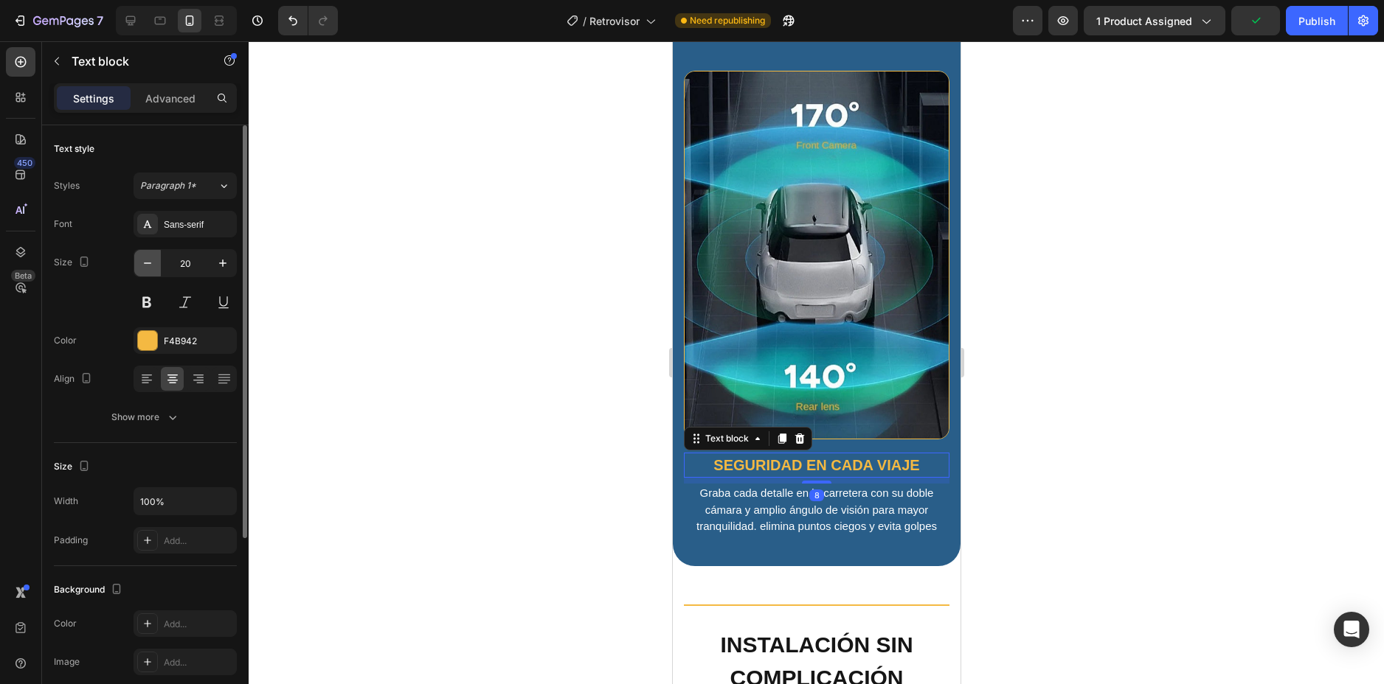
click at [139, 255] on button "button" at bounding box center [147, 263] width 27 height 27
type input "18"
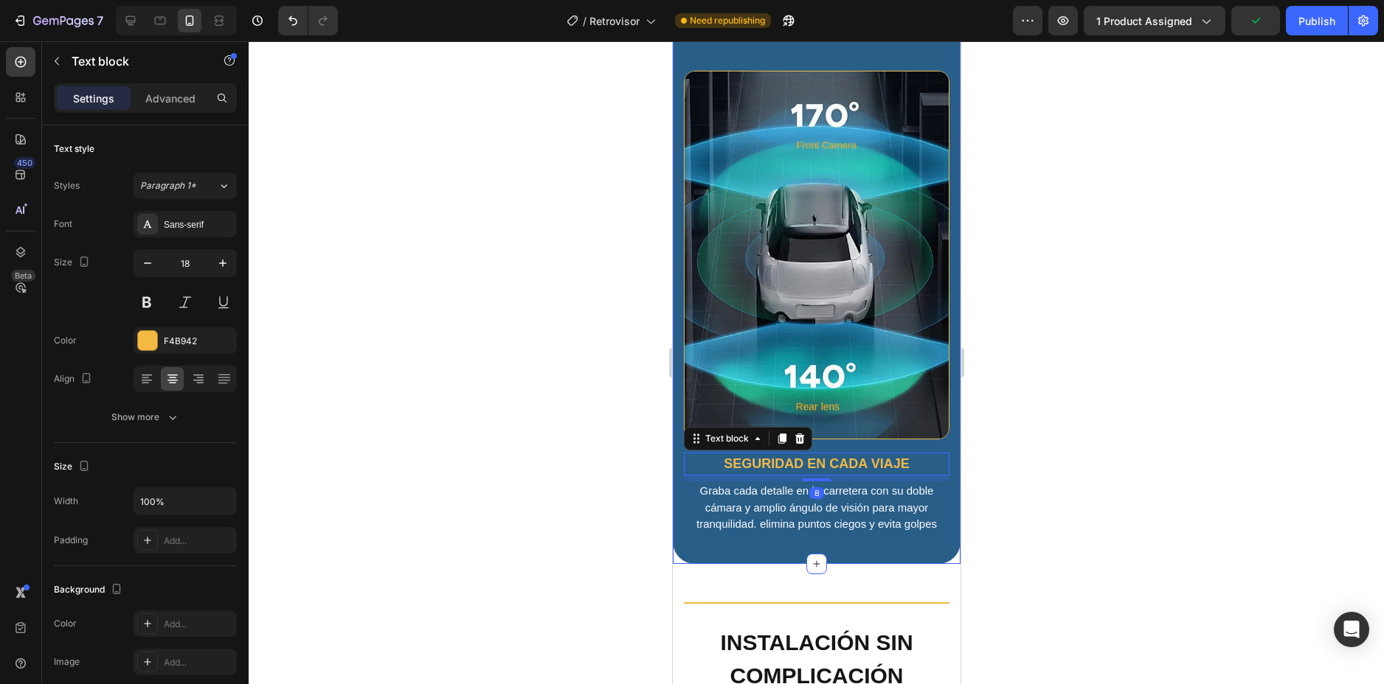
click at [1061, 342] on div at bounding box center [816, 362] width 1135 height 643
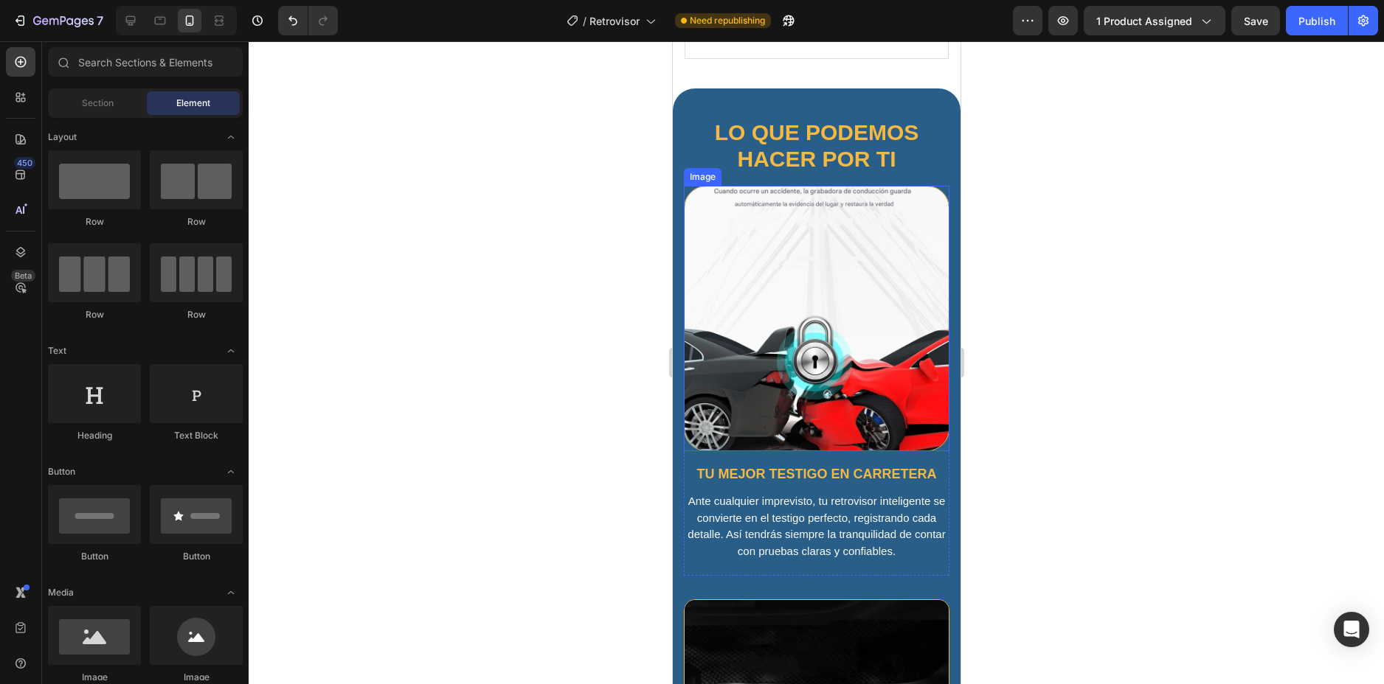
scroll to position [1033, 0]
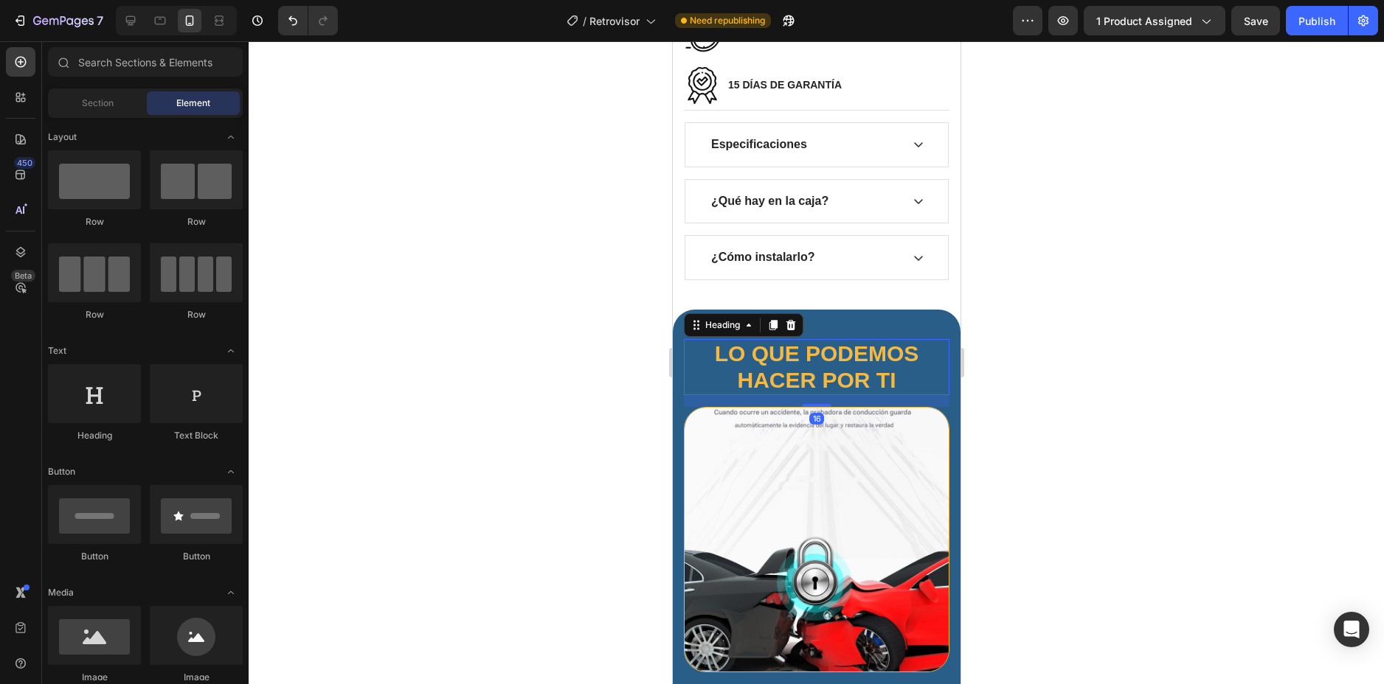
click at [849, 355] on h2 "Lo que podemos hacer por ti" at bounding box center [816, 367] width 266 height 56
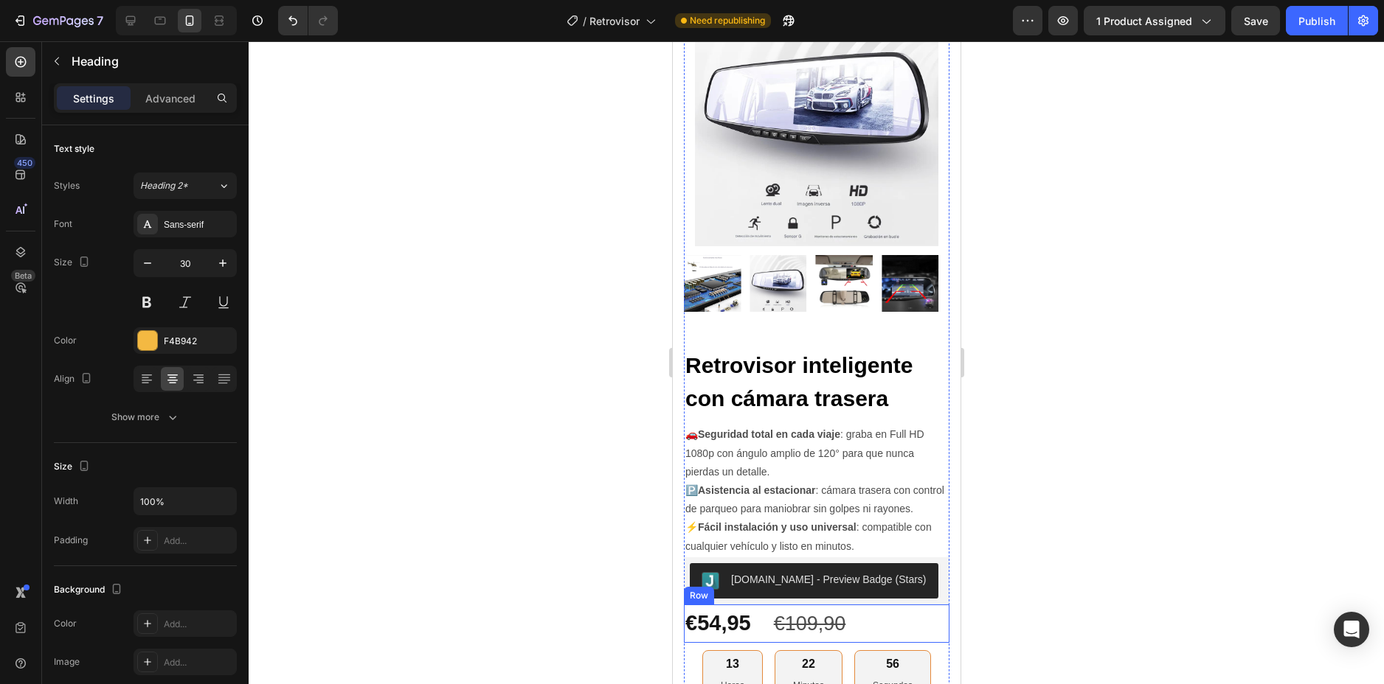
scroll to position [0, 0]
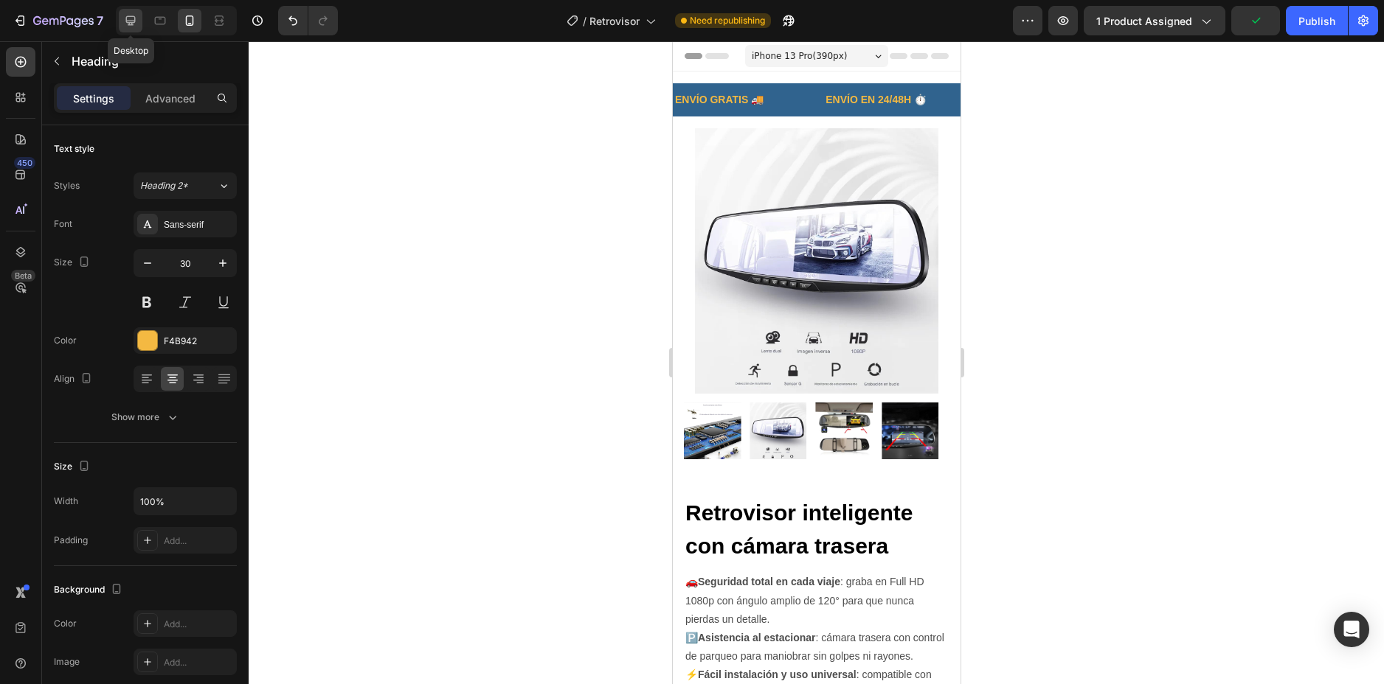
click at [119, 21] on div at bounding box center [131, 21] width 24 height 24
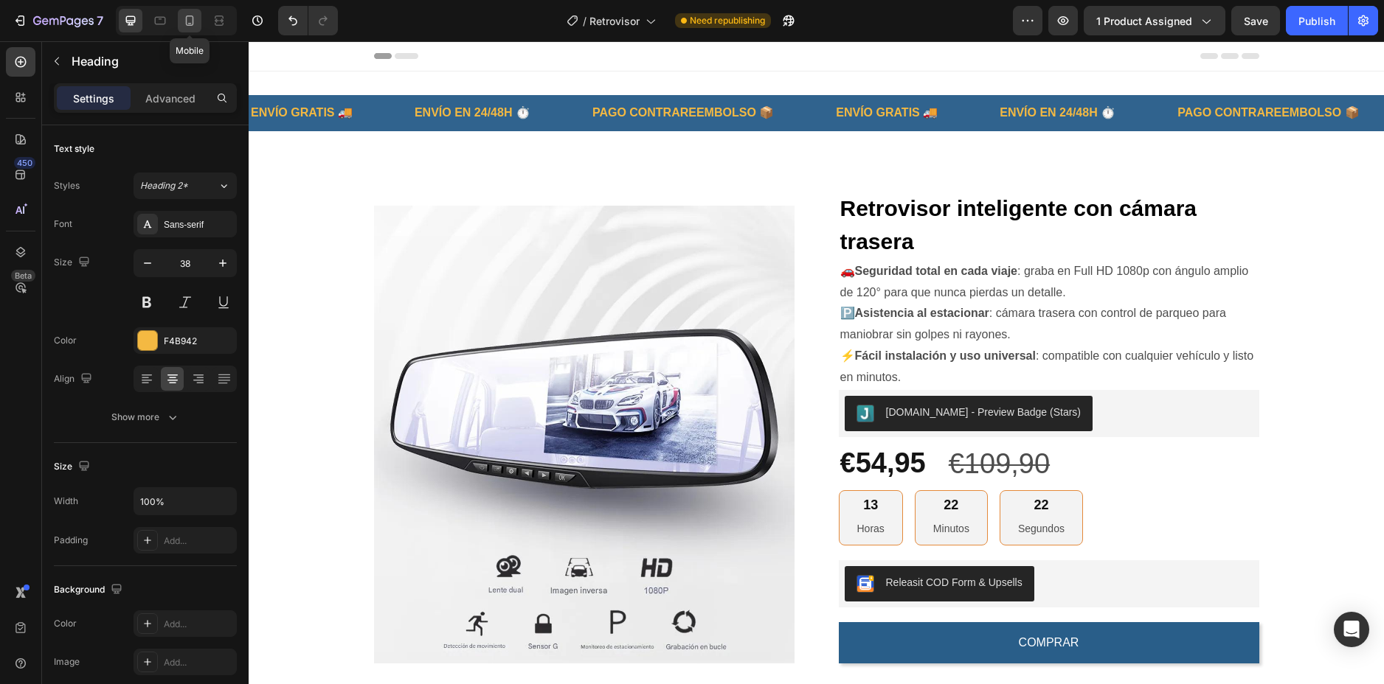
click at [184, 21] on icon at bounding box center [189, 20] width 15 height 15
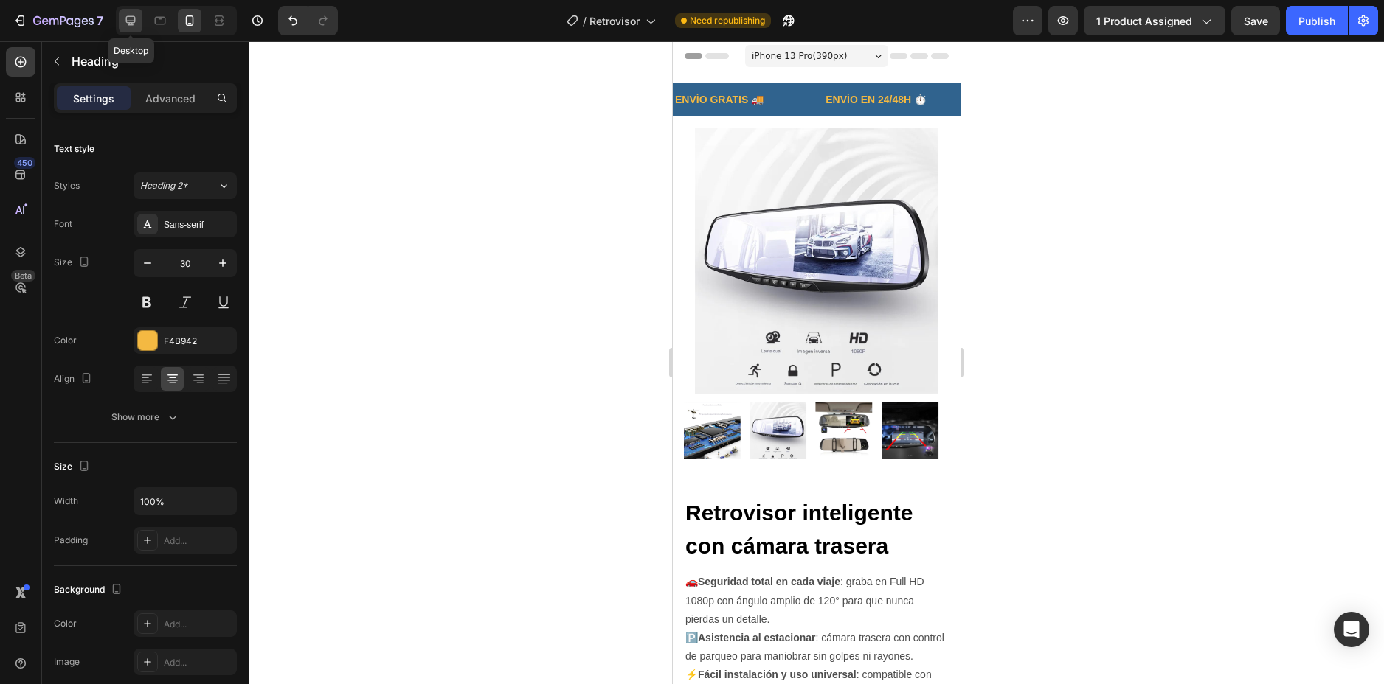
click at [132, 14] on icon at bounding box center [130, 20] width 15 height 15
type input "38"
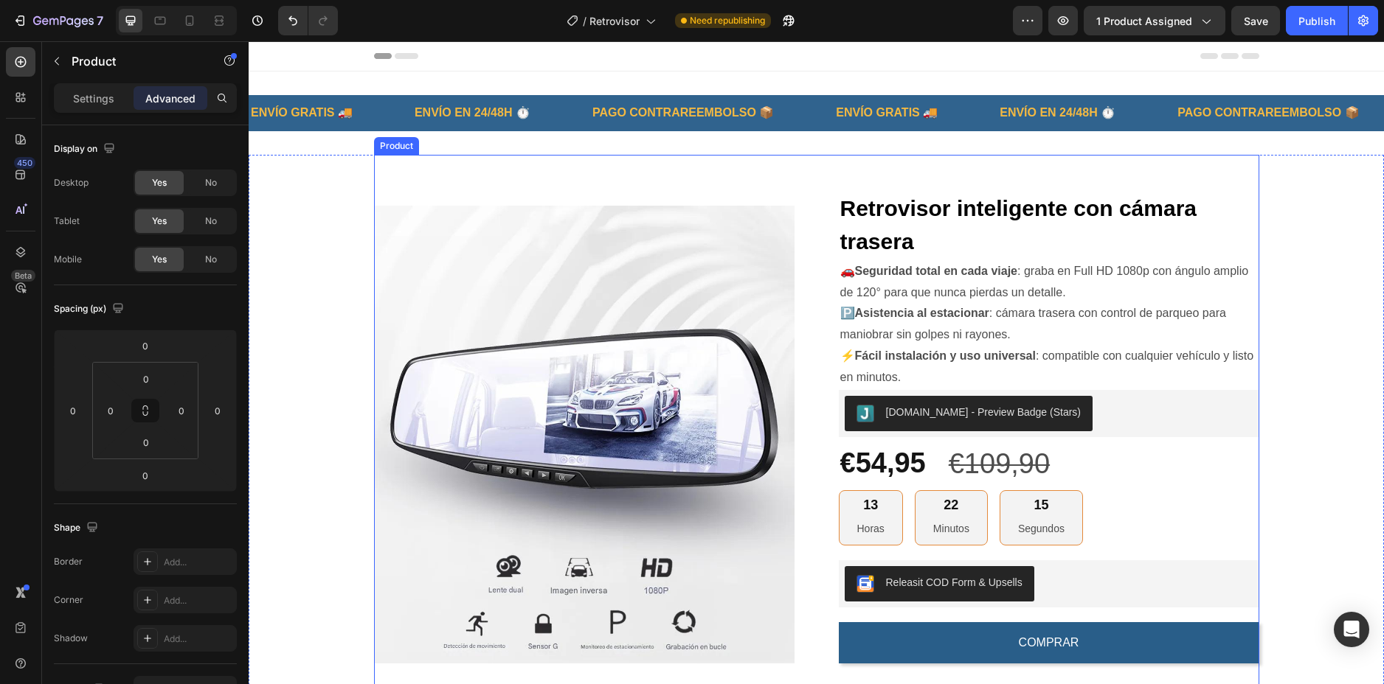
click at [995, 173] on div "Retrovisor inteligente con cámara trasera (P) Title 🚗 Seguridad total en cada v…" at bounding box center [1049, 567] width 420 height 825
click at [992, 209] on h2 "Retrovisor inteligente con cámara trasera" at bounding box center [1049, 224] width 420 height 69
click at [184, 20] on icon at bounding box center [189, 20] width 15 height 15
type input "0"
type input "10"
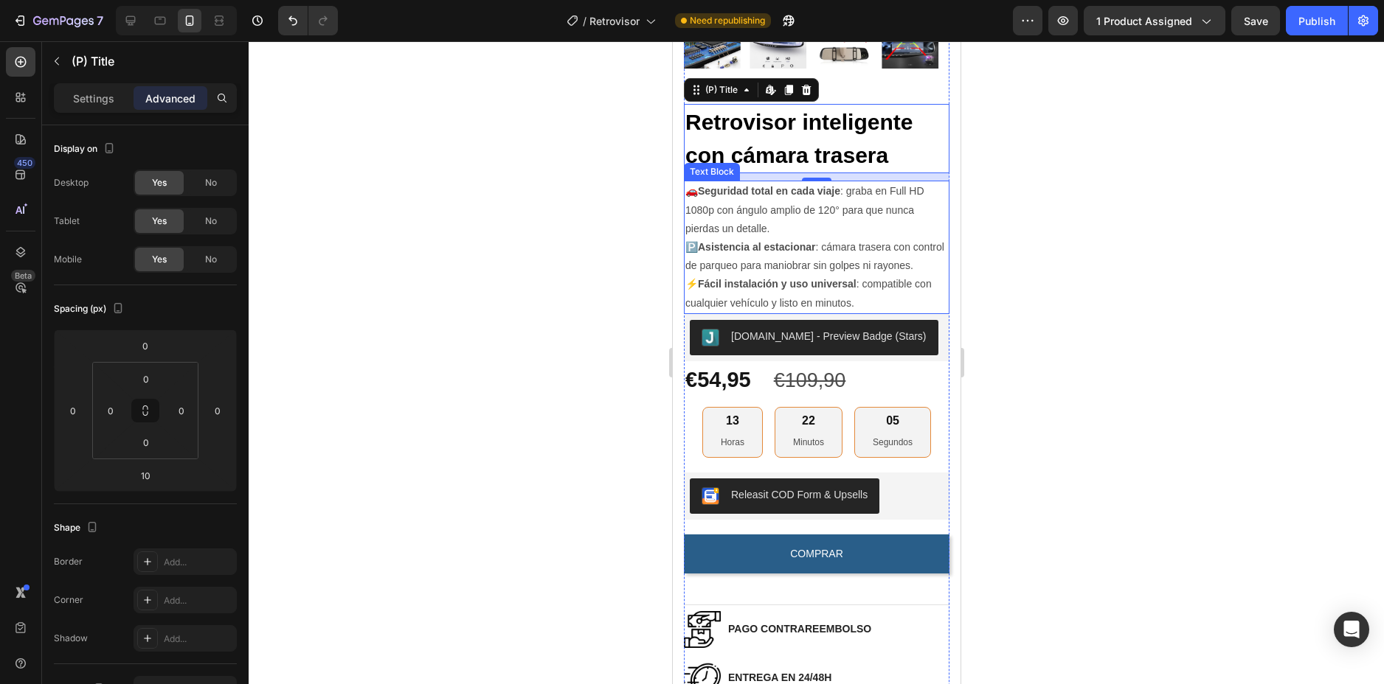
scroll to position [243, 0]
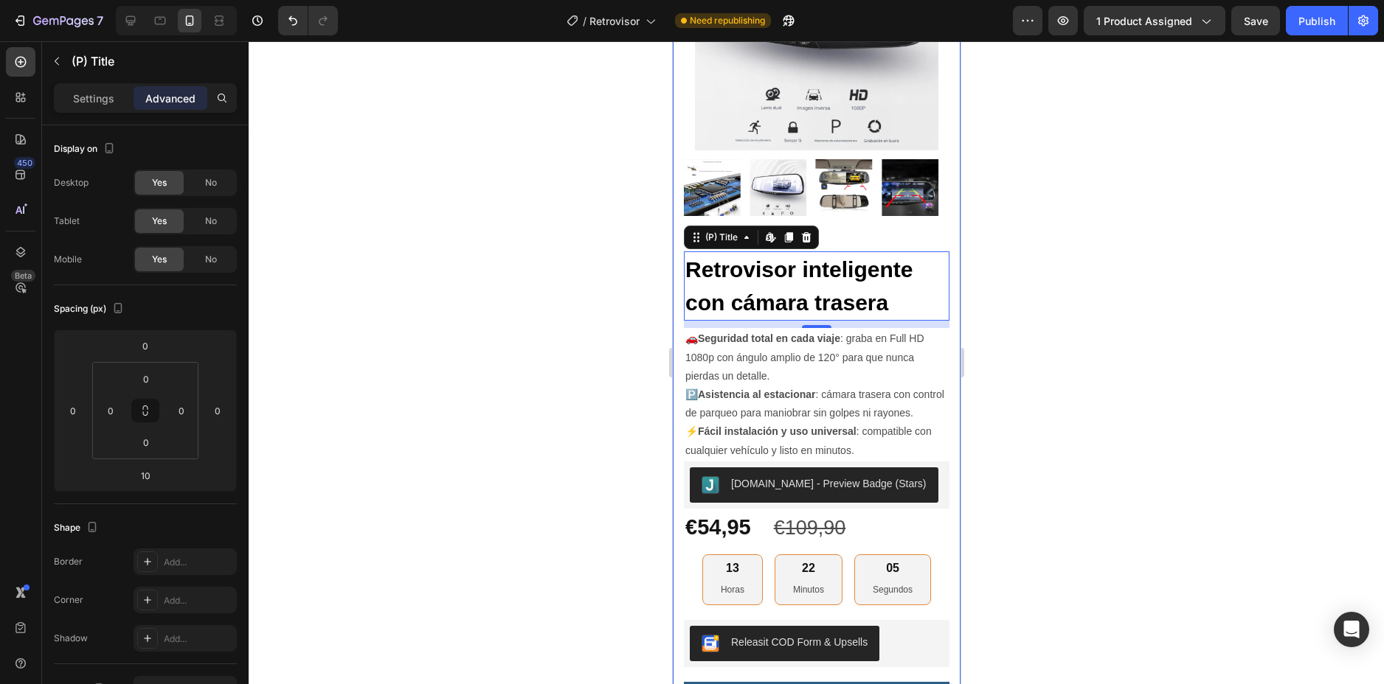
click at [1035, 234] on div at bounding box center [816, 362] width 1135 height 643
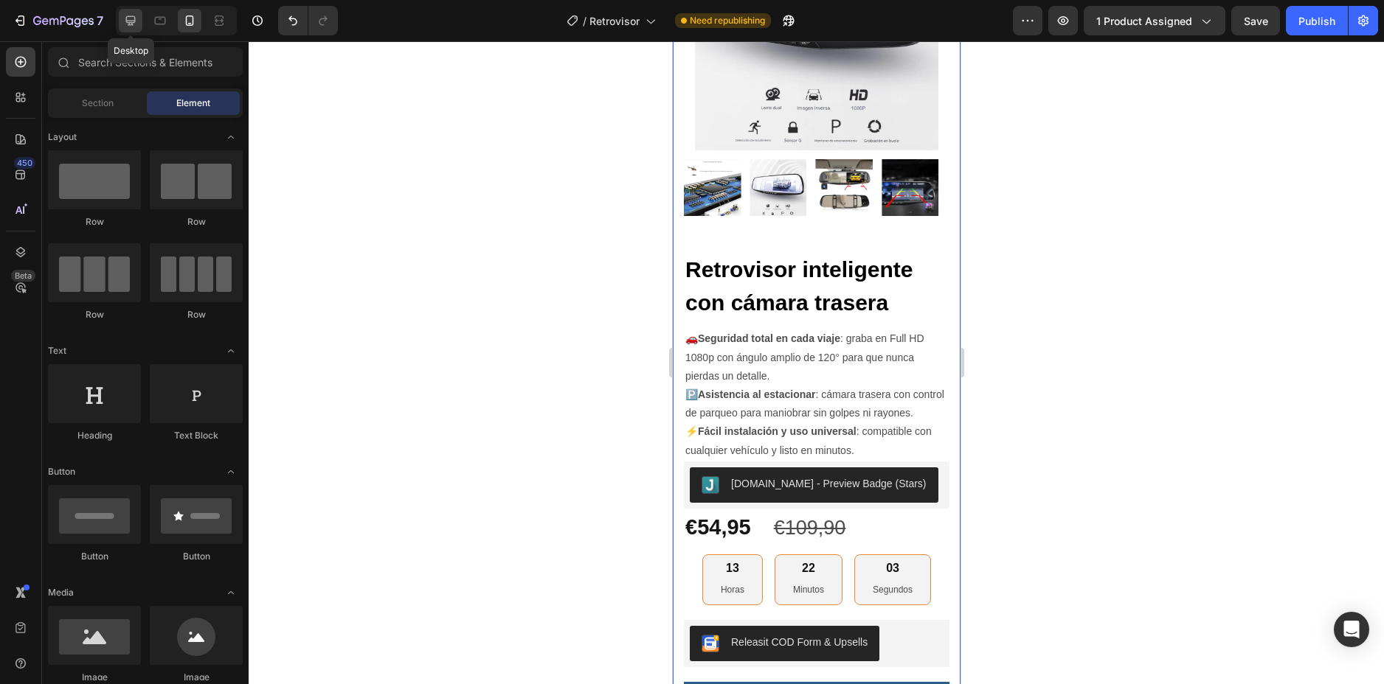
click at [138, 23] on icon at bounding box center [130, 20] width 15 height 15
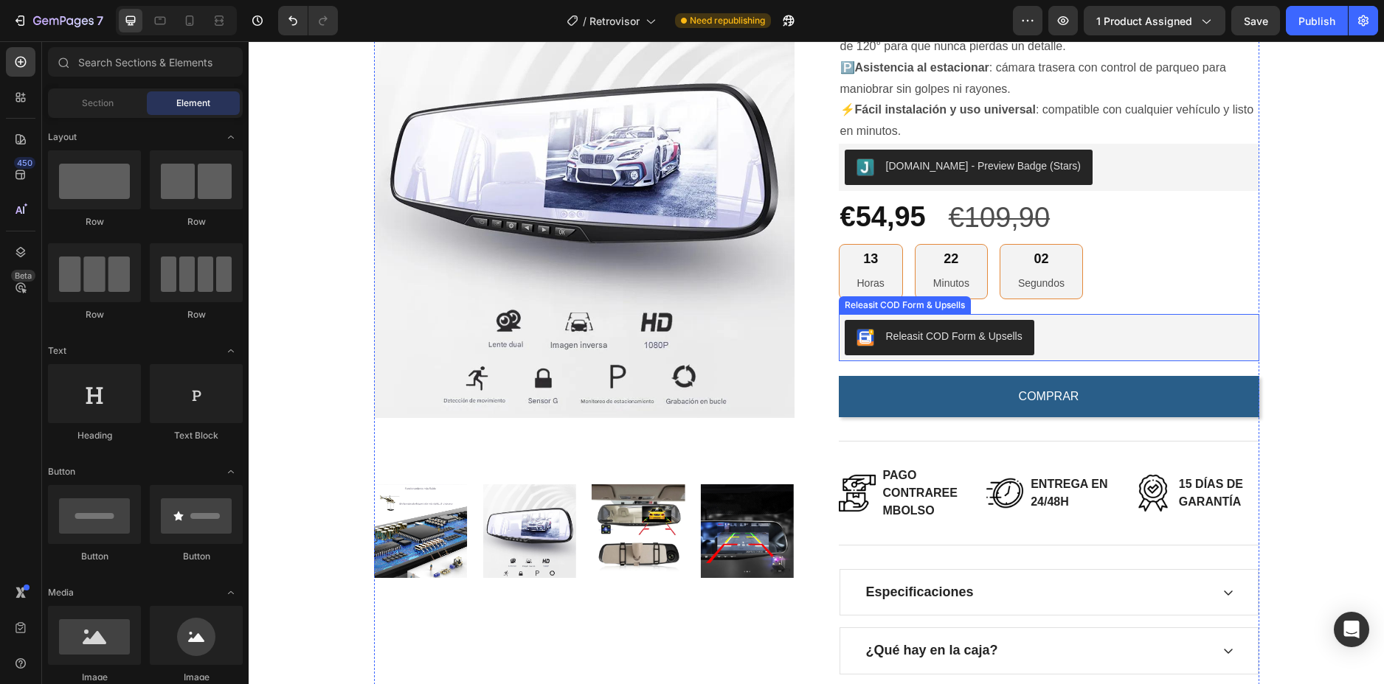
scroll to position [96, 0]
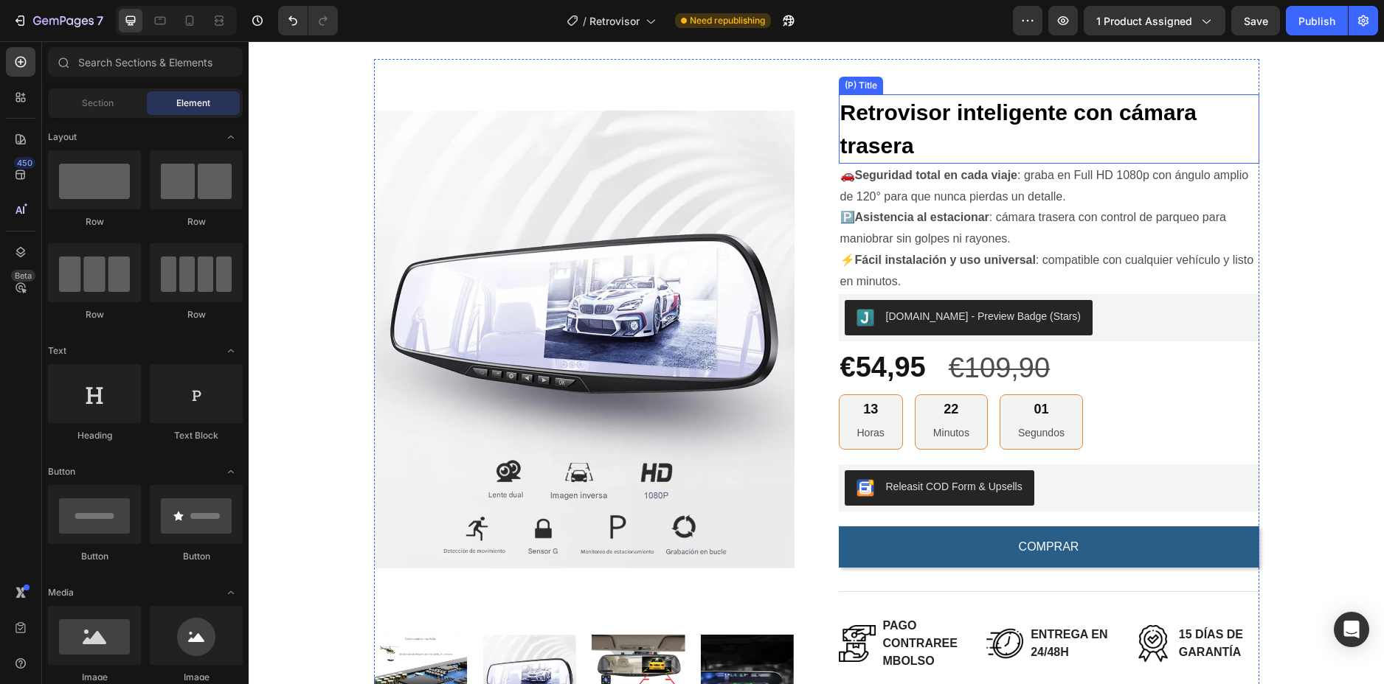
click at [936, 136] on h2 "Retrovisor inteligente con cámara trasera" at bounding box center [1049, 128] width 420 height 69
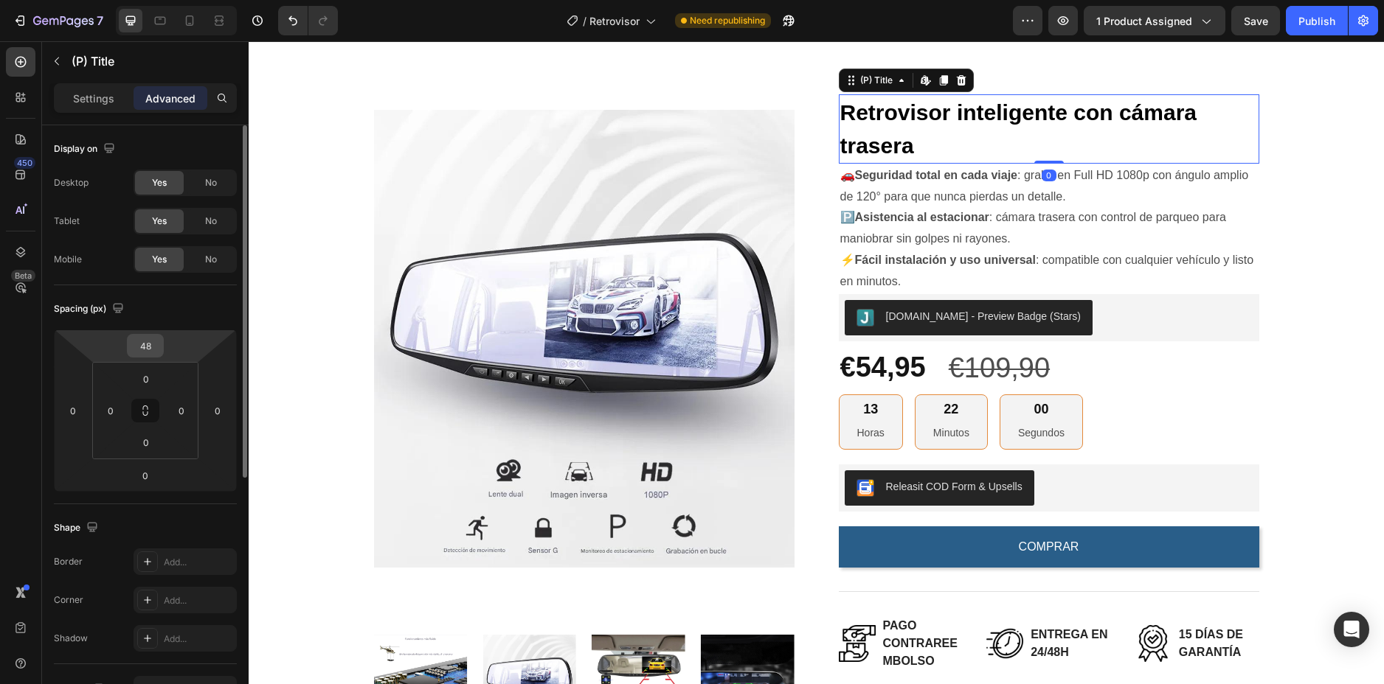
click at [148, 340] on input "48" at bounding box center [146, 346] width 30 height 22
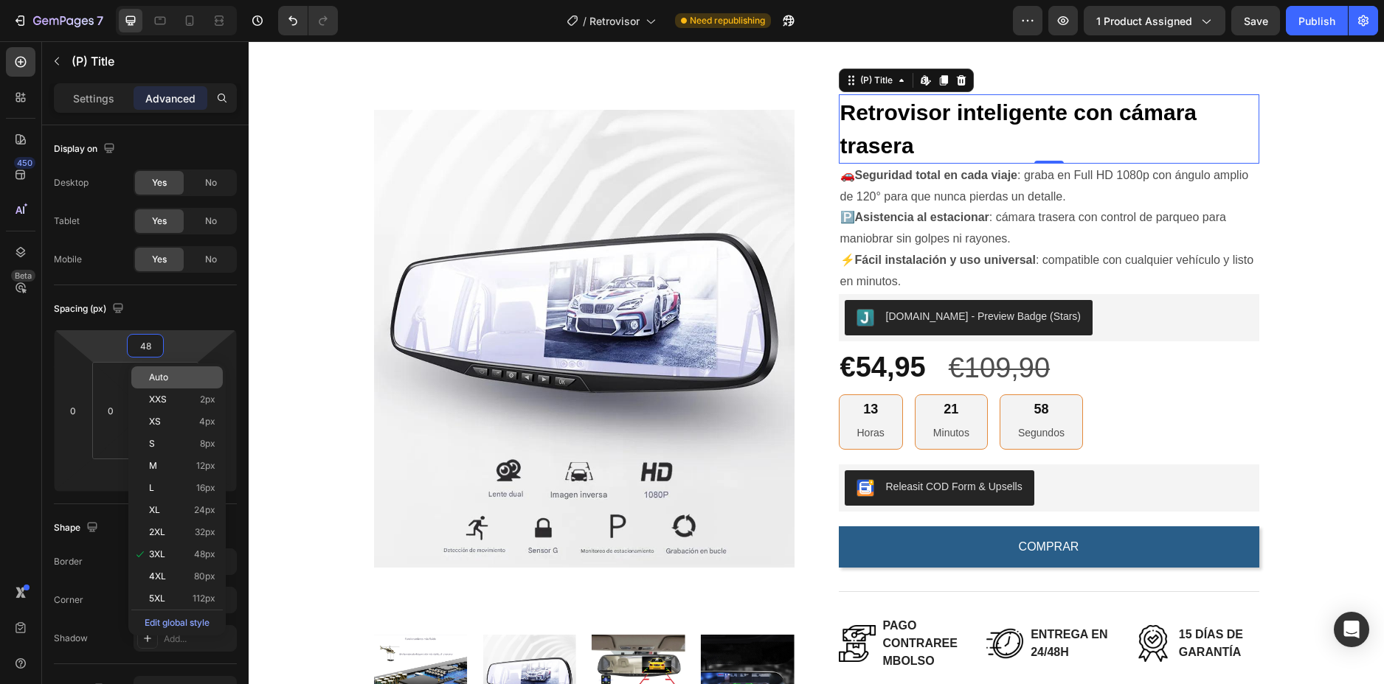
type input "3"
click at [169, 374] on p "Auto" at bounding box center [182, 377] width 66 height 10
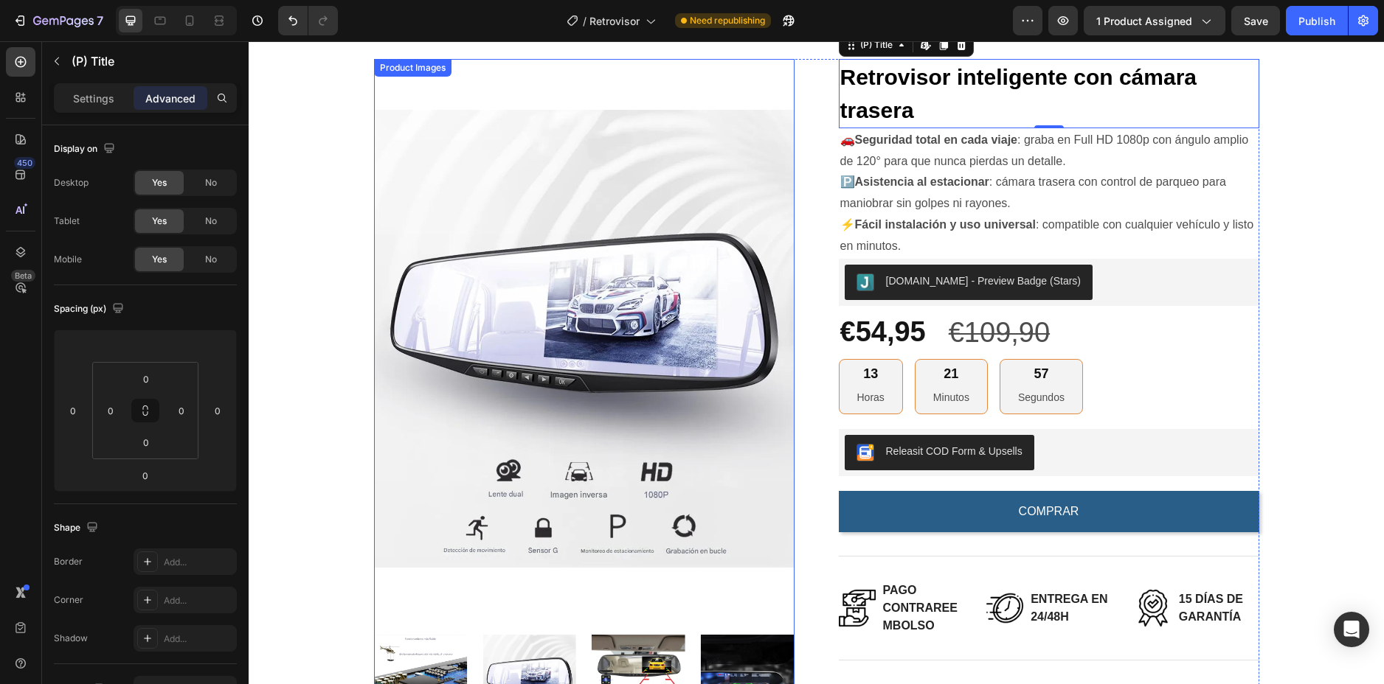
scroll to position [0, 0]
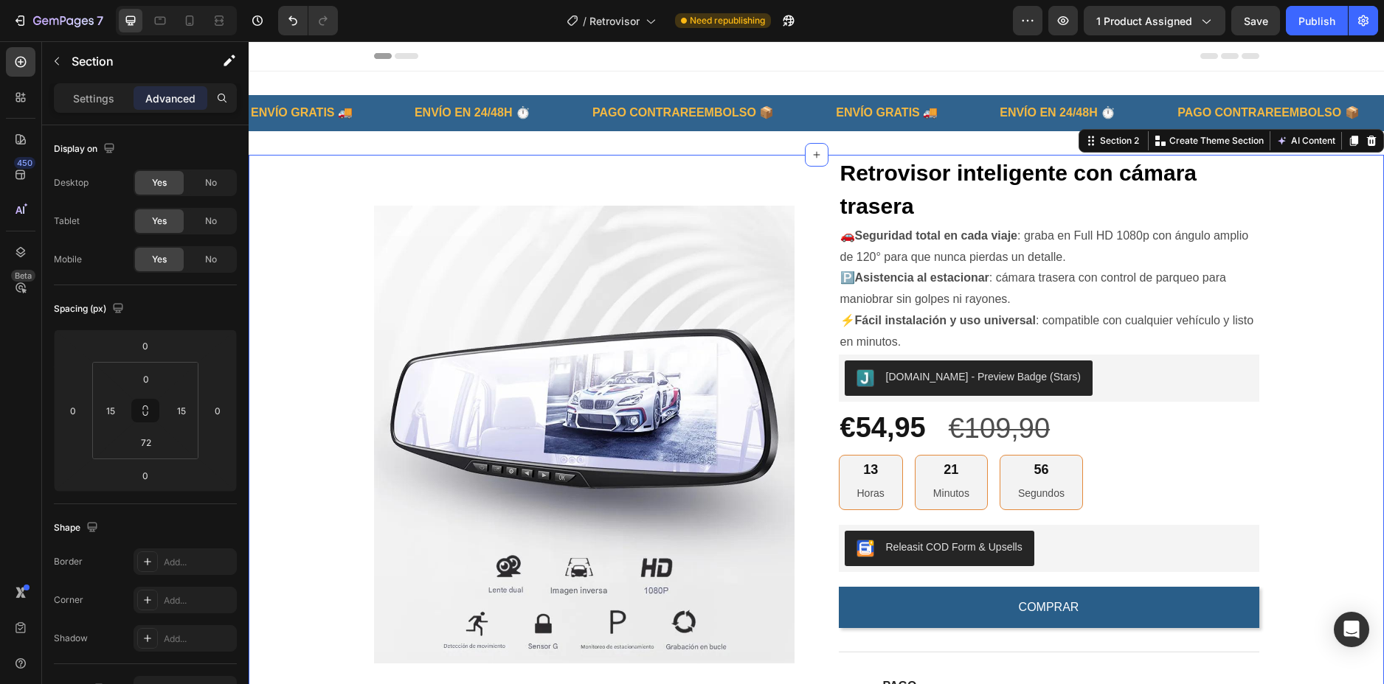
click at [1322, 280] on div "Product Images Retrovisor inteligente con cámara trasera (P) Title 🚗 Seguridad …" at bounding box center [816, 549] width 1113 height 789
click at [1339, 329] on div "Product Images Retrovisor inteligente con cámara trasera (P) Title 🚗 Seguridad …" at bounding box center [816, 549] width 1113 height 789
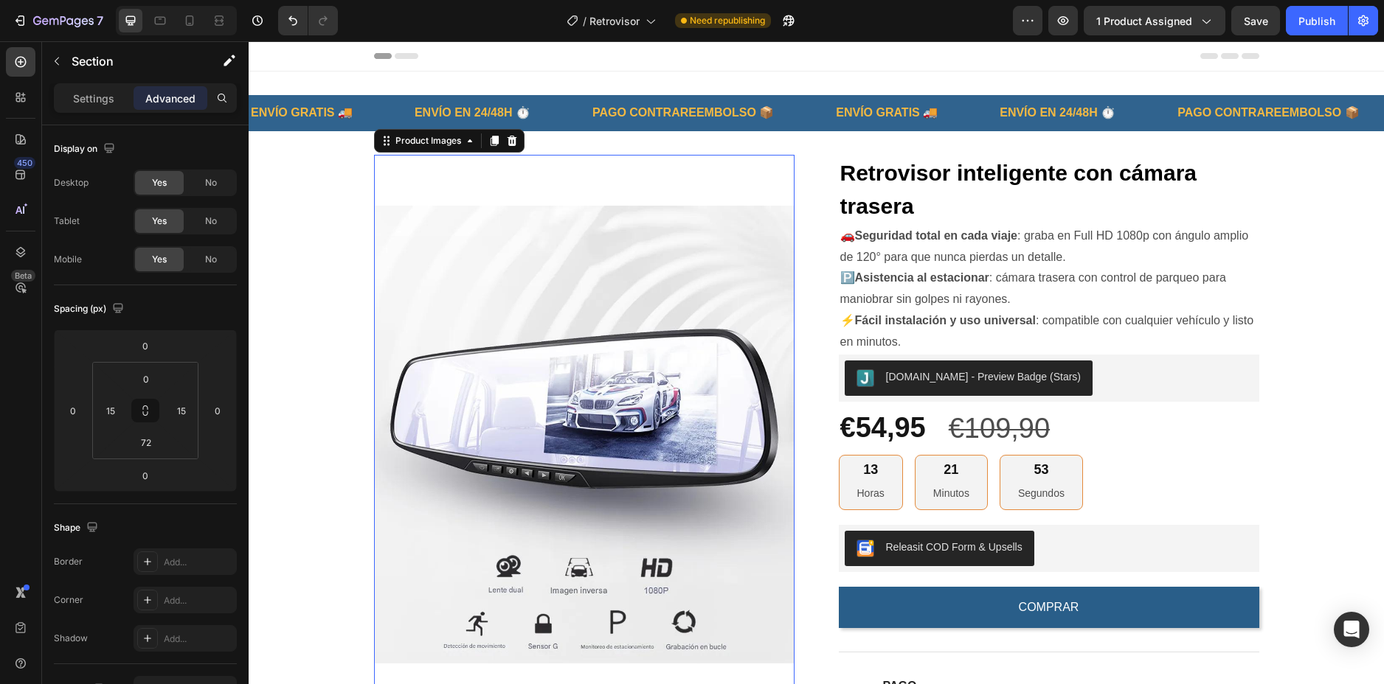
click at [600, 187] on img at bounding box center [584, 435] width 420 height 561
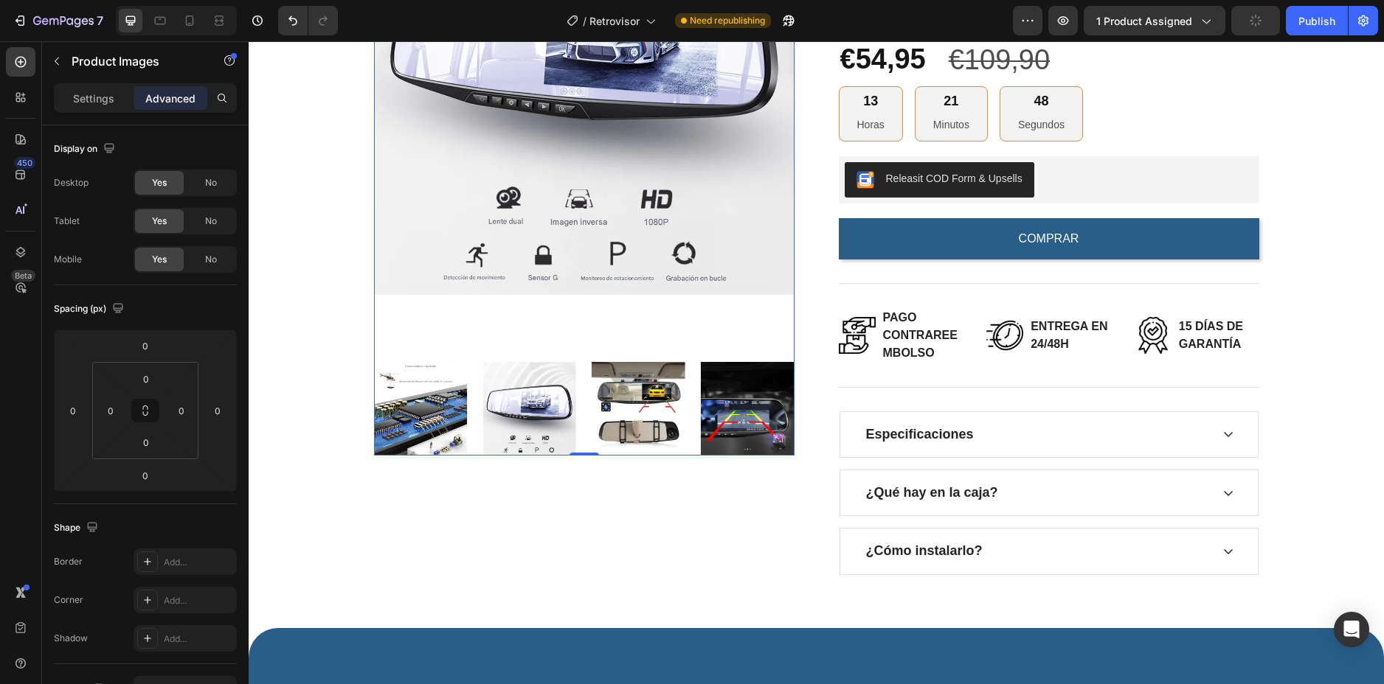
scroll to position [221, 0]
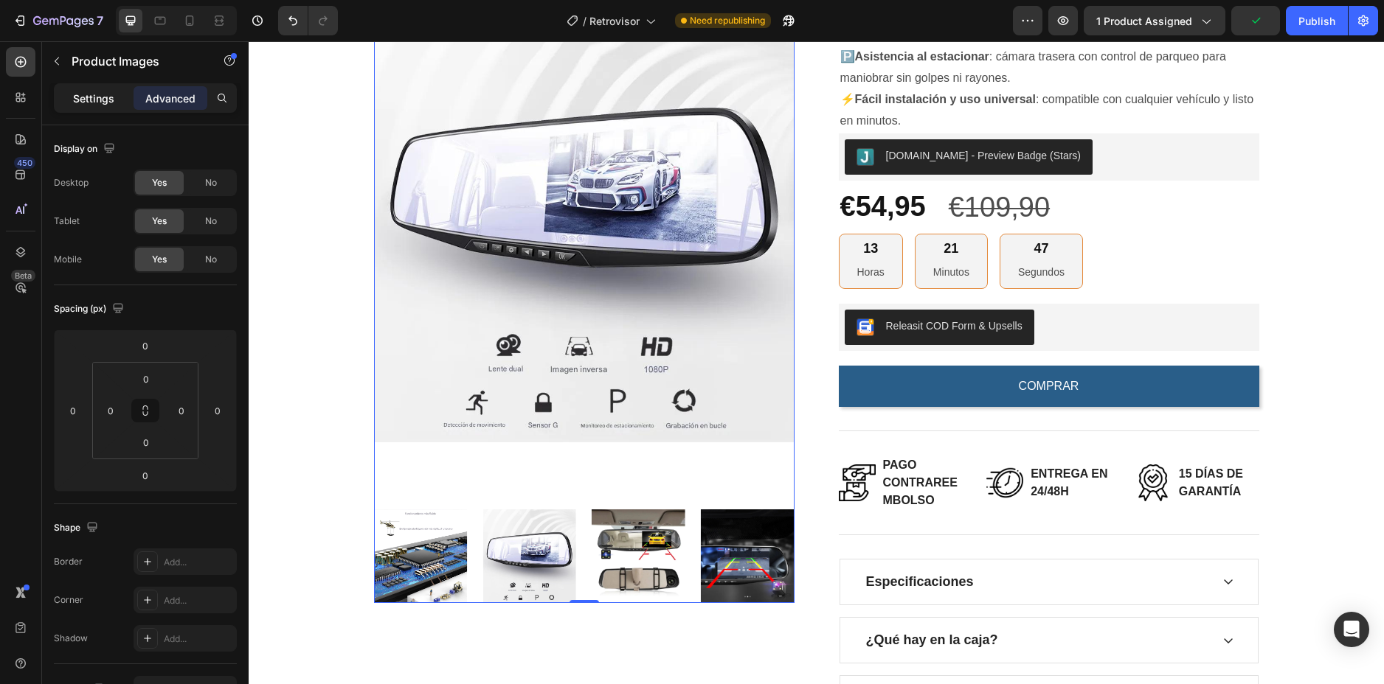
click at [115, 106] on div "Settings" at bounding box center [94, 98] width 74 height 24
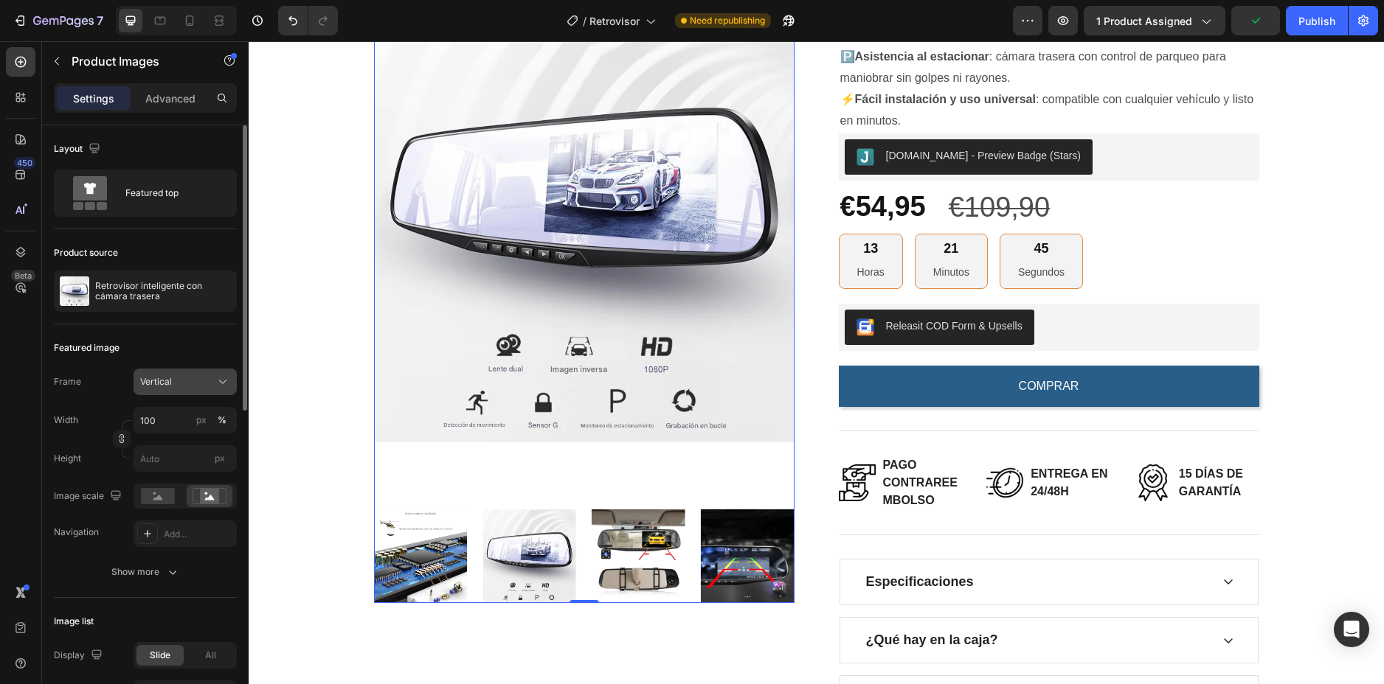
click at [173, 383] on div "Vertical" at bounding box center [176, 381] width 72 height 13
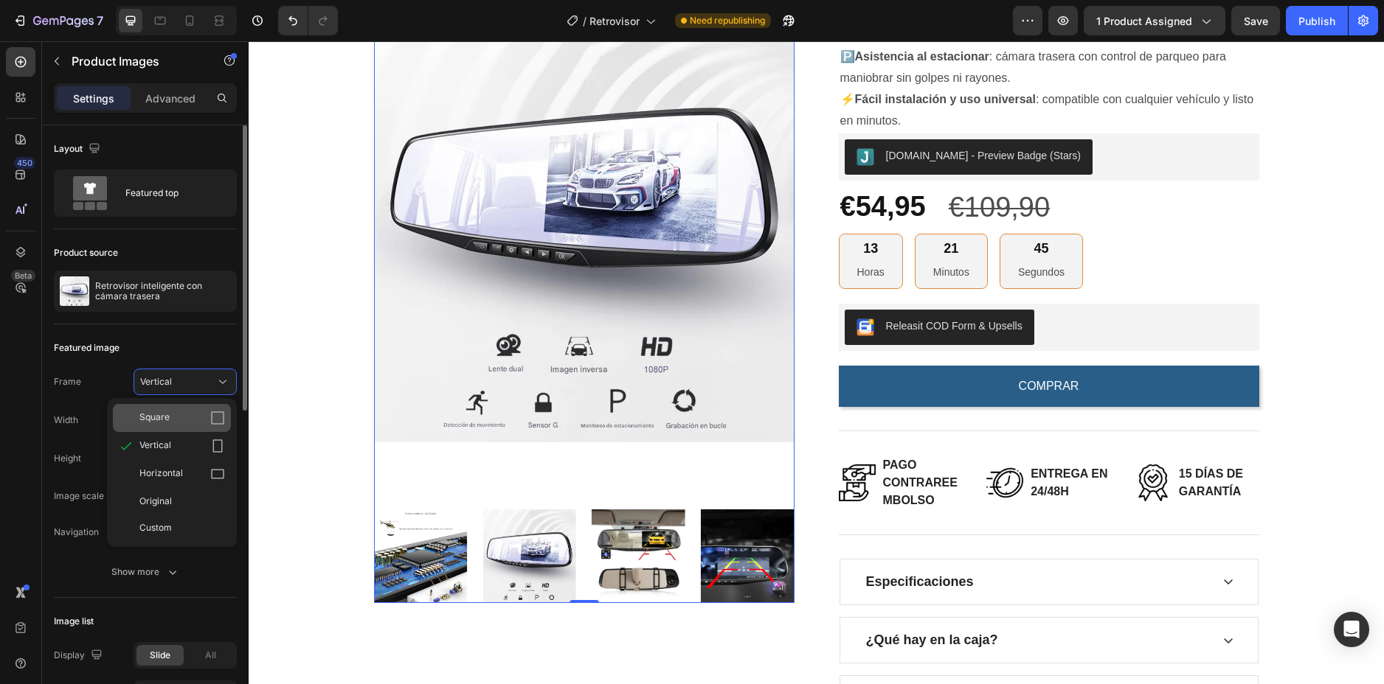
click at [191, 416] on div "Square" at bounding box center [182, 418] width 86 height 15
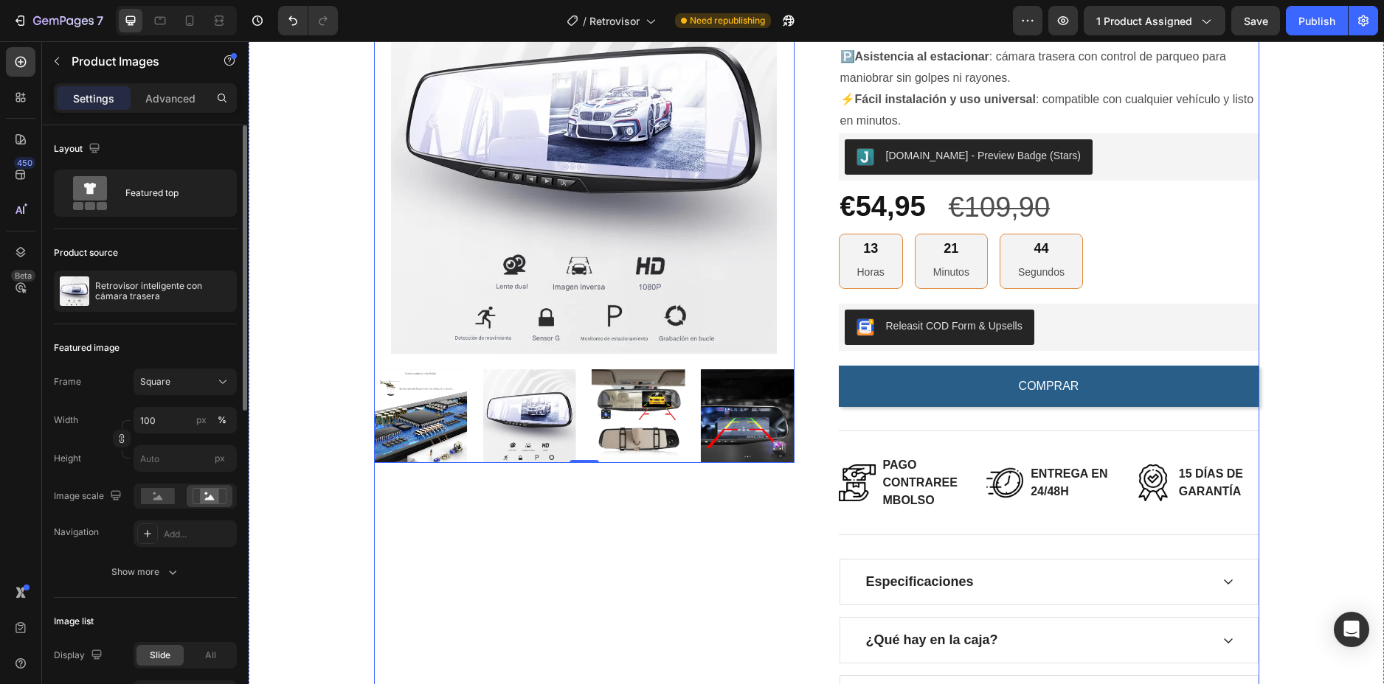
scroll to position [74, 0]
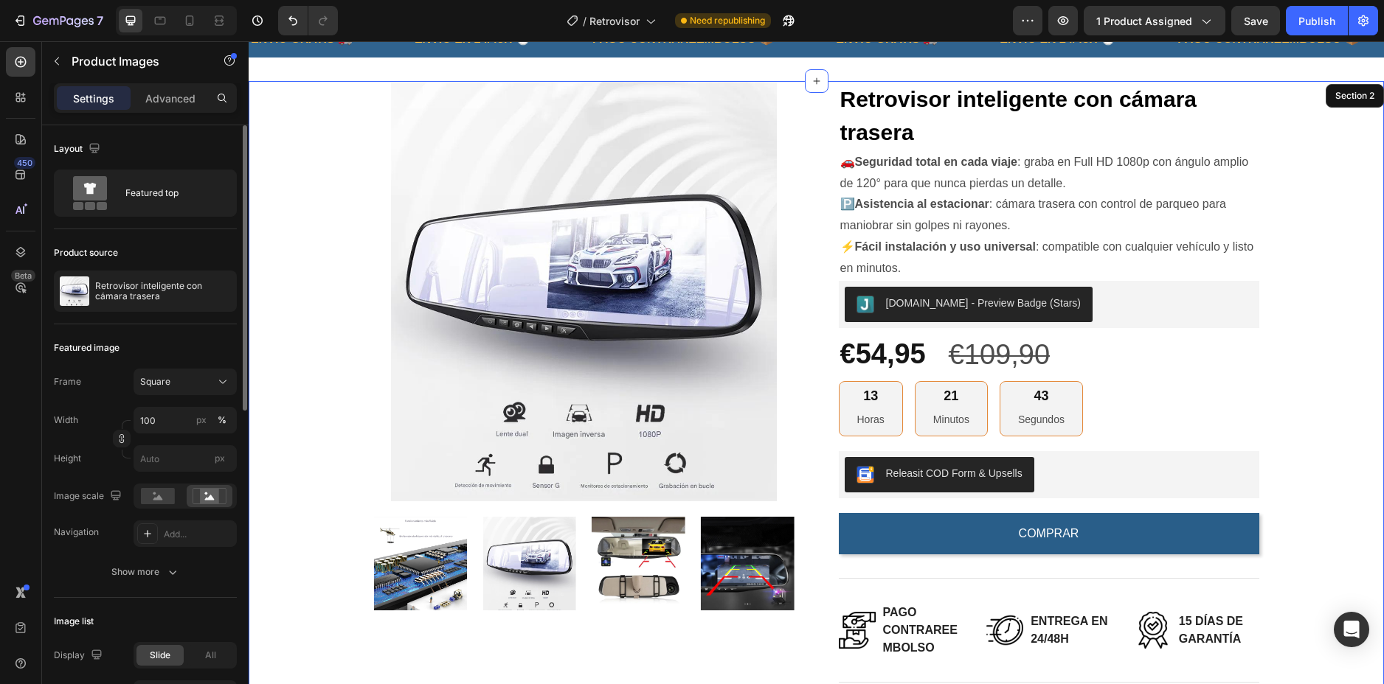
click at [1308, 205] on div "Product Images 0 Retrovisor inteligente con cámara trasera (P) Title 🚗 Segurida…" at bounding box center [816, 475] width 1113 height 789
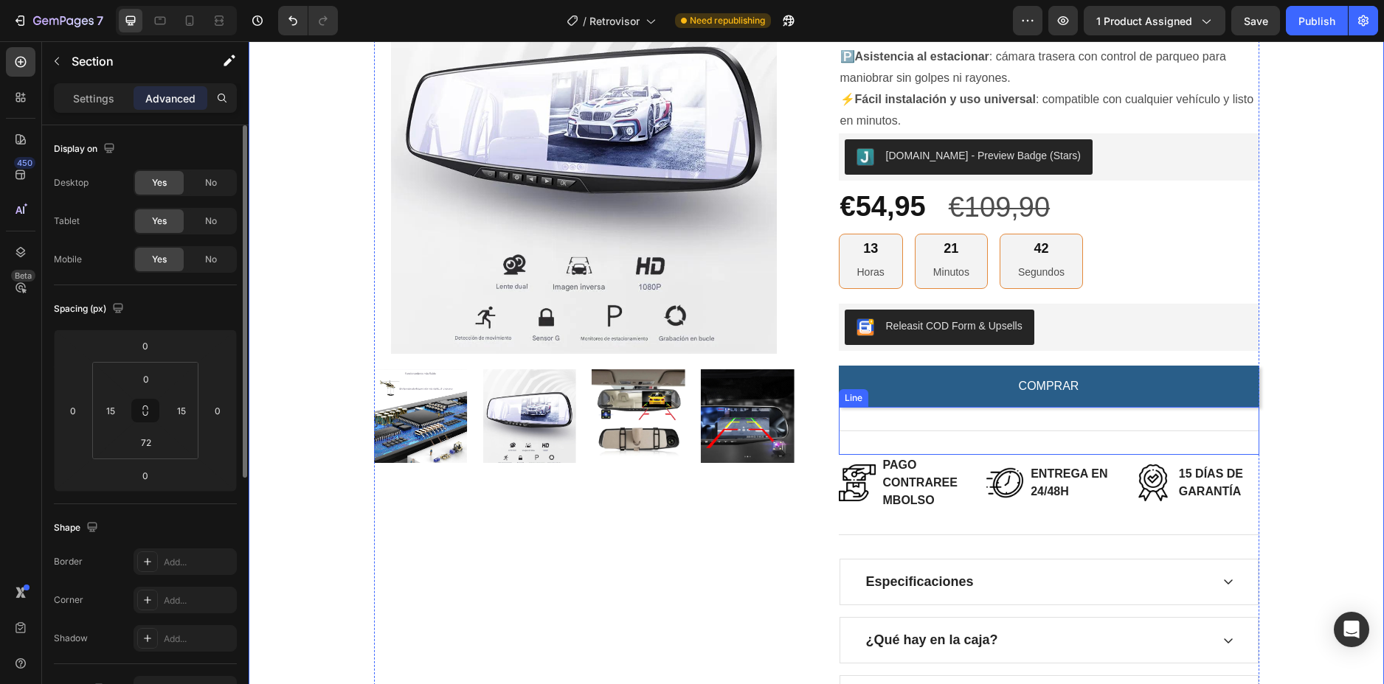
scroll to position [295, 0]
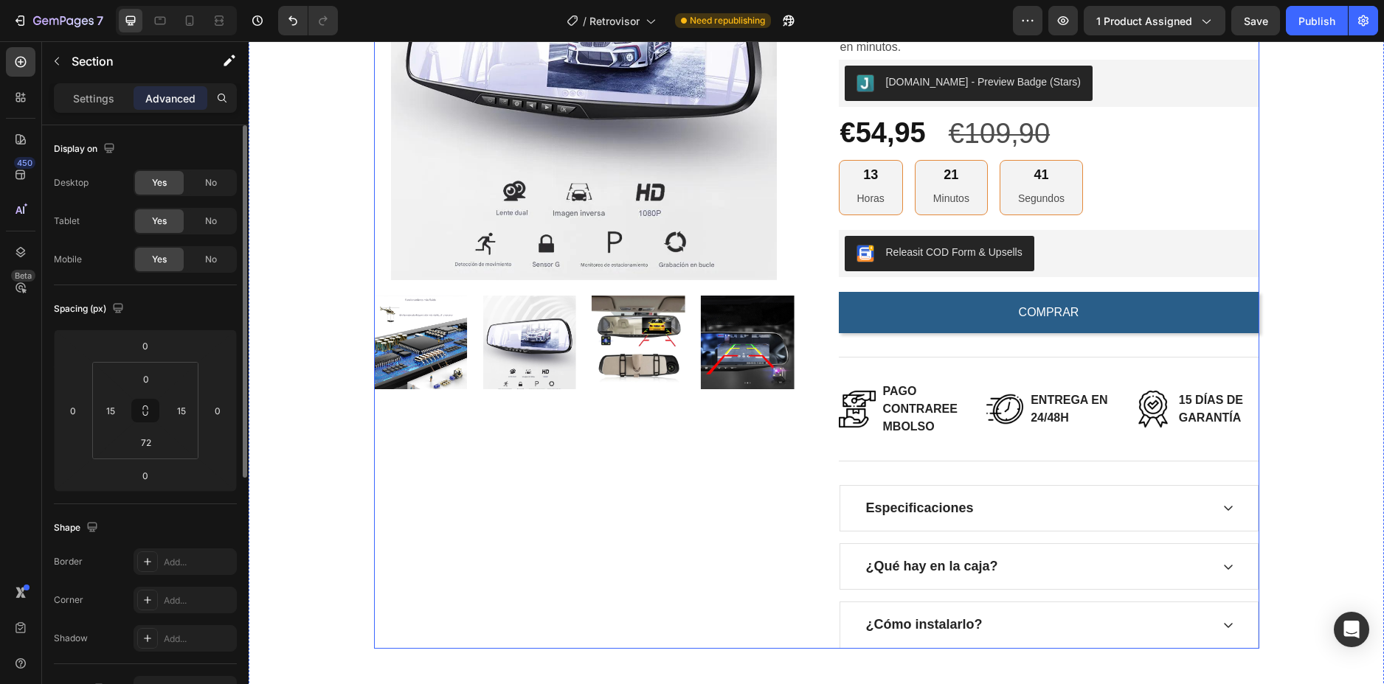
click at [633, 479] on div "Product Images" at bounding box center [584, 254] width 420 height 789
click at [1299, 257] on div "Product Images Retrovisor inteligente con cámara trasera (P) Title 🚗 Seguridad …" at bounding box center [816, 254] width 1113 height 789
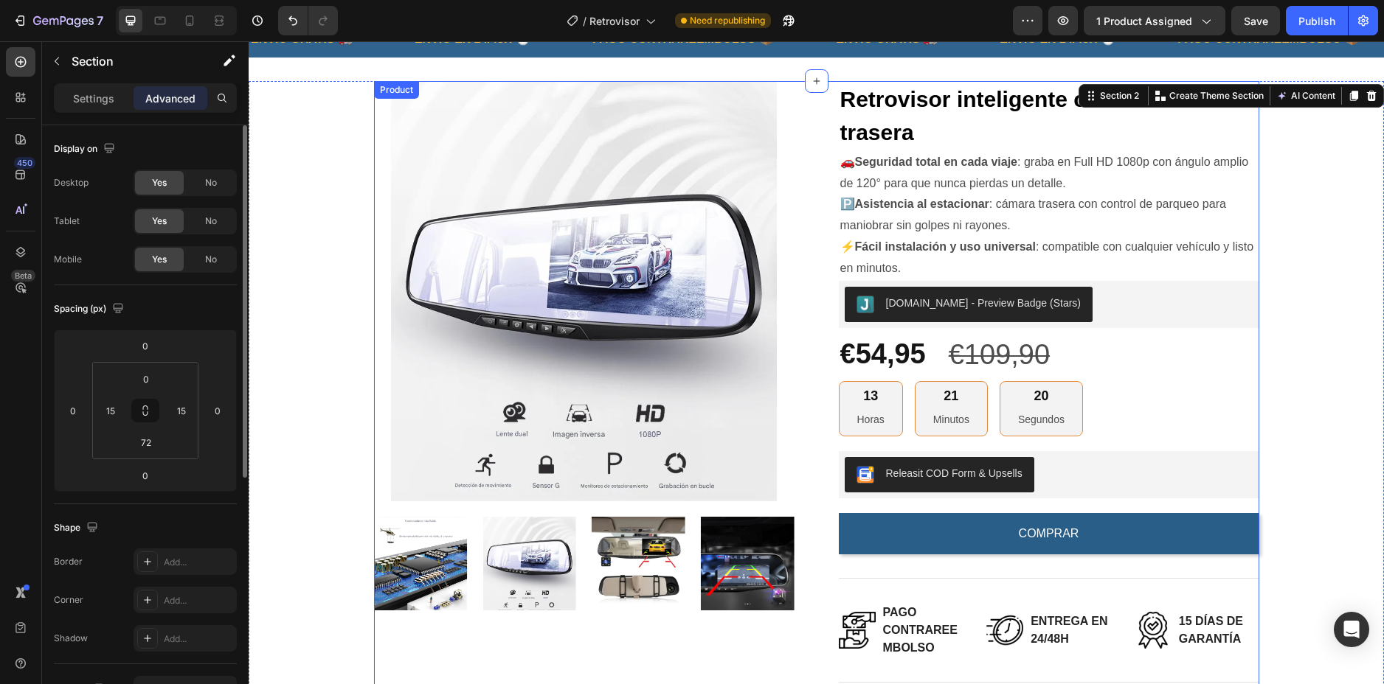
scroll to position [0, 0]
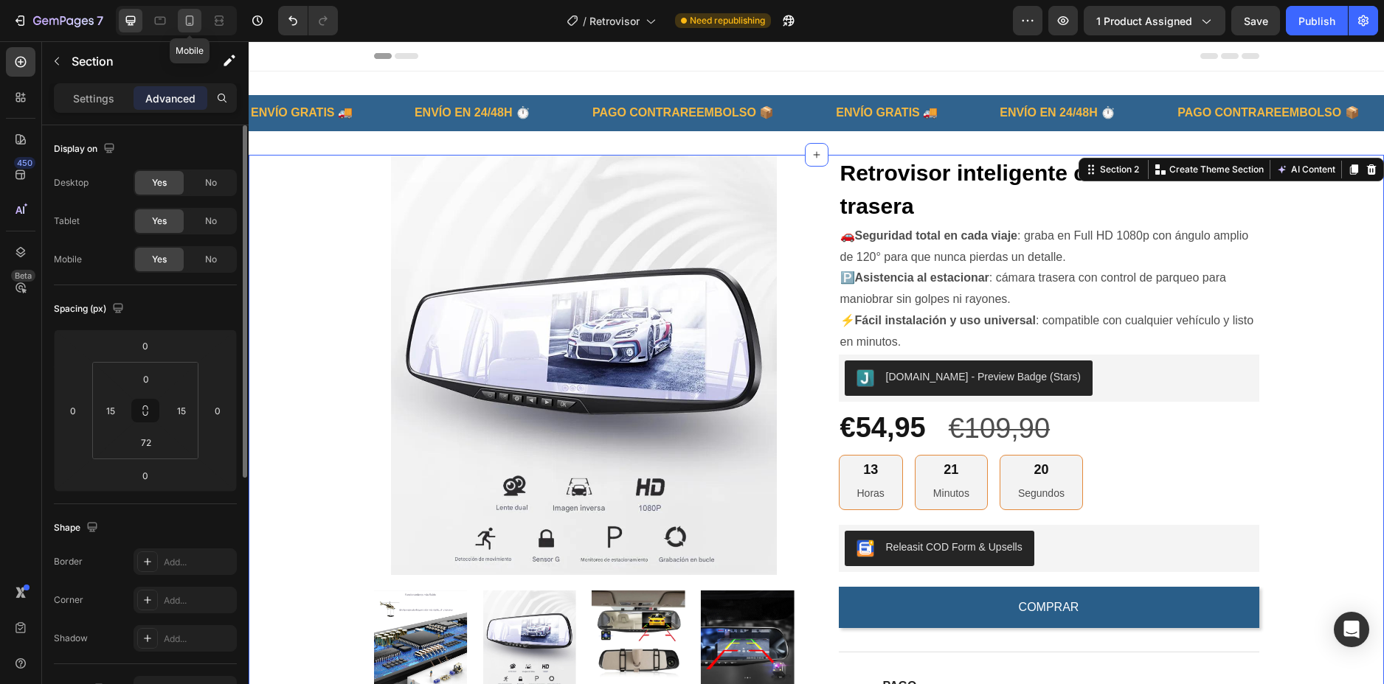
click at [192, 22] on icon at bounding box center [189, 20] width 15 height 15
type input "40"
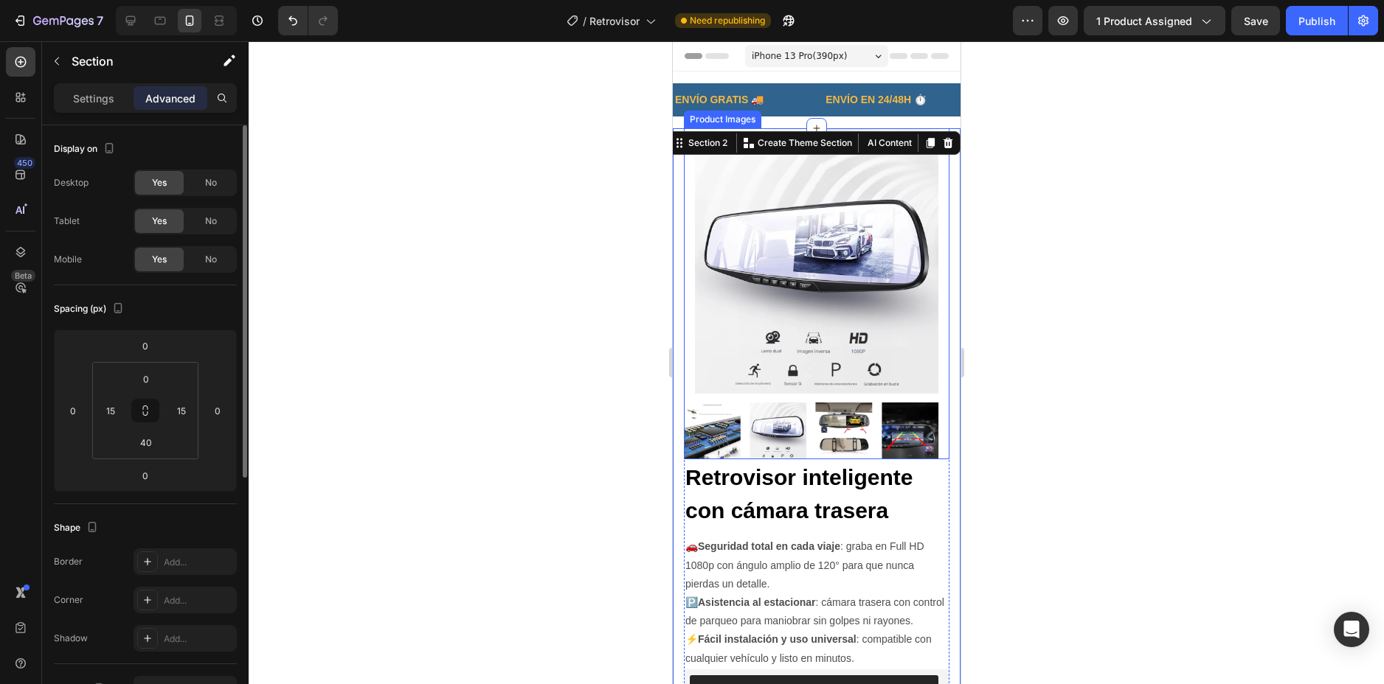
scroll to position [35, 0]
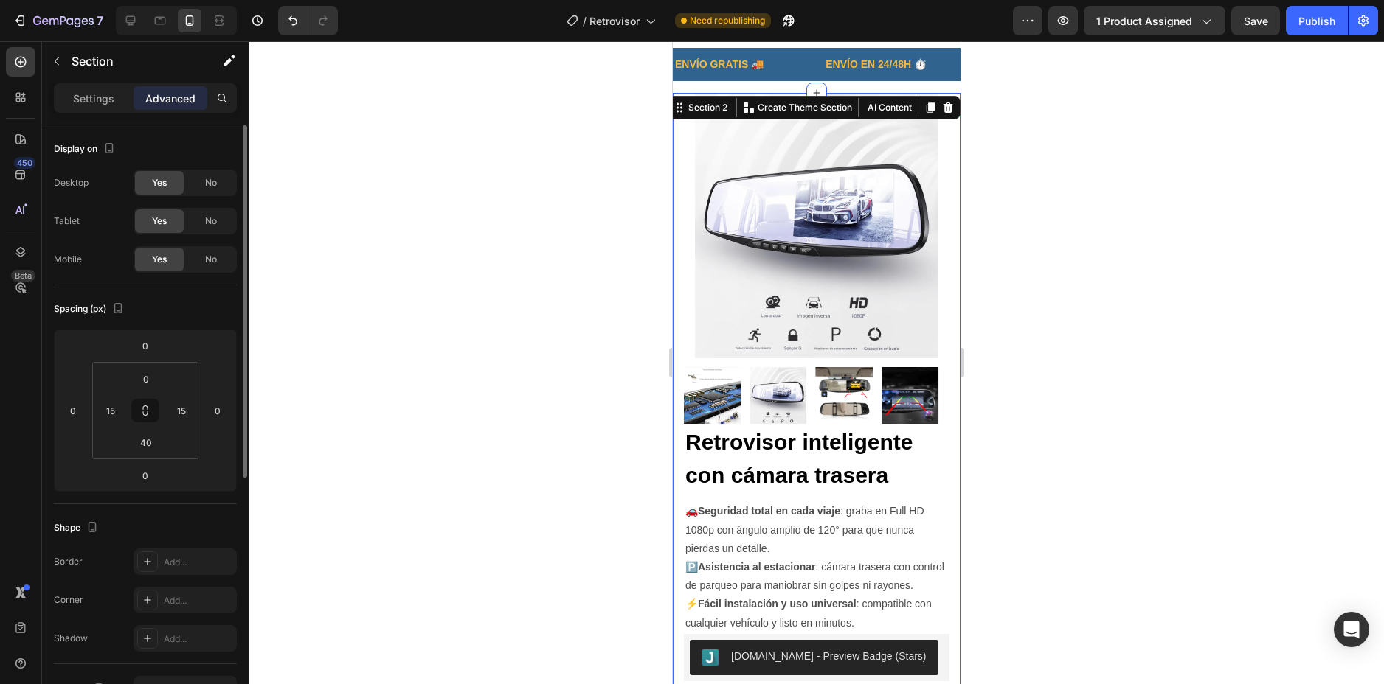
click at [1052, 394] on div at bounding box center [816, 362] width 1135 height 643
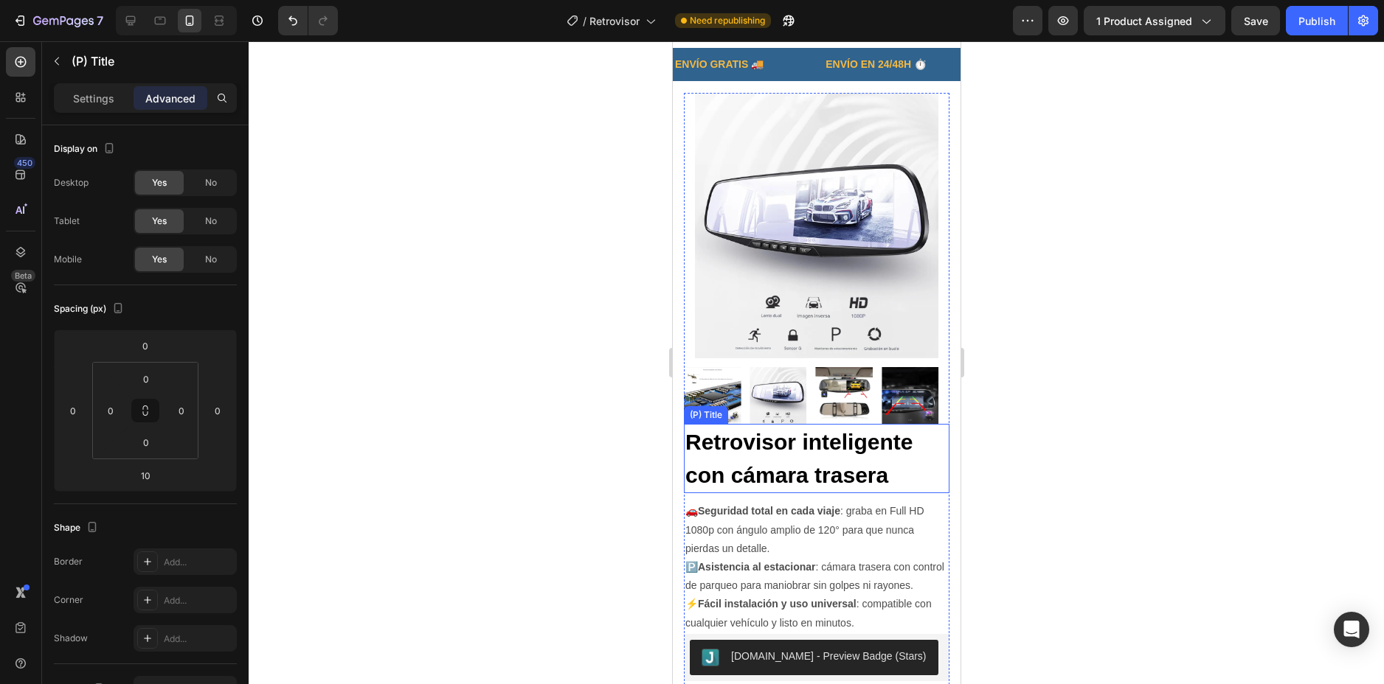
click at [850, 442] on h2 "Retrovisor inteligente con cámara trasera" at bounding box center [816, 458] width 266 height 69
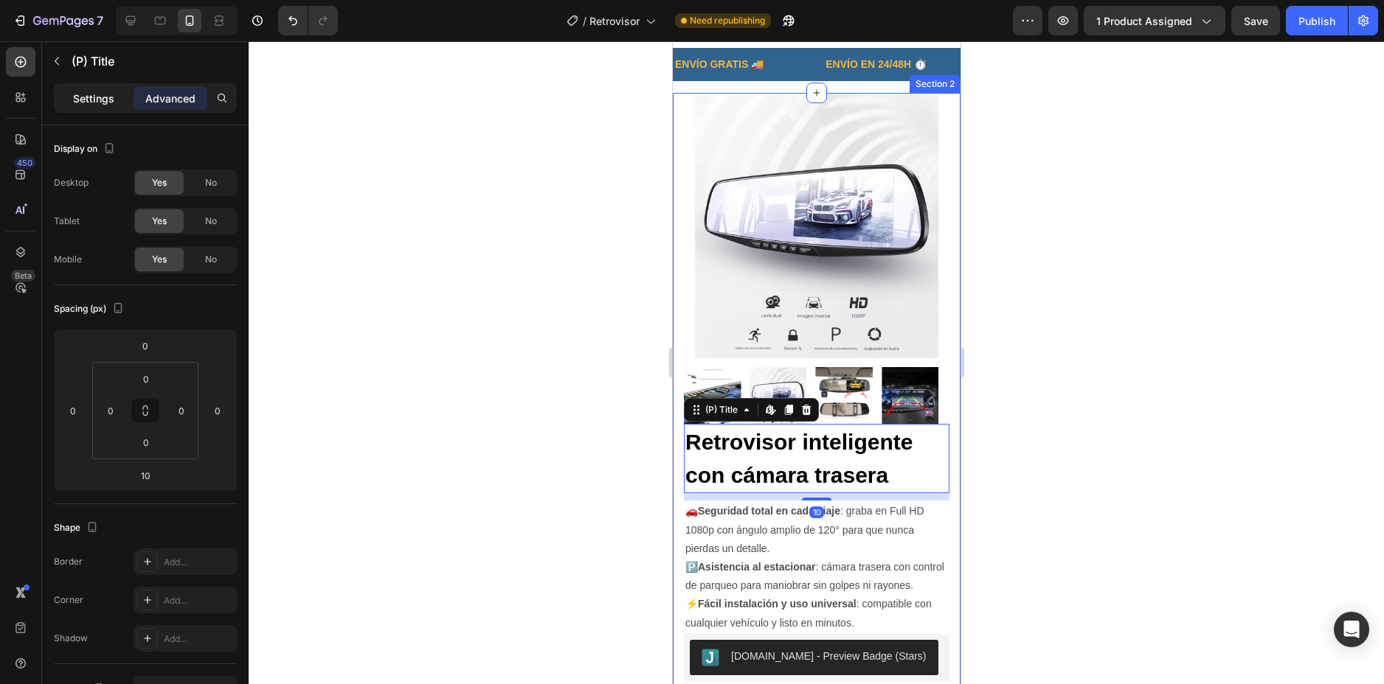
click at [99, 89] on div "Settings" at bounding box center [94, 98] width 74 height 24
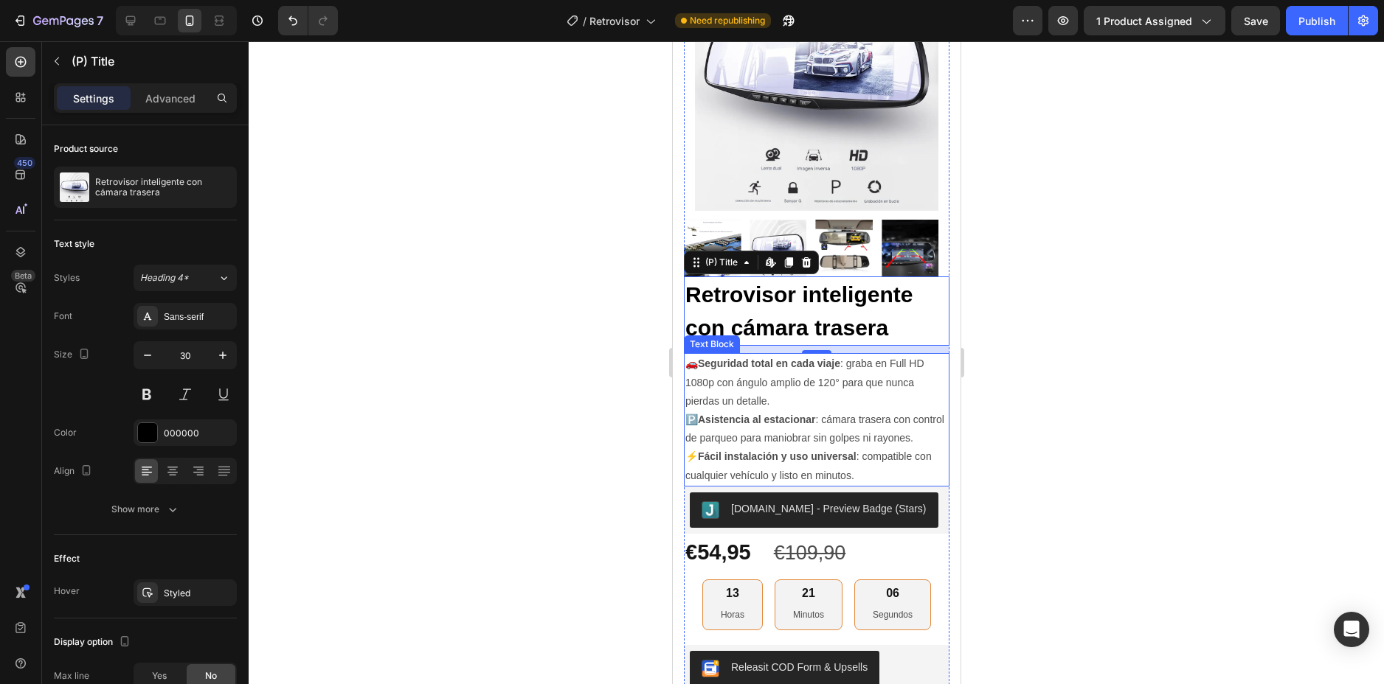
scroll to position [330, 0]
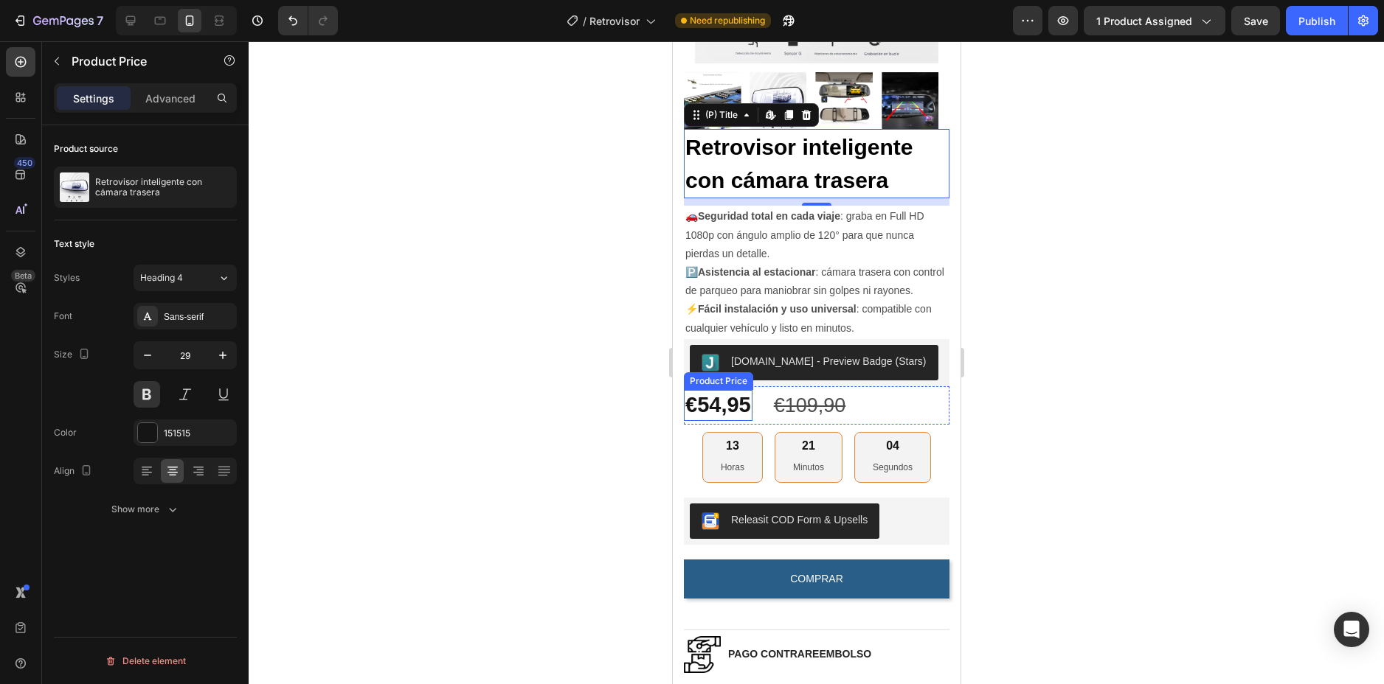
click at [728, 412] on div "€54,95" at bounding box center [717, 405] width 69 height 31
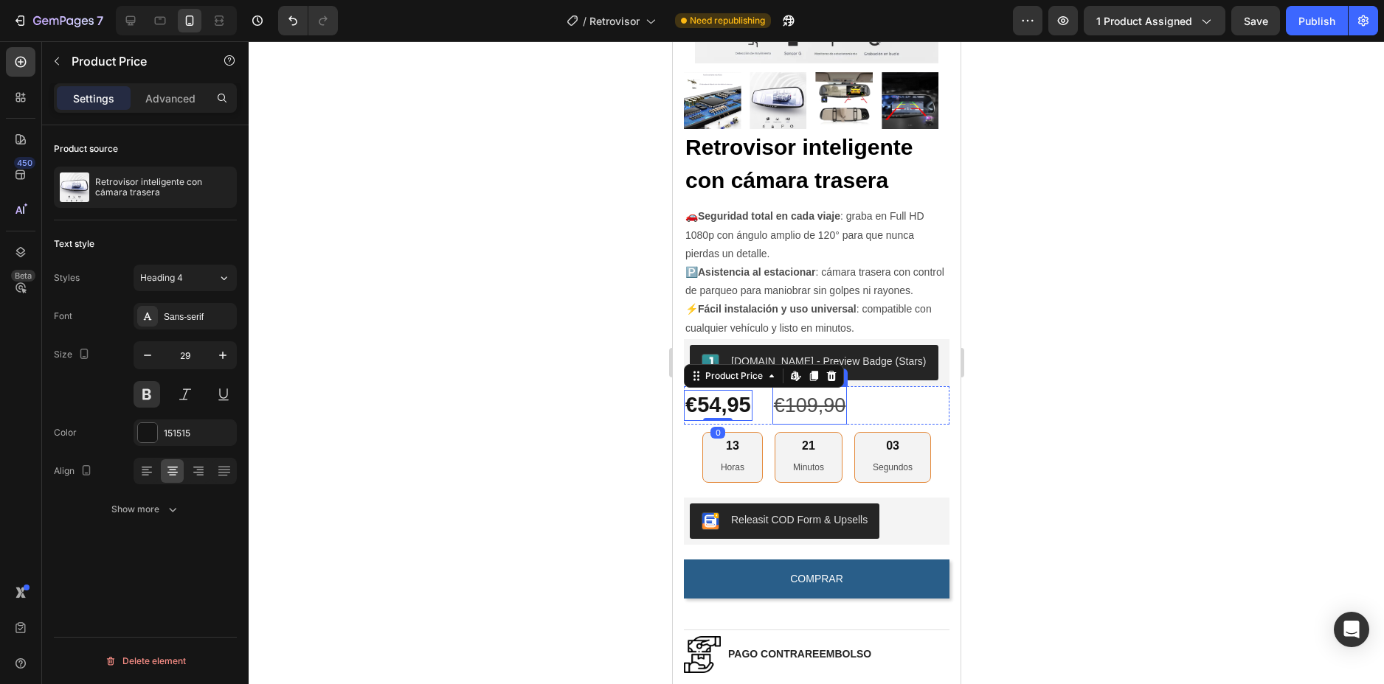
click at [788, 417] on div "€109,90" at bounding box center [808, 405] width 75 height 39
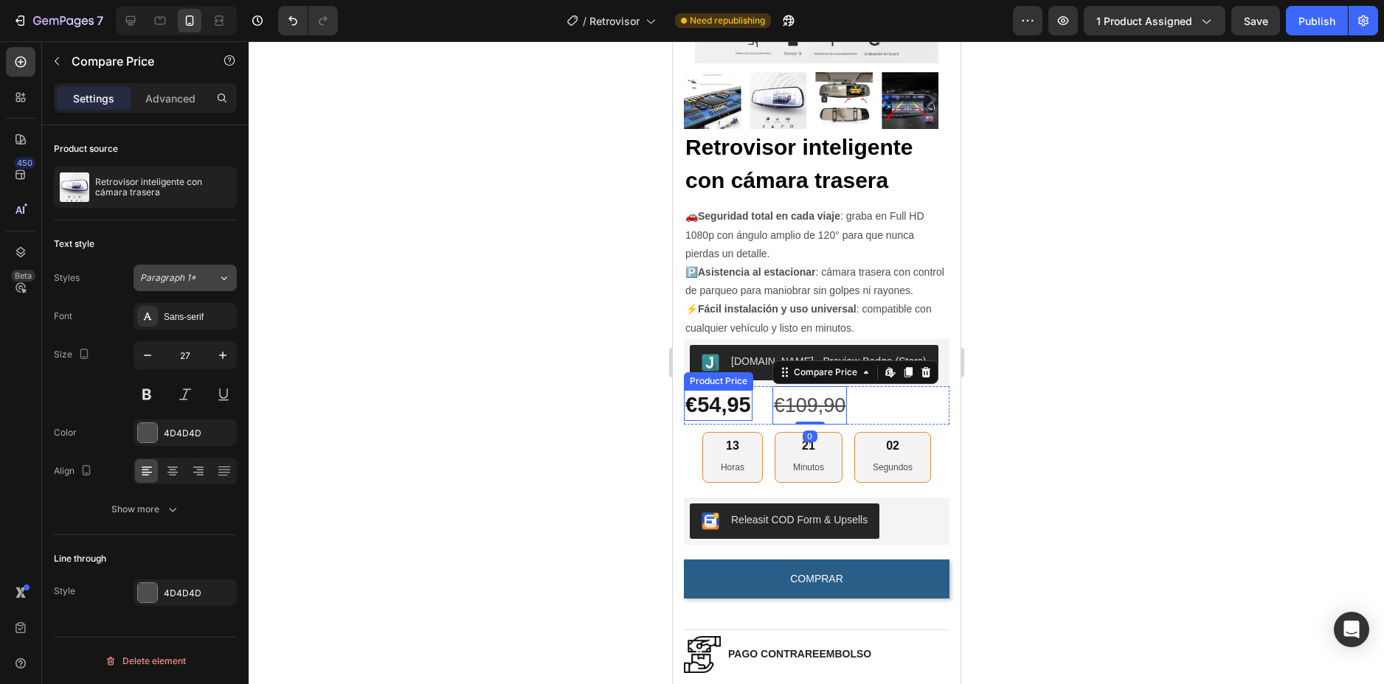
click at [172, 281] on span "Paragraph 1*" at bounding box center [168, 277] width 56 height 13
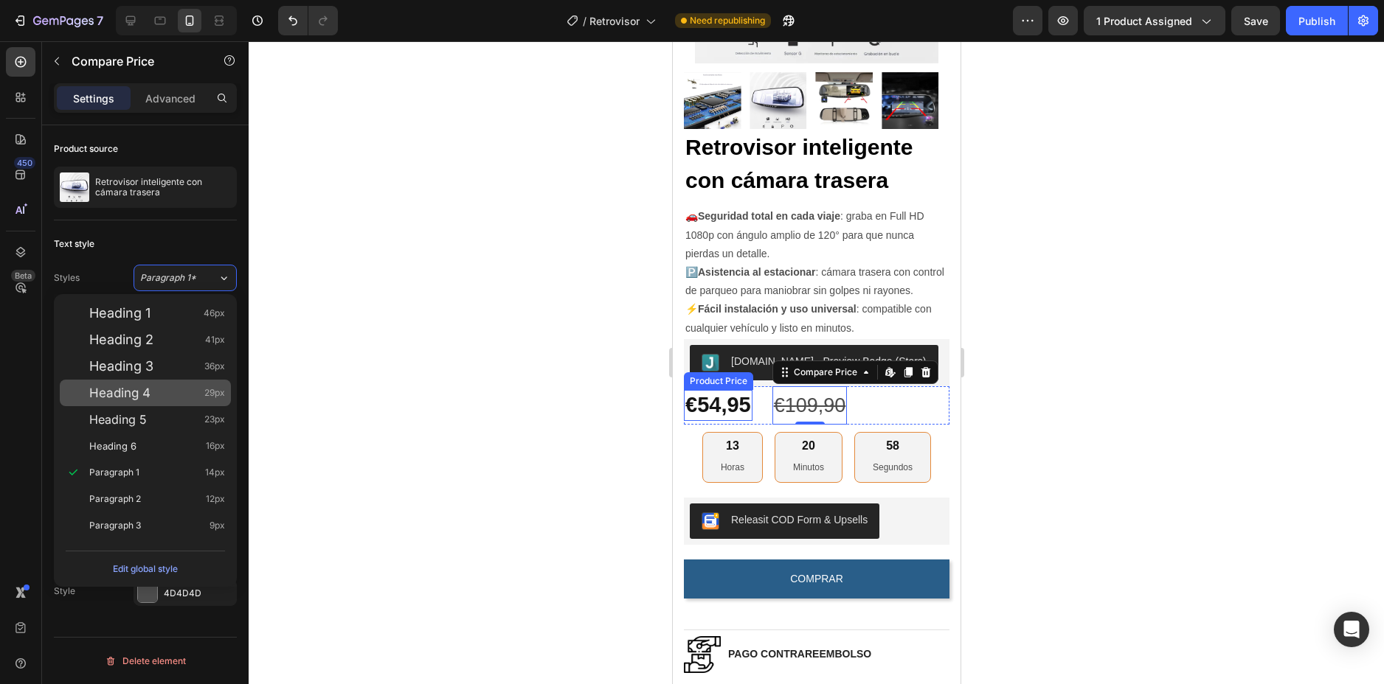
click at [162, 398] on div "Heading 4 29px" at bounding box center [157, 393] width 136 height 15
type input "29"
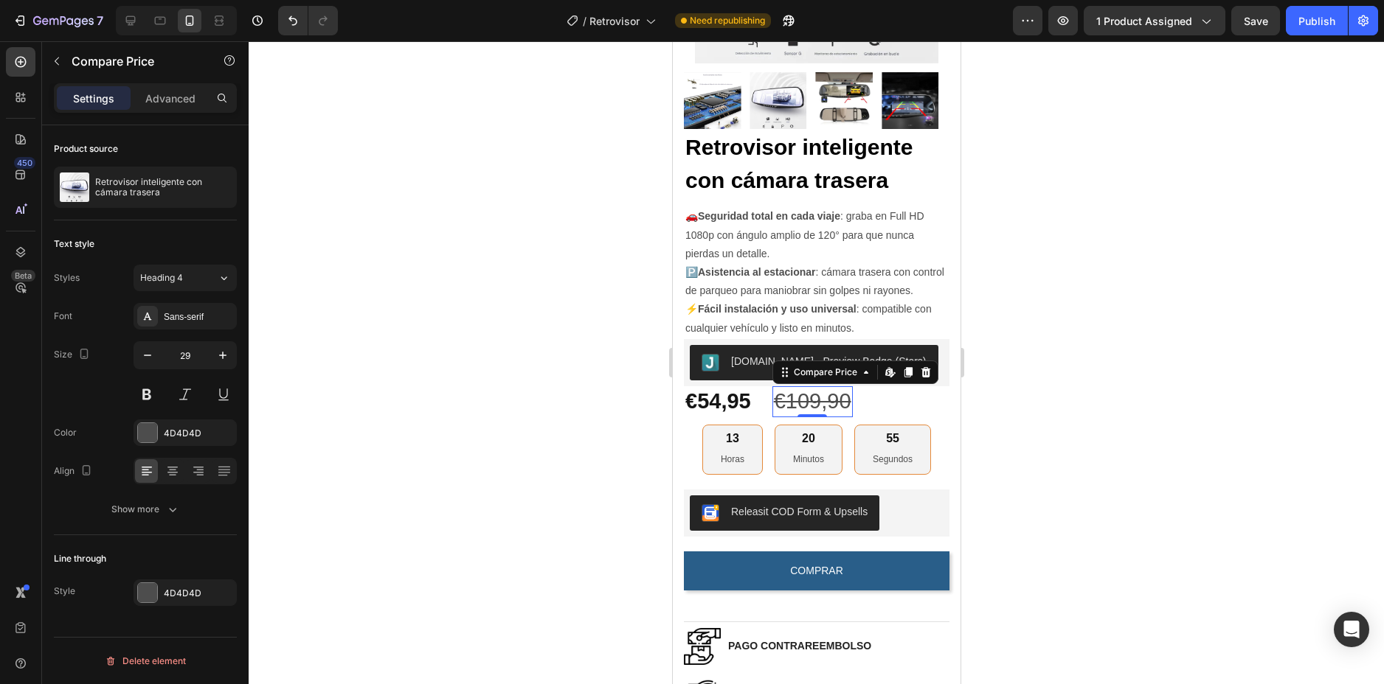
click at [1013, 336] on div at bounding box center [816, 362] width 1135 height 643
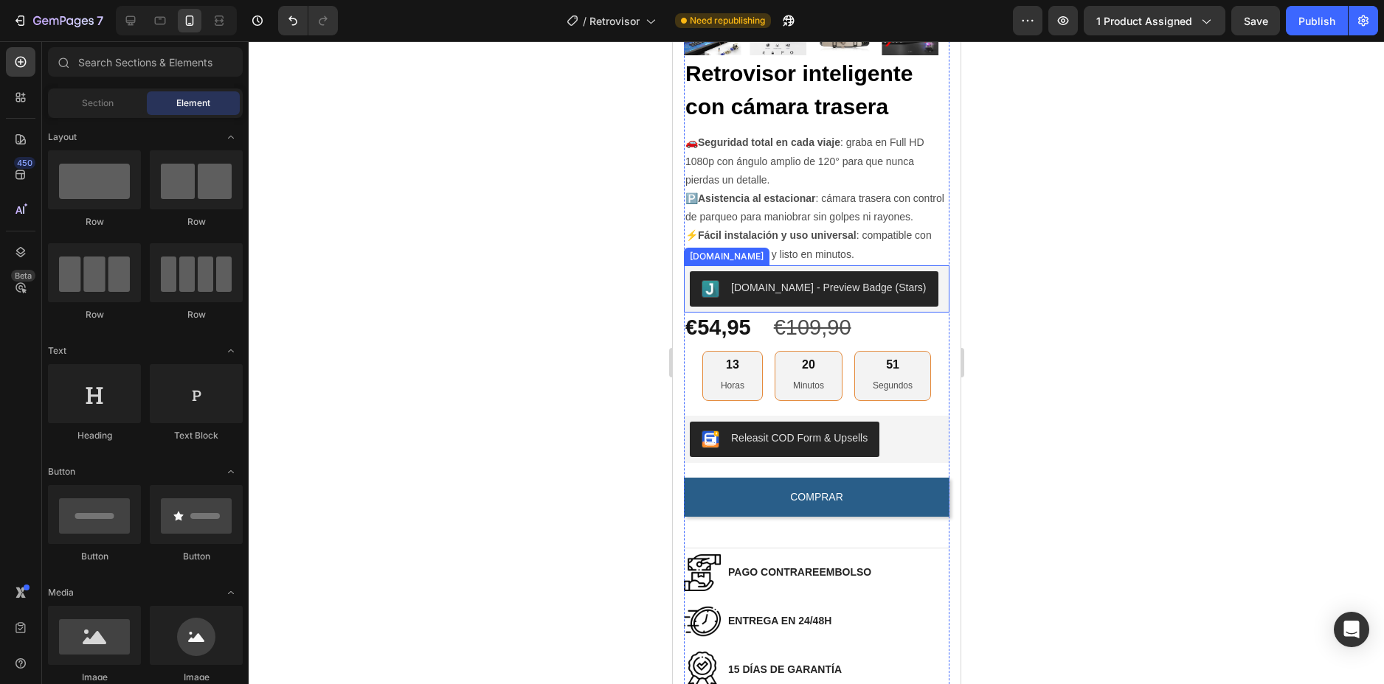
scroll to position [478, 0]
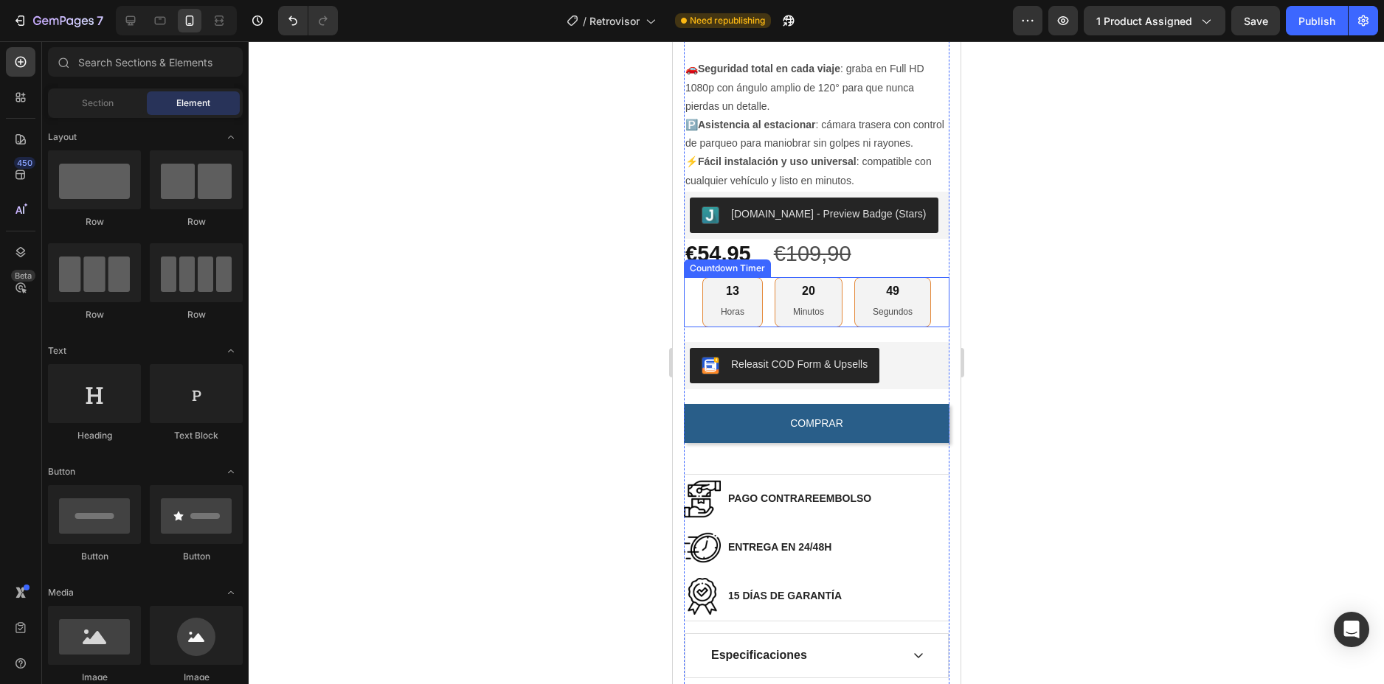
click at [793, 299] on div "20" at bounding box center [807, 291] width 31 height 15
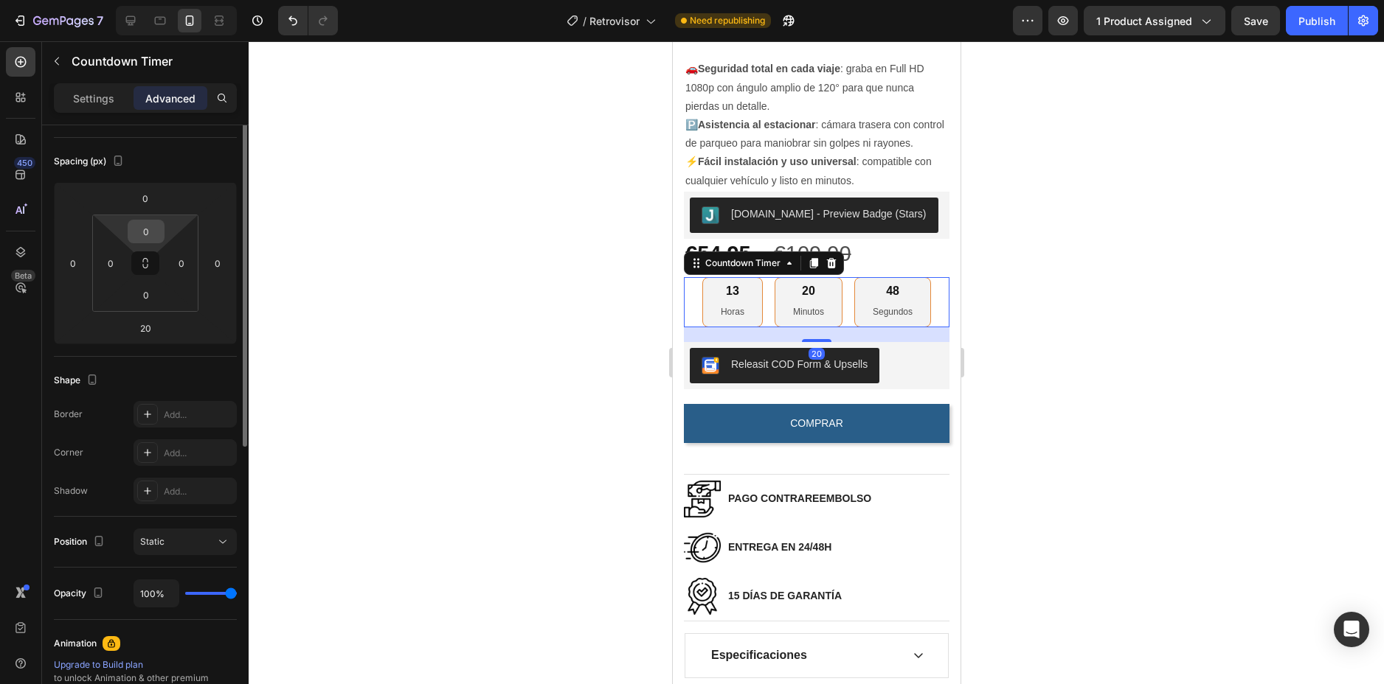
scroll to position [221, 0]
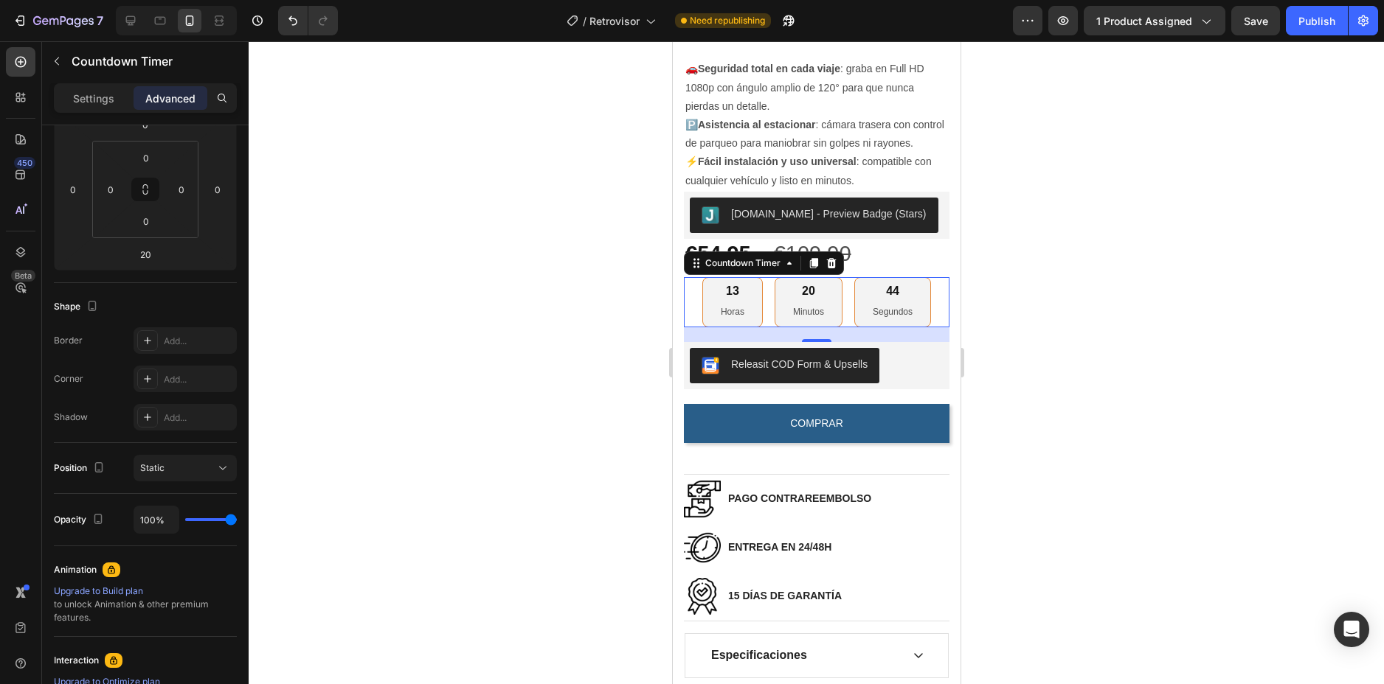
click at [990, 282] on div at bounding box center [816, 362] width 1135 height 643
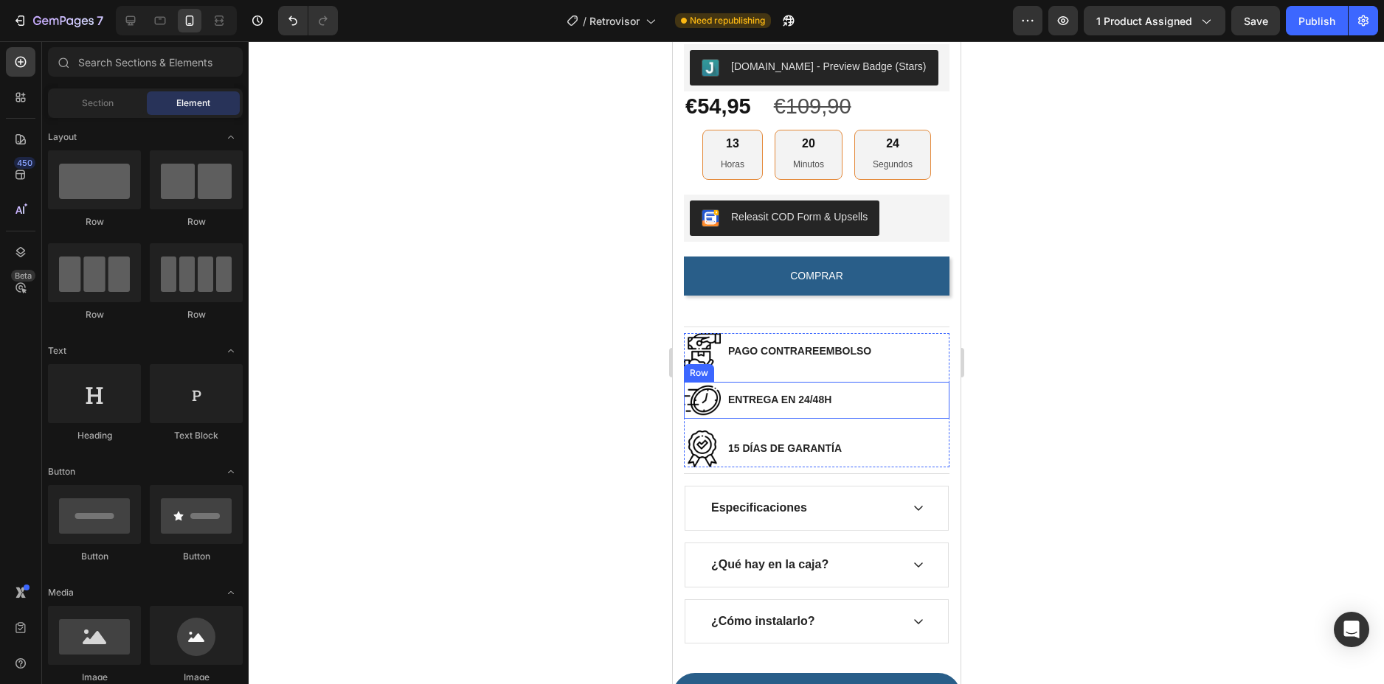
scroll to position [699, 0]
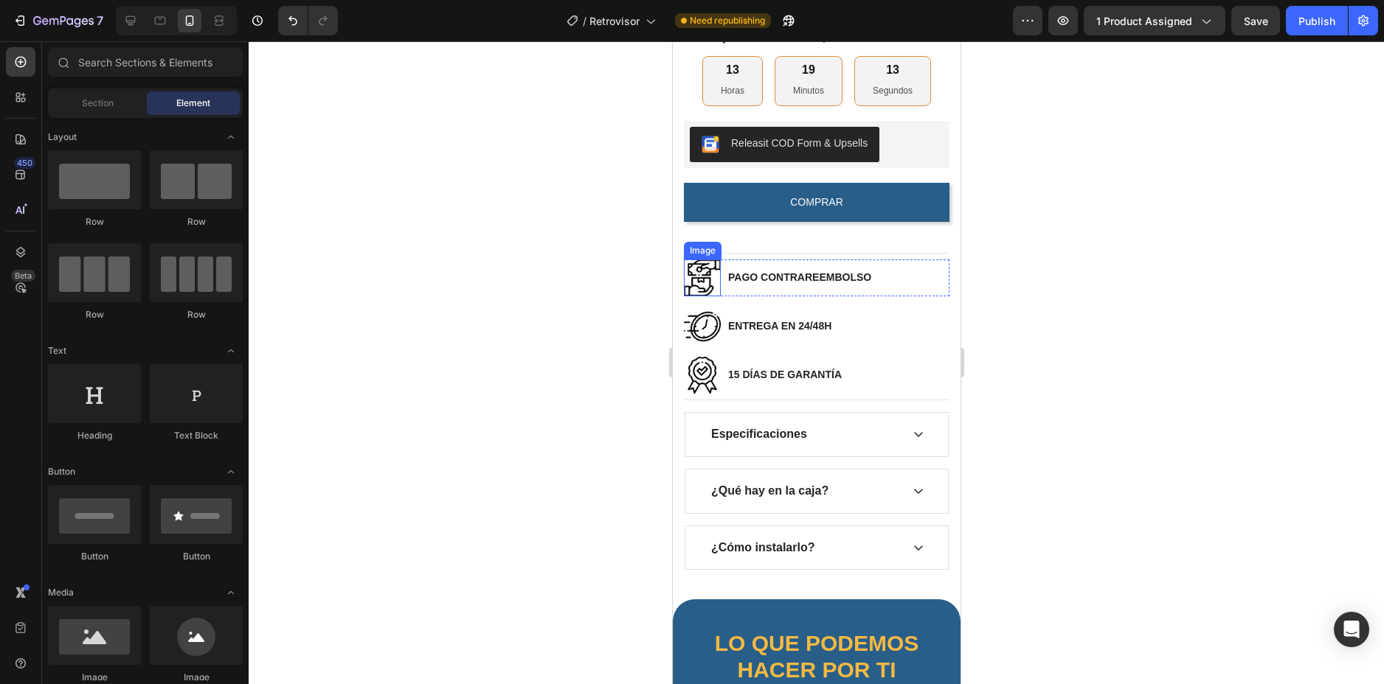
click at [693, 283] on img at bounding box center [701, 278] width 37 height 37
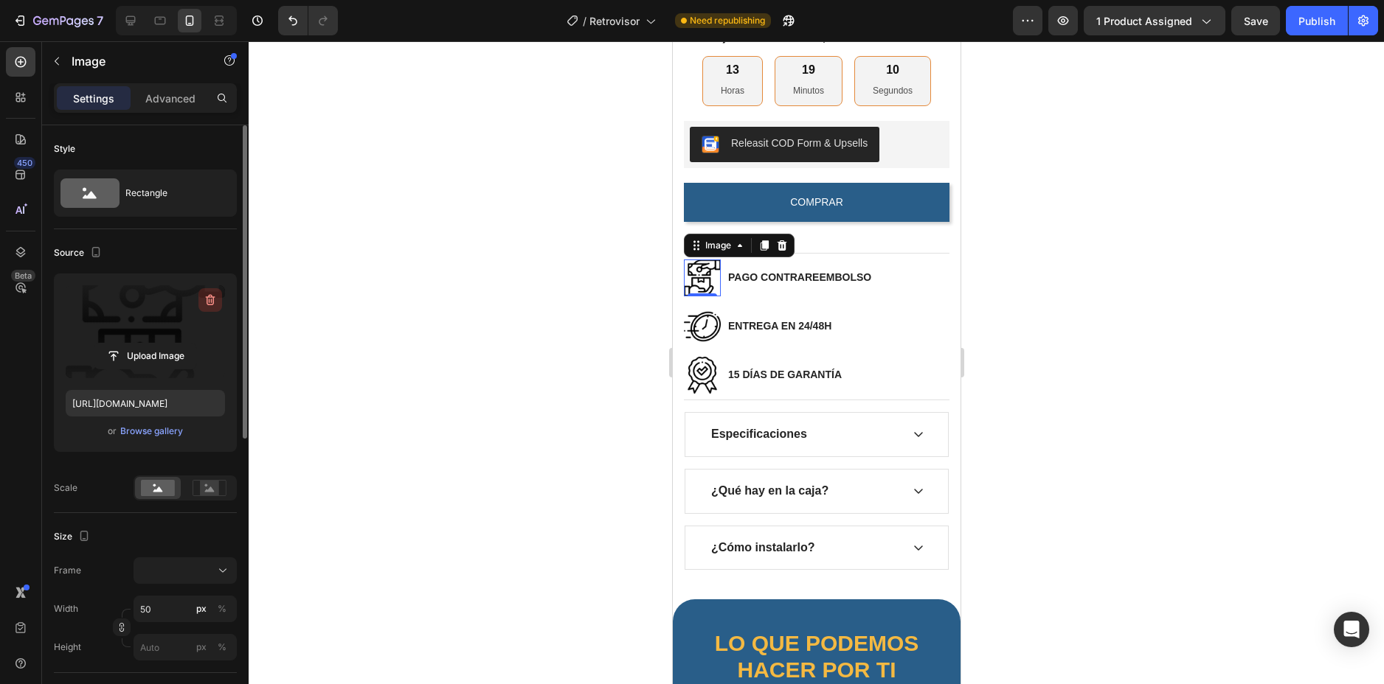
click at [207, 292] on button "button" at bounding box center [210, 300] width 24 height 24
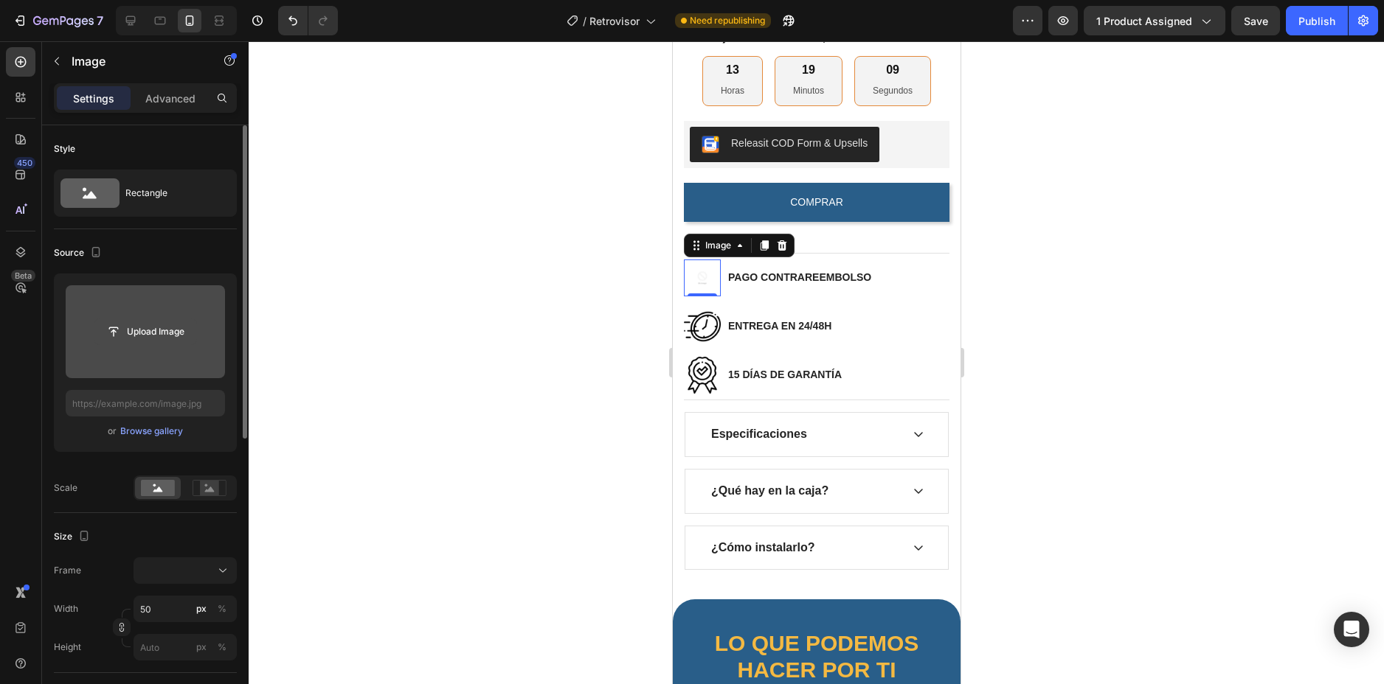
click at [153, 335] on input "file" at bounding box center [145, 331] width 102 height 25
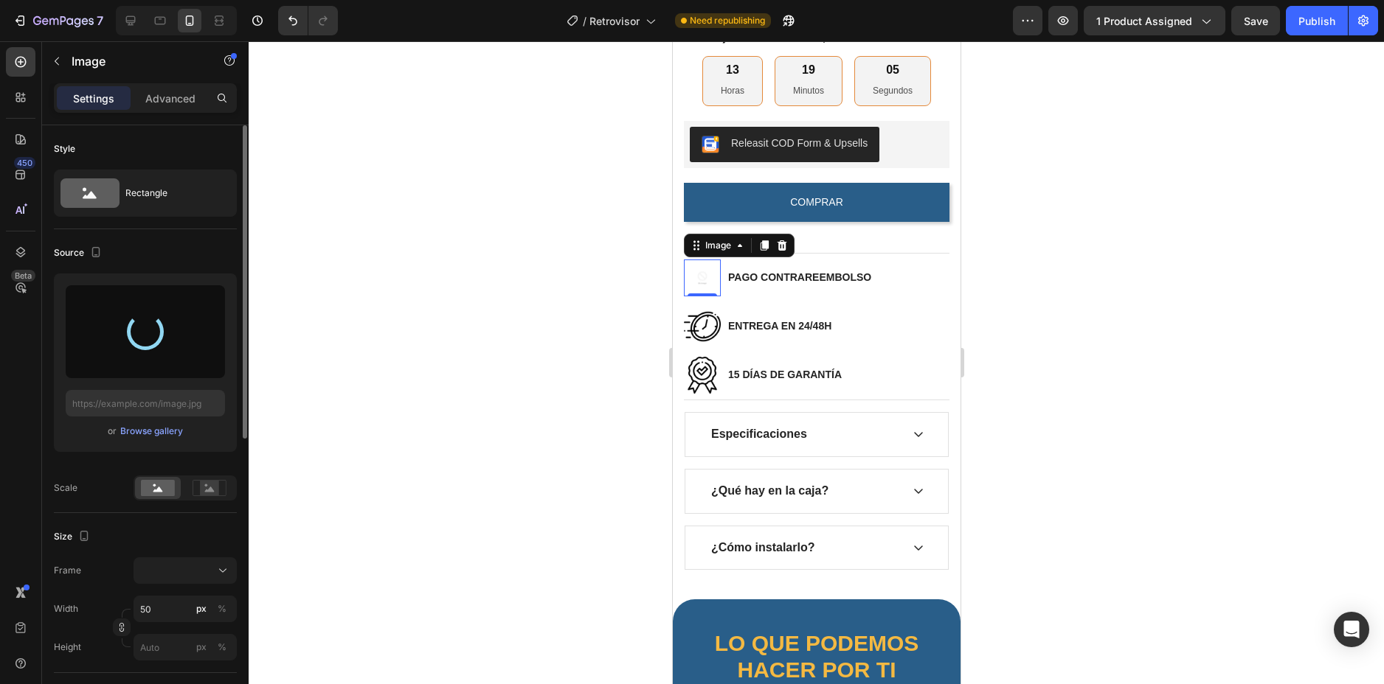
type input "https://cdn.shopify.com/s/files/1/0917/9352/3061/files/gempages_577933153730036…"
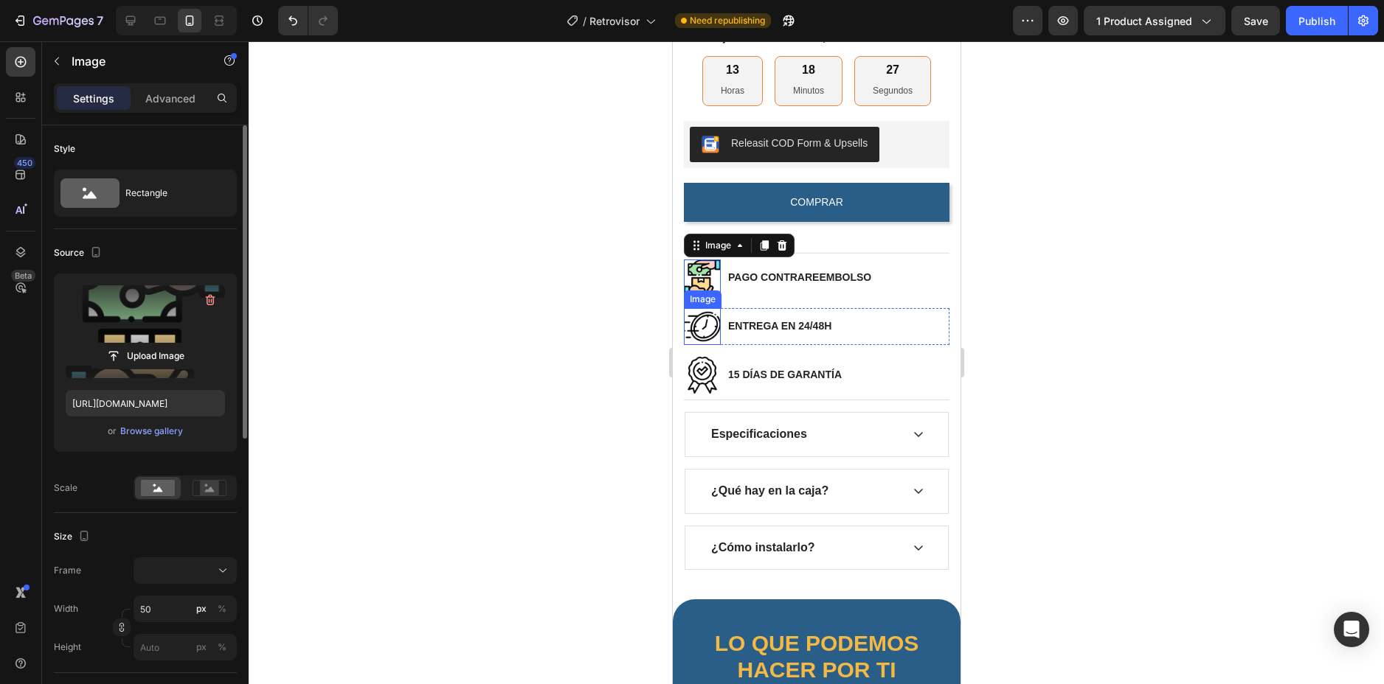
click at [711, 336] on img at bounding box center [701, 326] width 37 height 37
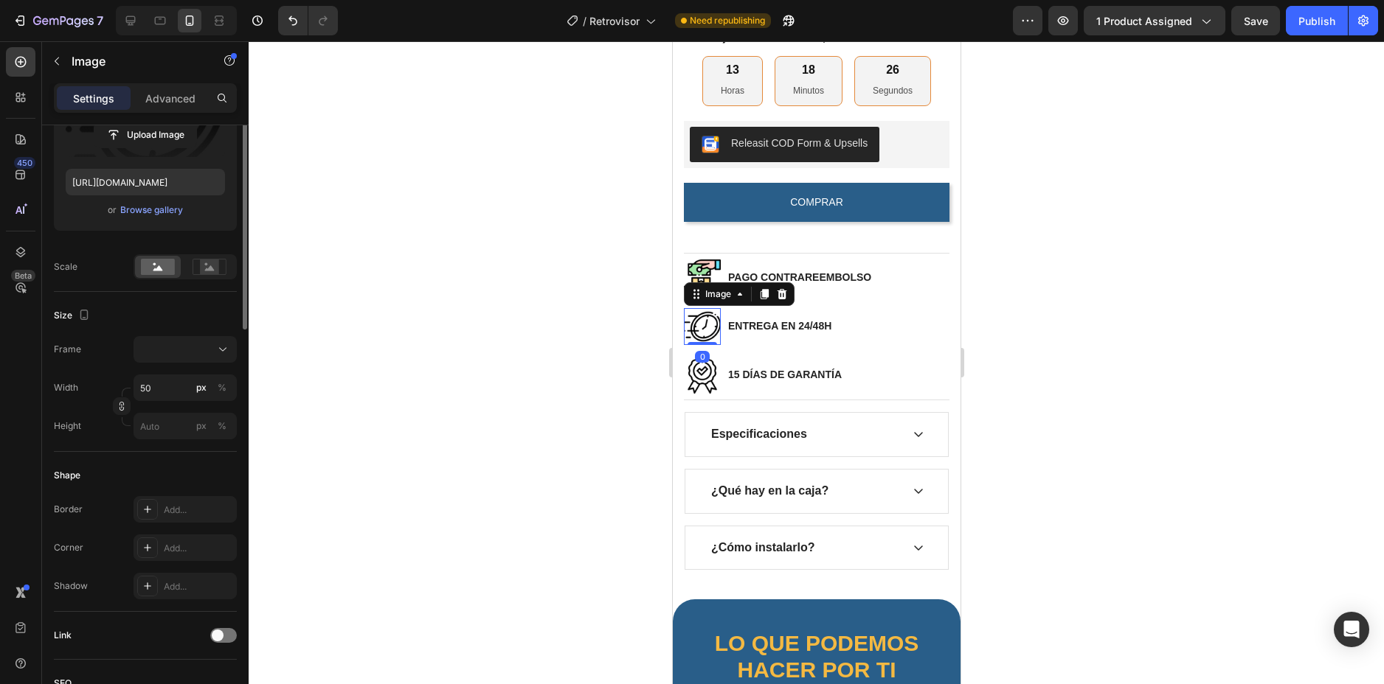
scroll to position [74, 0]
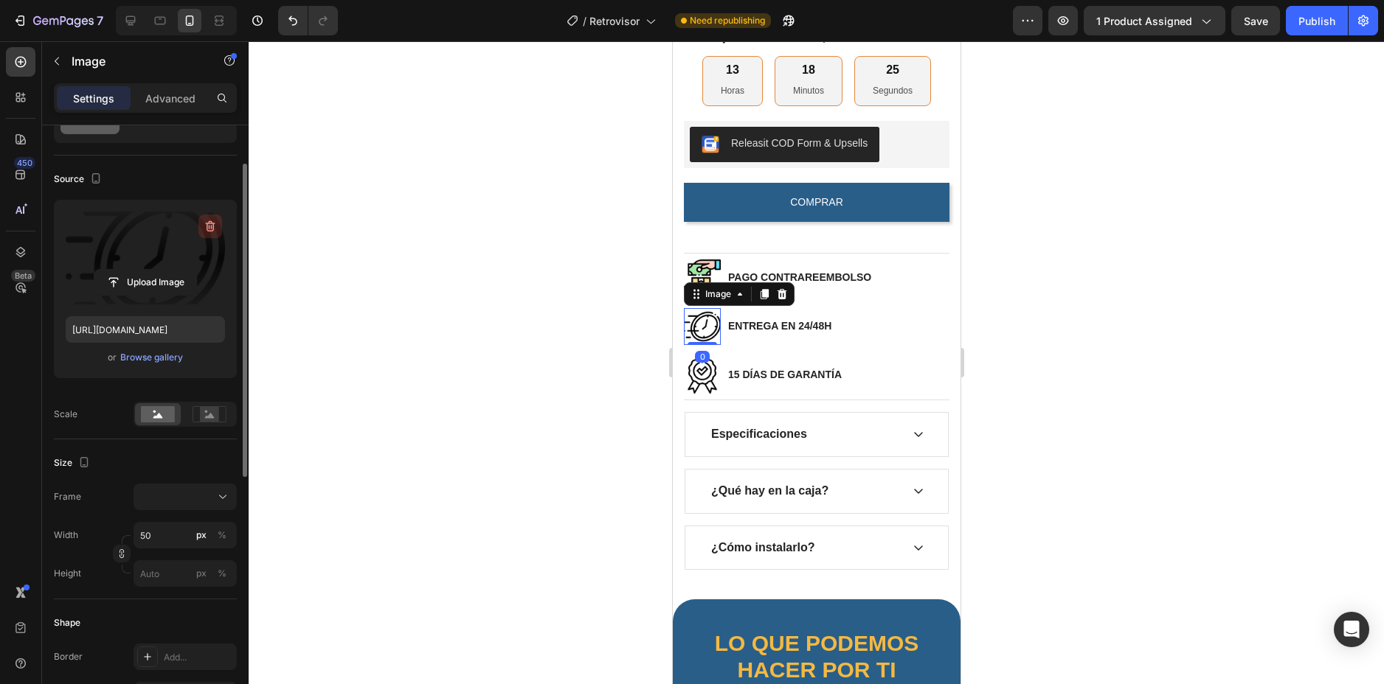
click at [209, 226] on icon "button" at bounding box center [209, 227] width 1 height 4
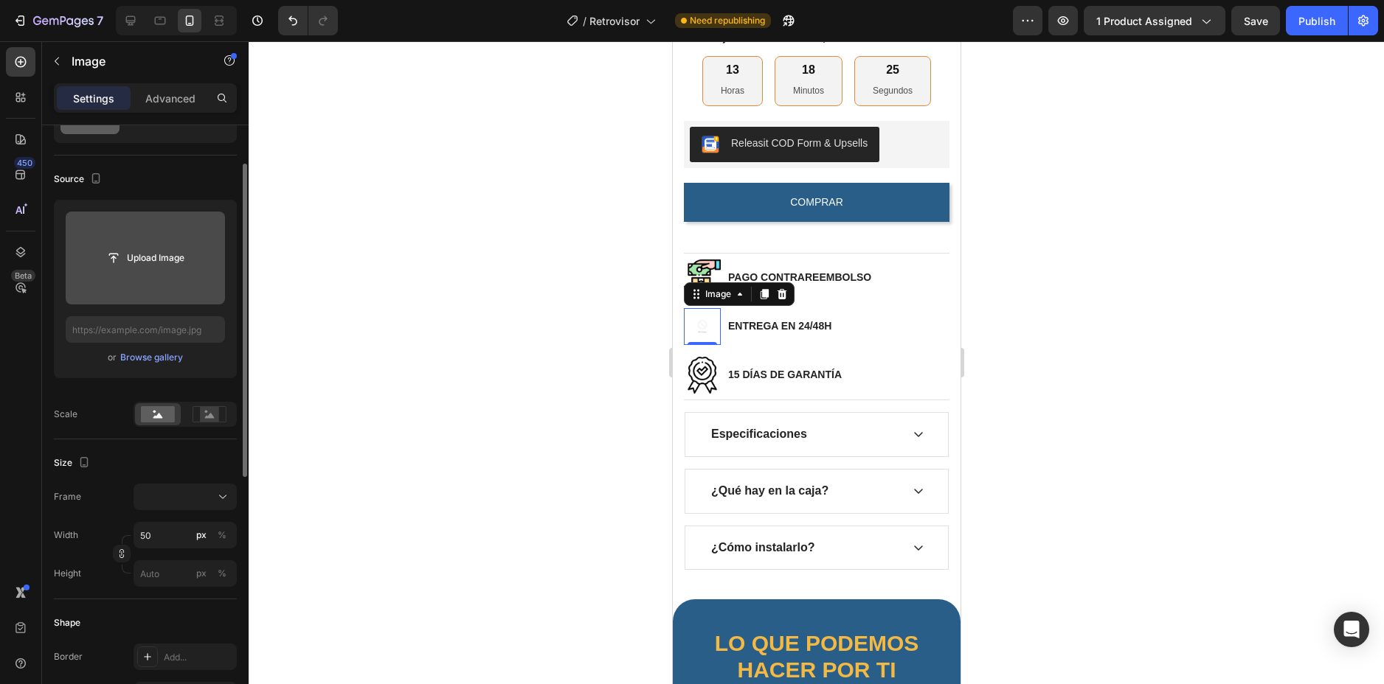
click at [161, 257] on input "file" at bounding box center [145, 258] width 102 height 25
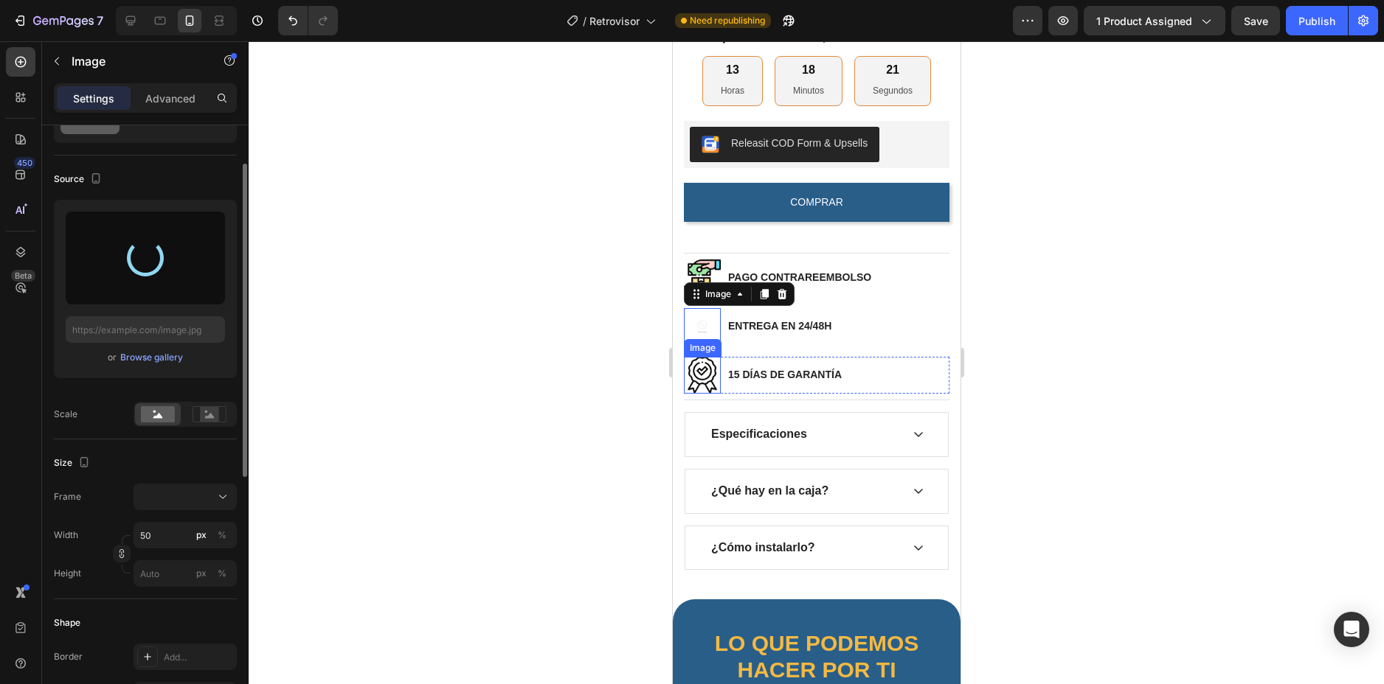
type input "https://cdn.shopify.com/s/files/1/0917/9352/3061/files/gempages_577933153730036…"
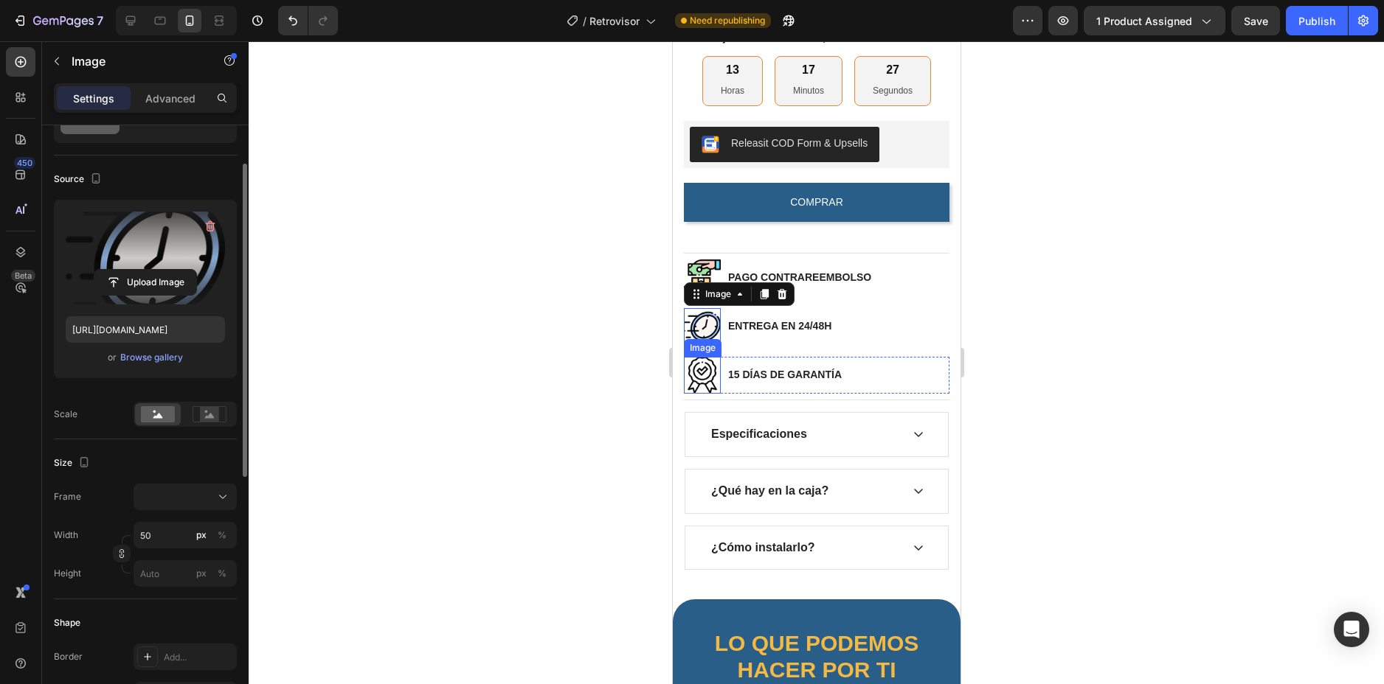
click at [706, 386] on img at bounding box center [701, 375] width 37 height 37
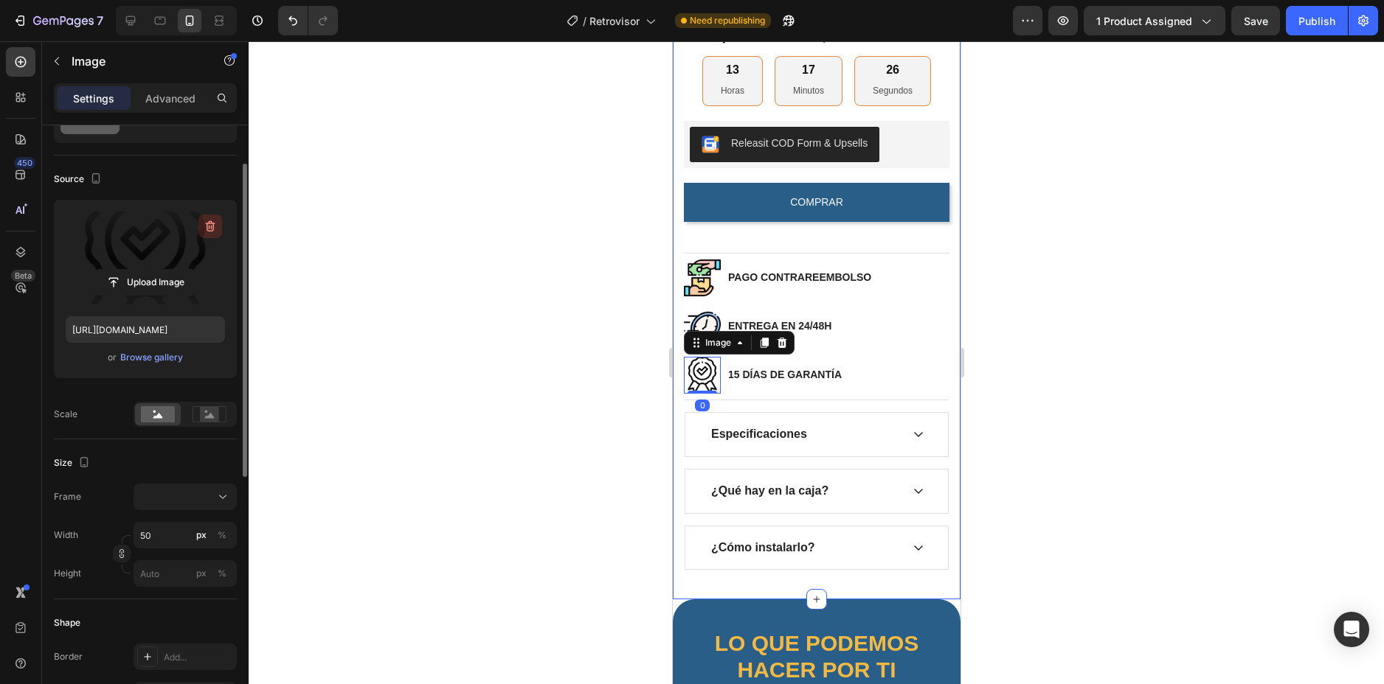
click at [206, 222] on icon "button" at bounding box center [210, 226] width 15 height 15
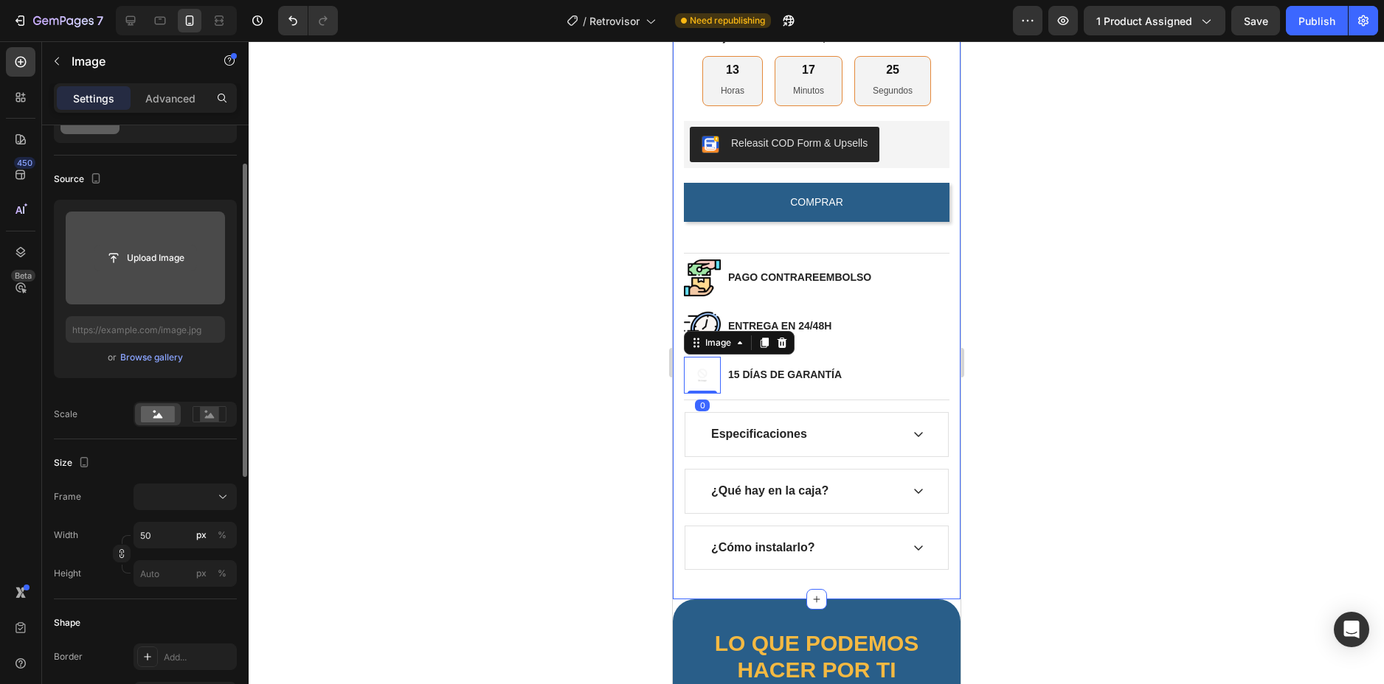
click at [170, 259] on input "file" at bounding box center [145, 258] width 102 height 25
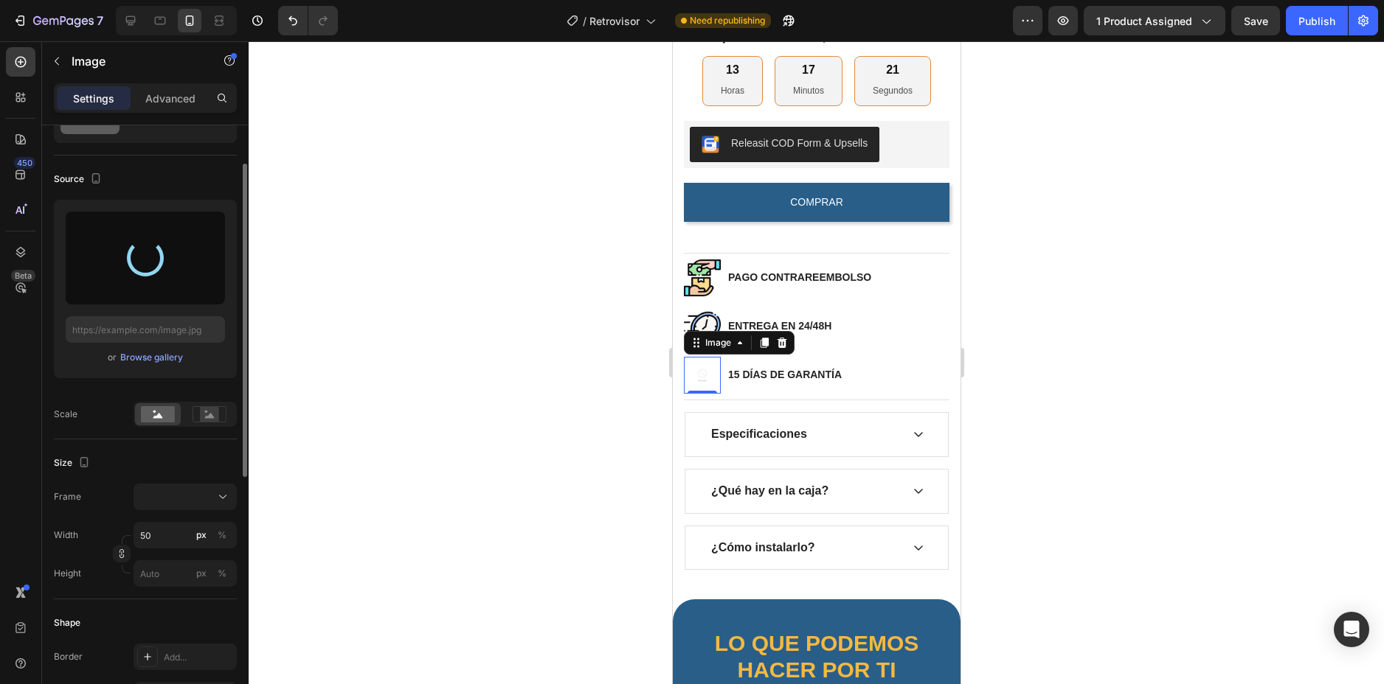
type input "https://cdn.shopify.com/s/files/1/0917/9352/3061/files/gempages_577933153730036…"
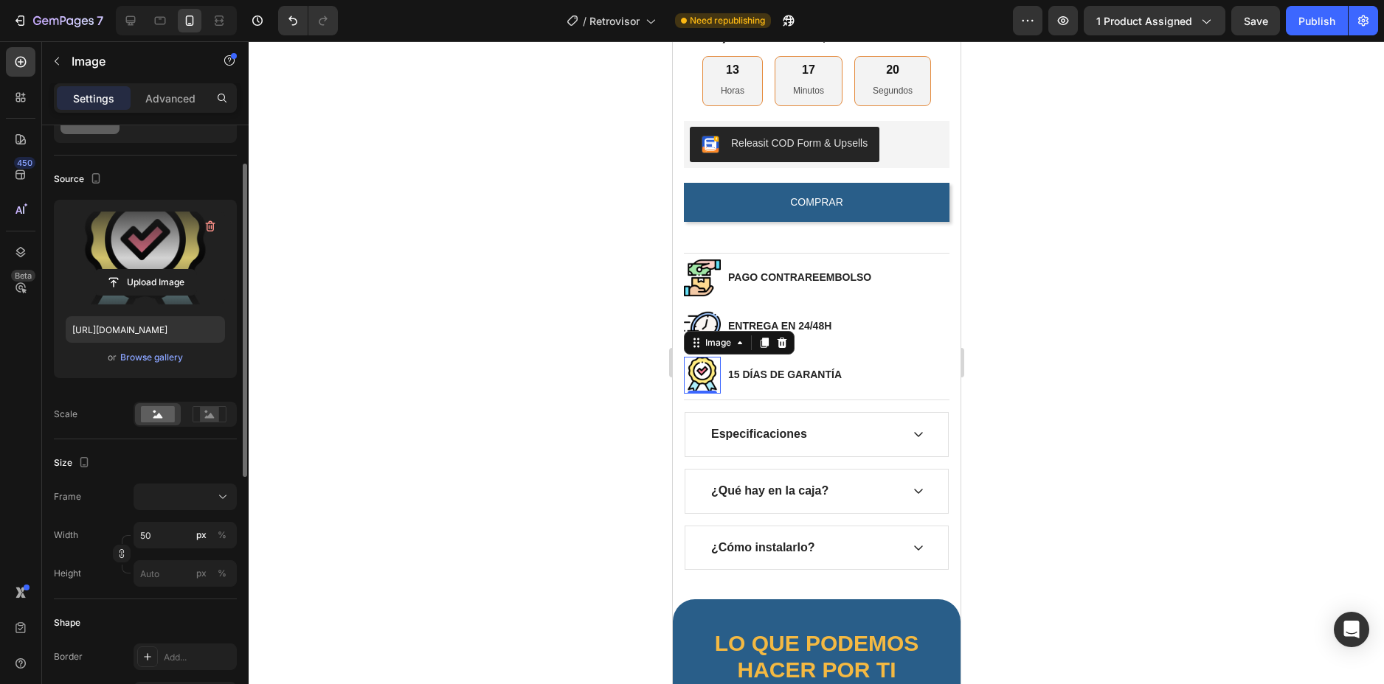
click at [1057, 282] on div at bounding box center [816, 362] width 1135 height 643
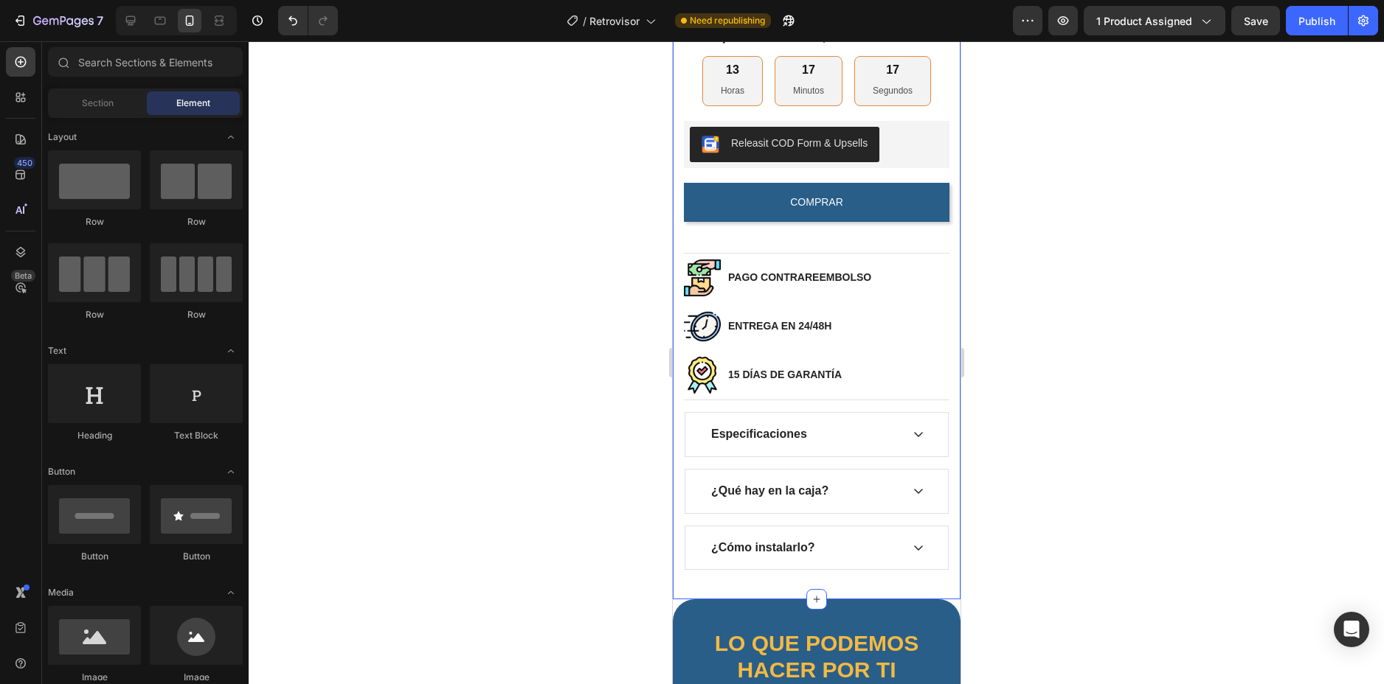
scroll to position [625, 0]
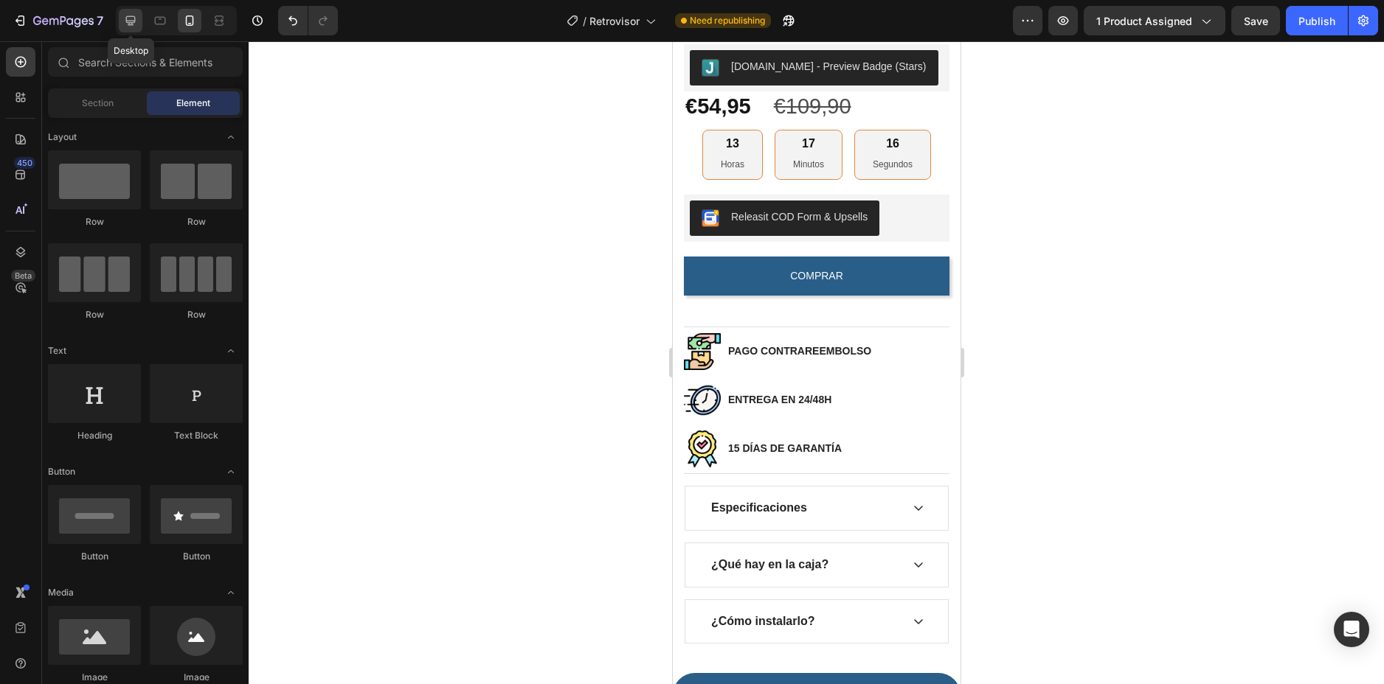
click at [126, 19] on icon at bounding box center [131, 21] width 10 height 10
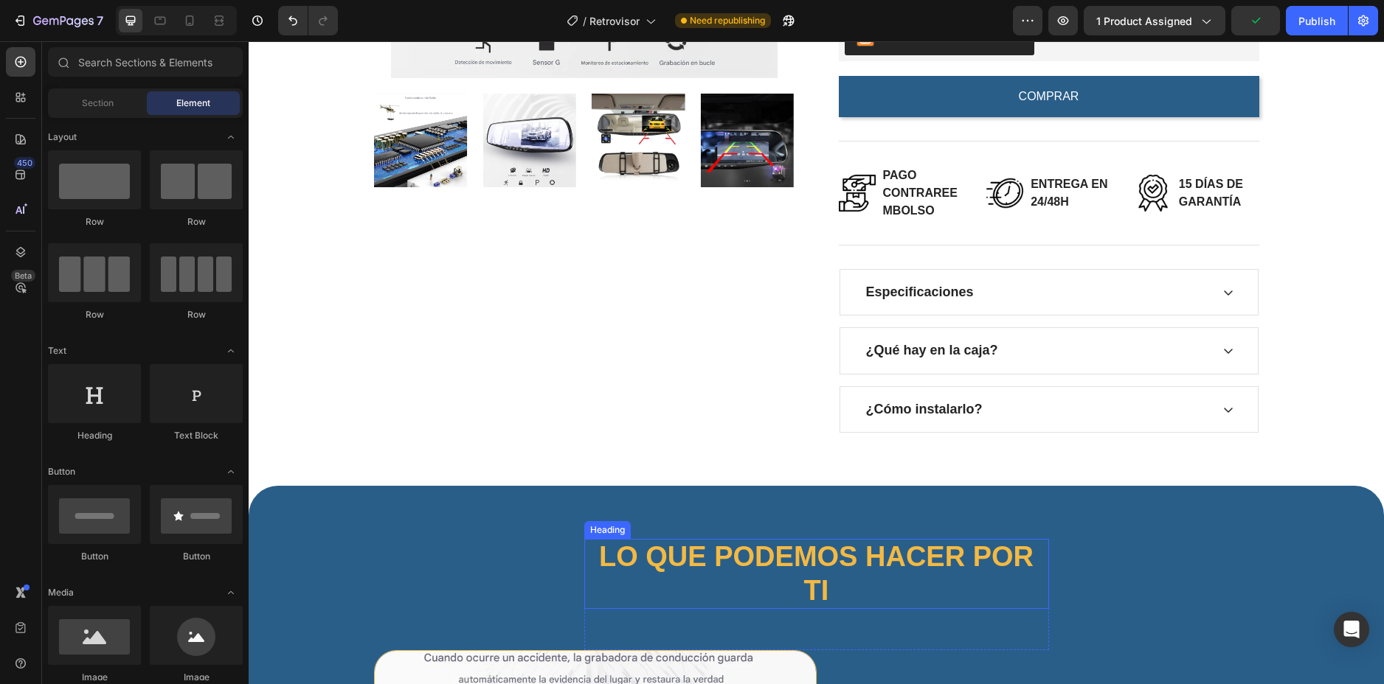
scroll to position [420, 0]
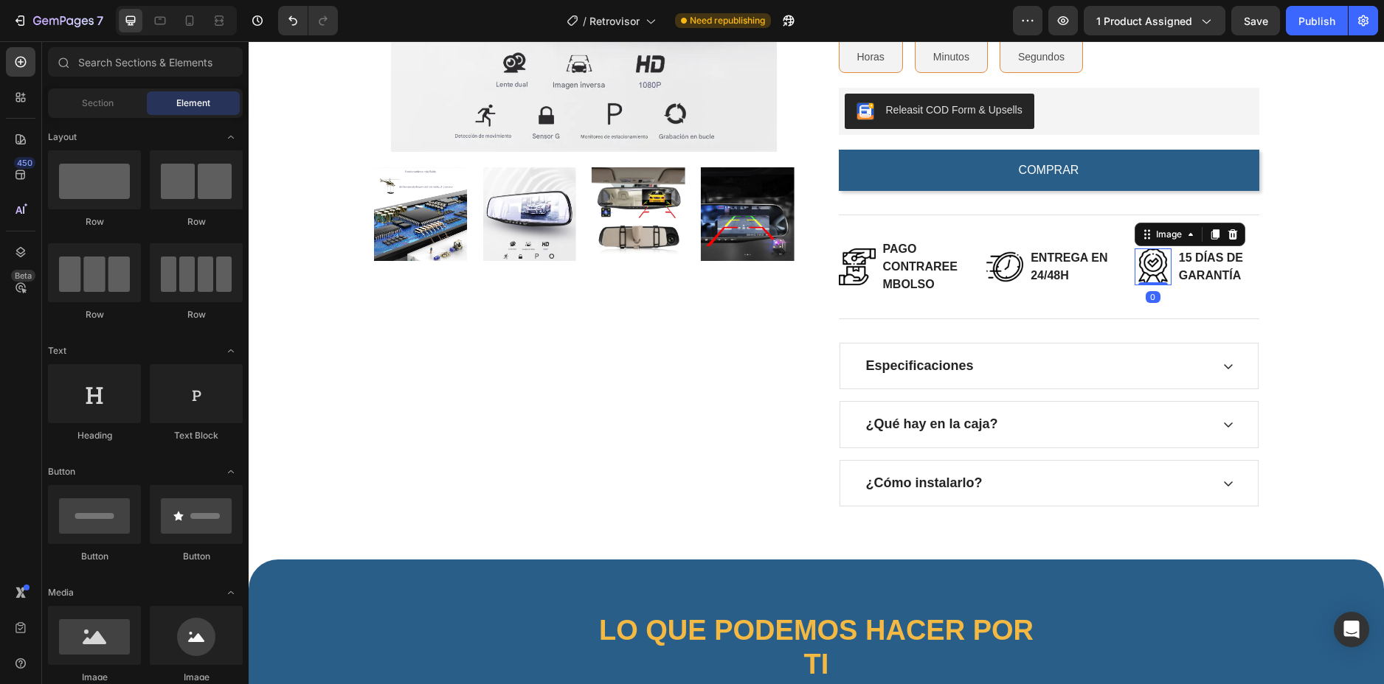
click at [1156, 259] on img at bounding box center [1152, 267] width 37 height 37
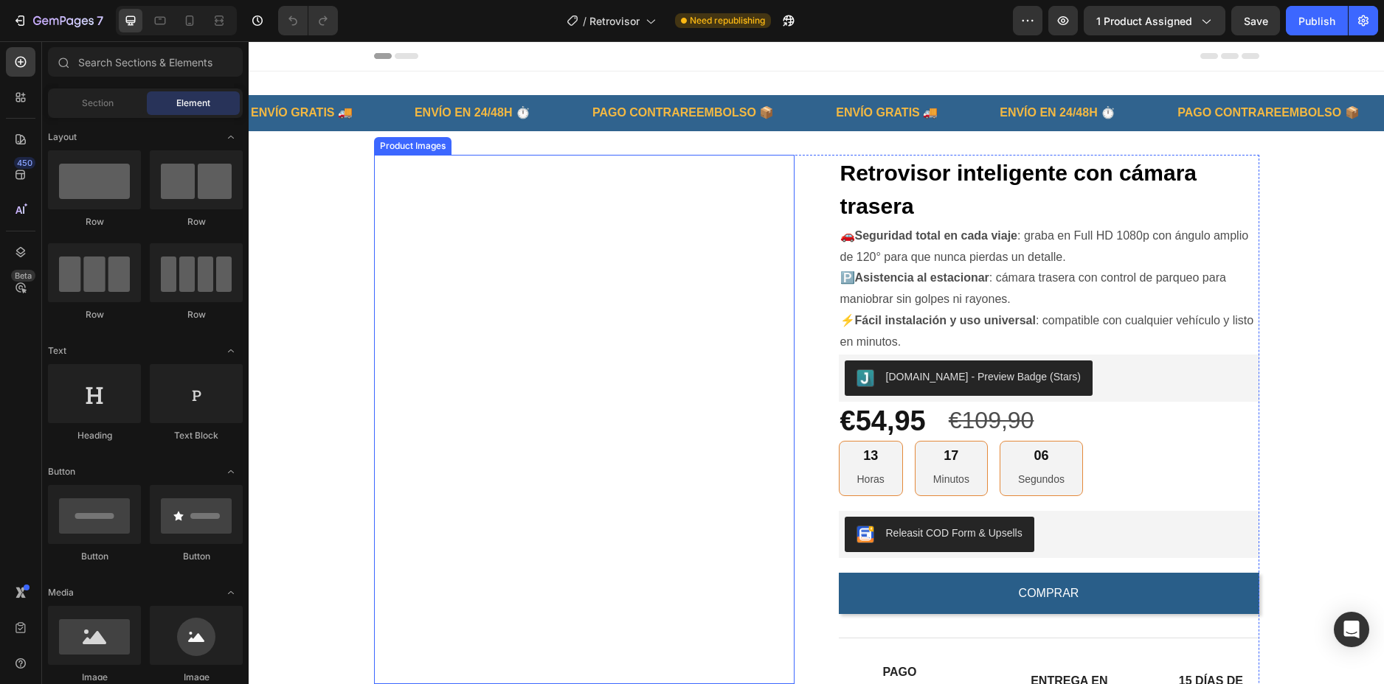
scroll to position [221, 0]
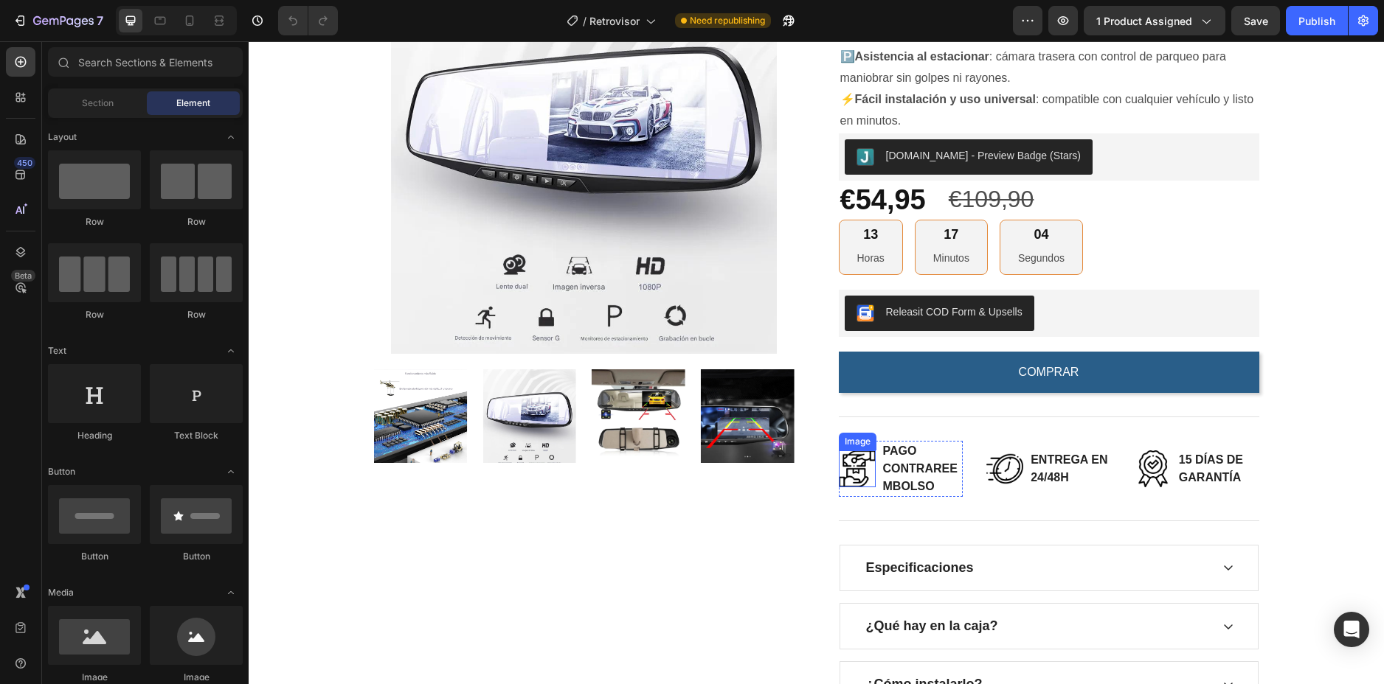
click at [858, 457] on img at bounding box center [857, 469] width 37 height 37
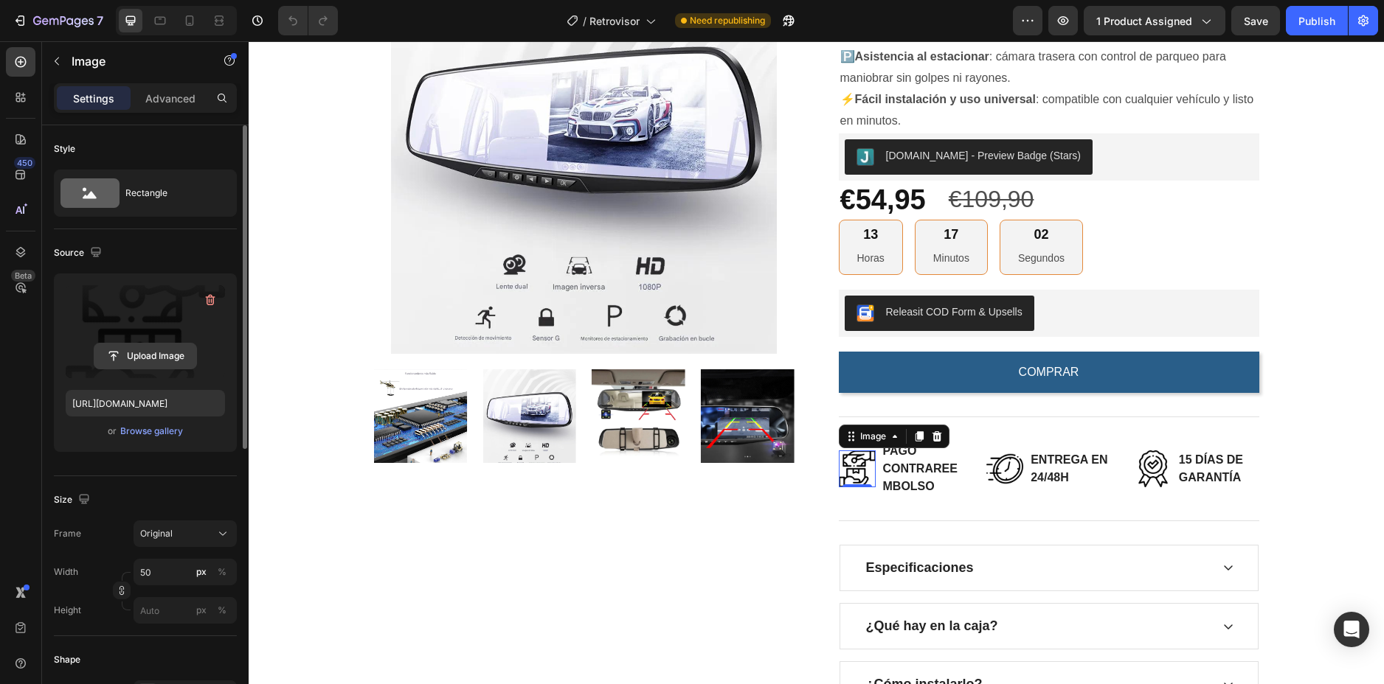
click at [153, 348] on input "file" at bounding box center [145, 356] width 102 height 25
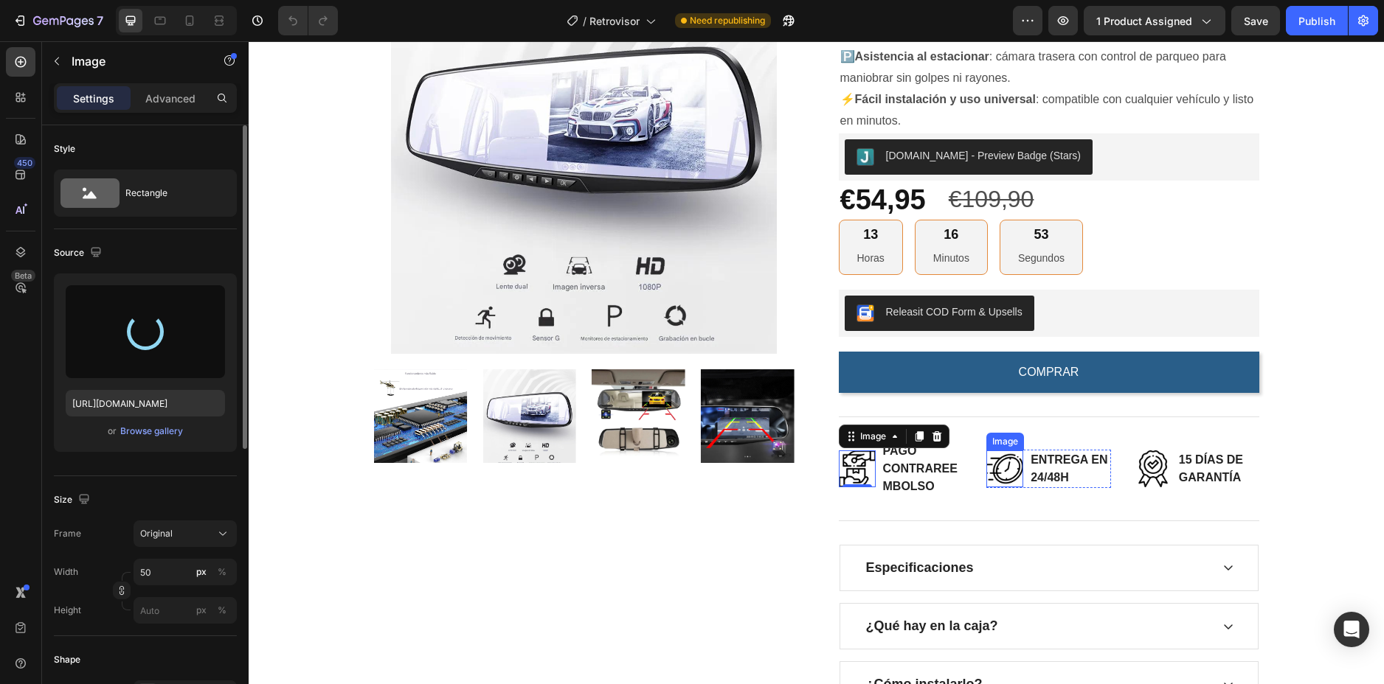
click at [1009, 475] on img at bounding box center [1004, 469] width 37 height 37
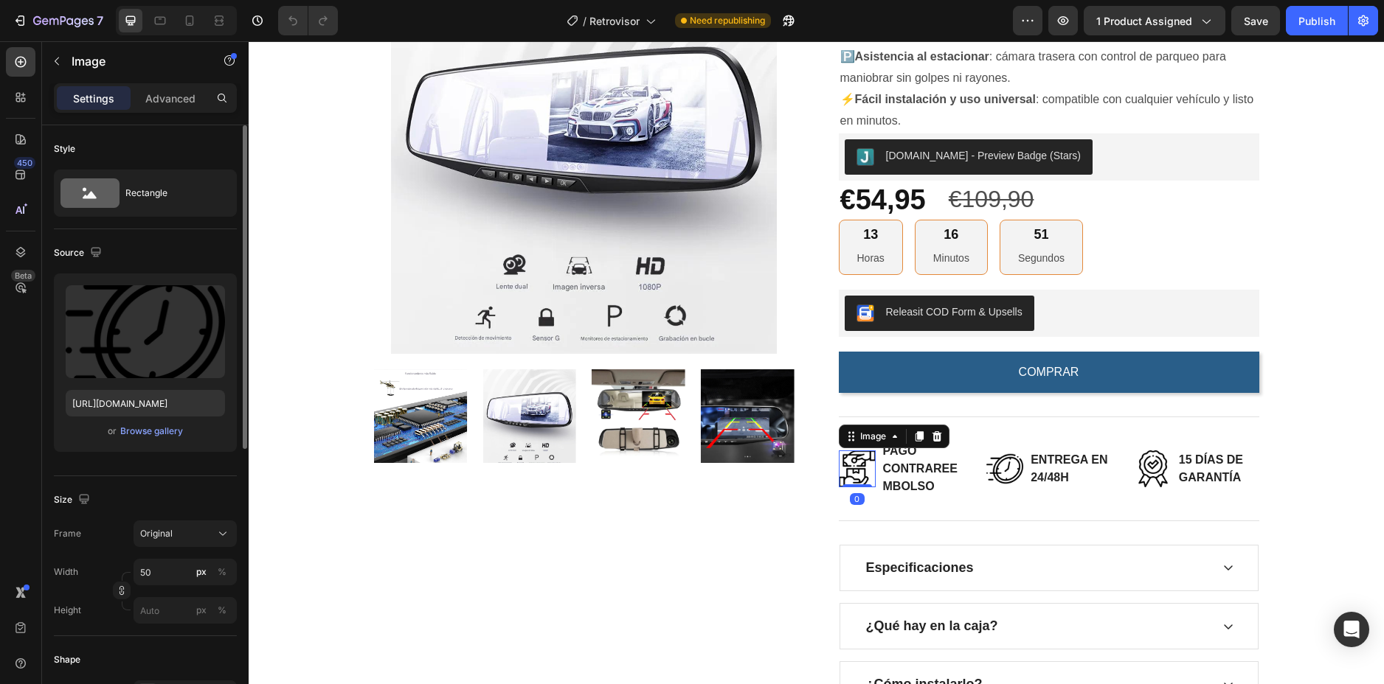
click at [841, 462] on img at bounding box center [857, 469] width 37 height 37
click at [153, 352] on input "file" at bounding box center [145, 356] width 102 height 25
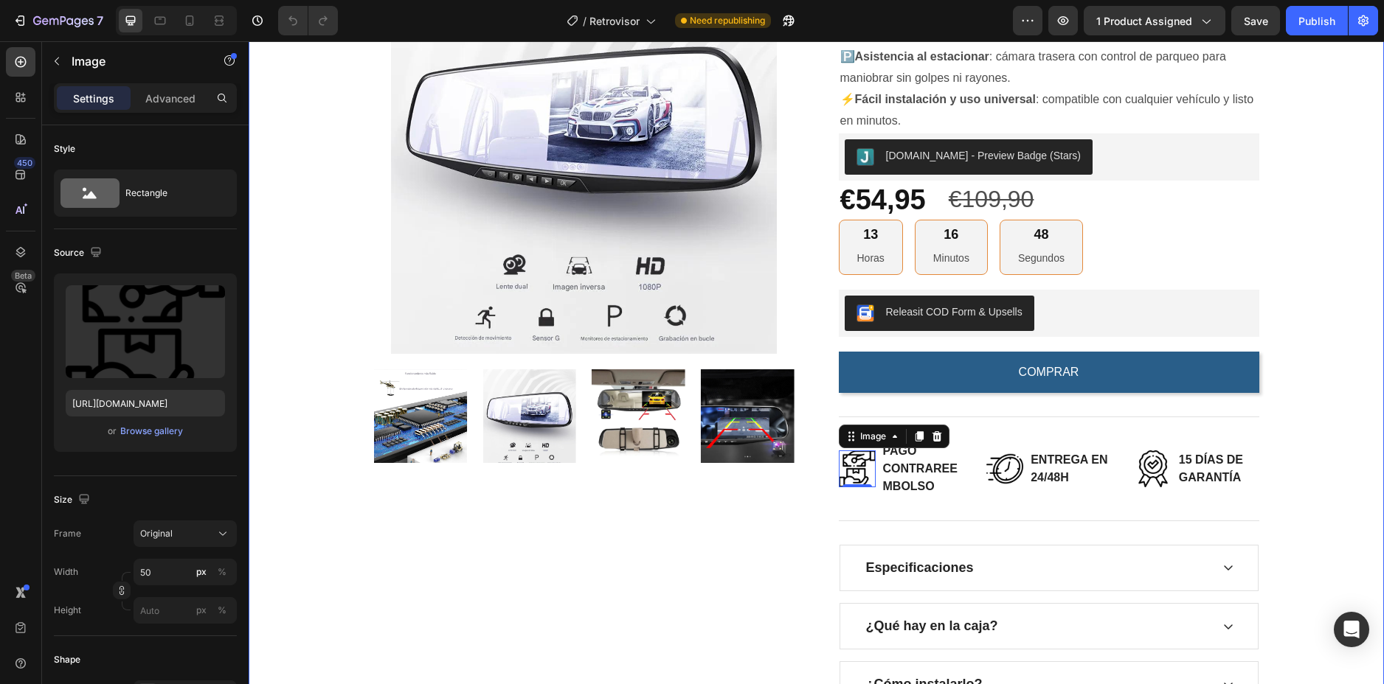
type input "https://cdn.shopify.com/s/files/1/0917/9352/3061/files/gempages_577933153730036…"
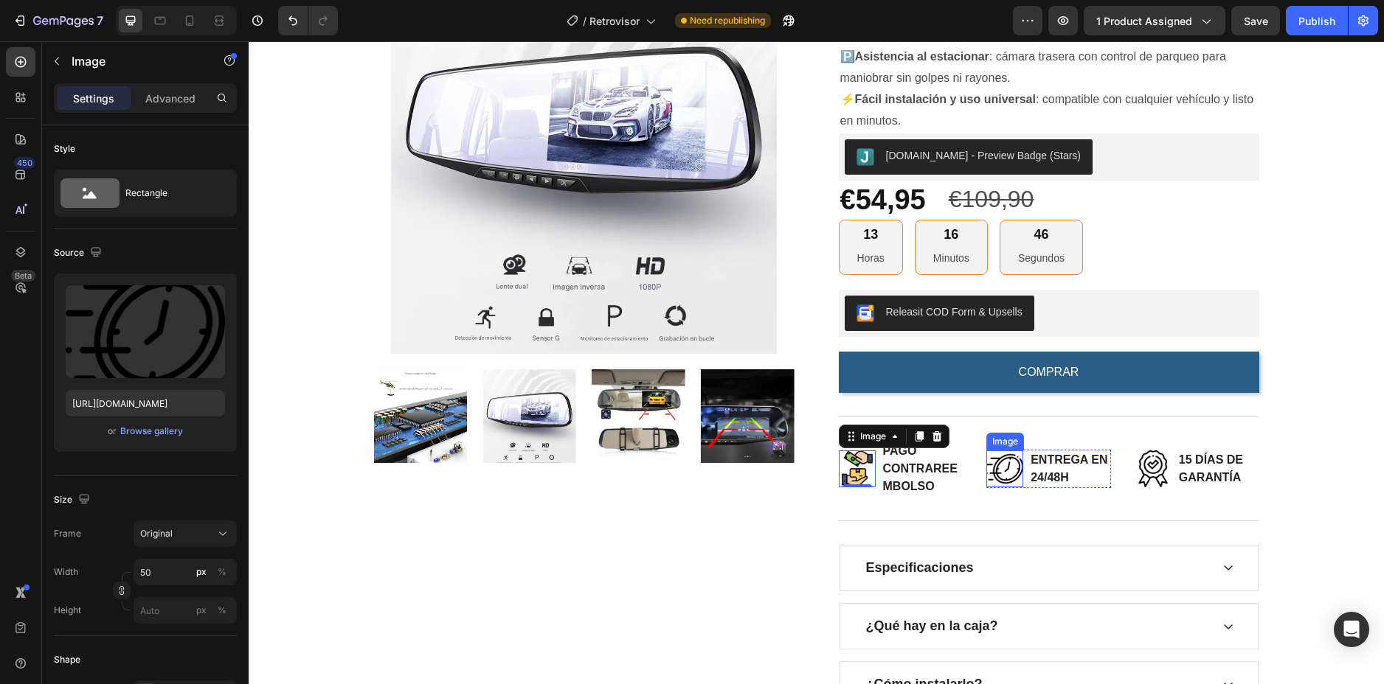
click at [1004, 472] on img at bounding box center [1004, 469] width 37 height 37
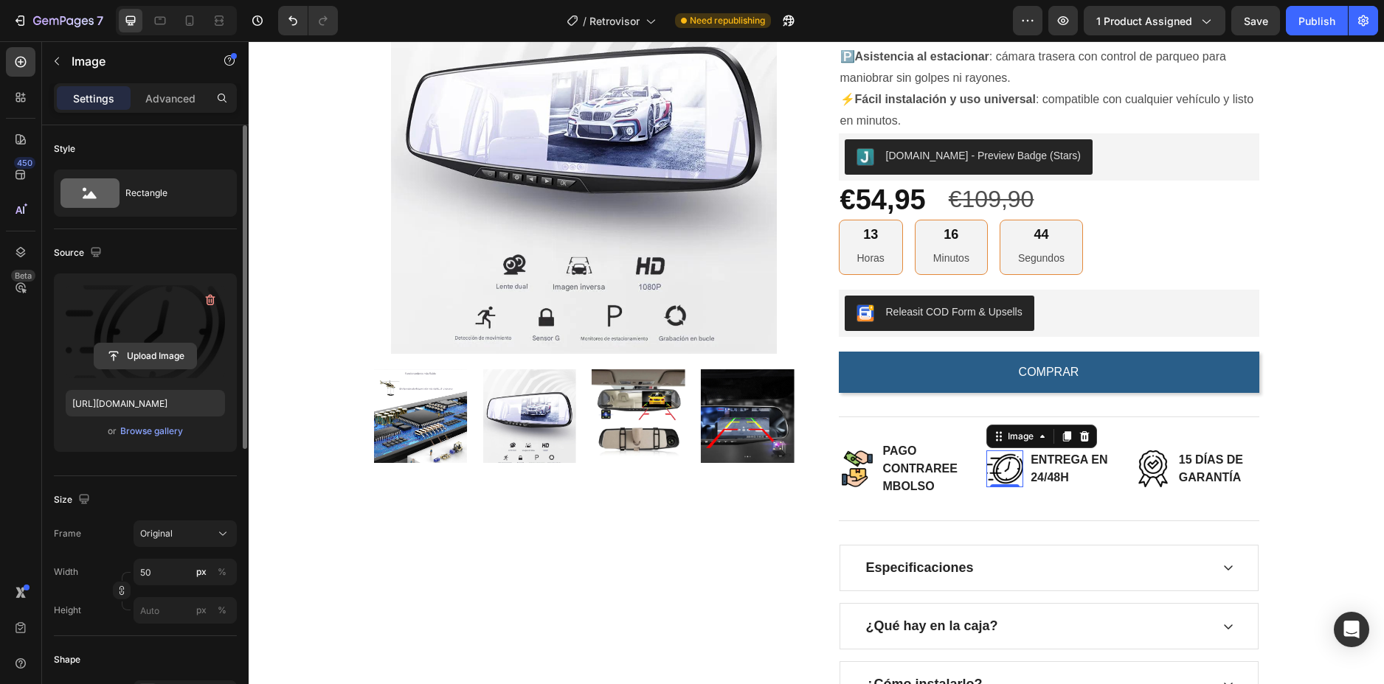
click at [157, 347] on input "file" at bounding box center [145, 356] width 102 height 25
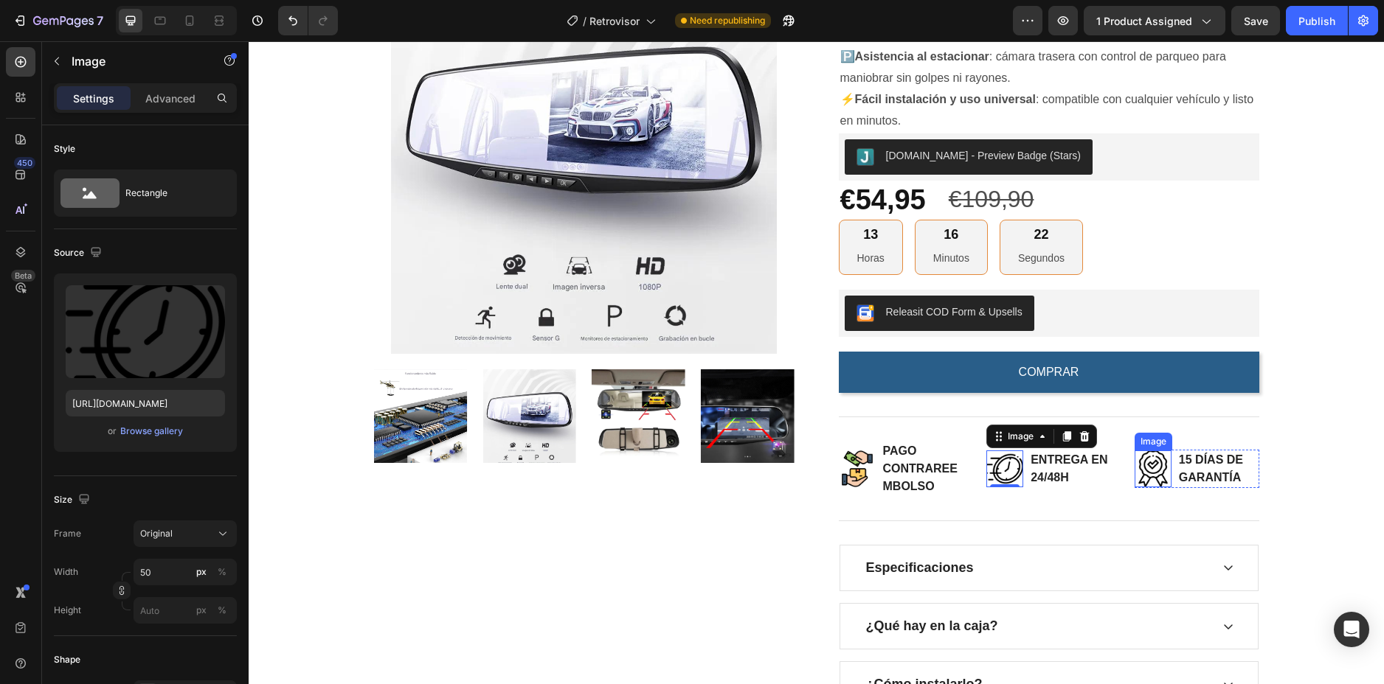
click at [1151, 471] on img at bounding box center [1152, 469] width 37 height 37
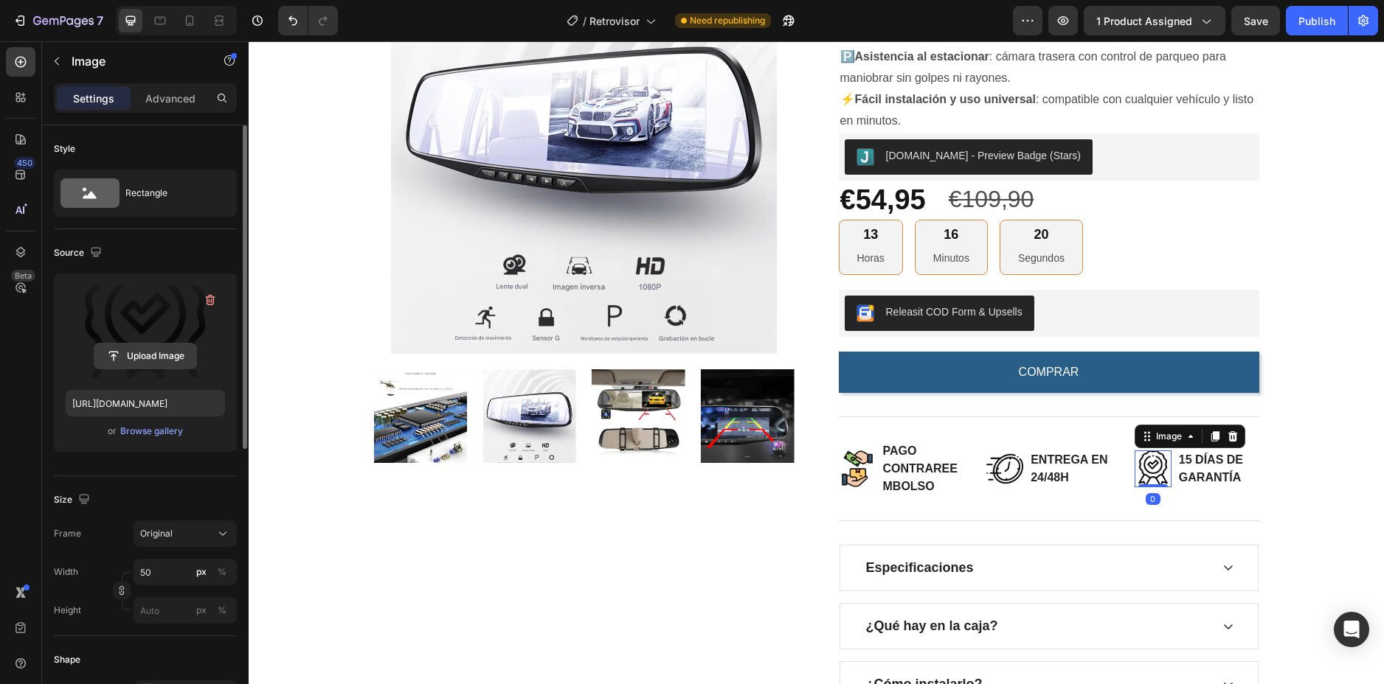
click at [151, 344] on input "file" at bounding box center [145, 356] width 102 height 25
type input "https://cdn.shopify.com/s/files/1/0917/9352/3061/files/gempages_577933153730036…"
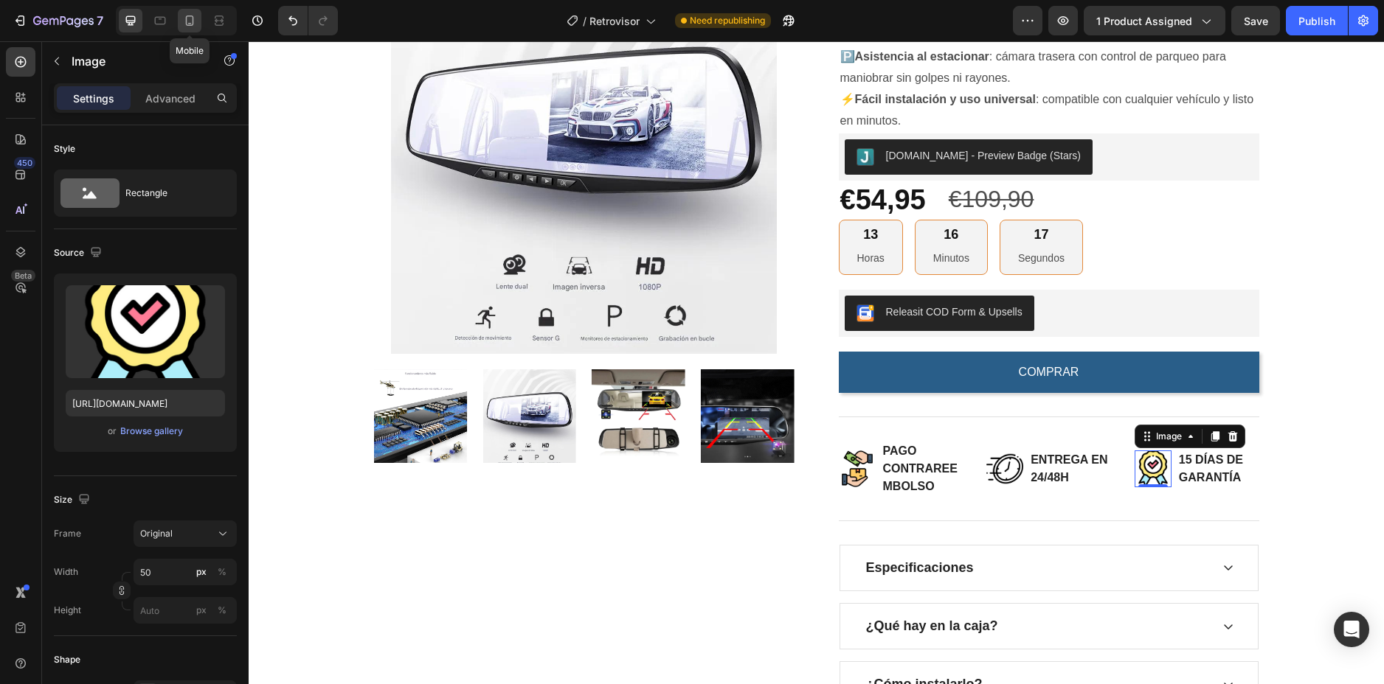
click at [188, 22] on icon at bounding box center [189, 20] width 15 height 15
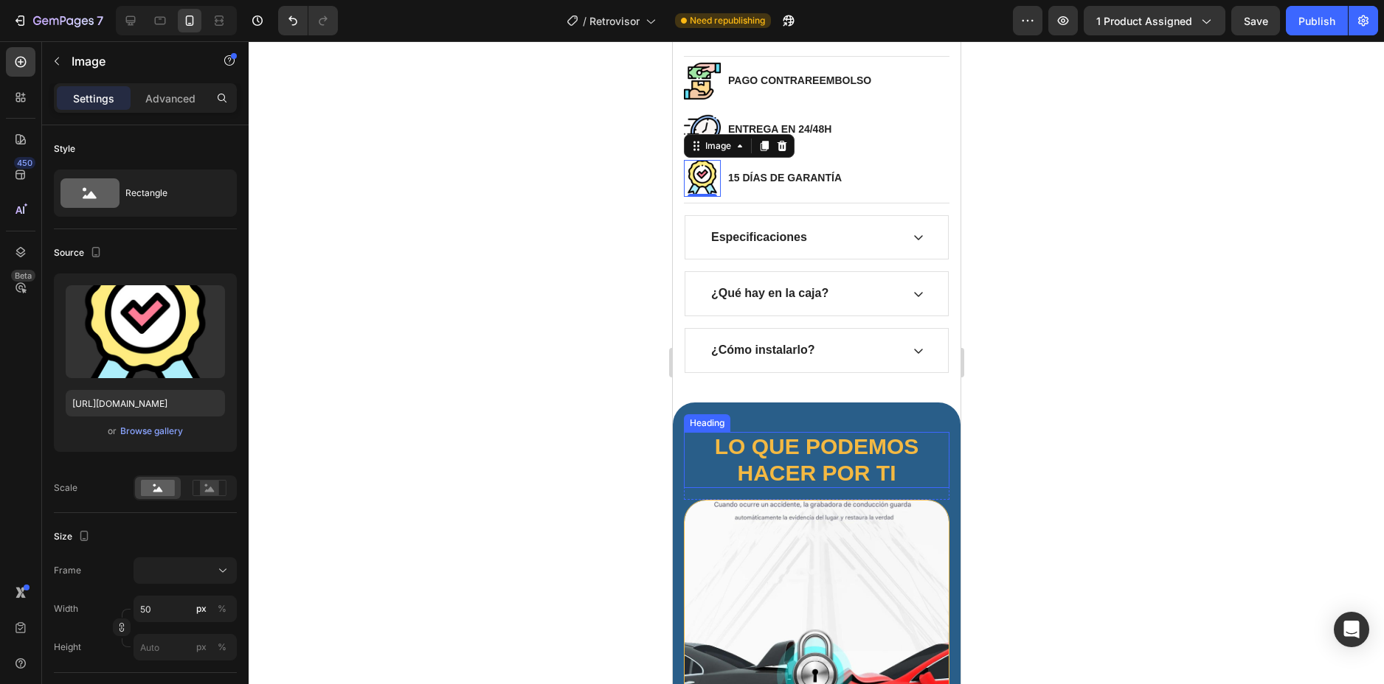
scroll to position [825, 0]
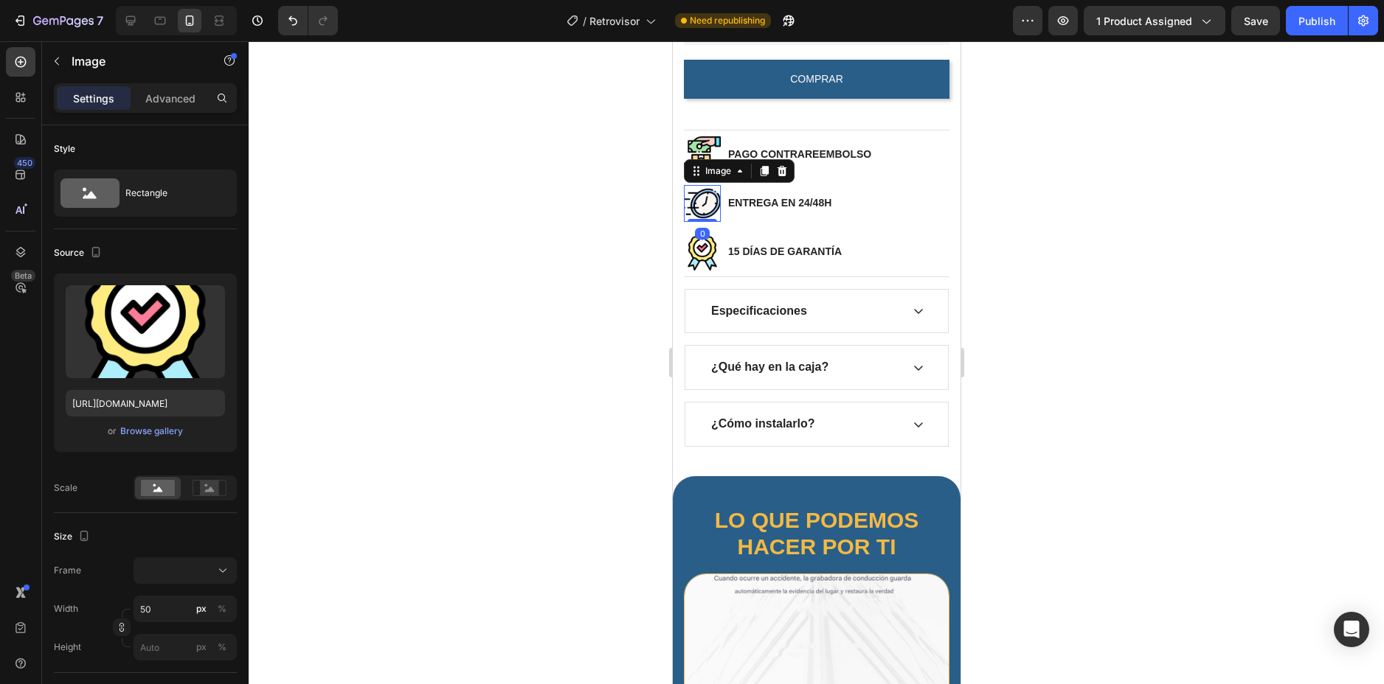
click at [701, 201] on img at bounding box center [701, 203] width 37 height 37
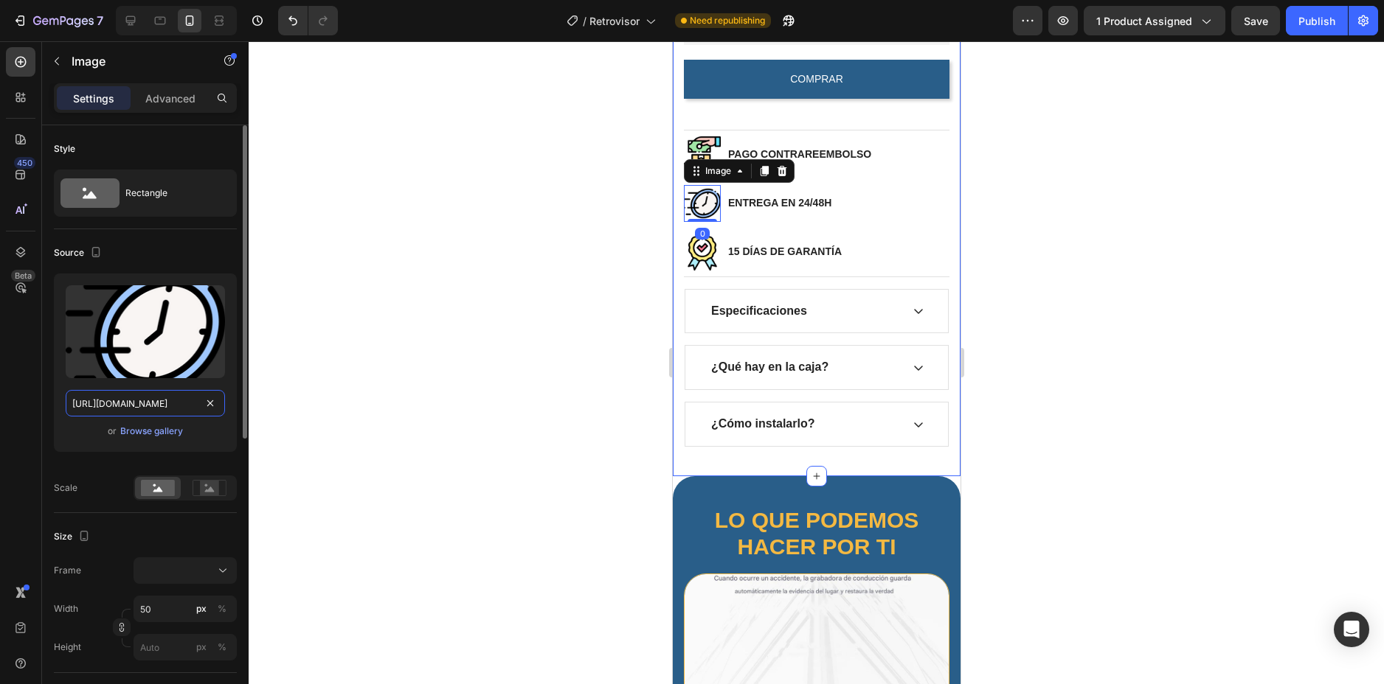
click at [141, 398] on input "https://cdn.shopify.com/s/files/1/0917/9352/3061/files/gempages_577933153730036…" at bounding box center [145, 403] width 159 height 27
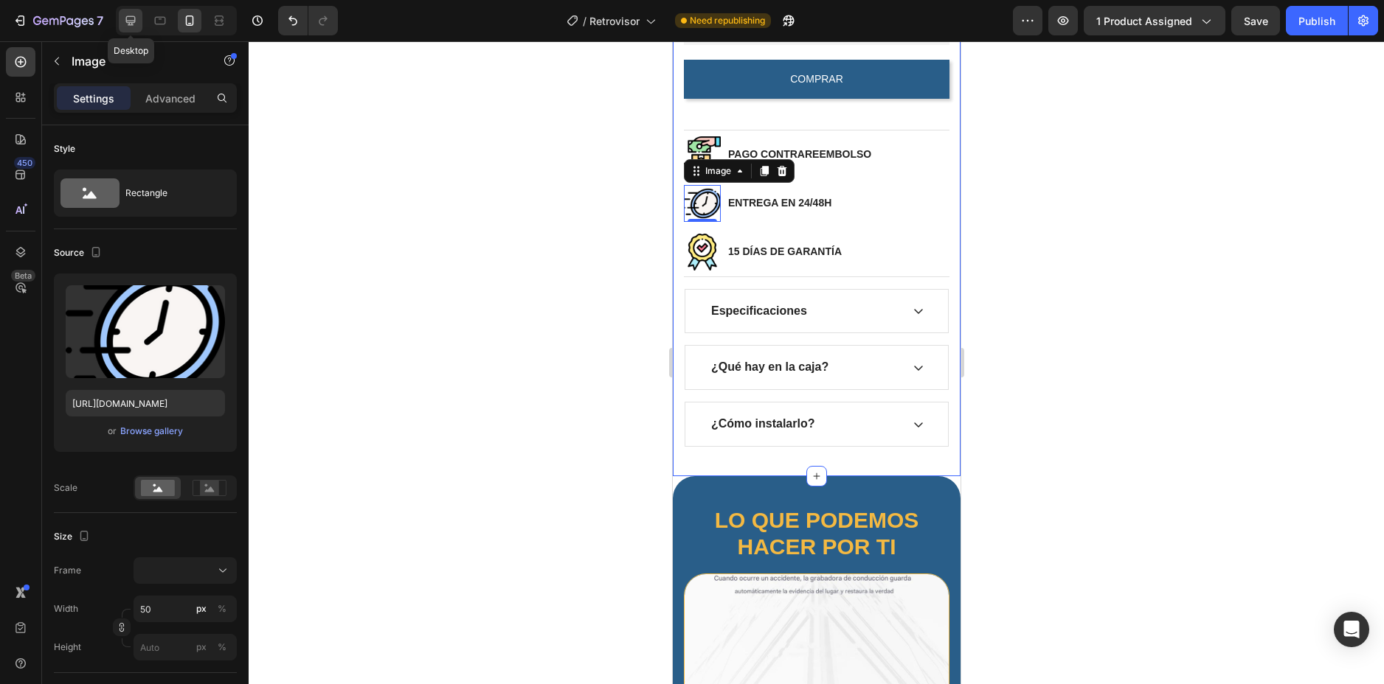
drag, startPoint x: 129, startPoint y: 18, endPoint x: 281, endPoint y: 233, distance: 263.0
click at [129, 18] on icon at bounding box center [130, 20] width 15 height 15
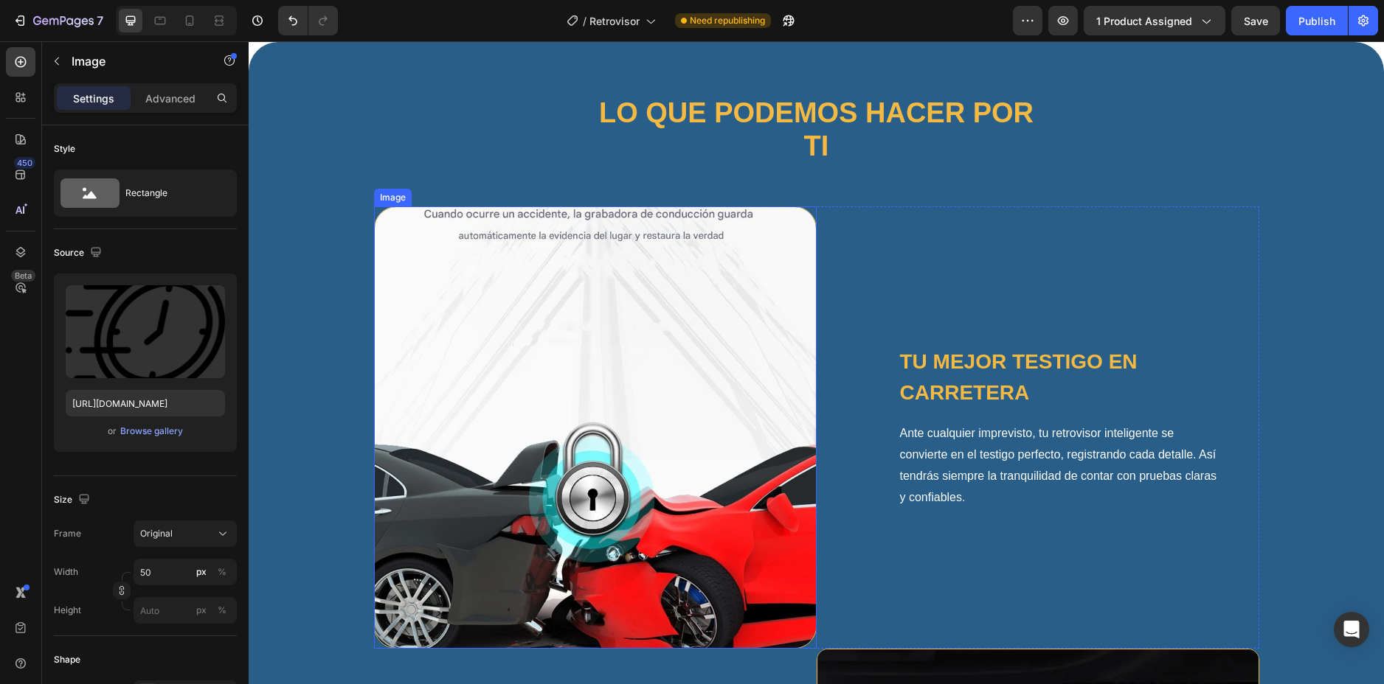
scroll to position [578, 0]
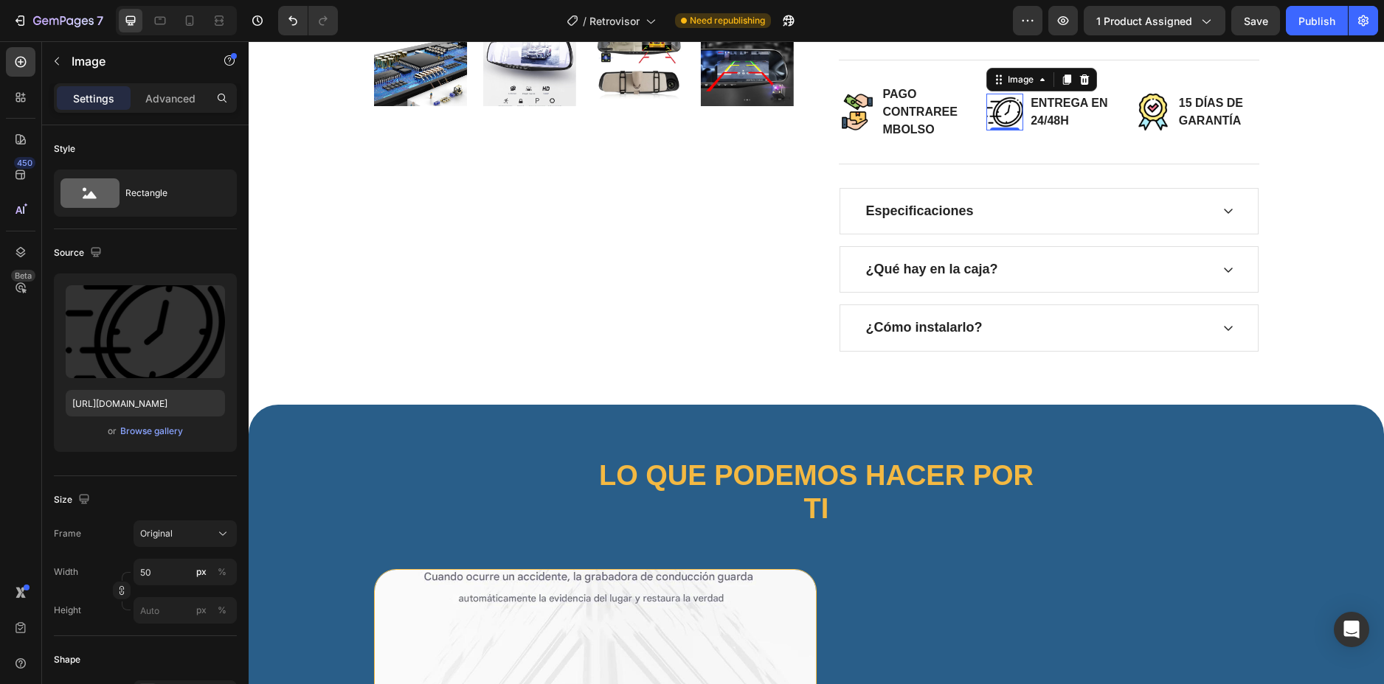
click at [992, 120] on img at bounding box center [1004, 112] width 37 height 37
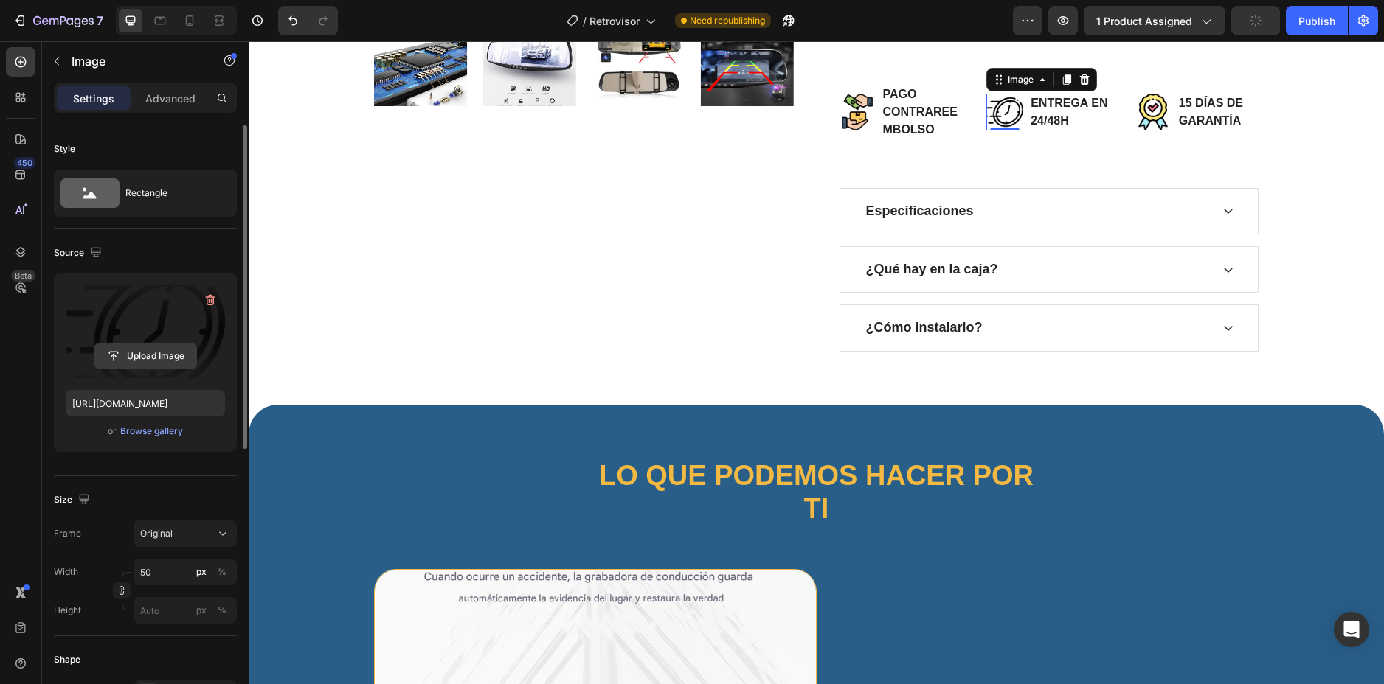
click at [148, 353] on input "file" at bounding box center [145, 356] width 102 height 25
click at [148, 411] on input "https://cdn.shopify.com/s/files/1/0917/9352/3061/files/gempages_577933153730036…" at bounding box center [145, 403] width 159 height 27
paste input "45d5d571-de47-4f95-8850-a4bfb55e2bb"
type input "https://cdn.shopify.com/s/files/1/0917/9352/3061/files/gempages_577933153730036…"
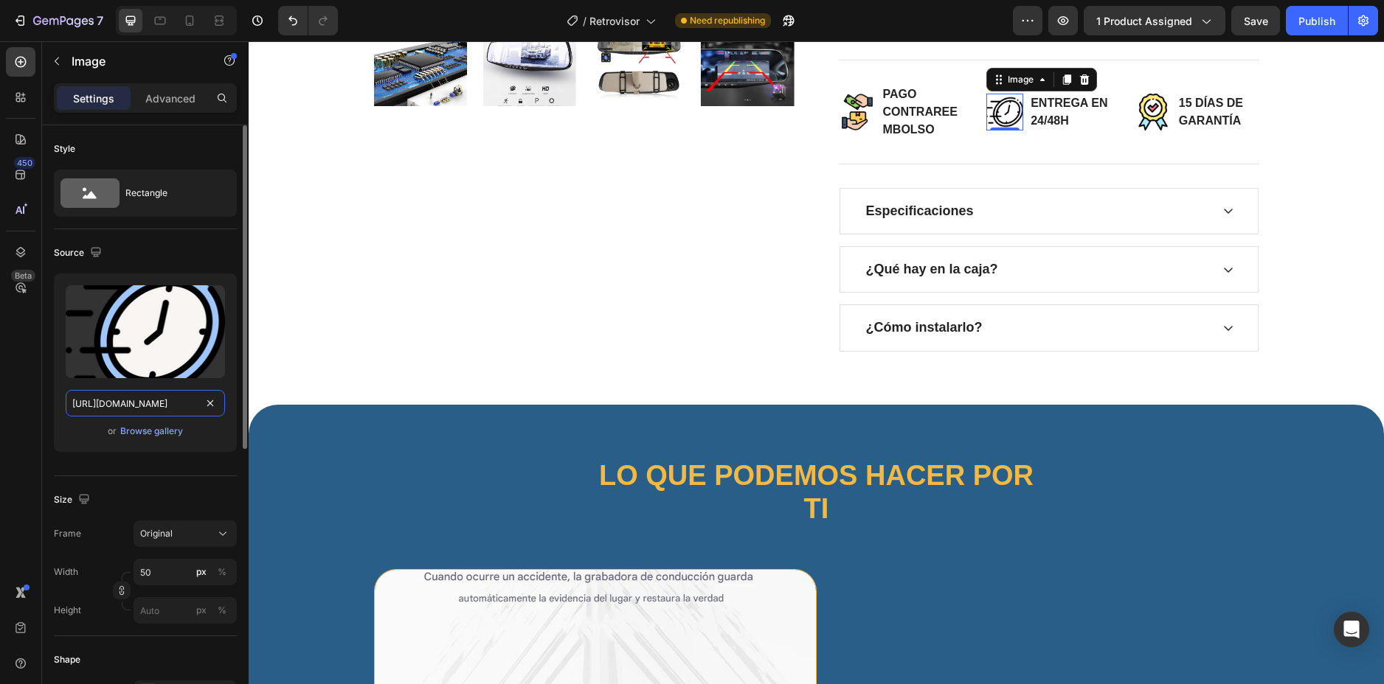
scroll to position [0, 453]
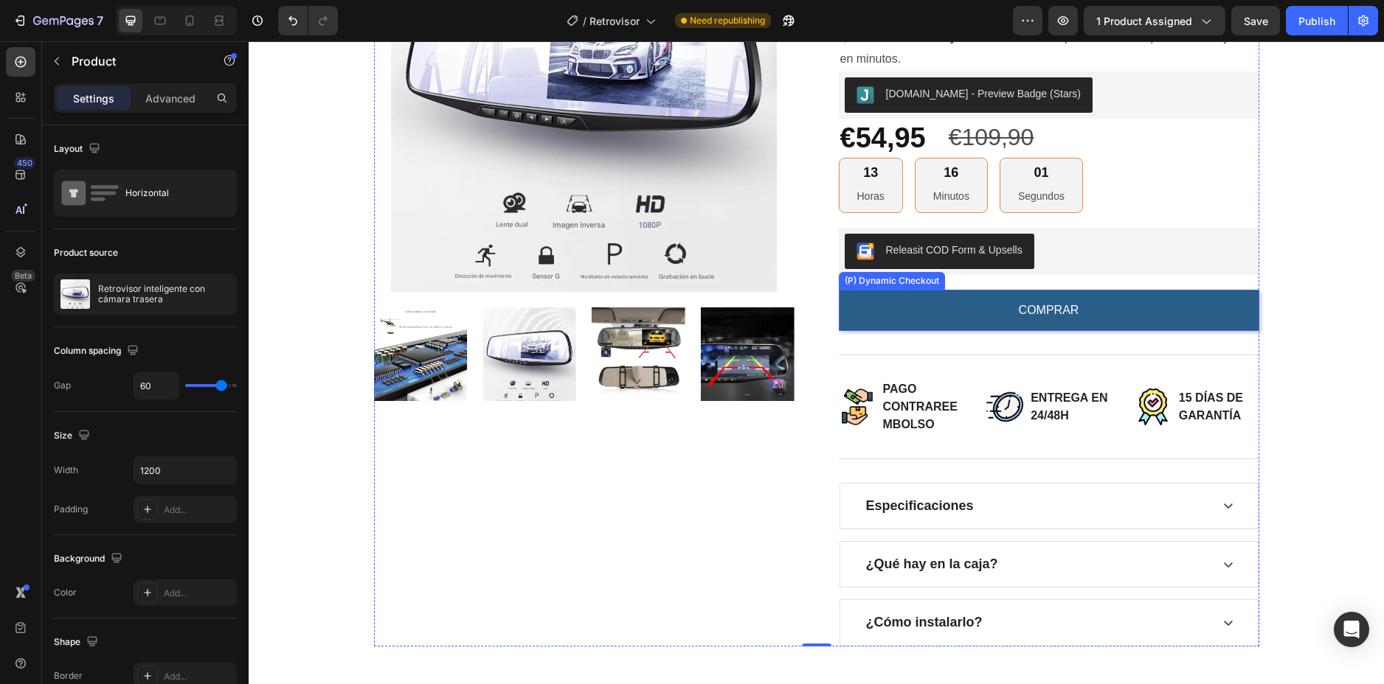
scroll to position [136, 0]
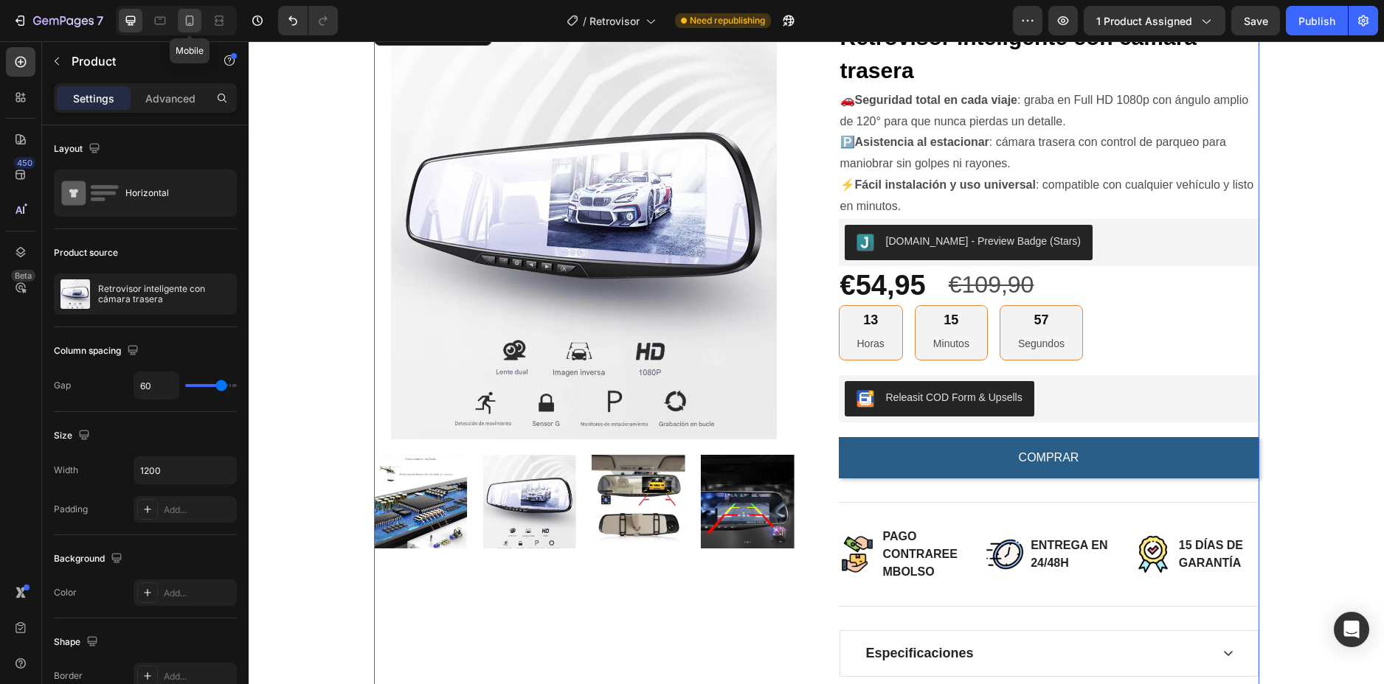
click at [180, 24] on div at bounding box center [190, 21] width 24 height 24
type input "0"
type input "100%"
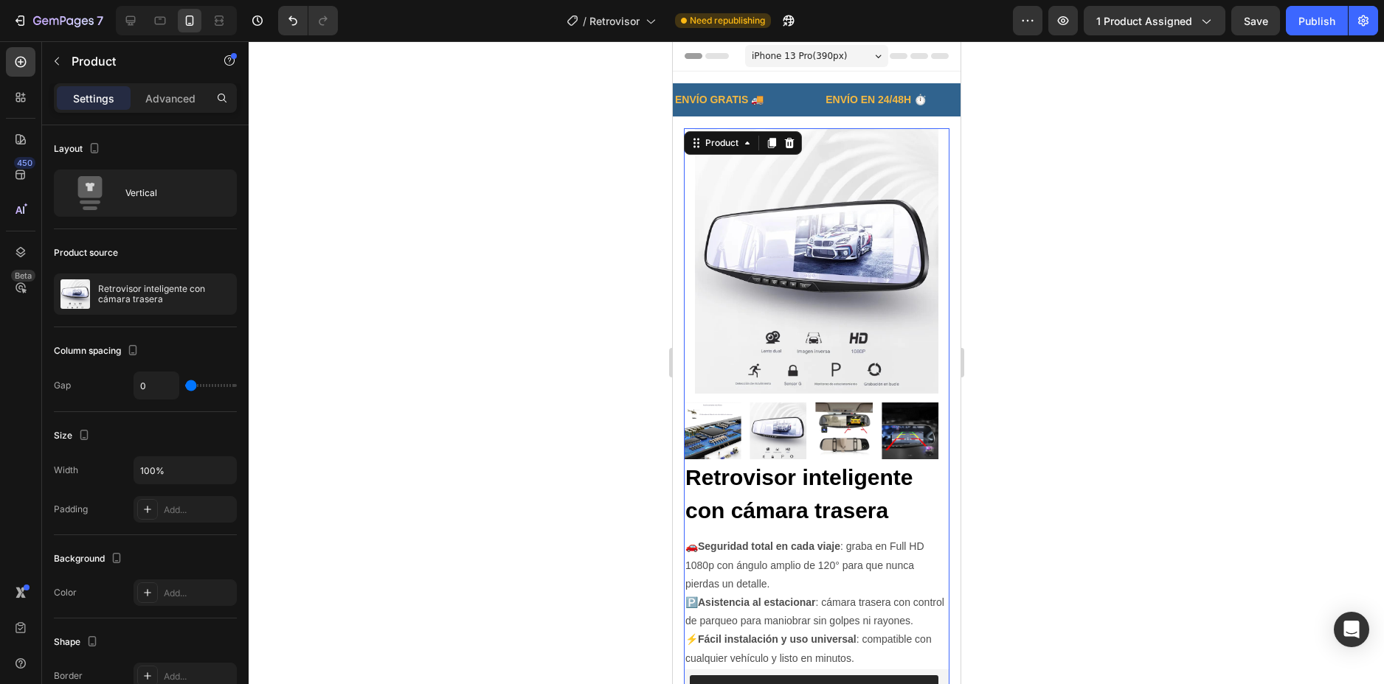
click at [1078, 189] on div at bounding box center [816, 362] width 1135 height 643
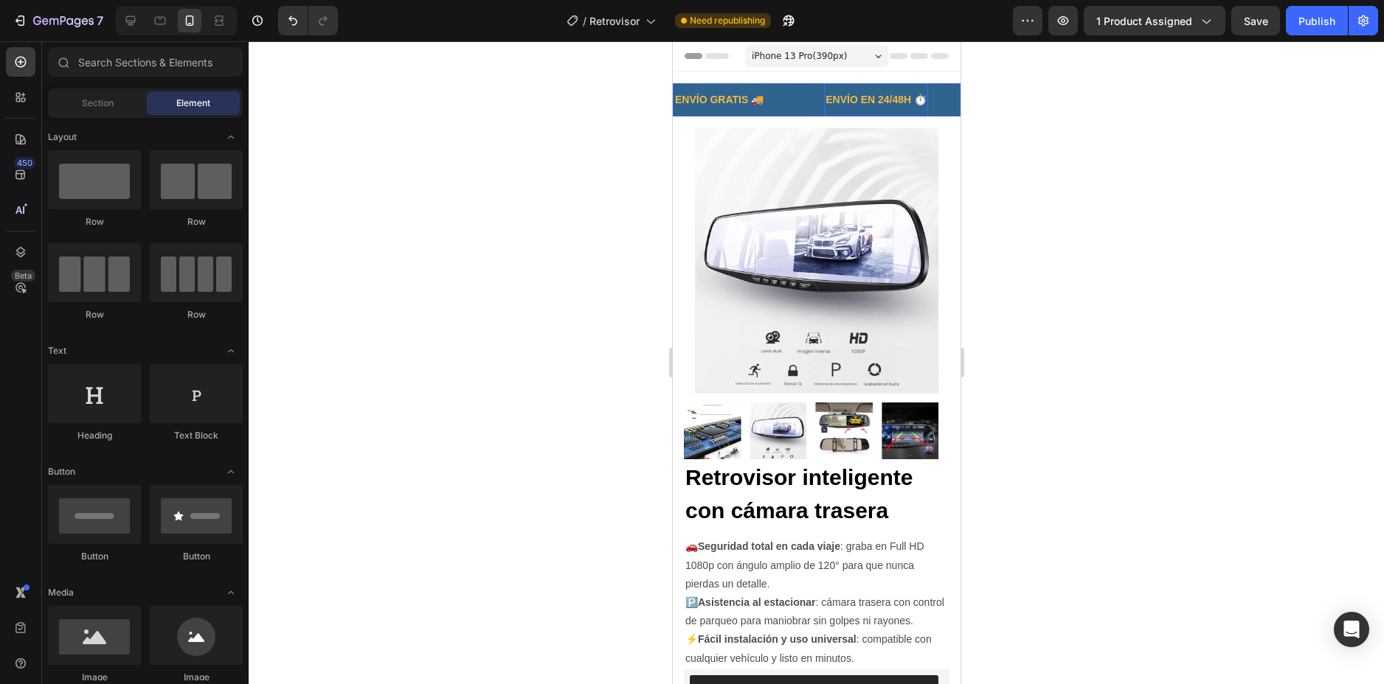
click at [847, 96] on p "ENVÍO EN 24/48H ⏱️" at bounding box center [875, 100] width 101 height 18
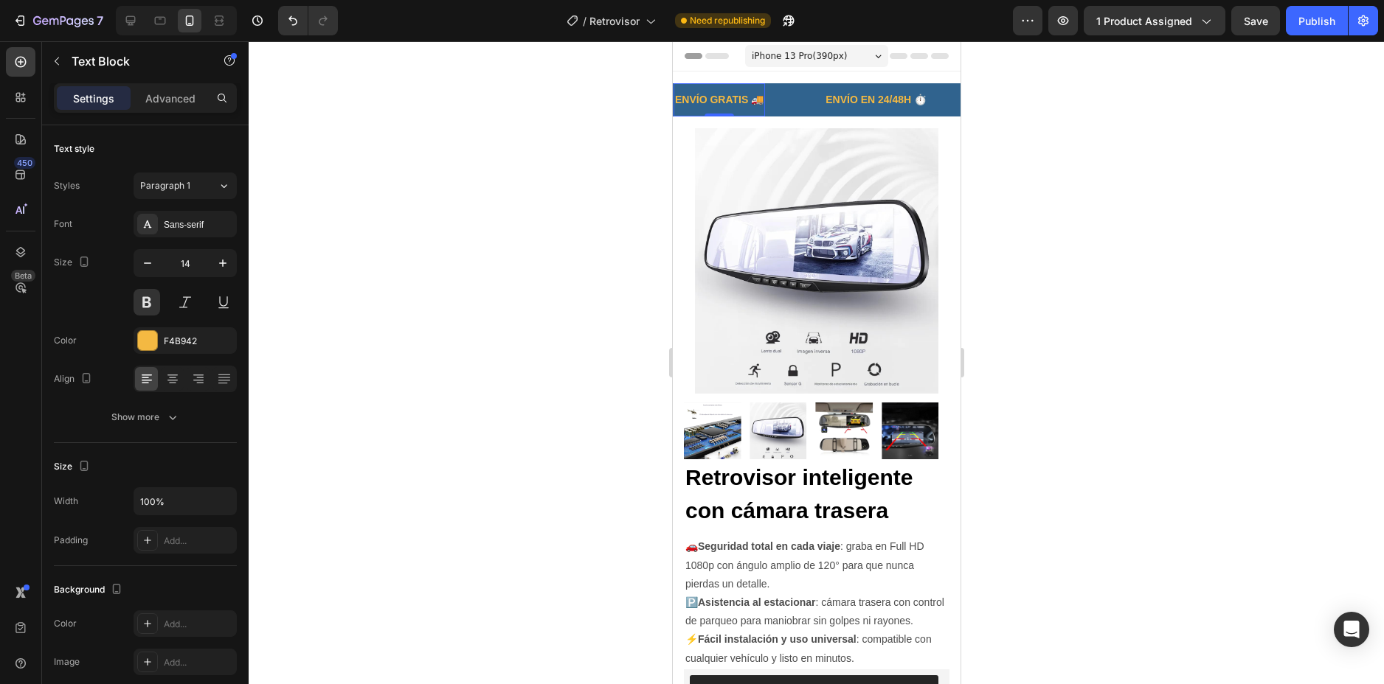
click at [717, 96] on p "ENVÍO GRATIS 🚚" at bounding box center [718, 100] width 89 height 18
click at [740, 100] on p "ENVÍO GRATIS 🚚" at bounding box center [718, 100] width 89 height 18
click at [748, 97] on p "ENVÍO GRATIS 🚚" at bounding box center [718, 100] width 89 height 18
click at [843, 102] on div "GARANTÍA ASEGURADA 🚚 Text Block" at bounding box center [773, 99] width 200 height 33
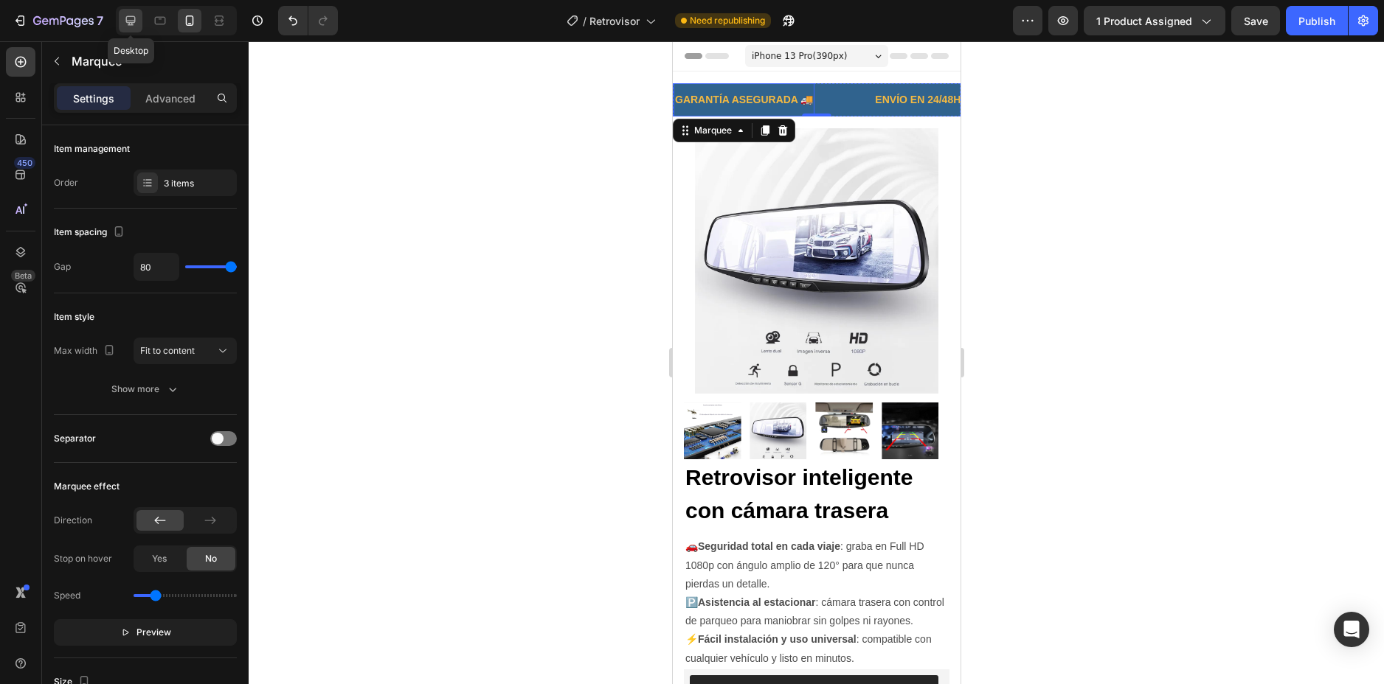
click at [135, 23] on icon at bounding box center [130, 20] width 15 height 15
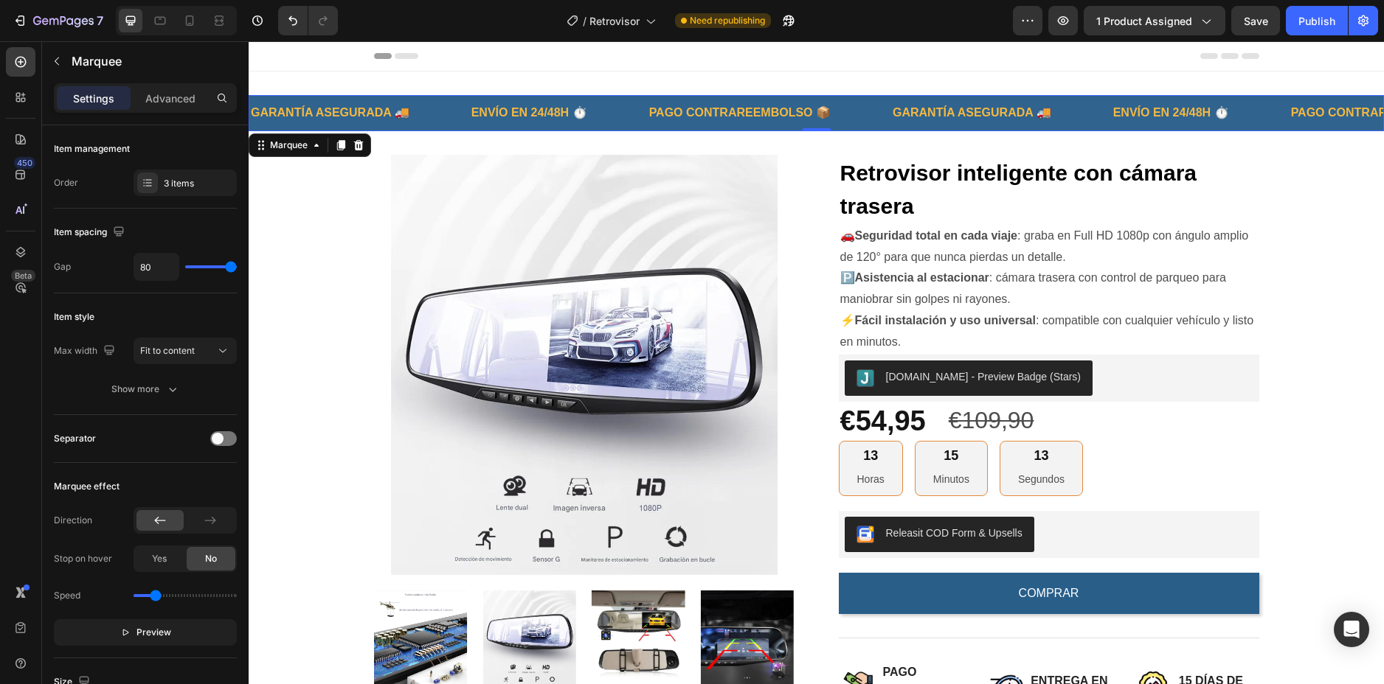
scroll to position [2, 0]
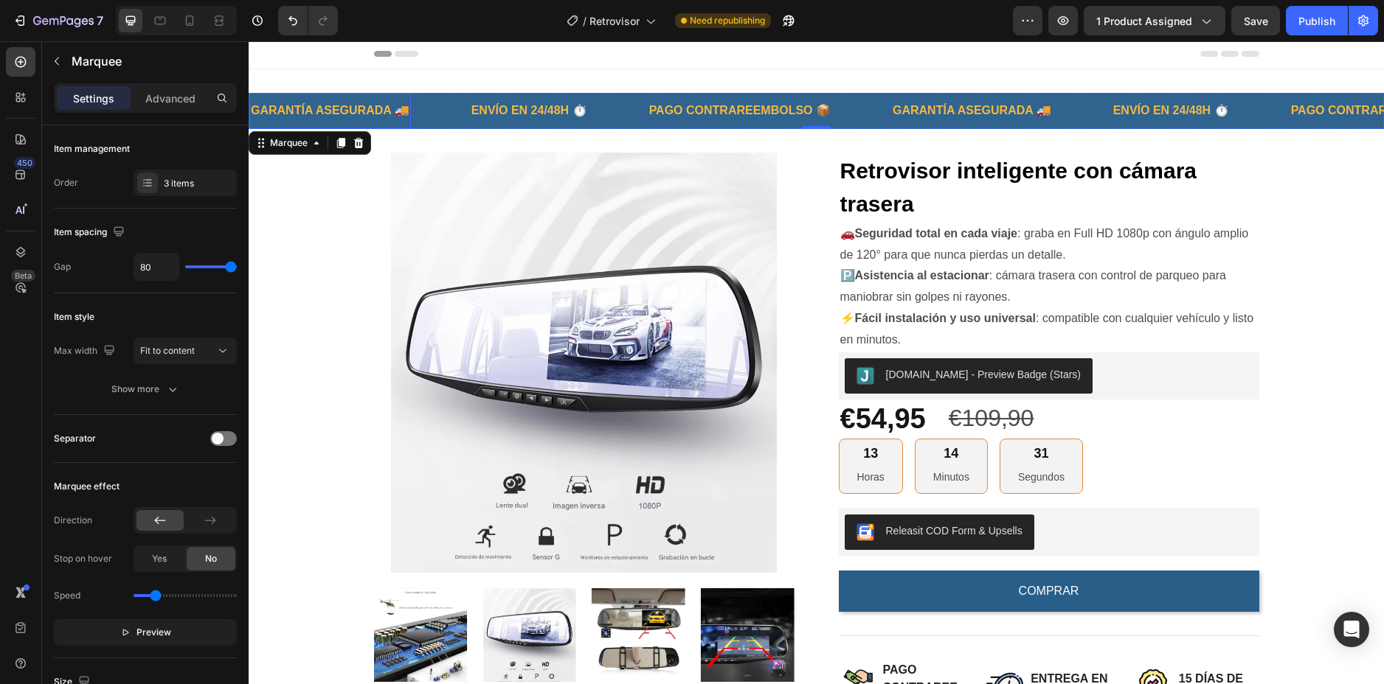
click at [405, 111] on p "GARANTÍA ASEGURADA 🚚" at bounding box center [330, 110] width 159 height 21
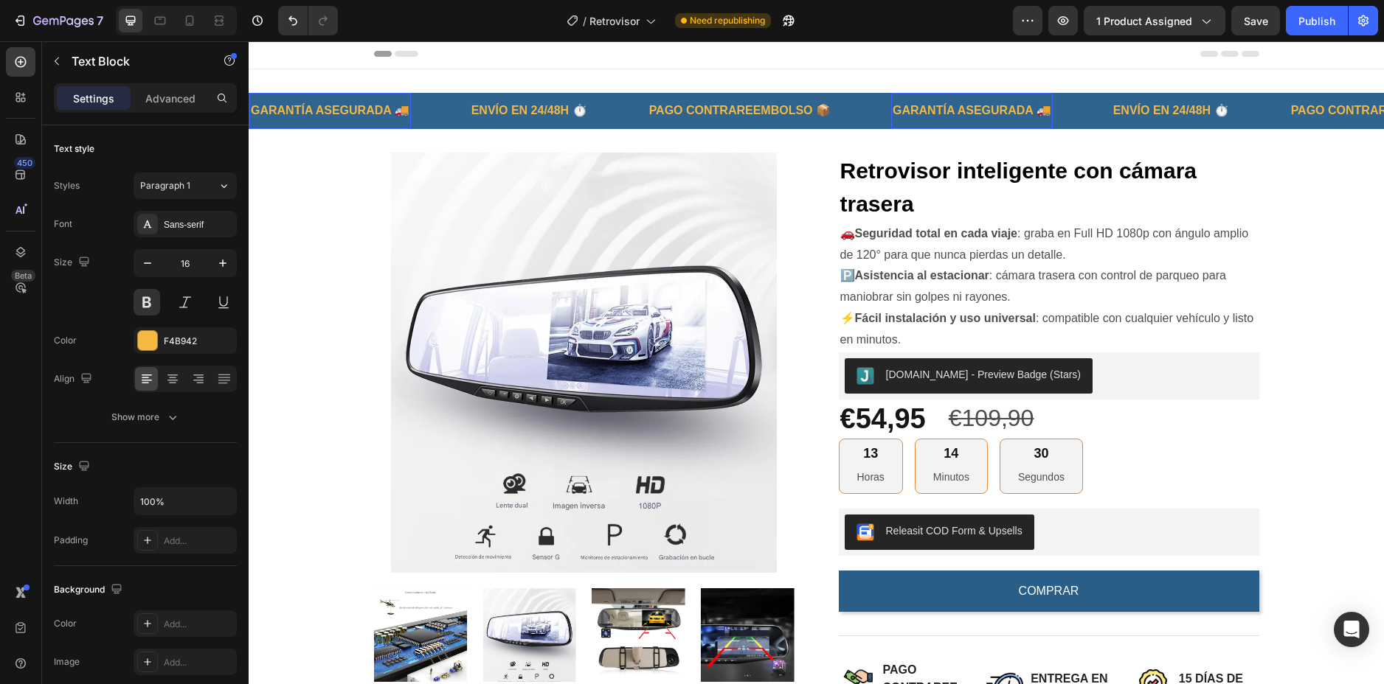
click at [402, 111] on p "GARANTÍA ASEGURADA 🚚" at bounding box center [330, 110] width 159 height 21
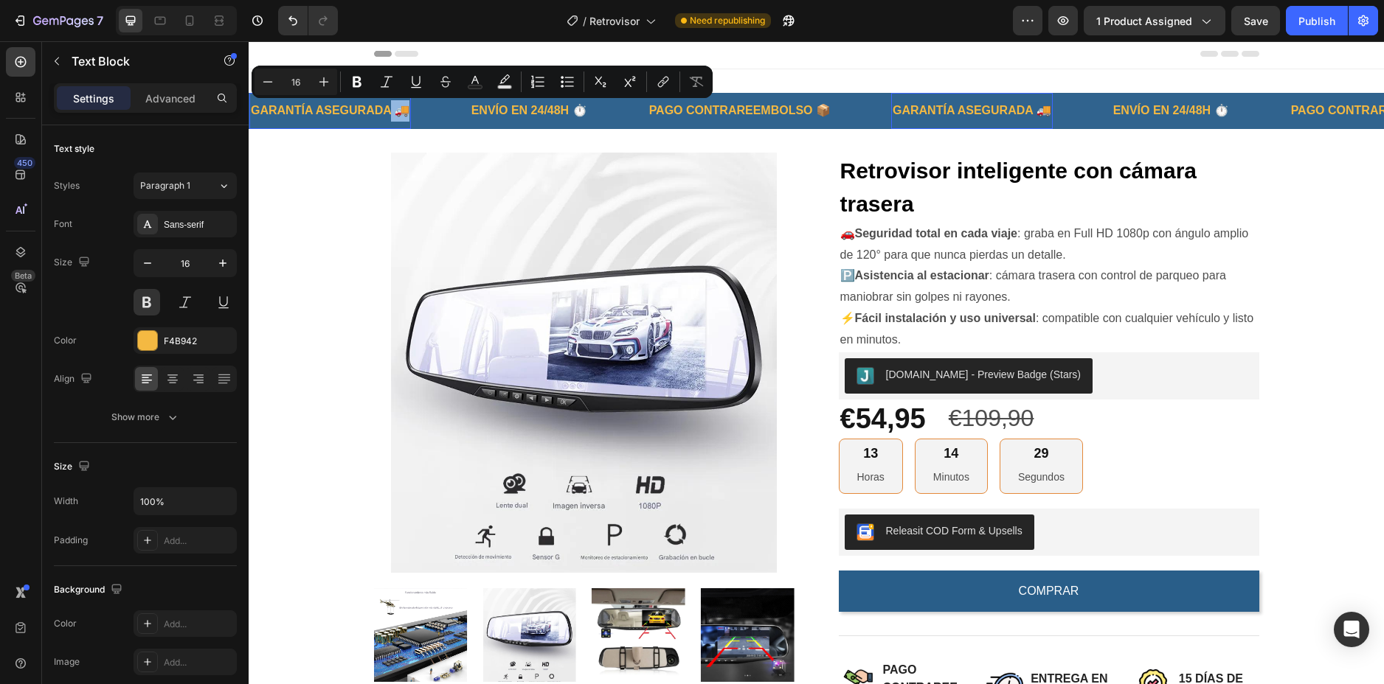
click at [402, 111] on p "GARANTÍA ASEGURADA 🚚" at bounding box center [330, 110] width 159 height 21
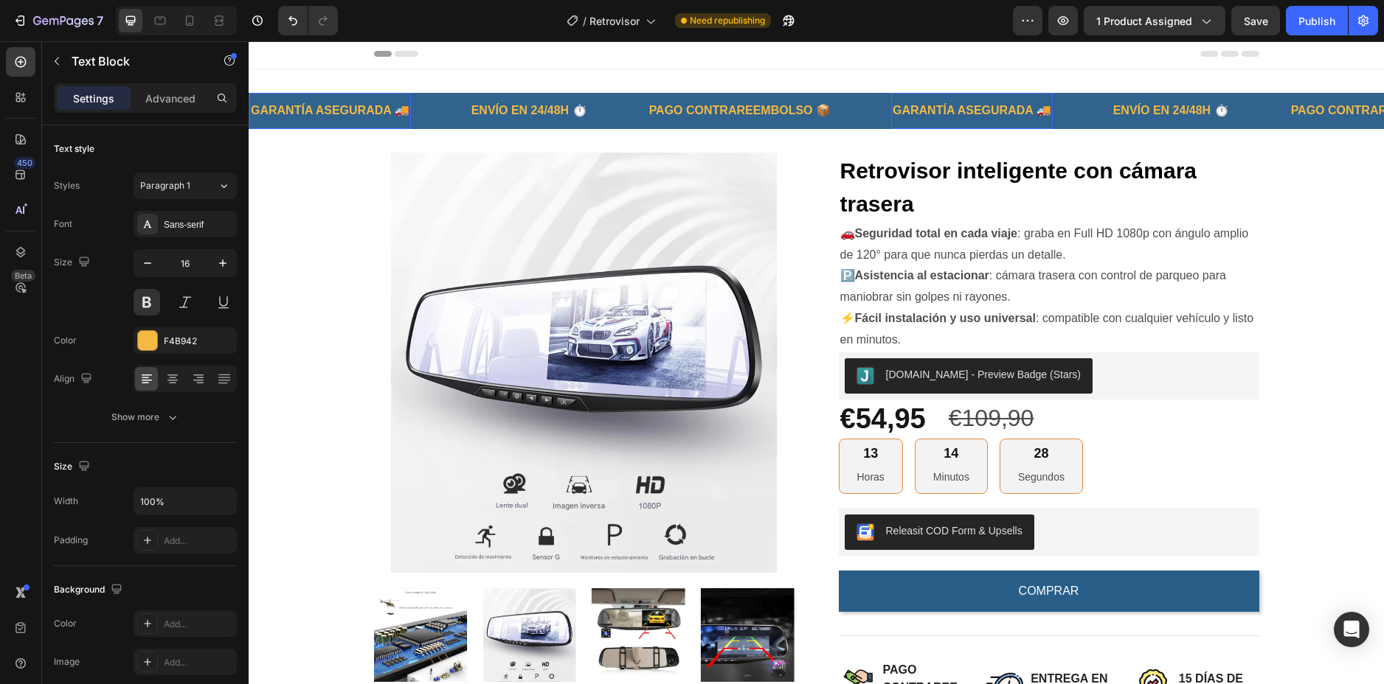
click at [405, 113] on p "GARANTÍA ASEGURADA 🚚" at bounding box center [330, 110] width 159 height 21
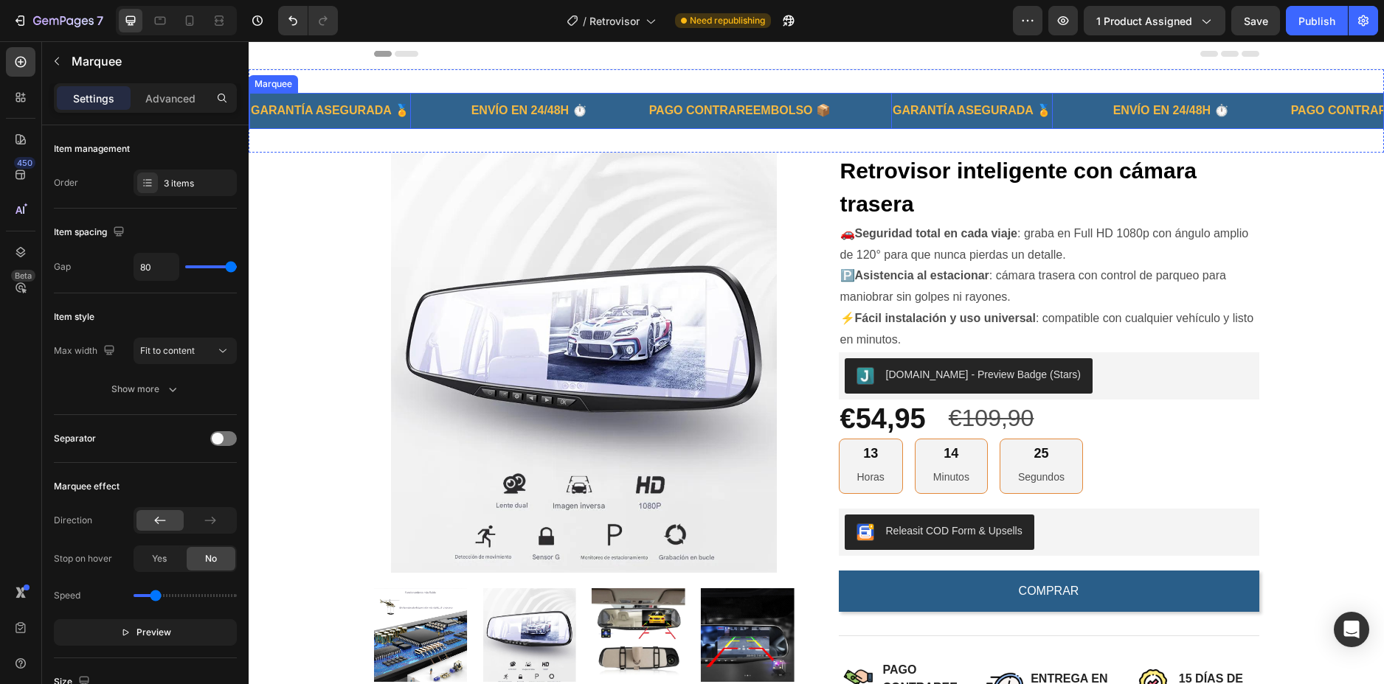
click at [443, 114] on div "GARANTÍA ASEGURADA 🏅 Text Block 0" at bounding box center [359, 111] width 221 height 36
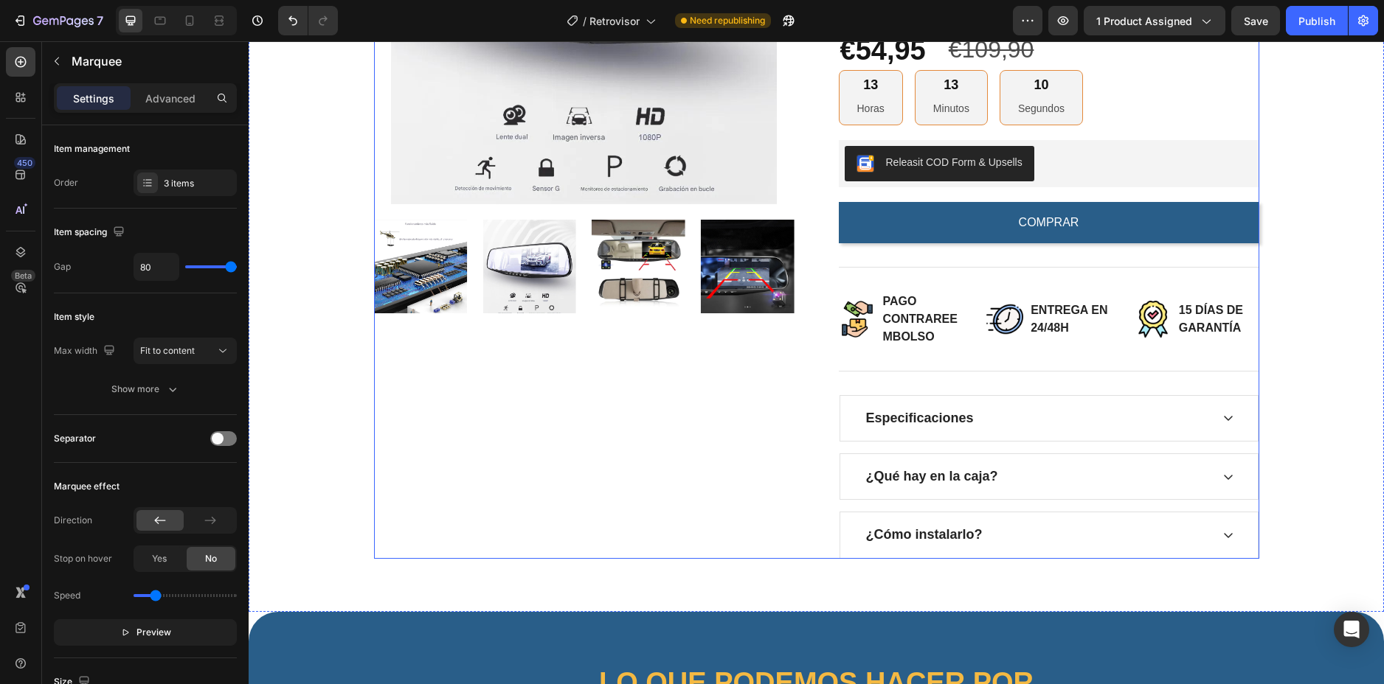
scroll to position [150, 0]
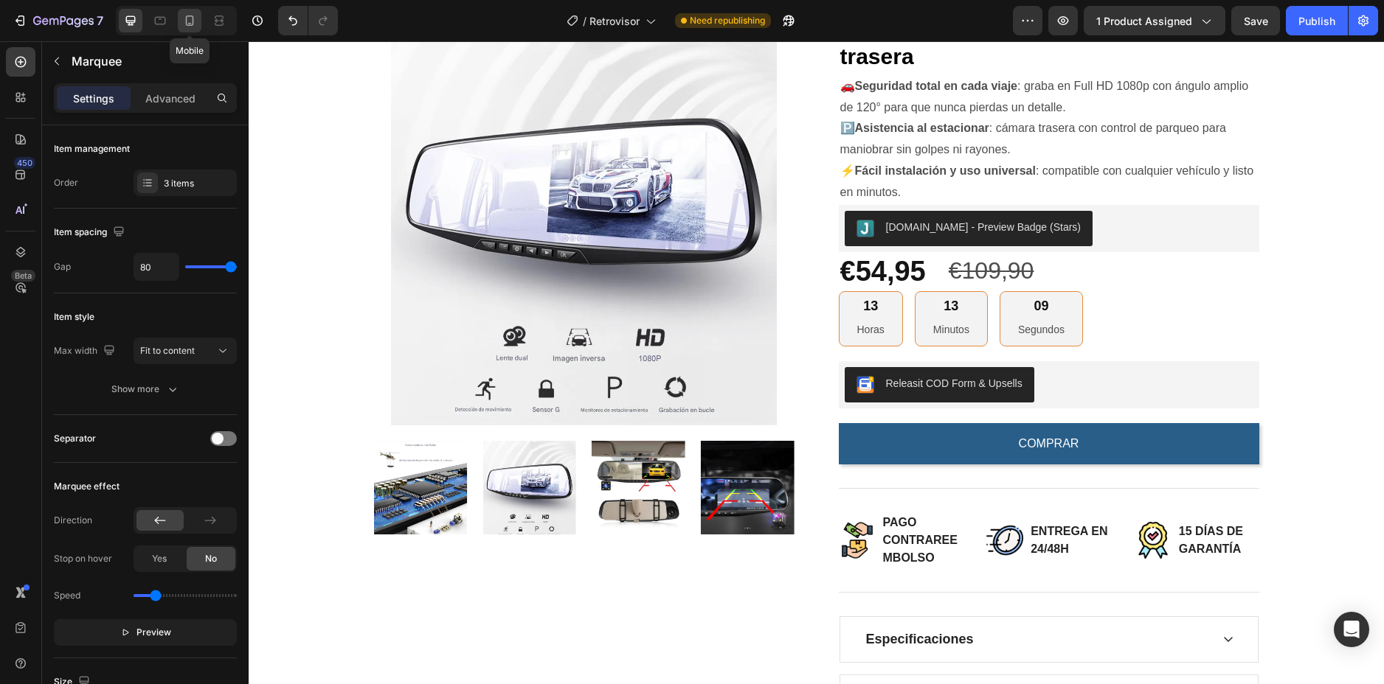
click at [186, 24] on icon at bounding box center [190, 20] width 8 height 10
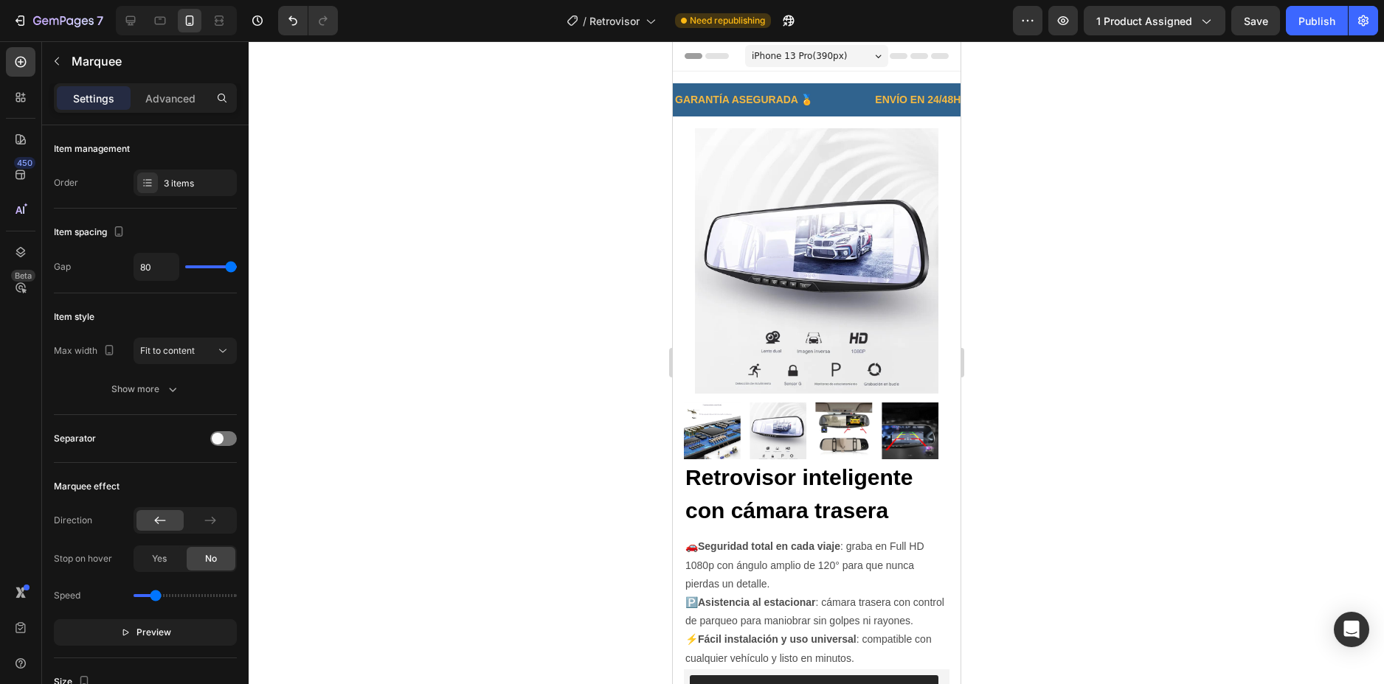
click at [1007, 224] on div at bounding box center [816, 362] width 1135 height 643
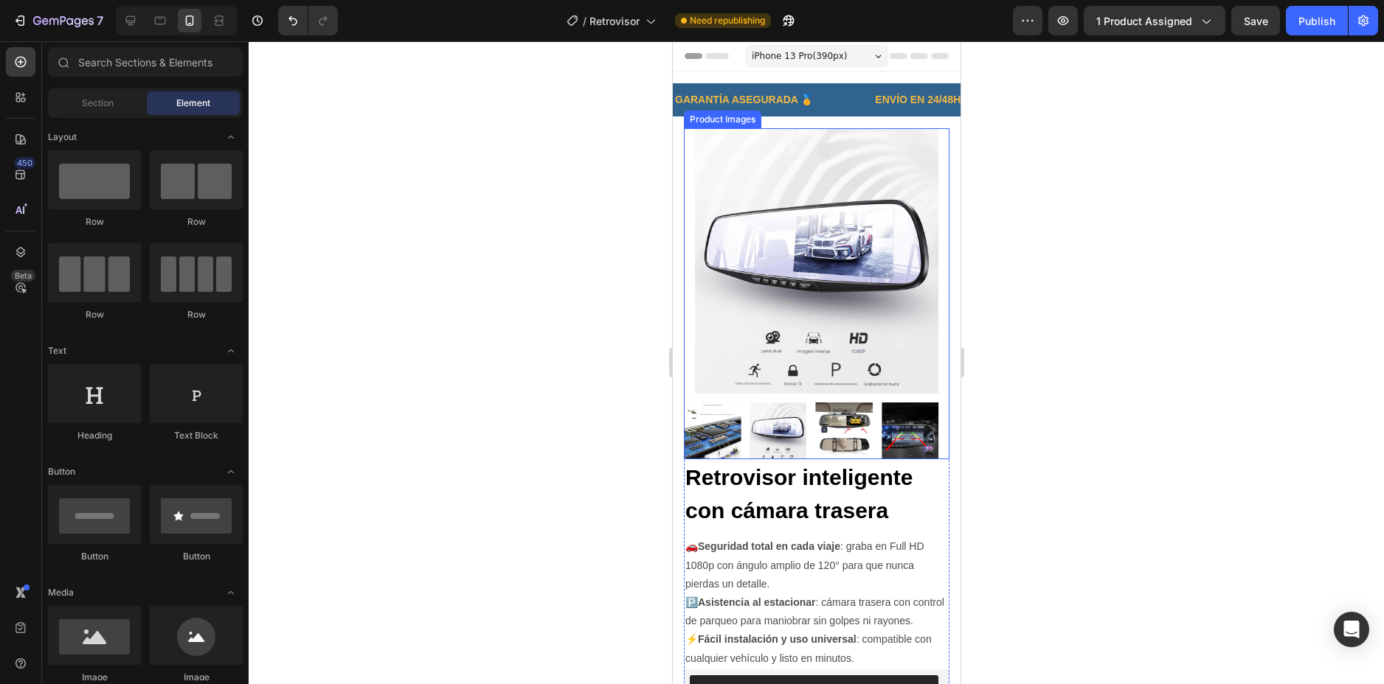
click at [876, 280] on img at bounding box center [816, 261] width 266 height 266
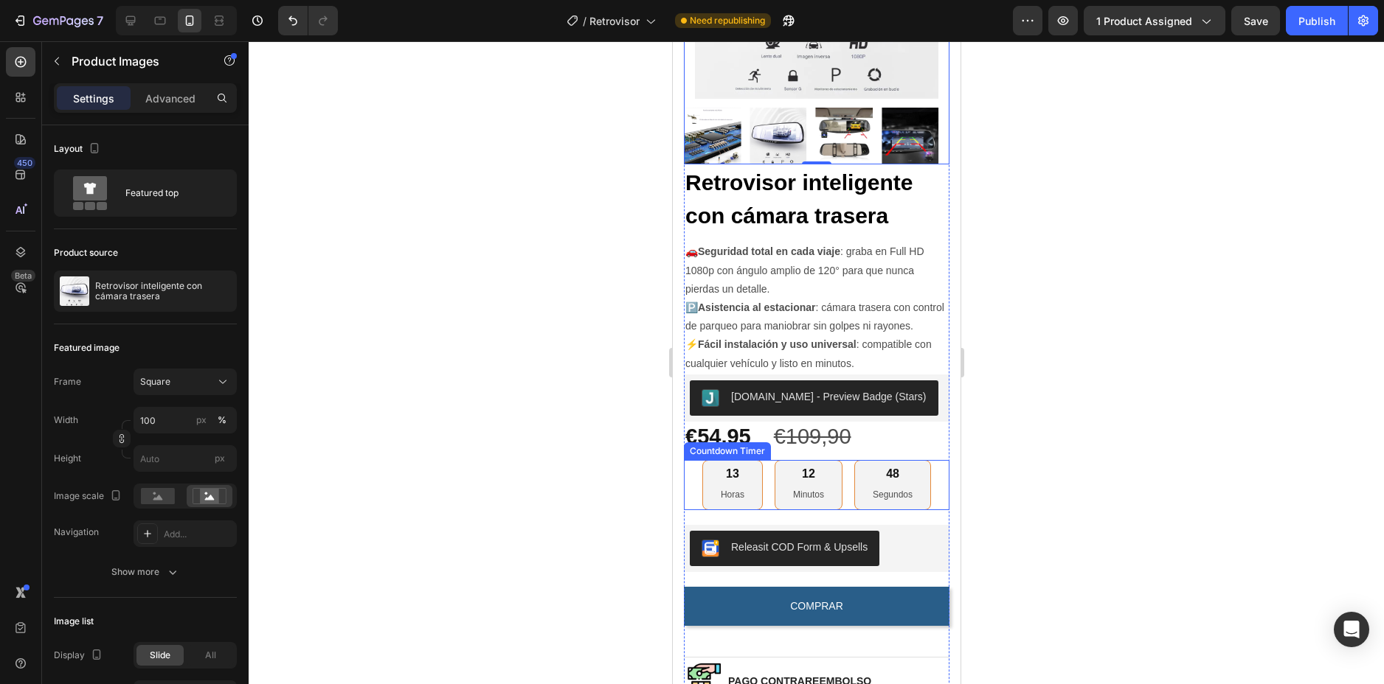
scroll to position [443, 0]
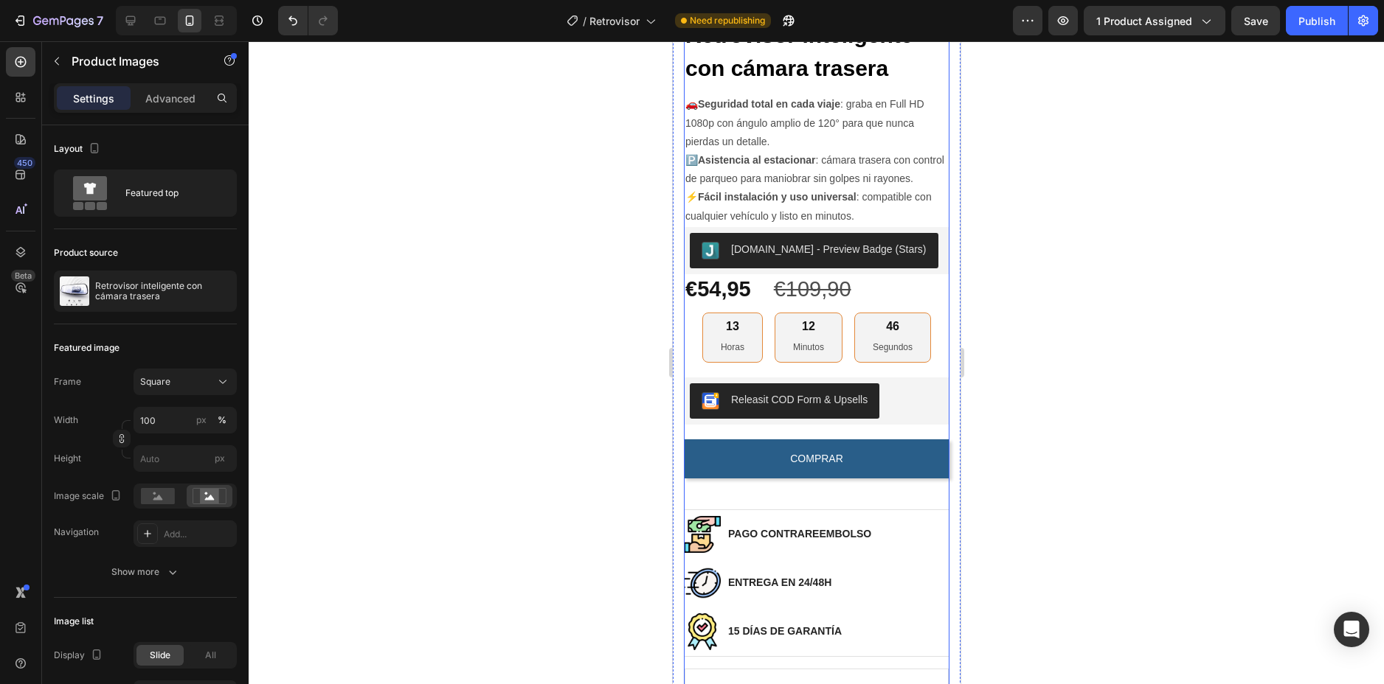
click at [872, 438] on div "Retrovisor inteligente con cámara trasera (P) Title 🚗 Seguridad total en cada v…" at bounding box center [816, 422] width 266 height 810
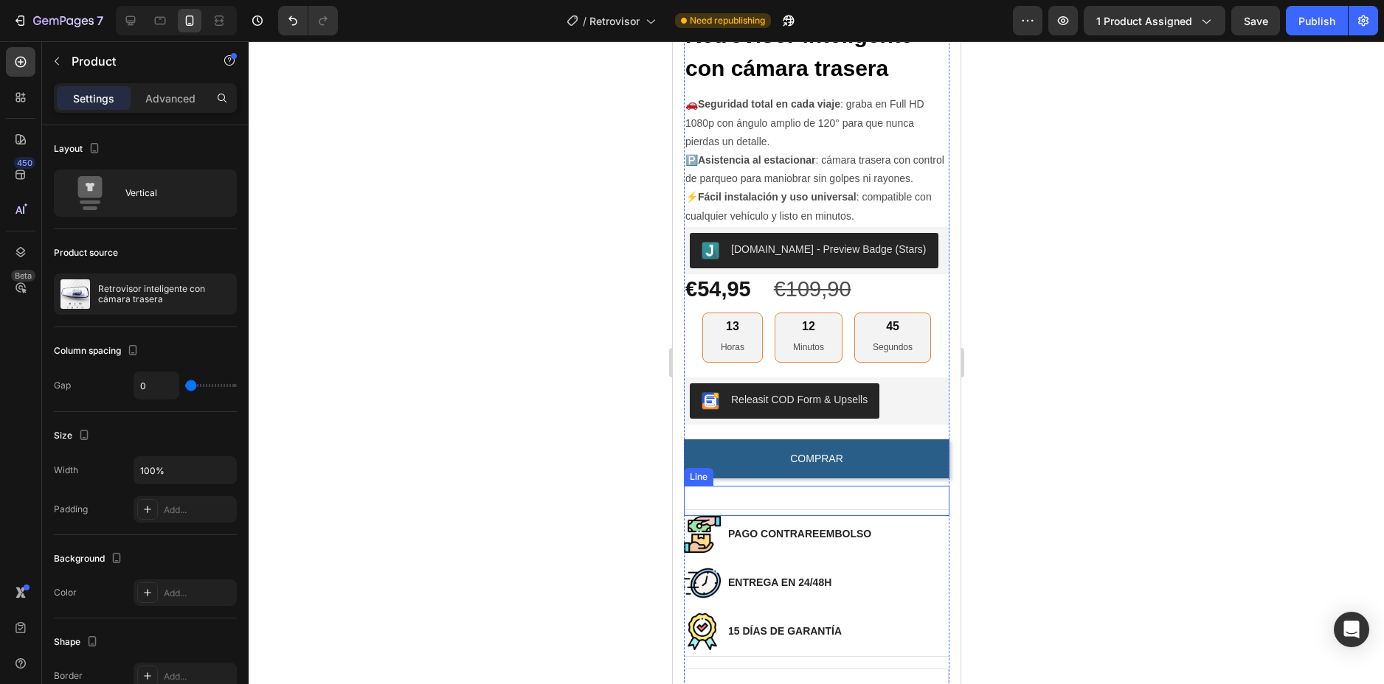
scroll to position [148, 0]
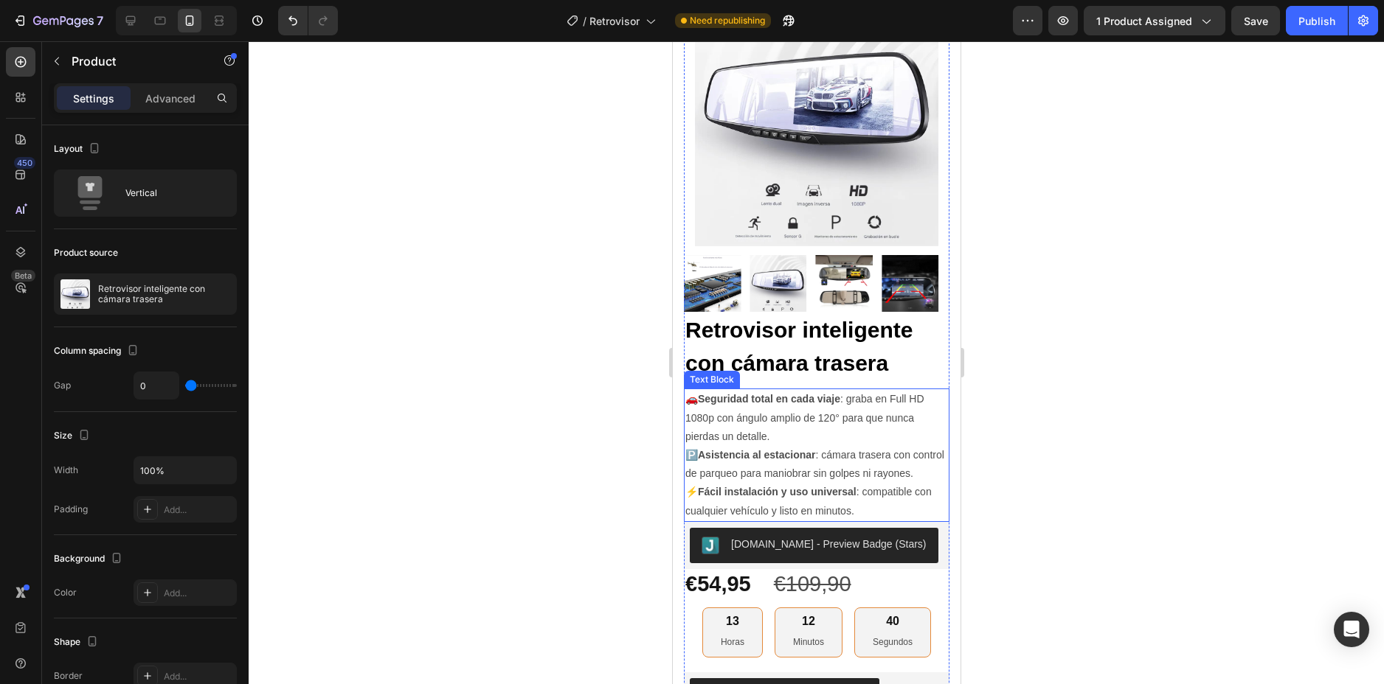
click at [861, 391] on p "🚗 Seguridad total en cada viaje : graba en Full HD 1080p con ángulo amplio de 1…" at bounding box center [815, 418] width 263 height 56
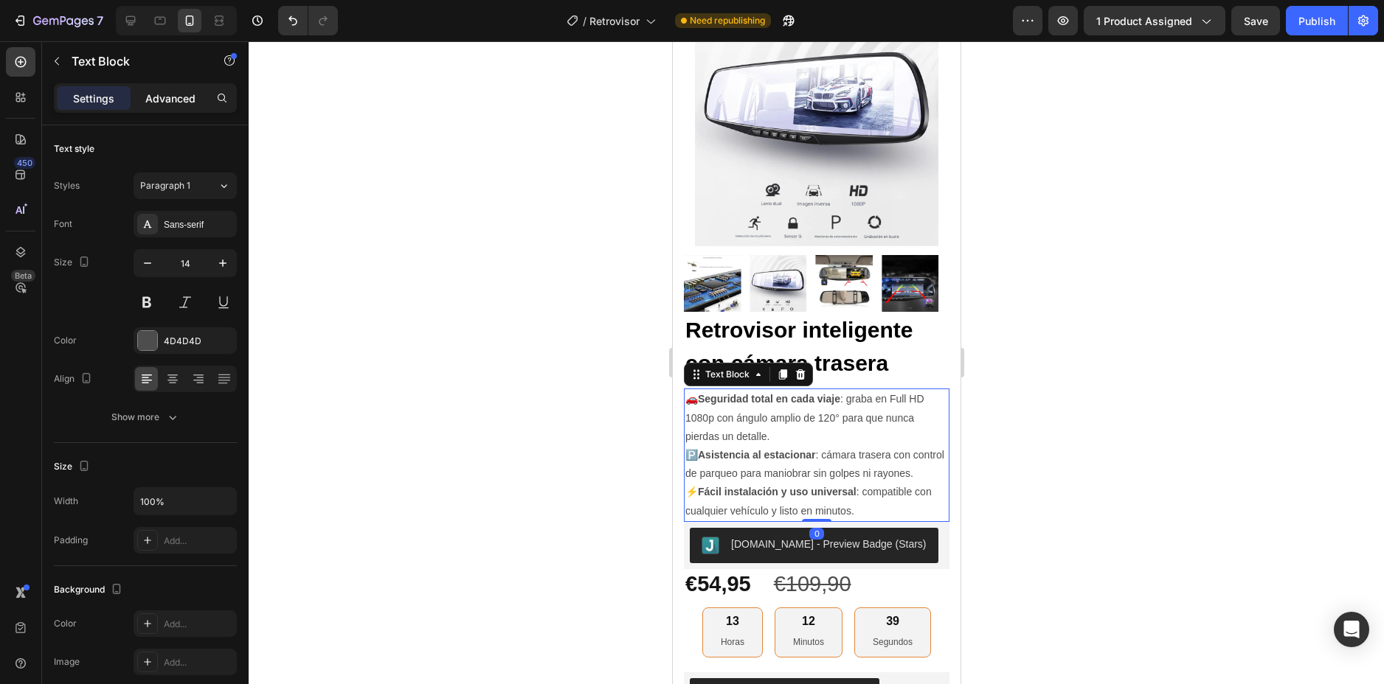
click at [165, 101] on p "Advanced" at bounding box center [170, 98] width 50 height 15
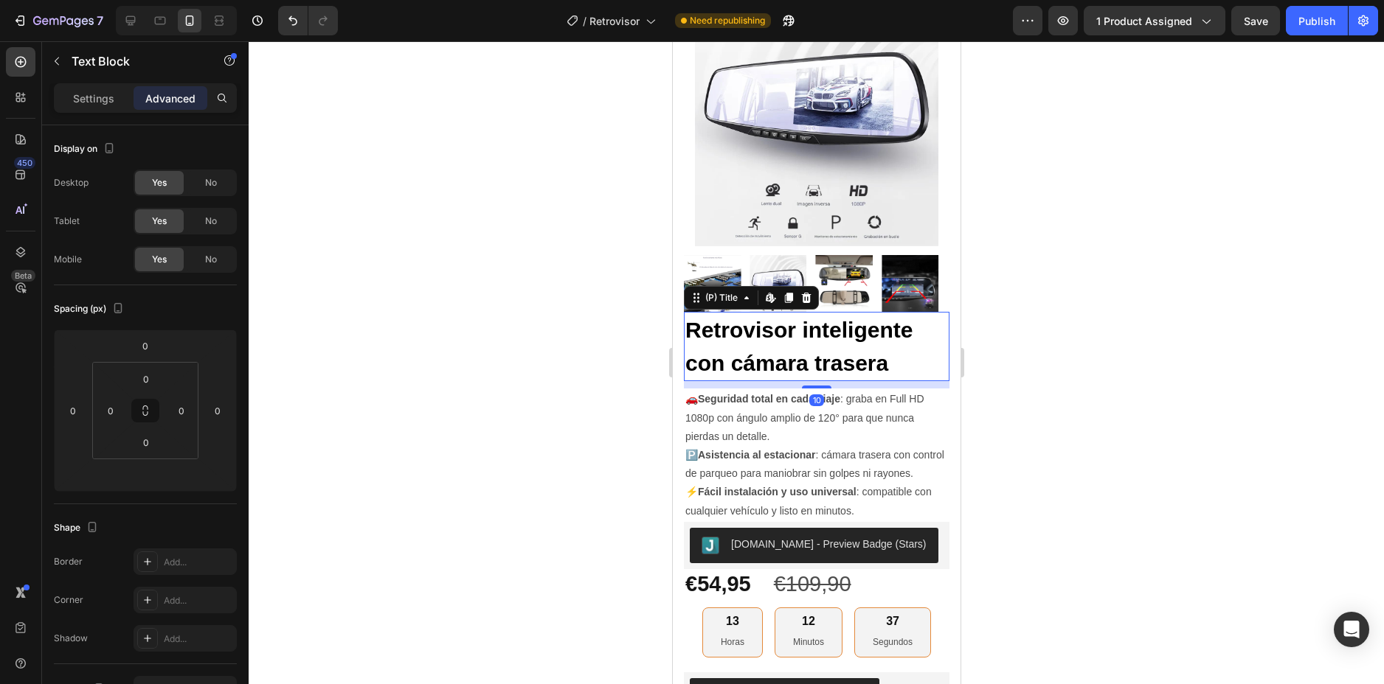
click at [904, 350] on h2 "Retrovisor inteligente con cámara trasera" at bounding box center [816, 346] width 266 height 69
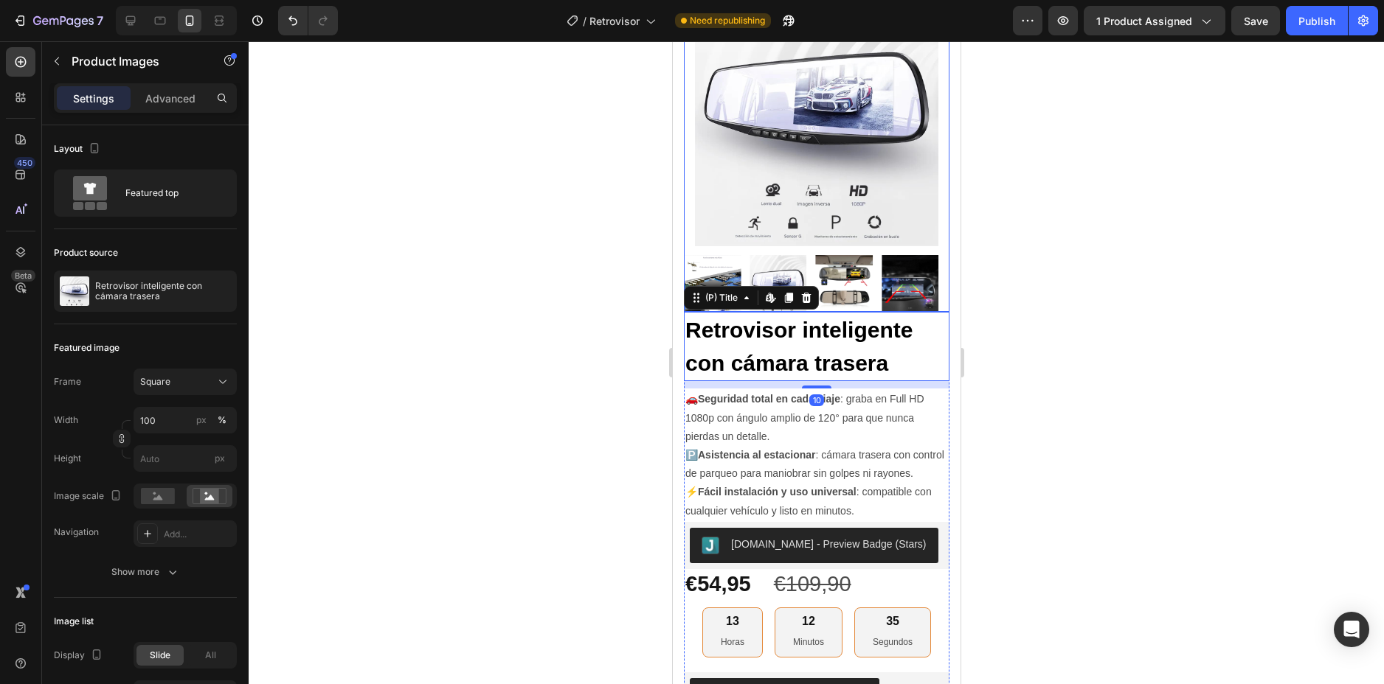
click at [873, 272] on div at bounding box center [816, 283] width 266 height 57
click at [829, 266] on img at bounding box center [842, 283] width 57 height 57
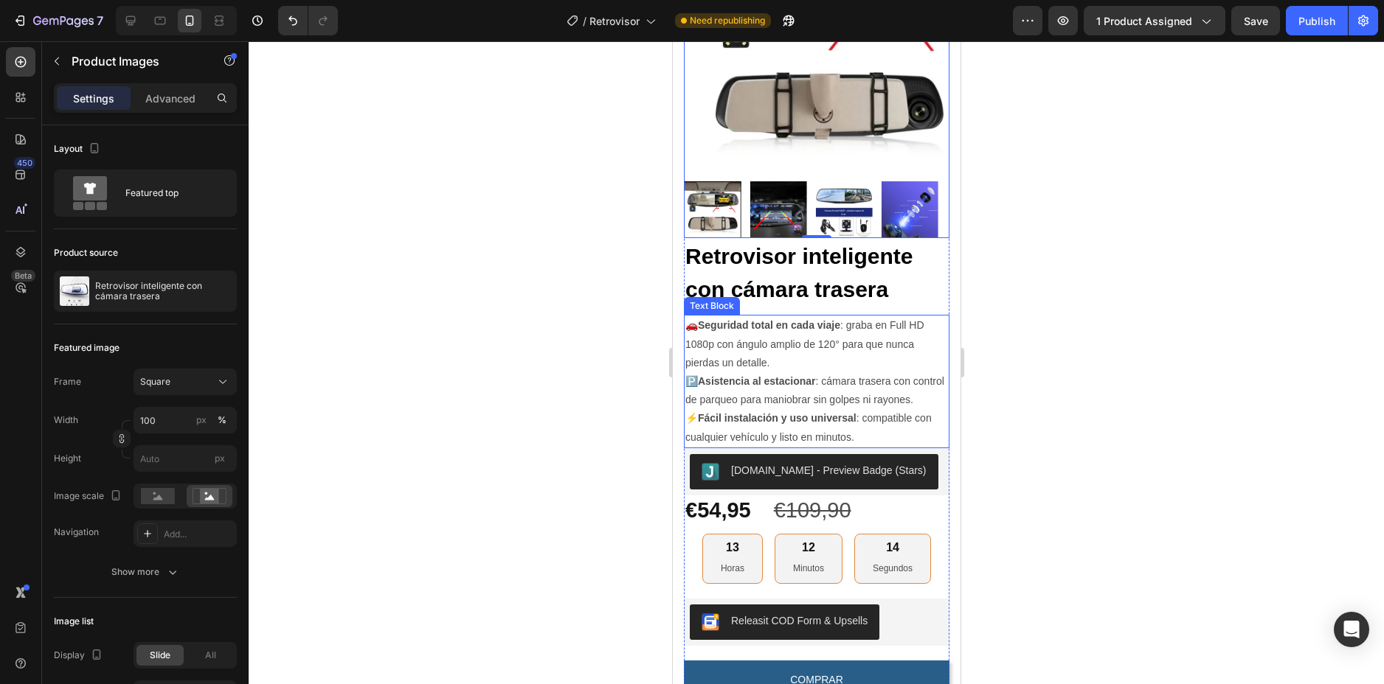
scroll to position [369, 0]
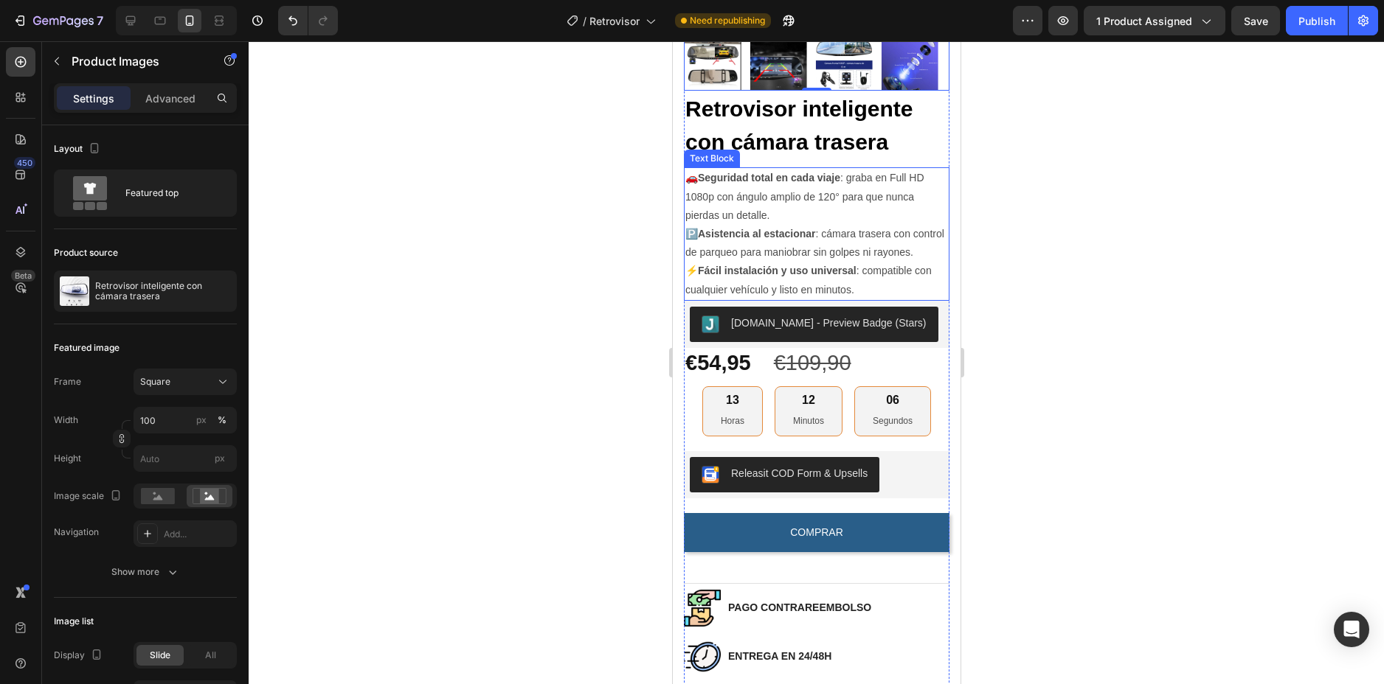
click at [721, 184] on p "🚗 Seguridad total en cada viaje : graba en Full HD 1080p con ángulo amplio de 1…" at bounding box center [815, 197] width 263 height 56
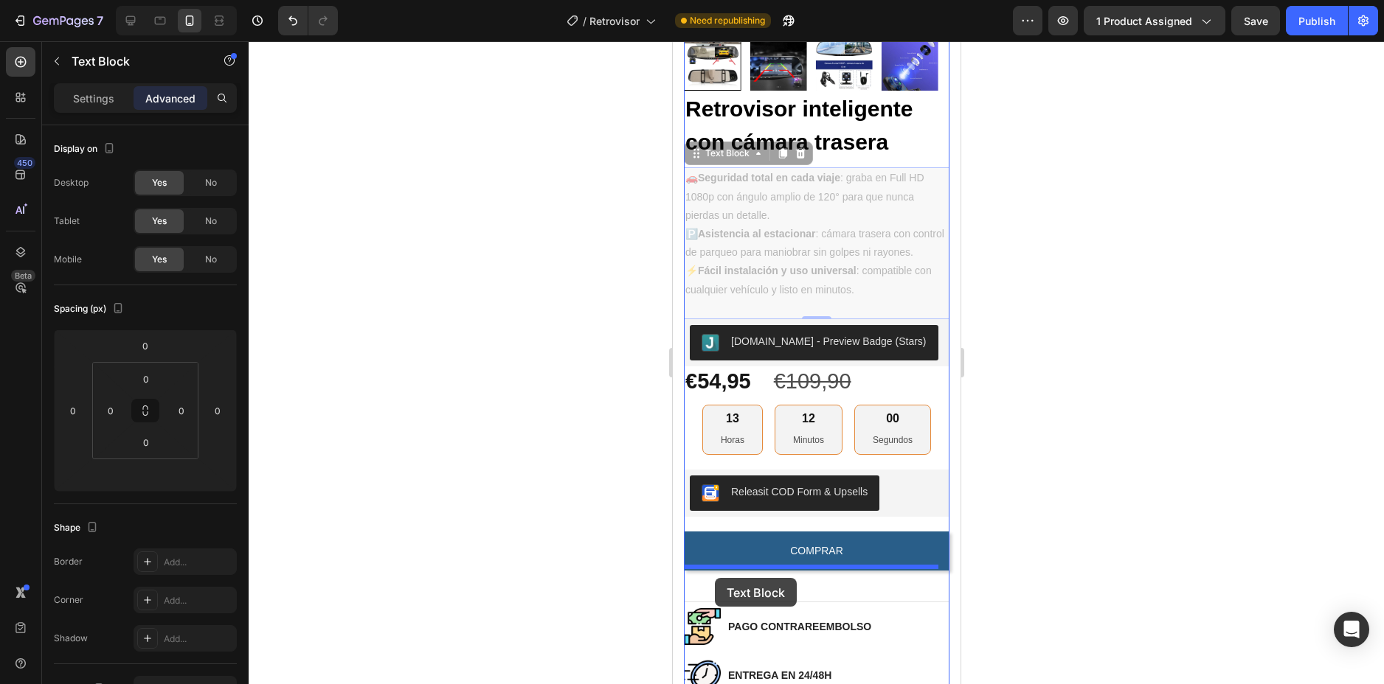
drag, startPoint x: 700, startPoint y: 146, endPoint x: 714, endPoint y: 578, distance: 432.4
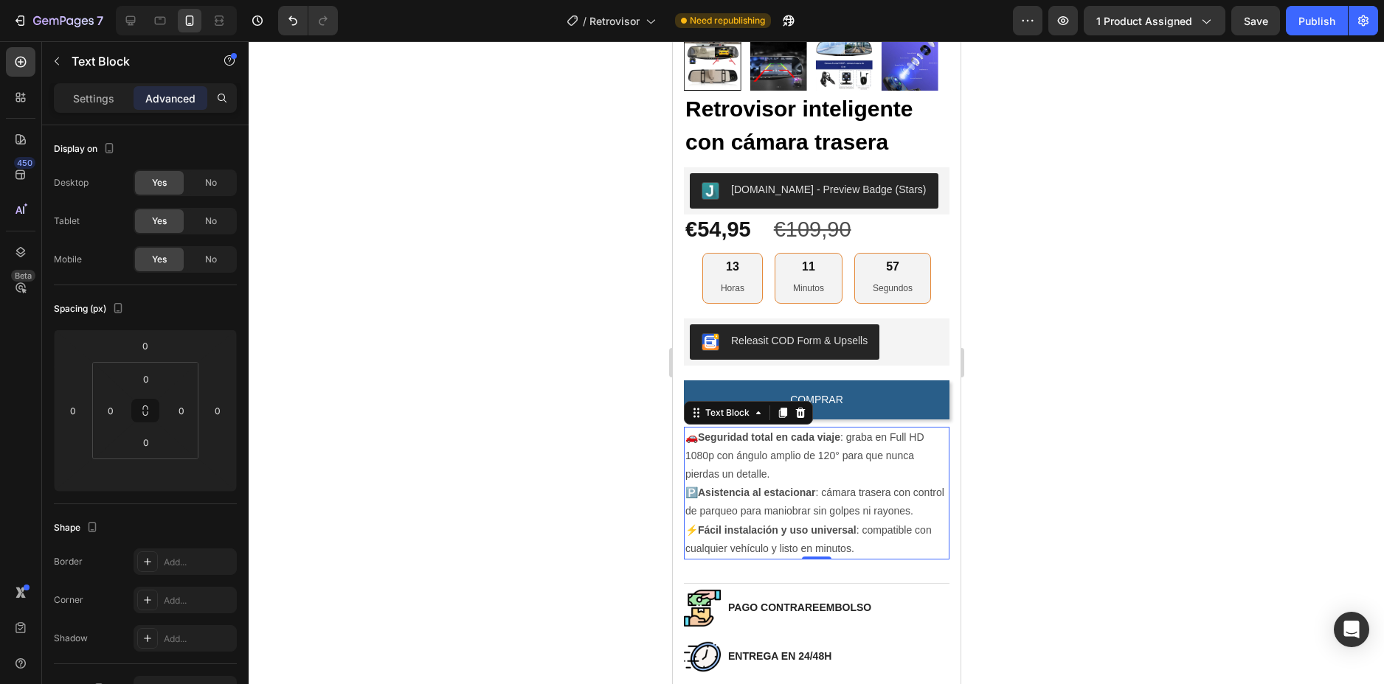
click at [1048, 330] on div at bounding box center [816, 362] width 1135 height 643
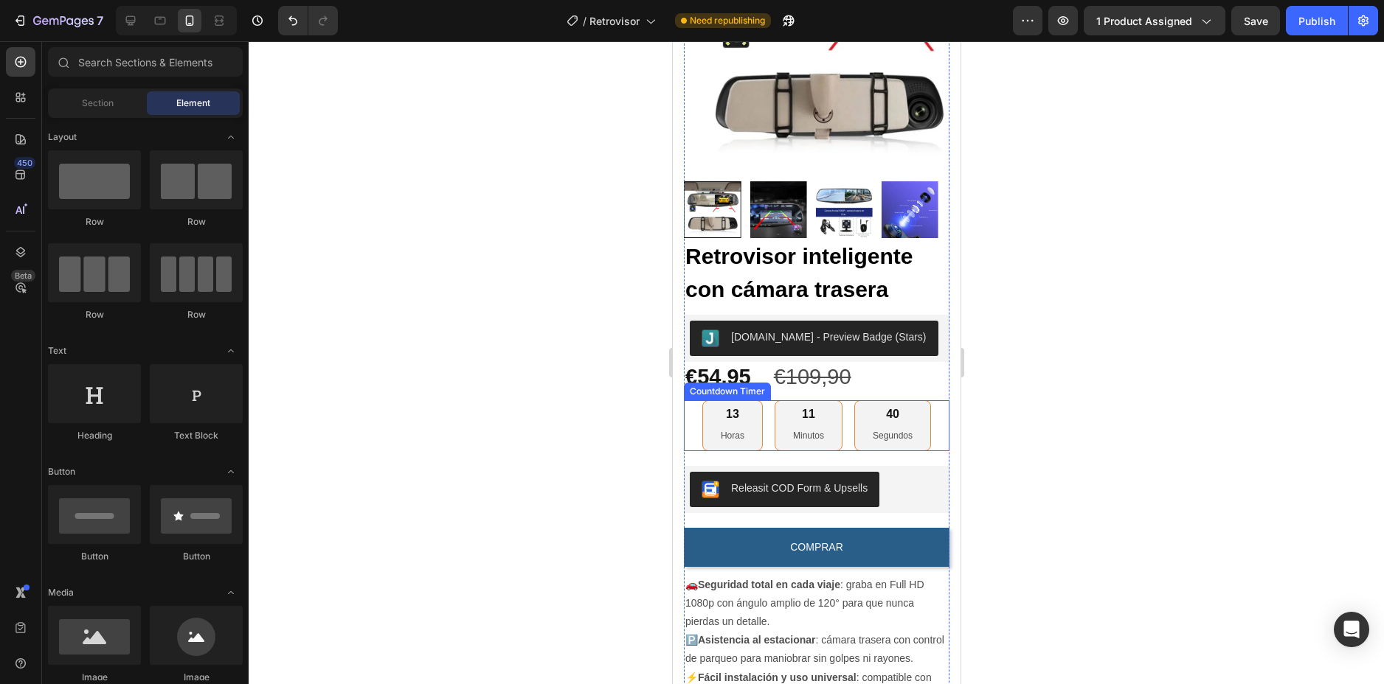
scroll to position [295, 0]
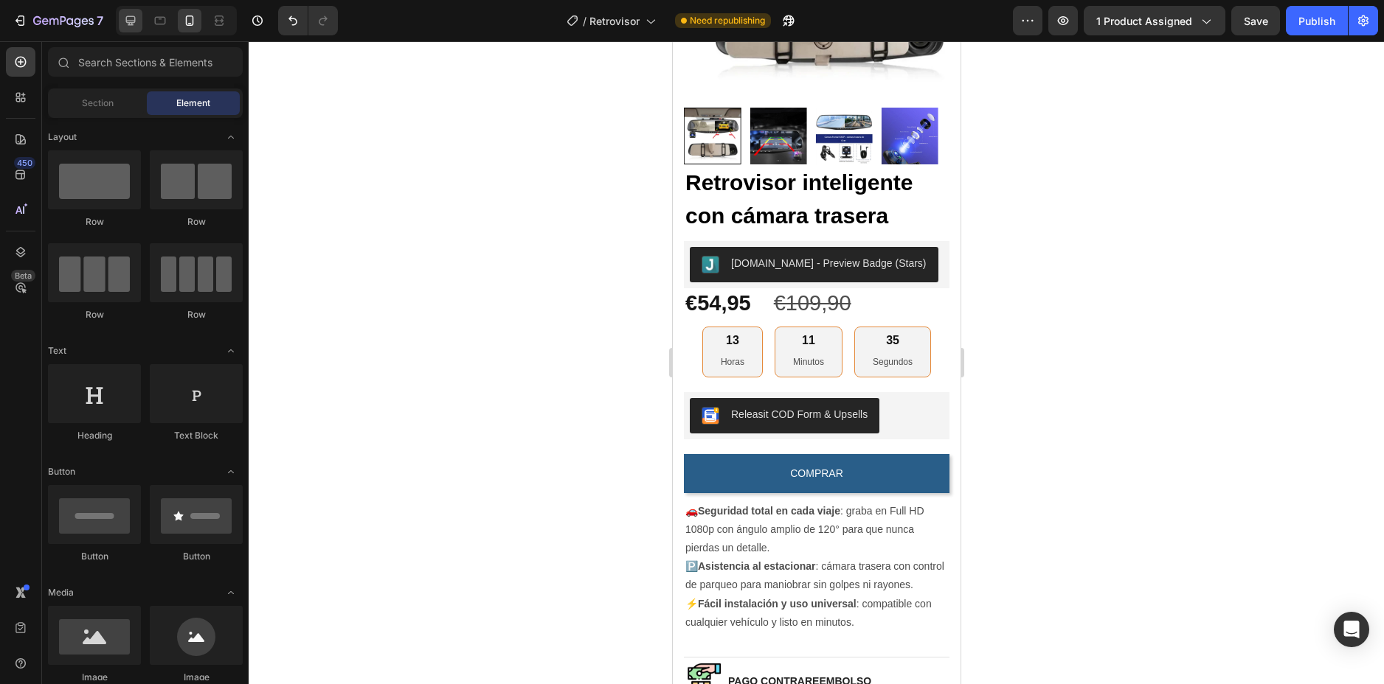
click at [131, 24] on icon at bounding box center [131, 21] width 10 height 10
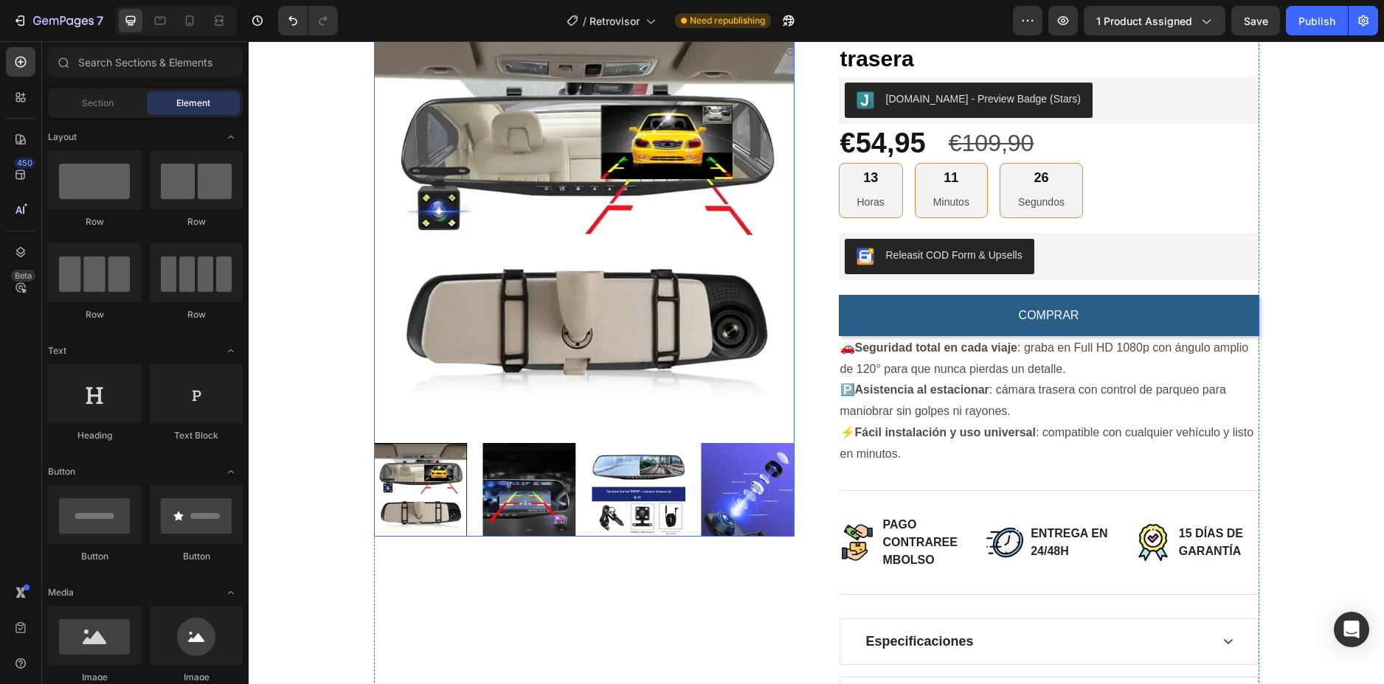
scroll to position [74, 0]
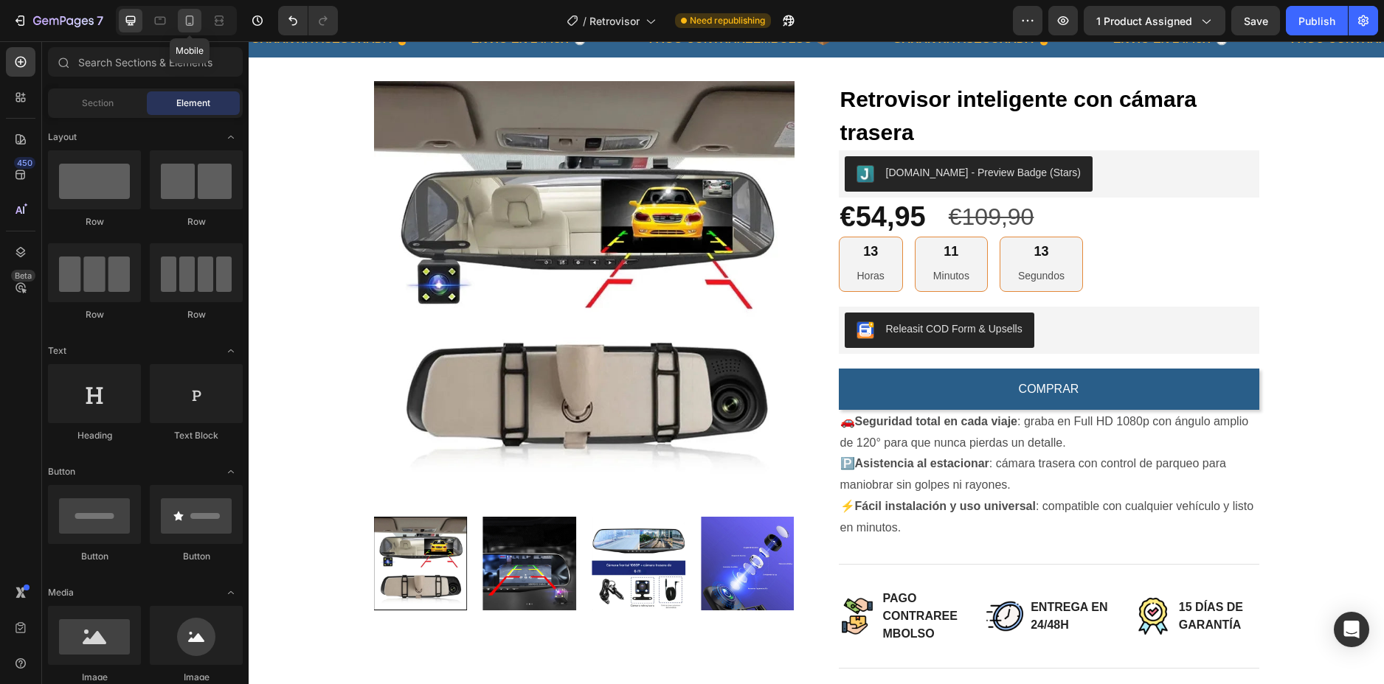
click at [185, 26] on icon at bounding box center [189, 20] width 15 height 15
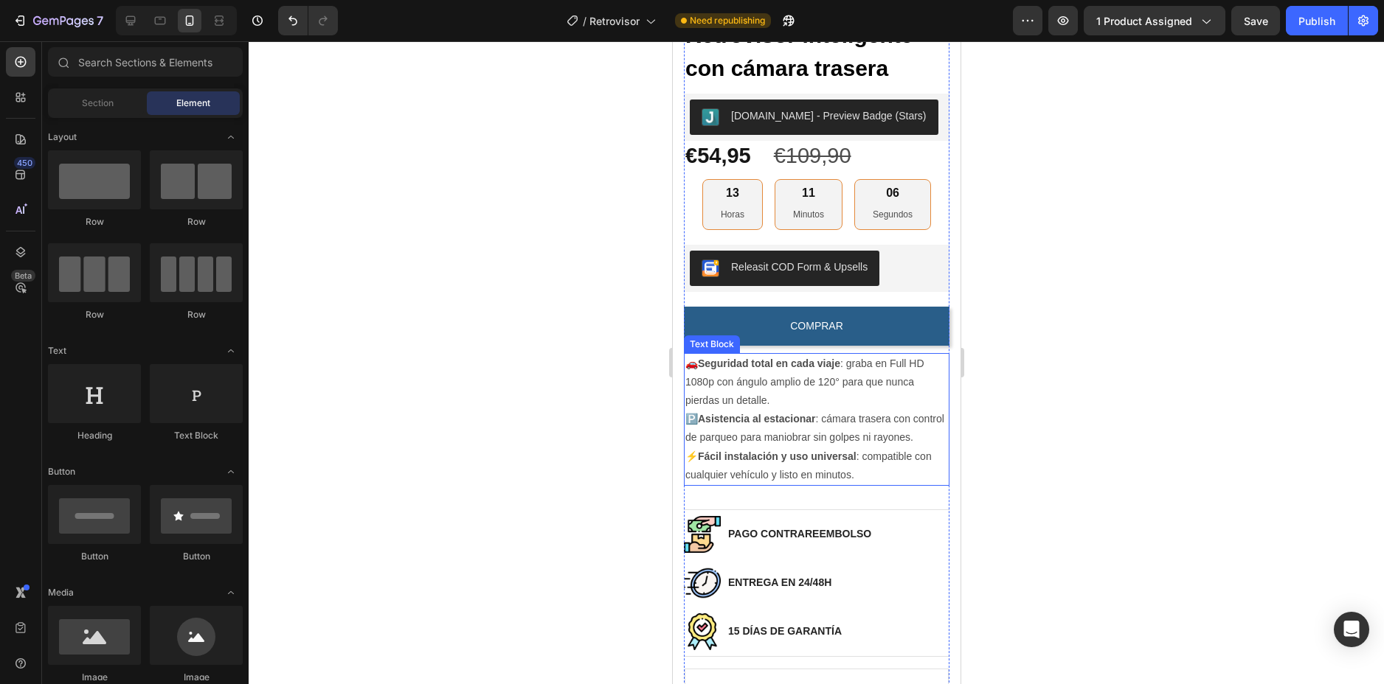
scroll to position [516, 0]
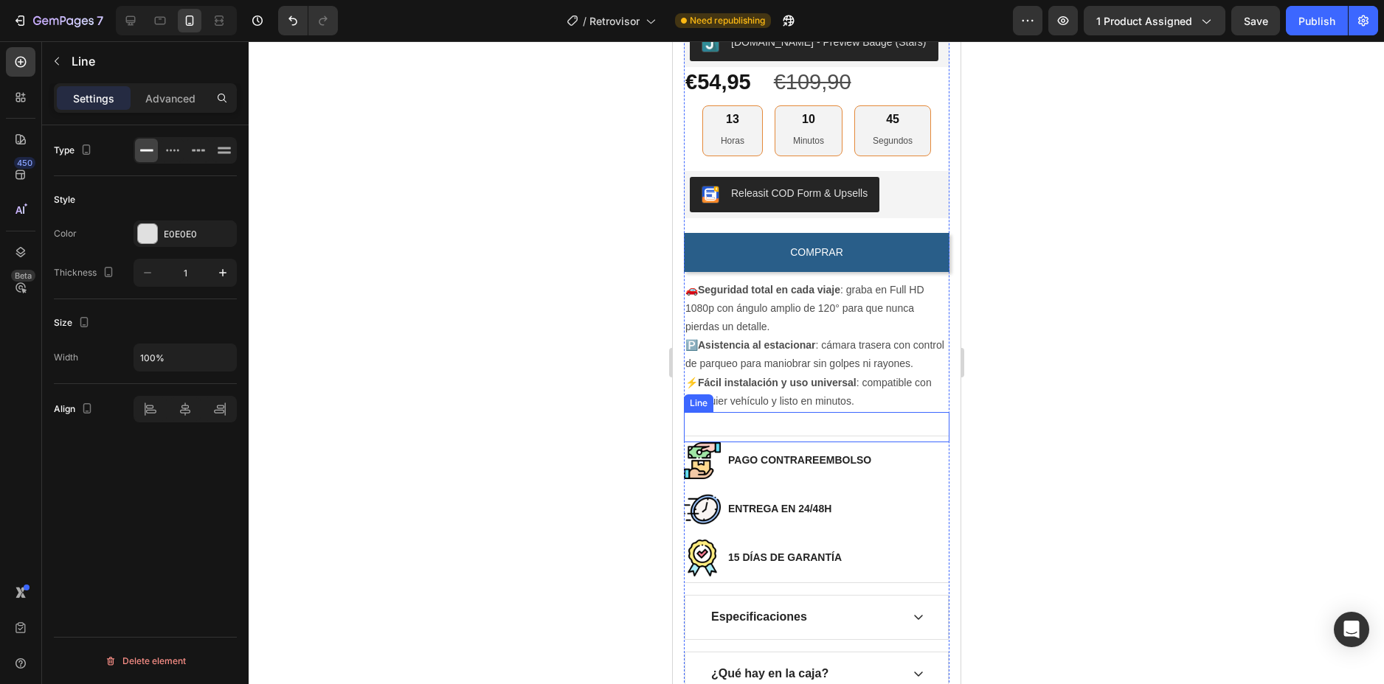
click at [839, 432] on div "Title Line" at bounding box center [816, 427] width 266 height 30
click at [1040, 394] on div at bounding box center [816, 362] width 1135 height 643
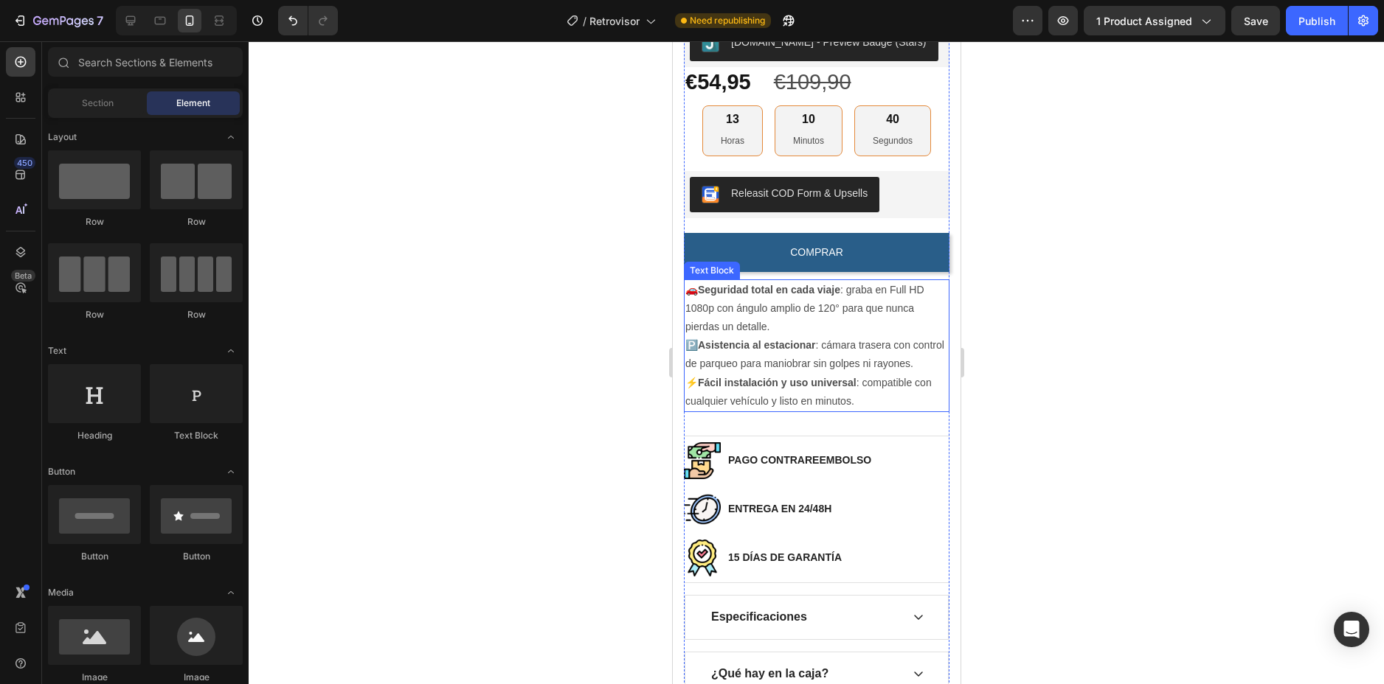
click at [856, 407] on p "⚡ Fácil instalación y uso universal : compatible con cualquier vehículo y listo…" at bounding box center [815, 392] width 263 height 37
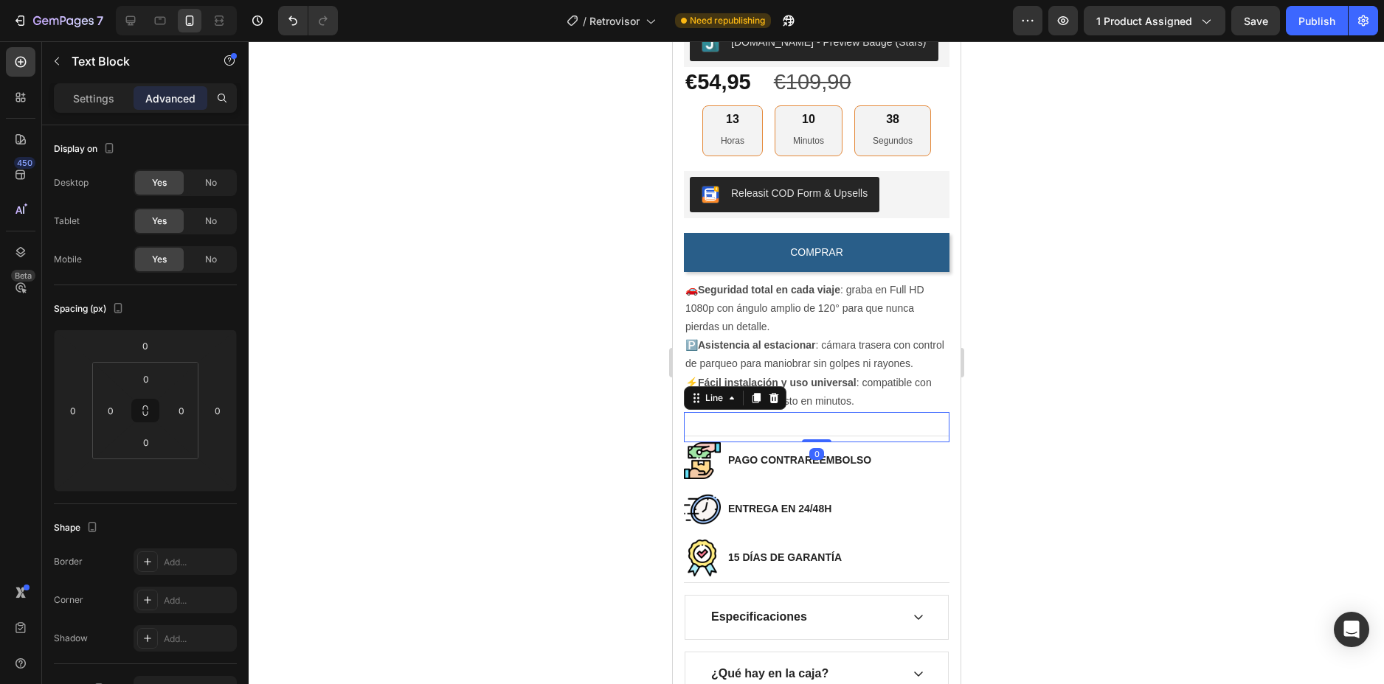
click at [837, 434] on div "Title Line 0" at bounding box center [816, 427] width 266 height 30
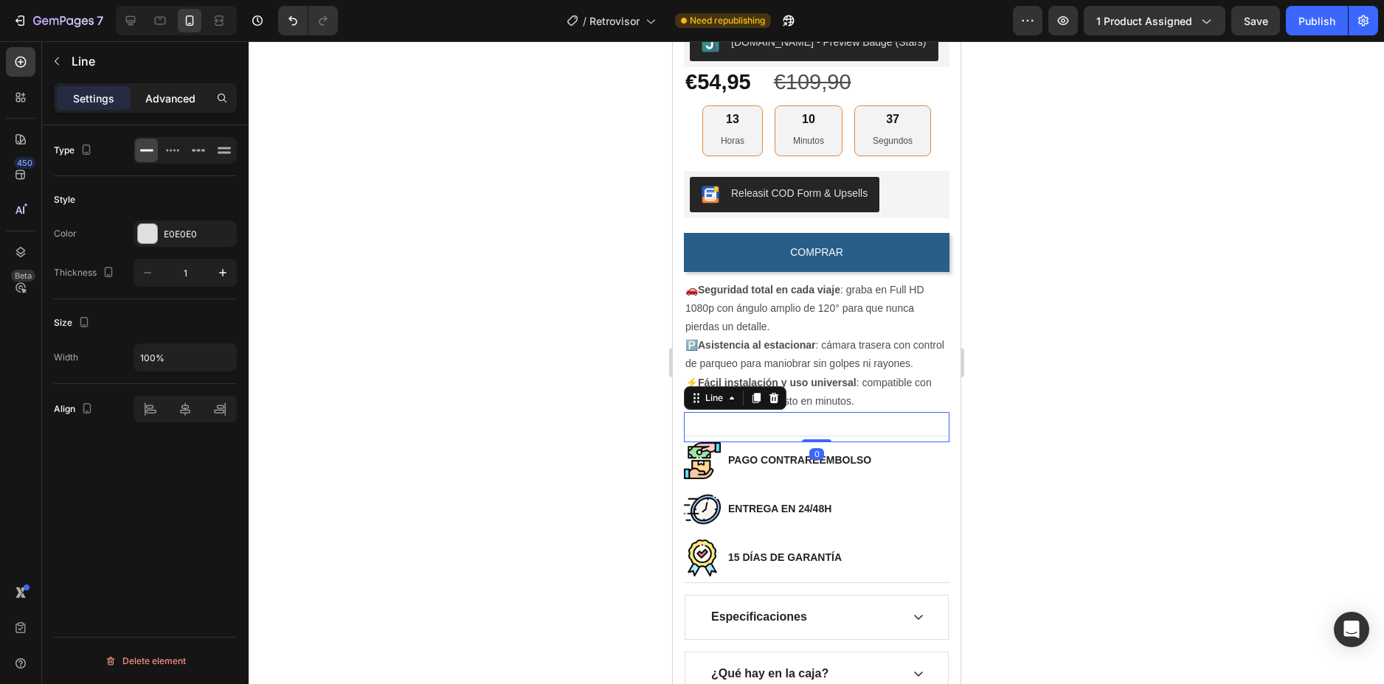
click at [172, 98] on p "Advanced" at bounding box center [170, 98] width 50 height 15
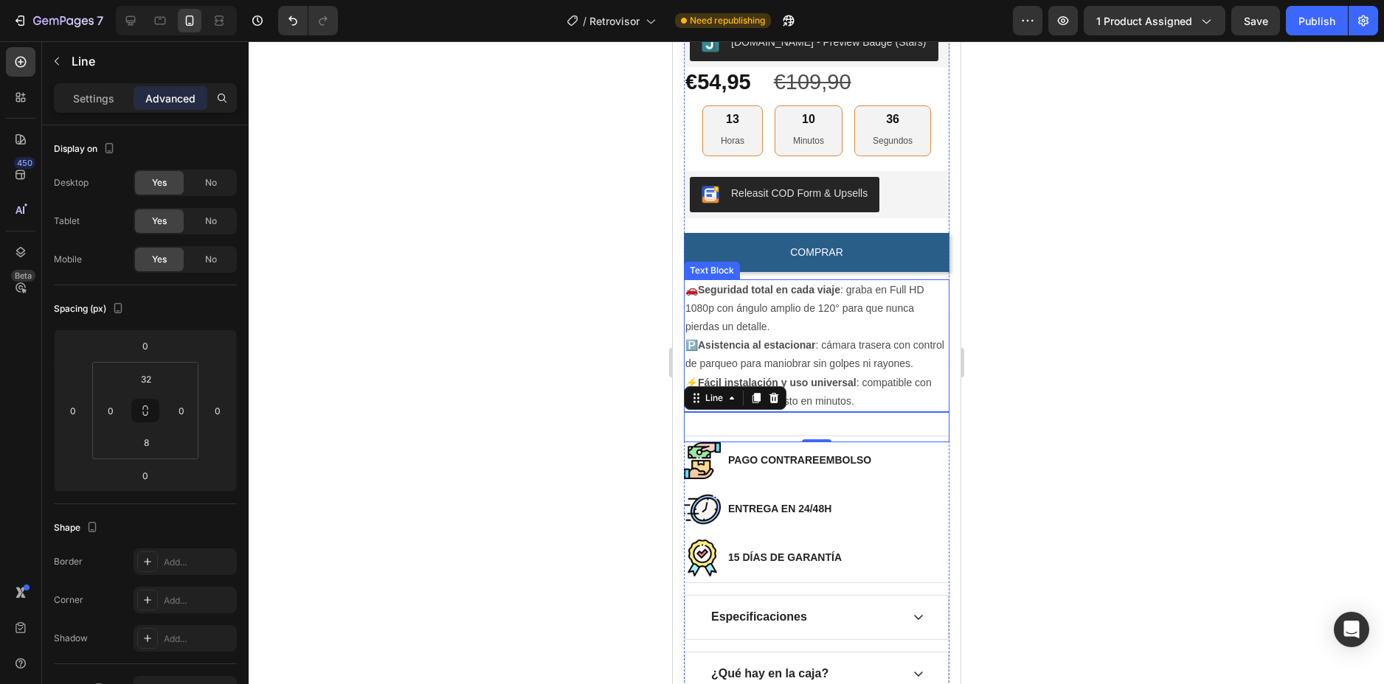
scroll to position [590, 0]
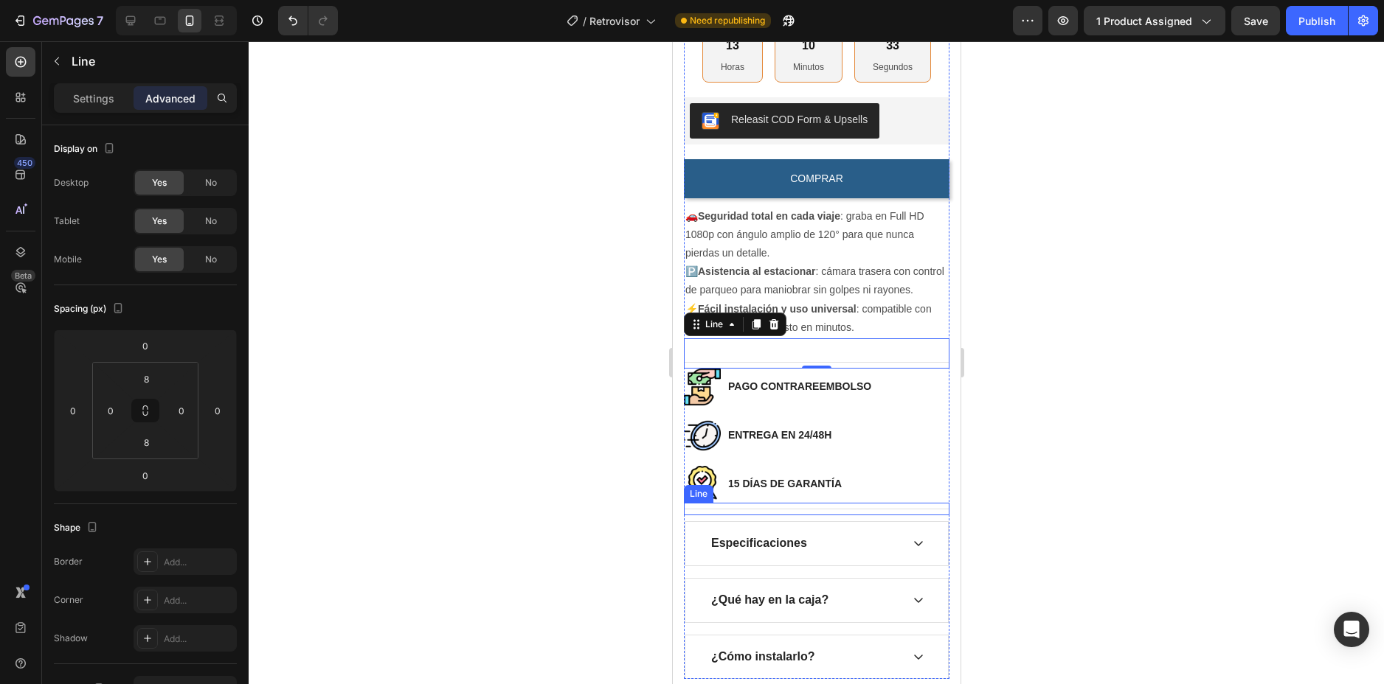
click at [878, 515] on div "Title Line" at bounding box center [816, 509] width 266 height 13
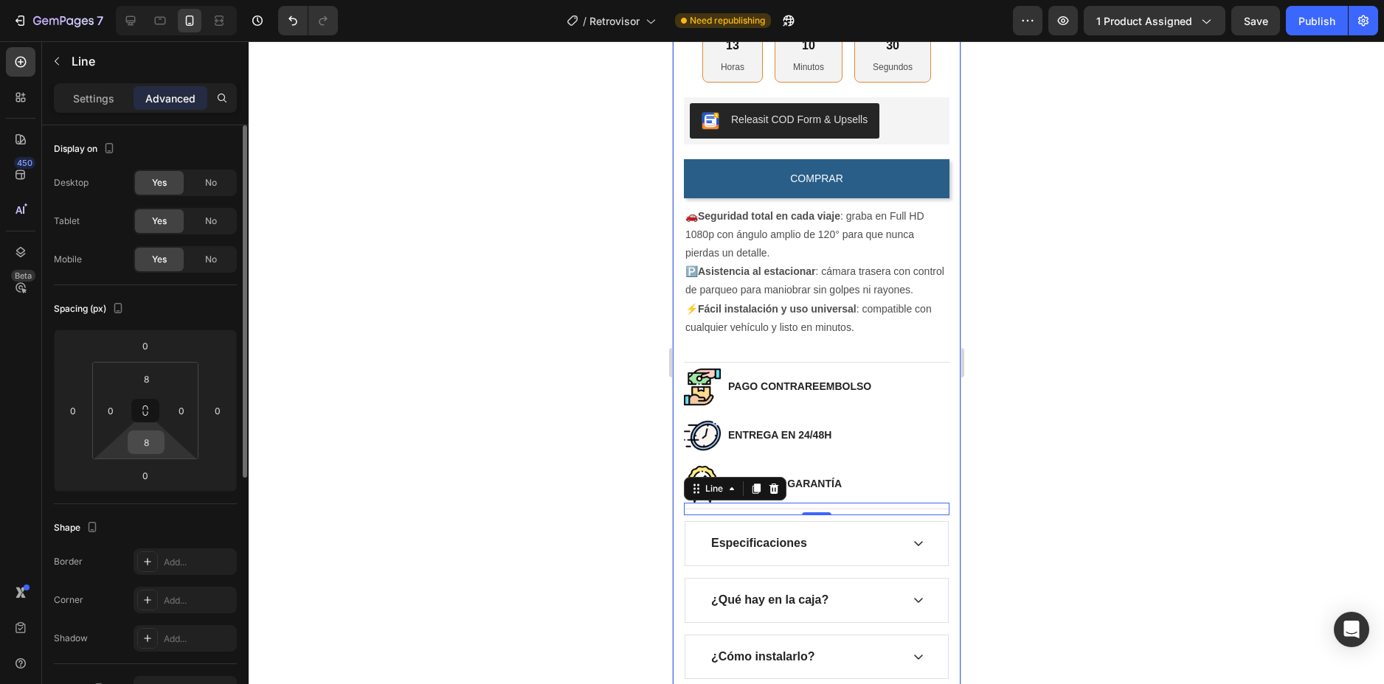
click at [158, 441] on input "8" at bounding box center [146, 442] width 30 height 22
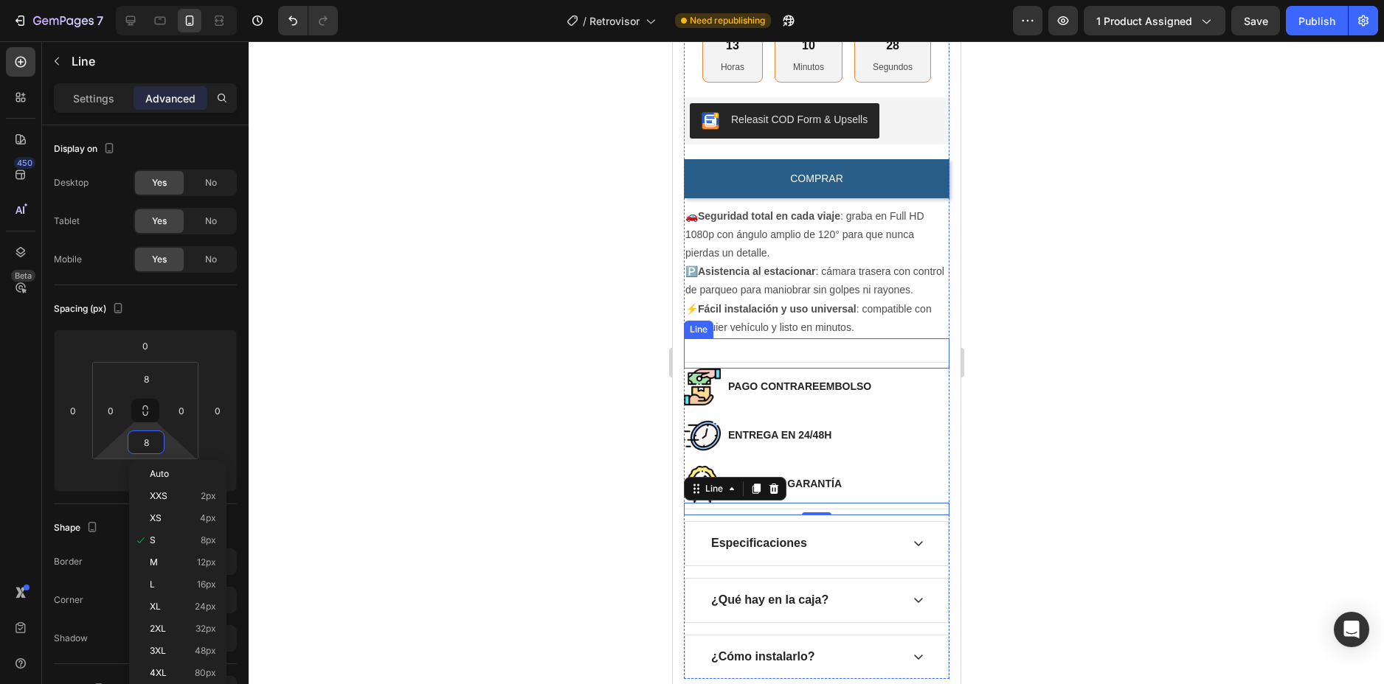
click at [862, 348] on div "Title Line" at bounding box center [816, 354] width 266 height 30
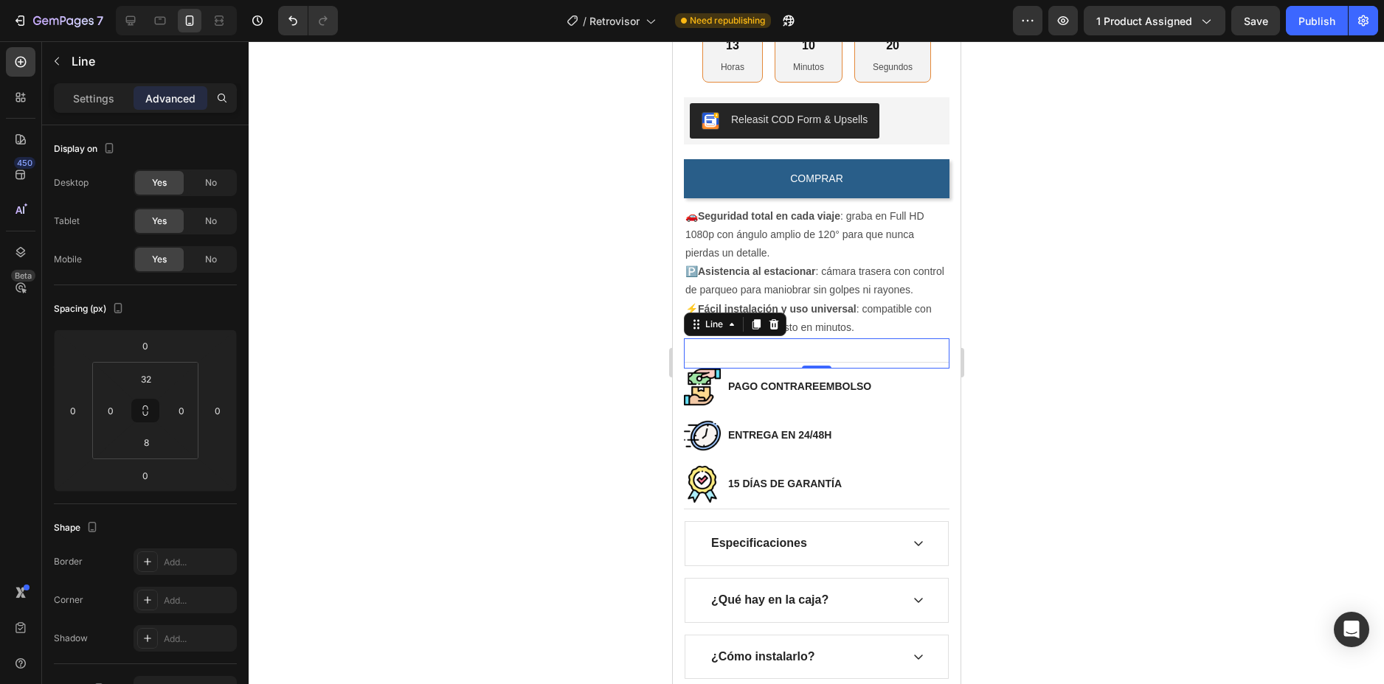
click at [1046, 305] on div at bounding box center [816, 362] width 1135 height 643
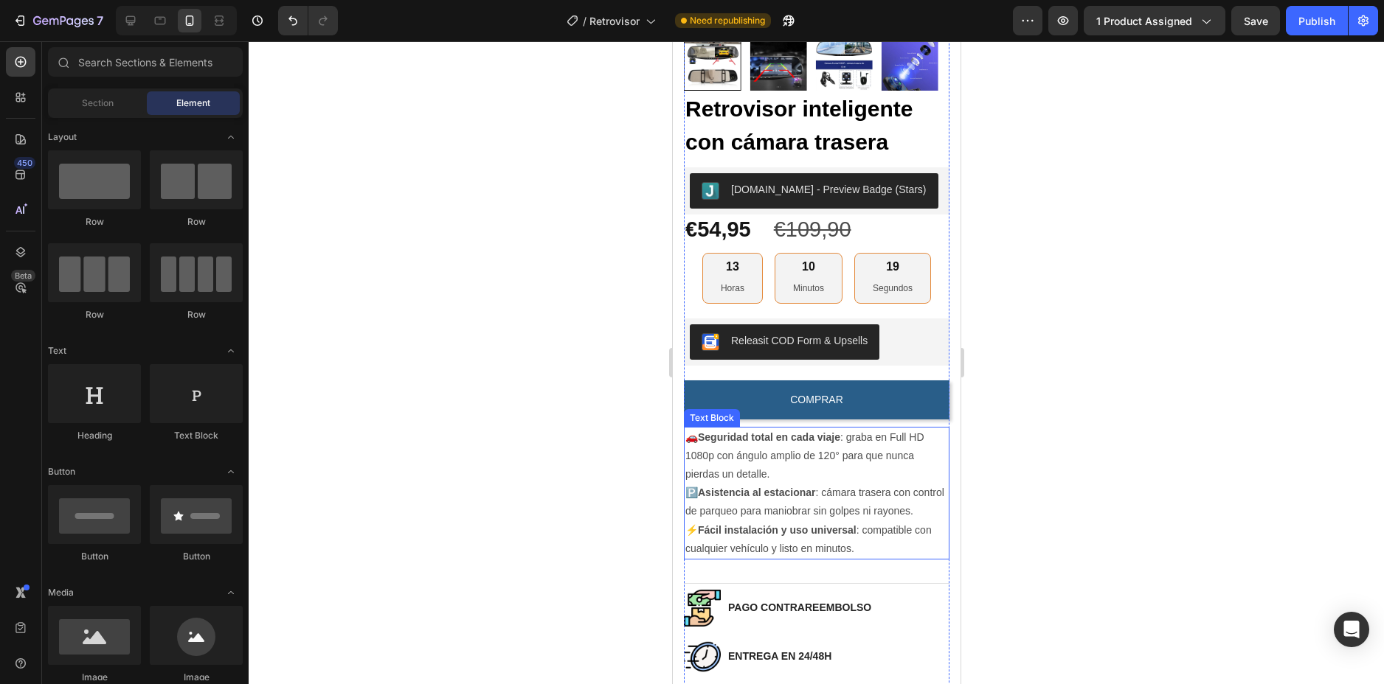
scroll to position [295, 0]
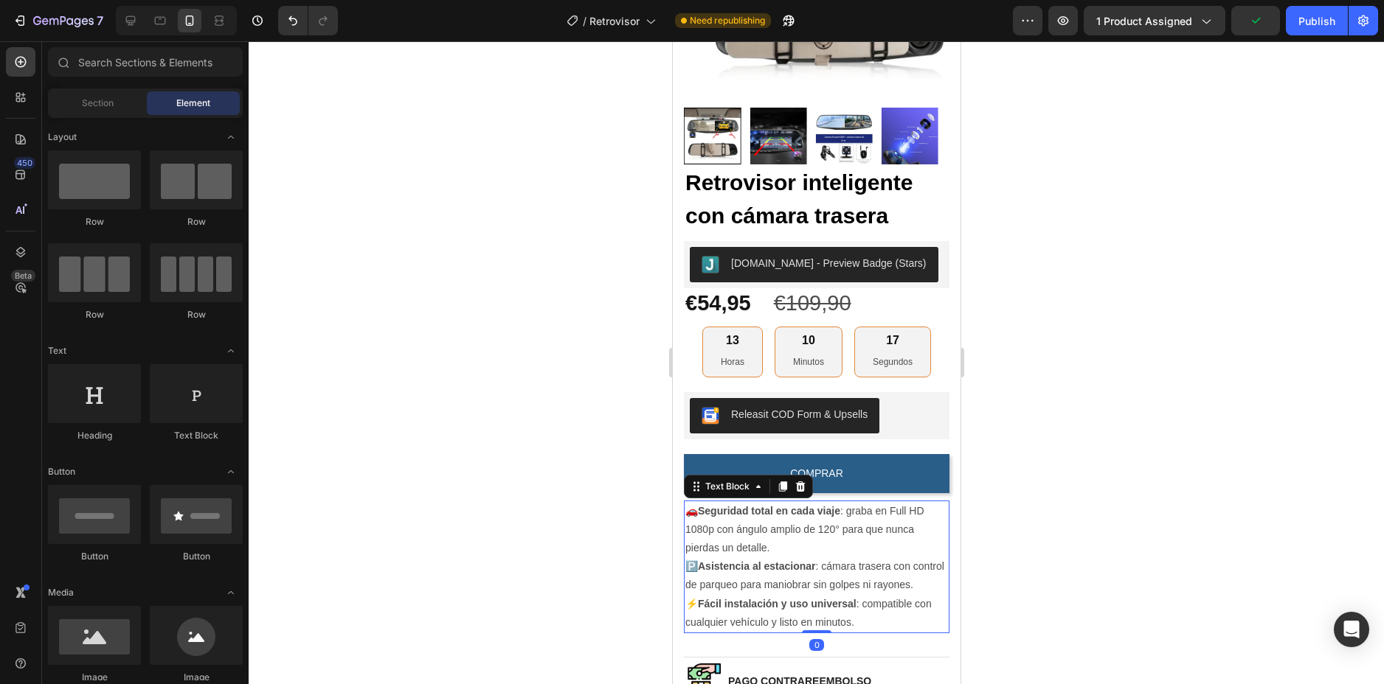
click at [750, 509] on p "🚗 Seguridad total en cada viaje : graba en Full HD 1080p con ángulo amplio de 1…" at bounding box center [815, 530] width 263 height 56
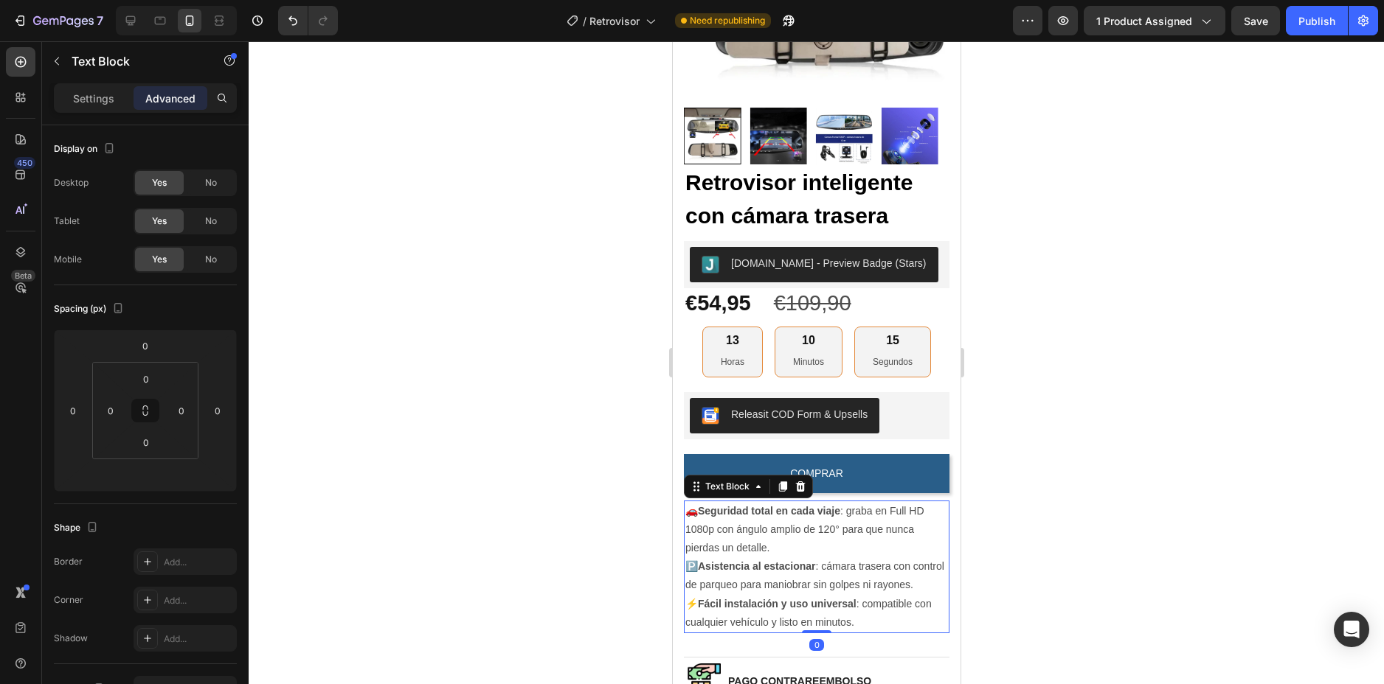
click at [1058, 390] on div at bounding box center [816, 362] width 1135 height 643
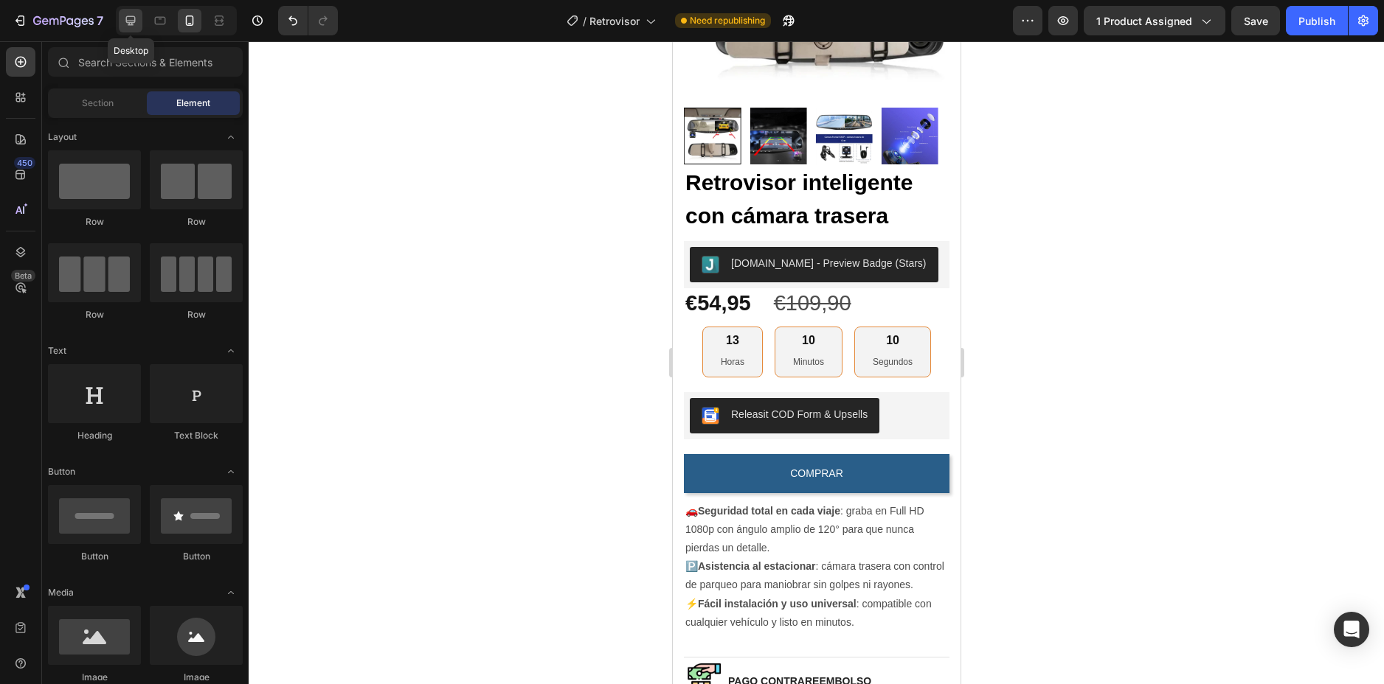
click at [136, 19] on icon at bounding box center [130, 20] width 15 height 15
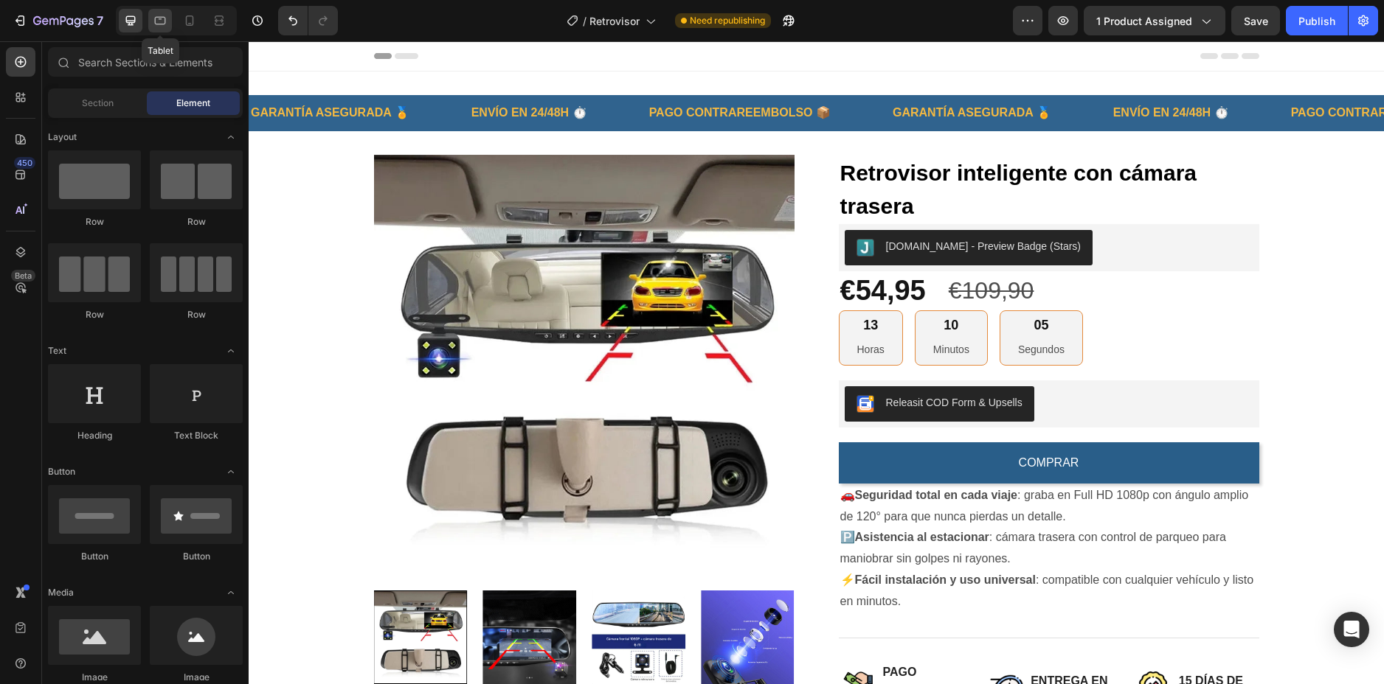
click at [161, 22] on icon at bounding box center [160, 20] width 15 height 15
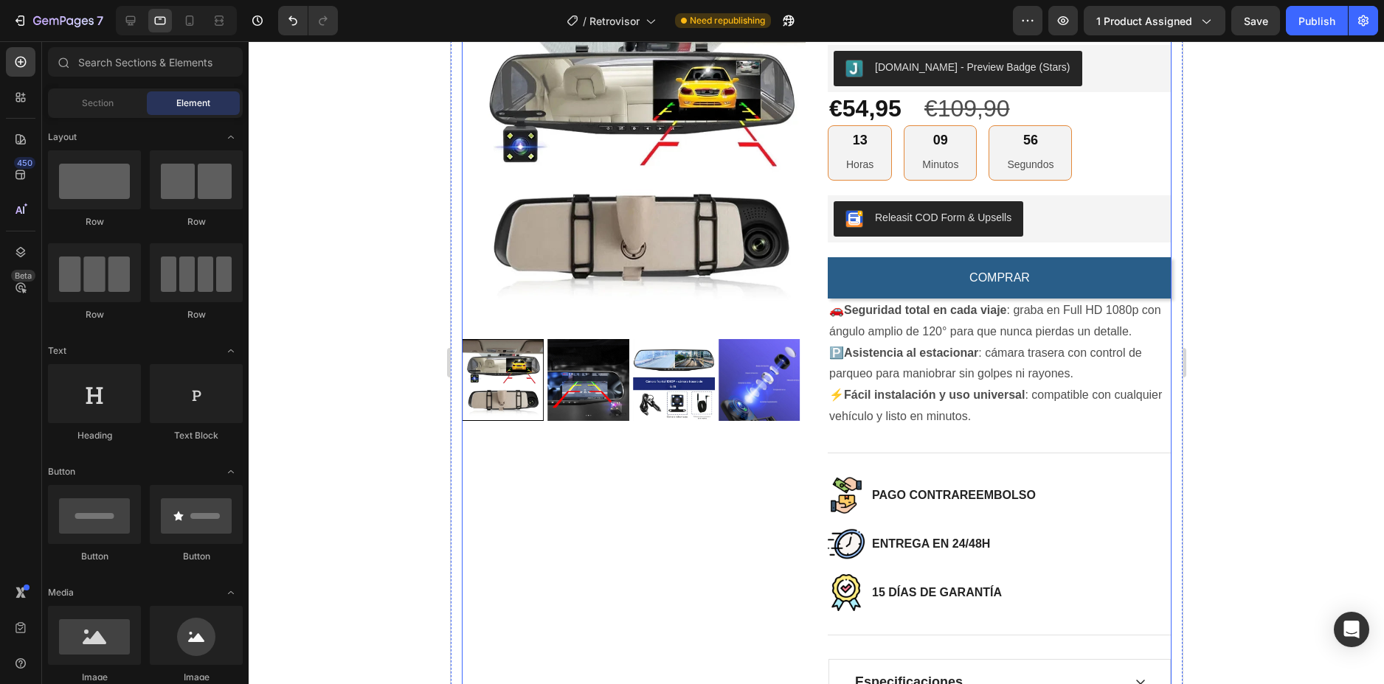
scroll to position [148, 0]
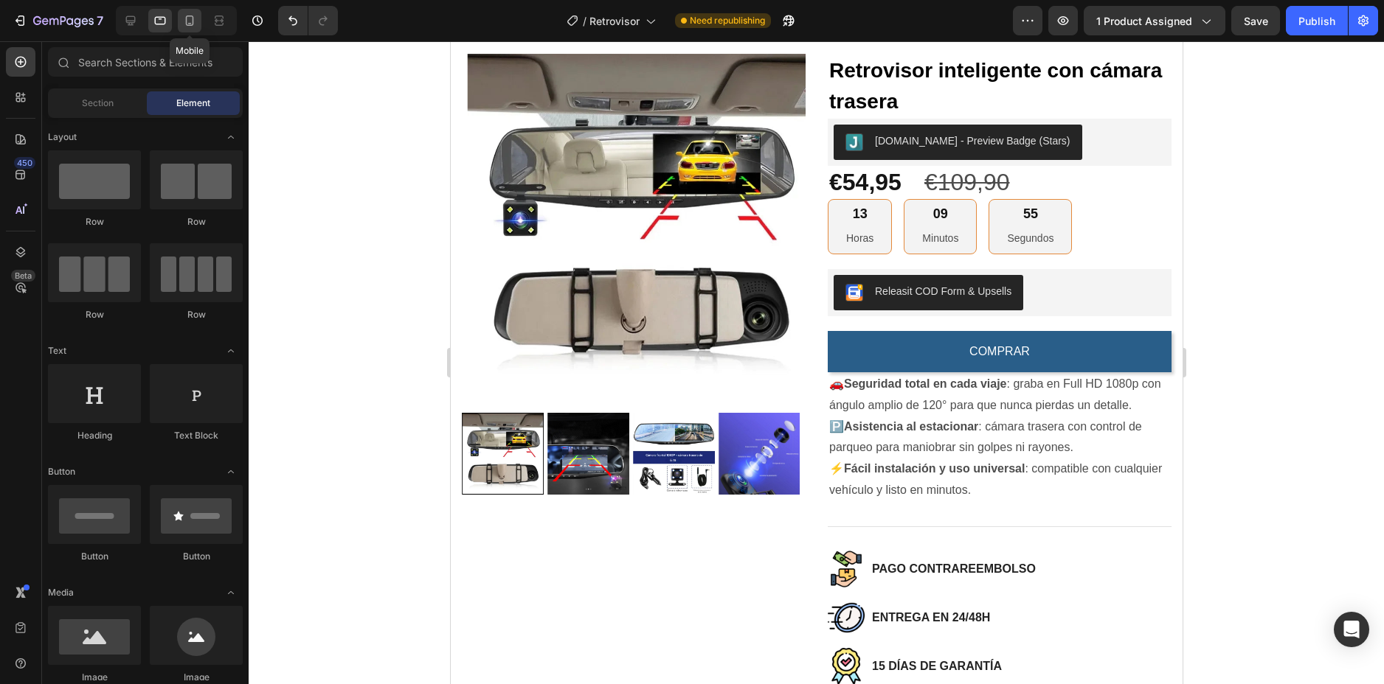
click at [197, 29] on div at bounding box center [190, 21] width 24 height 24
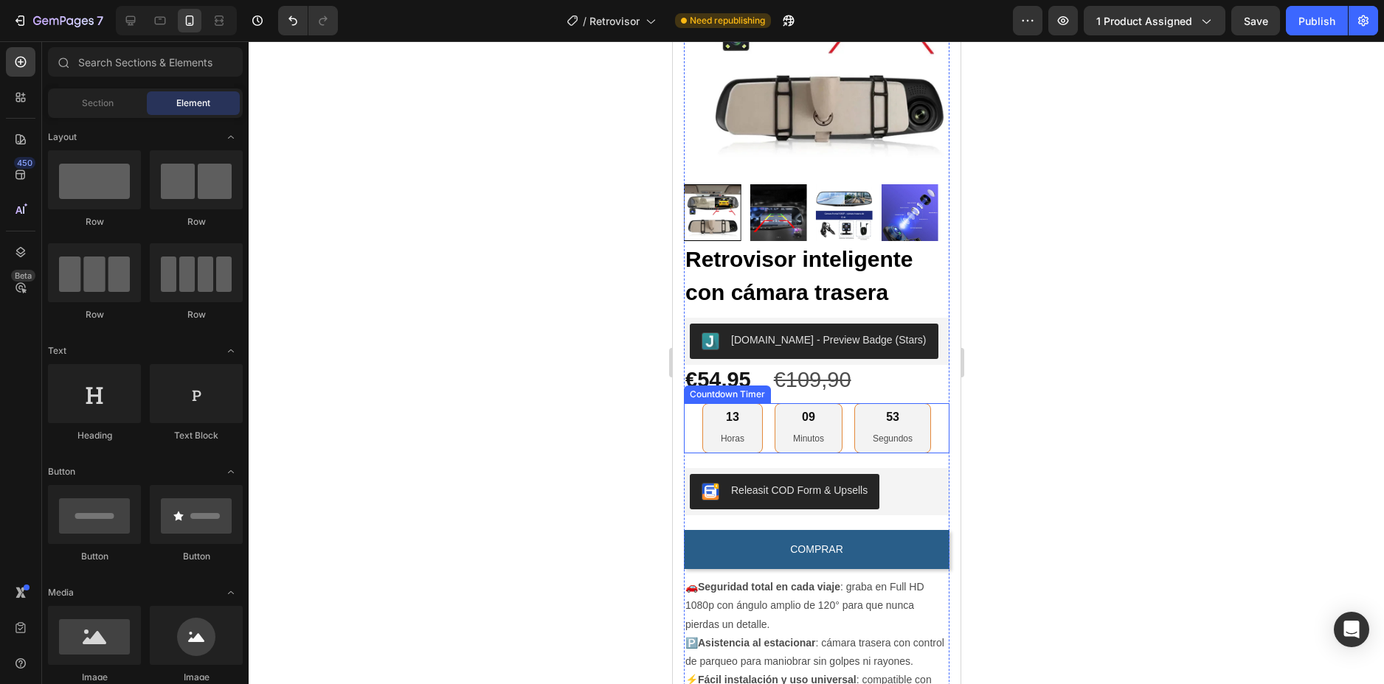
scroll to position [369, 0]
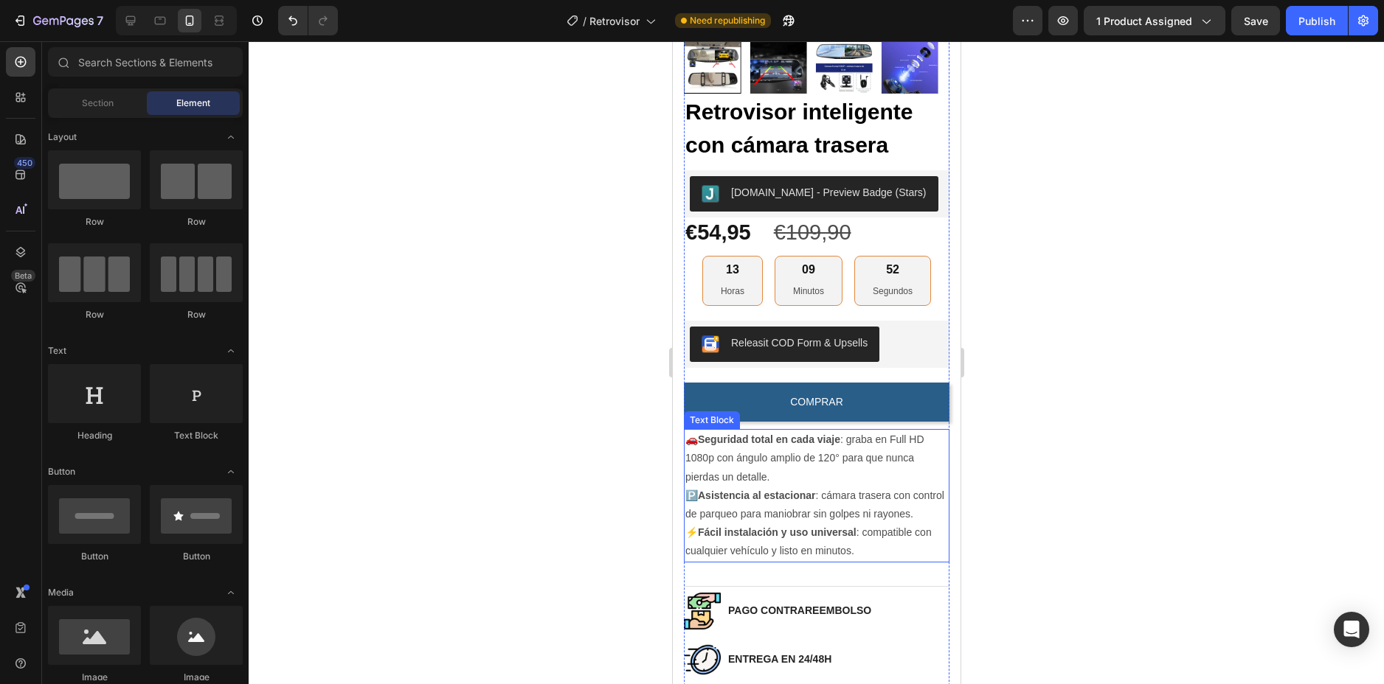
click at [792, 487] on p "🅿️ Asistencia al estacionar : cámara trasera con control de parqueo para maniob…" at bounding box center [815, 505] width 263 height 37
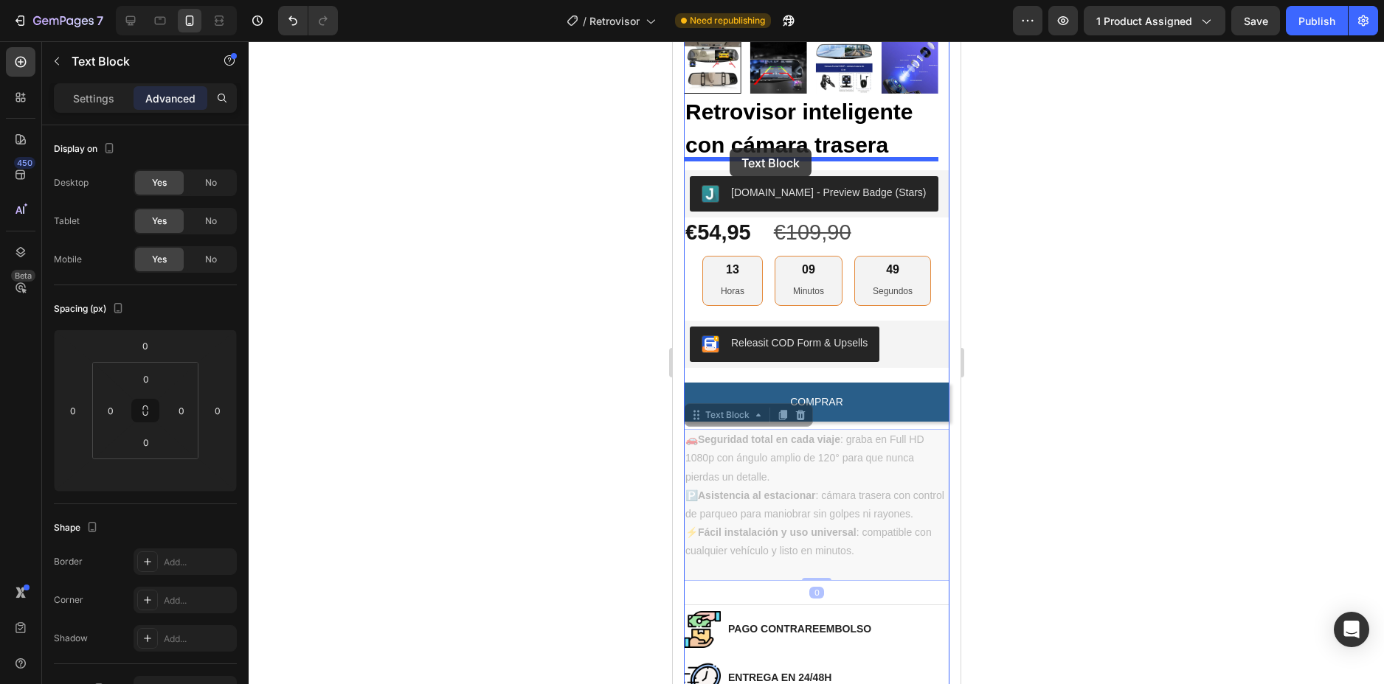
drag, startPoint x: 723, startPoint y: 406, endPoint x: 729, endPoint y: 148, distance: 257.5
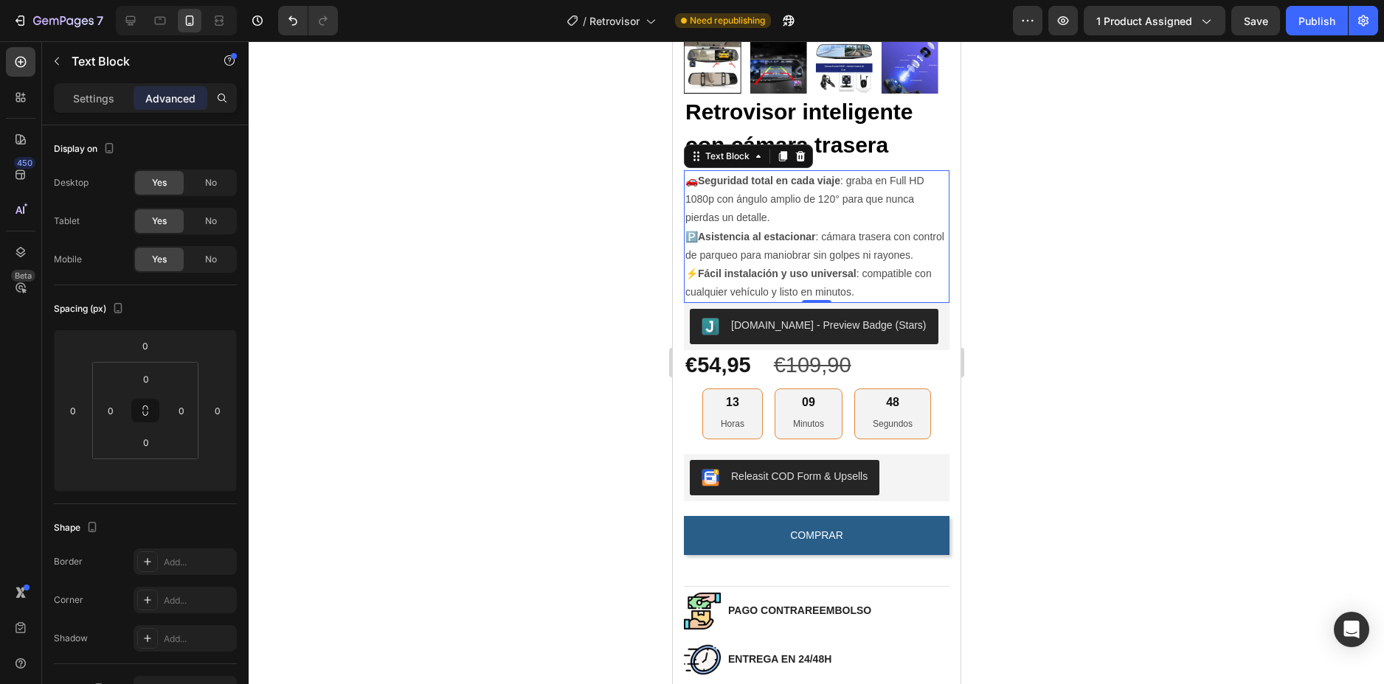
click at [1053, 242] on div at bounding box center [816, 362] width 1135 height 643
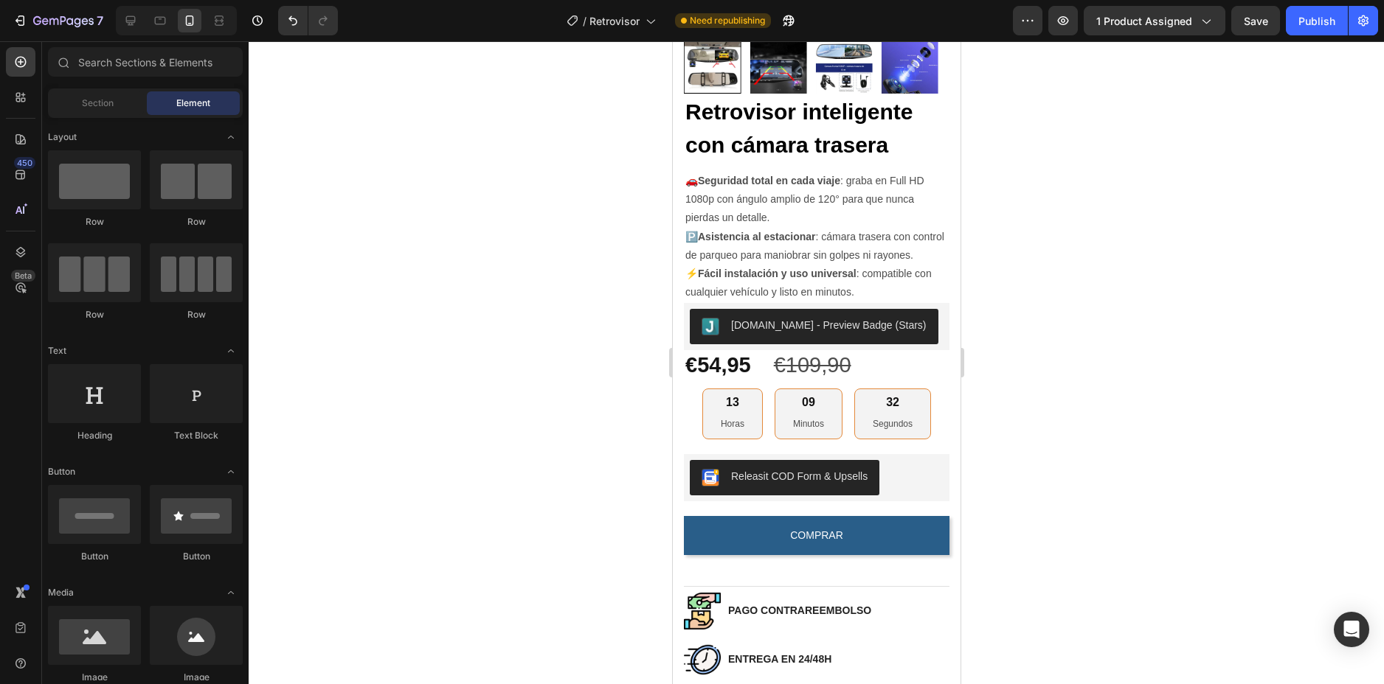
click at [1103, 367] on div at bounding box center [816, 362] width 1135 height 643
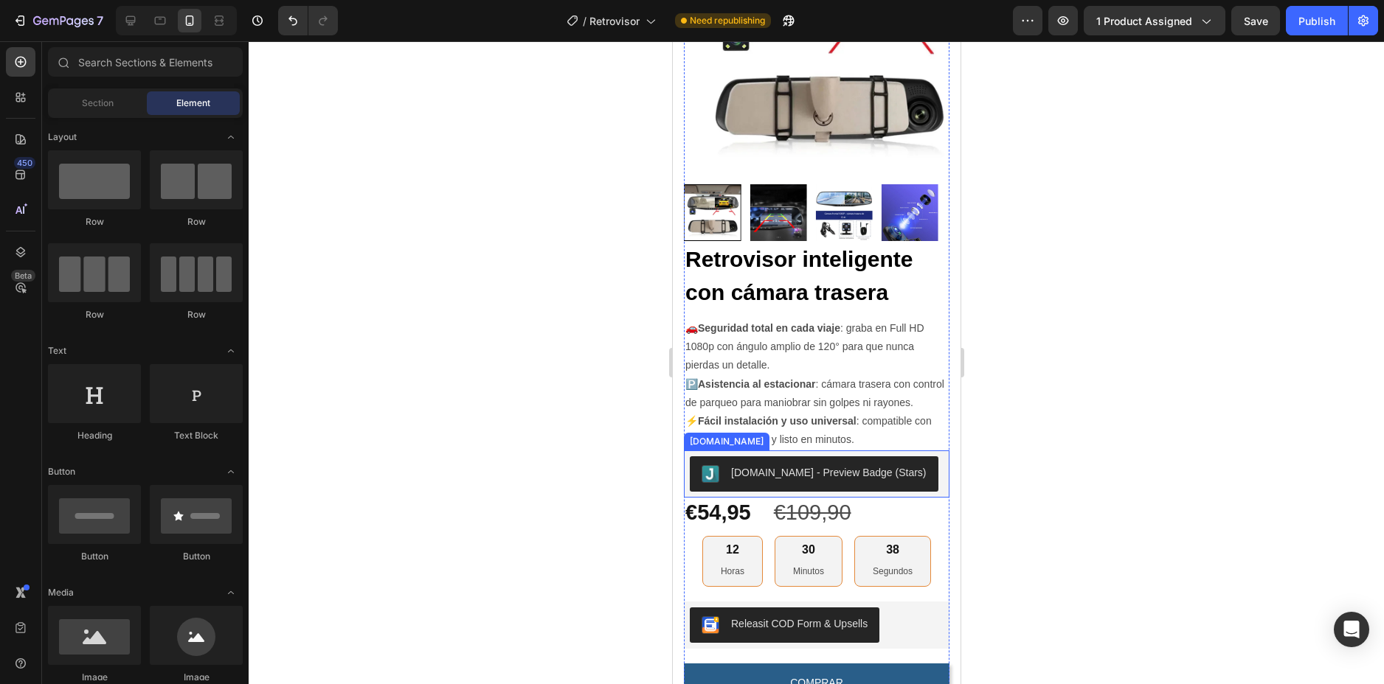
scroll to position [0, 0]
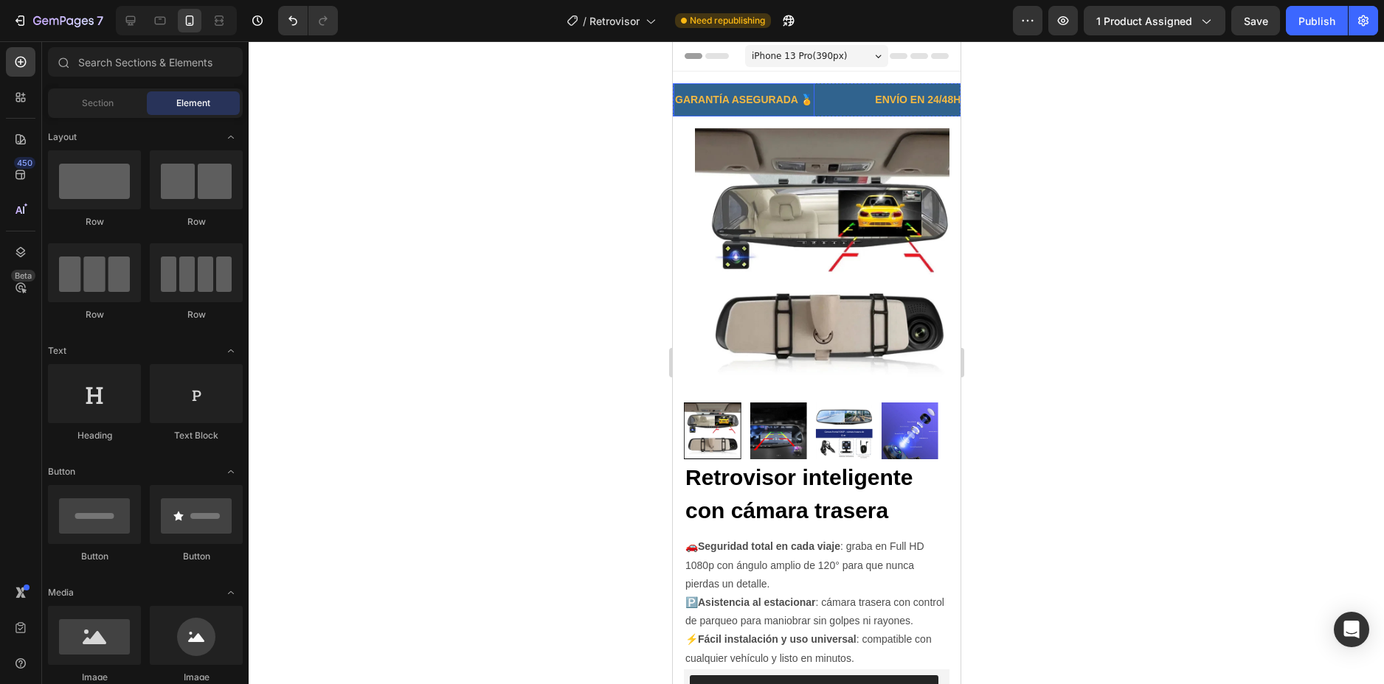
click at [755, 101] on p "GARANTÍA ASEGURADA 🏅" at bounding box center [743, 100] width 138 height 18
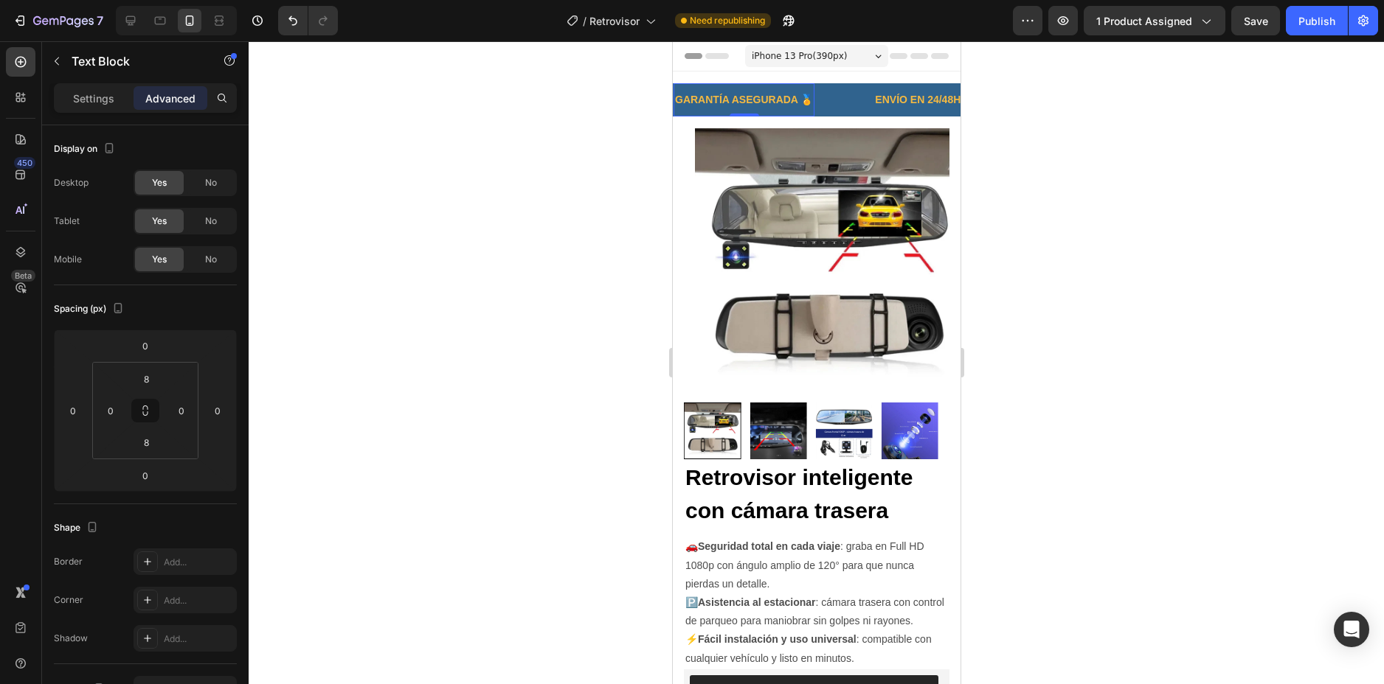
click at [763, 100] on p "GARANTÍA ASEGURADA 🏅" at bounding box center [743, 100] width 138 height 18
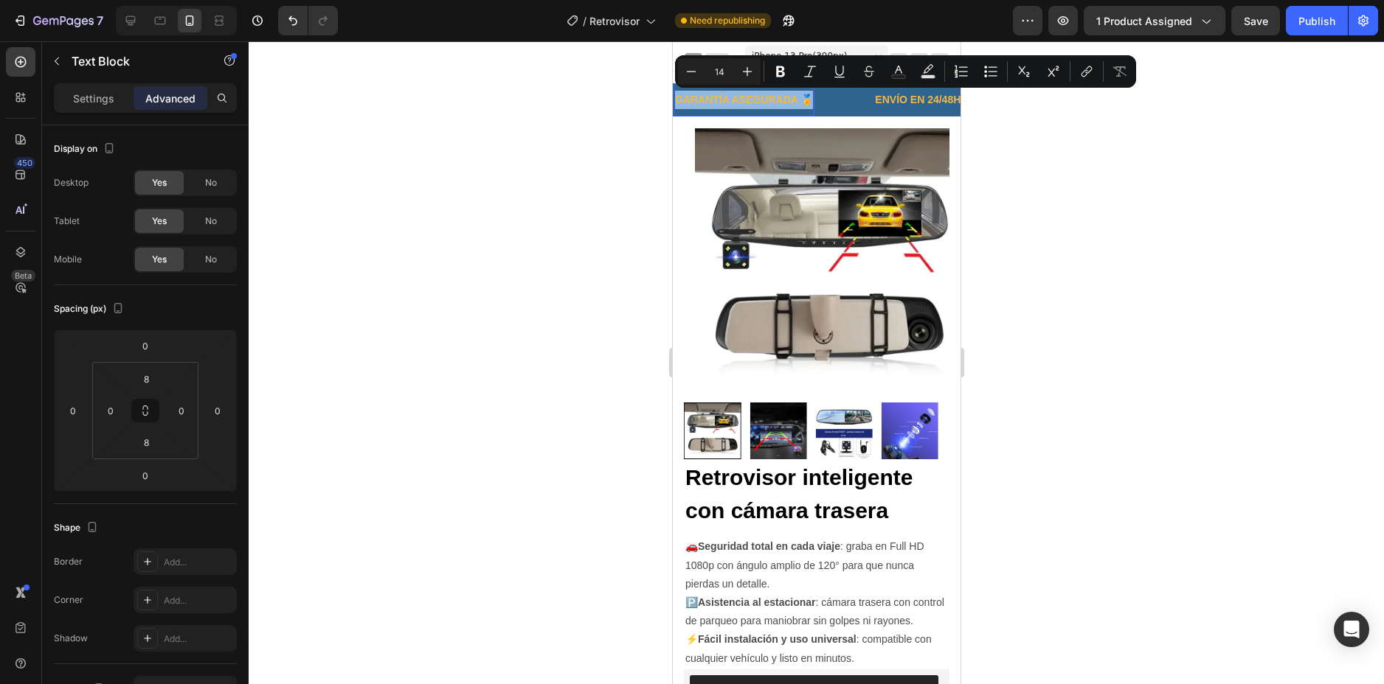
click at [763, 100] on p "GARANTÍA ASEGURADA 🏅" at bounding box center [743, 100] width 138 height 18
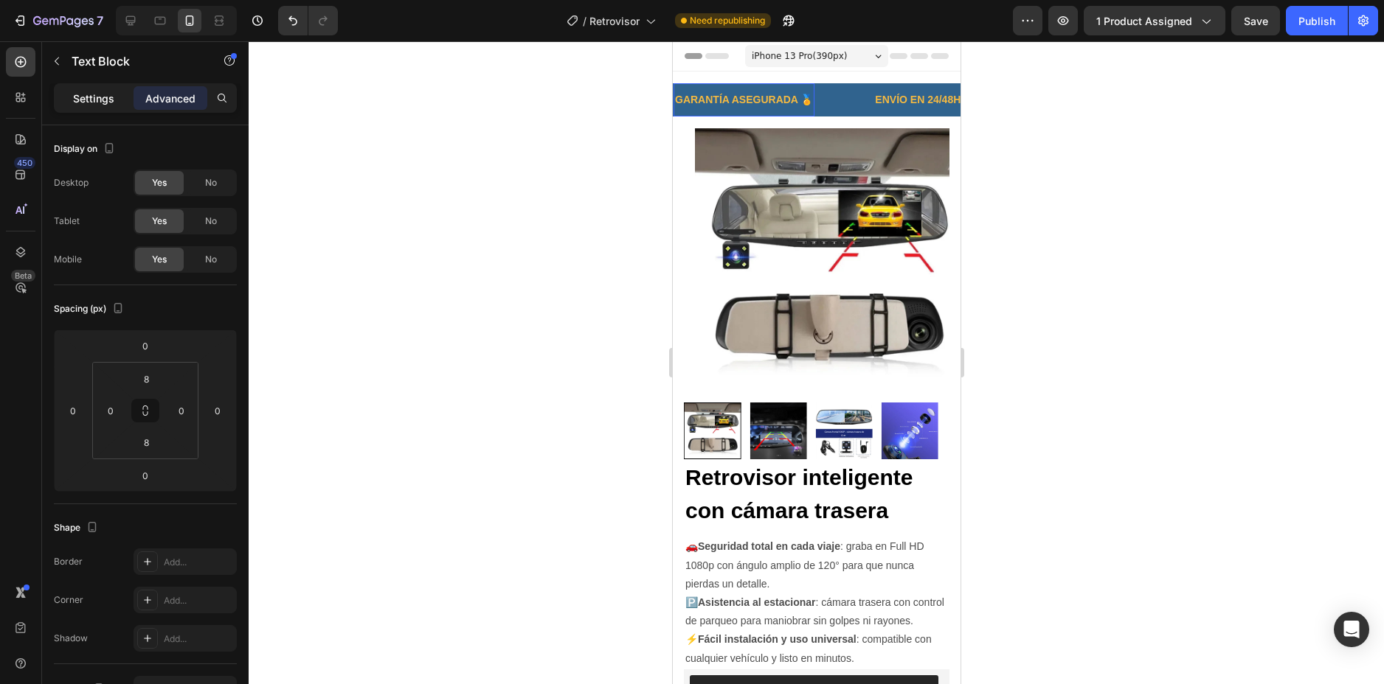
click at [100, 104] on p "Settings" at bounding box center [93, 98] width 41 height 15
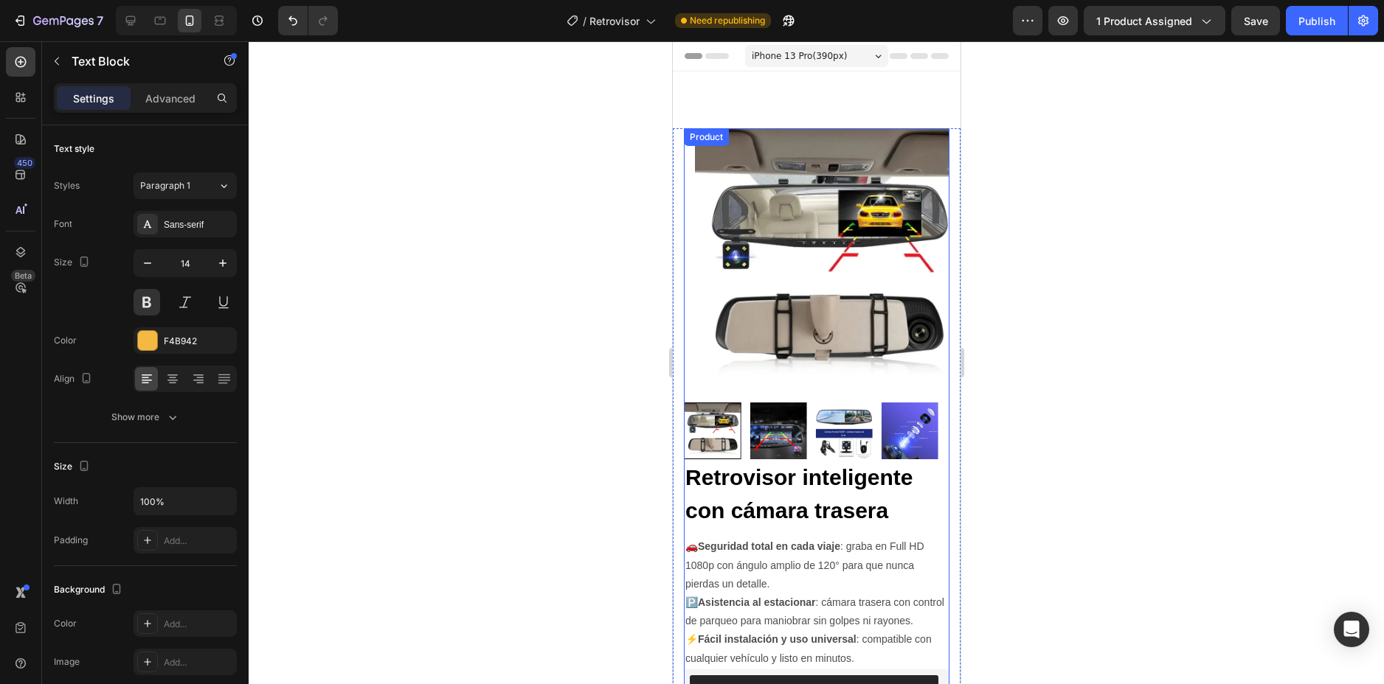
scroll to position [295, 0]
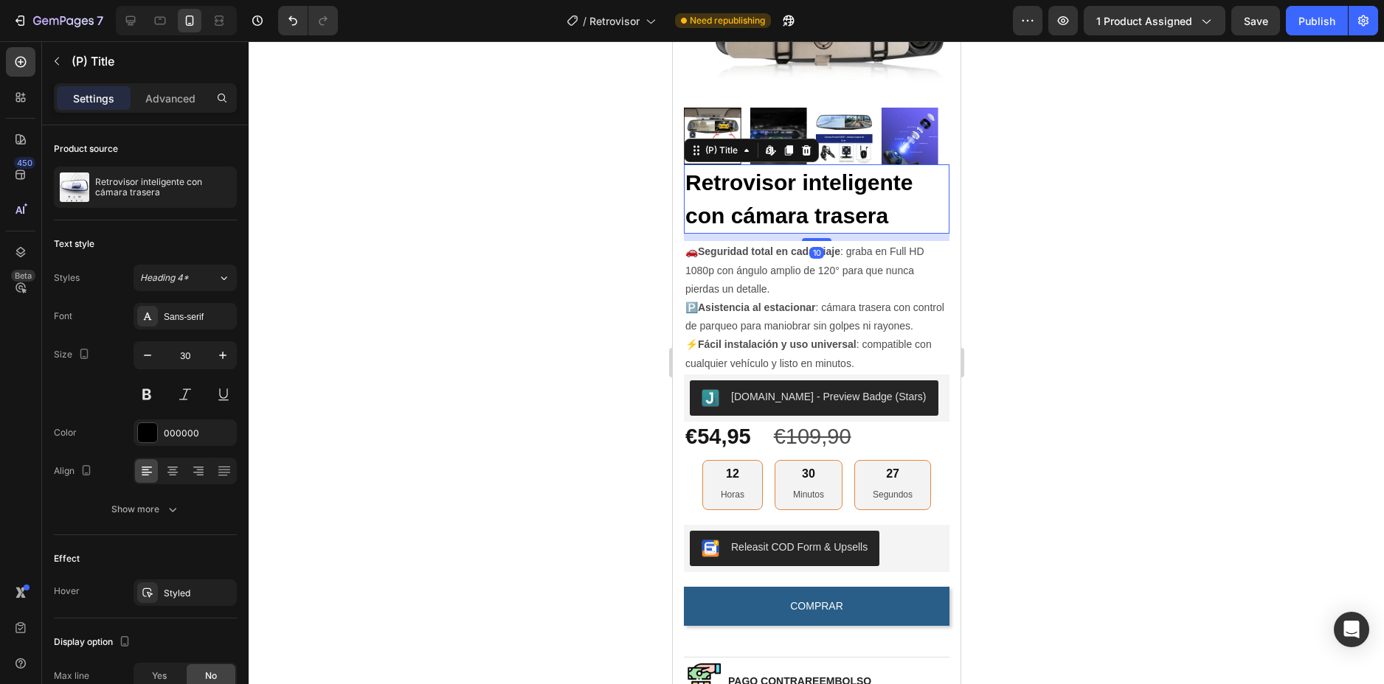
click at [812, 190] on h2 "Retrovisor inteligente con cámara trasera" at bounding box center [816, 198] width 266 height 69
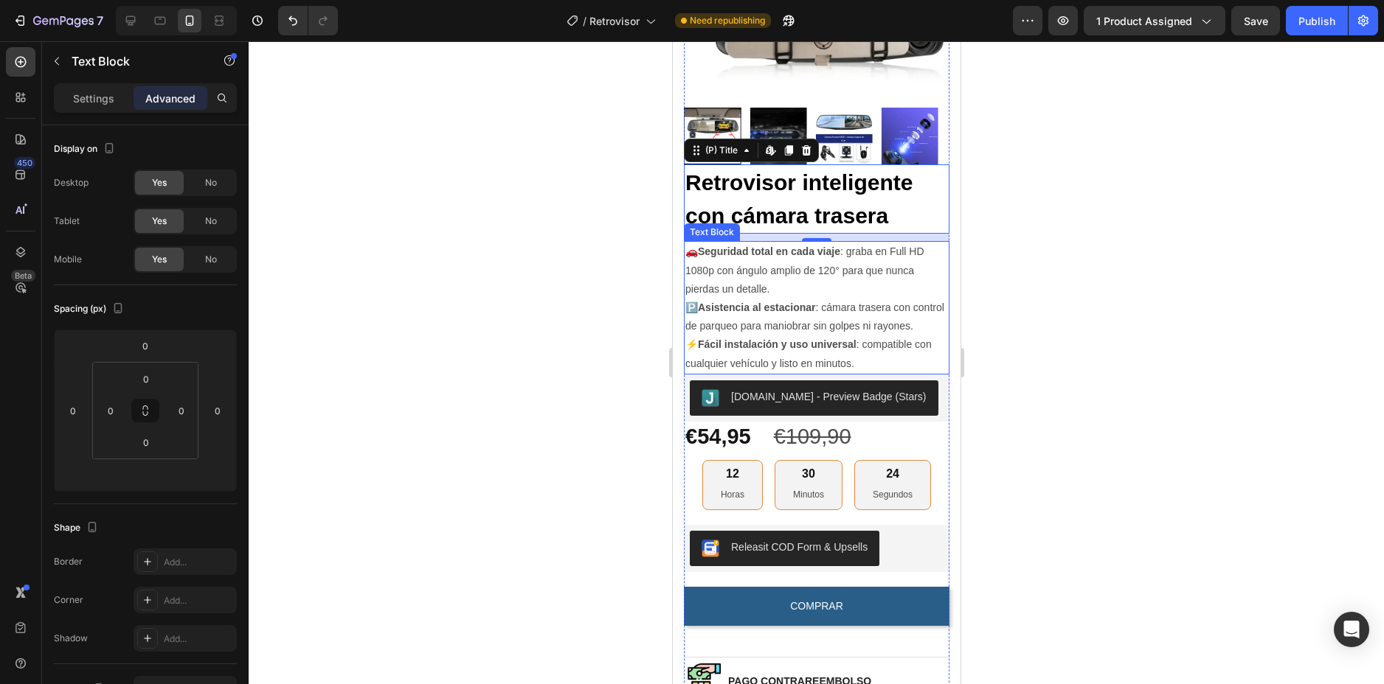
click at [760, 249] on p "🚗 Seguridad total en cada viaje : graba en Full HD 1080p con ángulo amplio de 1…" at bounding box center [815, 271] width 263 height 56
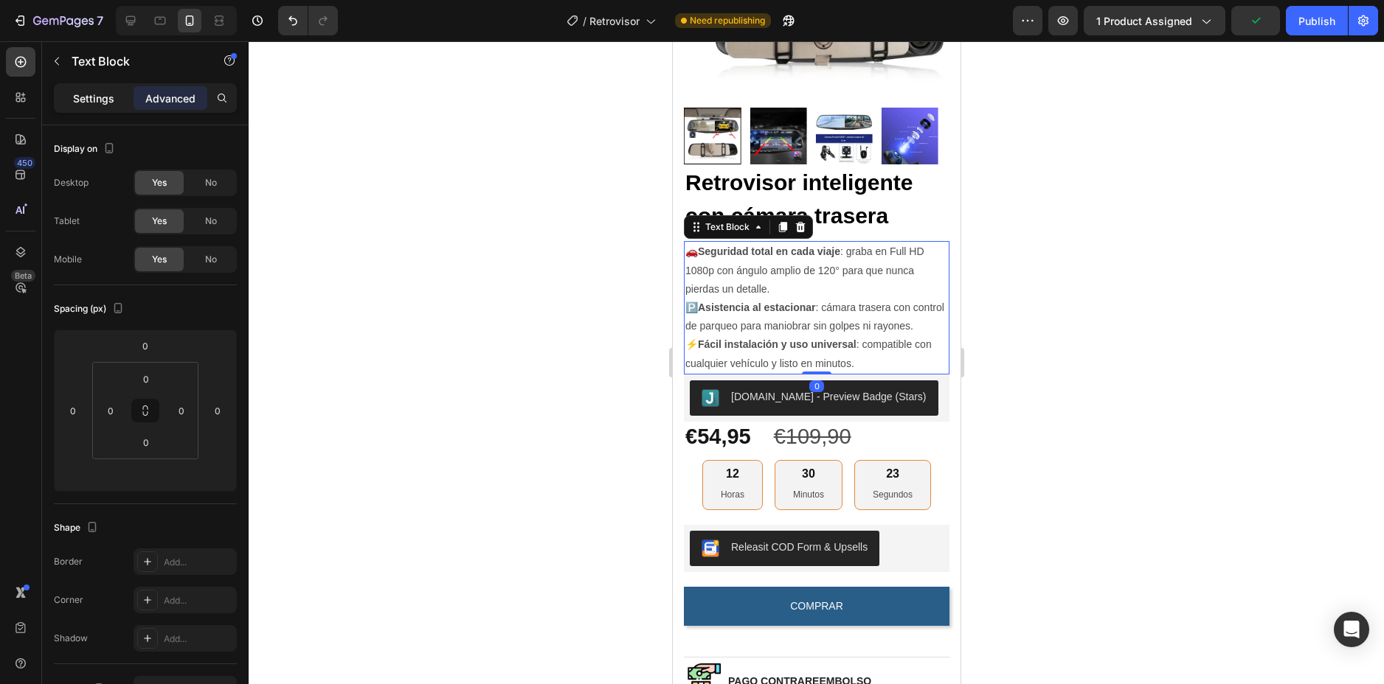
click at [123, 94] on div "Settings" at bounding box center [94, 98] width 74 height 24
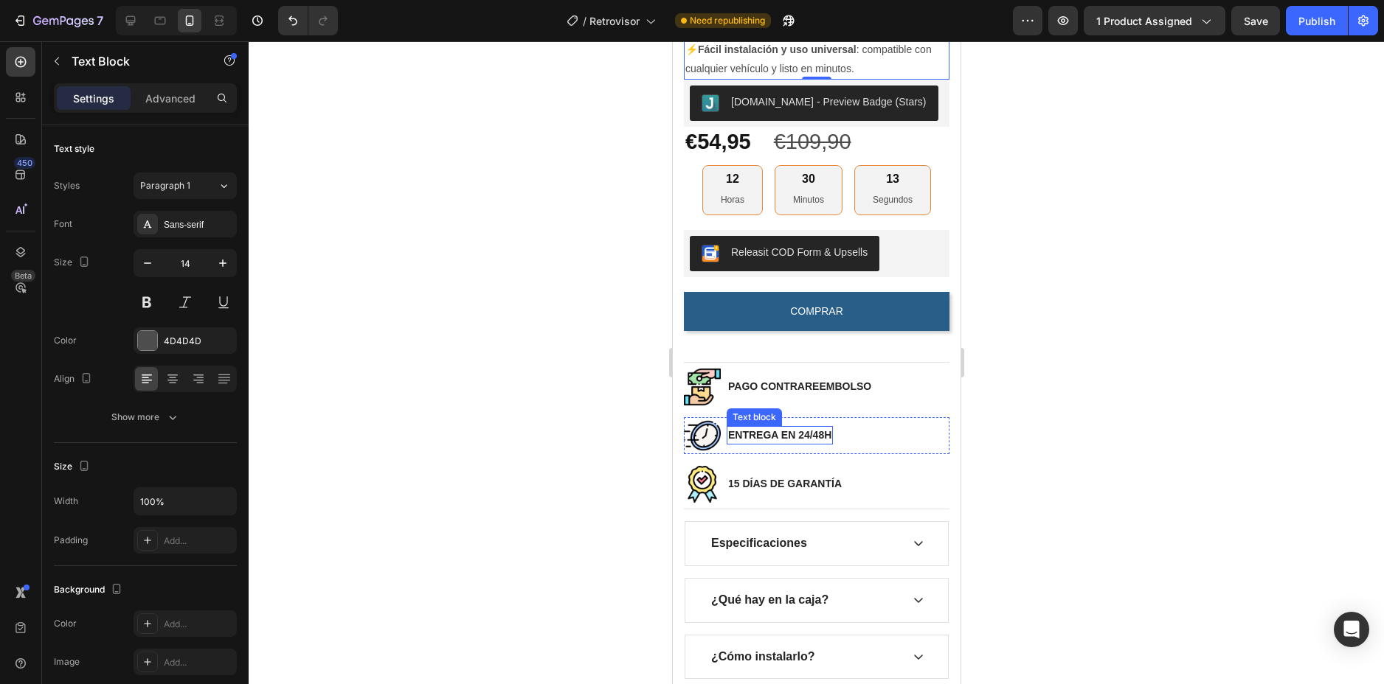
scroll to position [738, 0]
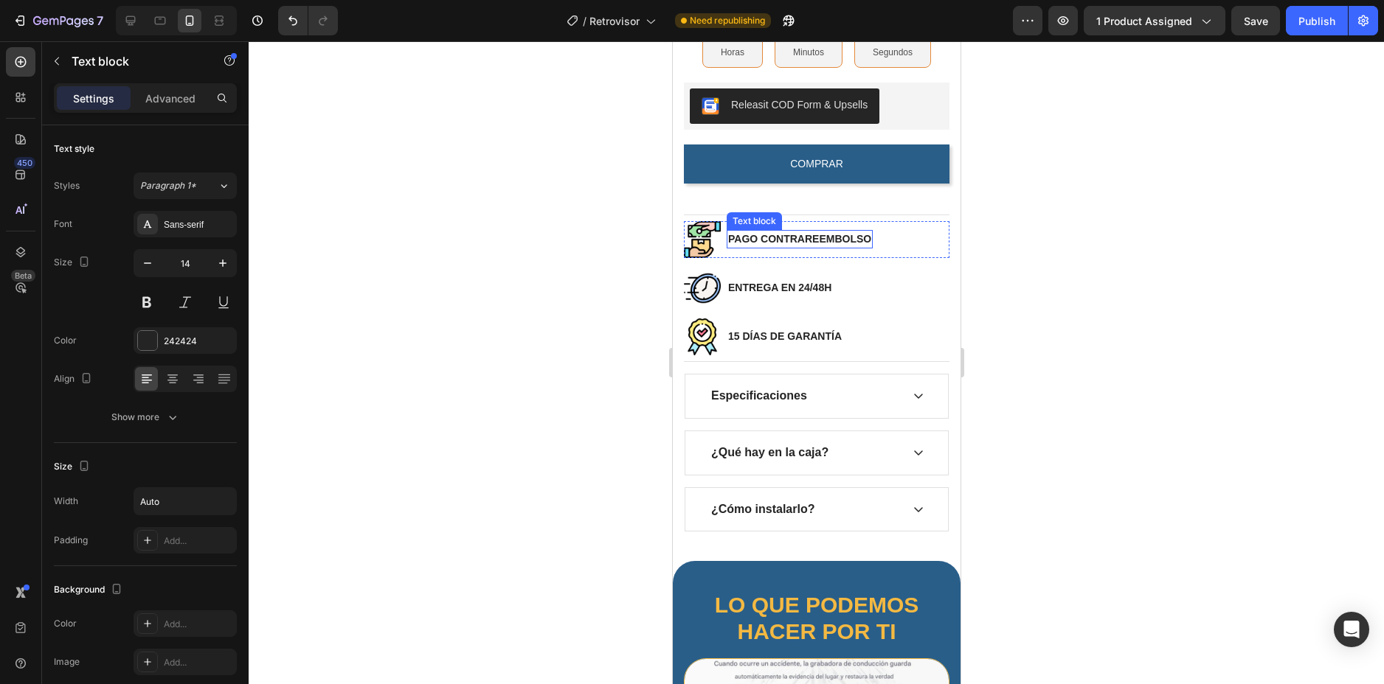
click at [777, 244] on p "PAGO CONTRAREEMBOLSO" at bounding box center [798, 239] width 143 height 15
click at [768, 296] on p "ENTREGA EN 24/48H" at bounding box center [778, 287] width 103 height 15
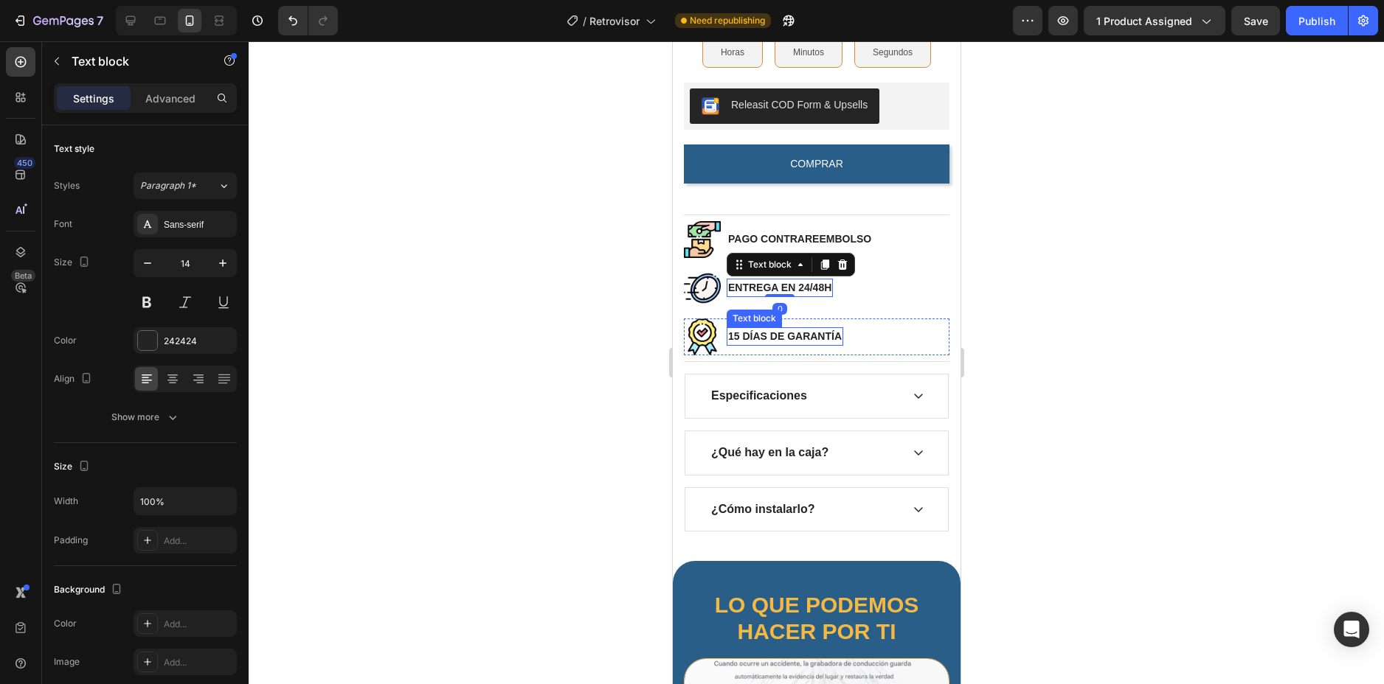
click at [766, 343] on p "15 DÍAS DE GARANTÍA" at bounding box center [784, 336] width 114 height 15
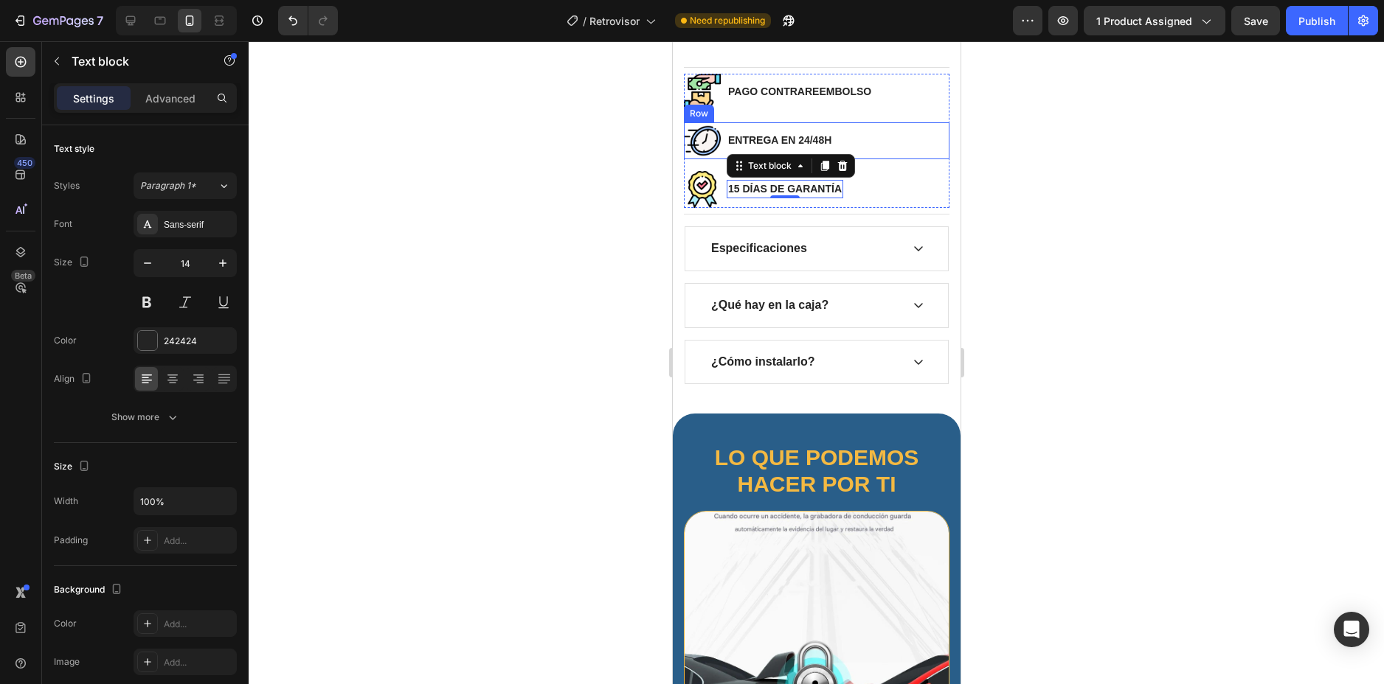
scroll to position [959, 0]
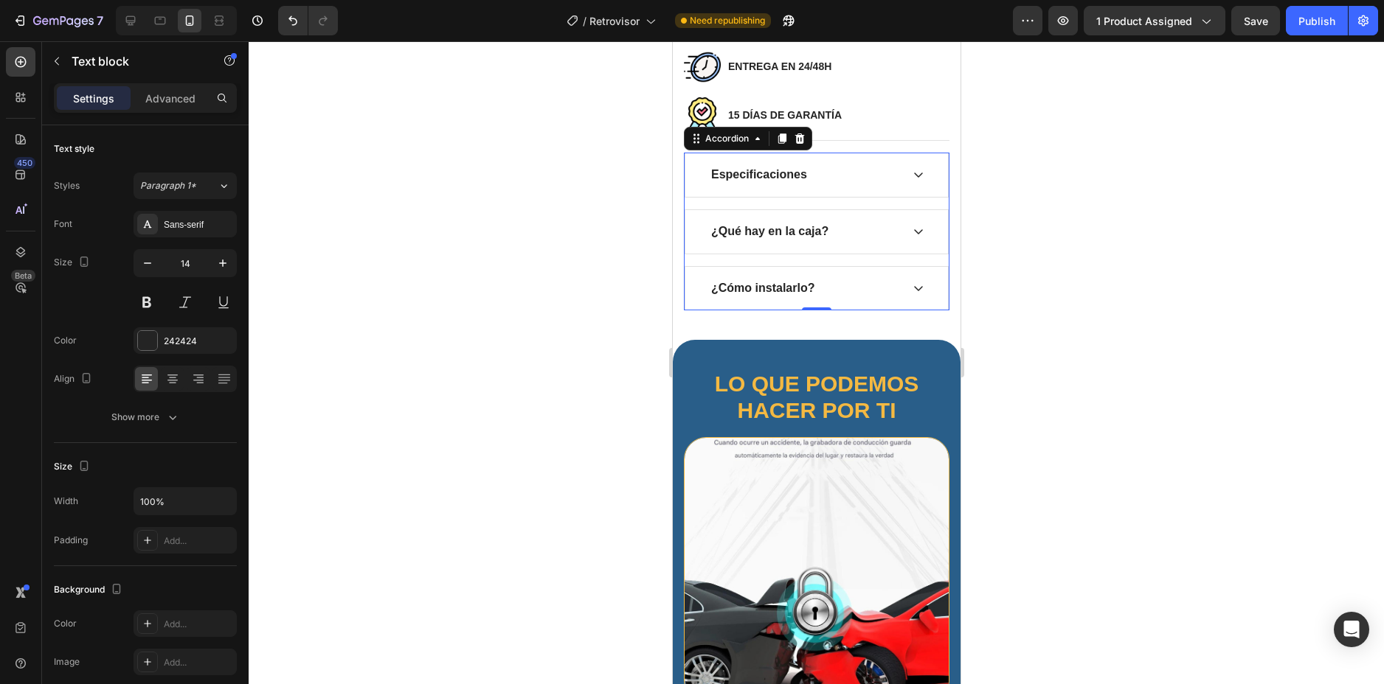
click at [769, 295] on p "¿Cómo instalarlo?" at bounding box center [761, 288] width 103 height 15
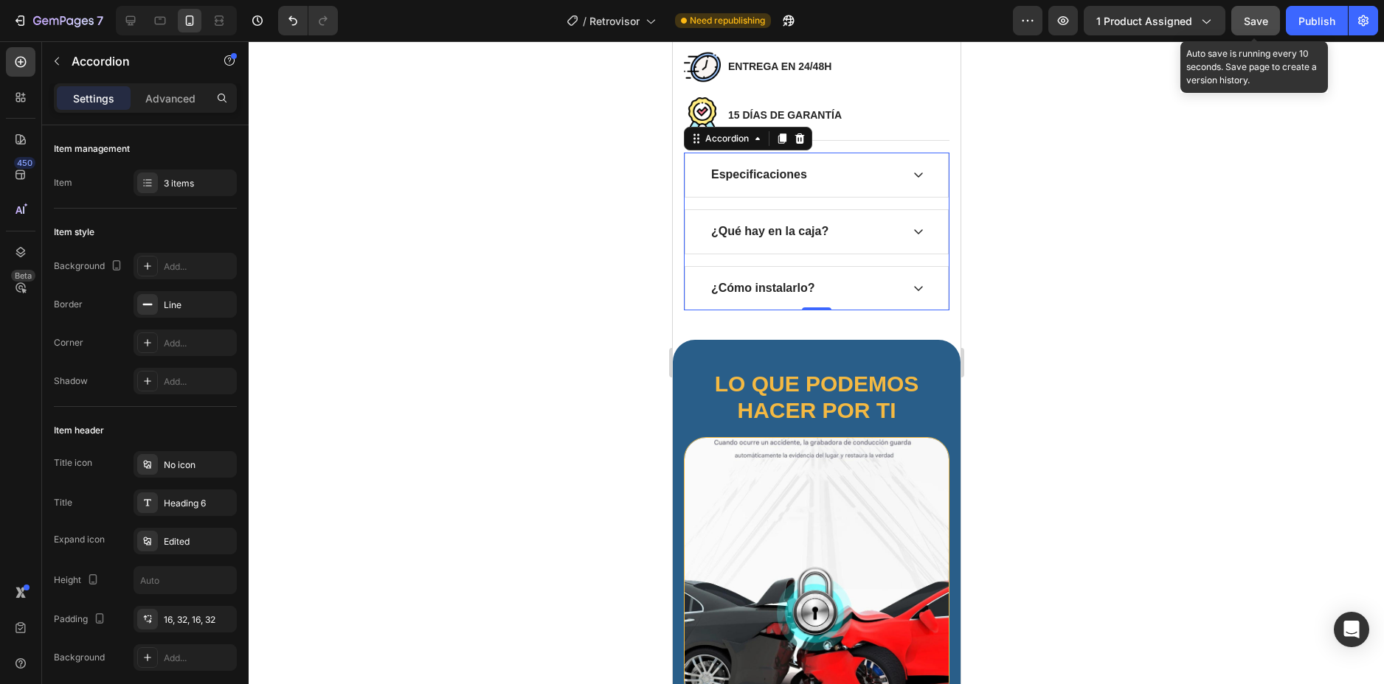
click at [1249, 24] on span "Save" at bounding box center [1255, 21] width 24 height 13
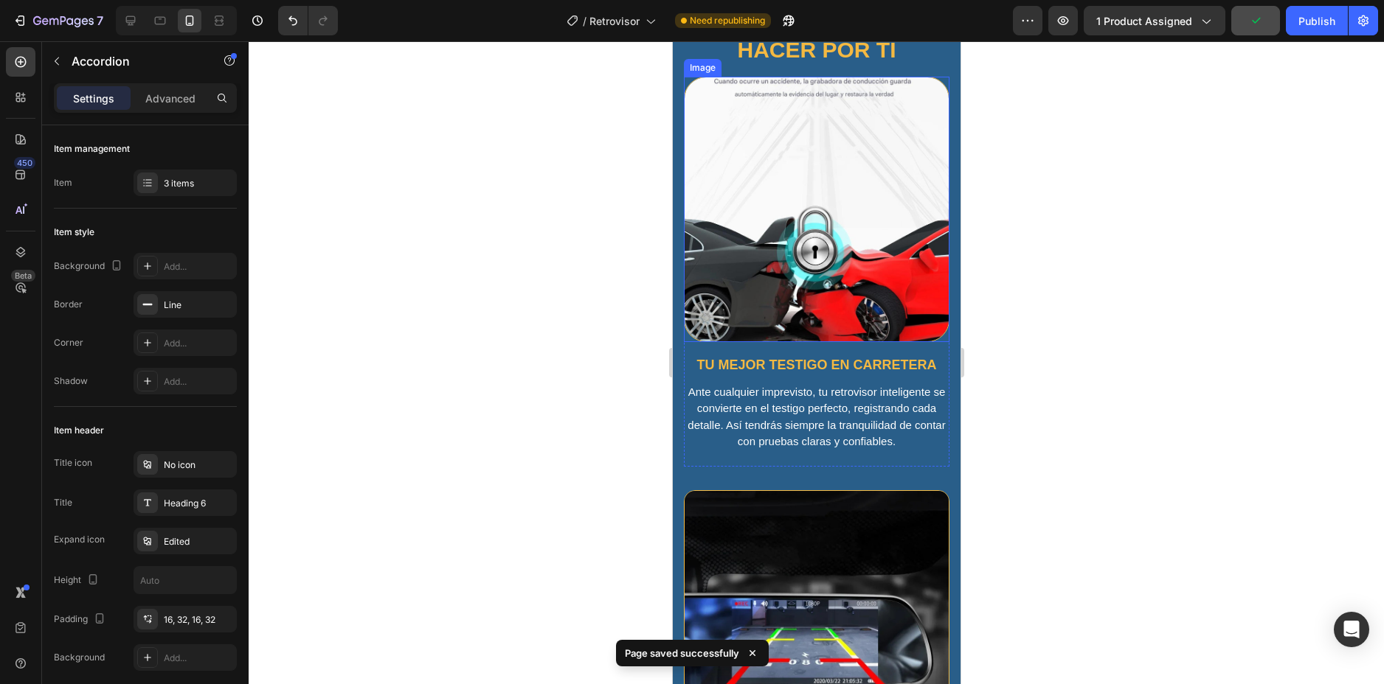
scroll to position [1401, 0]
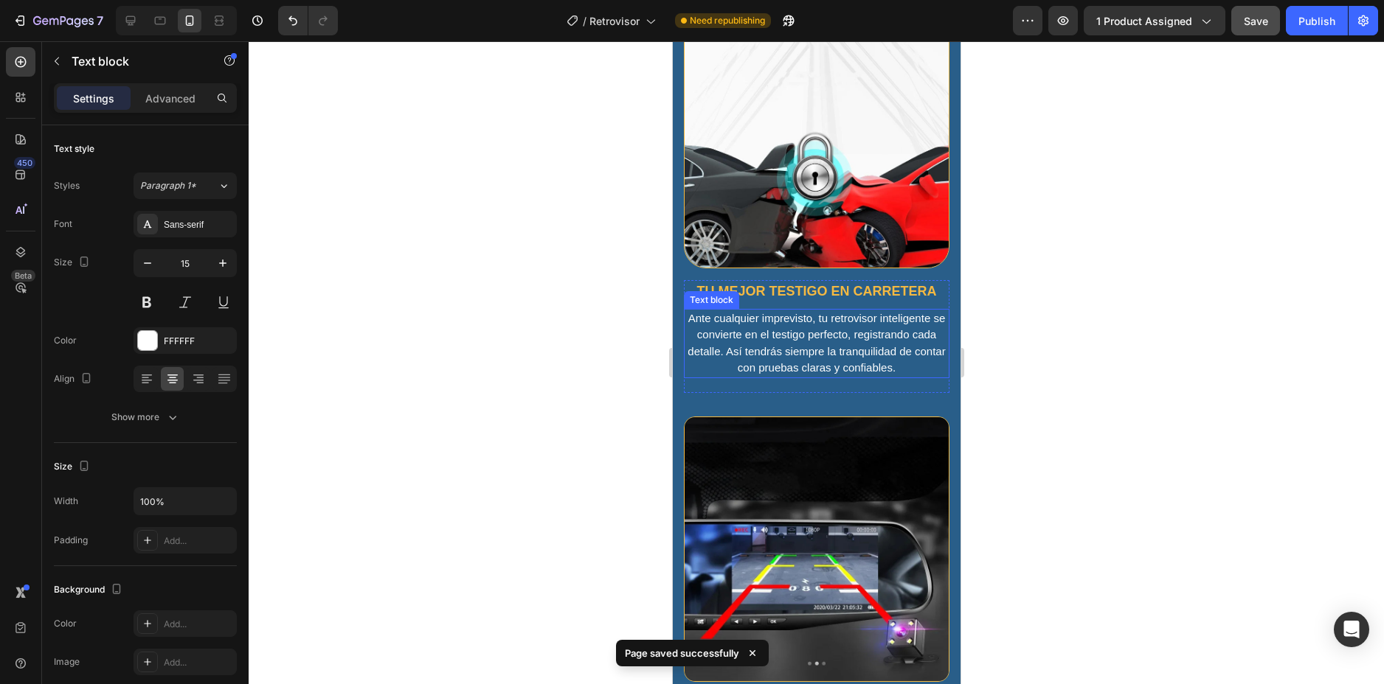
click at [819, 322] on p "Ante cualquier imprevisto, tu retrovisor inteligente se convierte en el testigo…" at bounding box center [815, 343] width 263 height 66
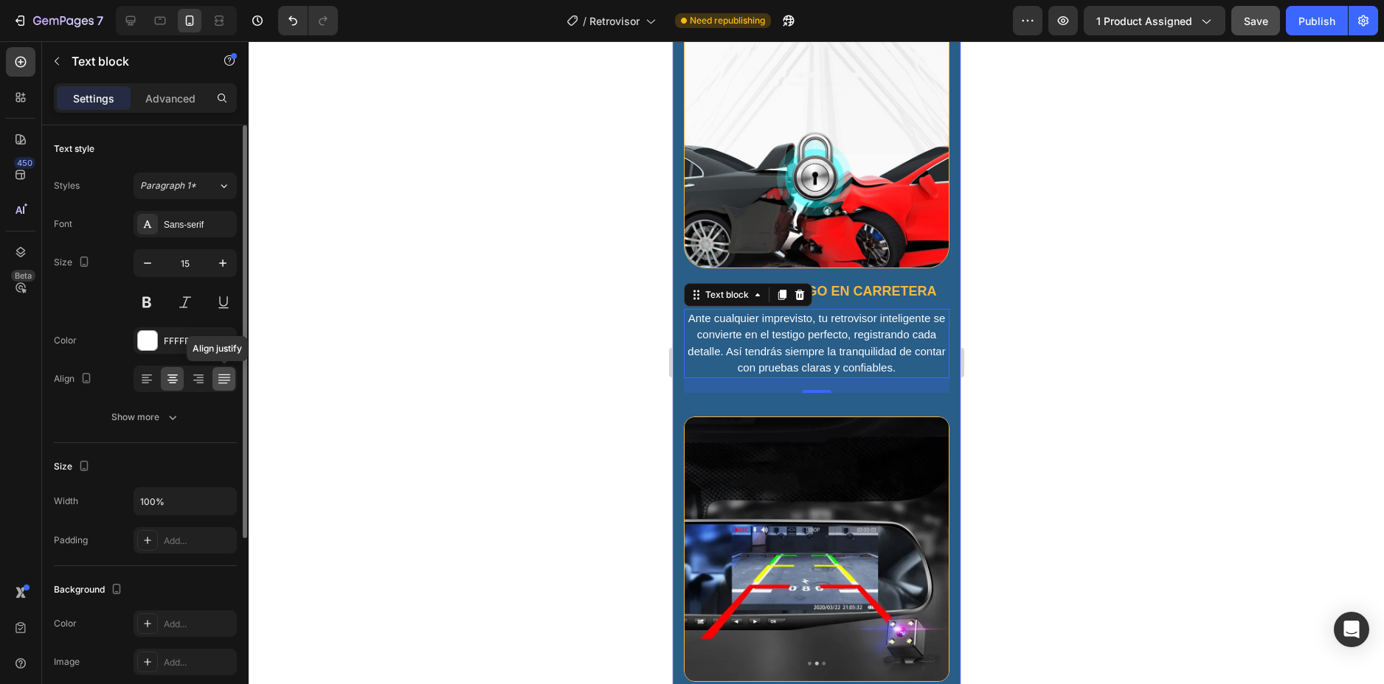
click at [218, 384] on icon at bounding box center [224, 379] width 15 height 15
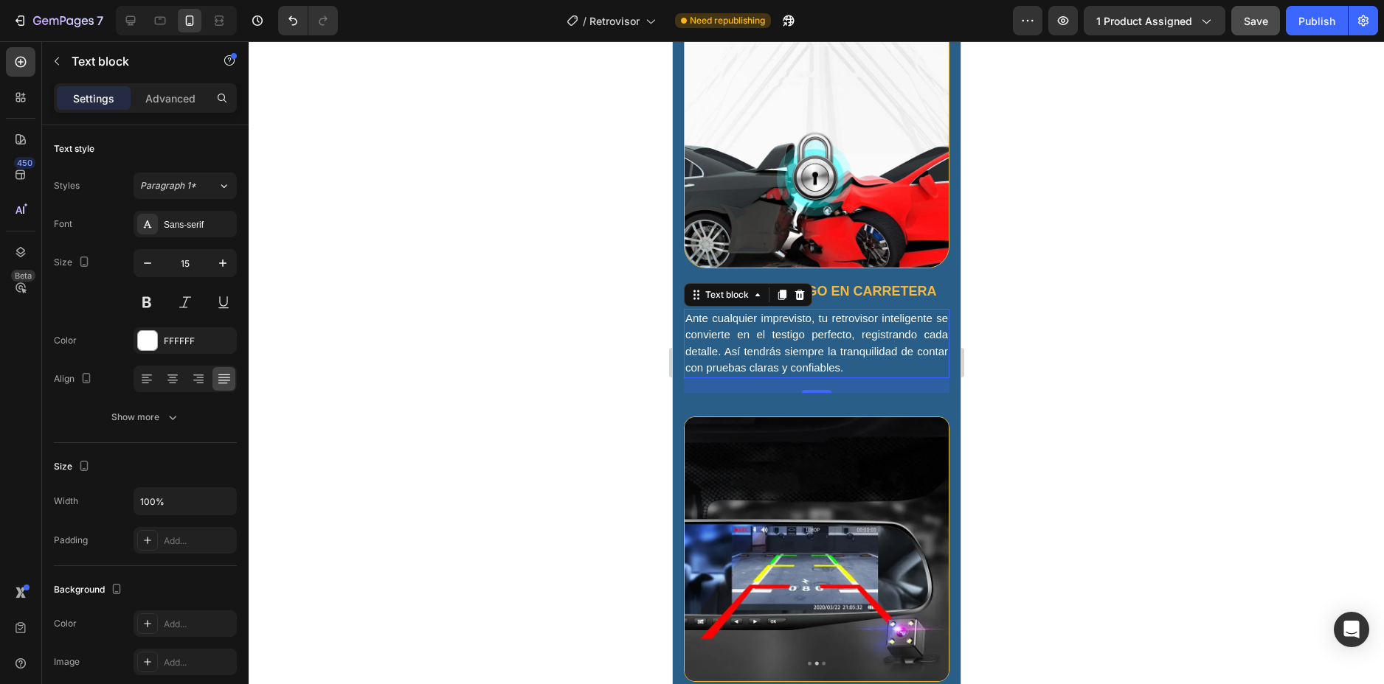
click at [1027, 288] on div at bounding box center [816, 362] width 1135 height 643
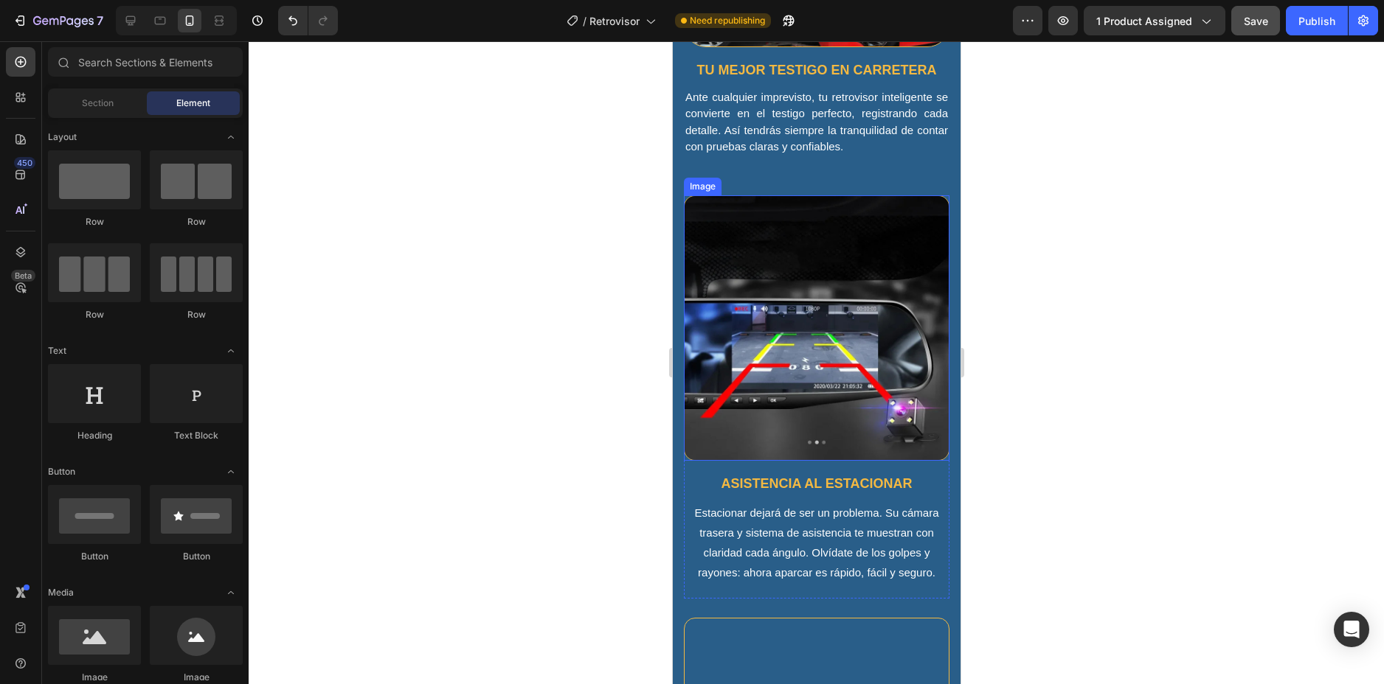
scroll to position [1696, 0]
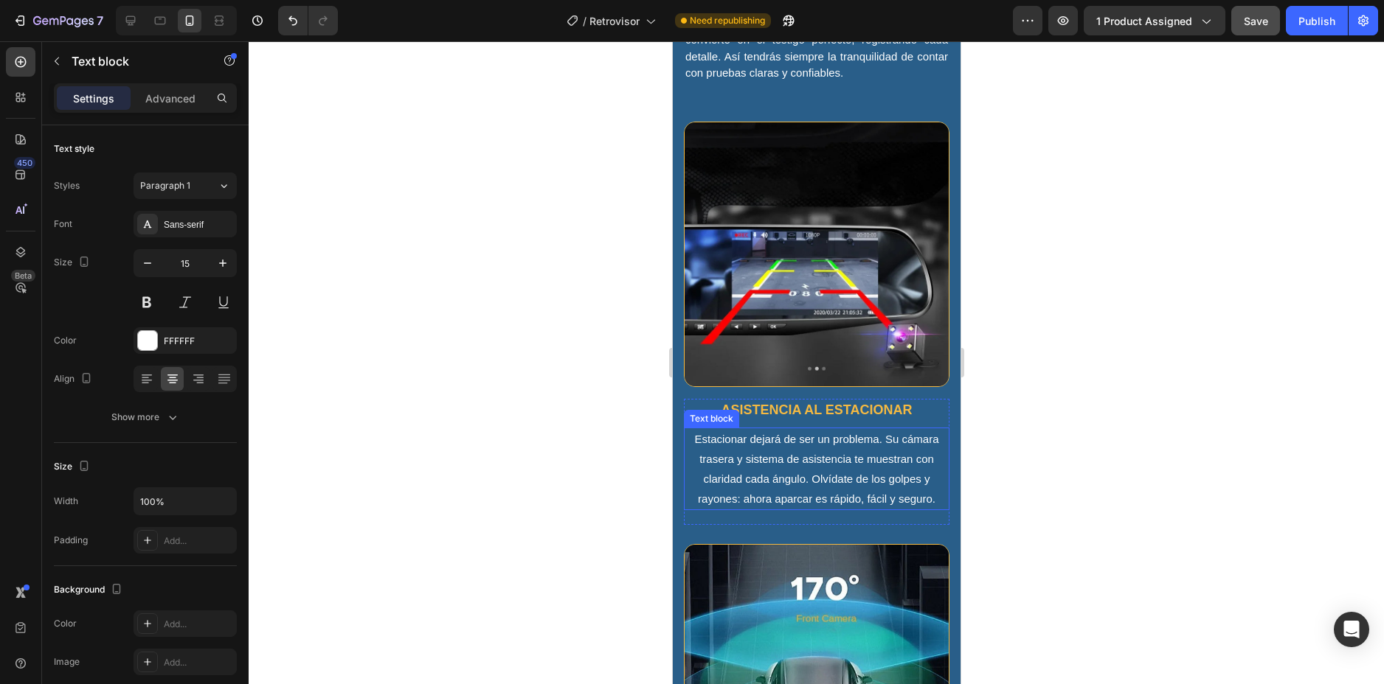
click at [802, 446] on p "Estacionar dejará de ser un problema. Su cámara trasera y sistema de asistencia…" at bounding box center [815, 469] width 263 height 80
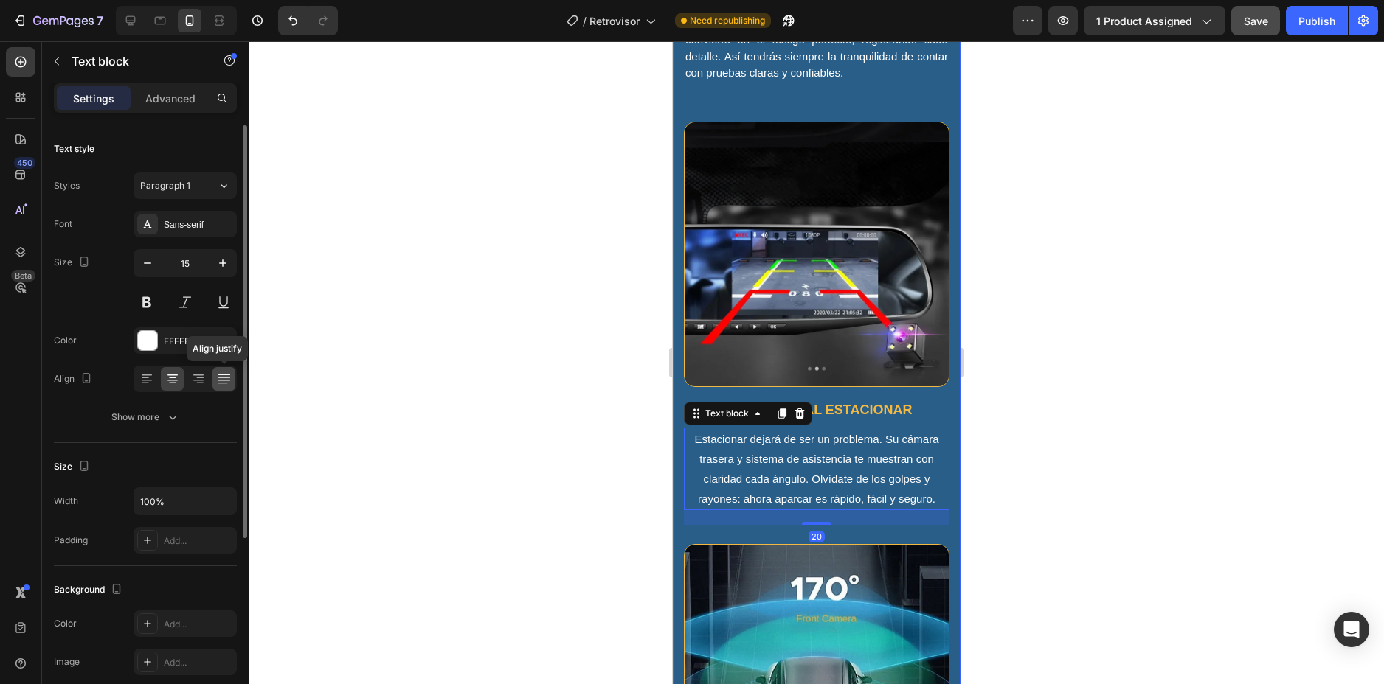
click at [229, 374] on icon at bounding box center [224, 379] width 15 height 15
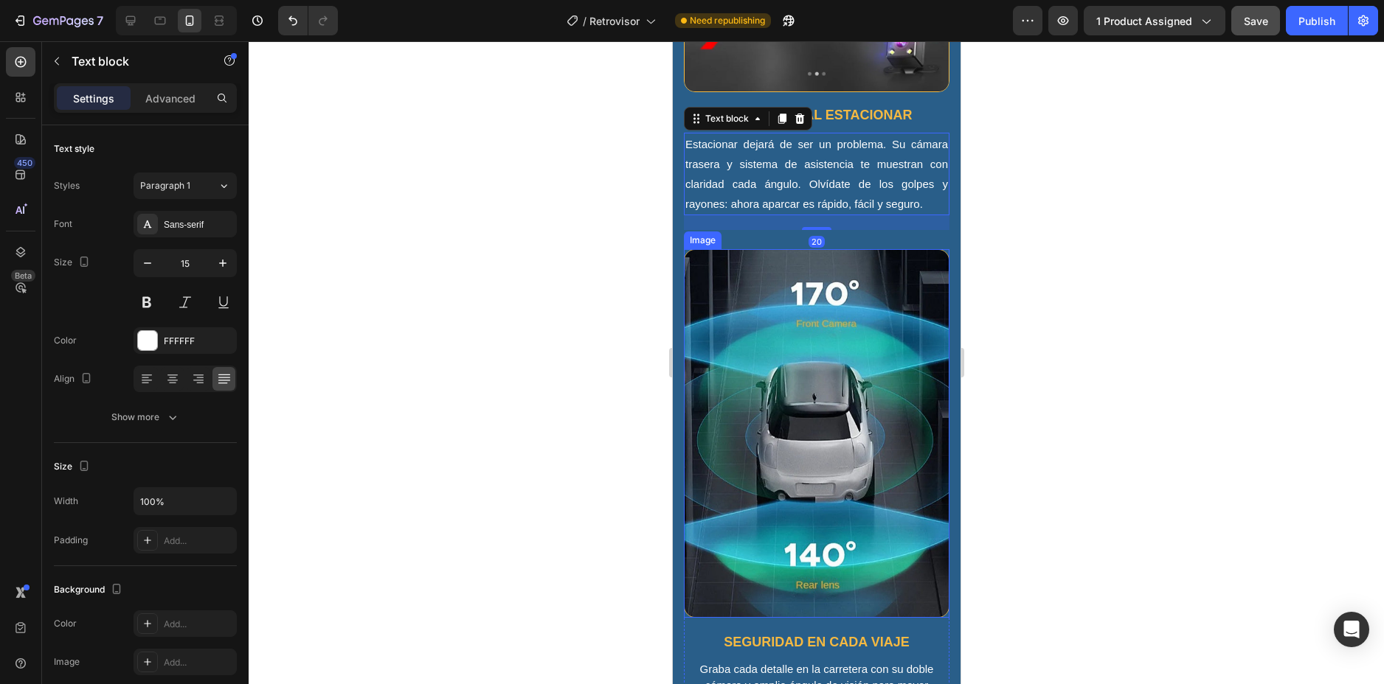
scroll to position [2213, 0]
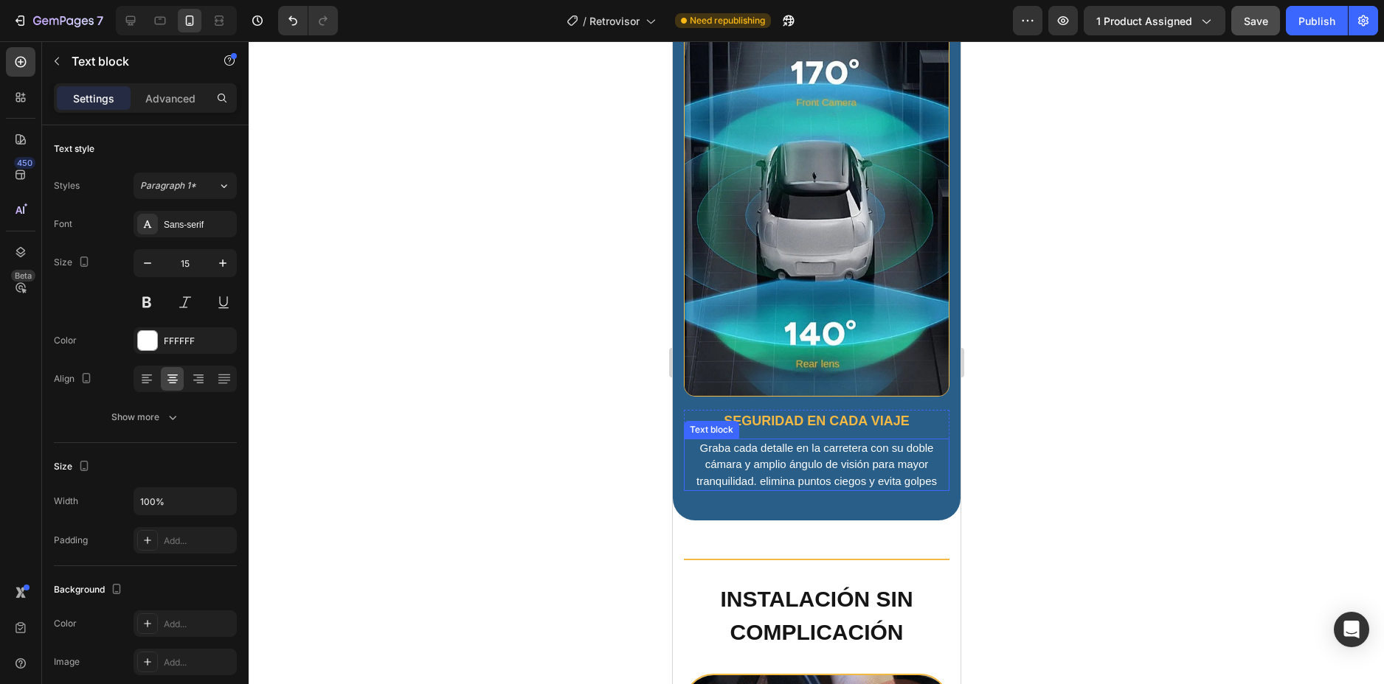
click at [783, 440] on p "Graba cada detalle en la carretera con su doble cámara y amplio ángulo de visió…" at bounding box center [815, 465] width 263 height 50
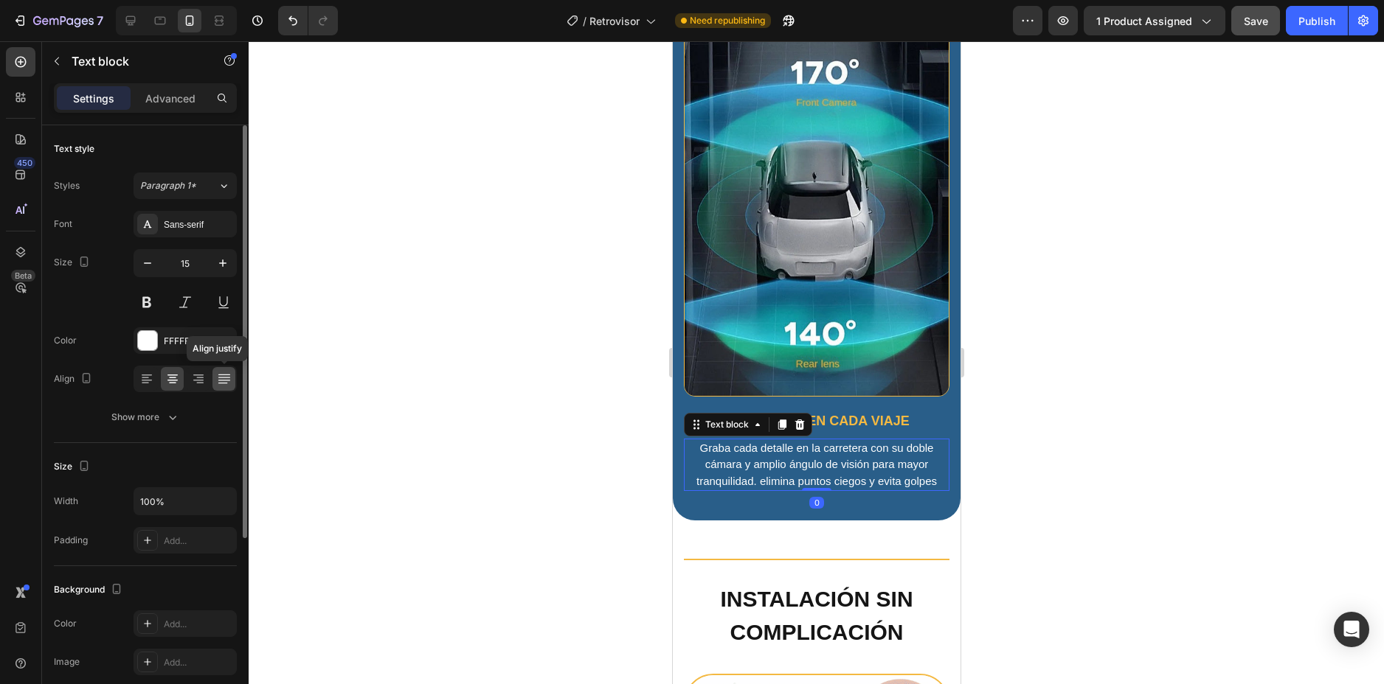
click at [230, 378] on icon at bounding box center [224, 379] width 15 height 15
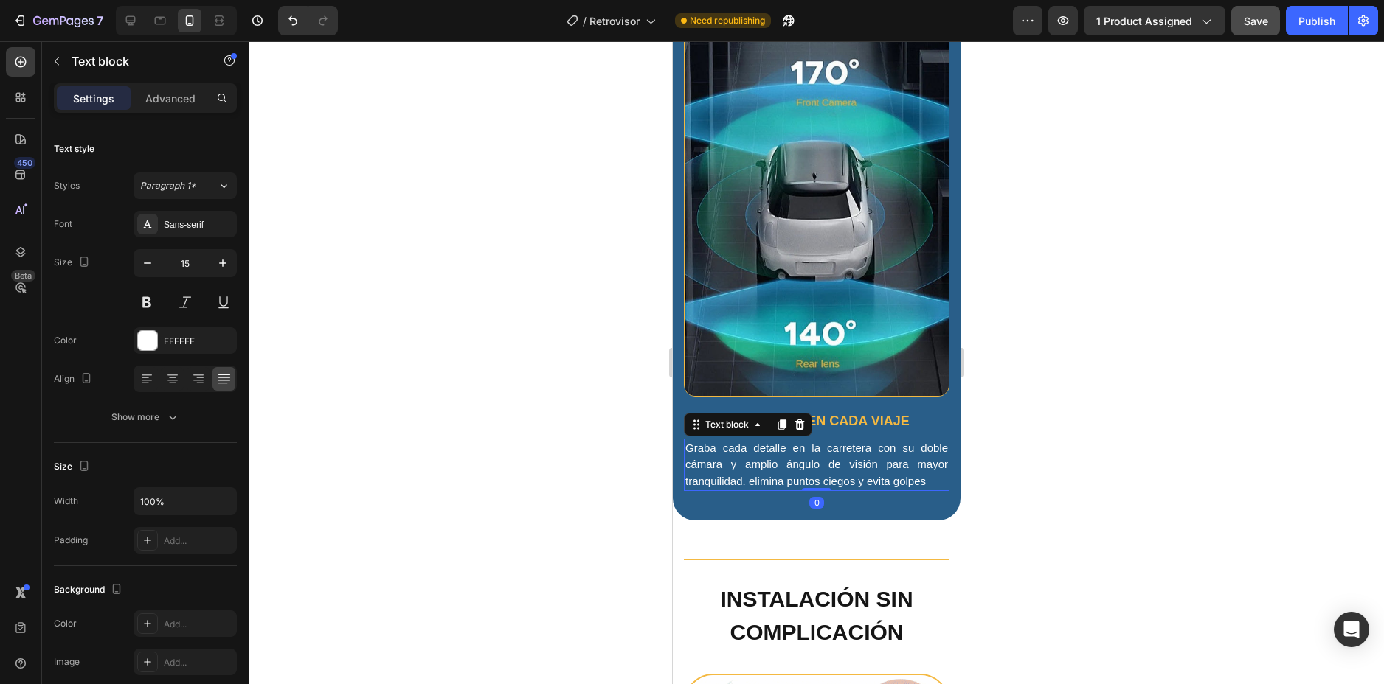
click at [1082, 302] on div at bounding box center [816, 362] width 1135 height 643
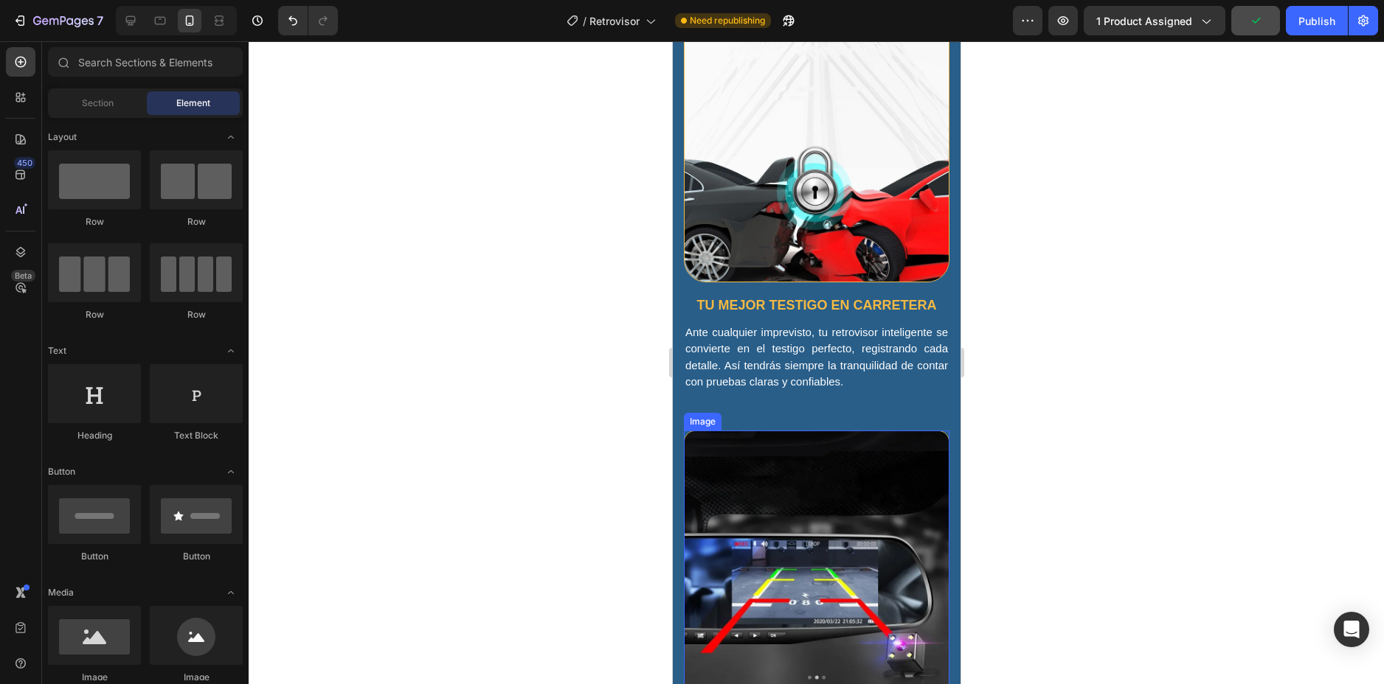
scroll to position [1180, 0]
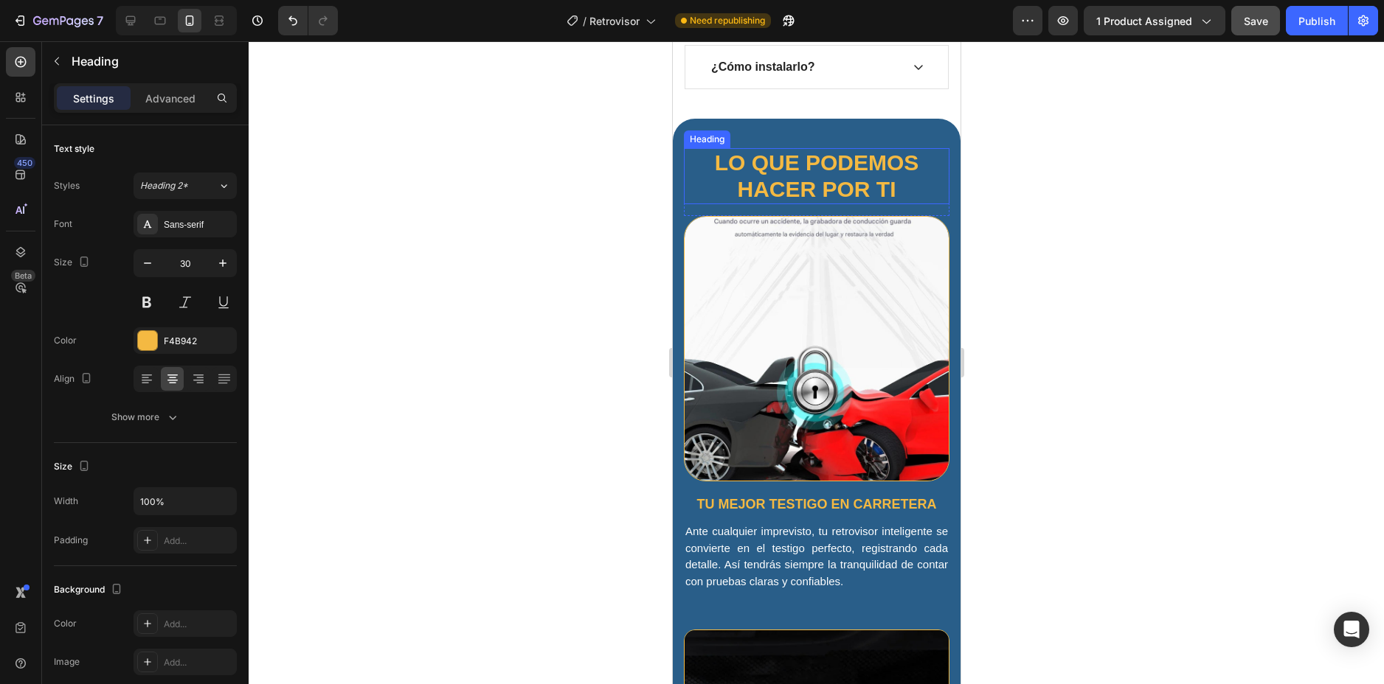
click at [808, 179] on h2 "Lo que podemos hacer por ti" at bounding box center [816, 176] width 266 height 56
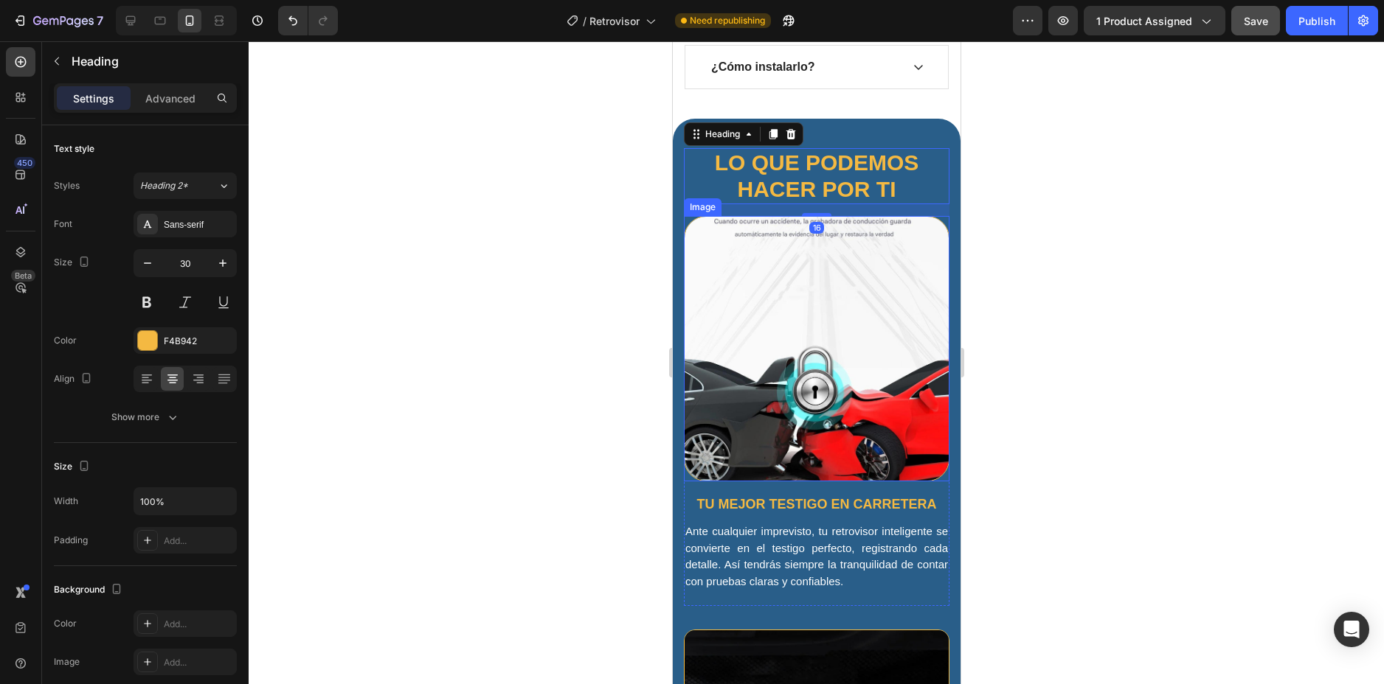
scroll to position [1401, 0]
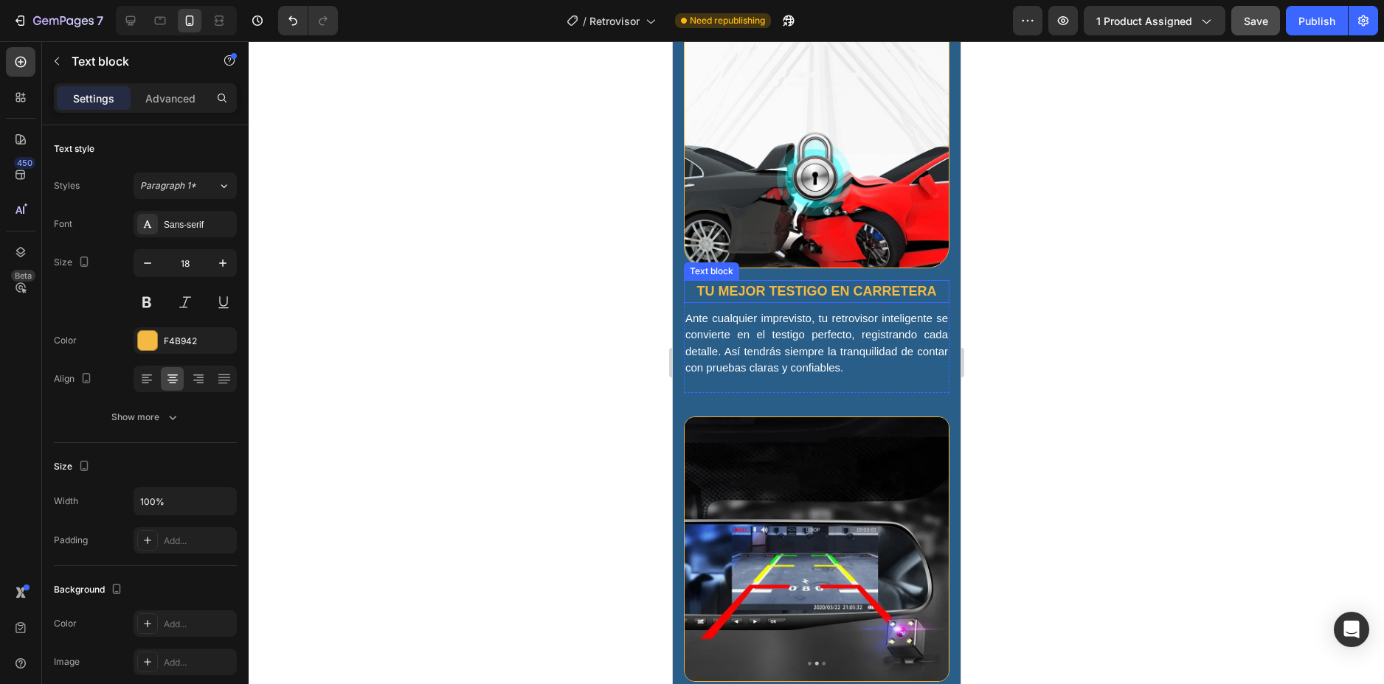
click at [761, 282] on p "Tu mejor testigo en carretera" at bounding box center [815, 292] width 263 height 20
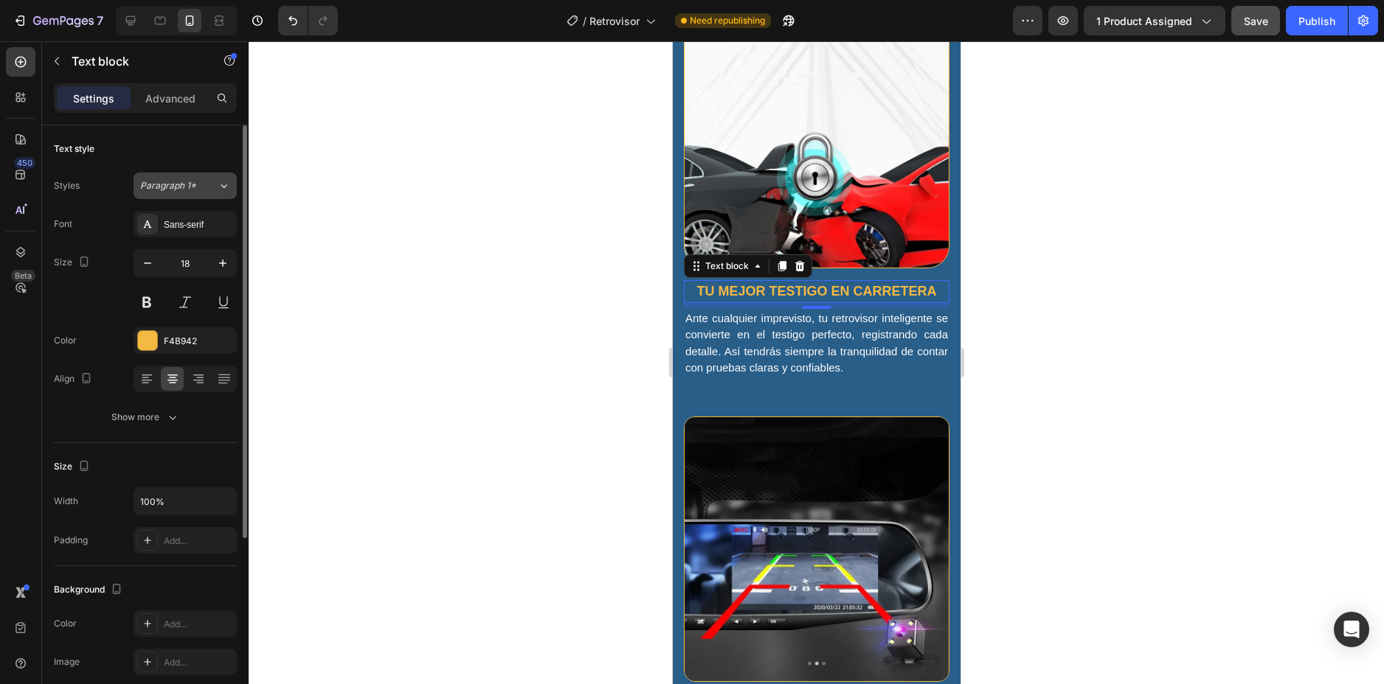
click at [166, 183] on span "Paragraph 1*" at bounding box center [168, 185] width 56 height 13
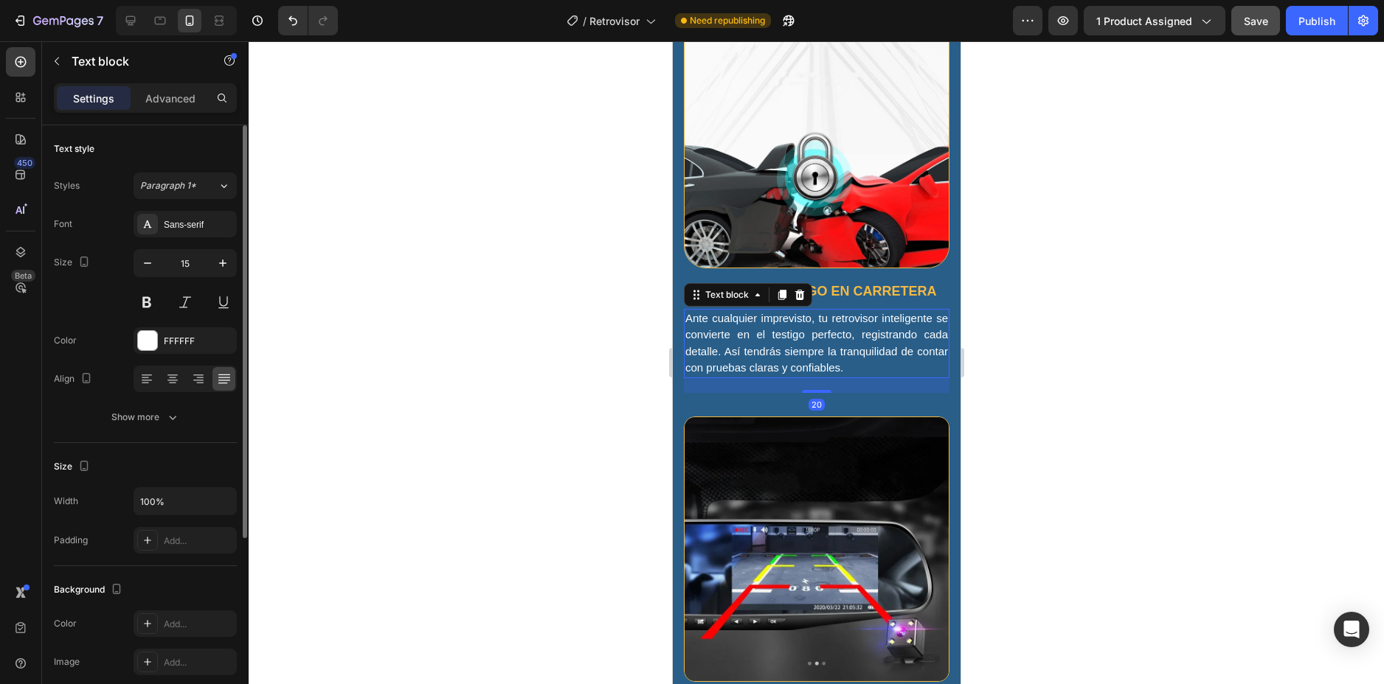
click at [724, 316] on p "Ante cualquier imprevisto, tu retrovisor inteligente se convierte en el testigo…" at bounding box center [815, 343] width 263 height 66
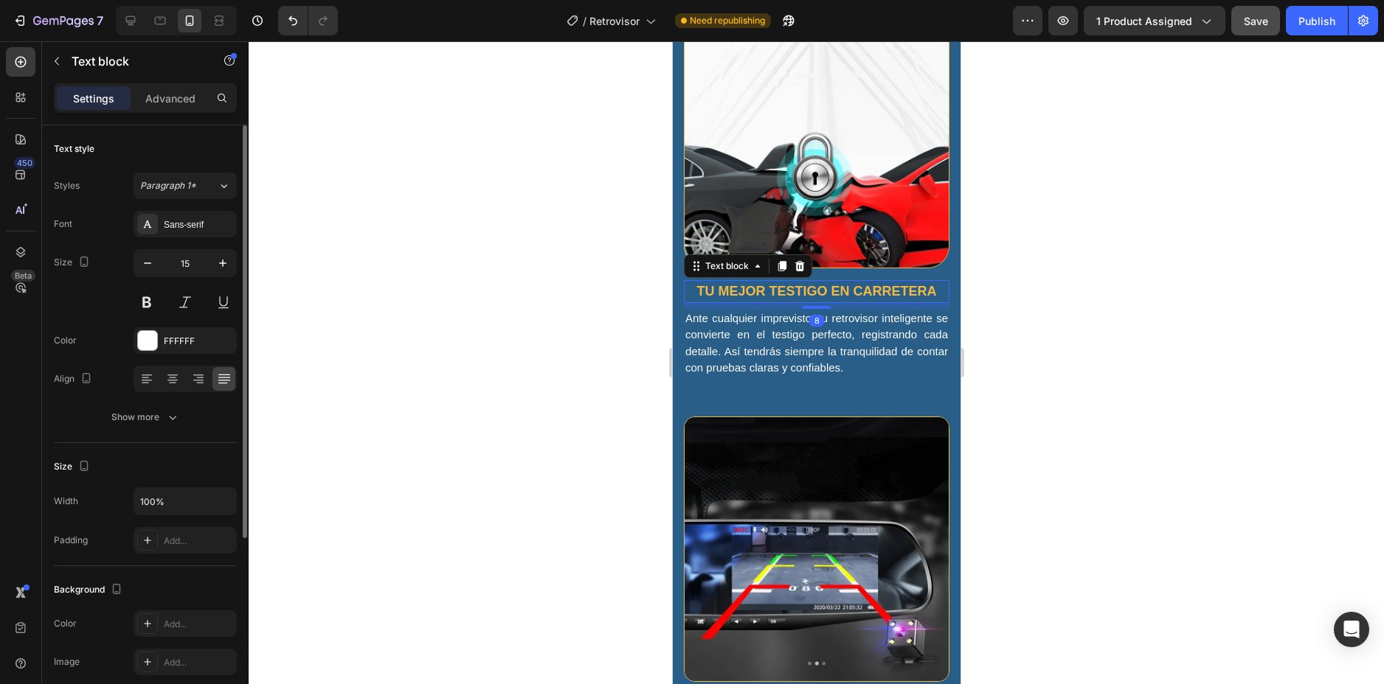
click at [889, 282] on p "Tu mejor testigo en carretera" at bounding box center [815, 292] width 263 height 20
click at [174, 191] on span "Paragraph 1*" at bounding box center [168, 185] width 56 height 13
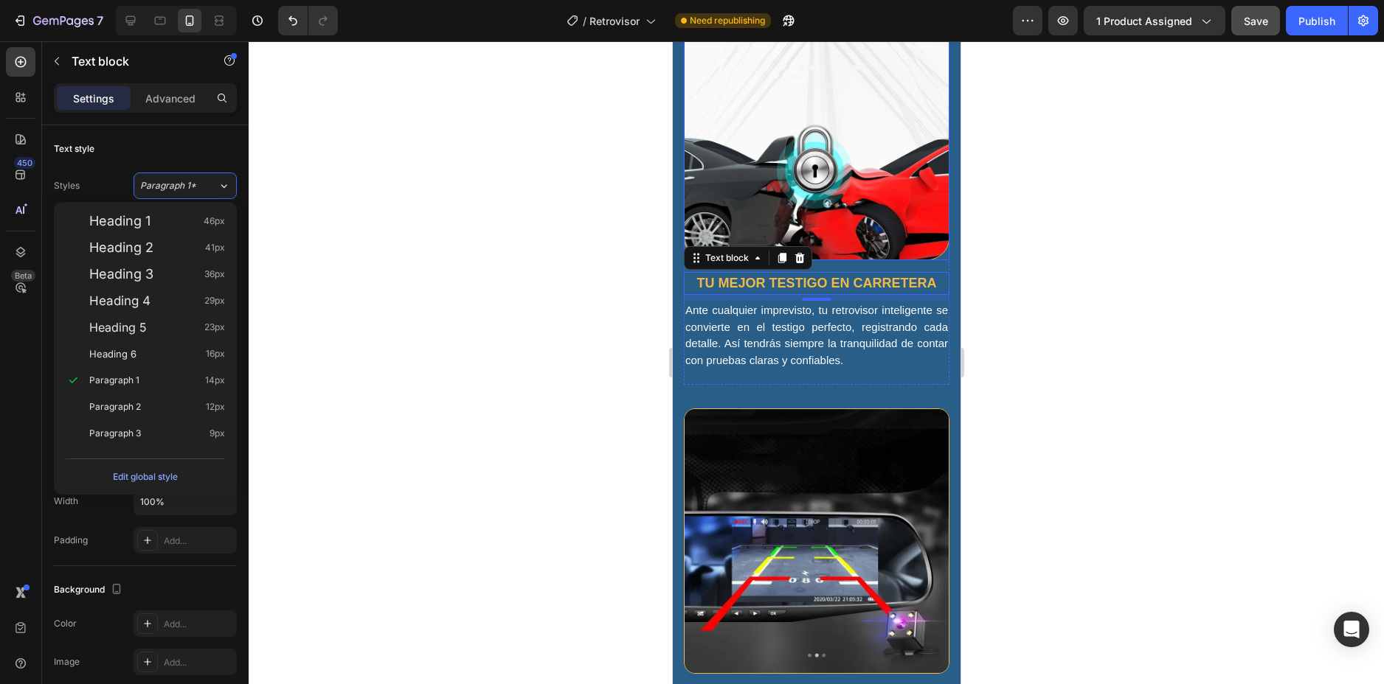
scroll to position [1148, 0]
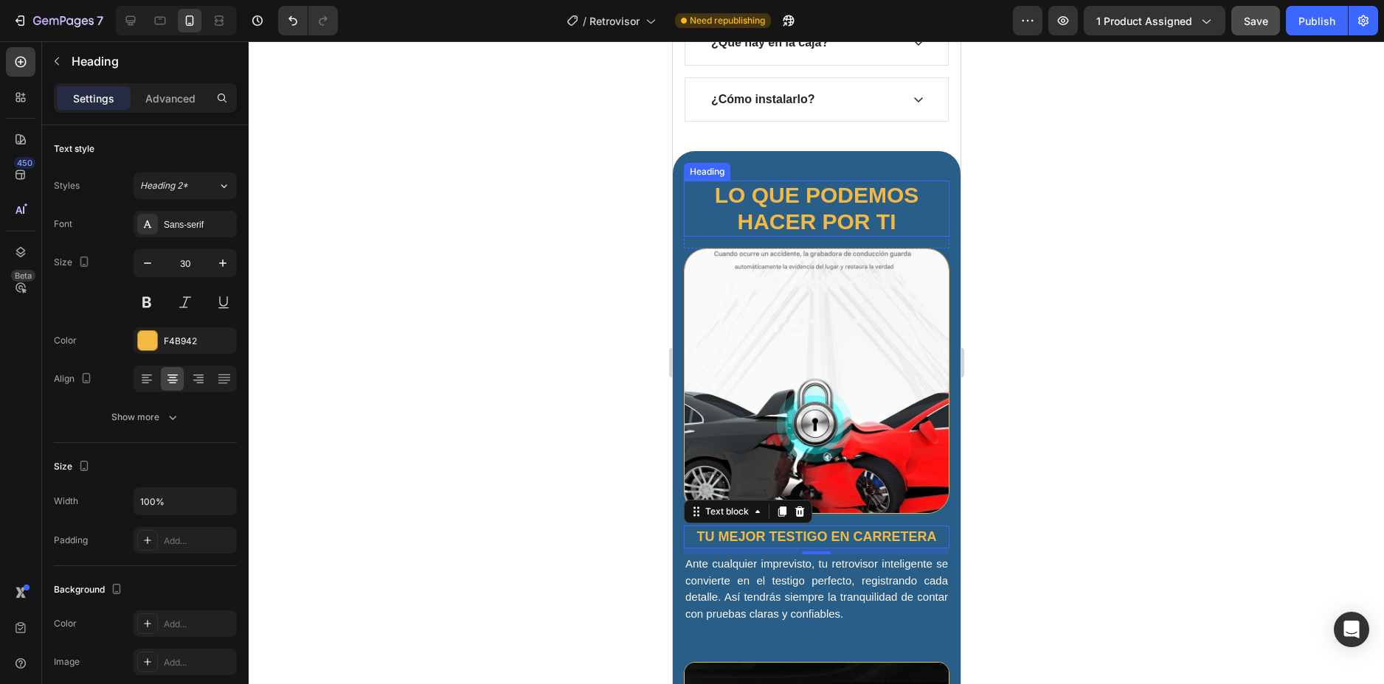
click at [799, 200] on h2 "Lo que podemos hacer por ti" at bounding box center [816, 209] width 266 height 56
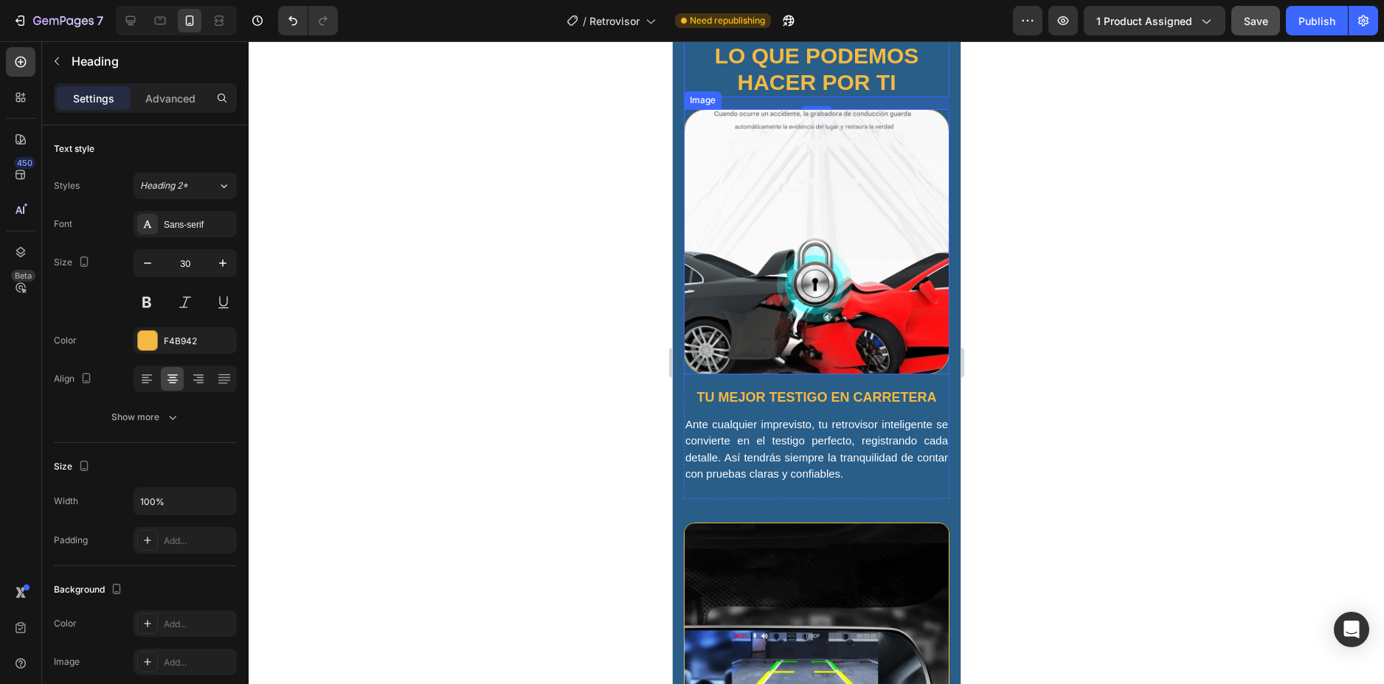
scroll to position [1369, 0]
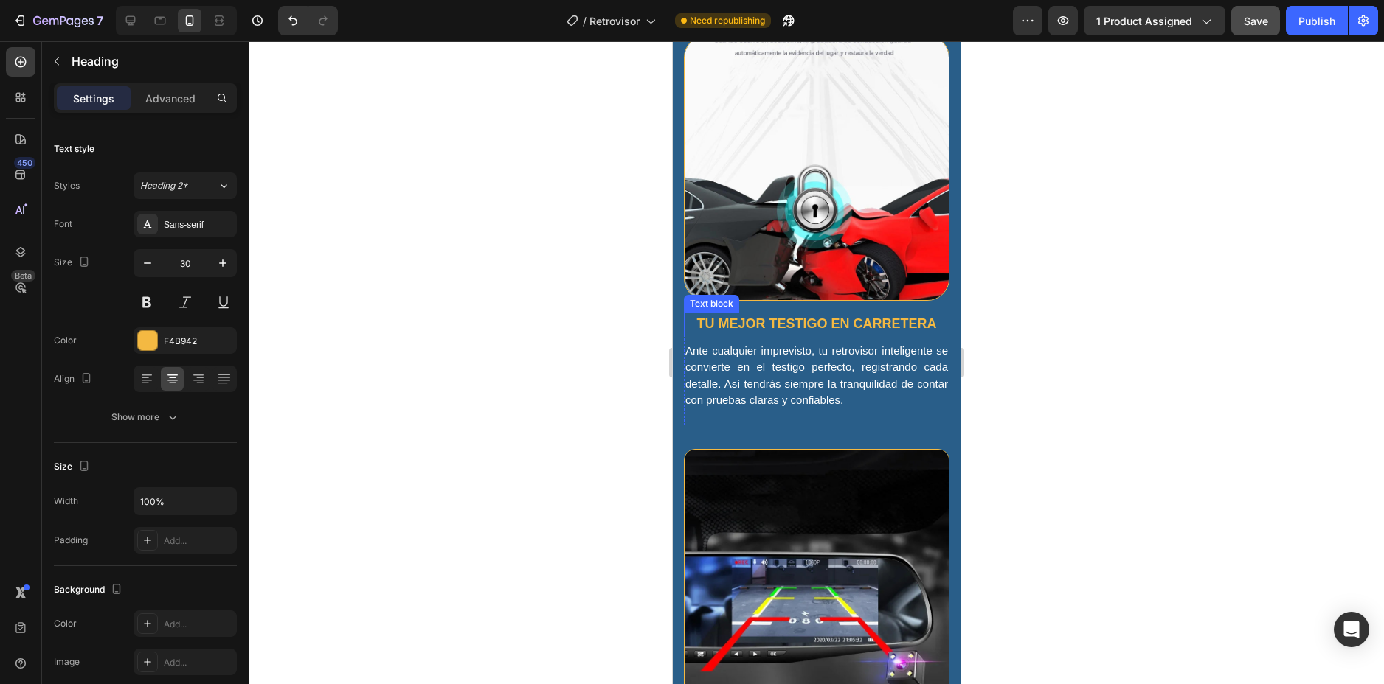
click at [766, 315] on p "Tu mejor testigo en carretera" at bounding box center [815, 324] width 263 height 20
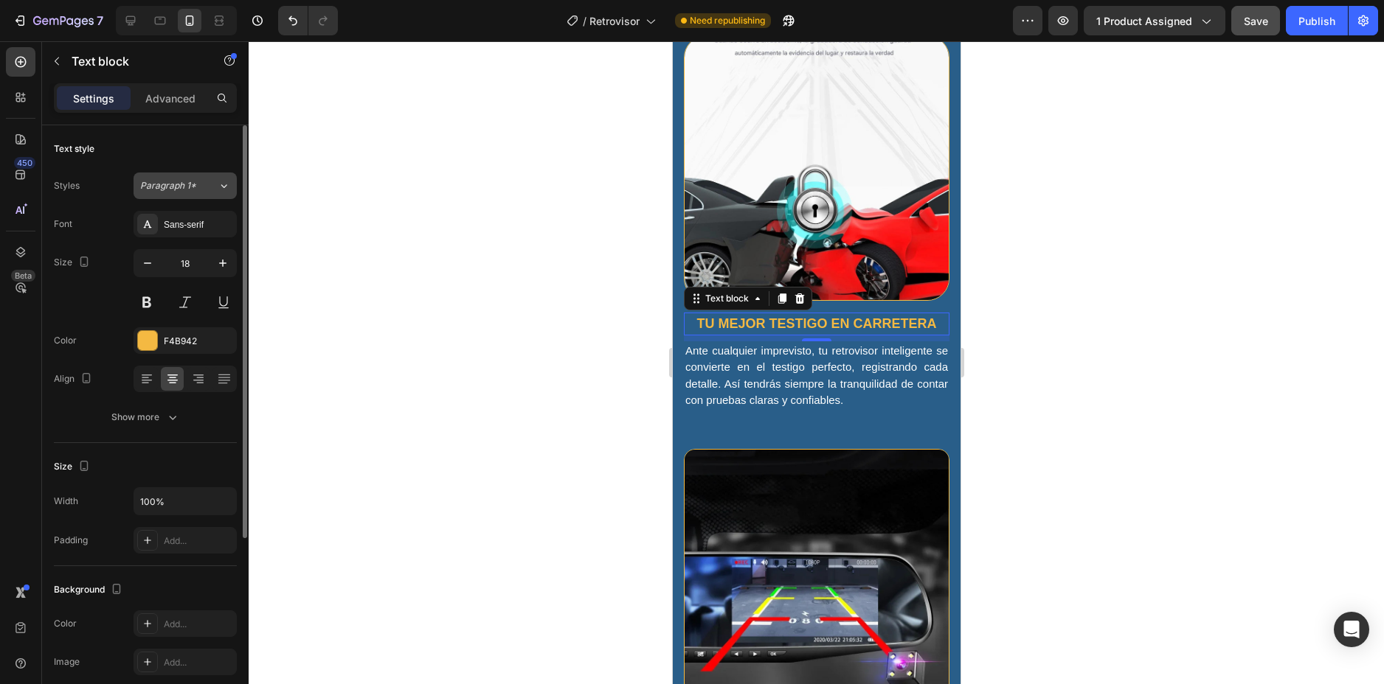
click at [182, 188] on span "Paragraph 1*" at bounding box center [168, 185] width 56 height 13
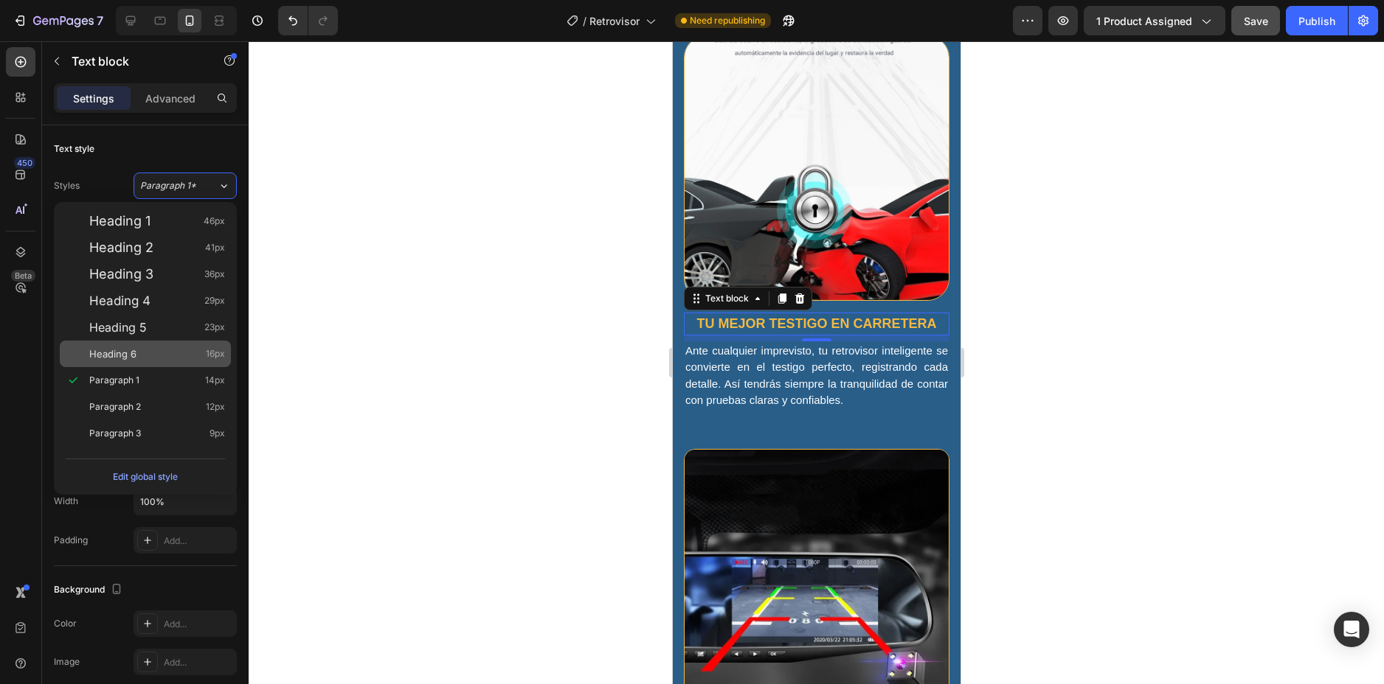
click at [190, 350] on div "Heading 6 16px" at bounding box center [157, 354] width 136 height 15
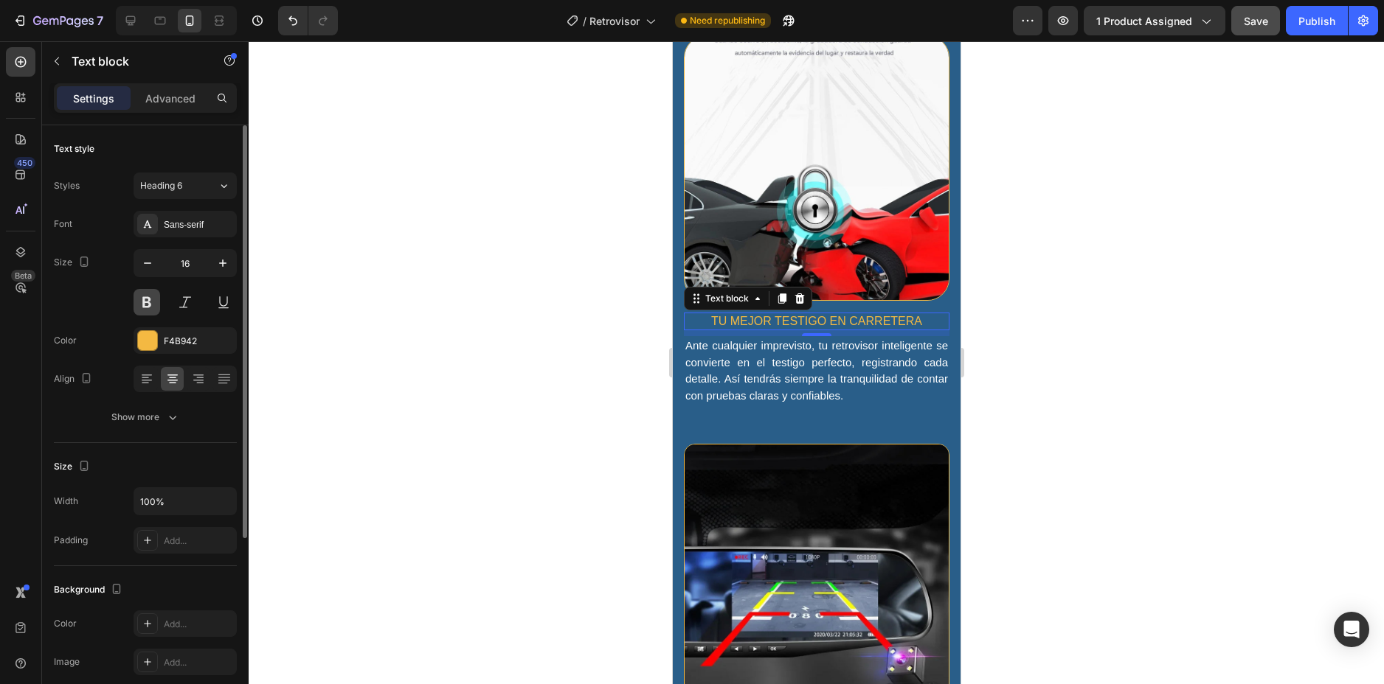
click at [143, 297] on button at bounding box center [146, 302] width 27 height 27
click at [220, 260] on icon "button" at bounding box center [222, 263] width 15 height 15
type input "18"
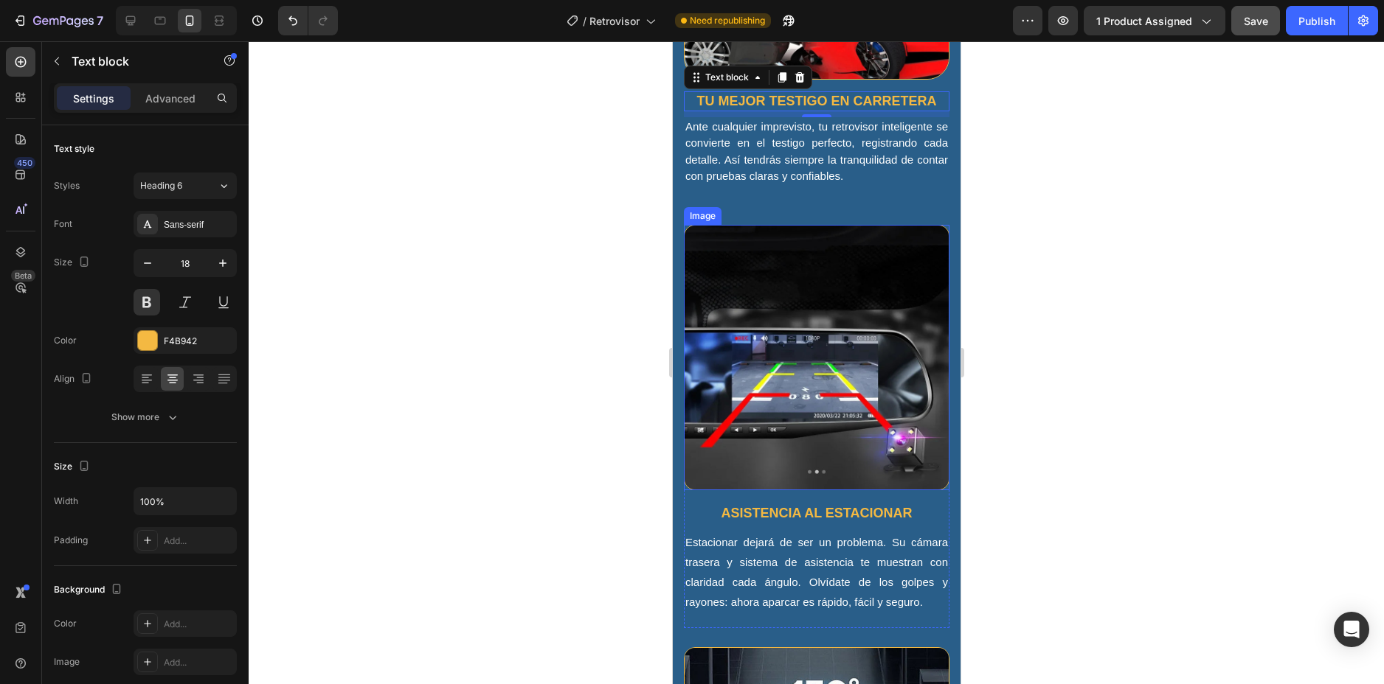
scroll to position [1738, 0]
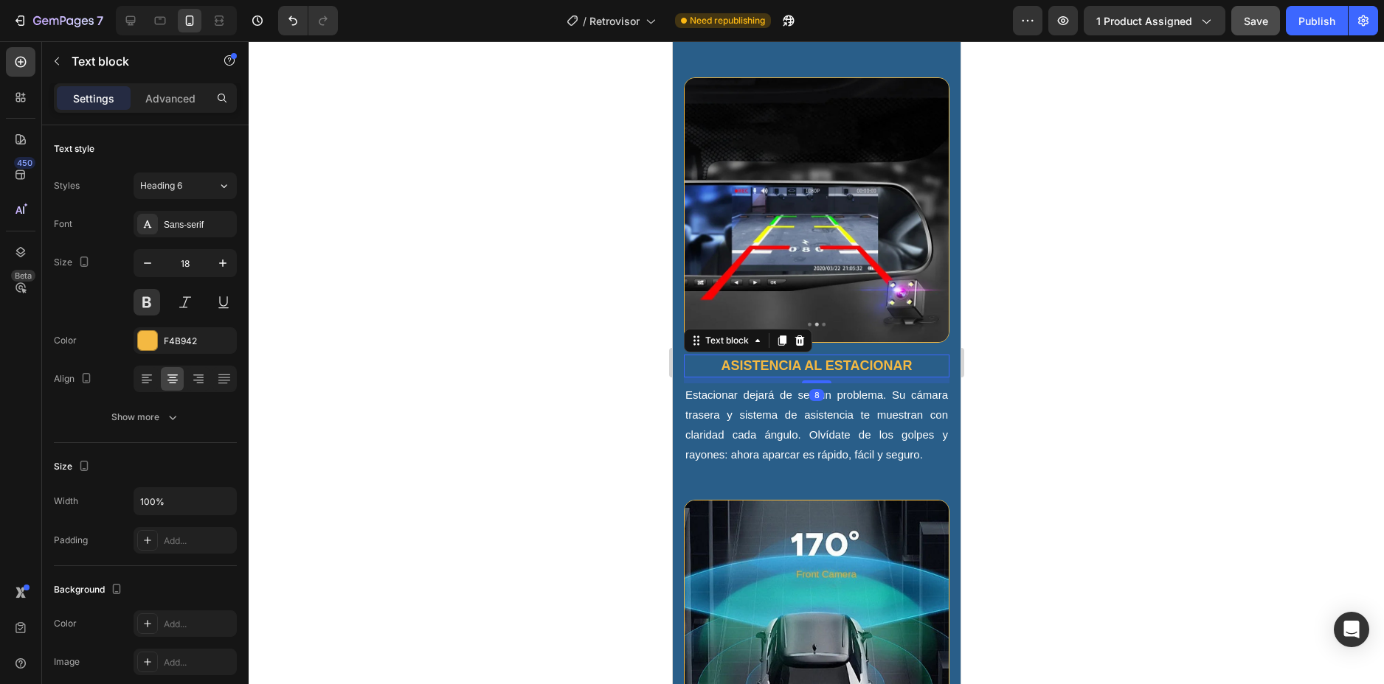
click at [818, 356] on p "Asistencia al estacionar" at bounding box center [815, 366] width 263 height 20
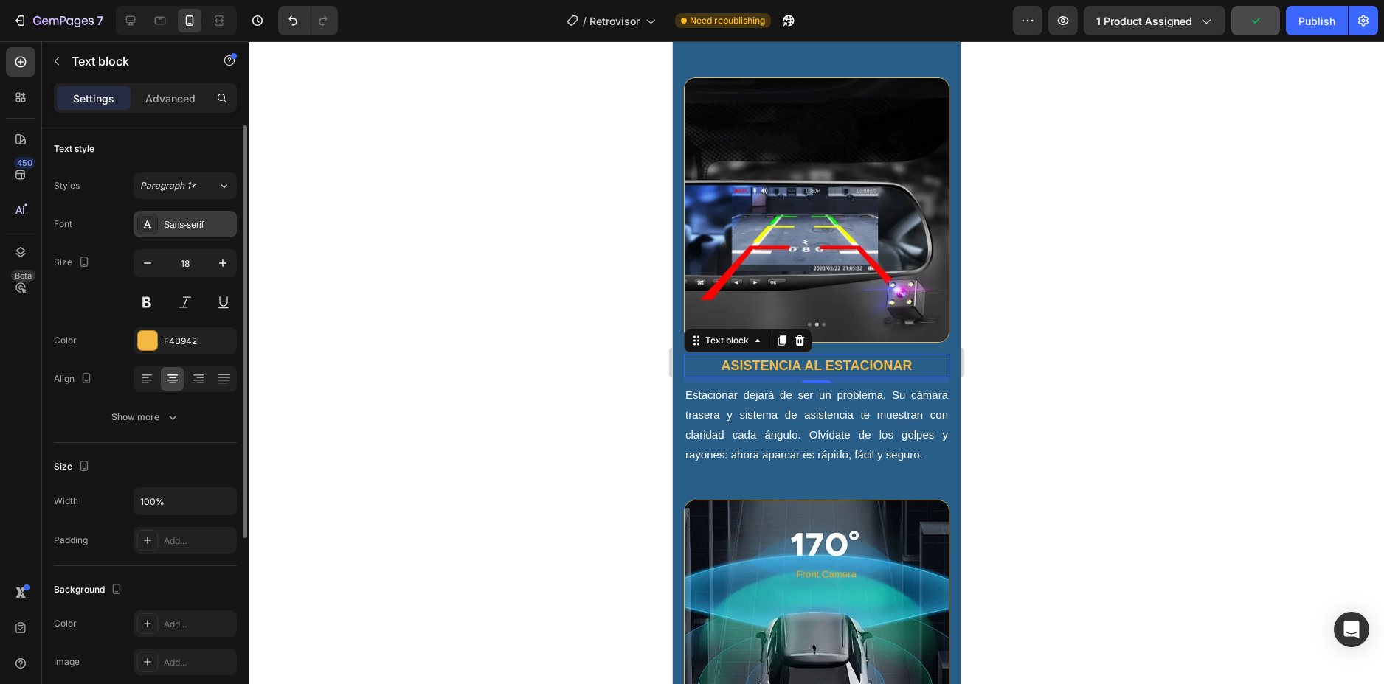
click at [191, 224] on div "Sans-serif" at bounding box center [198, 224] width 69 height 13
click at [174, 189] on span "Paragraph 1*" at bounding box center [168, 185] width 56 height 13
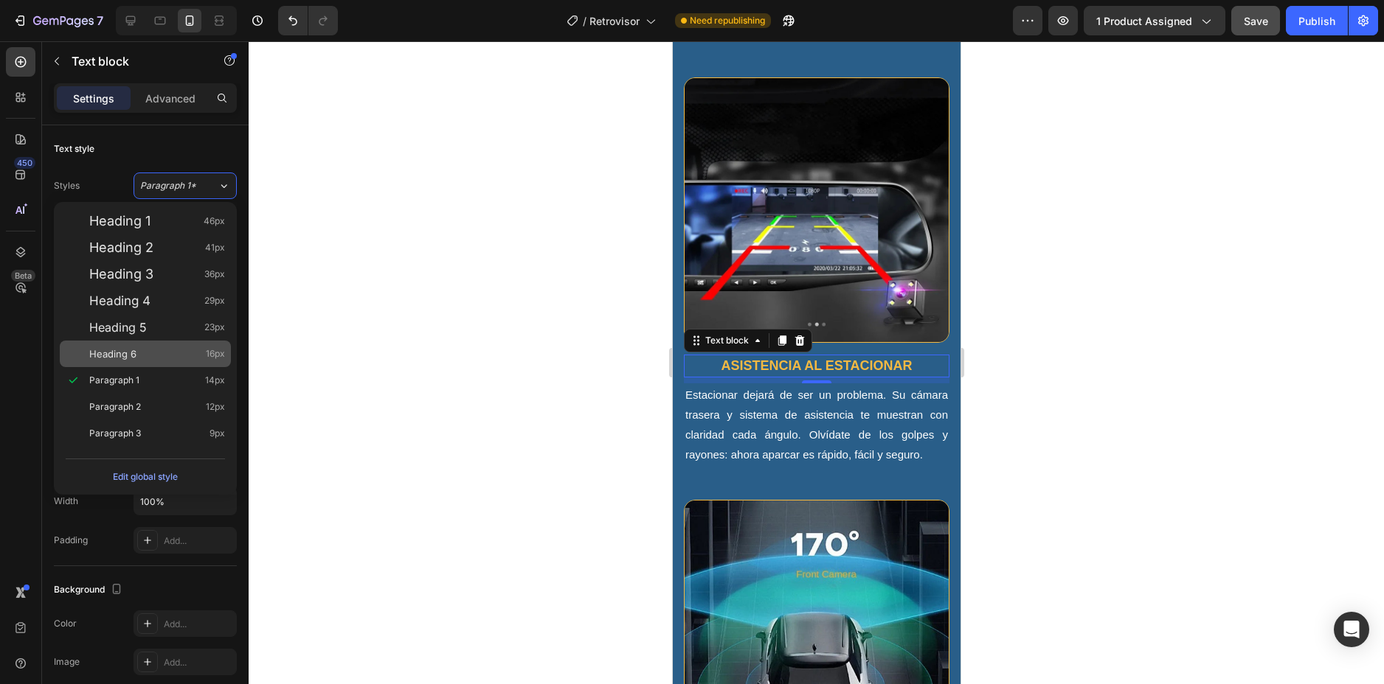
click at [184, 362] on div "Heading 6 16px" at bounding box center [145, 354] width 171 height 27
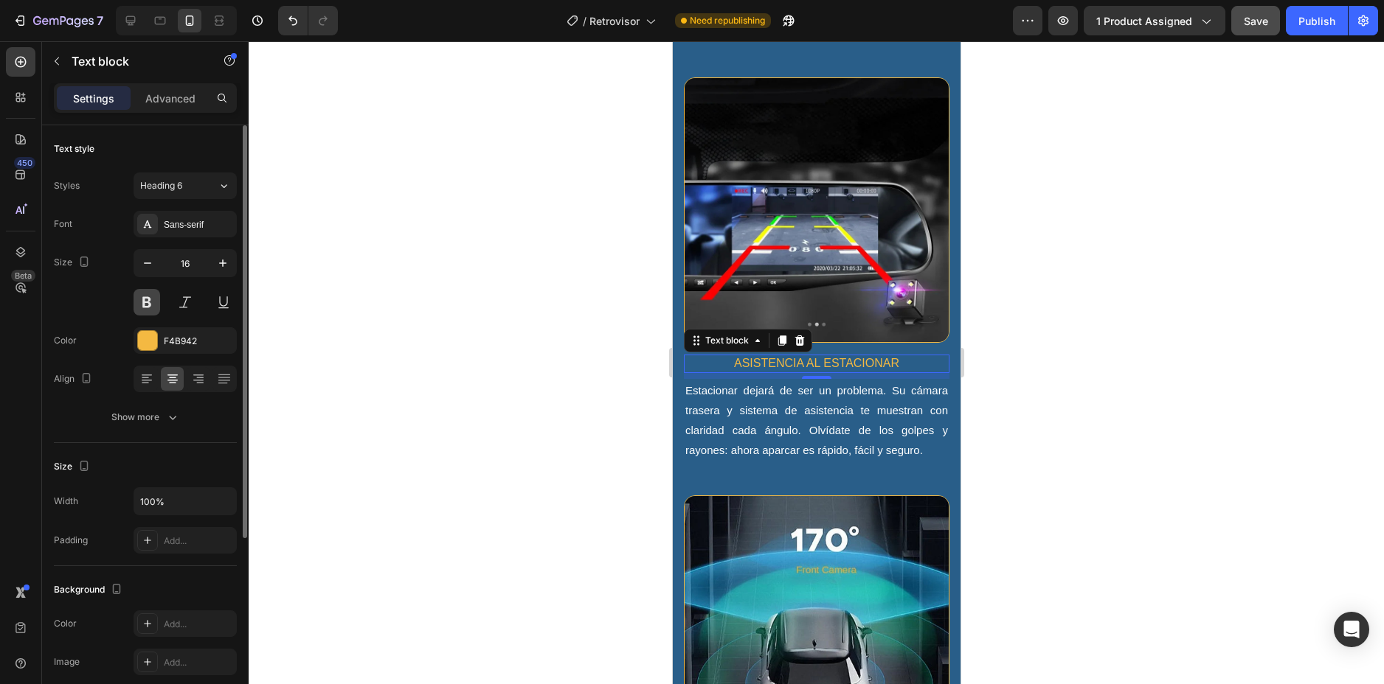
click at [149, 299] on button at bounding box center [146, 302] width 27 height 27
click at [217, 267] on icon "button" at bounding box center [222, 263] width 15 height 15
type input "18"
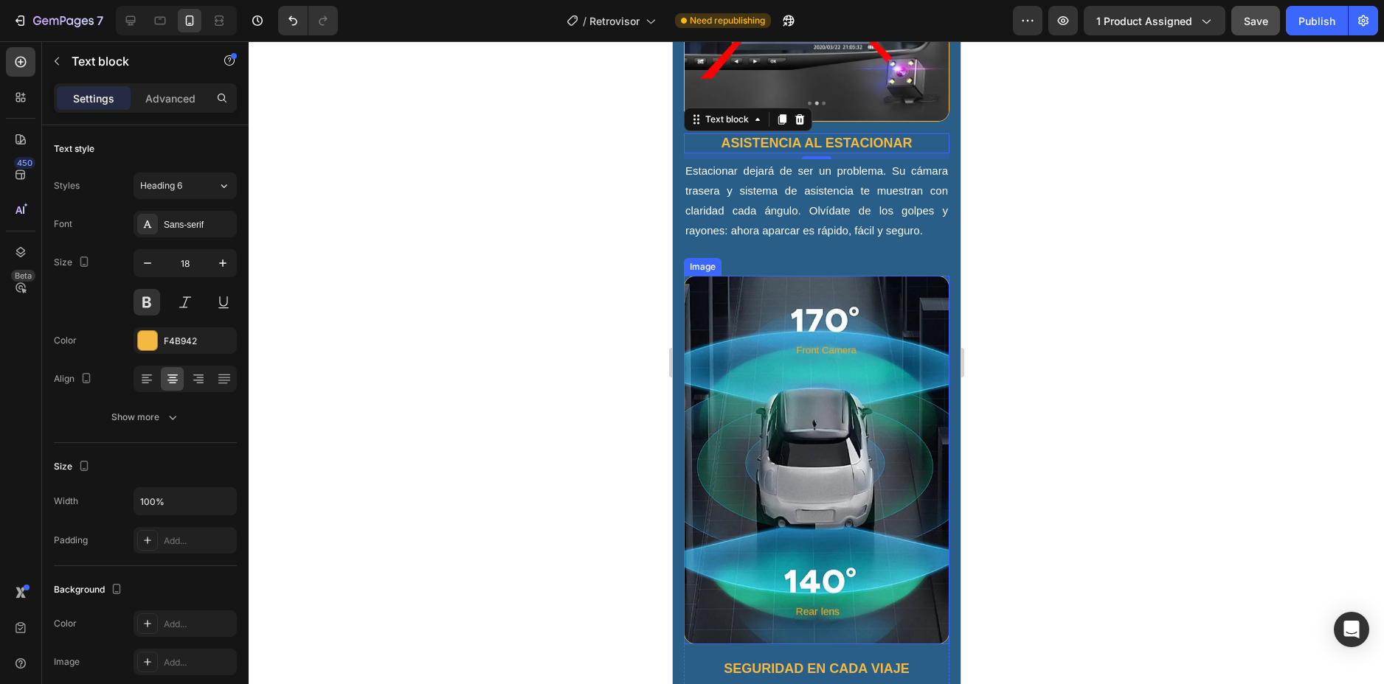
scroll to position [2106, 0]
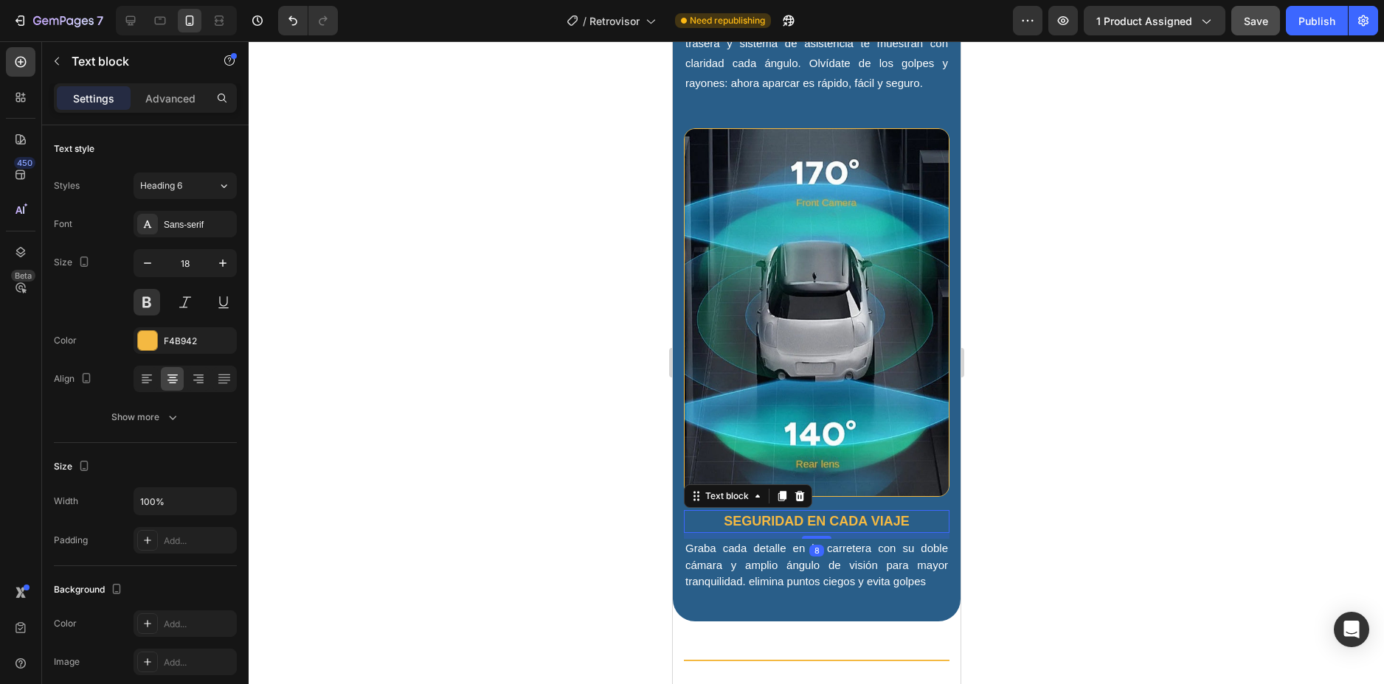
click at [828, 512] on p "Seguridad en cada viaje" at bounding box center [815, 522] width 263 height 20
click at [147, 303] on button at bounding box center [146, 302] width 27 height 27
click at [140, 298] on button at bounding box center [146, 302] width 27 height 27
click at [149, 302] on button at bounding box center [146, 302] width 27 height 27
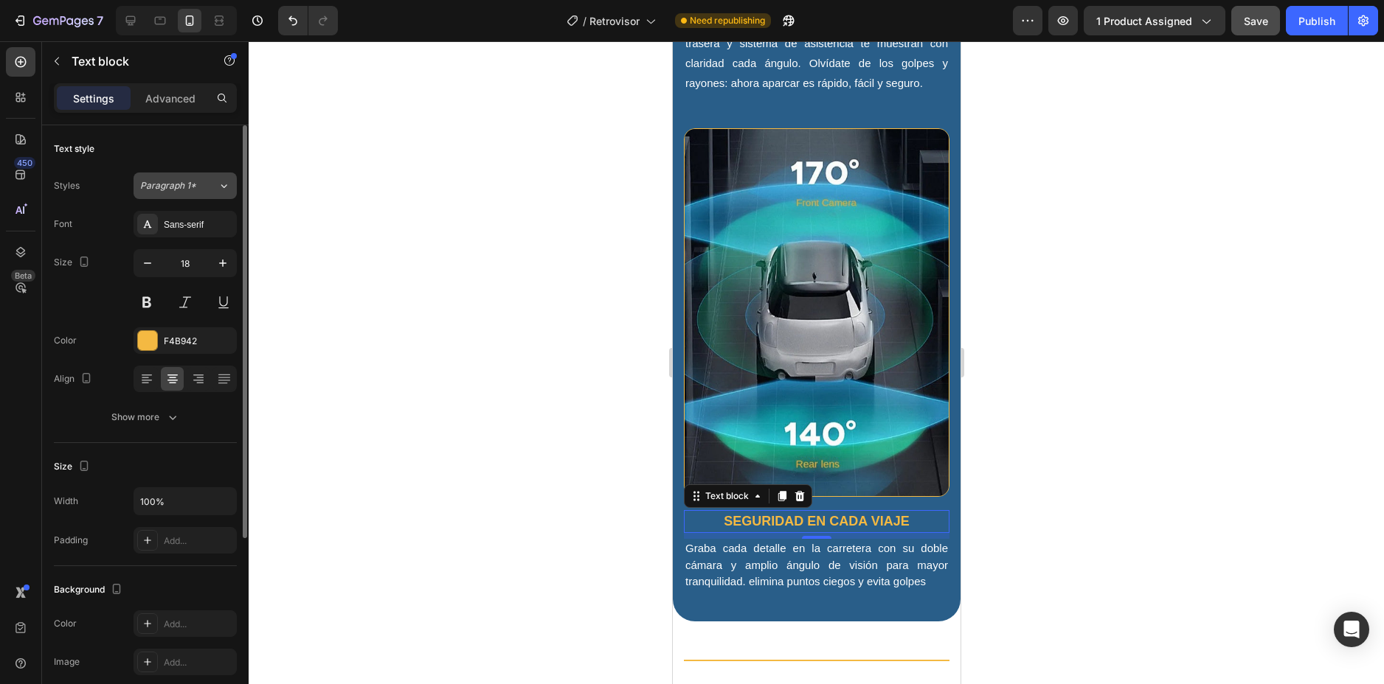
click at [183, 189] on span "Paragraph 1*" at bounding box center [168, 185] width 56 height 13
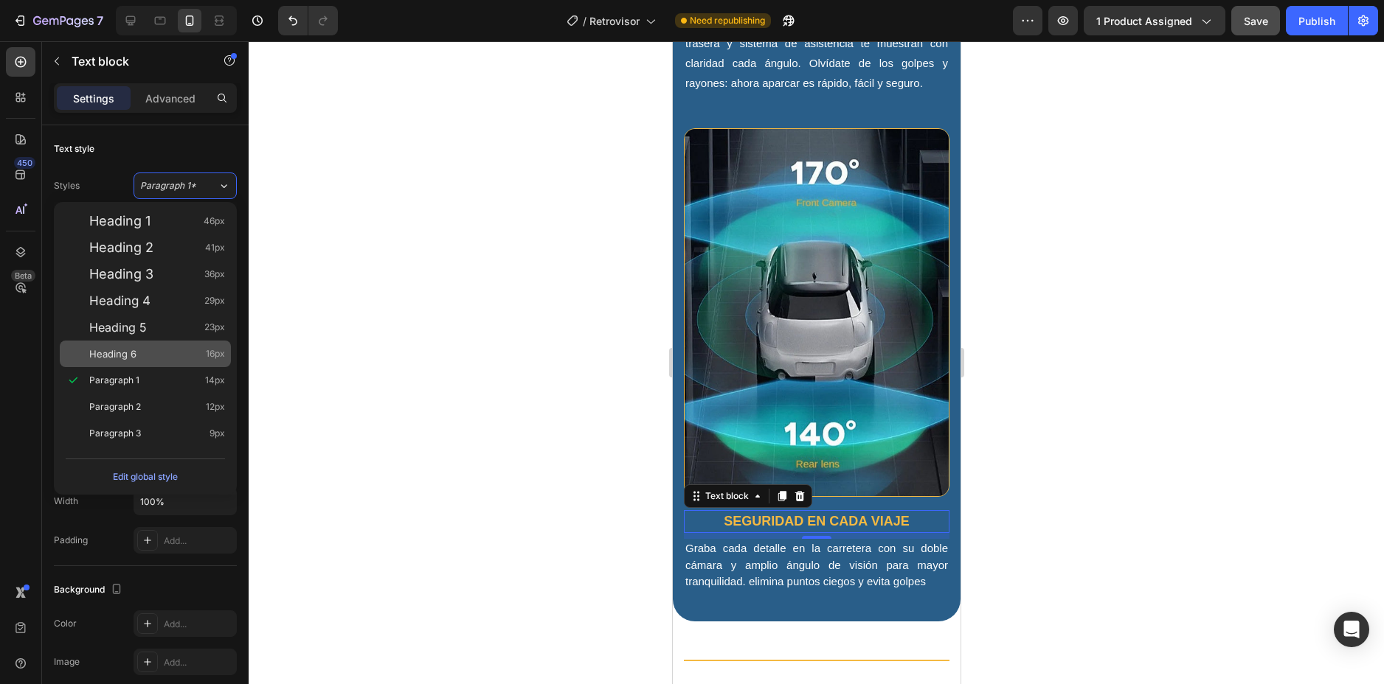
click at [165, 344] on div "Heading 6 16px" at bounding box center [145, 354] width 171 height 27
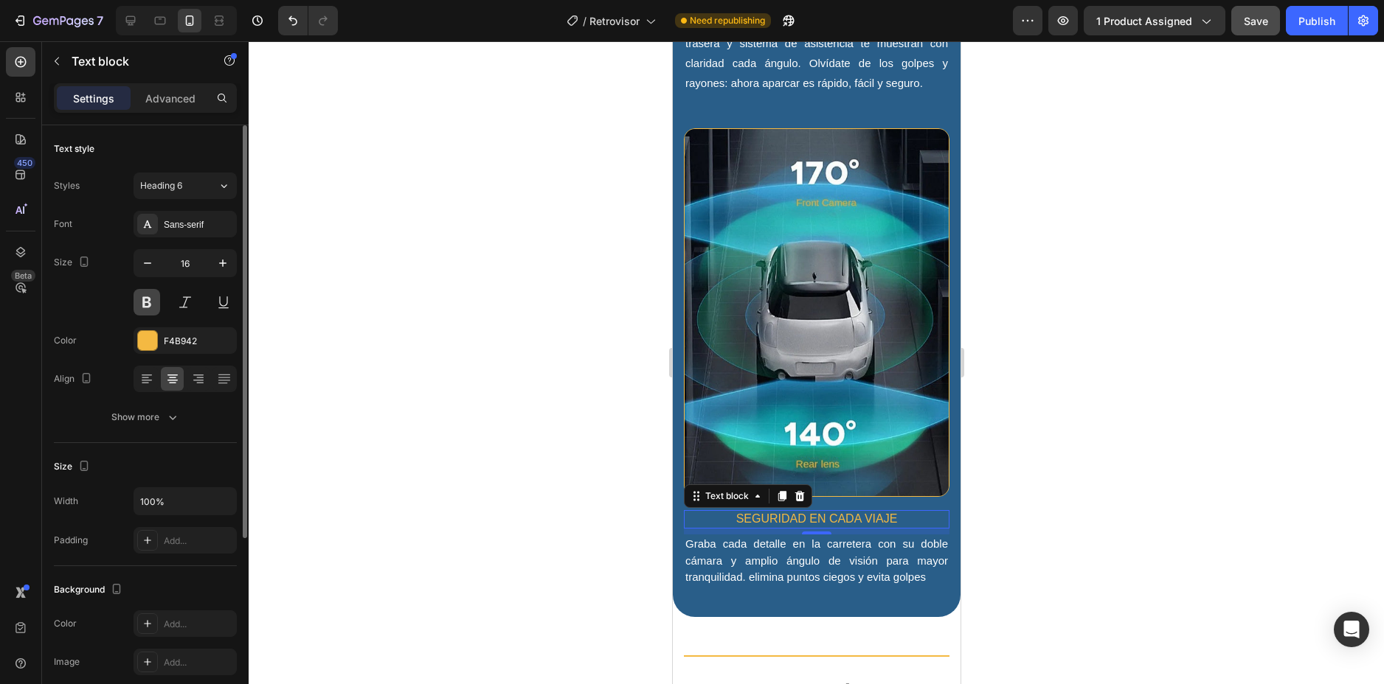
click at [147, 303] on button at bounding box center [146, 302] width 27 height 27
click at [213, 260] on button "button" at bounding box center [222, 263] width 27 height 27
type input "18"
click at [830, 538] on p "Graba cada detalle en la carretera con su doble cámara y amplio ángulo de visió…" at bounding box center [815, 563] width 263 height 50
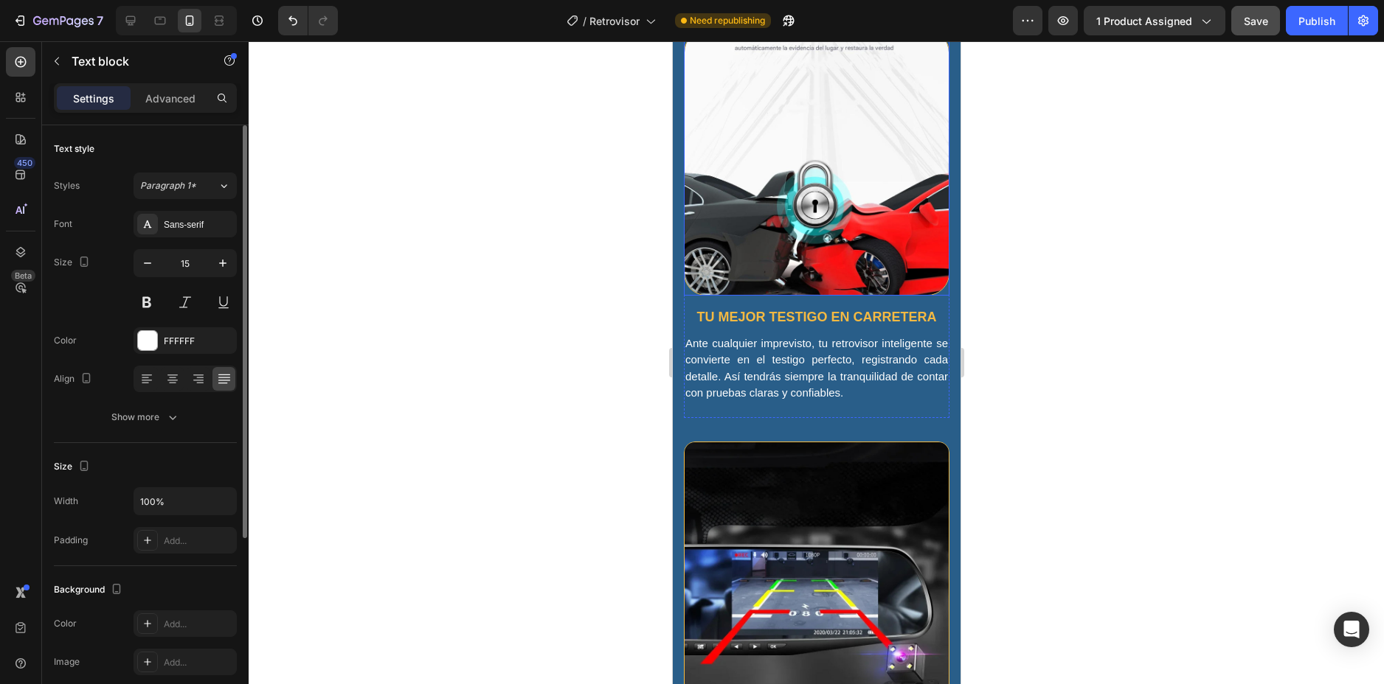
scroll to position [691, 0]
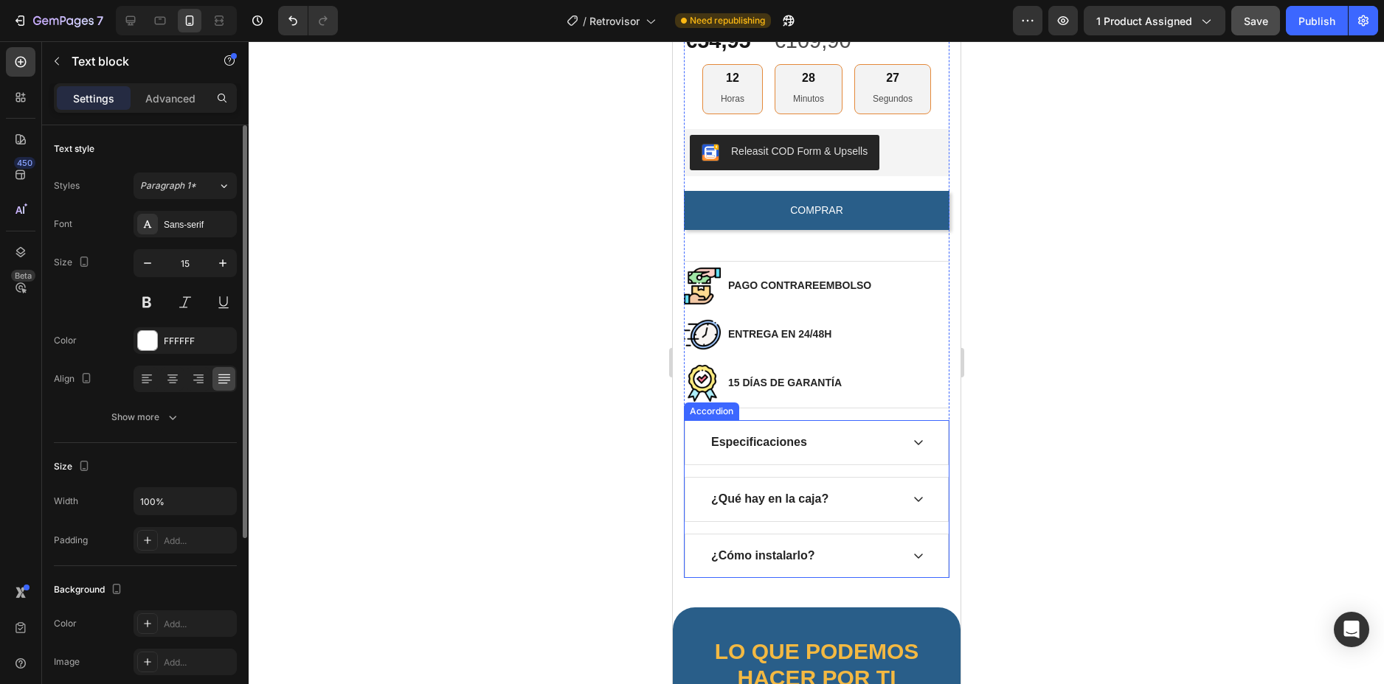
click at [834, 449] on div "Especificaciones" at bounding box center [804, 443] width 192 height 20
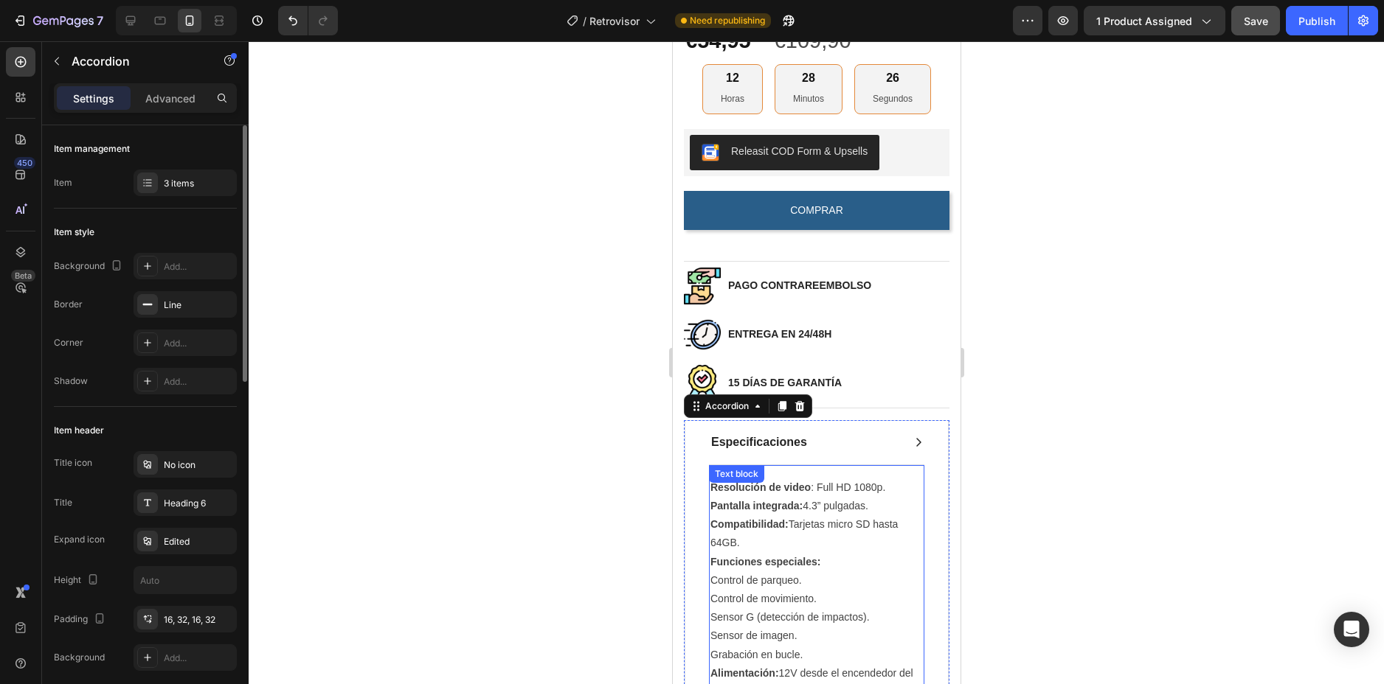
click at [816, 518] on p "Resolución de video : Full HD 1080p. Pantalla integrada: 4.3” pulgadas. Compati…" at bounding box center [816, 525] width 212 height 93
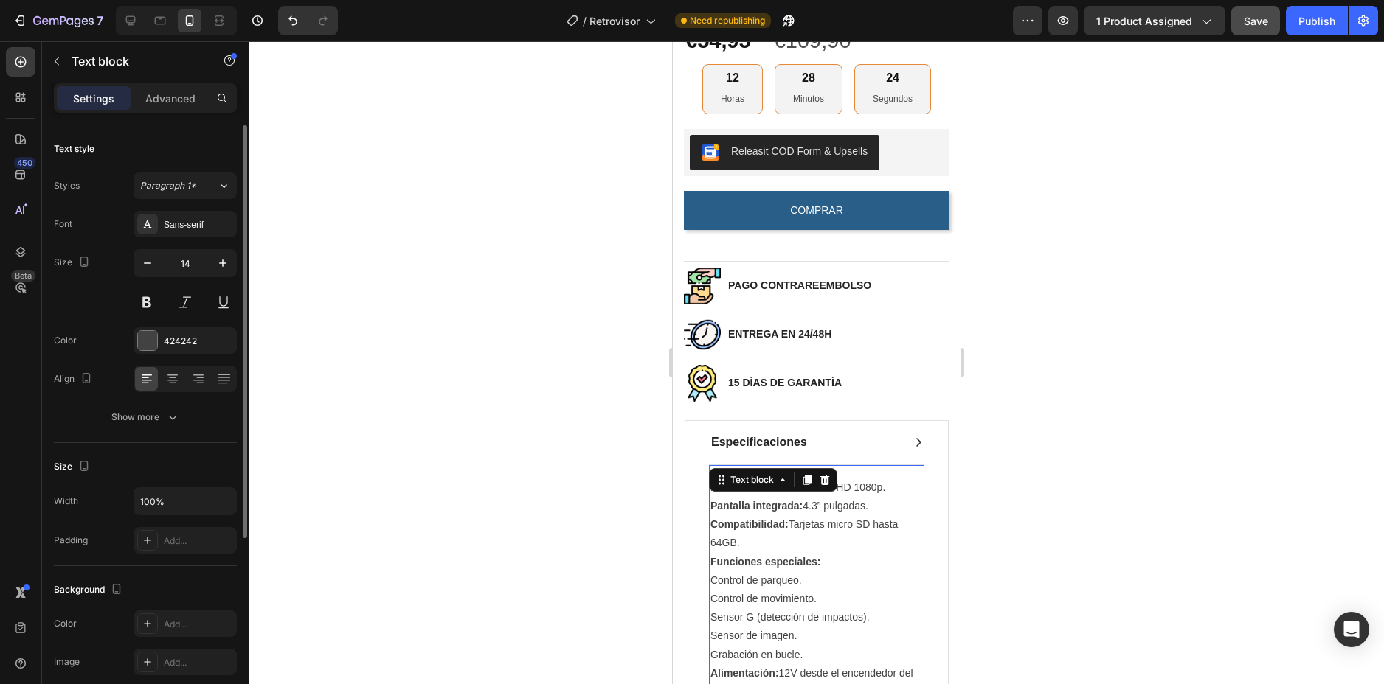
scroll to position [912, 0]
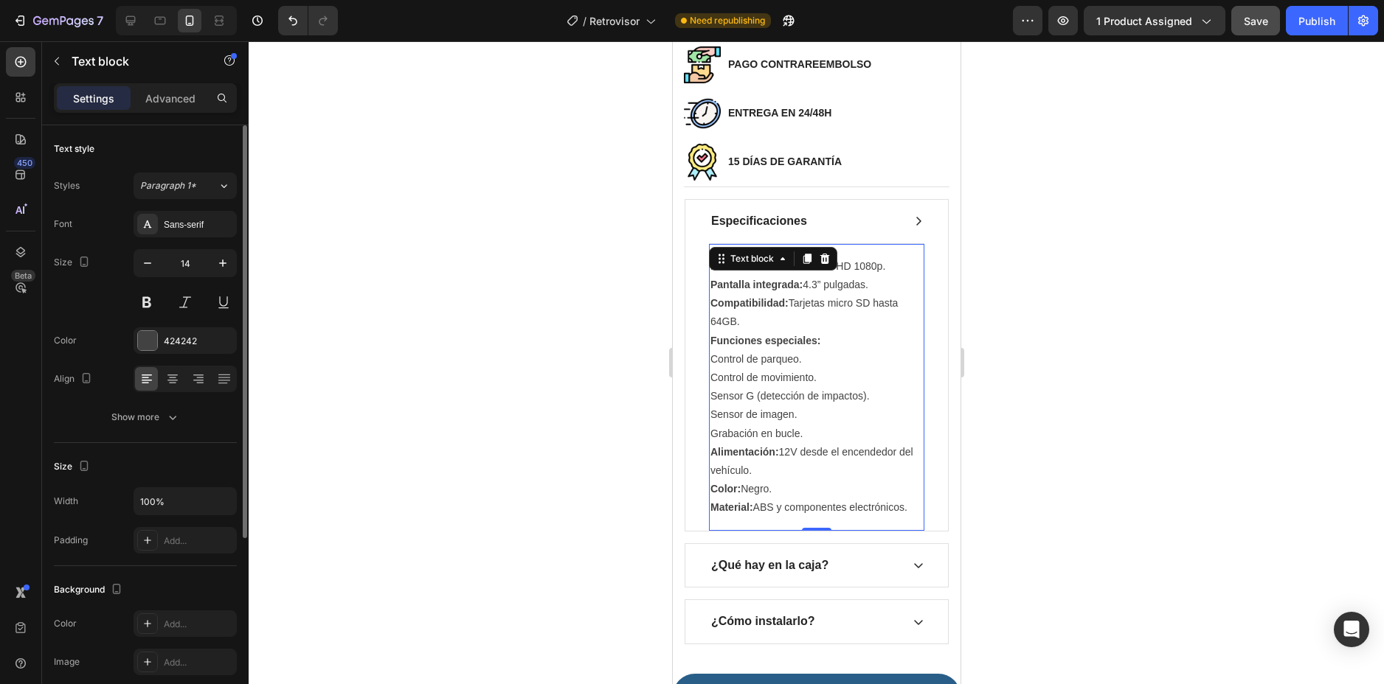
click at [780, 462] on p "Grabación en bucle. Alimentación: 12V desde el encendedor del vehículo. Color: …" at bounding box center [816, 471] width 212 height 93
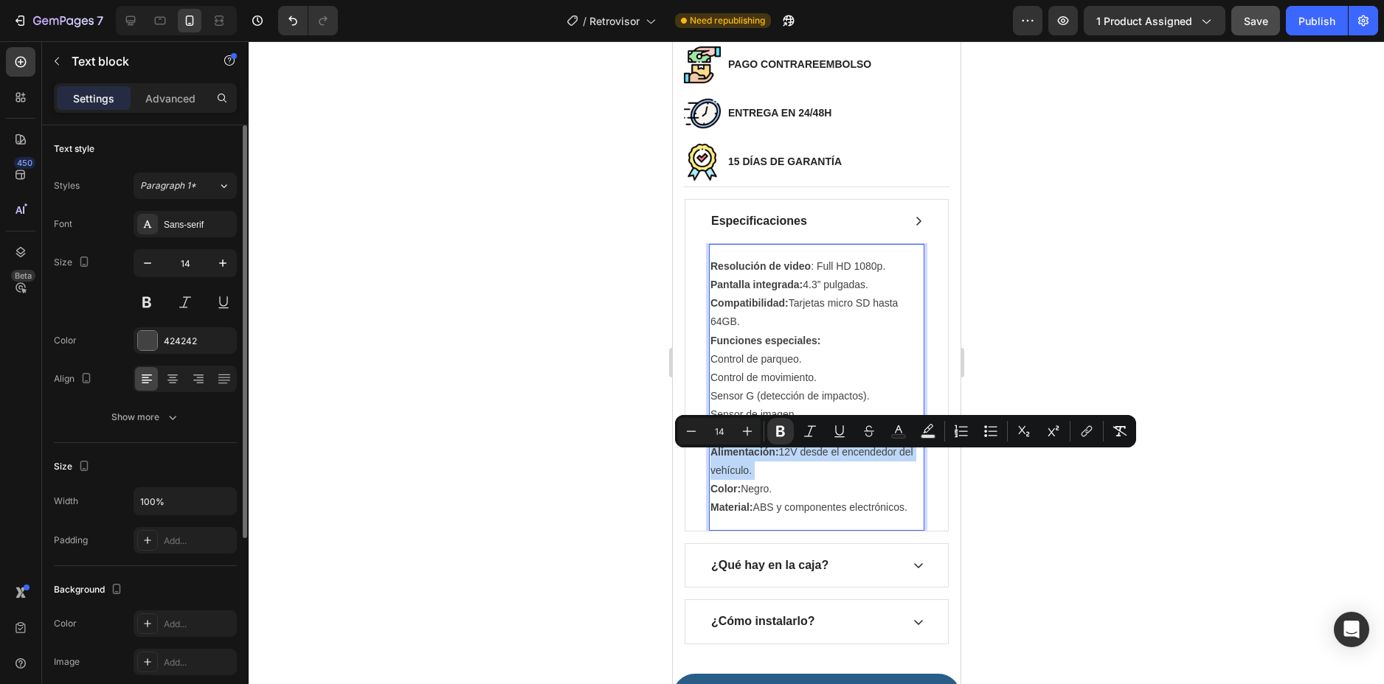
click at [780, 462] on p "Grabación en bucle. Alimentación: 12V desde el encendedor del vehículo. Color: …" at bounding box center [816, 471] width 212 height 93
click at [774, 479] on p "Grabación en bucle. Alimentación: 12V desde el encendedor del vehículo. Color: …" at bounding box center [816, 471] width 212 height 93
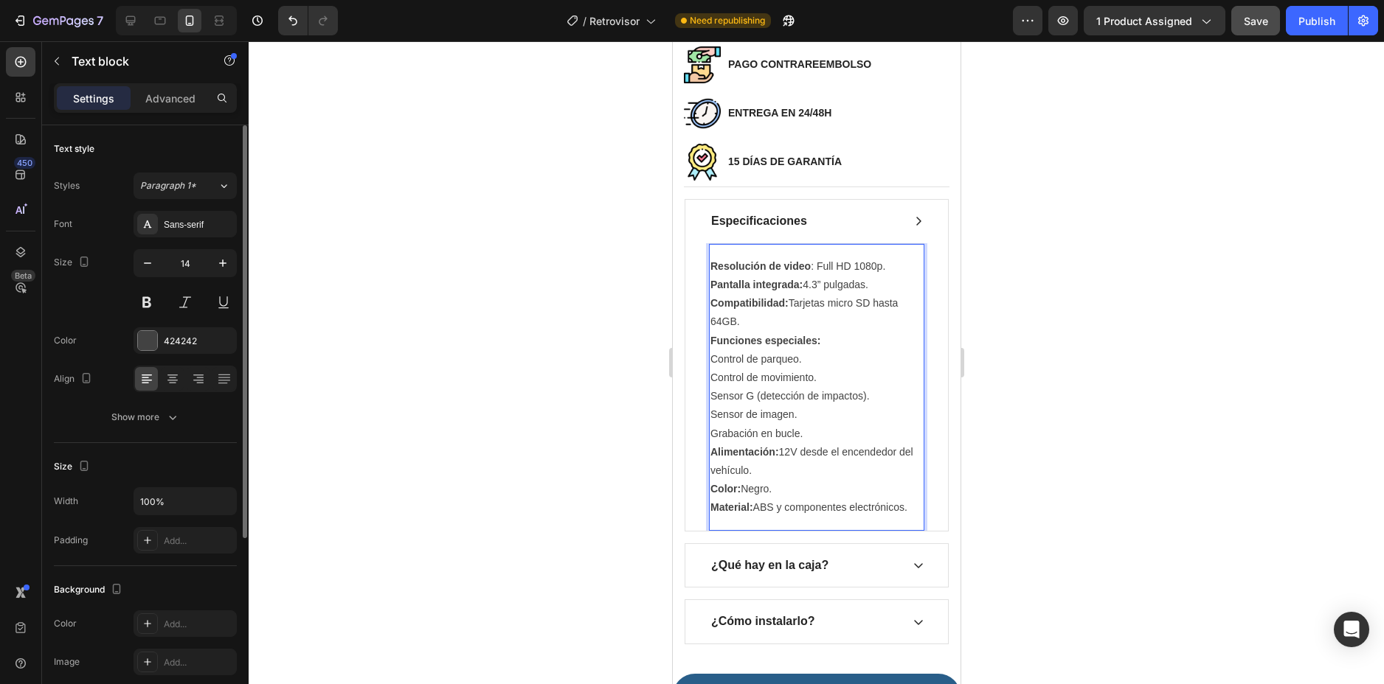
click at [788, 493] on p "Grabación en bucle. Alimentación: 12V desde el encendedor del vehículo. Color: …" at bounding box center [816, 471] width 212 height 93
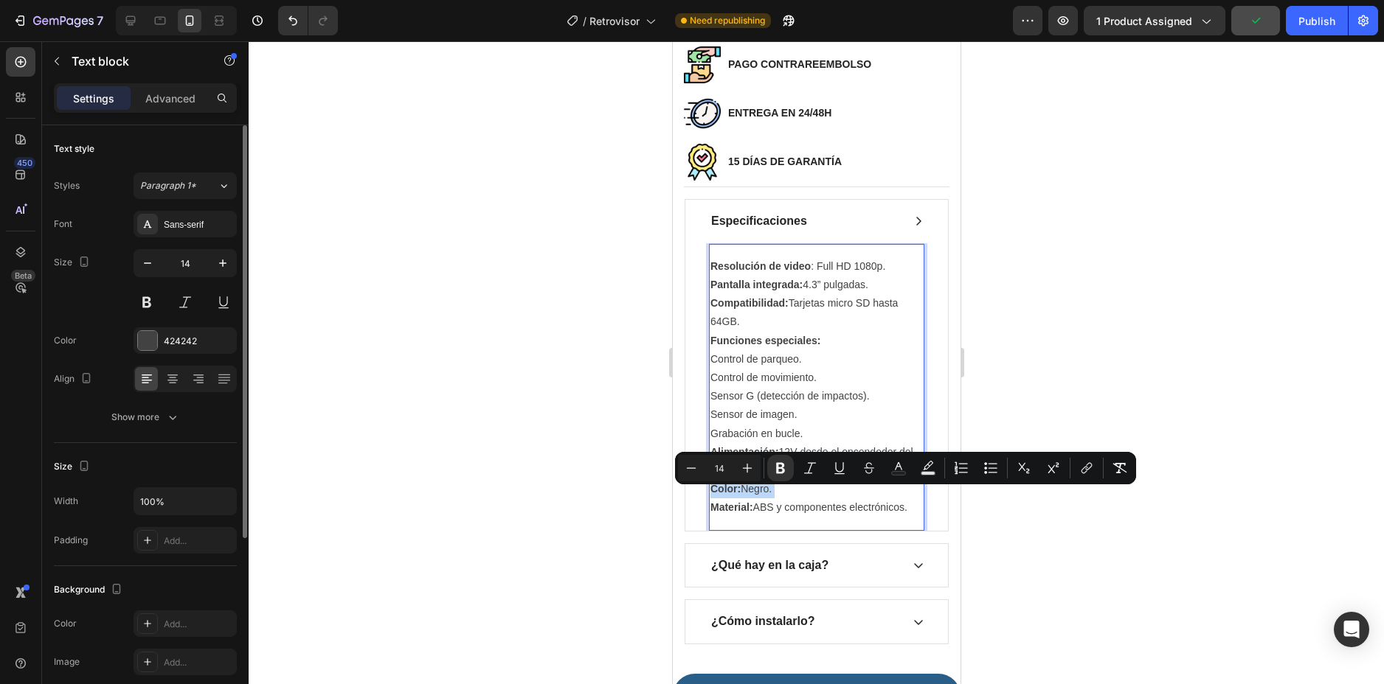
click at [788, 493] on p "Grabación en bucle. Alimentación: 12V desde el encendedor del vehículo. Color: …" at bounding box center [816, 471] width 212 height 93
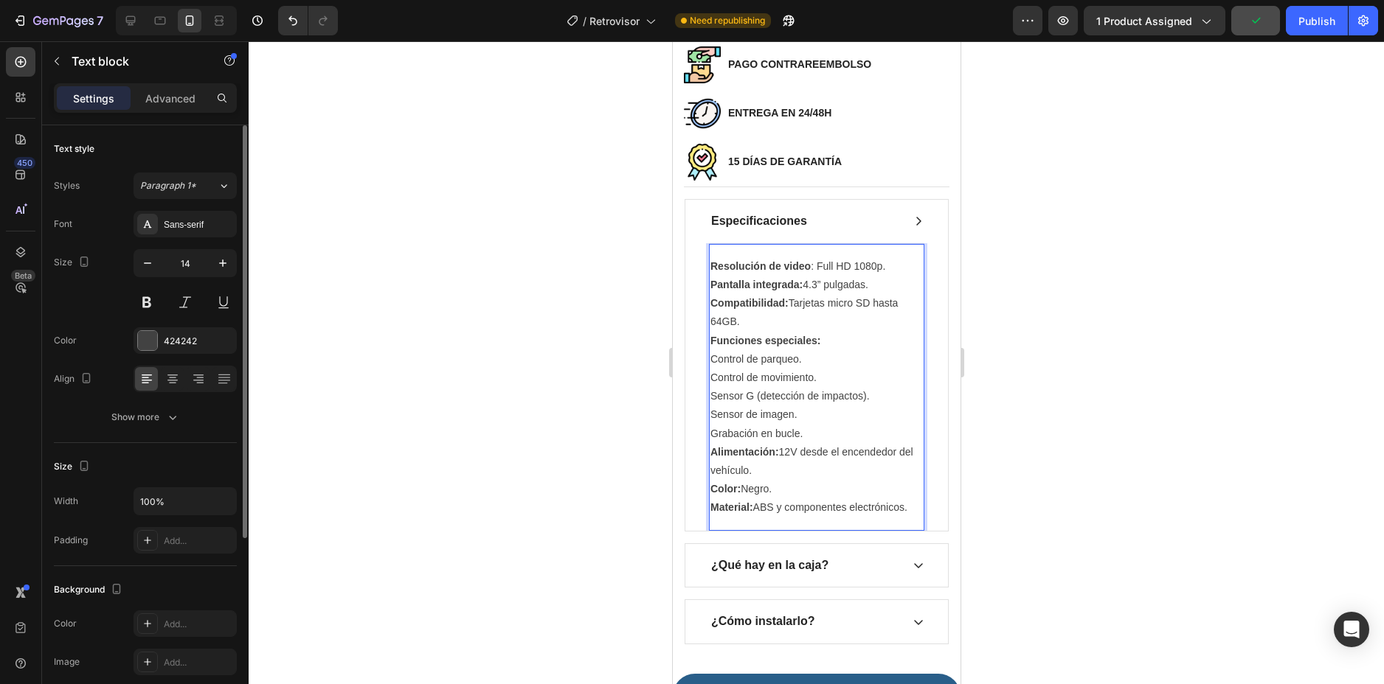
click at [891, 511] on p "Grabación en bucle. Alimentación: 12V desde el encendedor del vehículo. Color: …" at bounding box center [816, 471] width 212 height 93
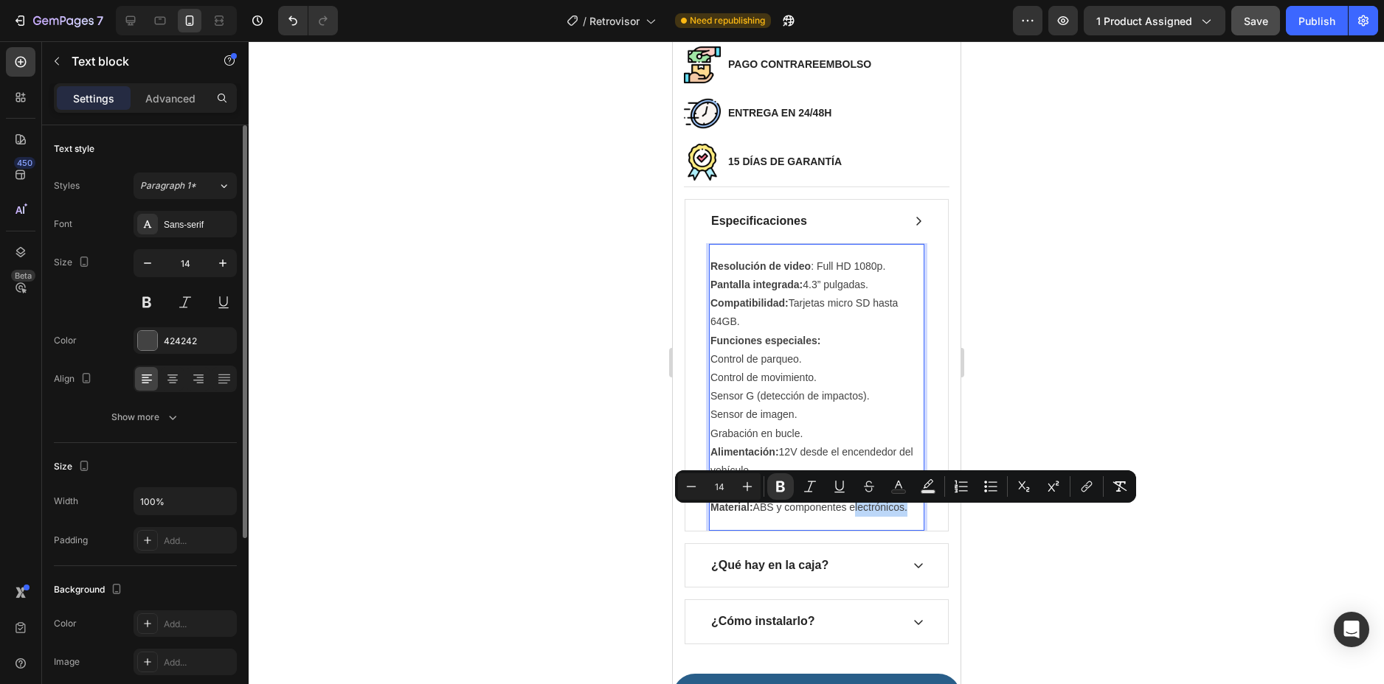
click at [887, 515] on p "Grabación en bucle. Alimentación: 12V desde el encendedor del vehículo. Color: …" at bounding box center [816, 471] width 212 height 93
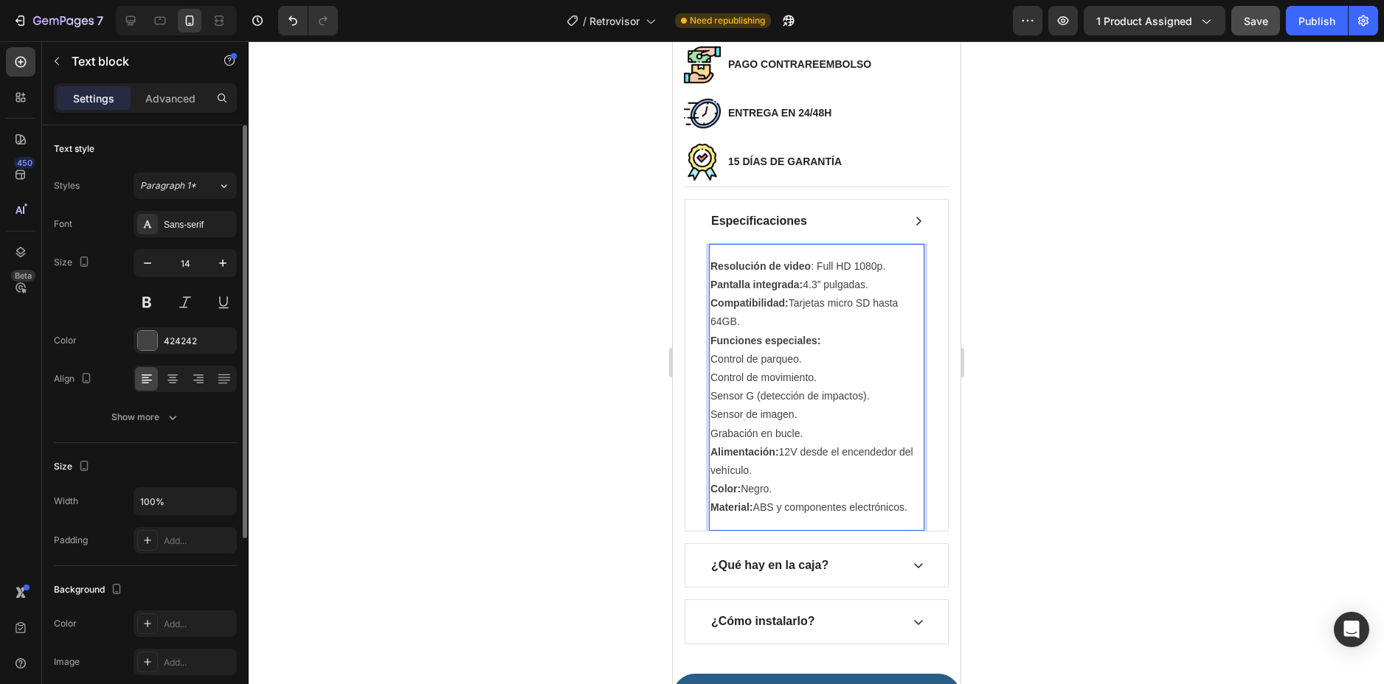
click at [897, 513] on p "Grabación en bucle. Alimentación: 12V desde el encendedor del vehículo. Color: …" at bounding box center [816, 471] width 212 height 93
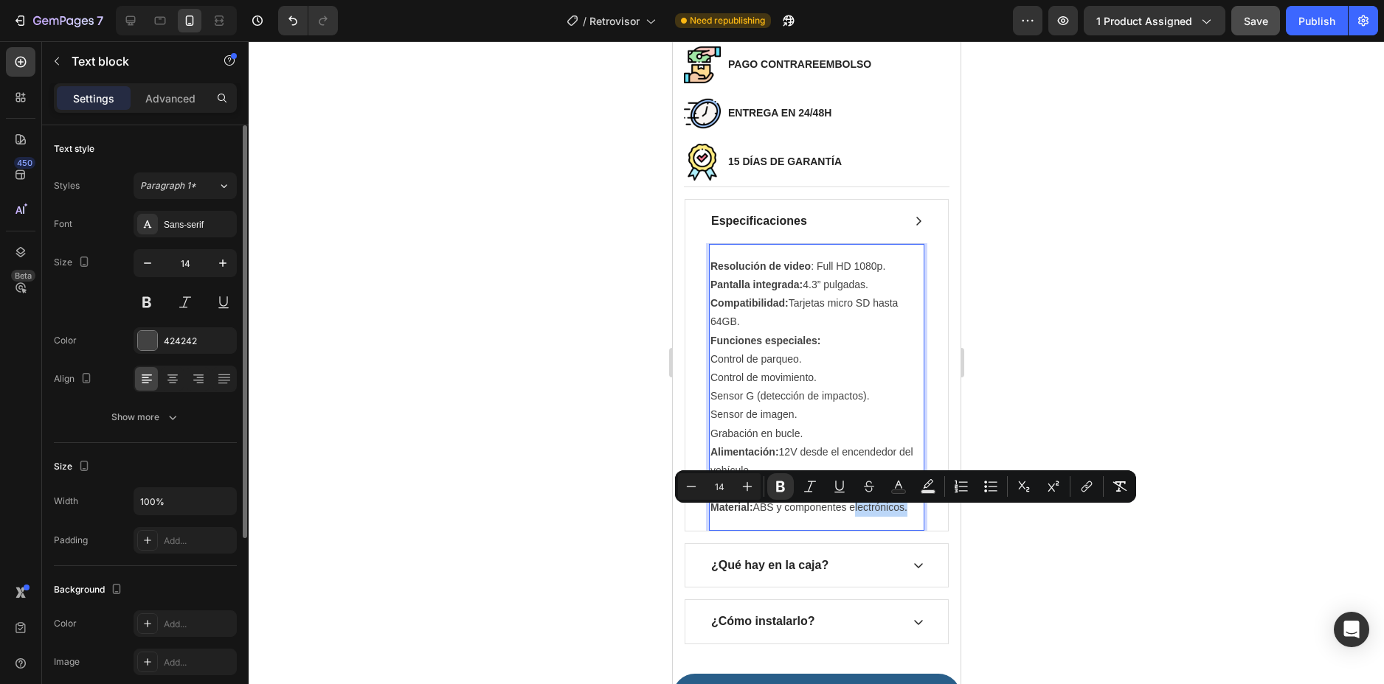
click at [897, 513] on p "Grabación en bucle. Alimentación: 12V desde el encendedor del vehículo. Color: …" at bounding box center [816, 471] width 212 height 93
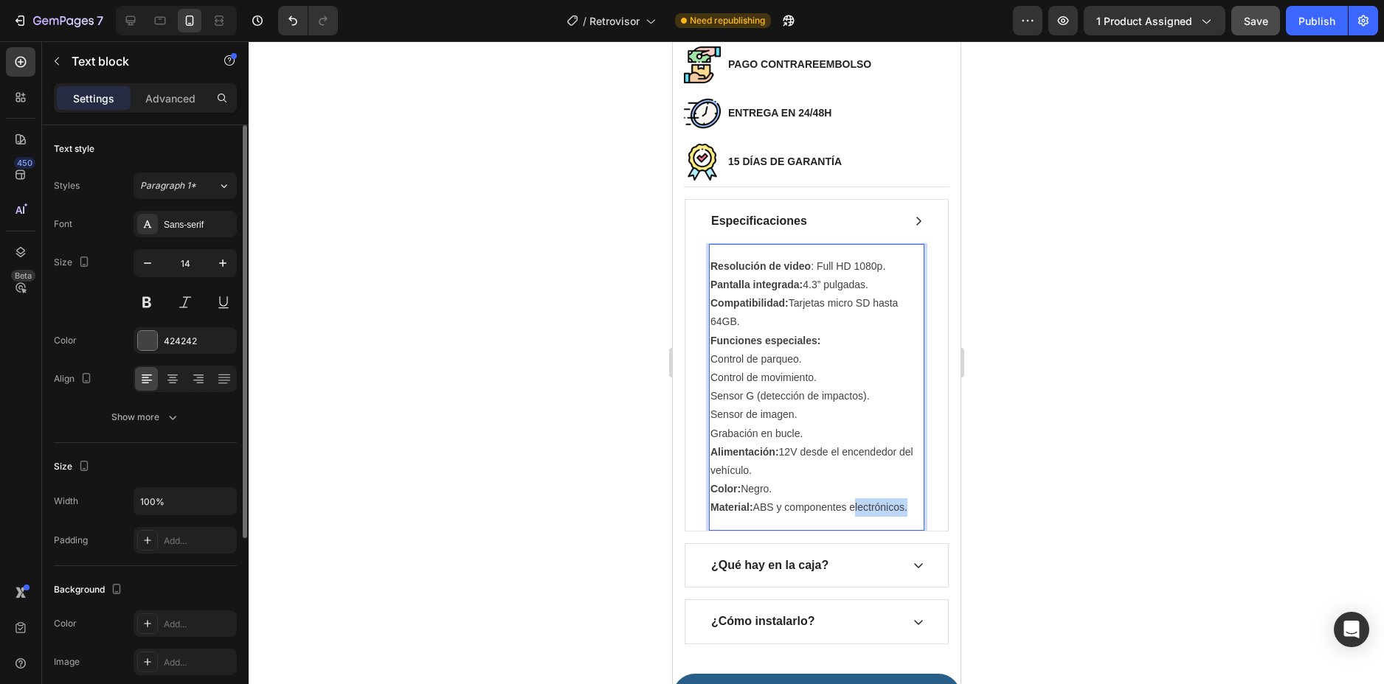
click at [897, 513] on p "Grabación en bucle. Alimentación: 12V desde el encendedor del vehículo. Color: …" at bounding box center [816, 471] width 212 height 93
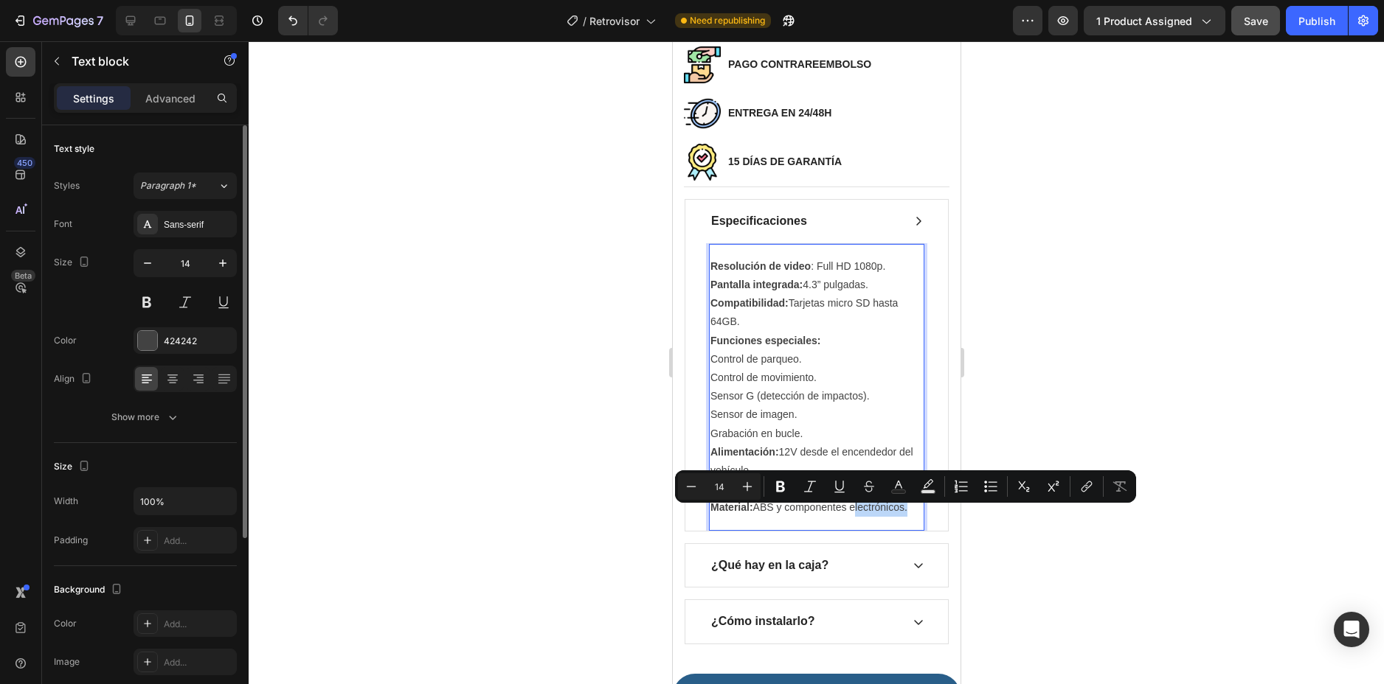
click at [897, 513] on p "Grabación en bucle. Alimentación: 12V desde el encendedor del vehículo. Color: …" at bounding box center [816, 471] width 212 height 93
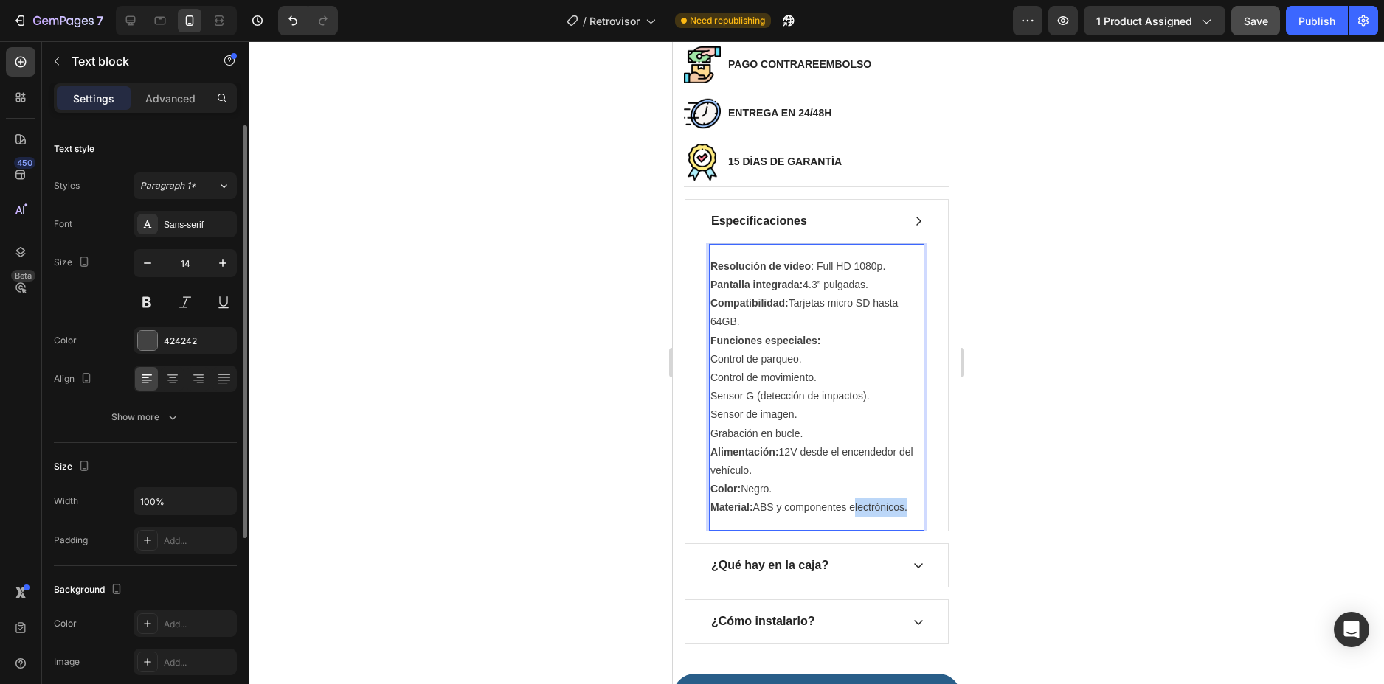
click at [897, 513] on p "Grabación en bucle. Alimentación: 12V desde el encendedor del vehículo. Color: …" at bounding box center [816, 471] width 212 height 93
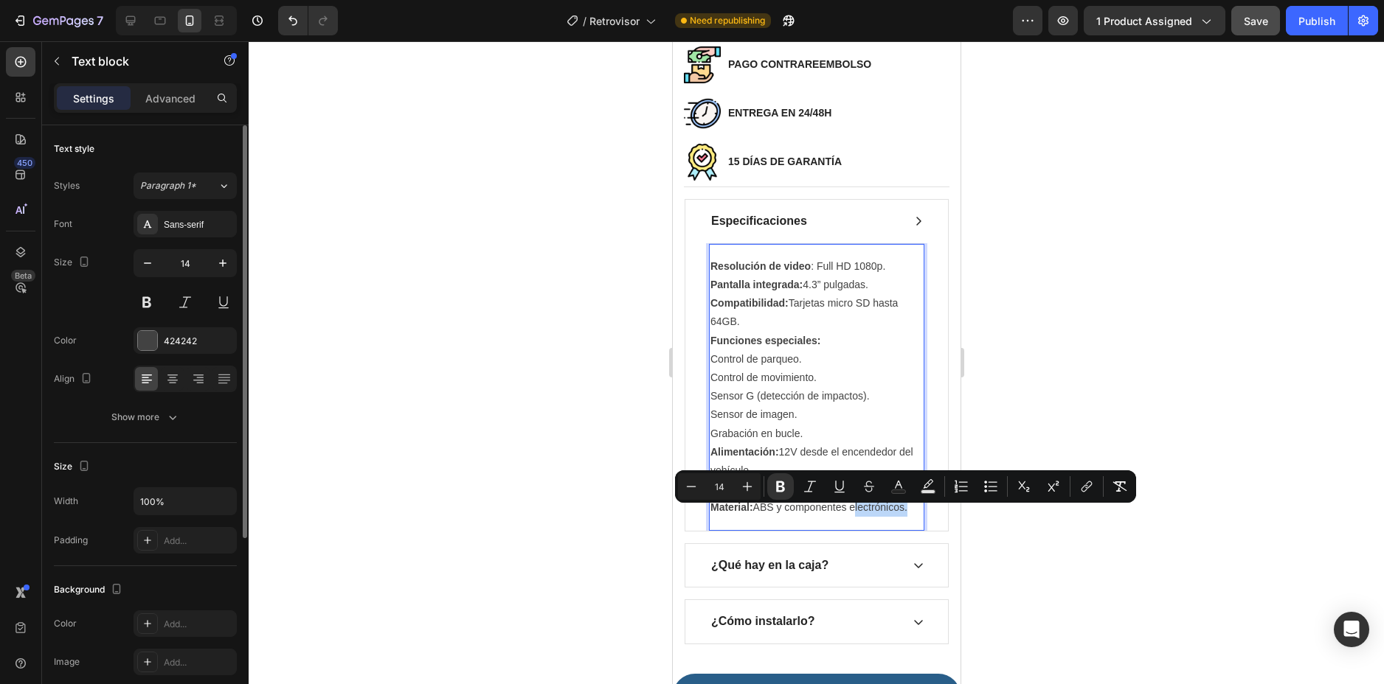
click at [897, 513] on p "Grabación en bucle. Alimentación: 12V desde el encendedor del vehículo. Color: …" at bounding box center [816, 471] width 212 height 93
click at [900, 514] on p "Grabación en bucle. Alimentación: 12V desde el encendedor del vehículo. Color: …" at bounding box center [816, 471] width 212 height 93
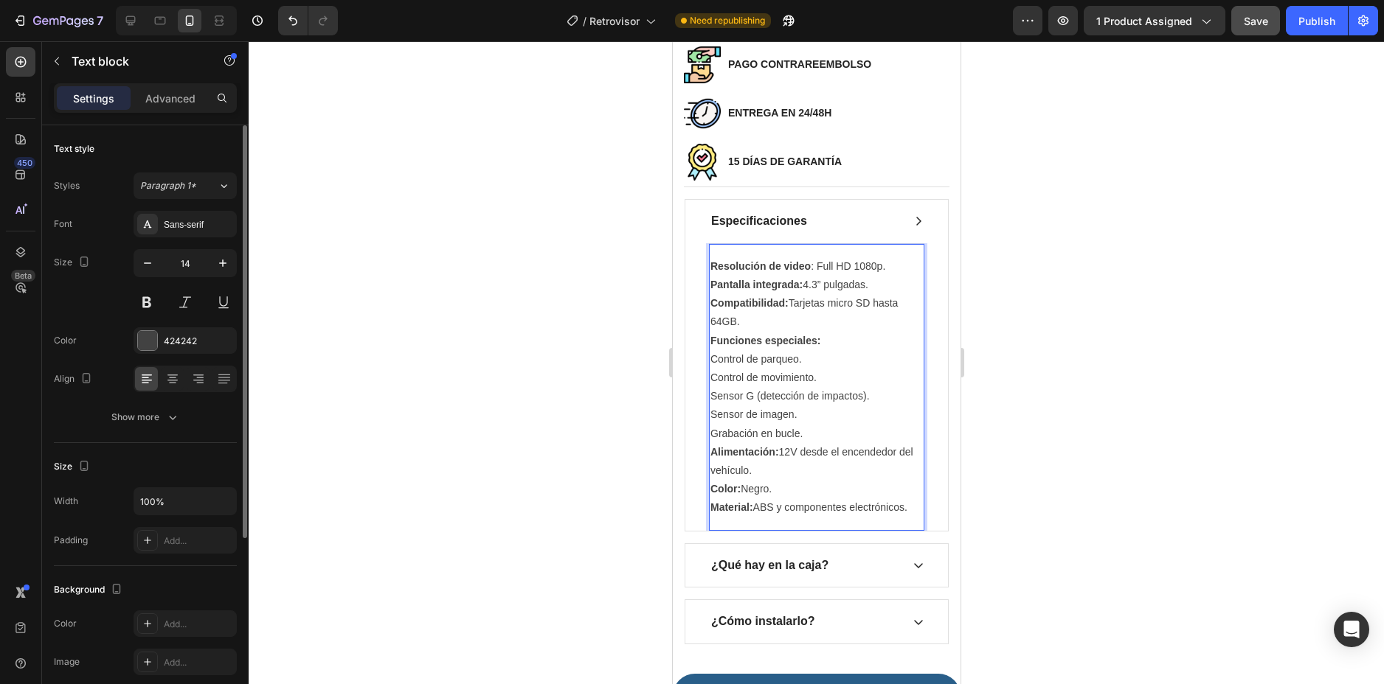
click at [906, 513] on p "Grabación en bucle. Alimentación: 12V desde el encendedor del vehículo. Color: …" at bounding box center [816, 471] width 212 height 93
click at [908, 512] on p "Grabación en bucle. Alimentación: 12V desde el encendedor del vehículo. Color: …" at bounding box center [816, 471] width 212 height 93
drag, startPoint x: 908, startPoint y: 512, endPoint x: 710, endPoint y: 277, distance: 307.8
click at [710, 277] on div "Resolución de video : Full HD 1080p. Pantalla integrada: 4.3” pulgadas. Compati…" at bounding box center [815, 387] width 215 height 263
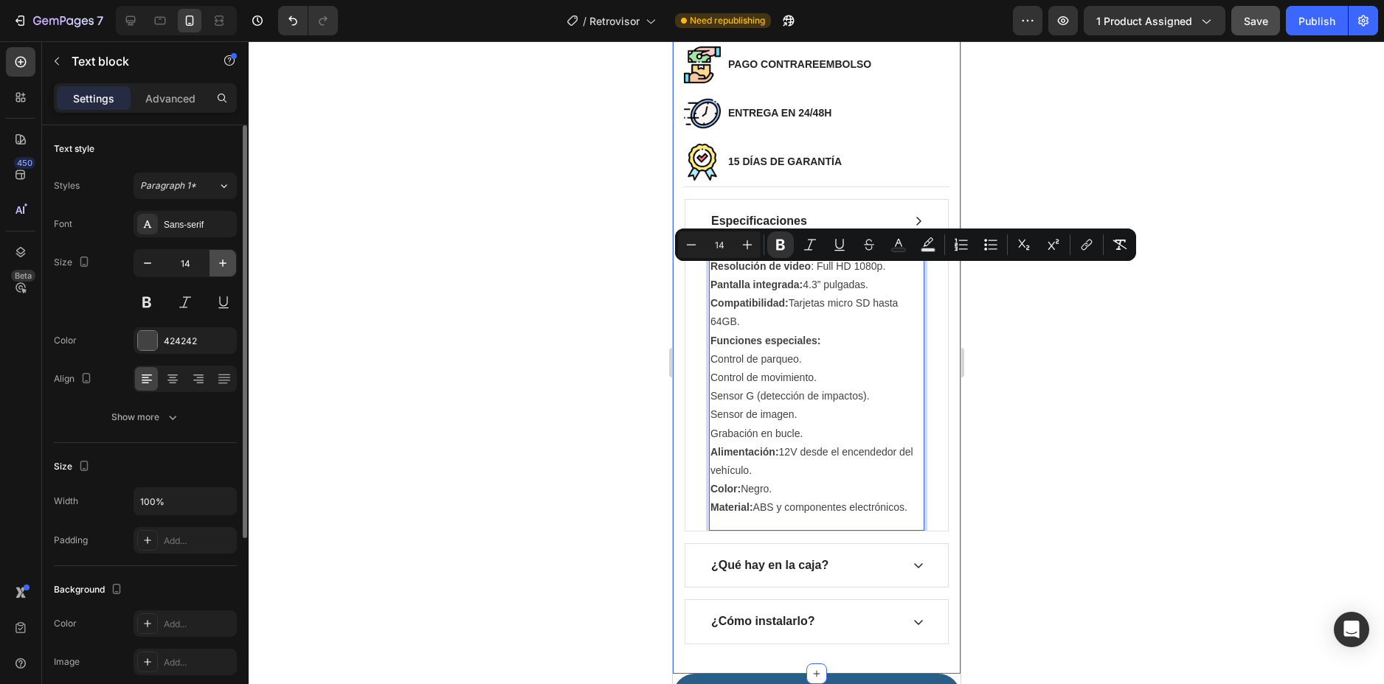
click at [223, 262] on icon "button" at bounding box center [222, 263] width 7 height 7
type input "15"
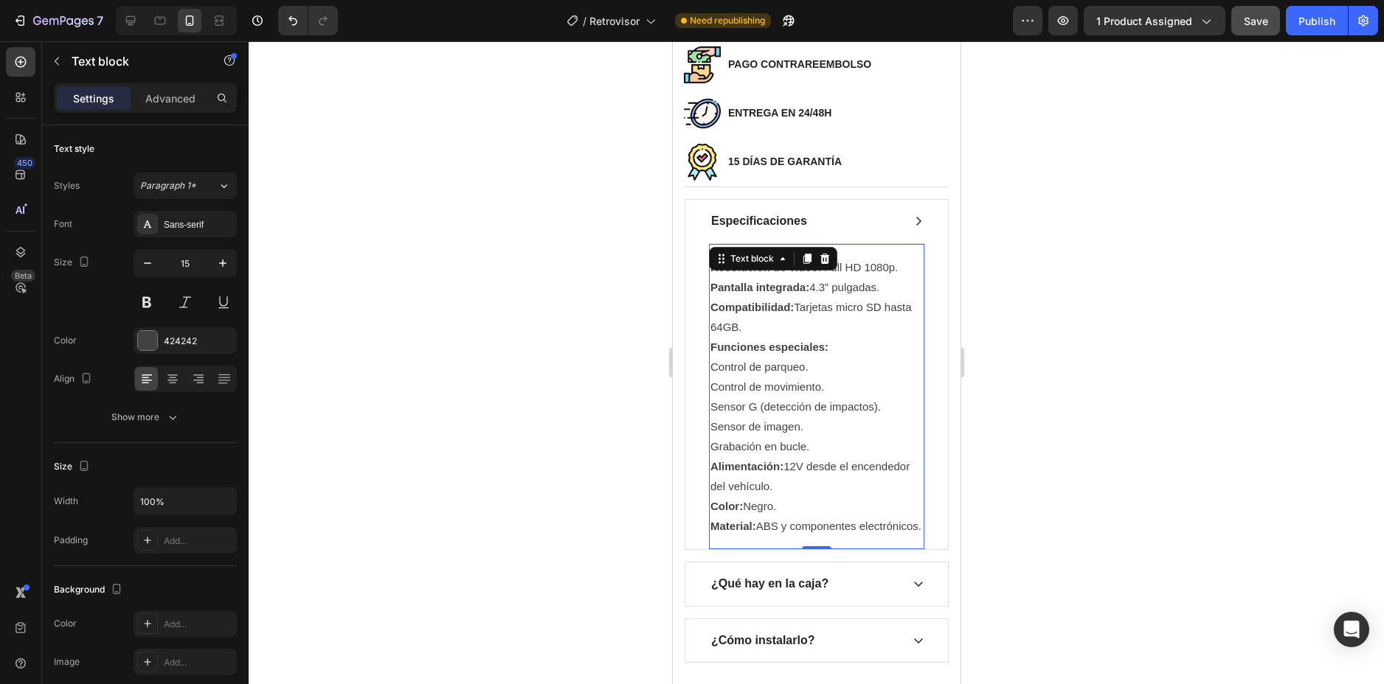
scroll to position [1060, 0]
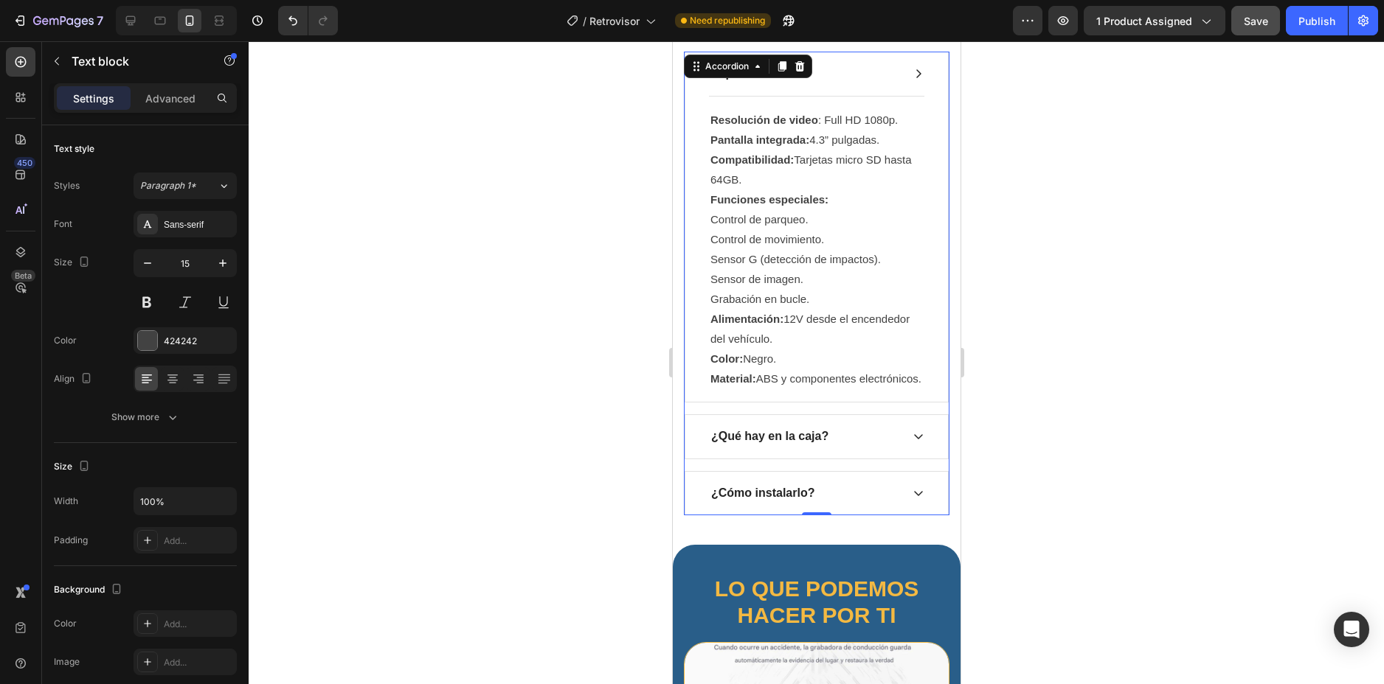
click at [913, 440] on icon at bounding box center [917, 436] width 9 height 5
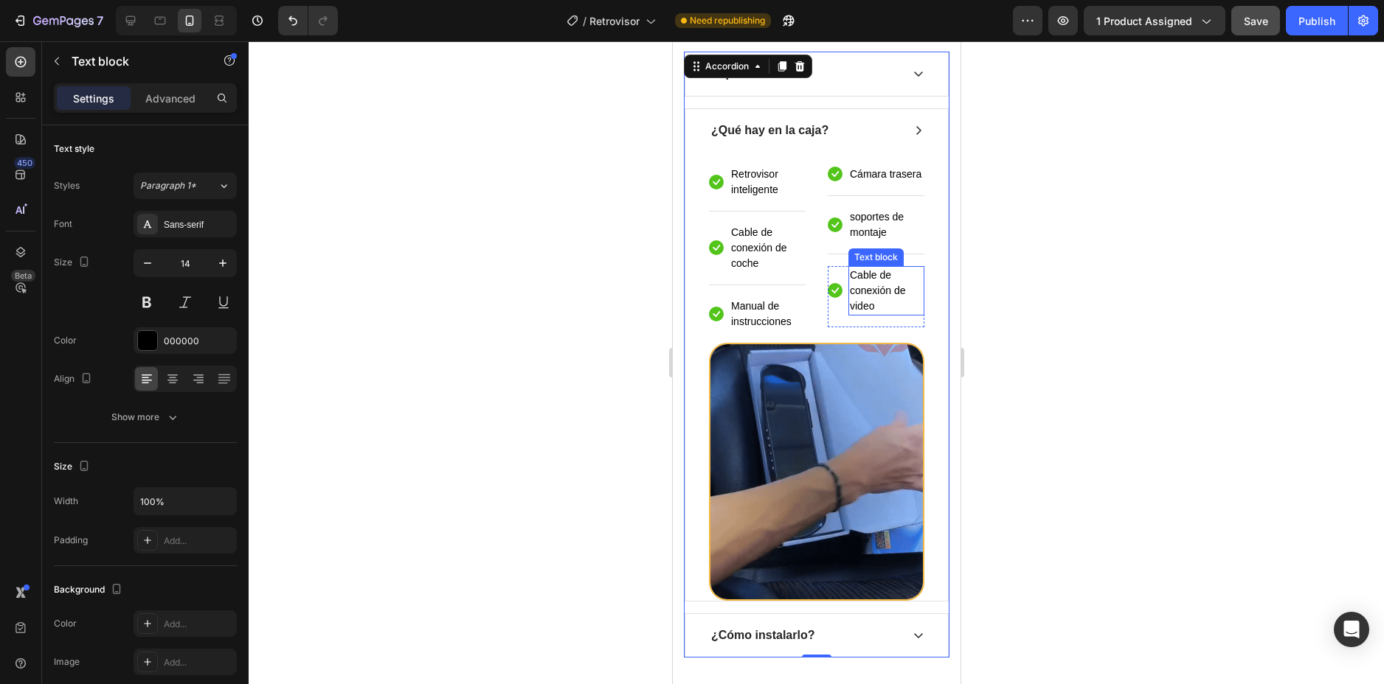
click at [875, 314] on p "Cable de conexión de video" at bounding box center [885, 291] width 73 height 46
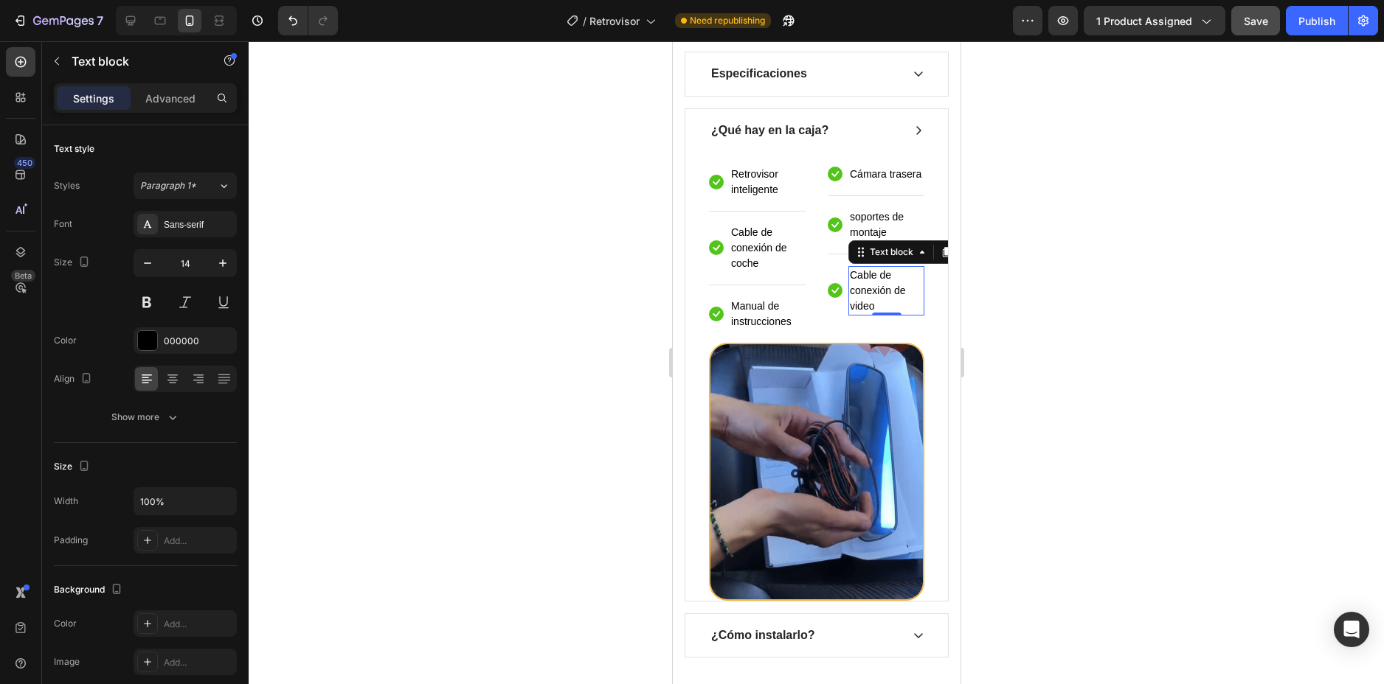
click at [875, 314] on p "Cable de conexión de video" at bounding box center [885, 291] width 73 height 46
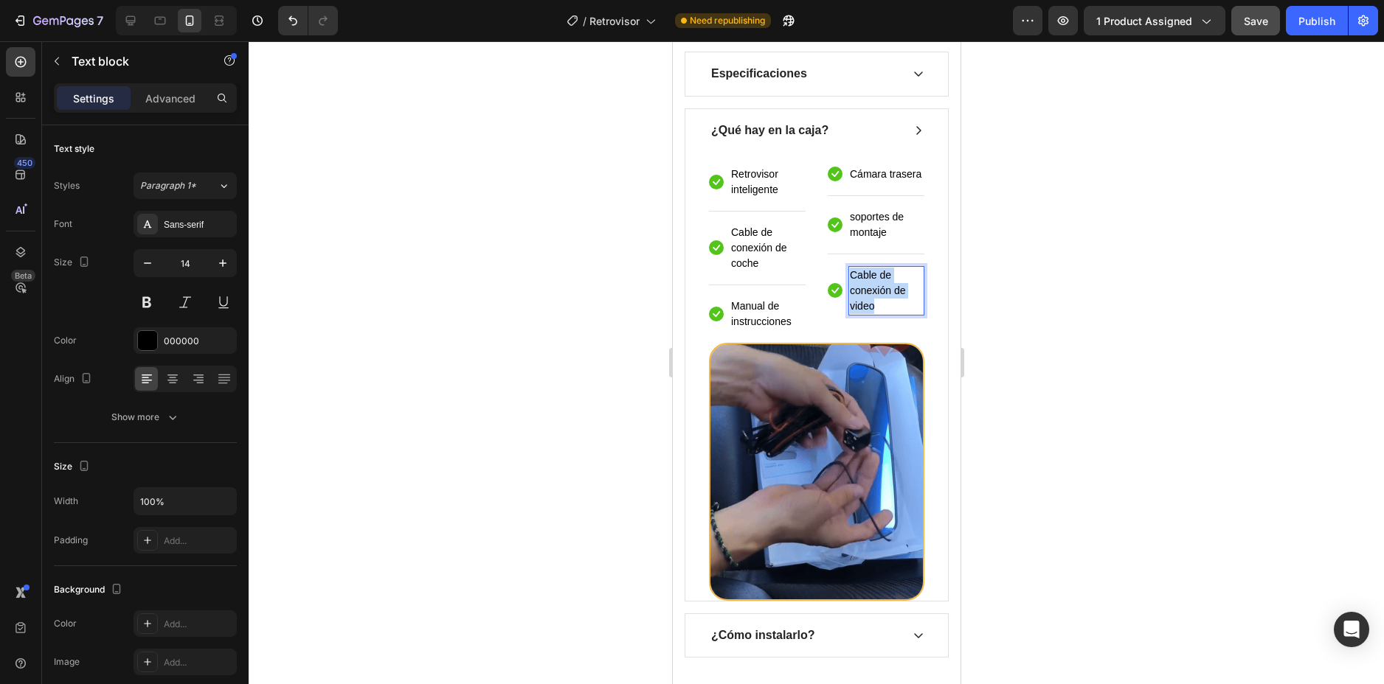
click at [875, 314] on p "Cable de conexión de video" at bounding box center [885, 291] width 73 height 46
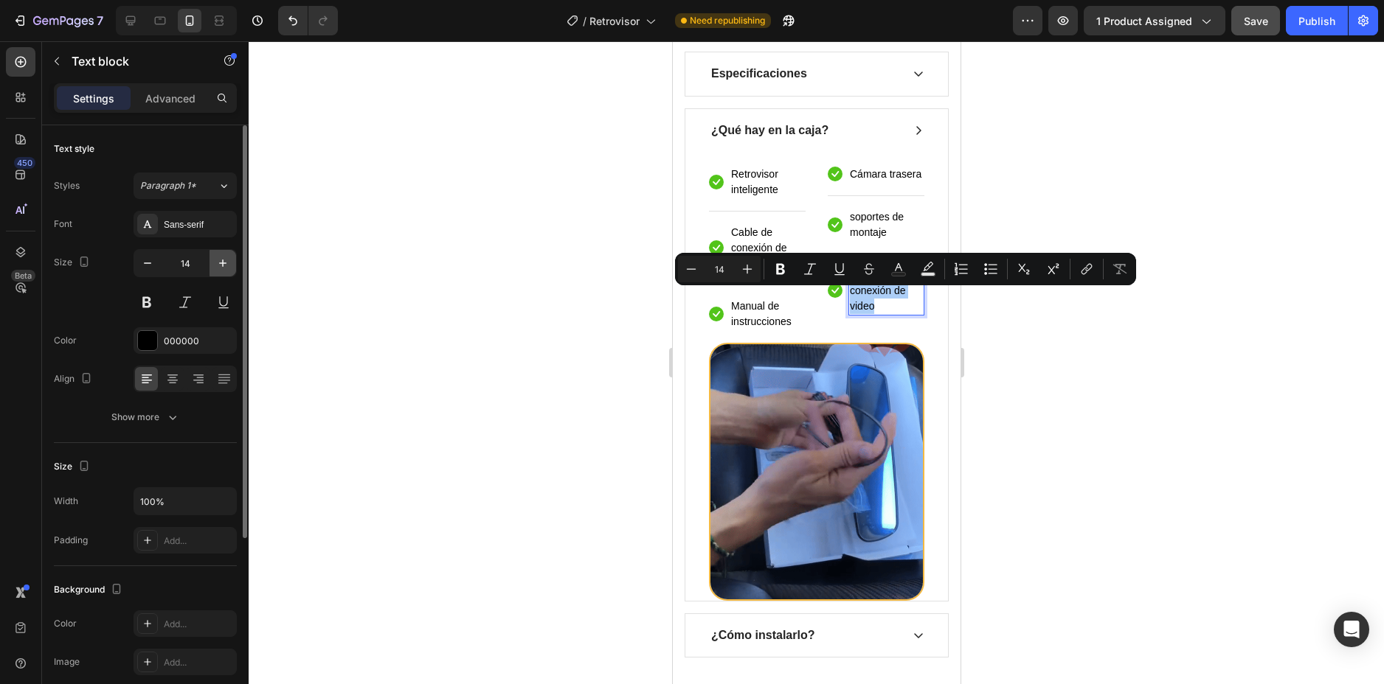
click at [221, 260] on icon "button" at bounding box center [222, 263] width 15 height 15
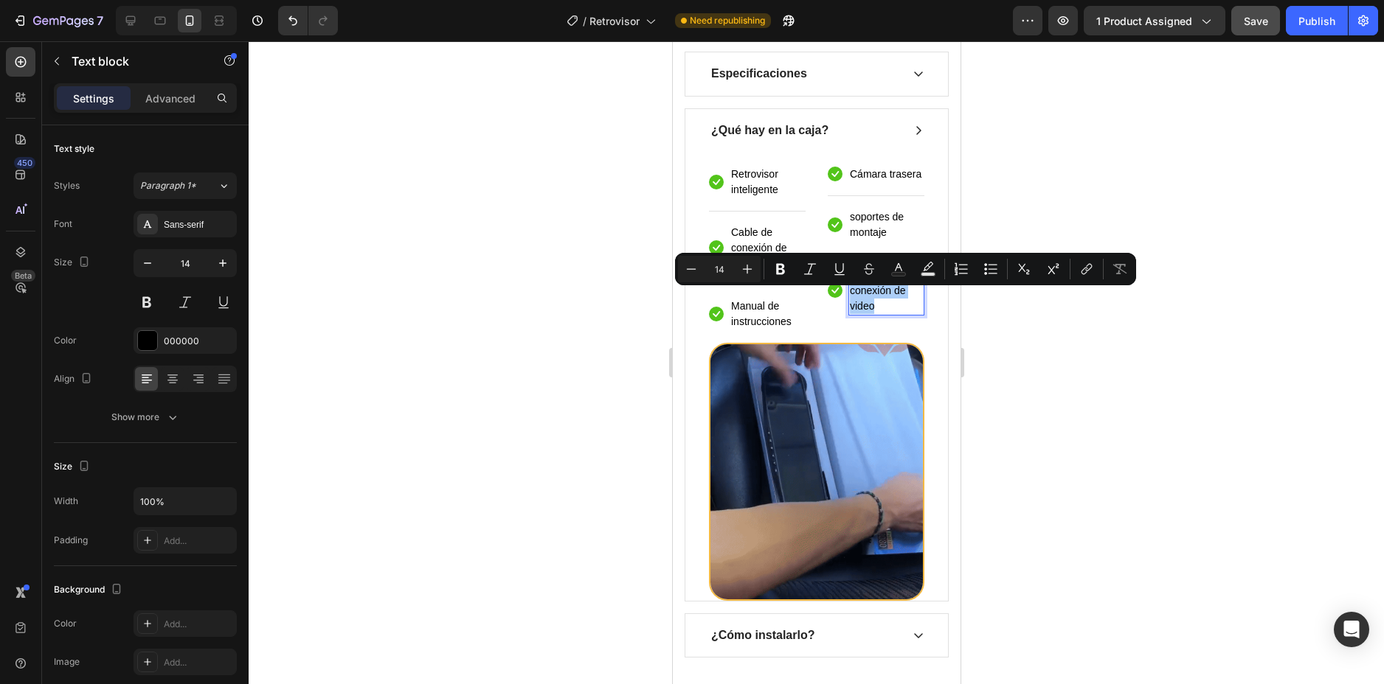
type input "15"
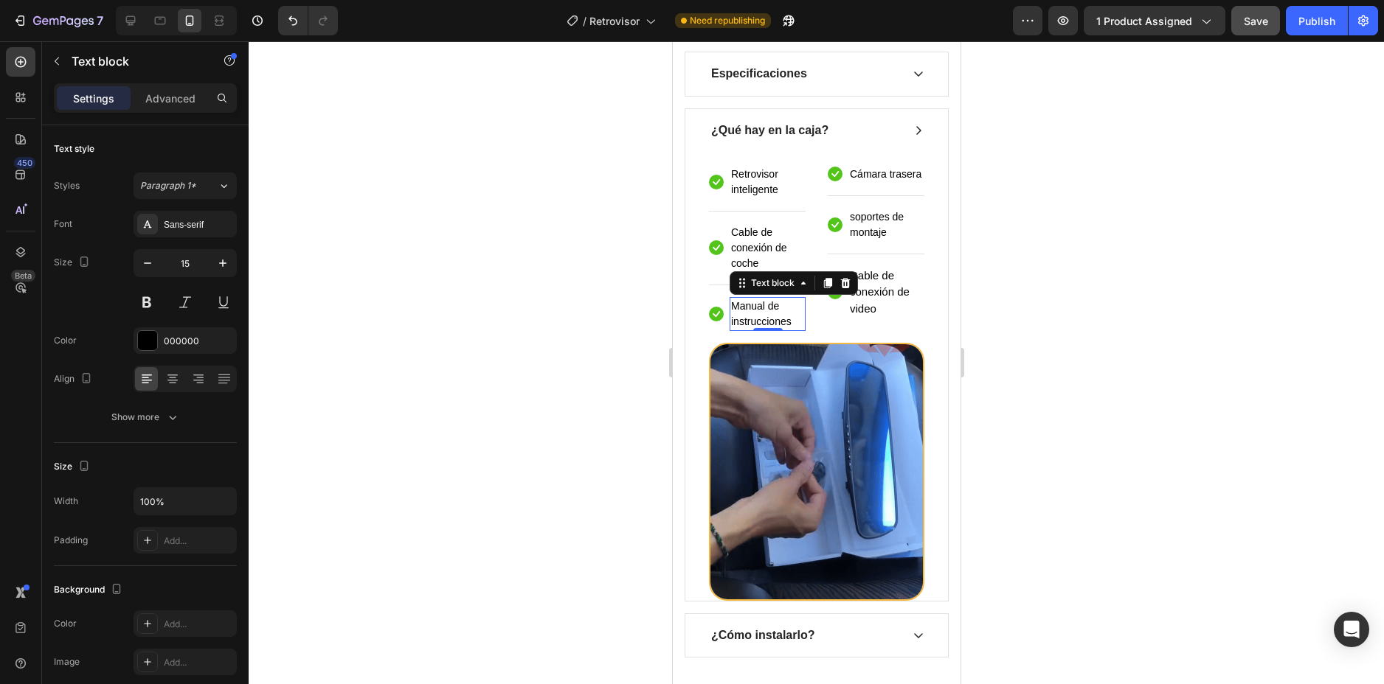
click at [761, 327] on p "Manual de instrucciones" at bounding box center [766, 314] width 73 height 31
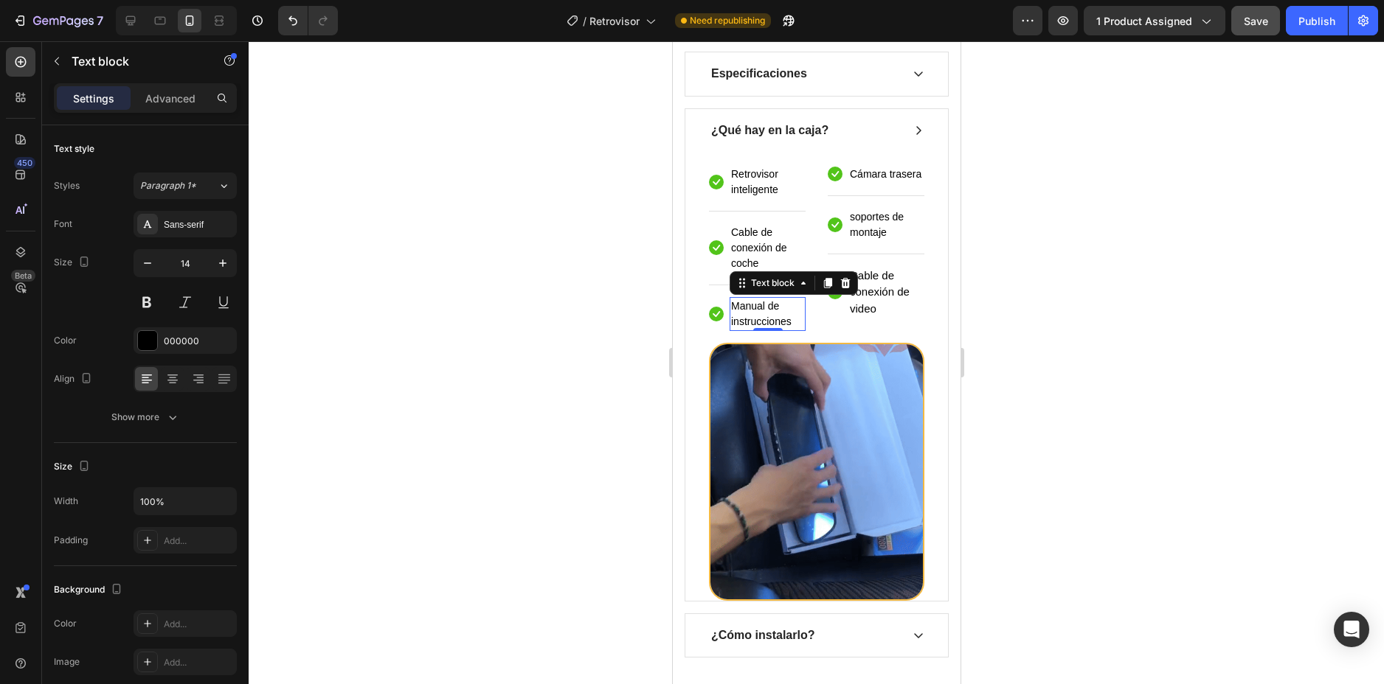
click at [761, 327] on p "Manual de instrucciones" at bounding box center [766, 314] width 73 height 31
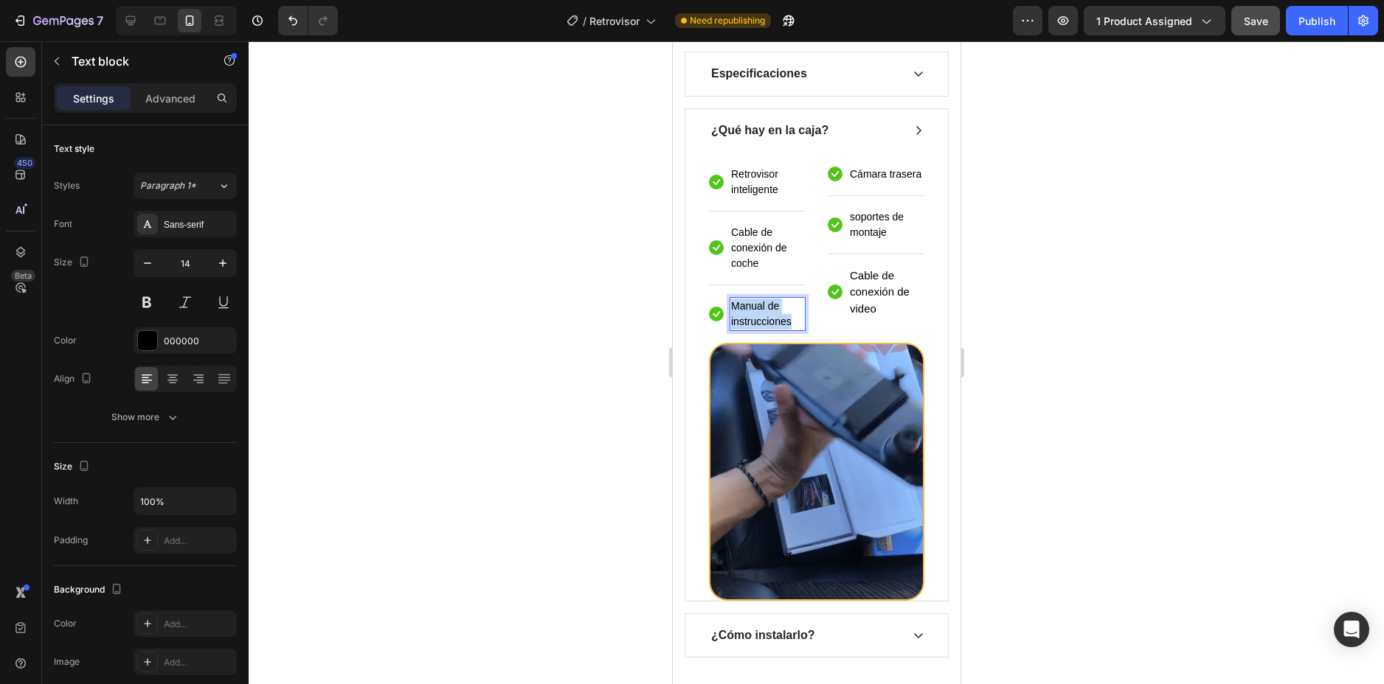
click at [761, 327] on p "Manual de instrucciones" at bounding box center [766, 314] width 73 height 31
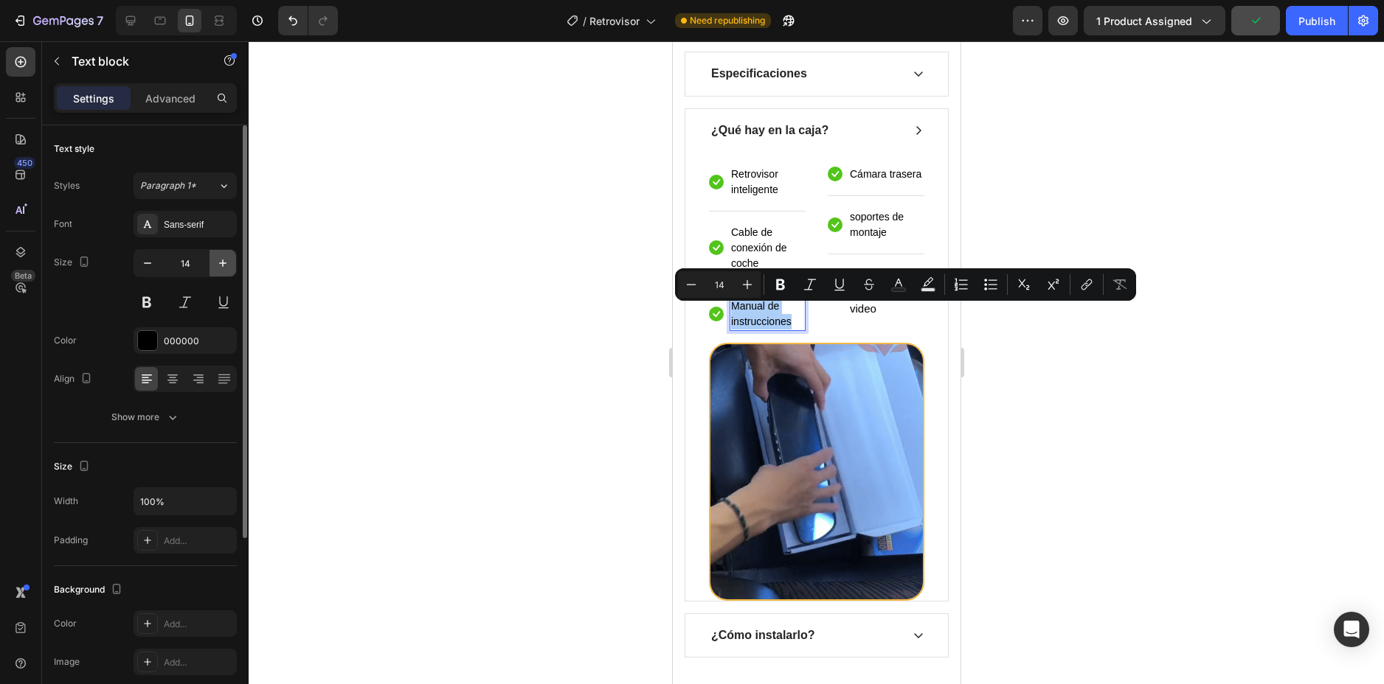
click at [219, 264] on icon "button" at bounding box center [222, 263] width 15 height 15
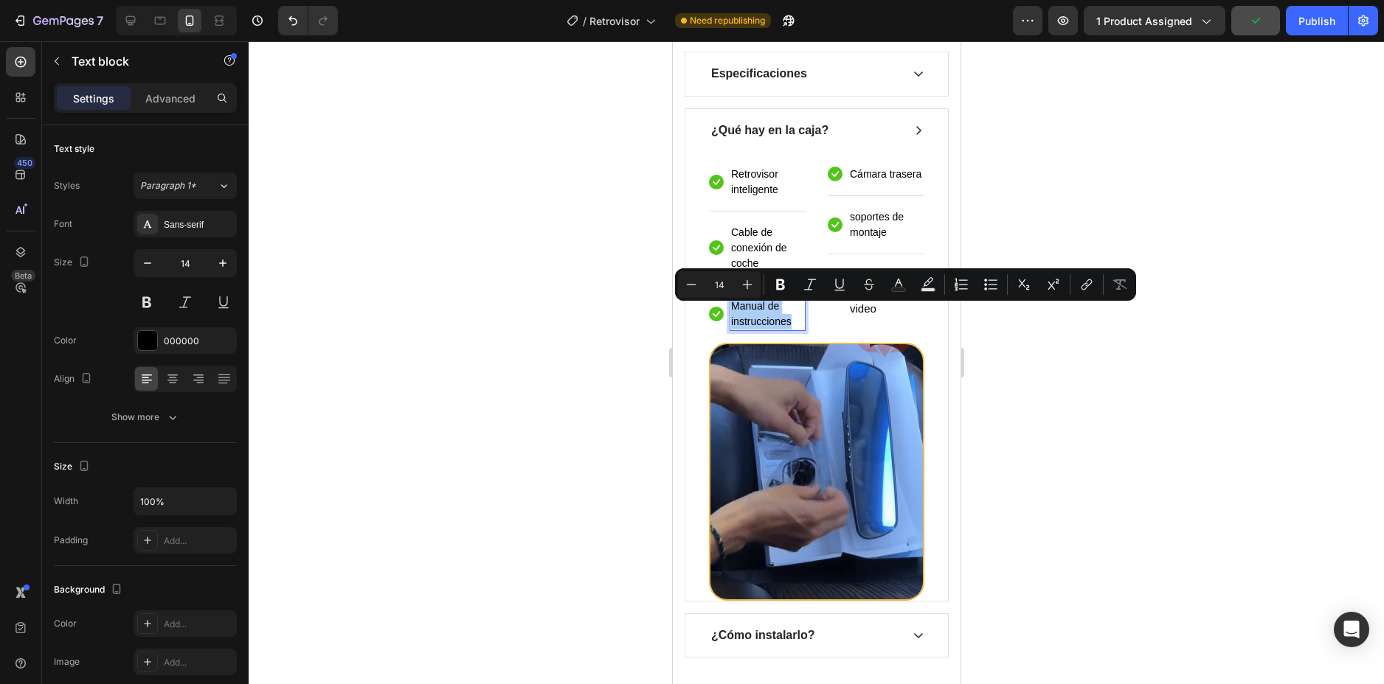
type input "15"
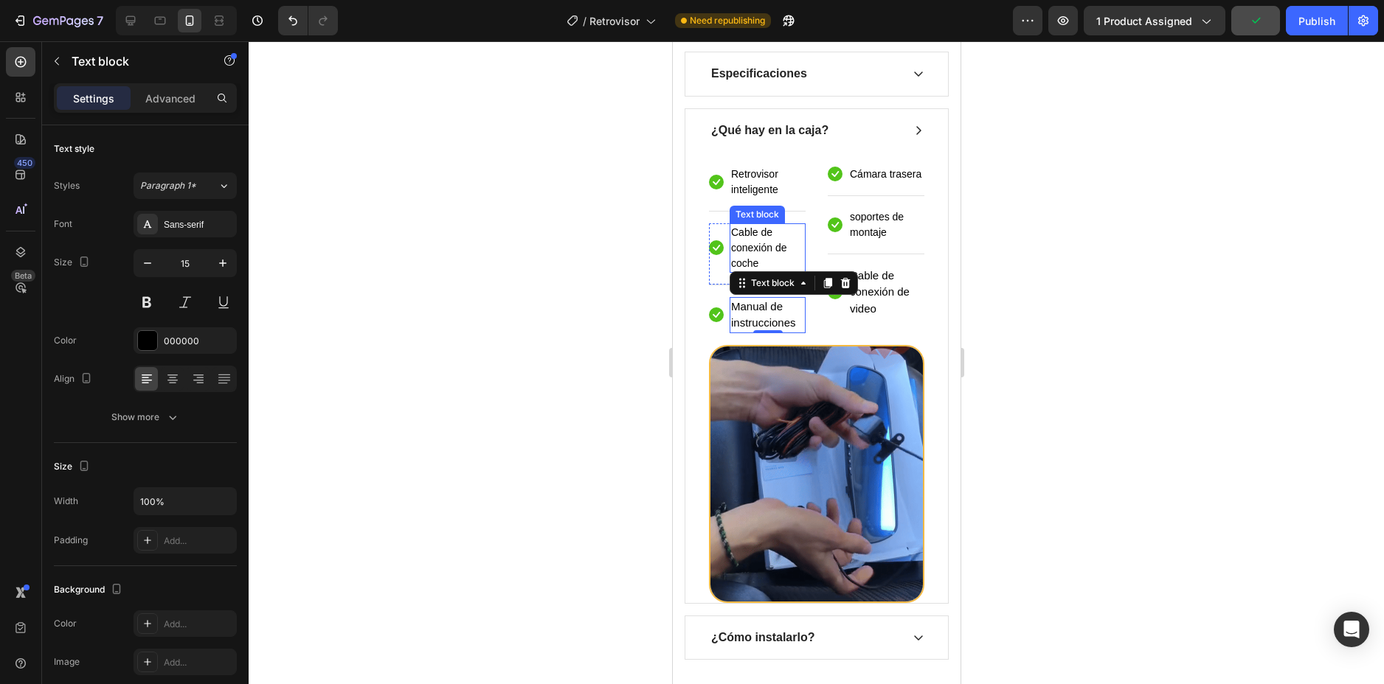
click at [751, 255] on p "Cable de conexión de coche" at bounding box center [766, 248] width 73 height 46
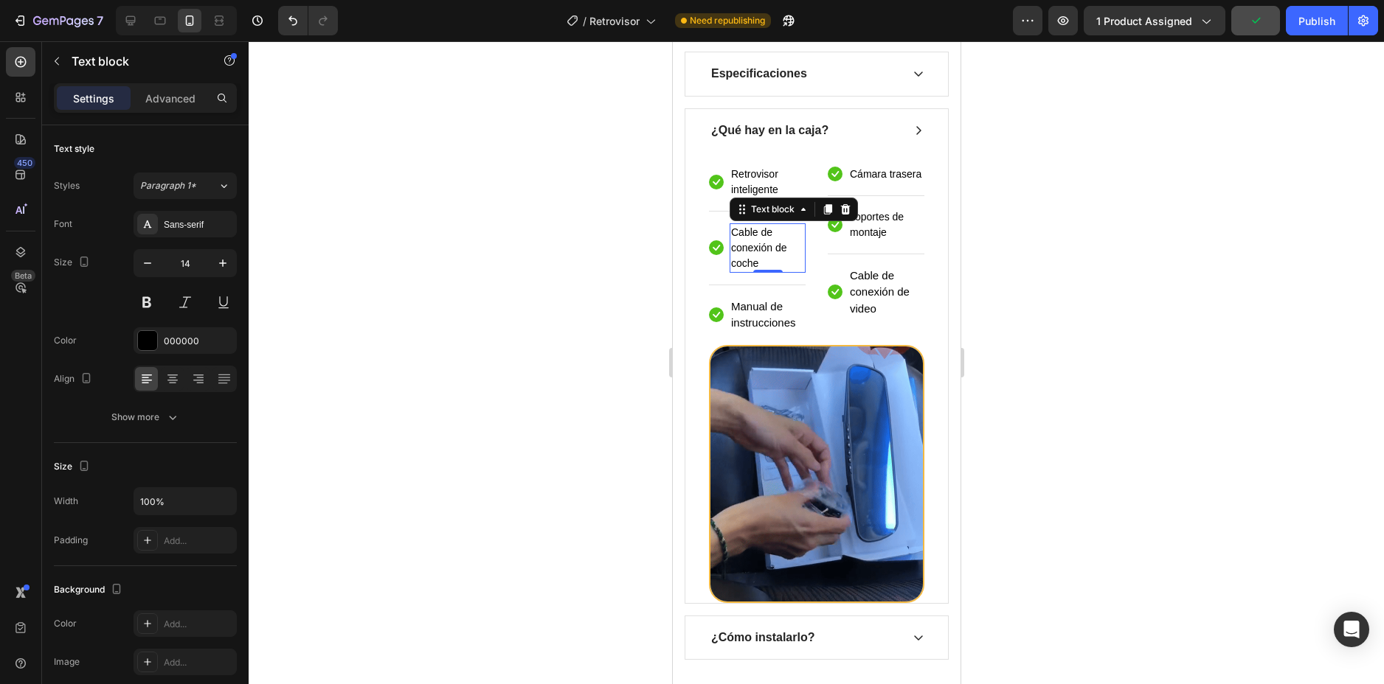
click at [751, 255] on p "Cable de conexión de coche" at bounding box center [766, 248] width 73 height 46
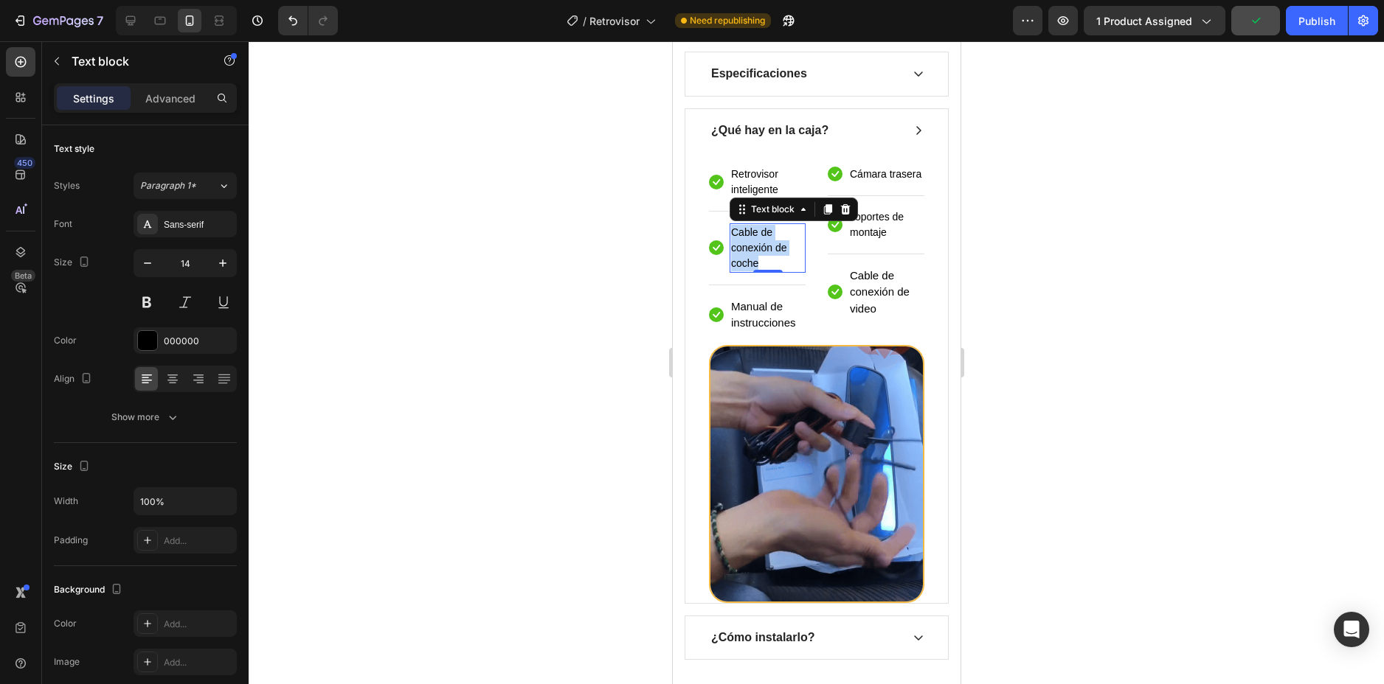
click at [751, 255] on p "Cable de conexión de coche" at bounding box center [766, 248] width 73 height 46
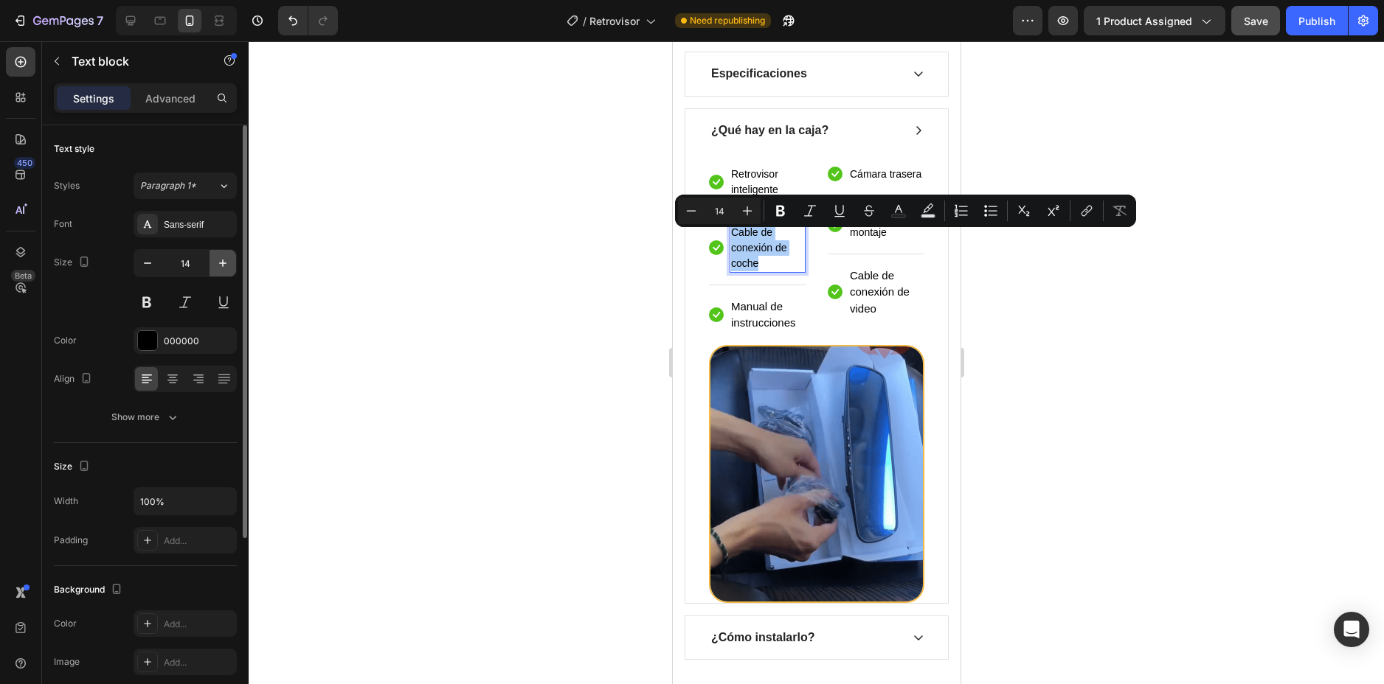
click at [215, 266] on icon "button" at bounding box center [222, 263] width 15 height 15
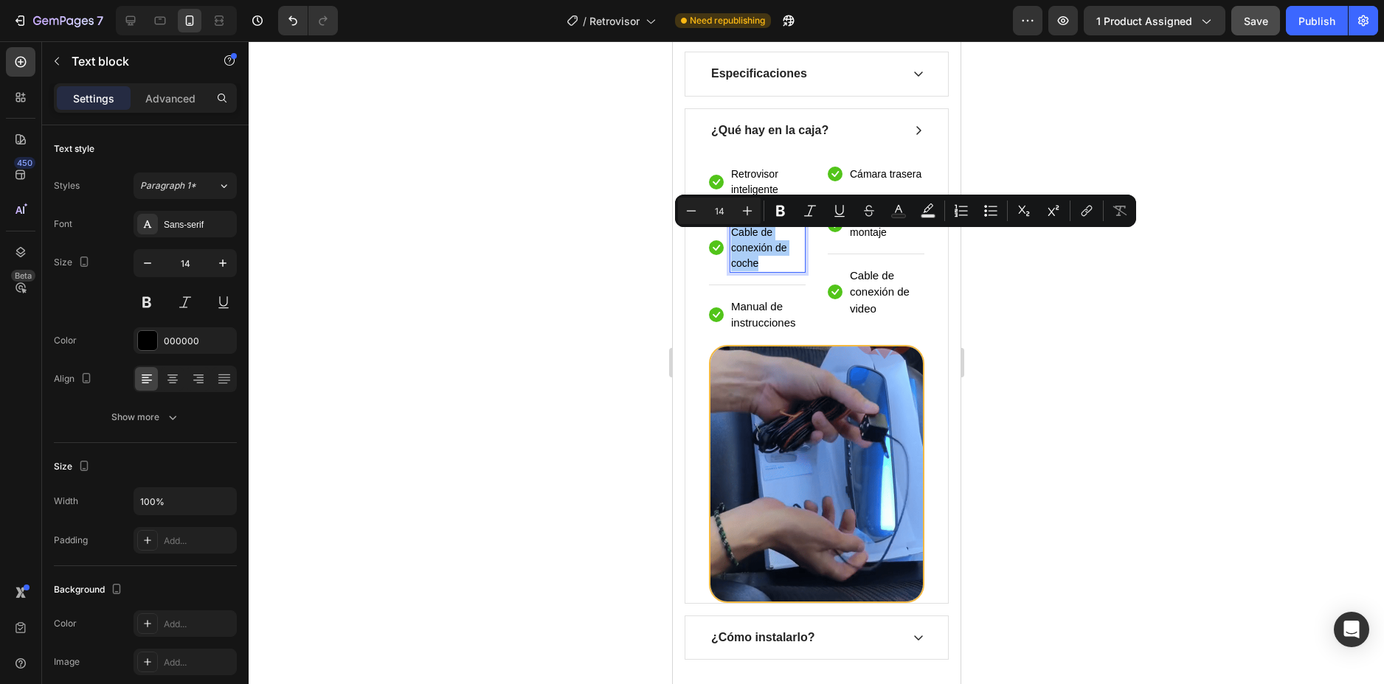
type input "15"
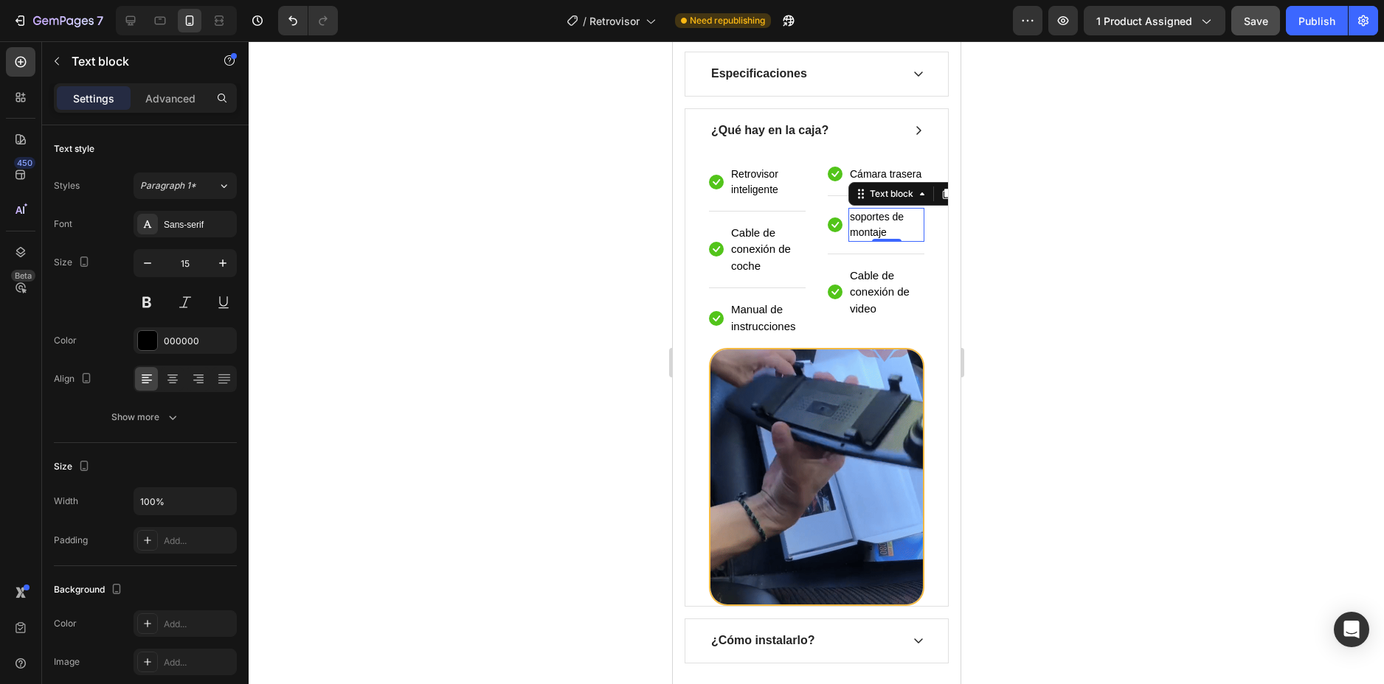
click at [862, 240] on p "soportes de montaje" at bounding box center [885, 224] width 73 height 31
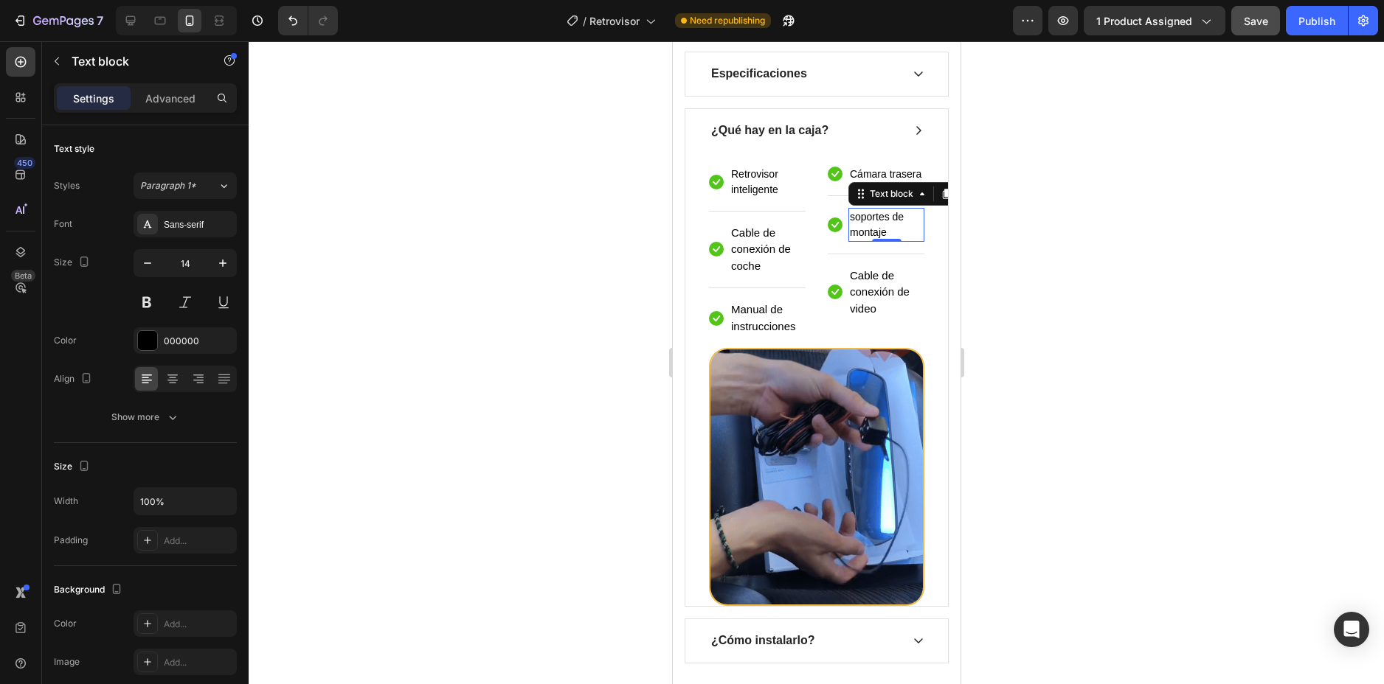
click at [862, 240] on p "soportes de montaje" at bounding box center [885, 224] width 73 height 31
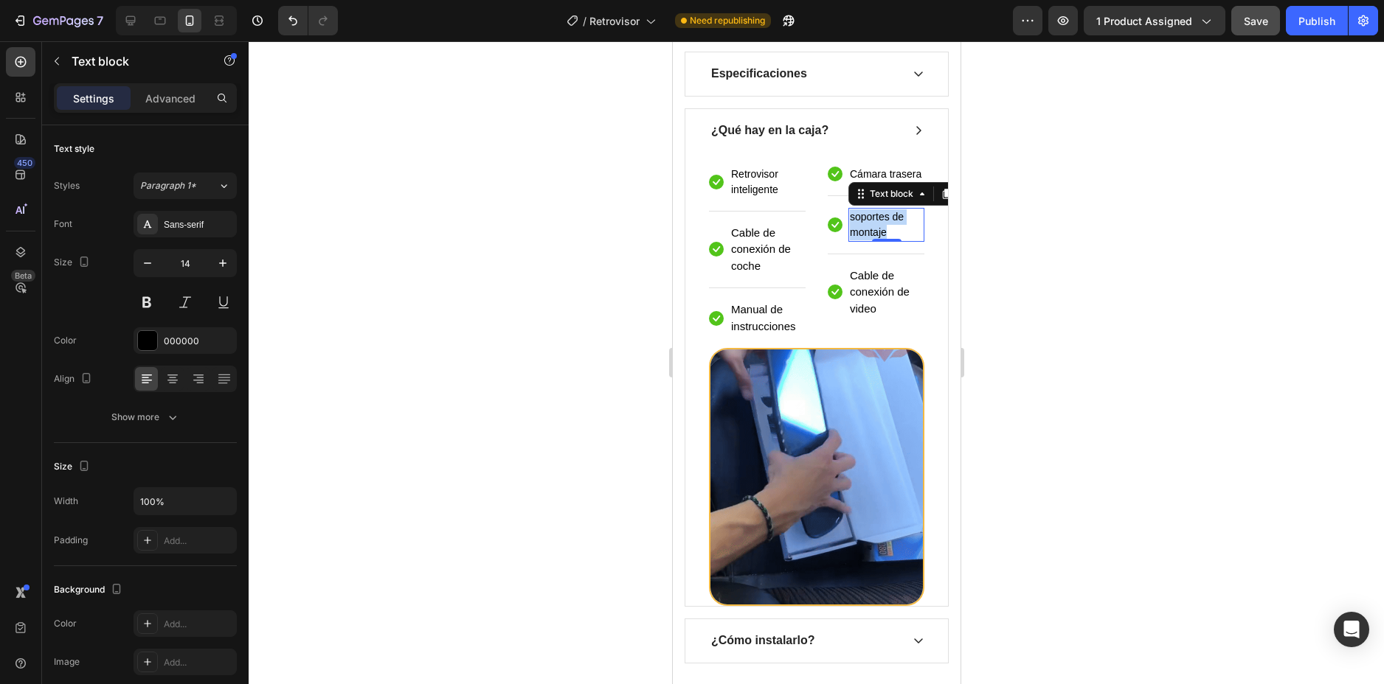
click at [862, 240] on p "soportes de montaje" at bounding box center [885, 224] width 73 height 31
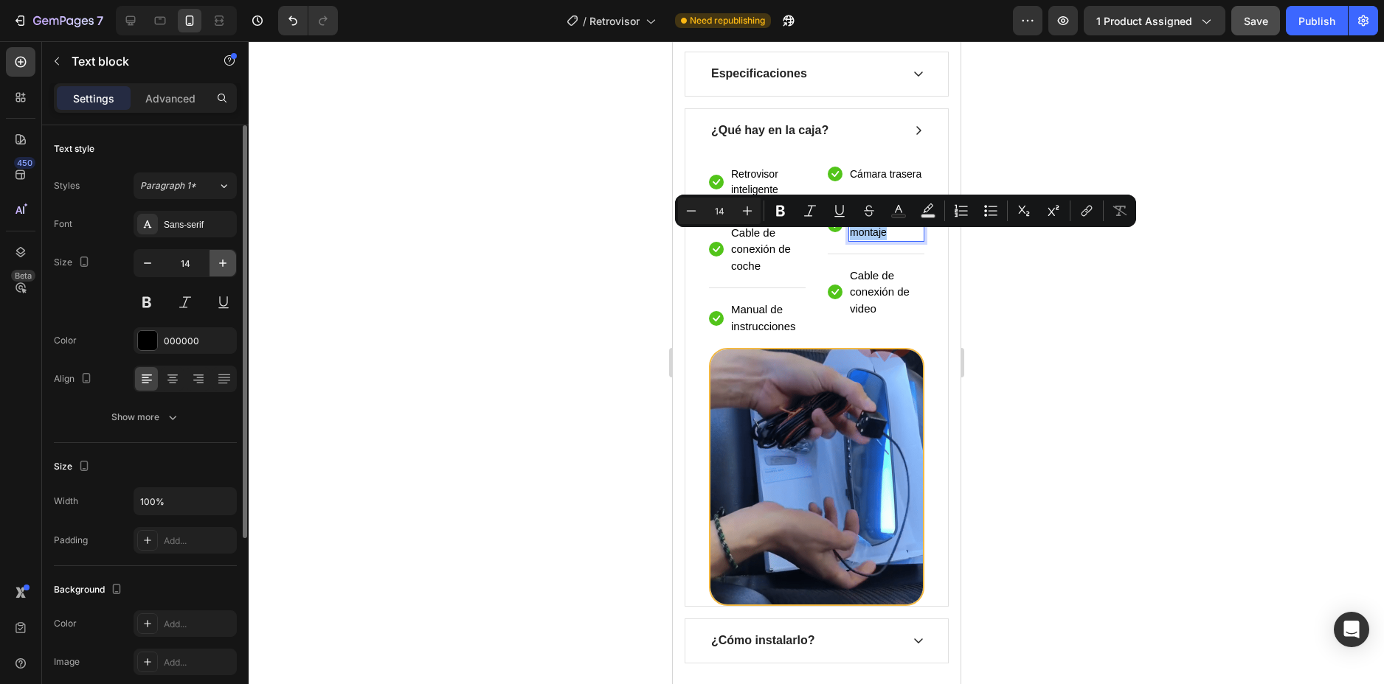
click at [218, 263] on icon "button" at bounding box center [222, 263] width 15 height 15
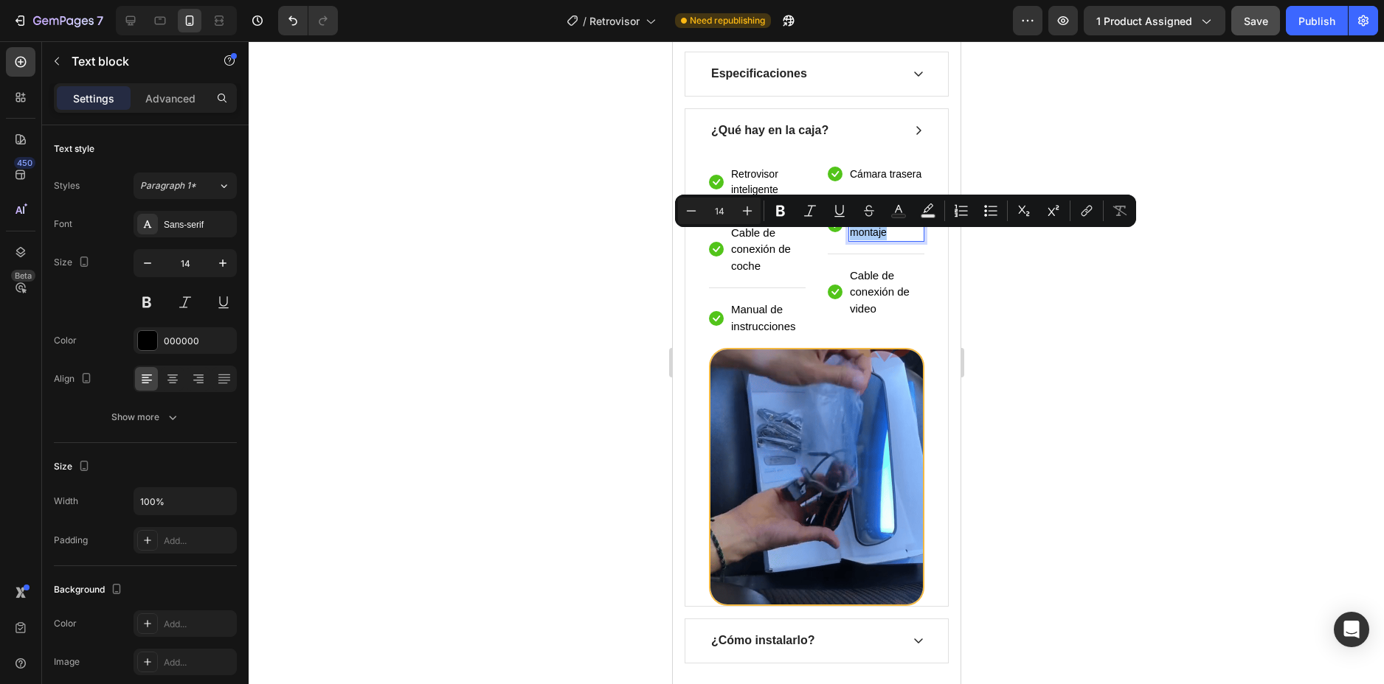
type input "15"
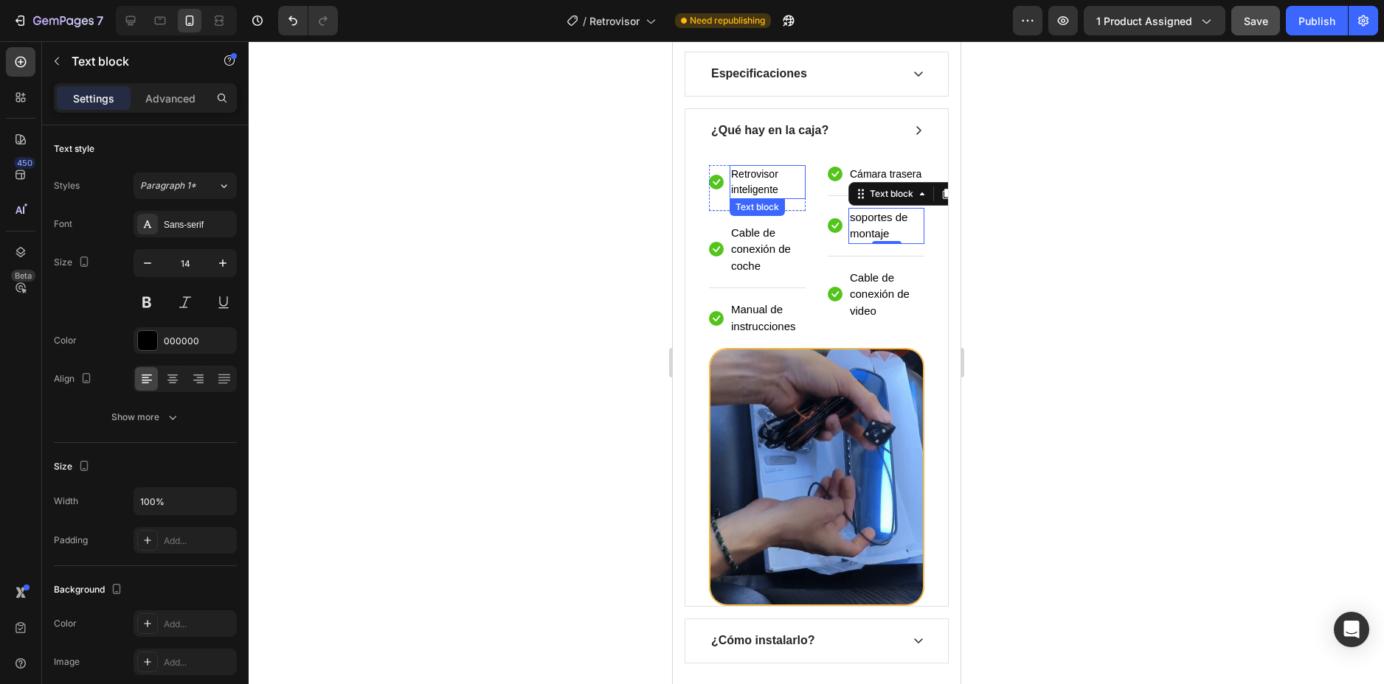
click at [746, 192] on p "Retrovisor inteligente" at bounding box center [766, 182] width 73 height 31
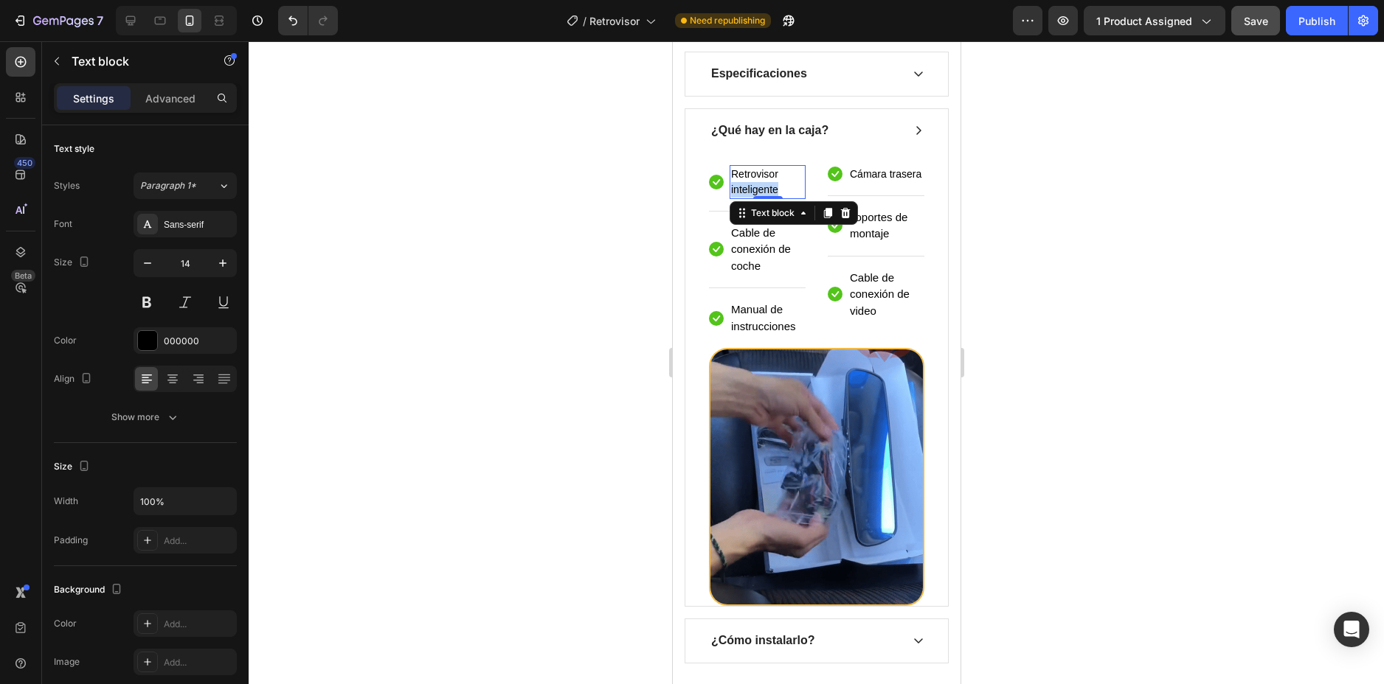
click at [746, 192] on p "Retrovisor inteligente" at bounding box center [766, 182] width 73 height 31
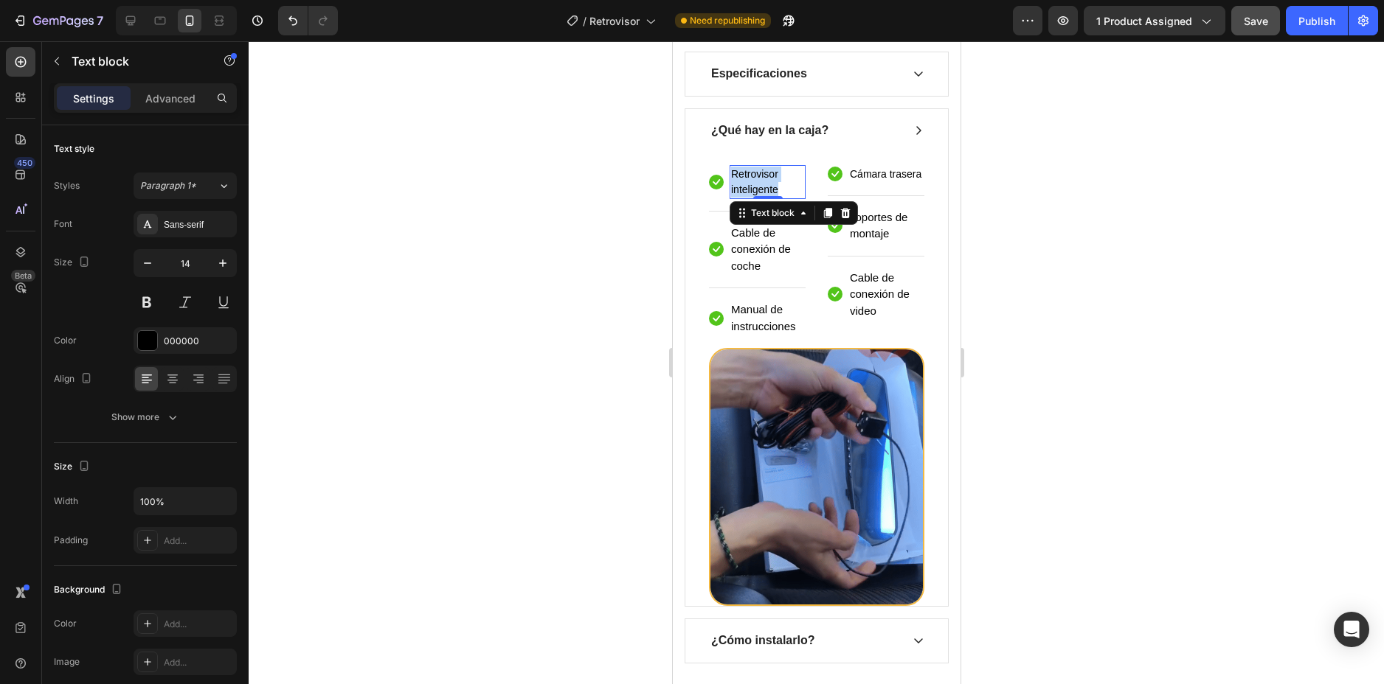
click at [746, 192] on p "Retrovisor inteligente" at bounding box center [766, 182] width 73 height 31
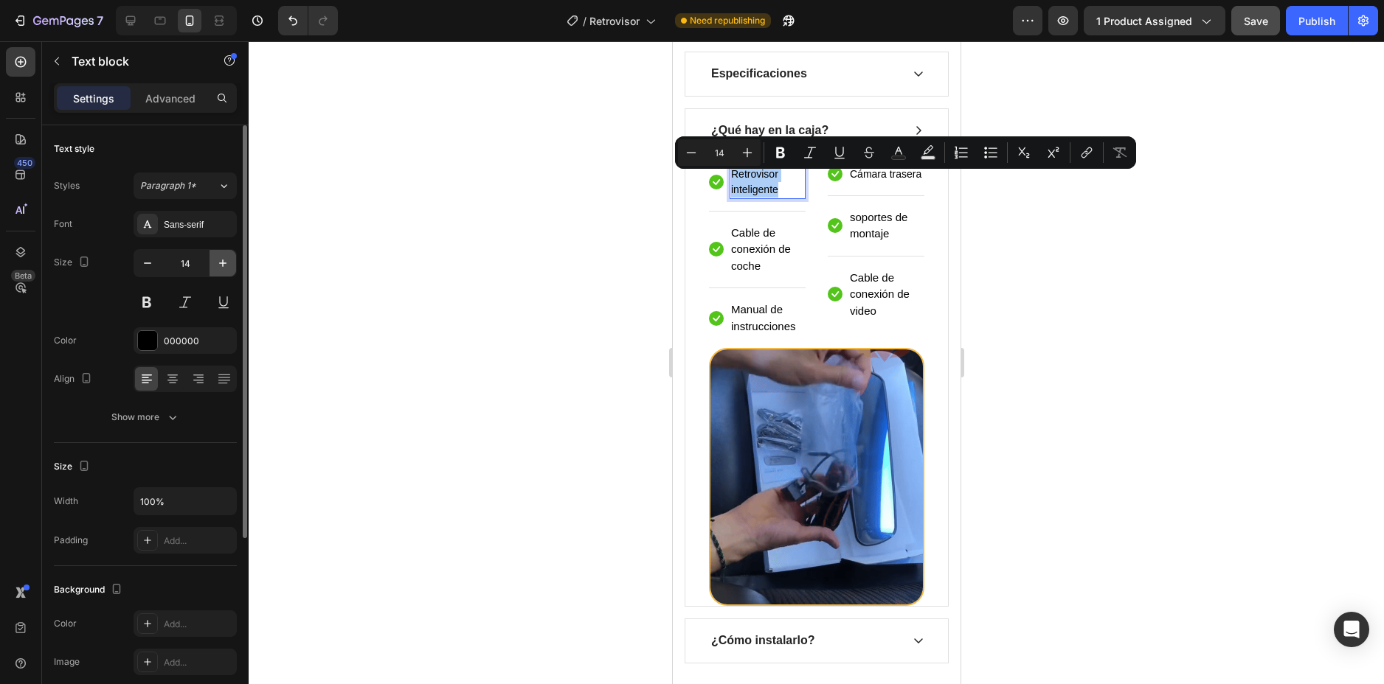
click at [226, 260] on icon "button" at bounding box center [222, 263] width 15 height 15
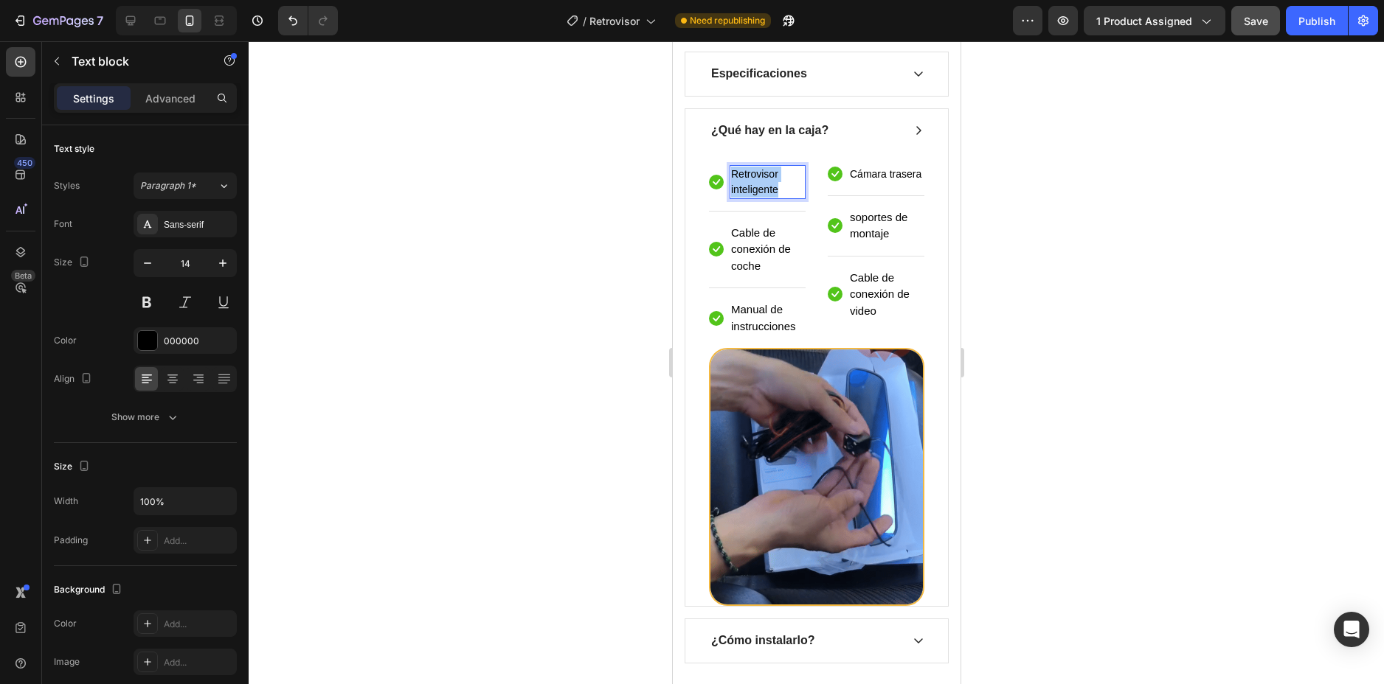
type input "15"
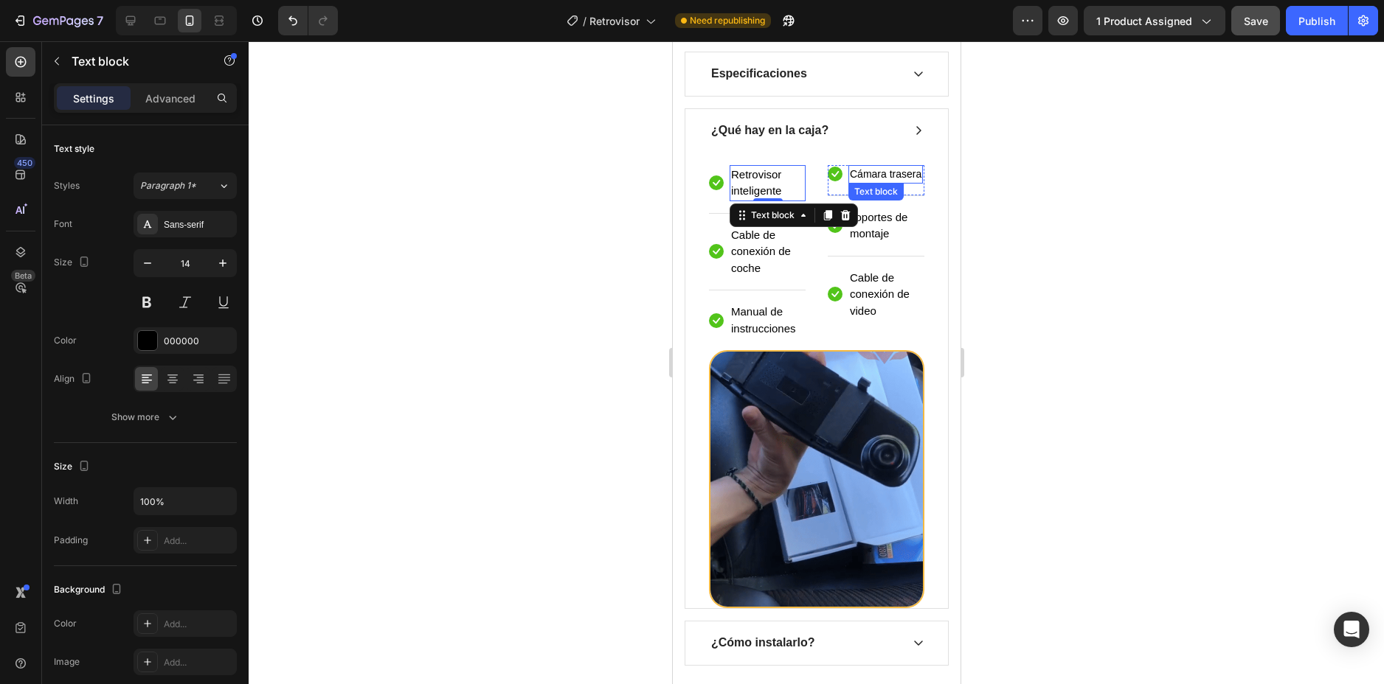
click at [870, 182] on p "Cámara trasera" at bounding box center [885, 174] width 72 height 15
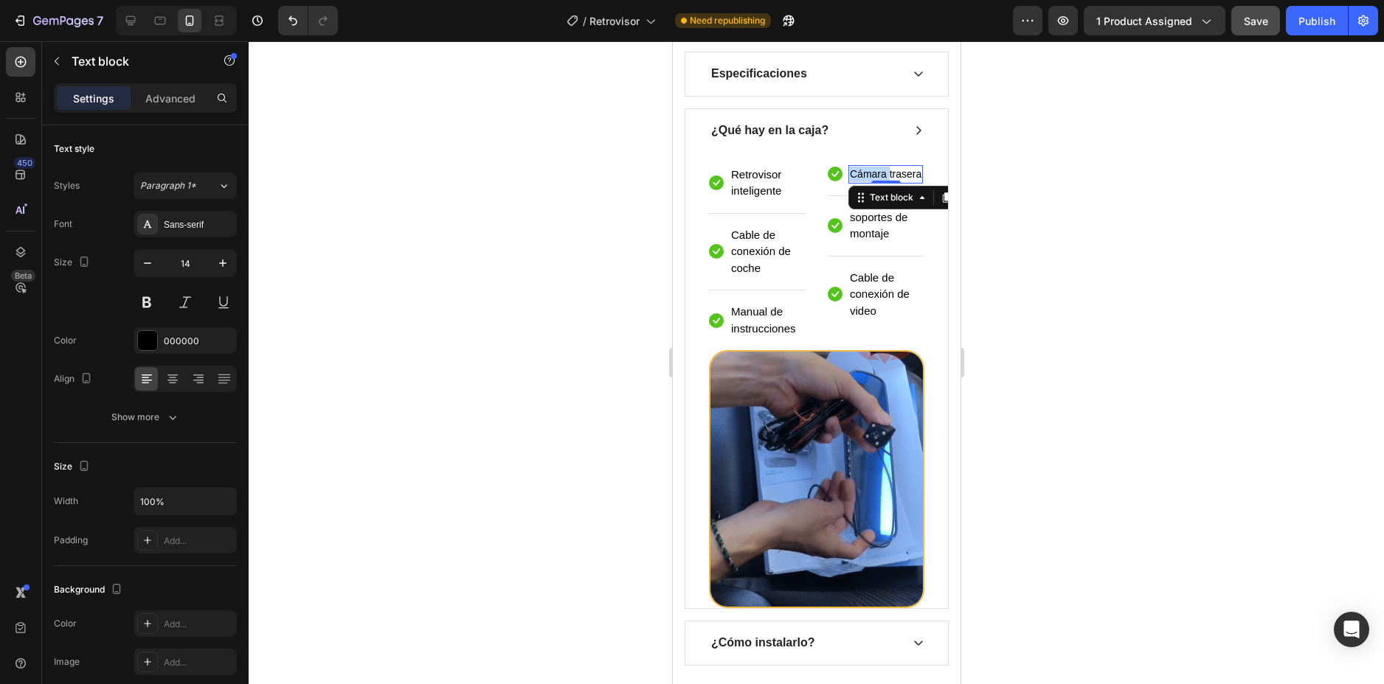
click at [870, 182] on p "Cámara trasera" at bounding box center [885, 174] width 72 height 15
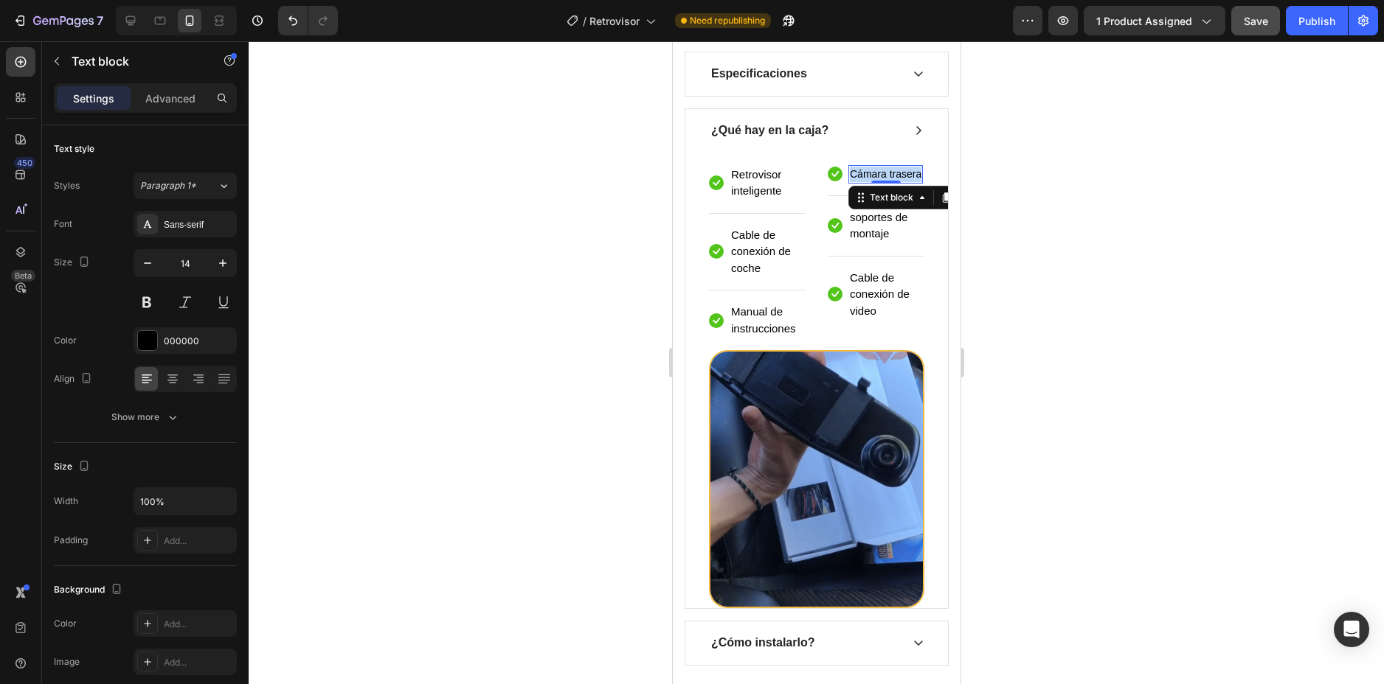
click at [870, 182] on p "Cámara trasera" at bounding box center [885, 174] width 72 height 15
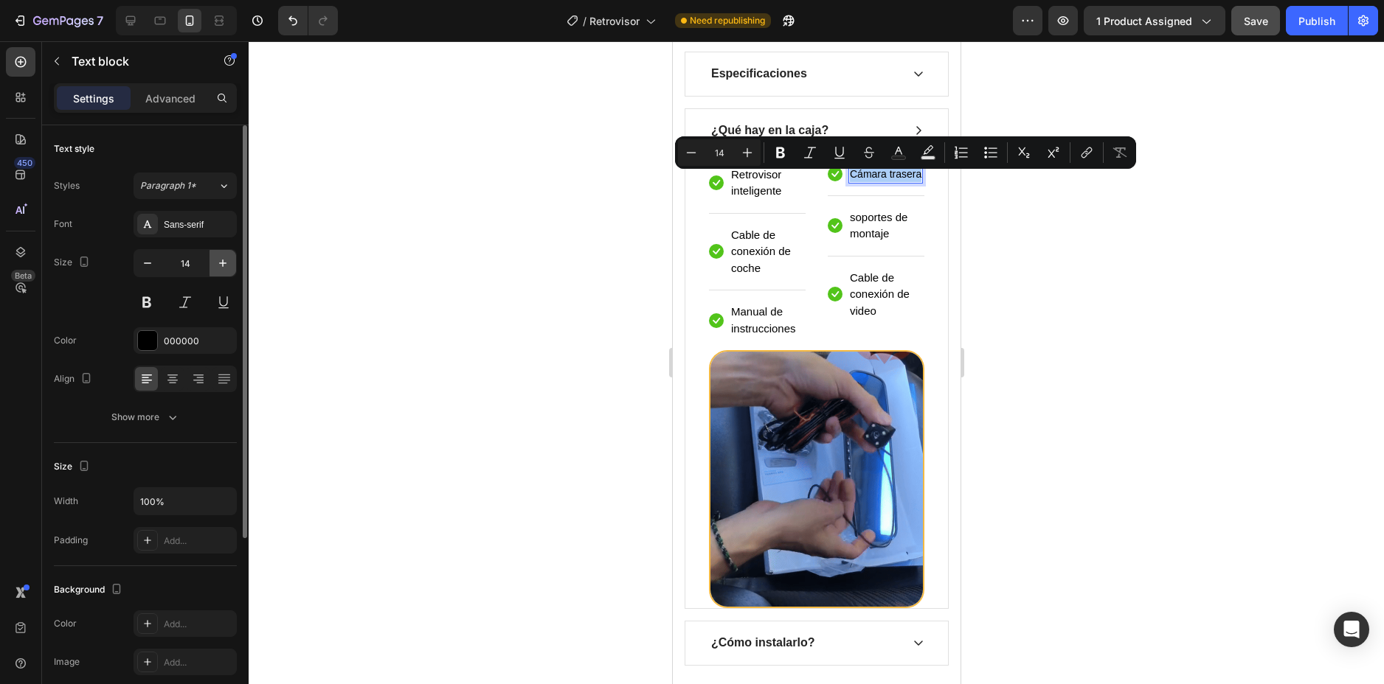
click at [218, 257] on icon "button" at bounding box center [222, 263] width 15 height 15
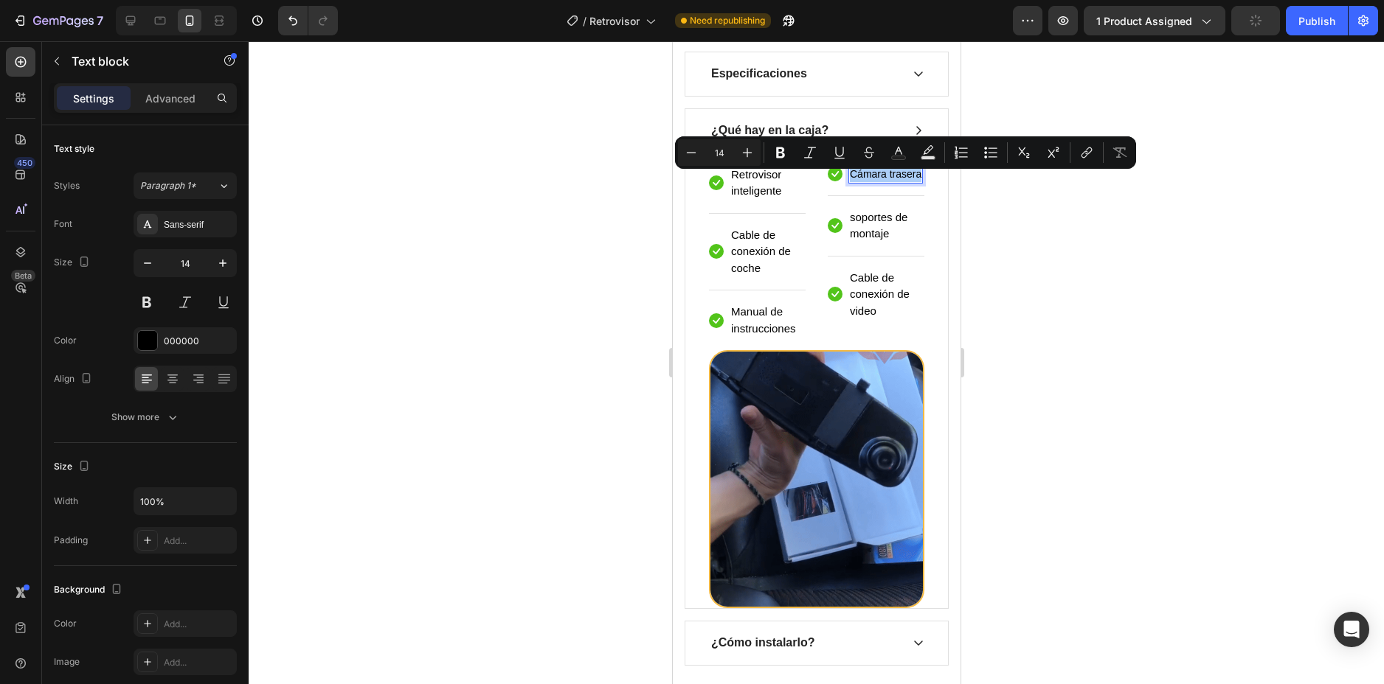
type input "15"
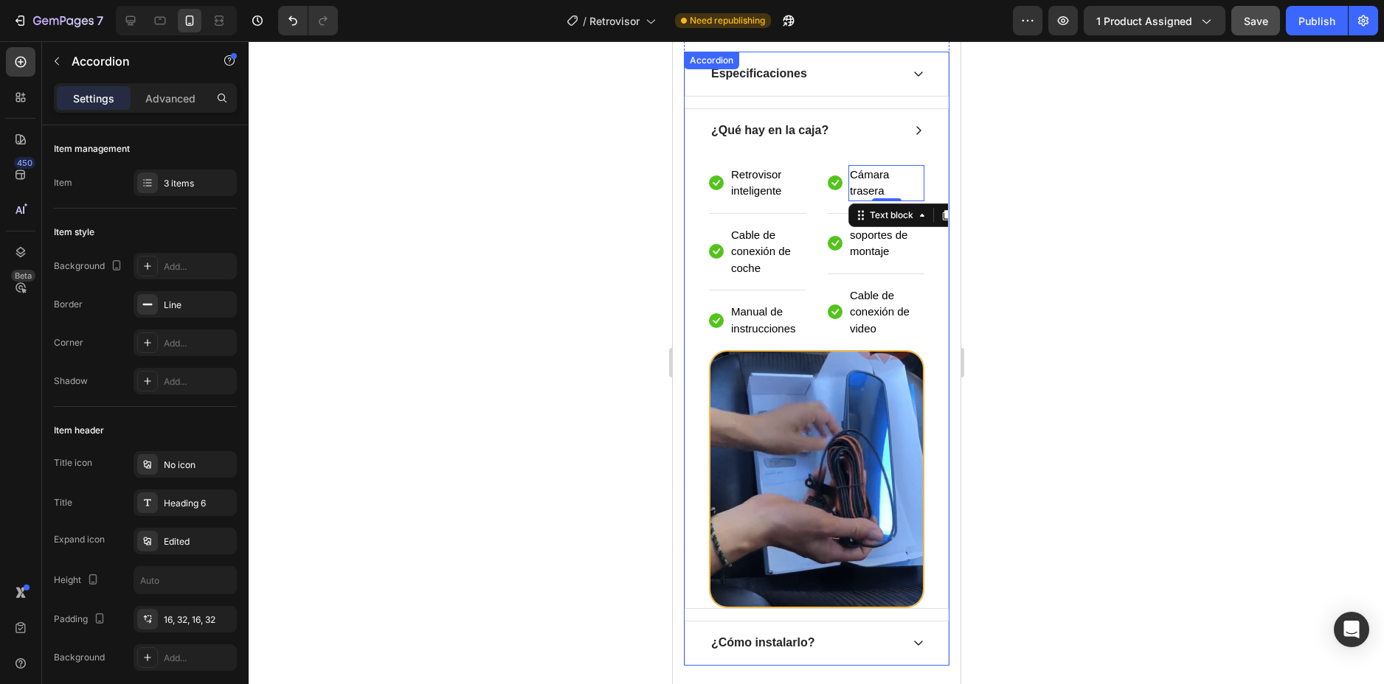
click at [934, 159] on div "Icon Retrovisor inteligente Text block Row Icon Cable de conexión de coche Text…" at bounding box center [815, 381] width 263 height 457
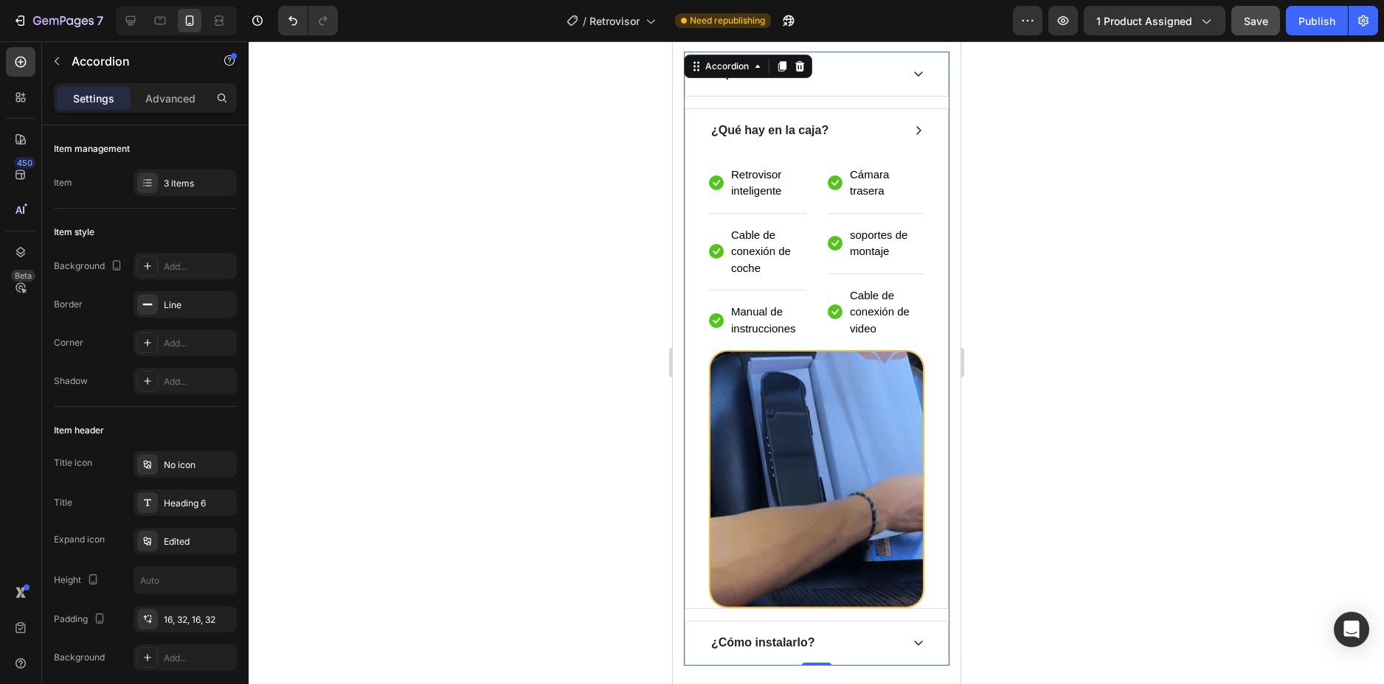
click at [913, 137] on div "¿Qué hay en la caja?" at bounding box center [815, 131] width 263 height 44
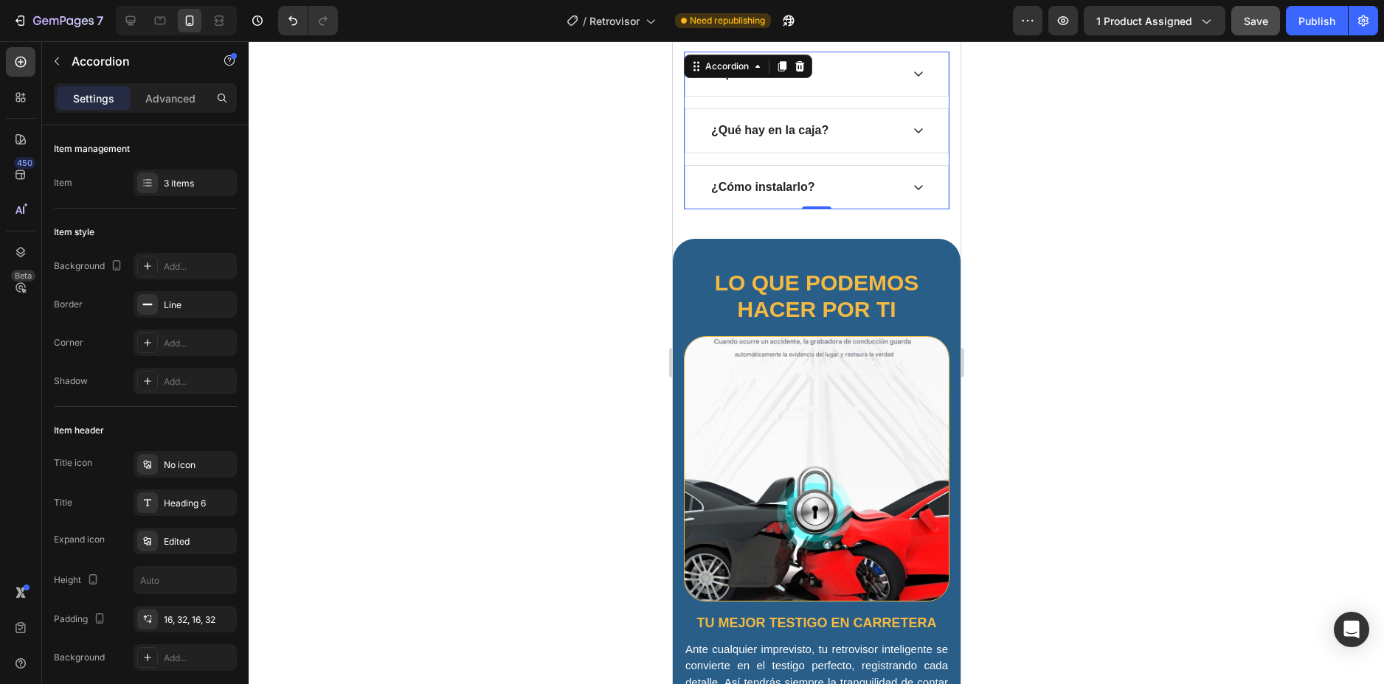
click at [919, 203] on div "¿Cómo instalarlo?" at bounding box center [815, 188] width 263 height 44
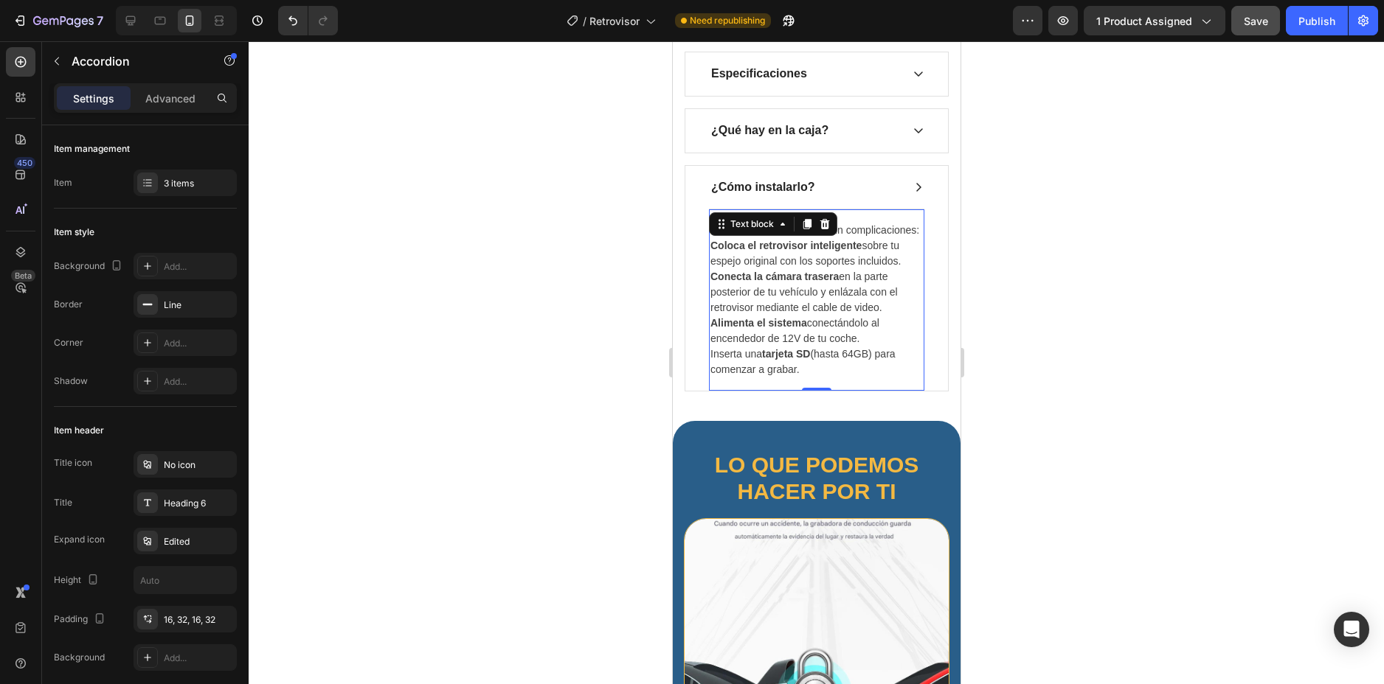
click at [793, 269] on p "Coloca el retrovisor inteligente sobre tu espejo original con los soportes incl…" at bounding box center [816, 253] width 212 height 31
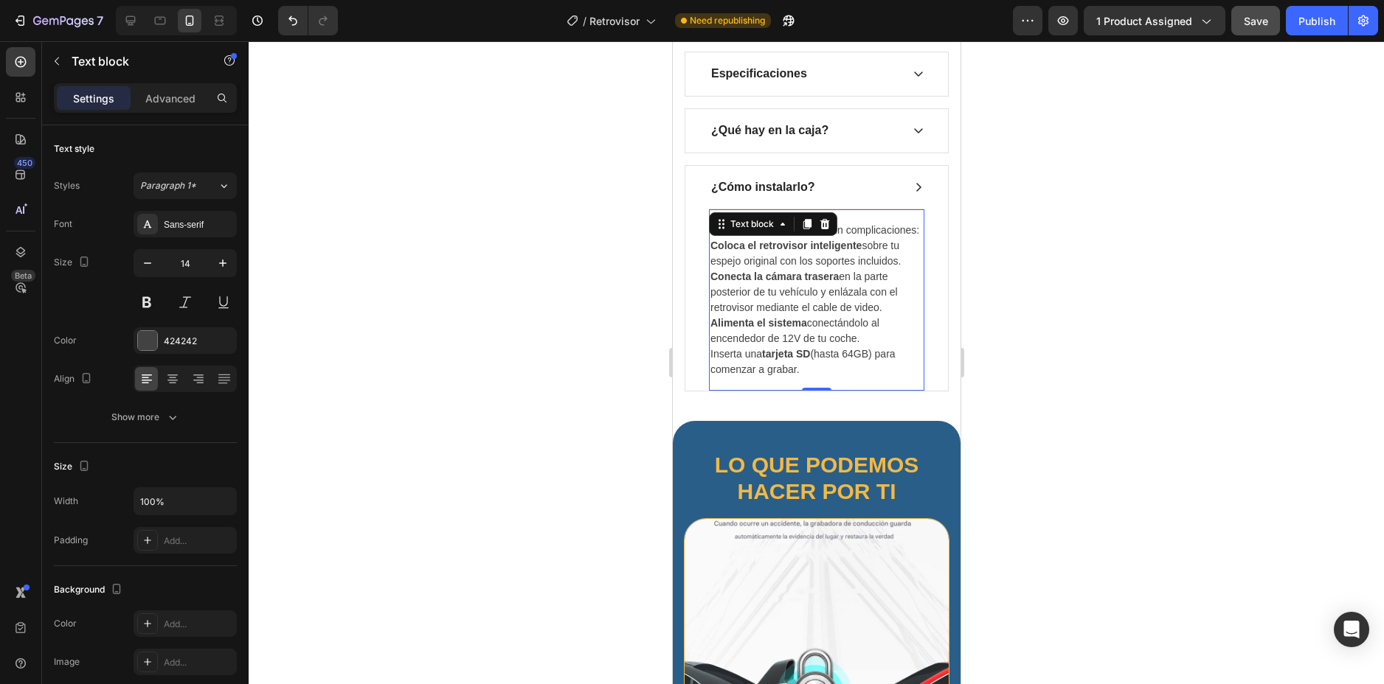
click at [793, 269] on p "Coloca el retrovisor inteligente sobre tu espejo original con los soportes incl…" at bounding box center [816, 253] width 212 height 31
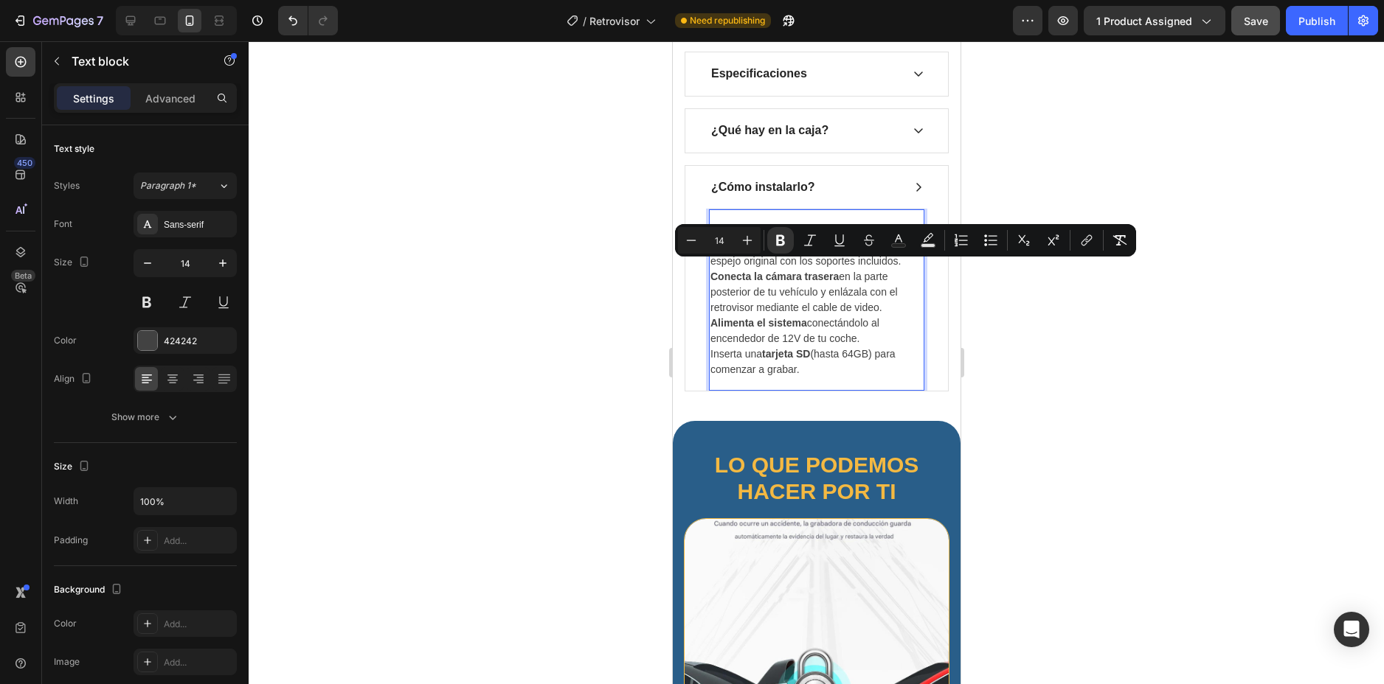
click at [759, 310] on p "Conecta la cámara trasera en la parte posterior de tu vehículo y enlázala con e…" at bounding box center [816, 292] width 212 height 46
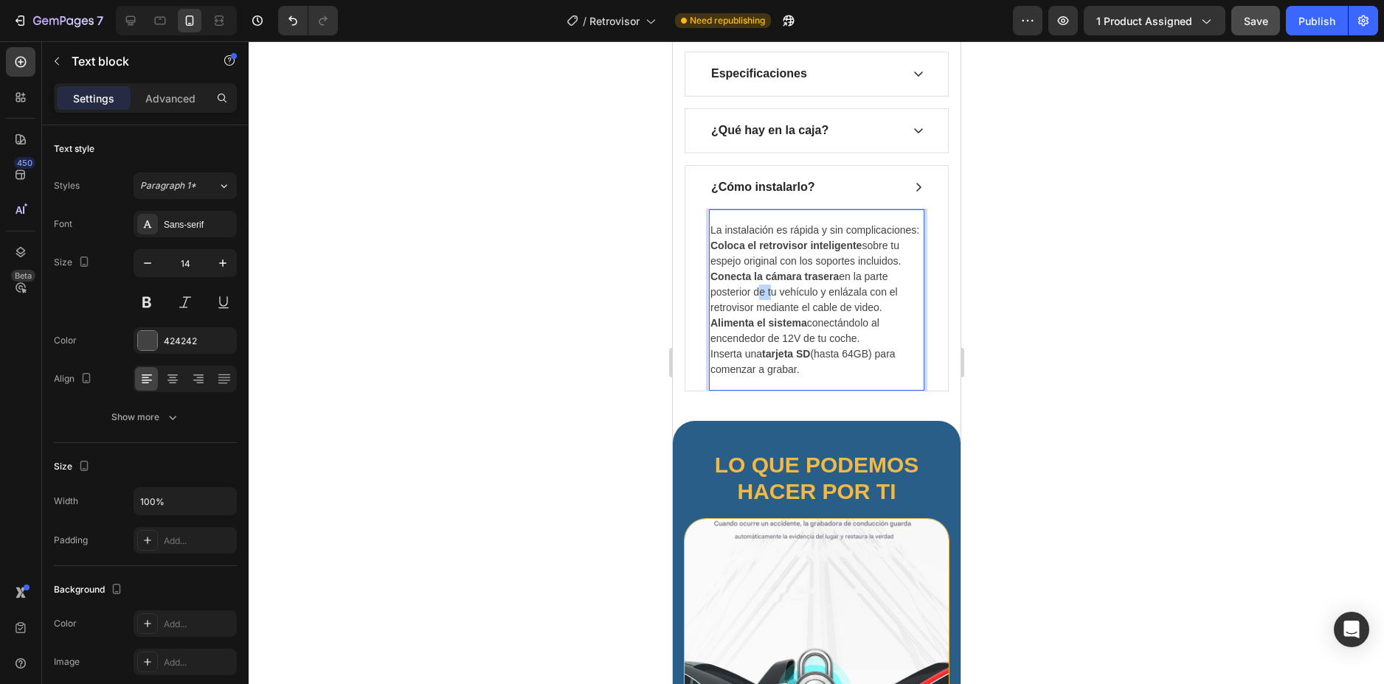
click at [759, 310] on p "Conecta la cámara trasera en la parte posterior de tu vehículo y enlázala con e…" at bounding box center [816, 292] width 212 height 46
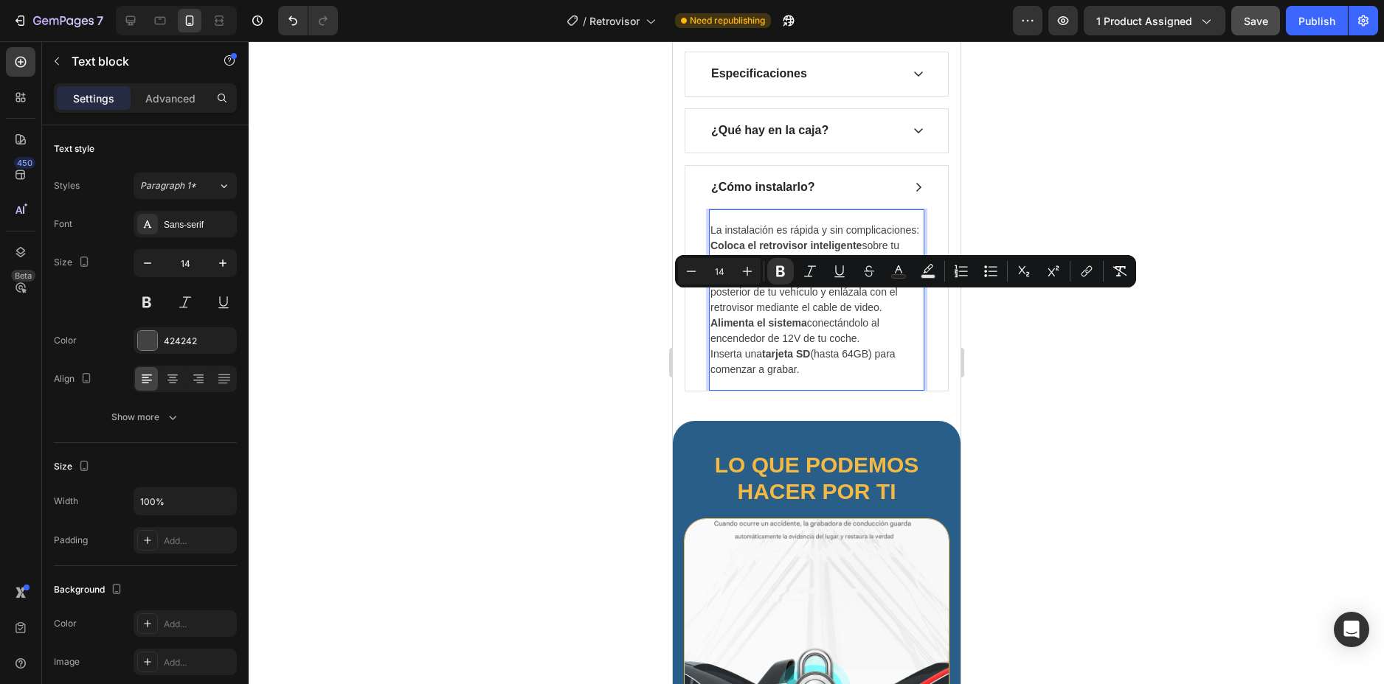
click at [839, 378] on p "Inserta una tarjeta SD (hasta 64GB) para comenzar a grabar." at bounding box center [816, 362] width 212 height 31
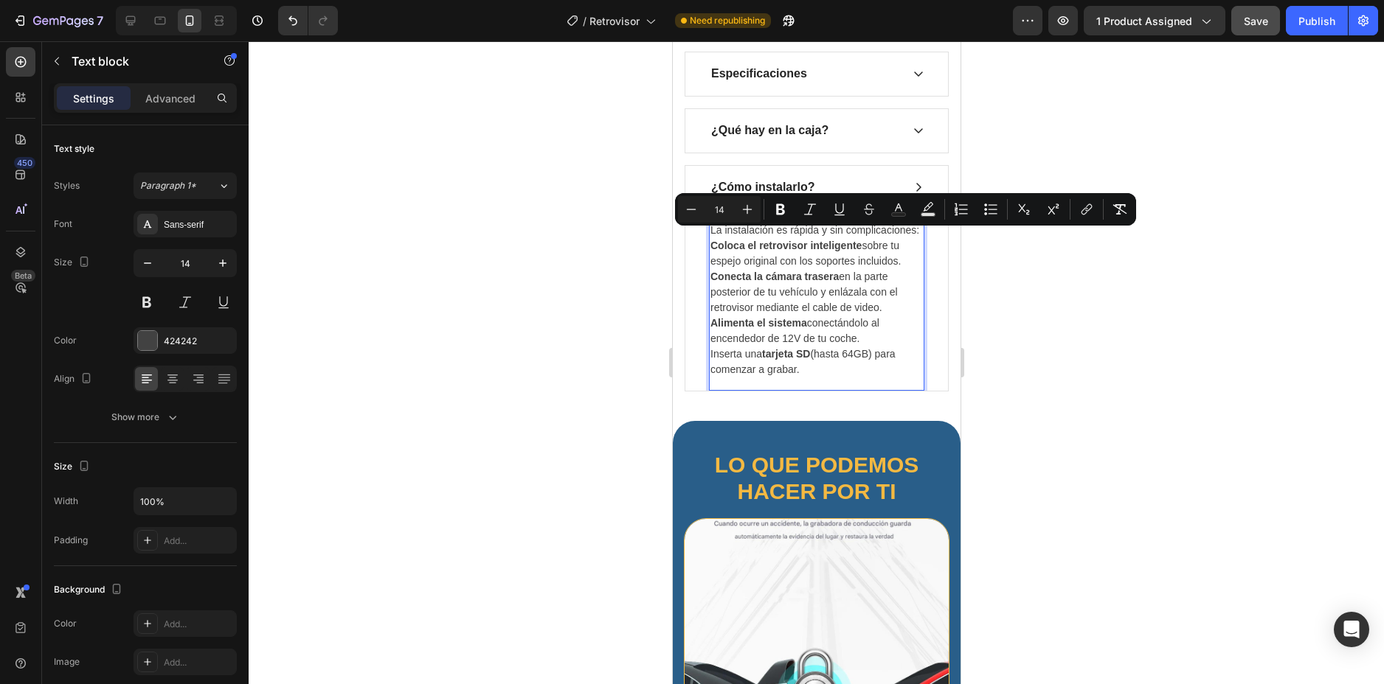
drag, startPoint x: 808, startPoint y: 394, endPoint x: 712, endPoint y: 240, distance: 181.9
click at [712, 240] on div "La instalación es rápida y sin complicaciones: Coloca el retrovisor inteligente…" at bounding box center [815, 300] width 215 height 158
click at [744, 209] on icon "Editor contextual toolbar" at bounding box center [747, 209] width 15 height 15
type input "15"
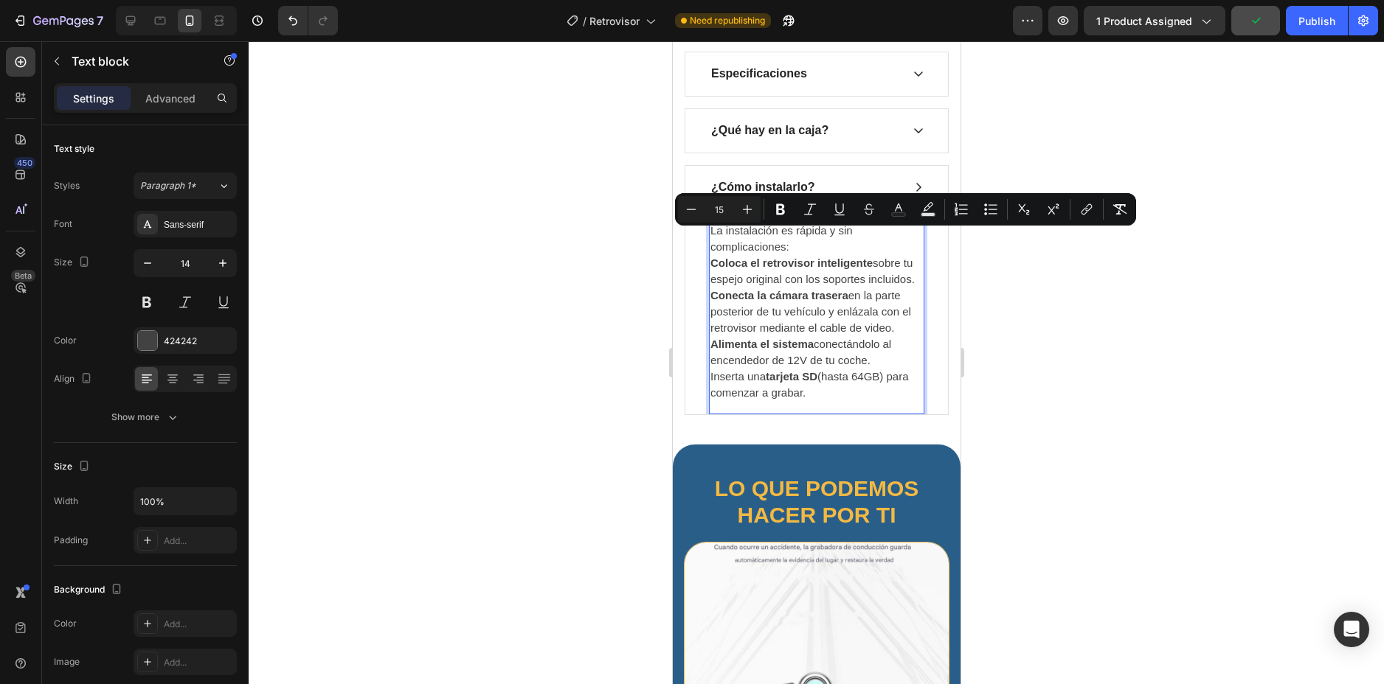
click at [800, 383] on strong "tarjeta SD" at bounding box center [791, 376] width 52 height 13
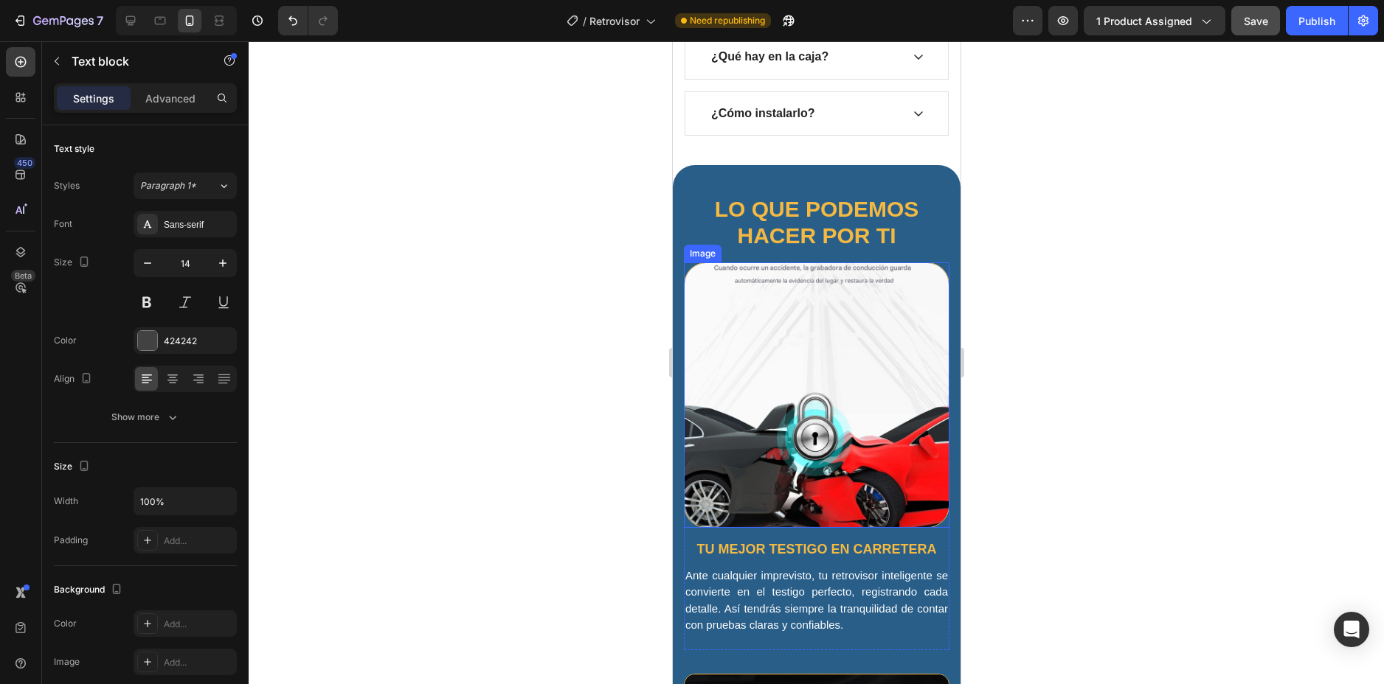
scroll to position [986, 0]
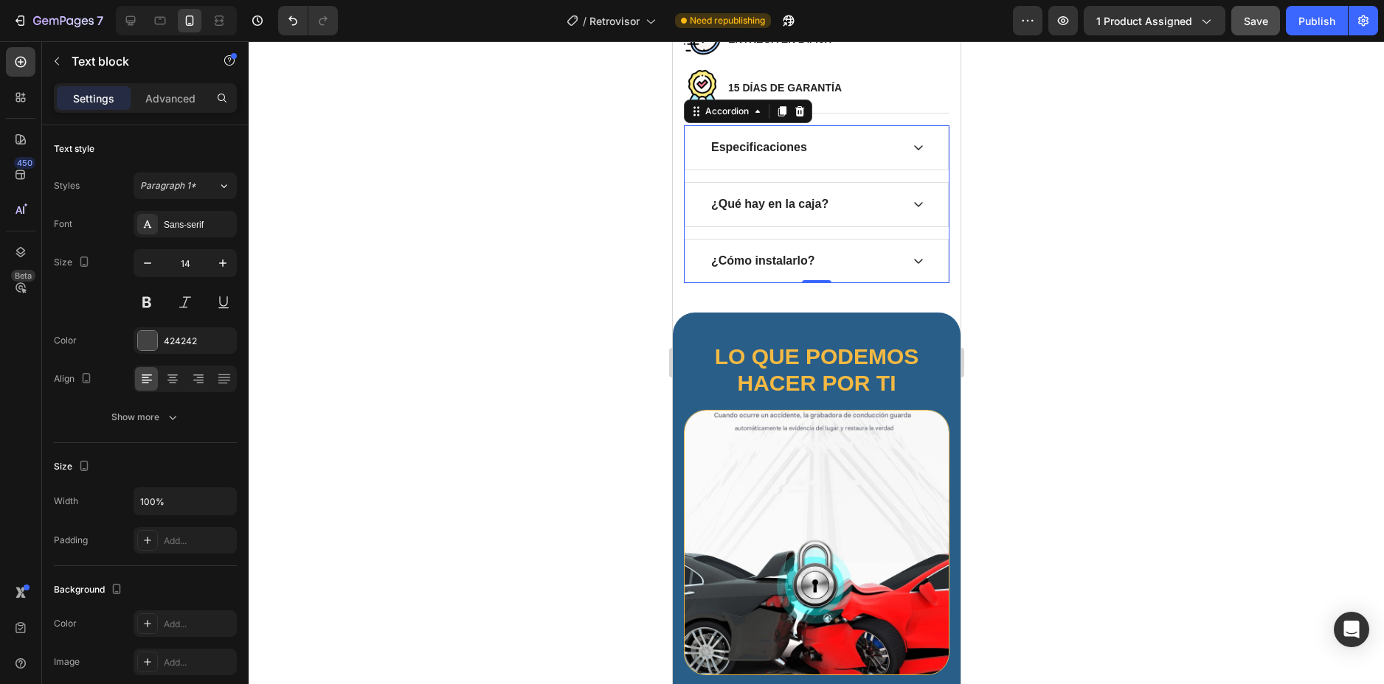
click at [872, 250] on div "¿Cómo instalarlo?" at bounding box center [815, 262] width 263 height 44
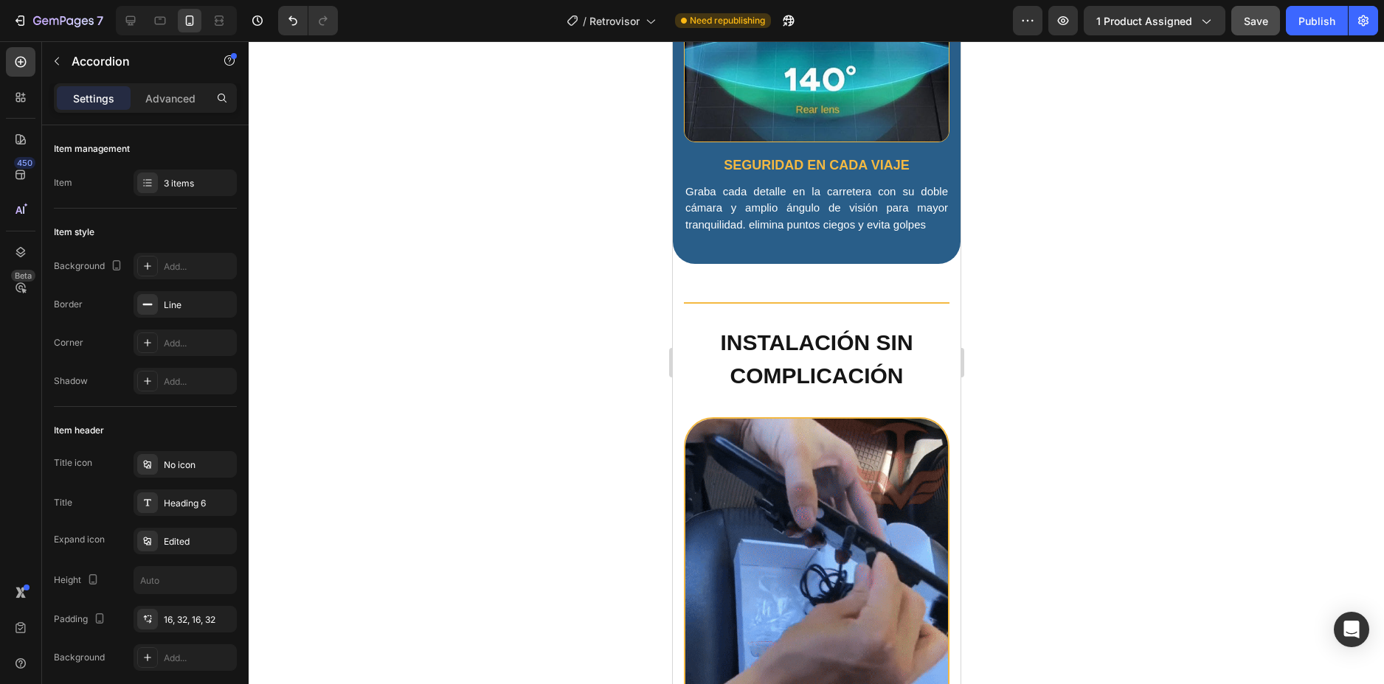
scroll to position [2535, 0]
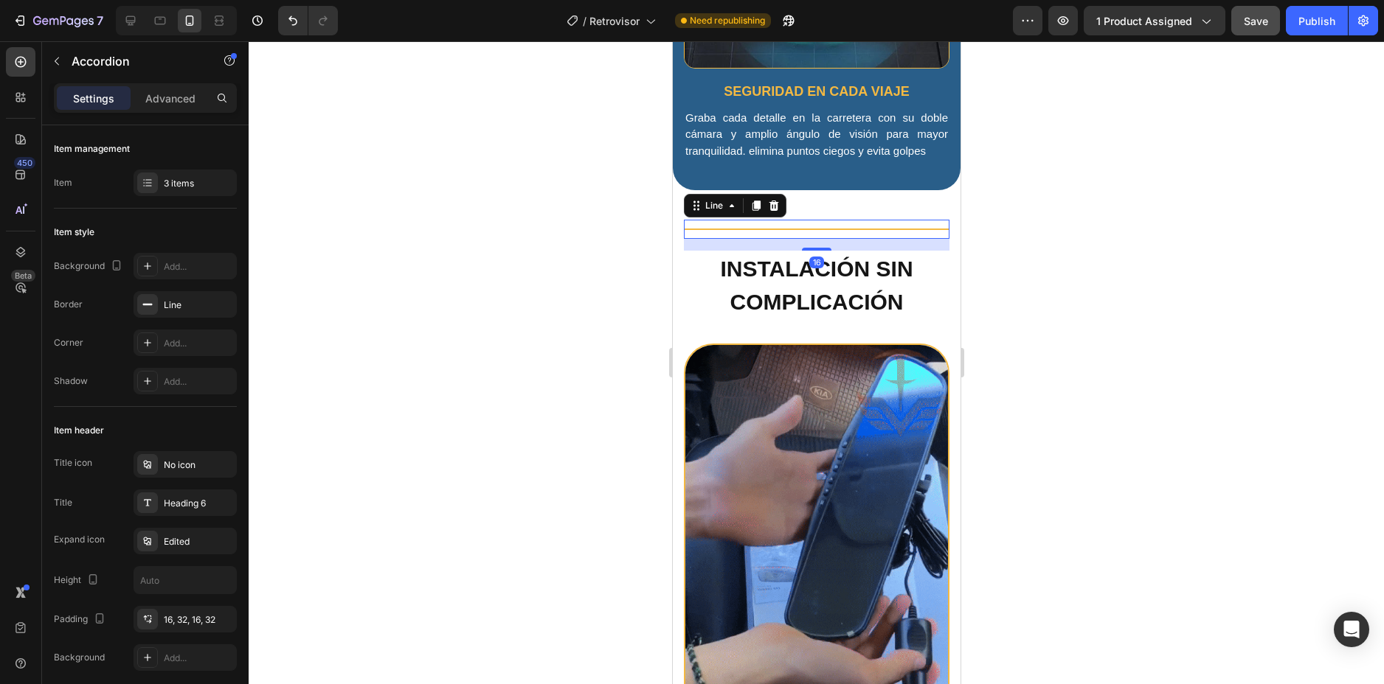
click at [831, 220] on div "Title Line 16" at bounding box center [816, 229] width 266 height 19
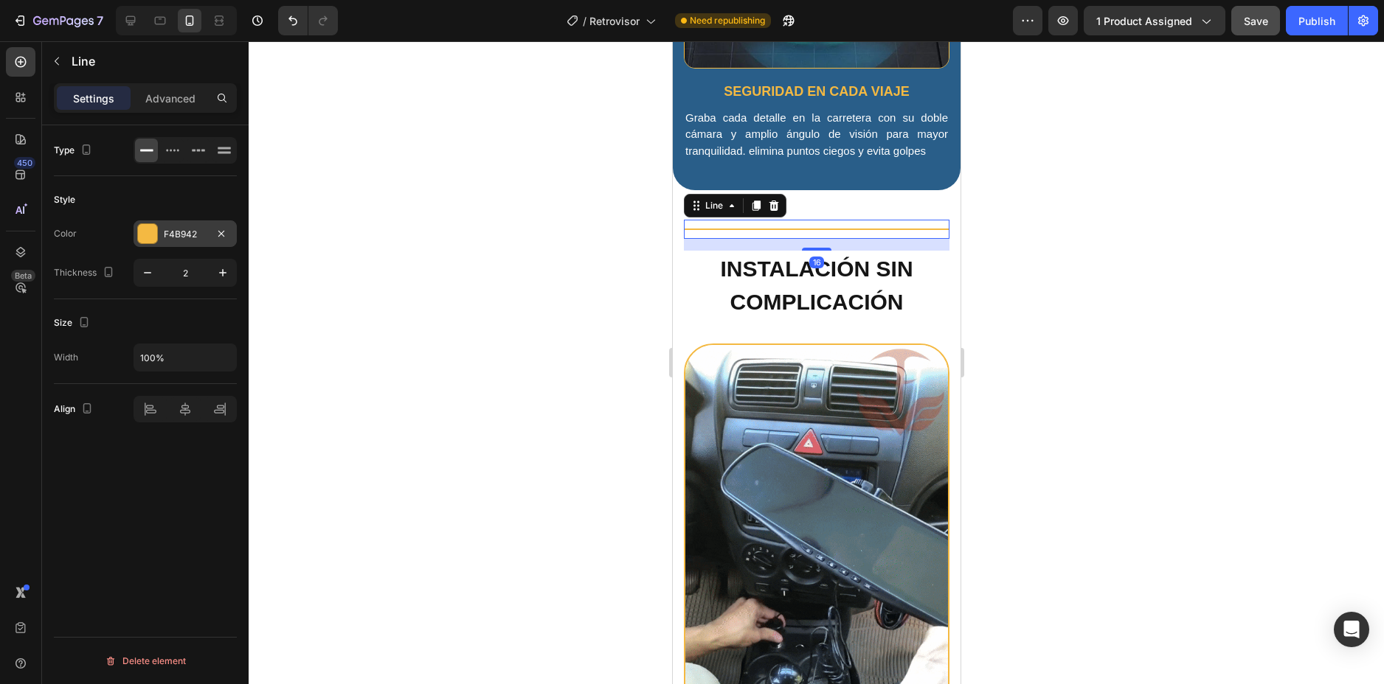
click at [173, 231] on div "F4B942" at bounding box center [185, 234] width 43 height 13
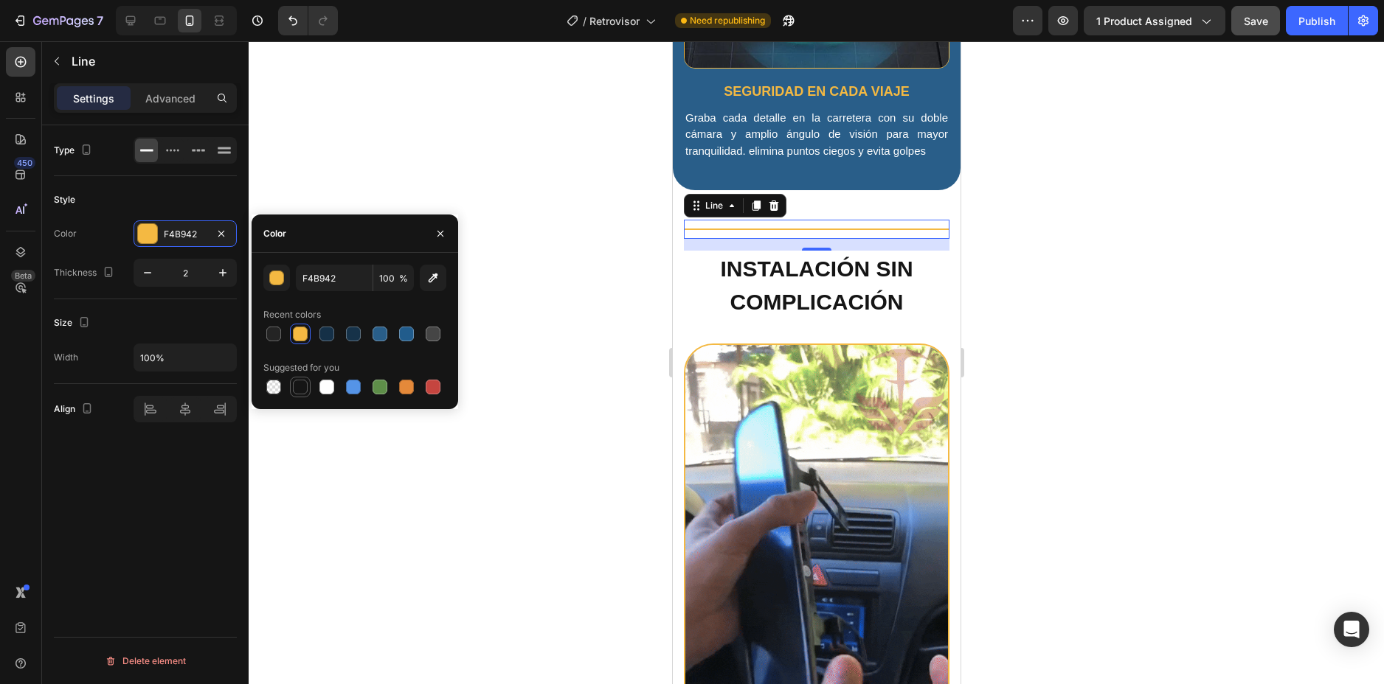
click at [302, 387] on div at bounding box center [300, 387] width 15 height 15
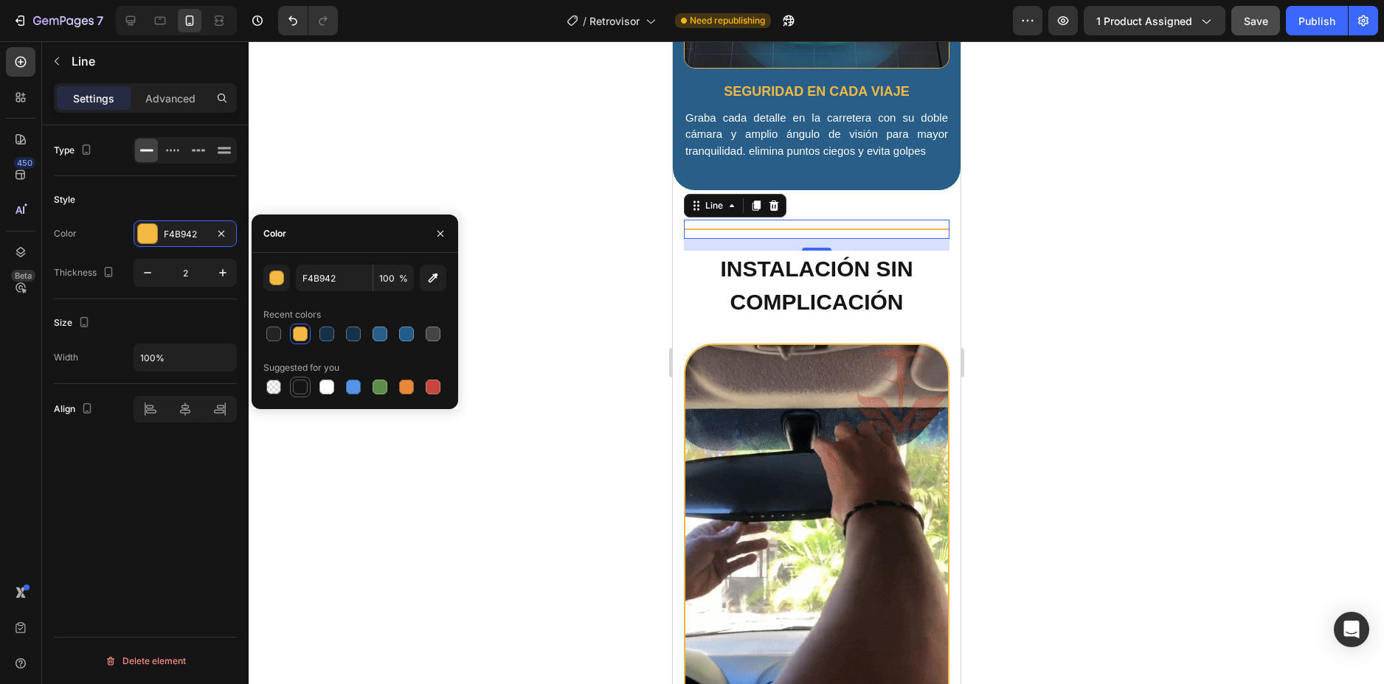
type input "151515"
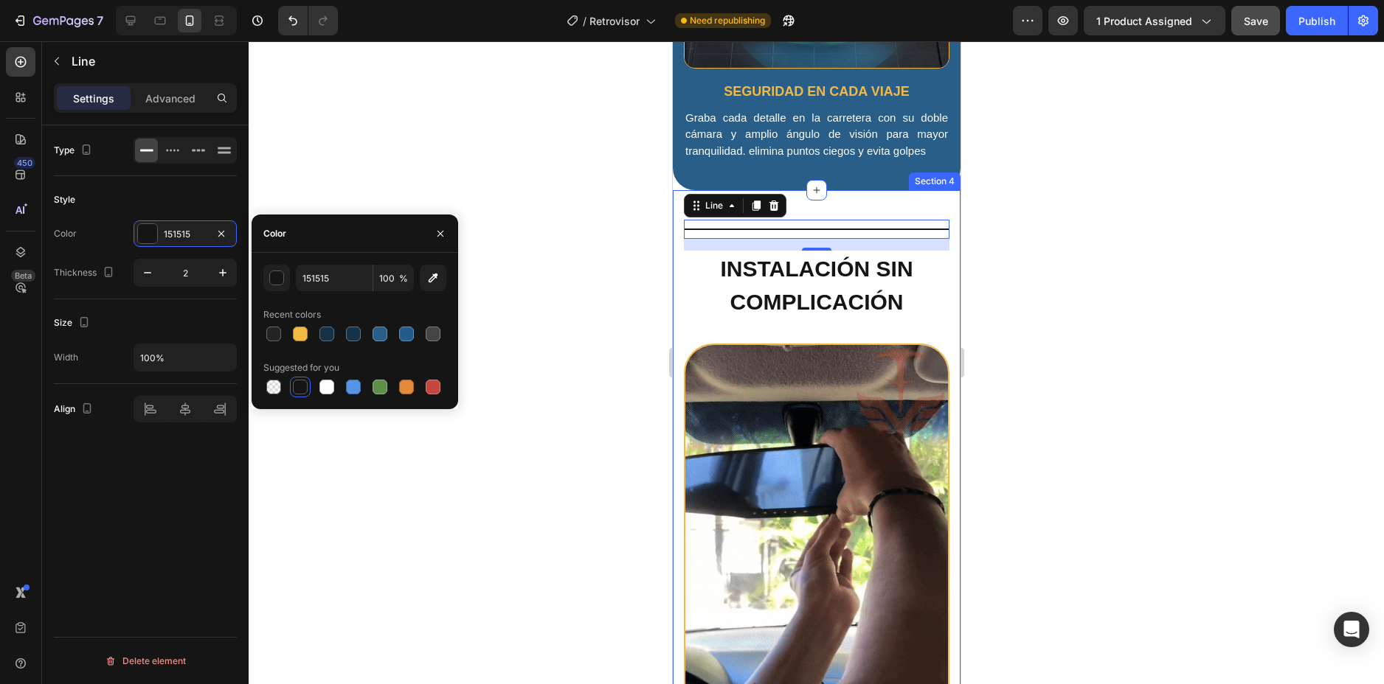
click at [1092, 245] on div at bounding box center [816, 362] width 1135 height 643
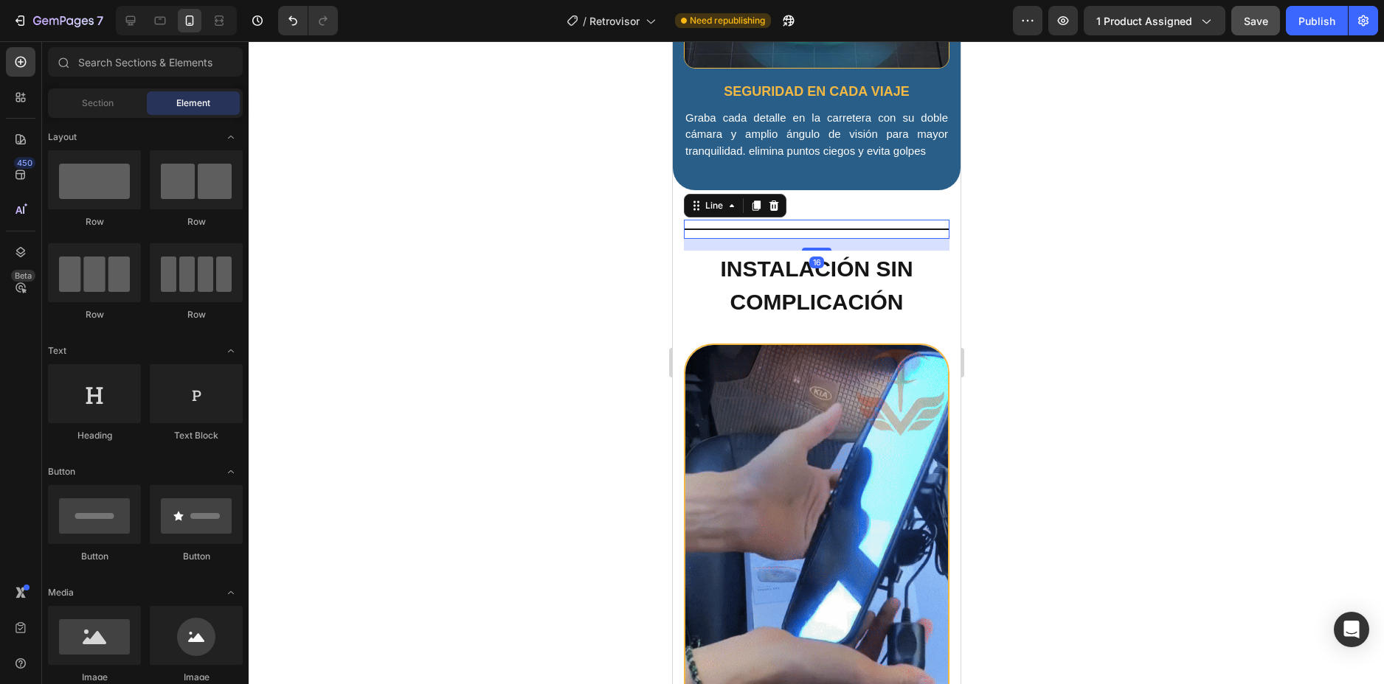
click at [835, 220] on div "Title Line 16" at bounding box center [816, 229] width 266 height 19
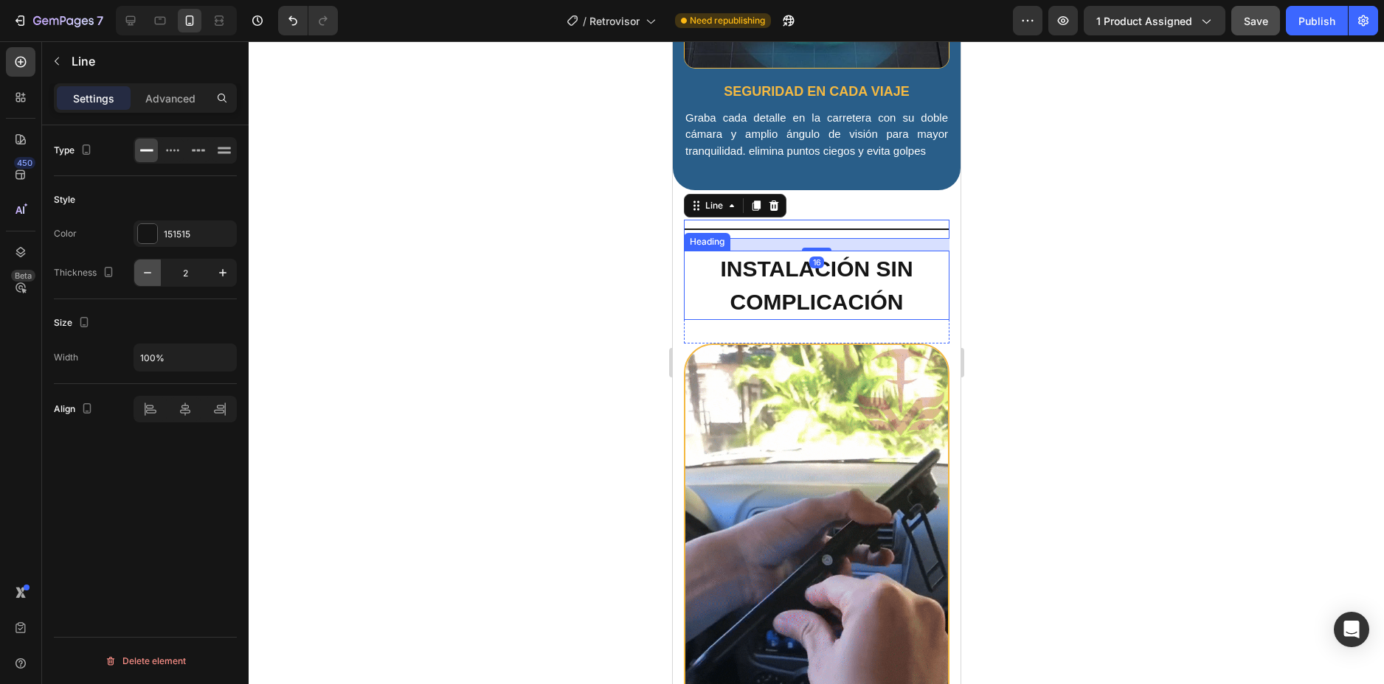
click at [150, 264] on button "button" at bounding box center [147, 273] width 27 height 27
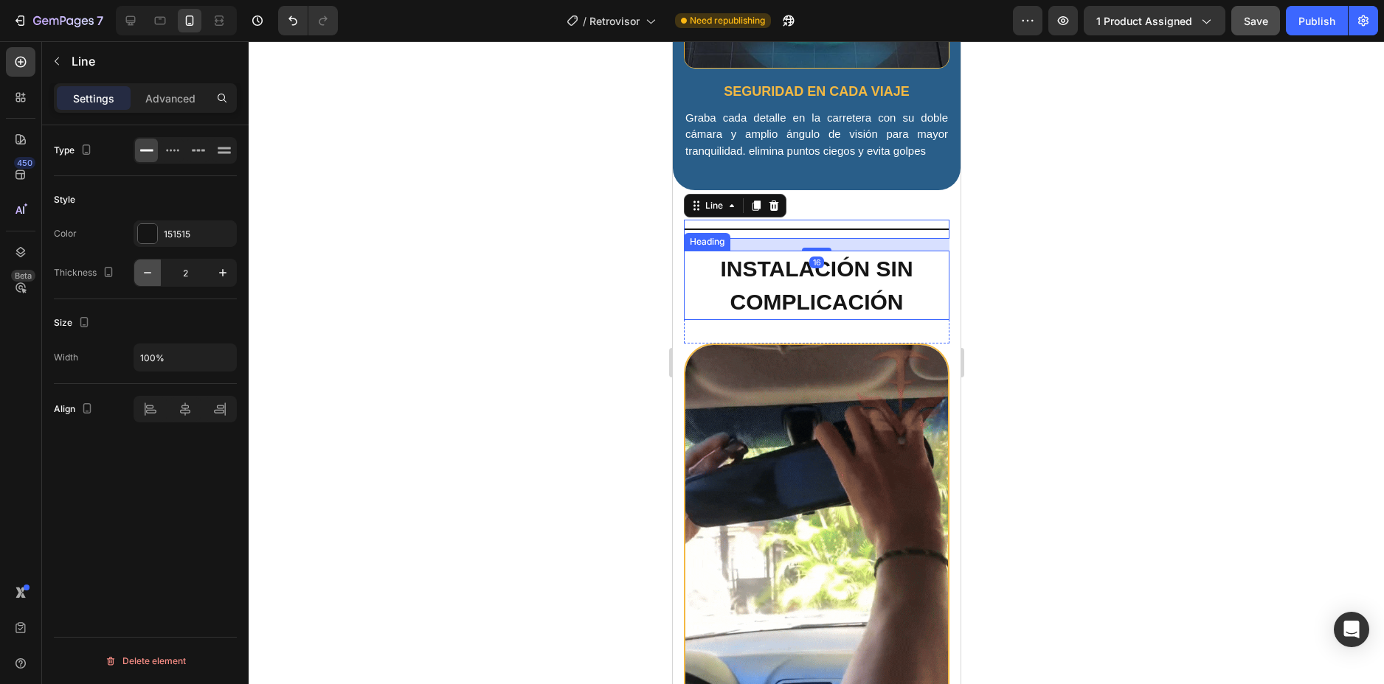
type input "1"
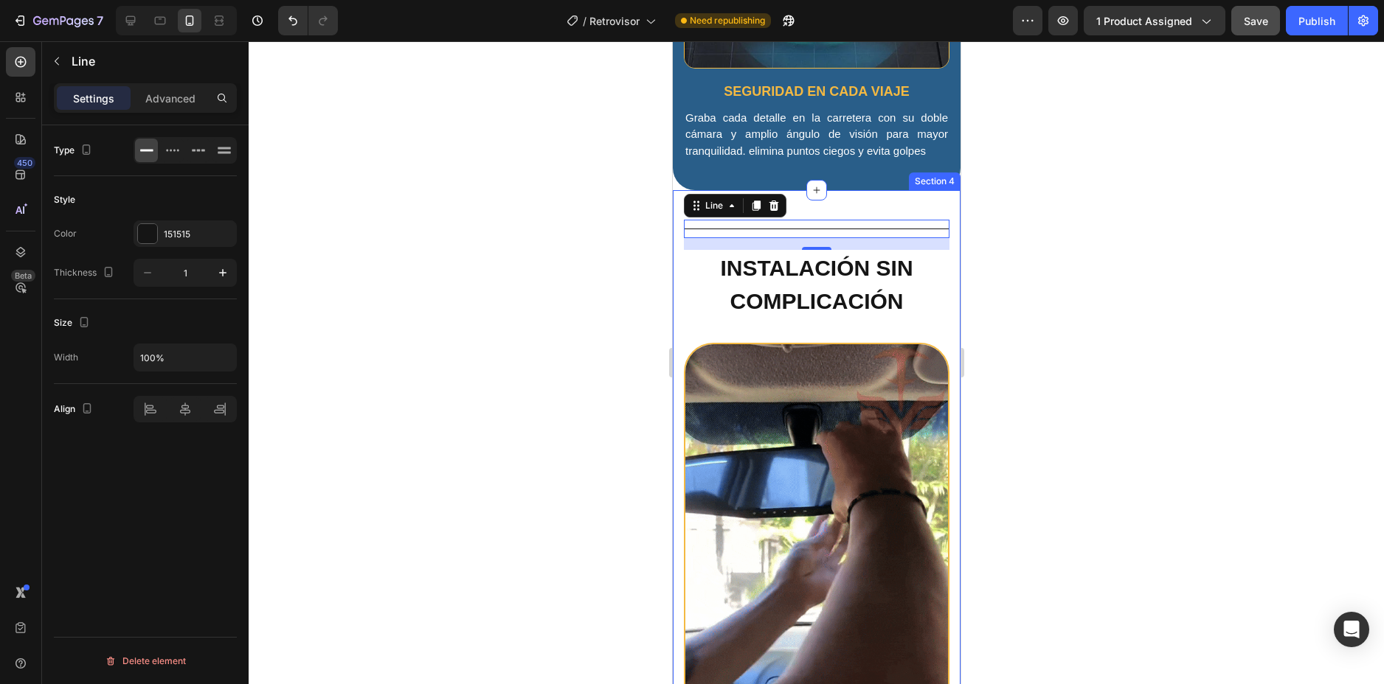
click at [1038, 218] on div at bounding box center [816, 362] width 1135 height 643
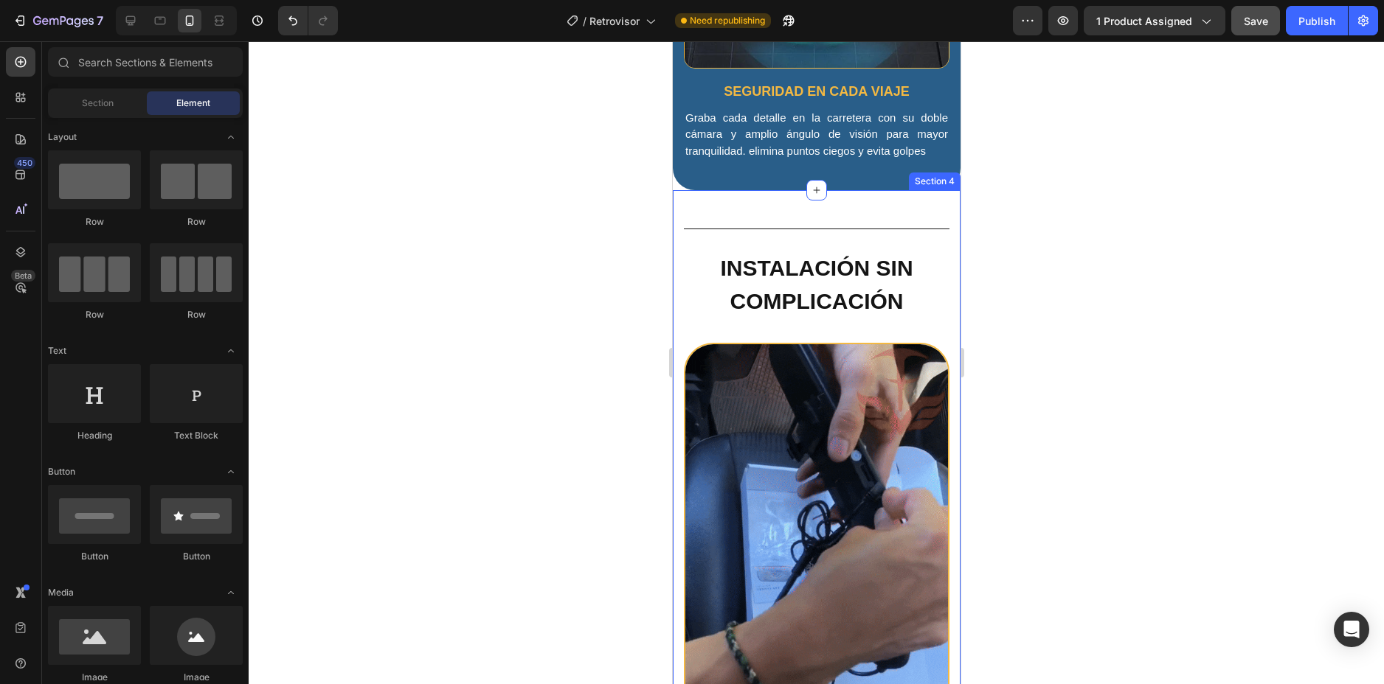
scroll to position [2461, 0]
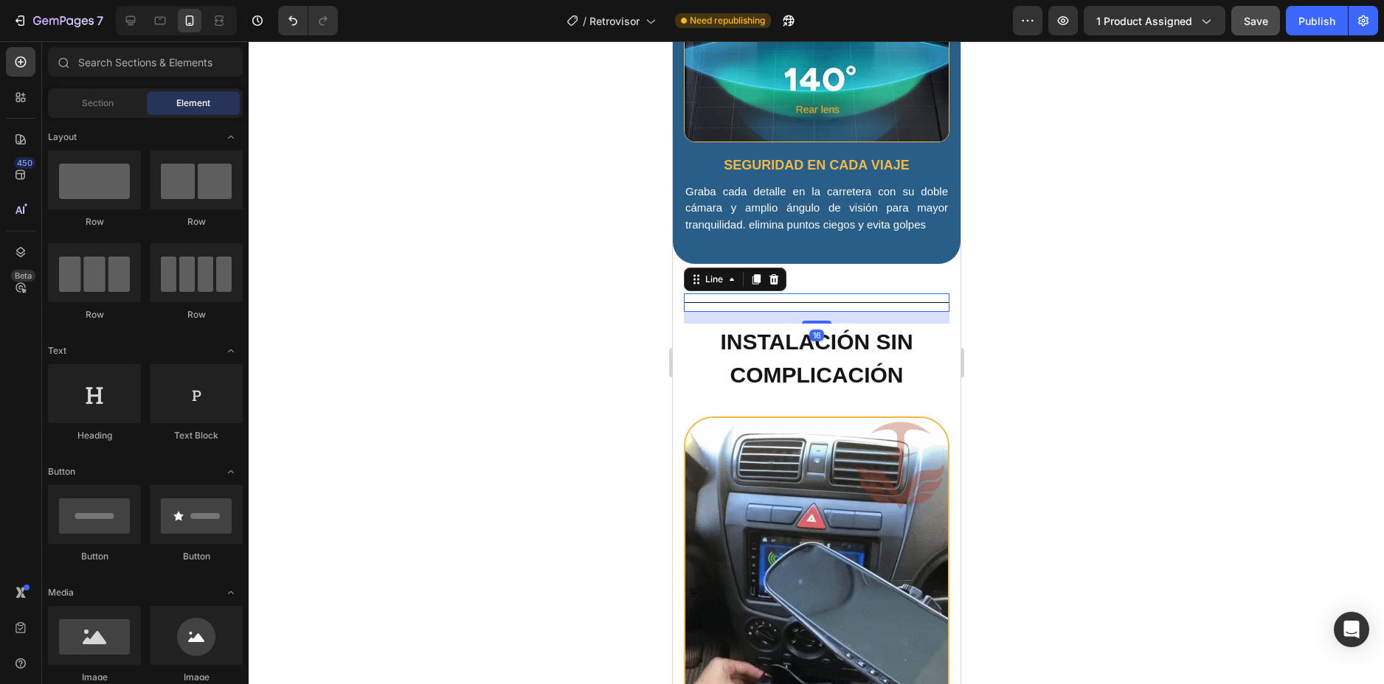
click at [777, 294] on div "Title Line 16" at bounding box center [816, 303] width 266 height 18
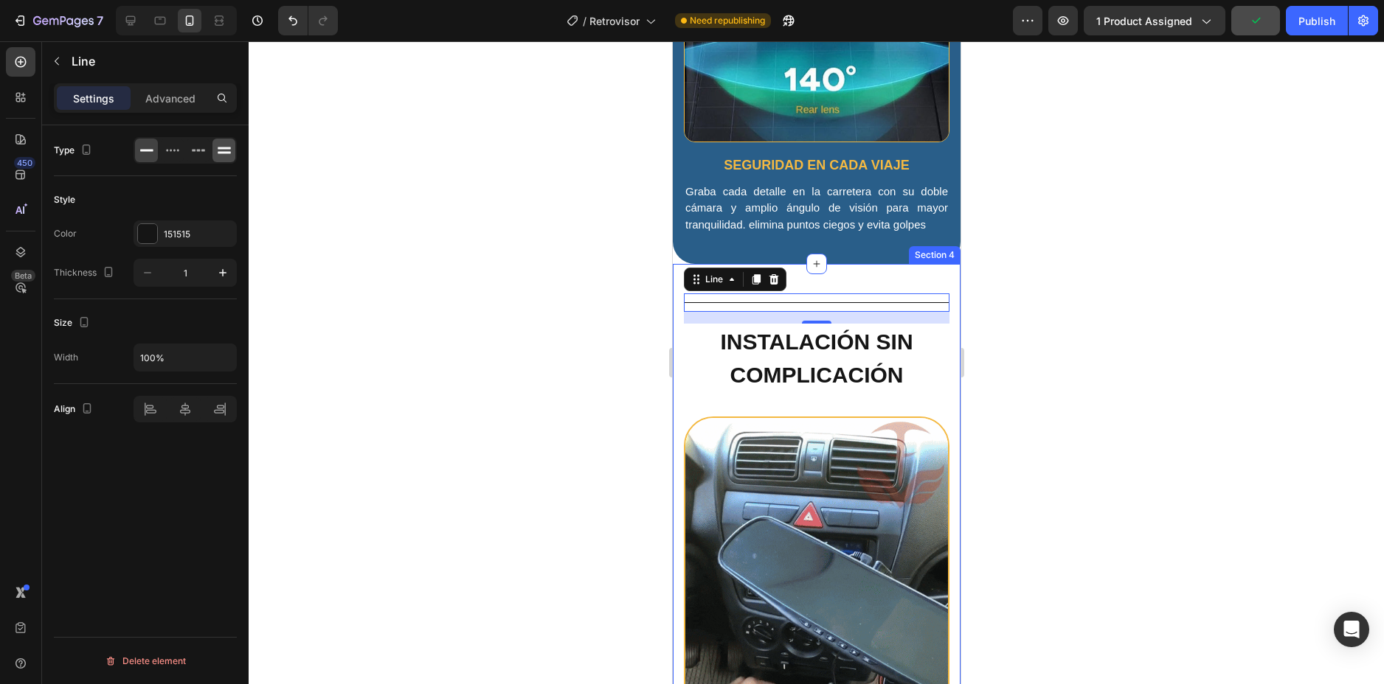
click at [217, 152] on icon at bounding box center [224, 150] width 15 height 15
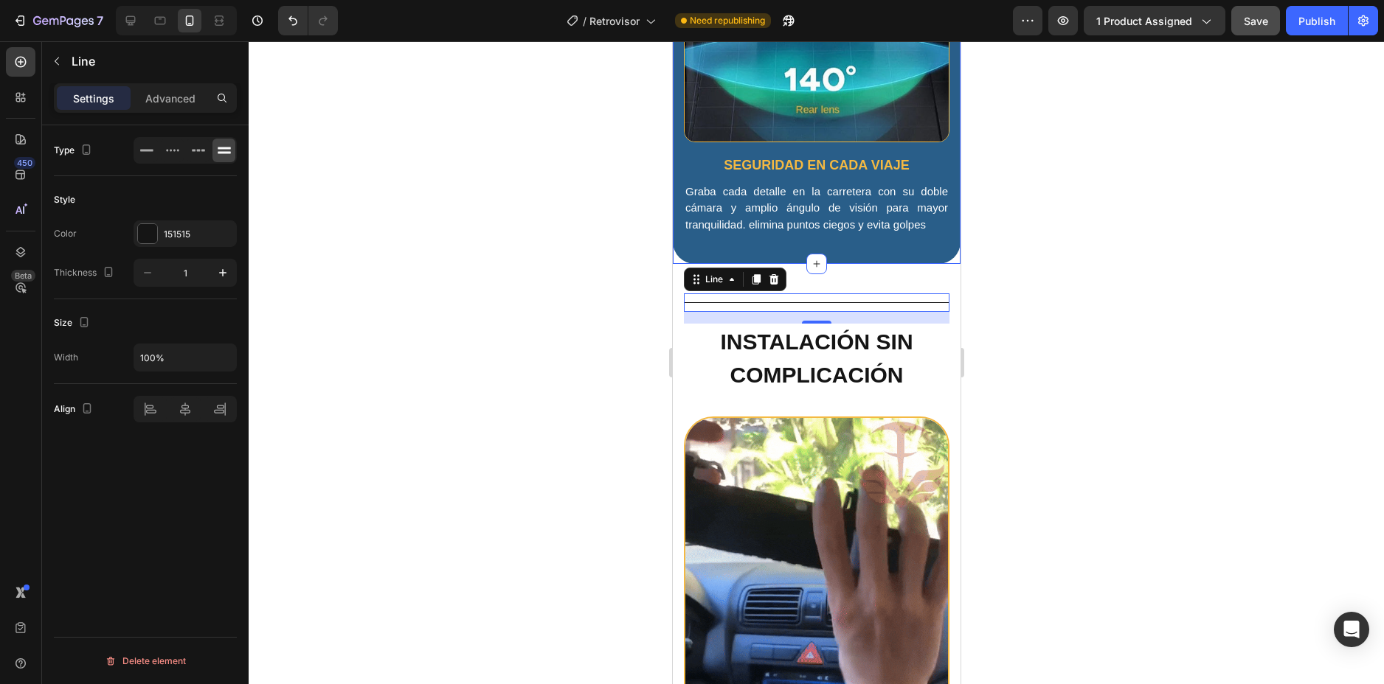
click at [1137, 223] on div at bounding box center [816, 362] width 1135 height 643
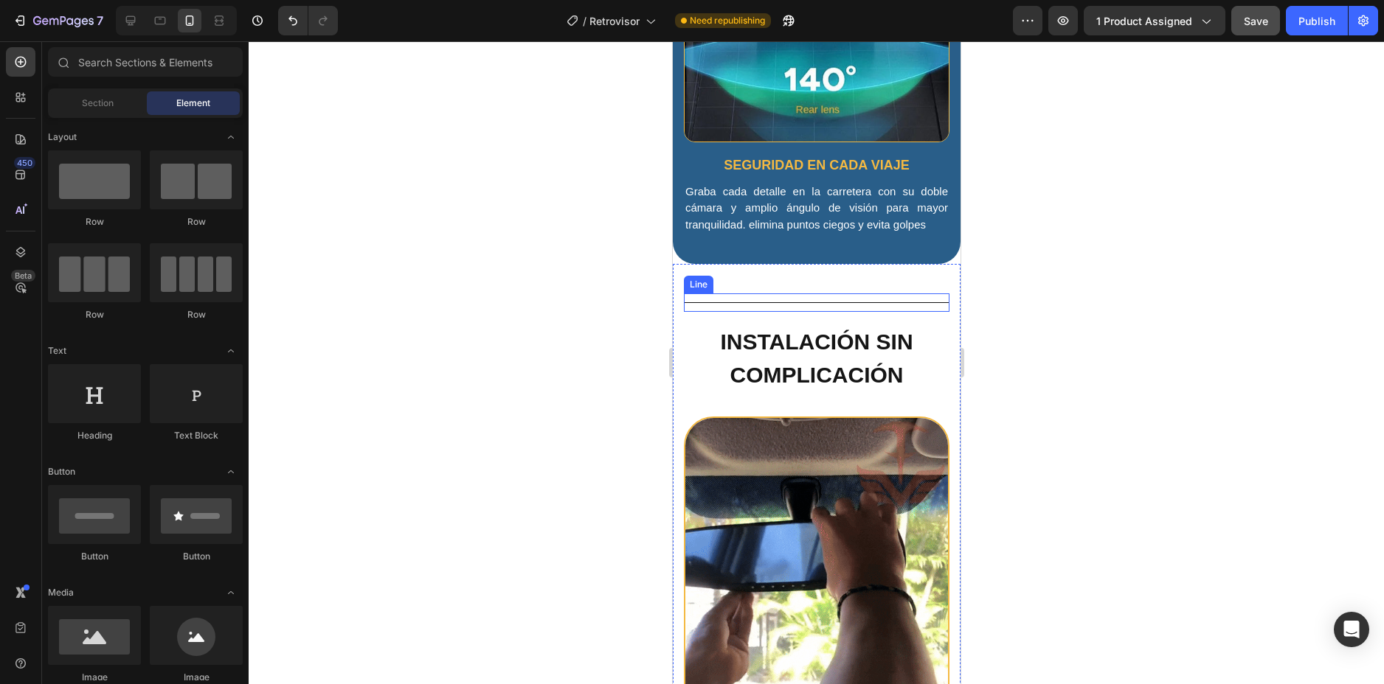
click at [769, 294] on div "Title Line" at bounding box center [816, 303] width 266 height 18
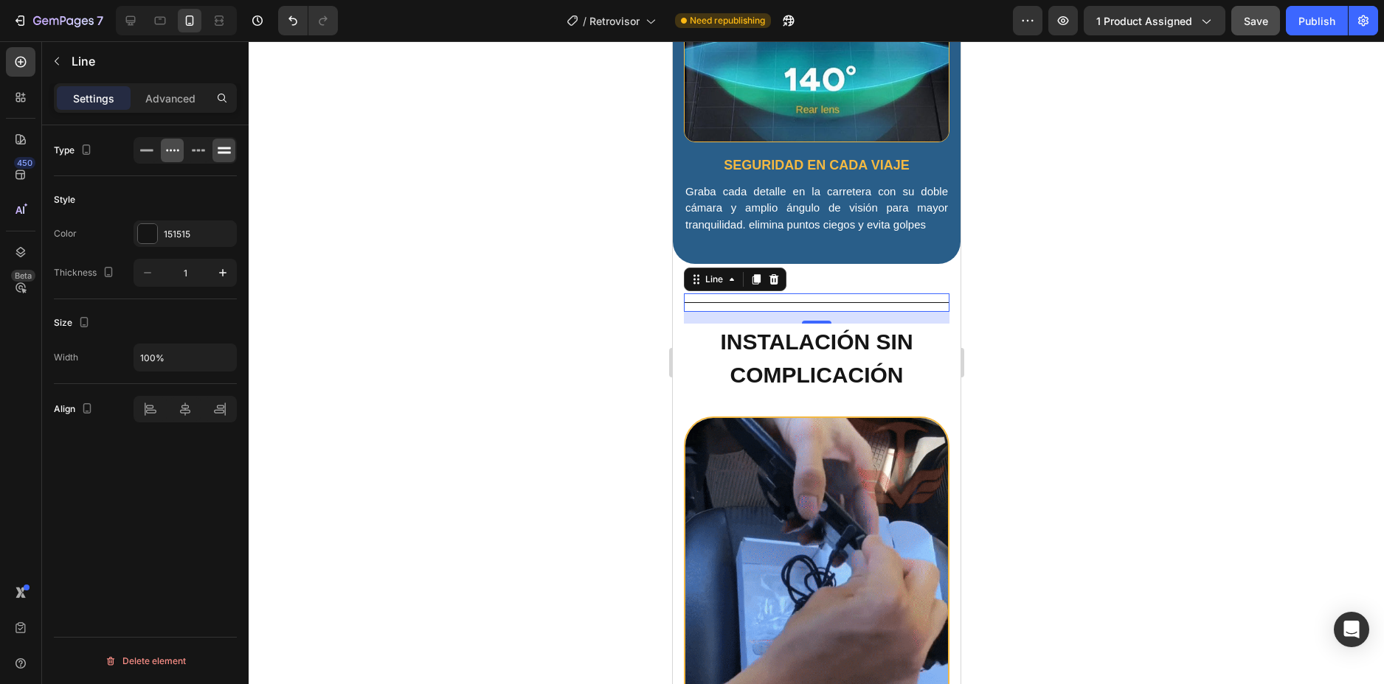
click at [181, 154] on div at bounding box center [172, 151] width 23 height 24
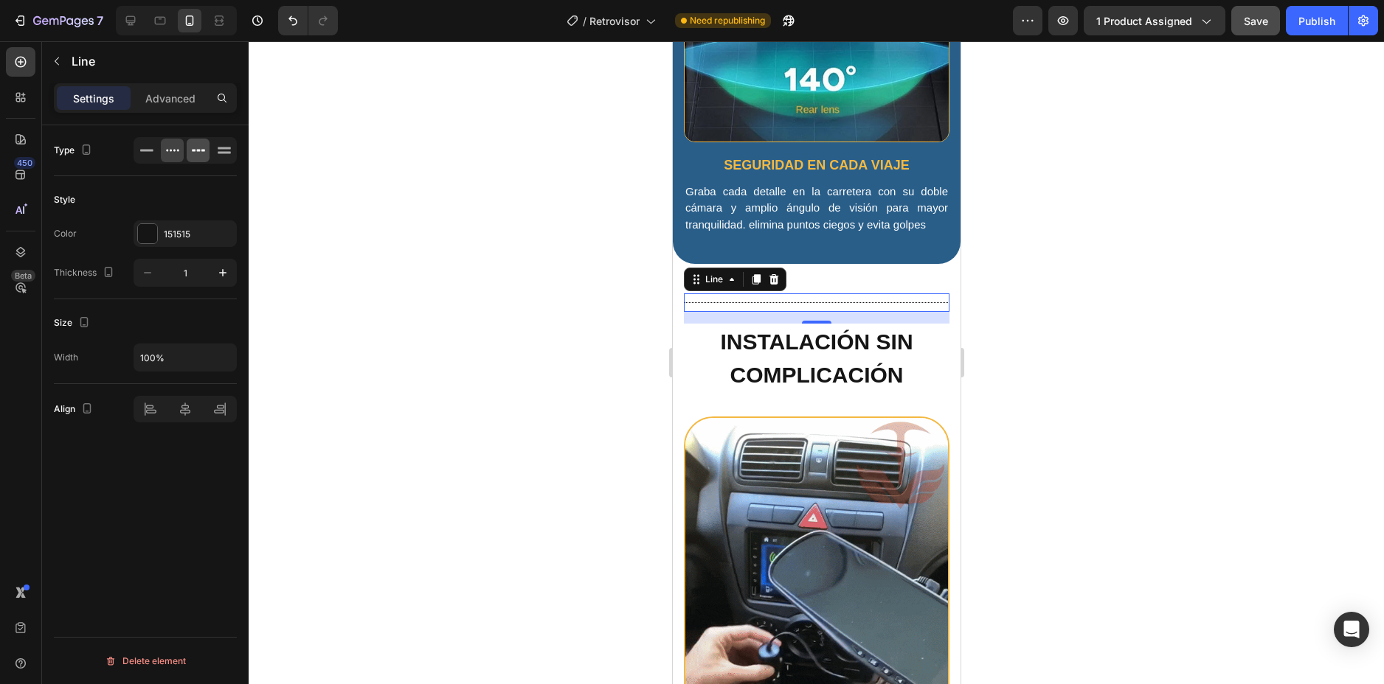
click at [198, 150] on icon at bounding box center [198, 151] width 4 height 2
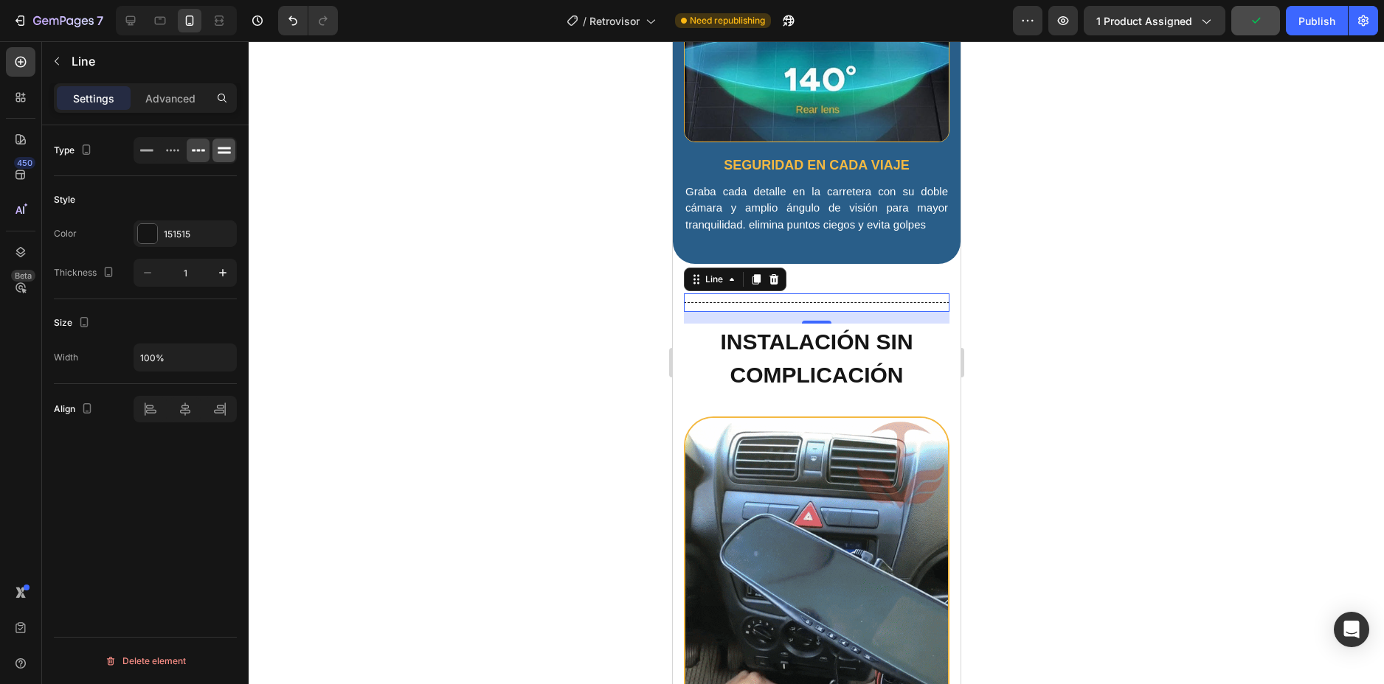
click at [223, 150] on icon at bounding box center [224, 150] width 15 height 15
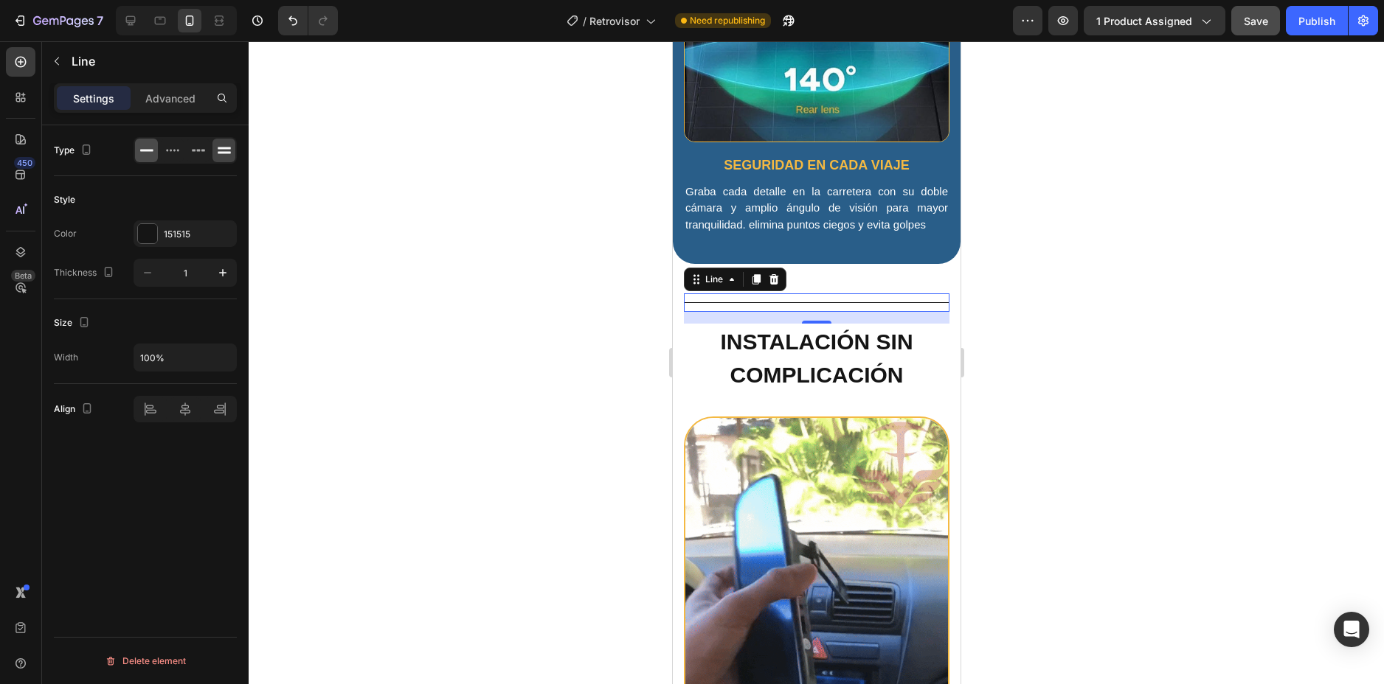
click at [151, 148] on icon at bounding box center [146, 150] width 15 height 15
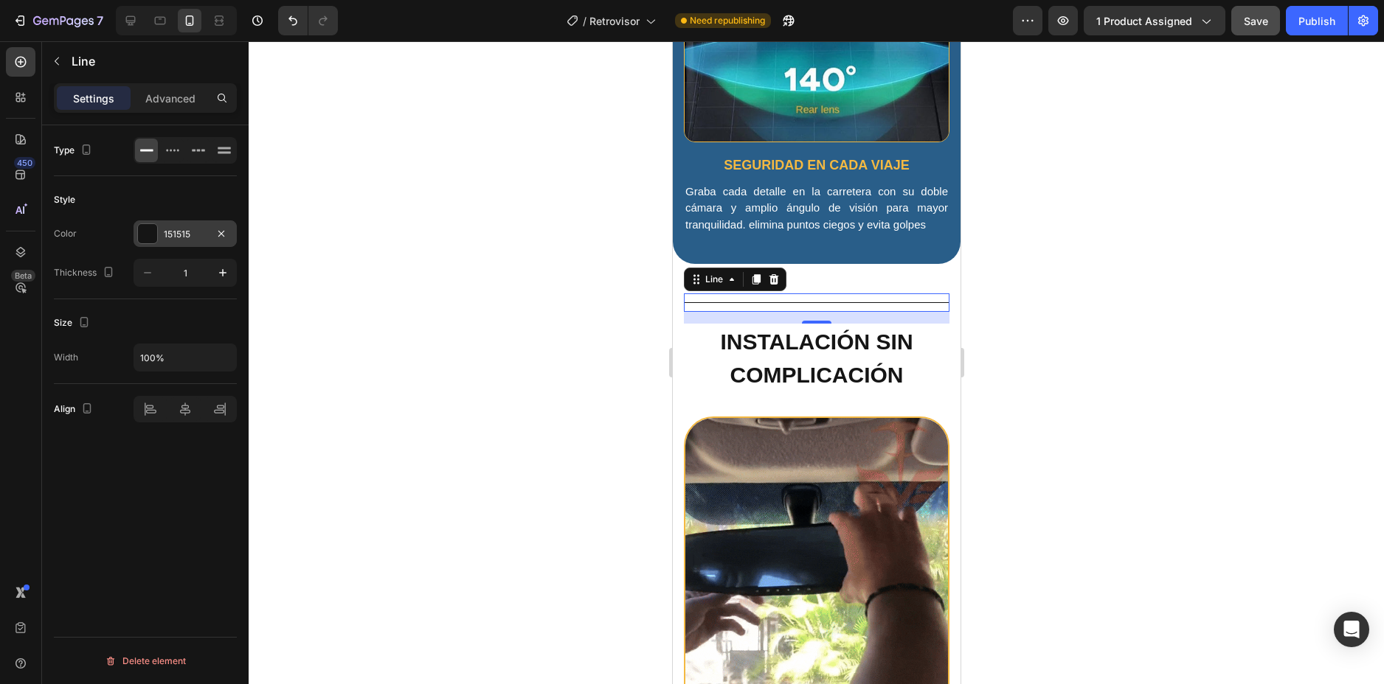
click at [179, 228] on div "151515" at bounding box center [185, 234] width 43 height 13
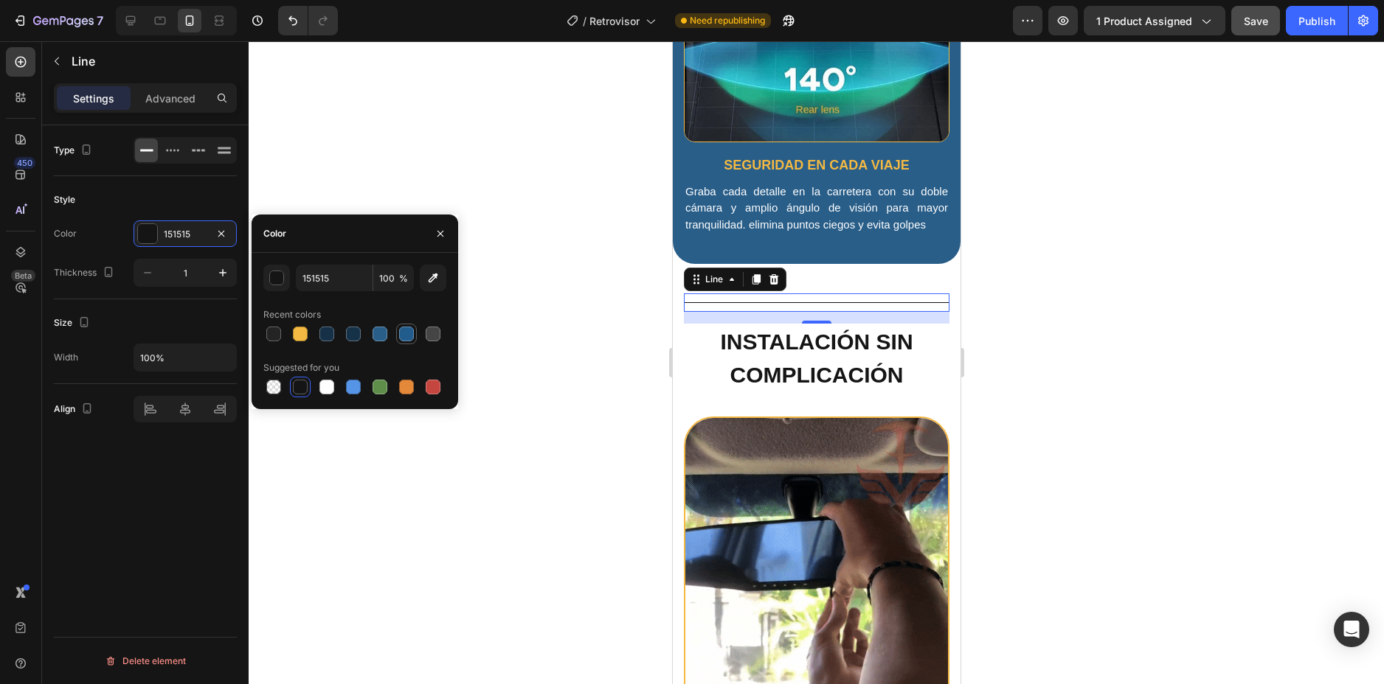
click at [398, 335] on div at bounding box center [407, 334] width 18 height 18
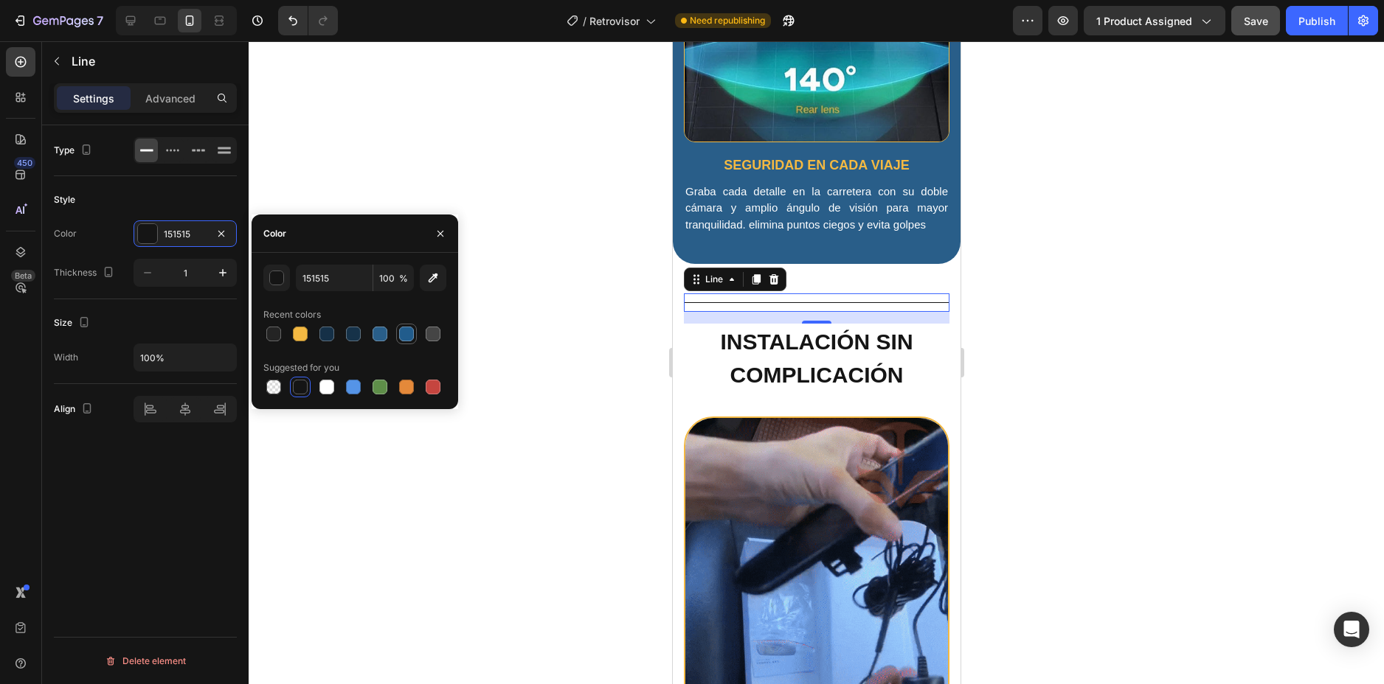
type input "215C8C"
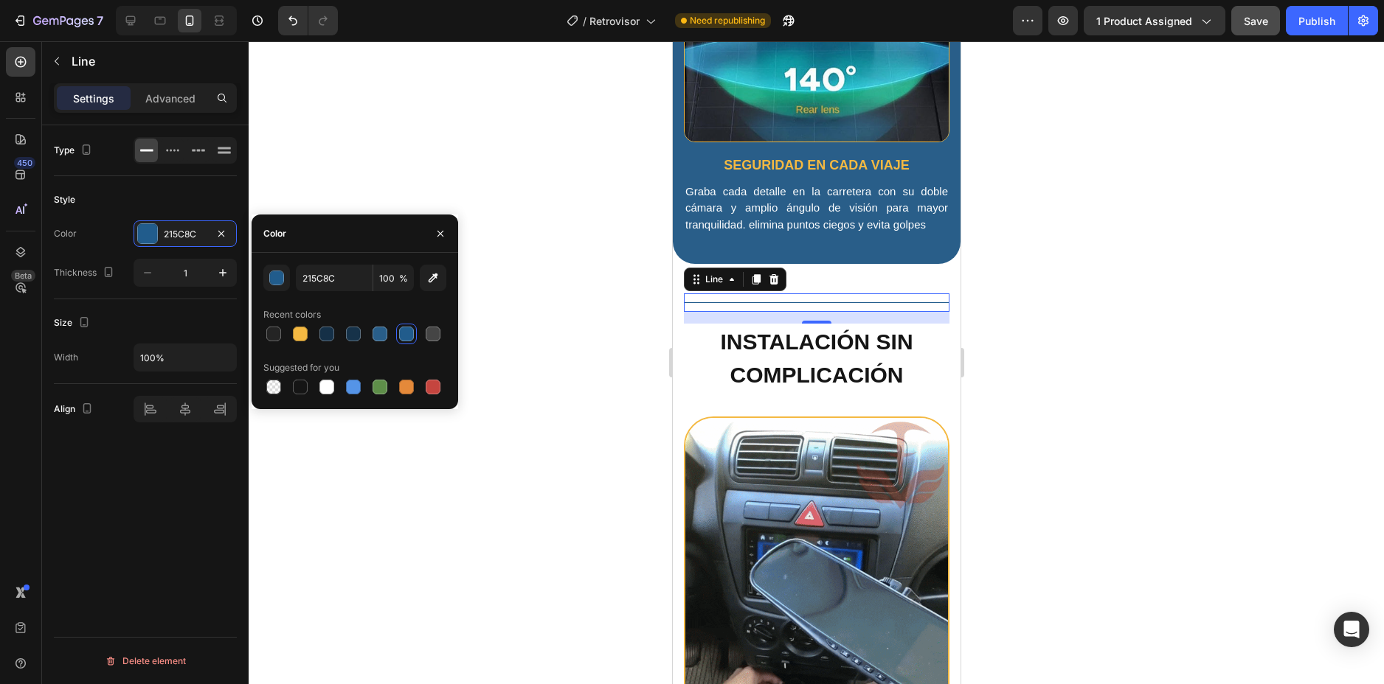
click at [1031, 285] on div at bounding box center [816, 362] width 1135 height 643
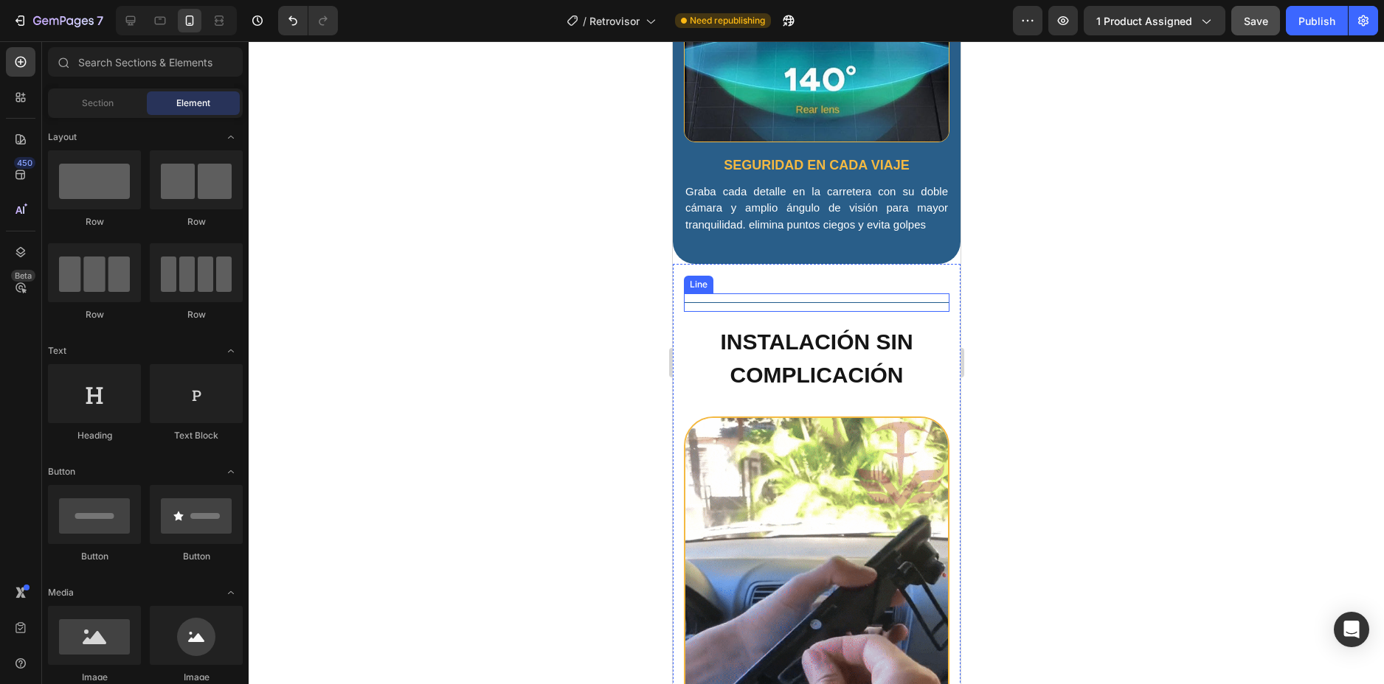
click at [863, 294] on div "Title Line" at bounding box center [816, 303] width 266 height 18
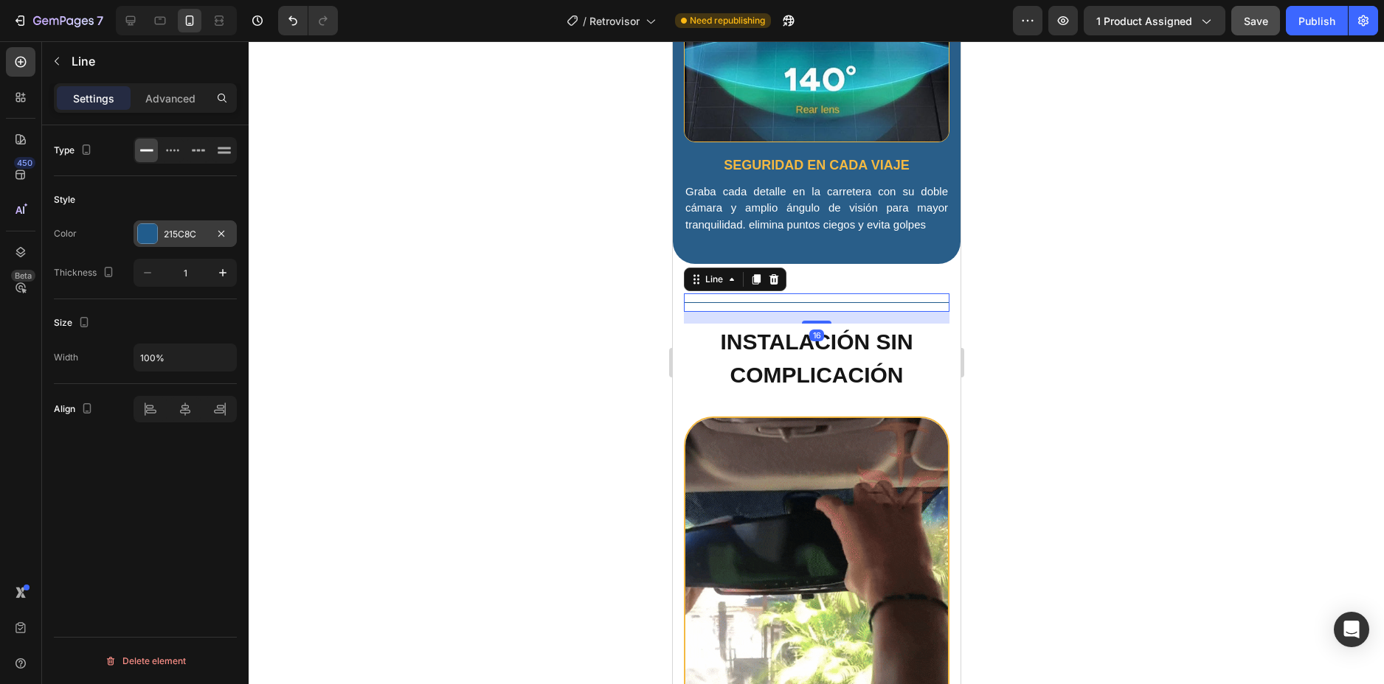
click at [190, 236] on div "215C8C" at bounding box center [185, 234] width 43 height 13
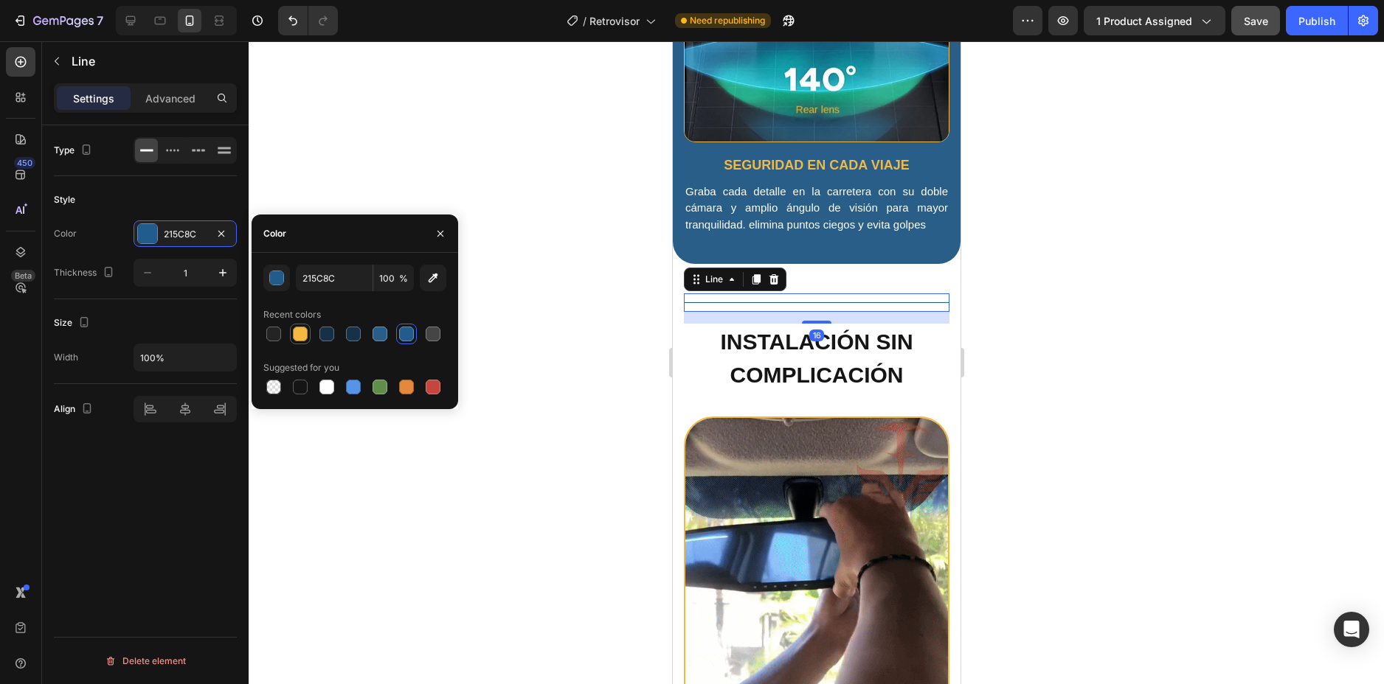
click at [297, 338] on div at bounding box center [300, 334] width 15 height 15
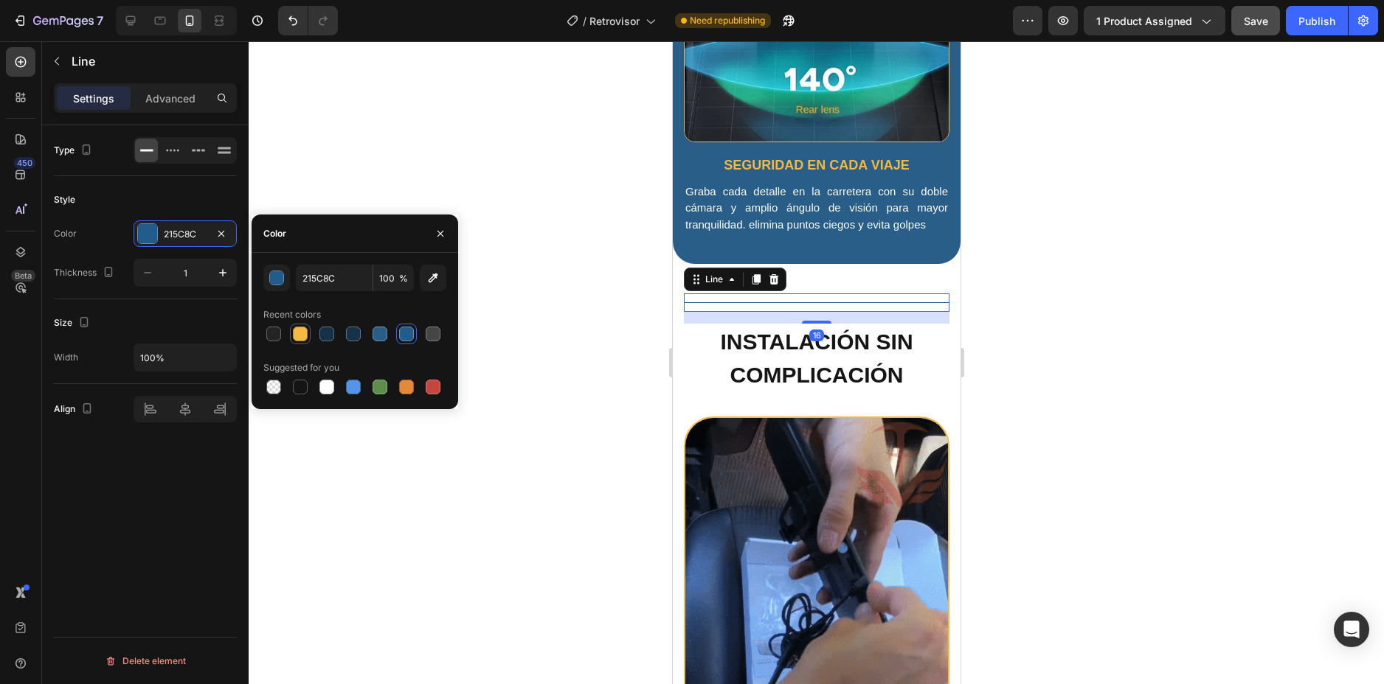
type input "F4B942"
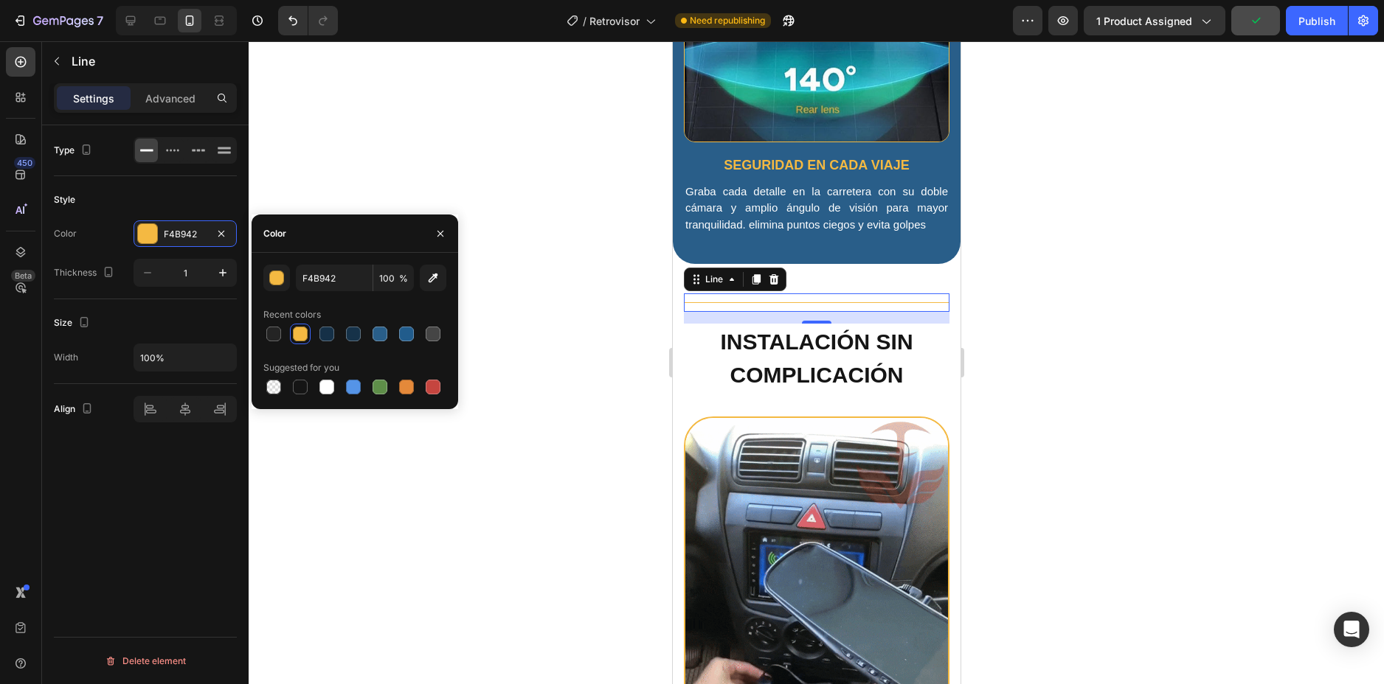
click at [1057, 296] on div at bounding box center [816, 362] width 1135 height 643
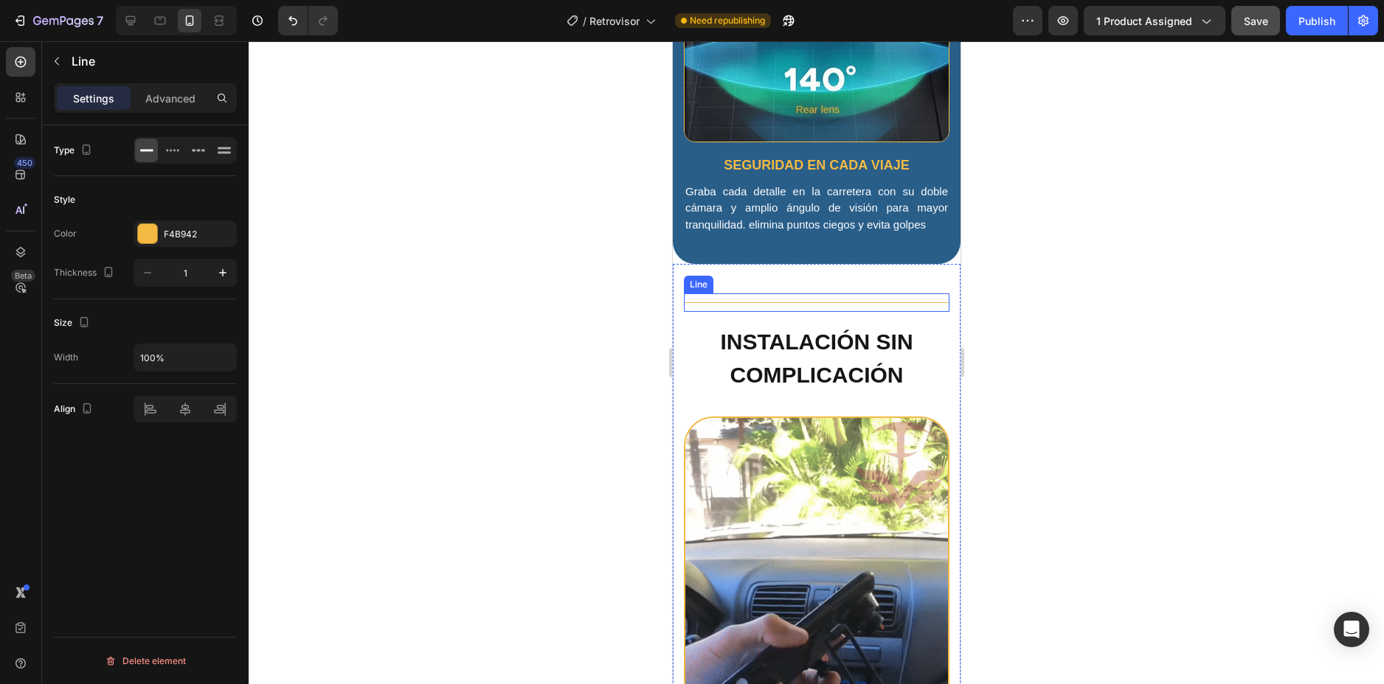
click at [799, 294] on div "Title Line" at bounding box center [816, 303] width 266 height 18
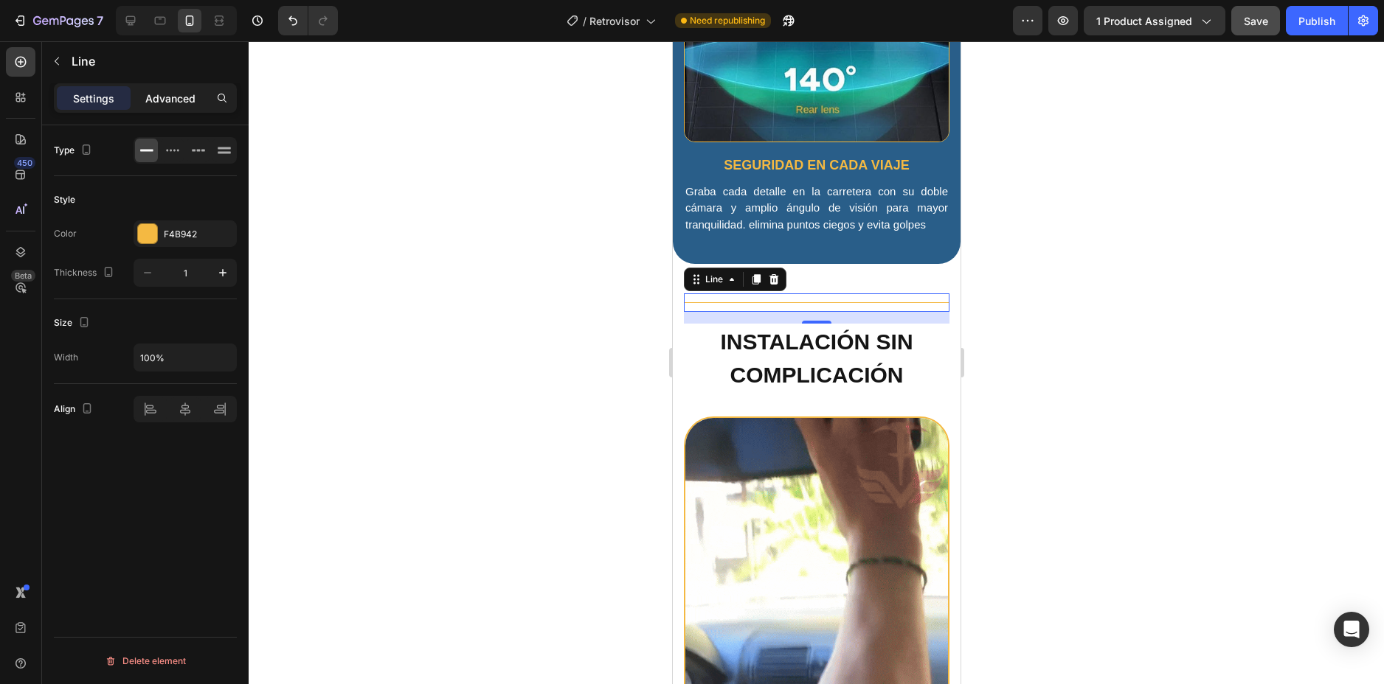
click at [188, 97] on p "Advanced" at bounding box center [170, 98] width 50 height 15
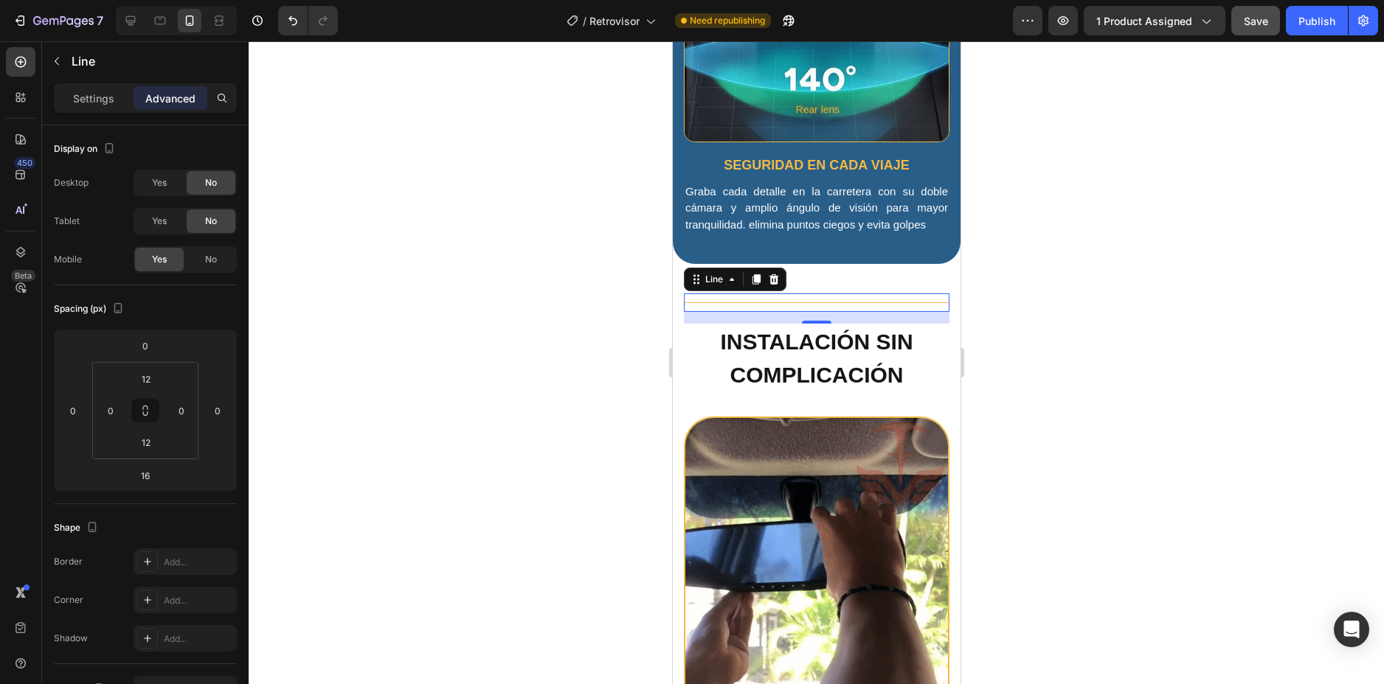
click at [1120, 266] on div at bounding box center [816, 362] width 1135 height 643
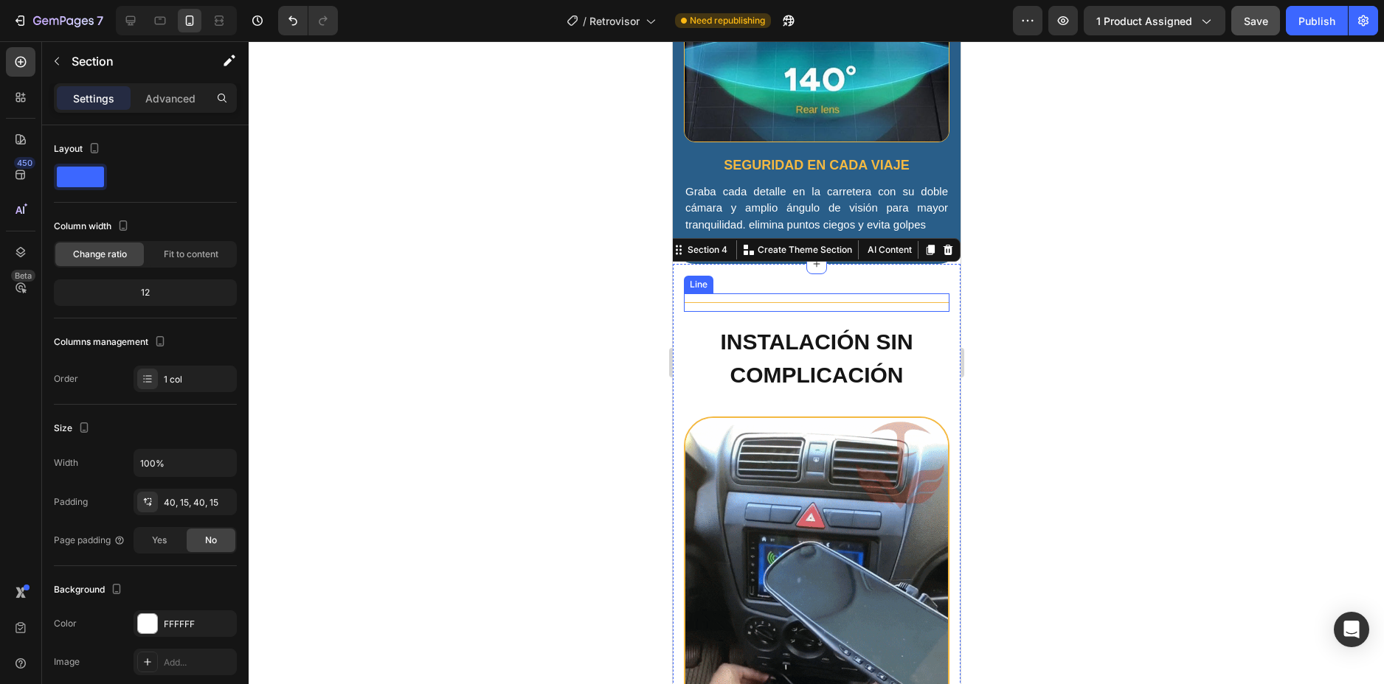
click at [834, 294] on div "Title Line" at bounding box center [816, 303] width 266 height 18
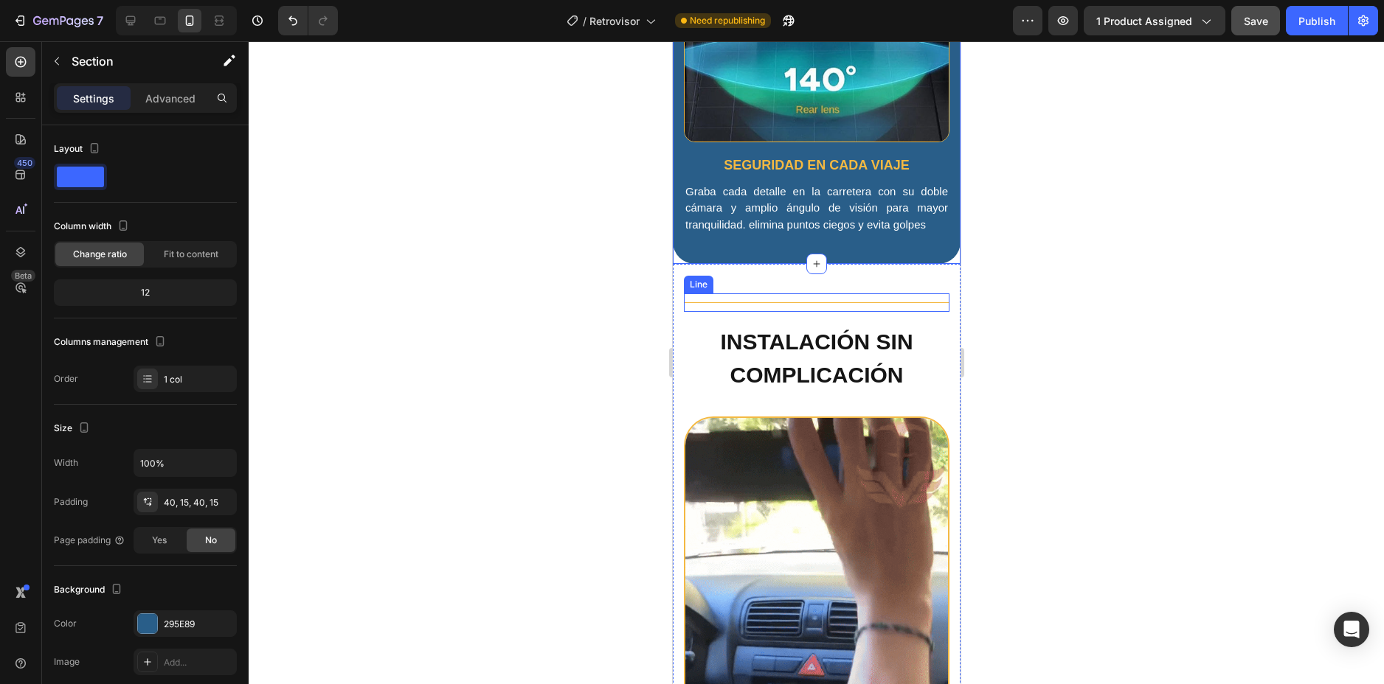
click at [833, 294] on div "Title Line" at bounding box center [816, 303] width 266 height 18
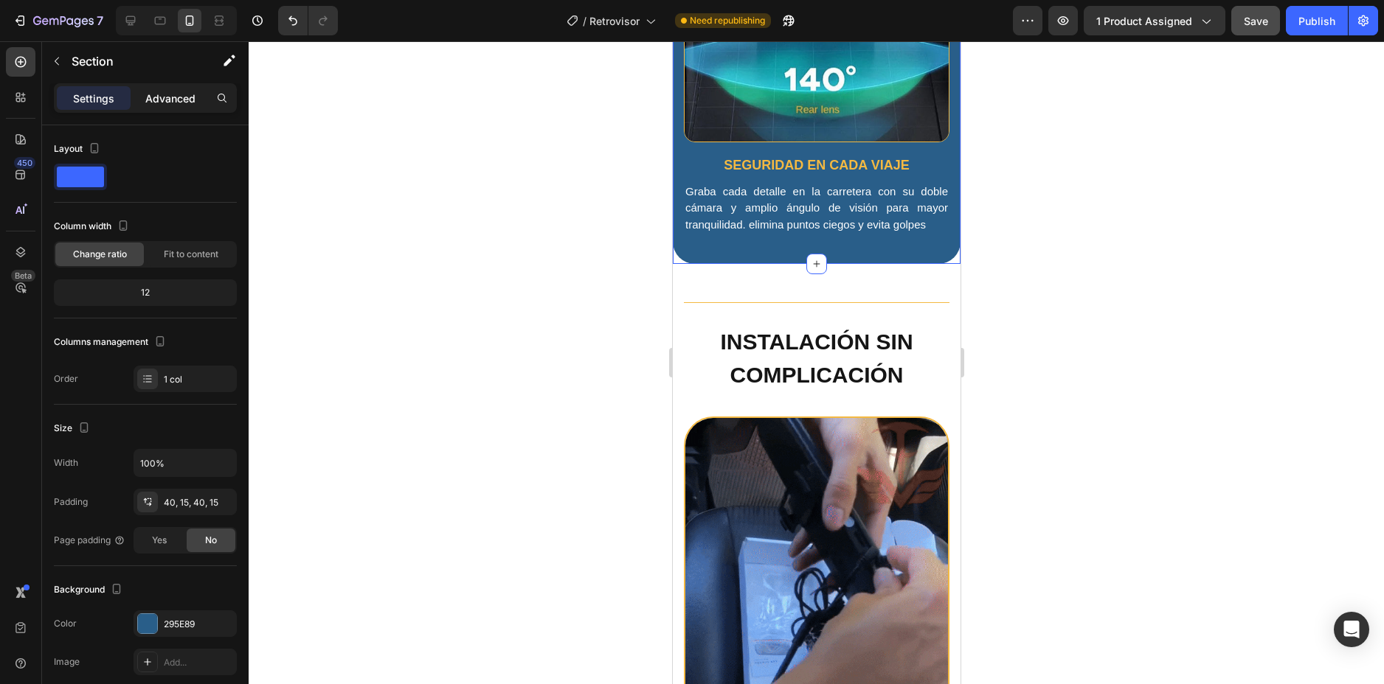
click at [156, 103] on p "Advanced" at bounding box center [170, 98] width 50 height 15
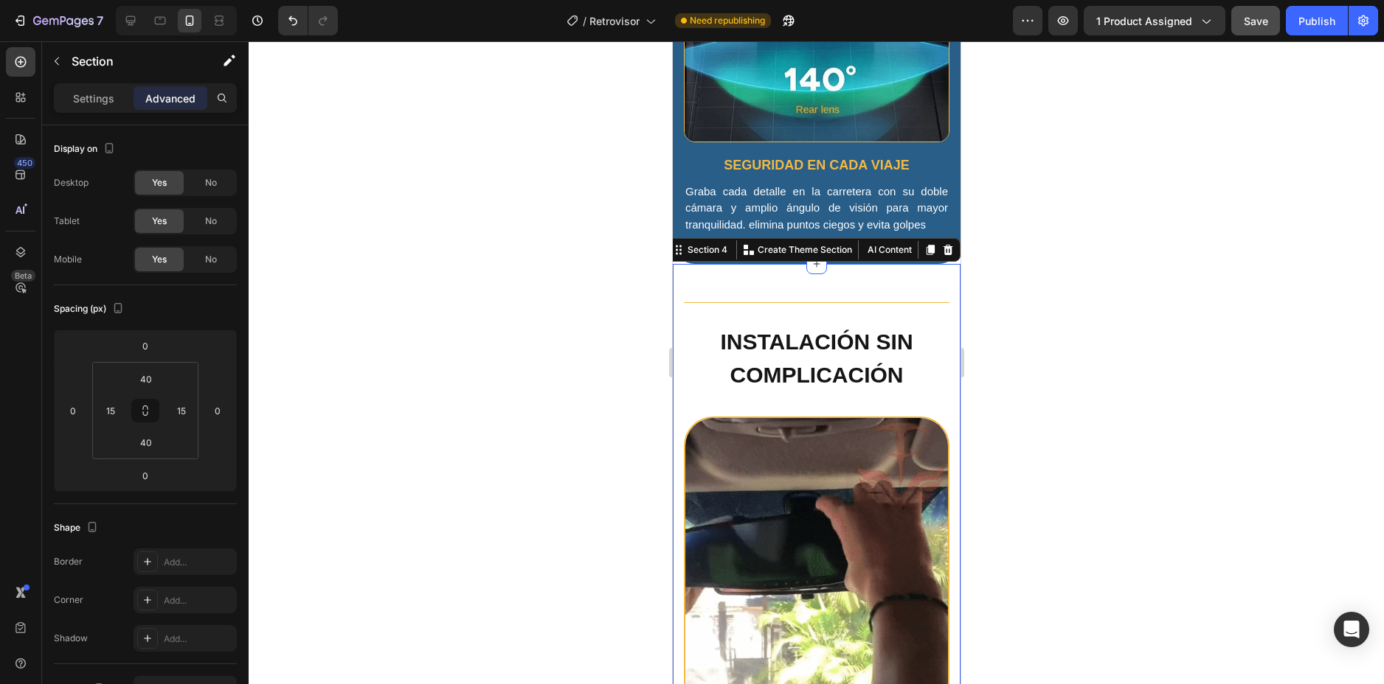
click at [1200, 252] on div at bounding box center [816, 362] width 1135 height 643
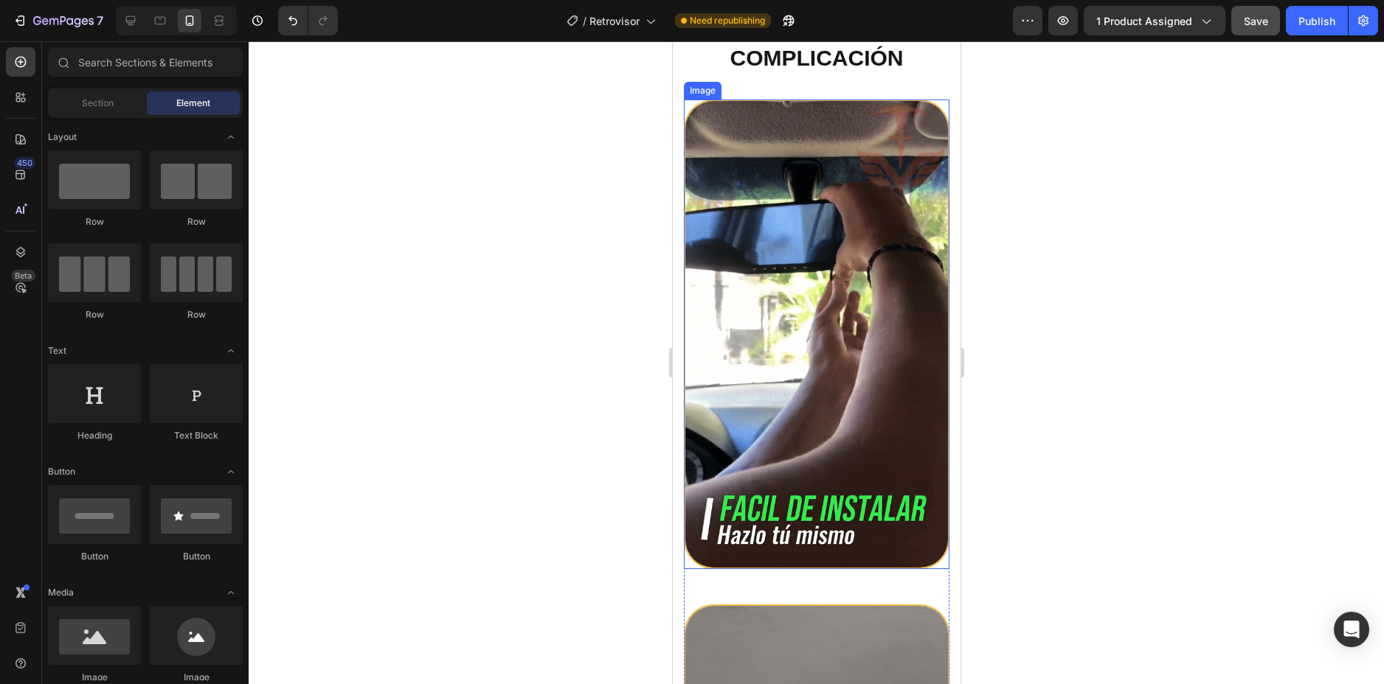
scroll to position [2977, 0]
